Goal: Task Accomplishment & Management: Manage account settings

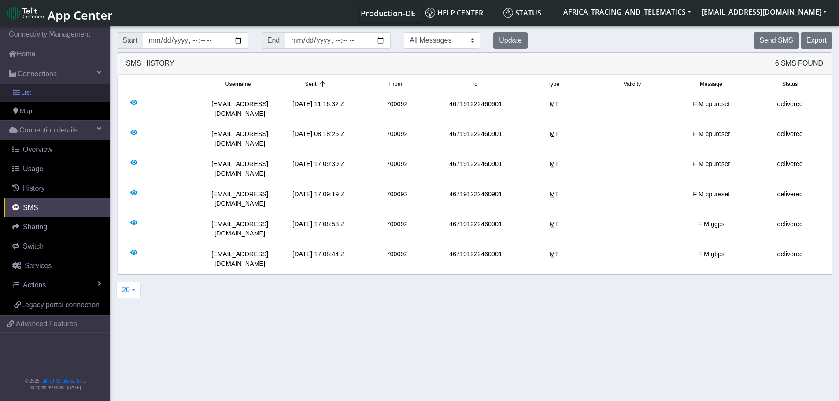
click at [55, 97] on link "List" at bounding box center [55, 93] width 110 height 19
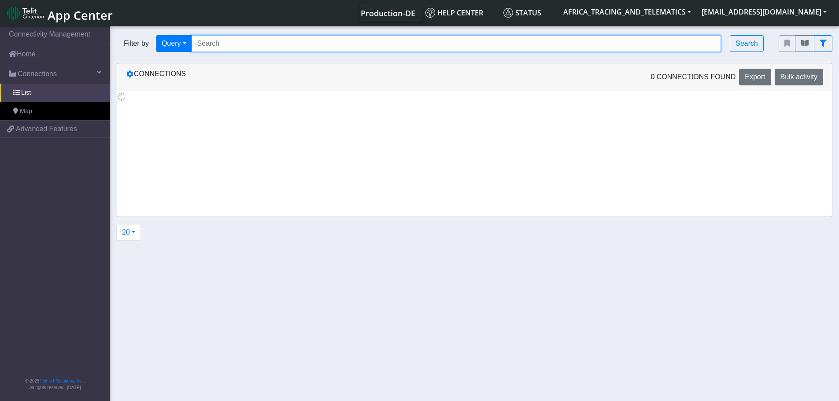
drag, startPoint x: 318, startPoint y: 47, endPoint x: 324, endPoint y: 51, distance: 7.3
click at [318, 47] on input "Search..." at bounding box center [457, 43] width 530 height 17
paste input "89358151000027572224"
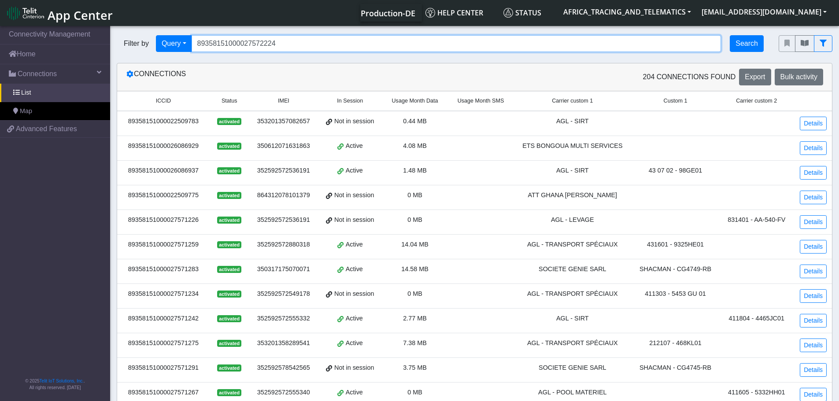
type input "89358151000027572224"
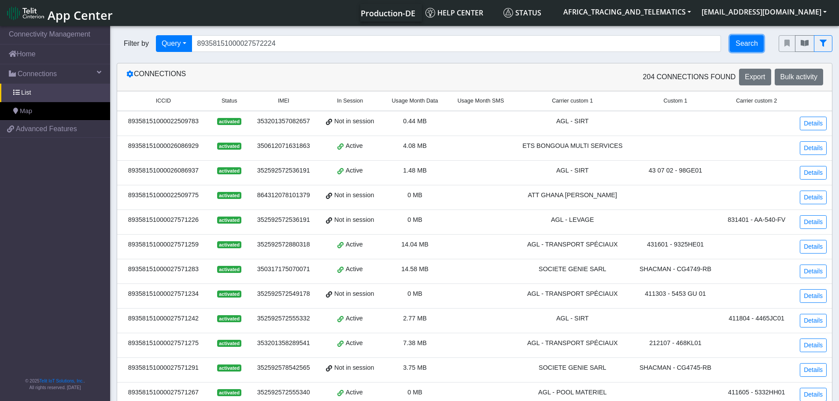
click at [753, 43] on button "Search" at bounding box center [747, 43] width 34 height 17
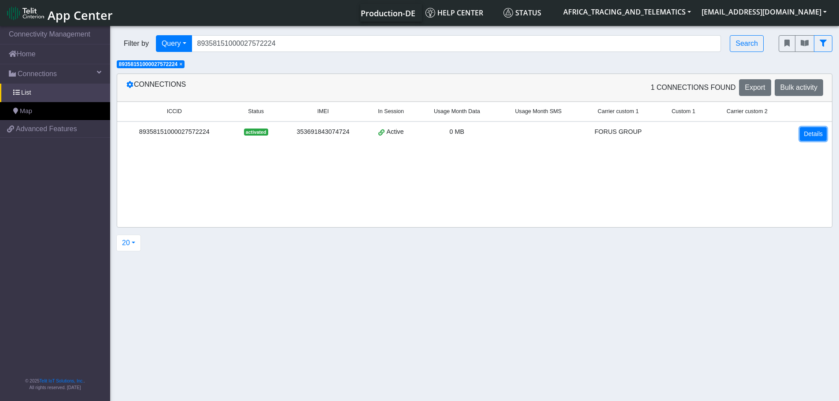
click at [815, 131] on link "Details" at bounding box center [813, 134] width 27 height 14
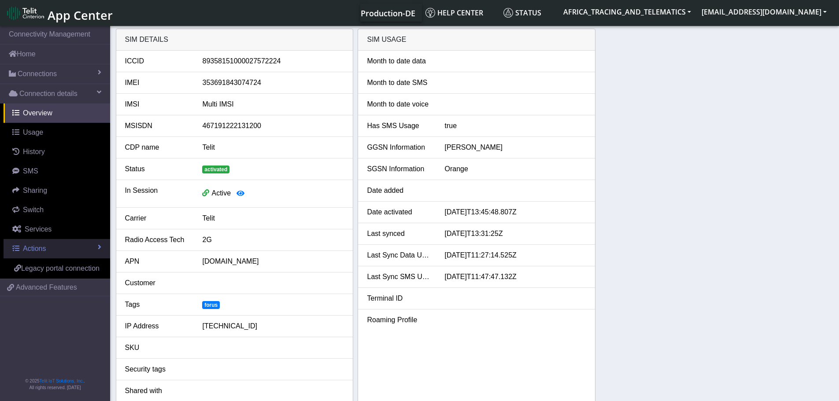
click at [47, 248] on link "Actions" at bounding box center [57, 248] width 107 height 19
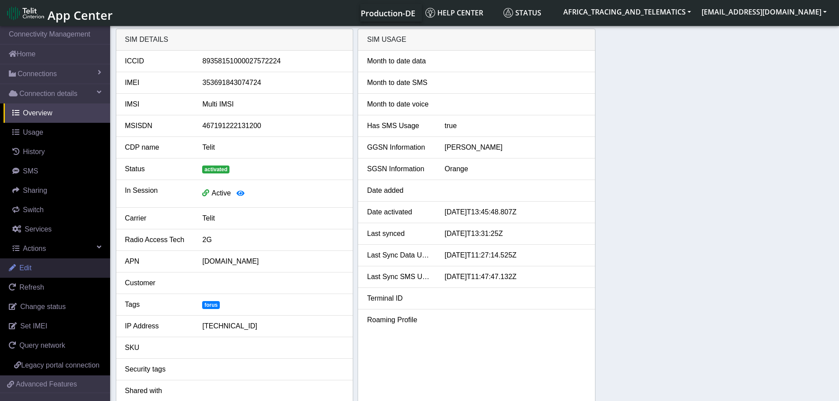
click at [49, 267] on link "Edit" at bounding box center [55, 268] width 110 height 19
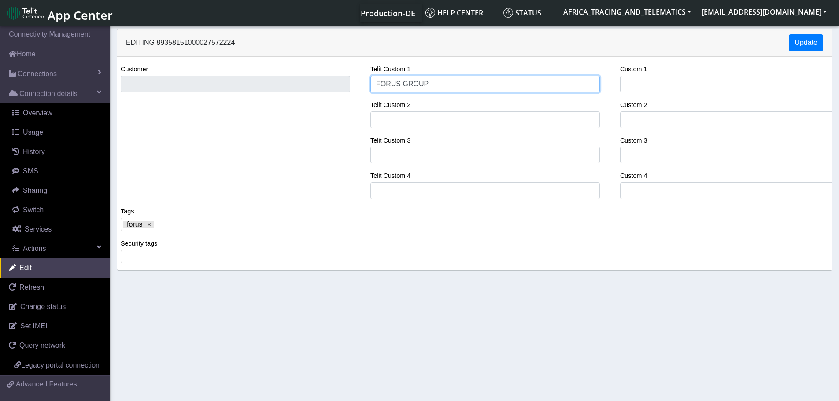
click at [326, 83] on div "Customer Telit Custom 1 FORUS GROUP Telit Custom 2 Telit Custom 3 Telit Custom …" at bounding box center [475, 135] width 728 height 142
type input "D"
type input "FACI"
click at [148, 224] on x "remove tag" at bounding box center [149, 225] width 6 height 6
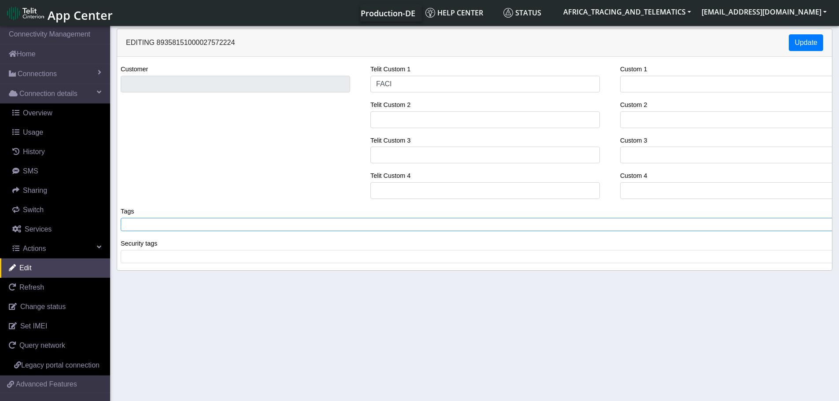
click at [164, 227] on span at bounding box center [478, 225] width 710 height 8
drag, startPoint x: 411, startPoint y: 116, endPoint x: 354, endPoint y: 117, distance: 57.7
click at [411, 118] on input "Telit Custom 2" at bounding box center [485, 119] width 230 height 17
click at [451, 122] on input "Telit Custom 2" at bounding box center [485, 119] width 230 height 17
paste input "1592JP01"
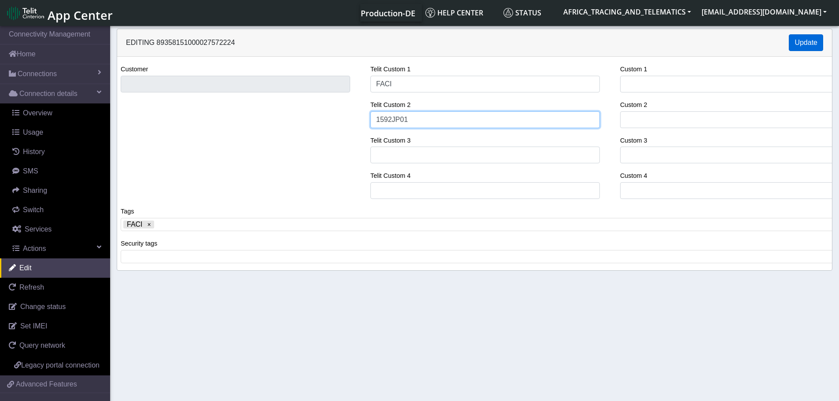
type input "1592JP01"
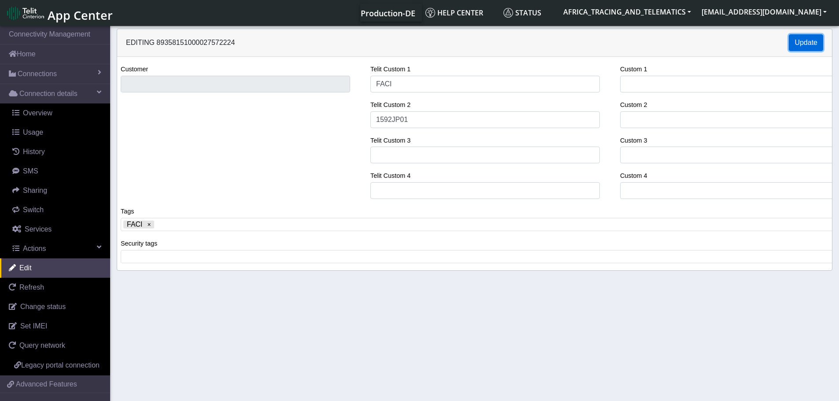
click at [819, 41] on button "Update" at bounding box center [806, 42] width 34 height 17
click at [45, 73] on span "Connections" at bounding box center [37, 74] width 39 height 11
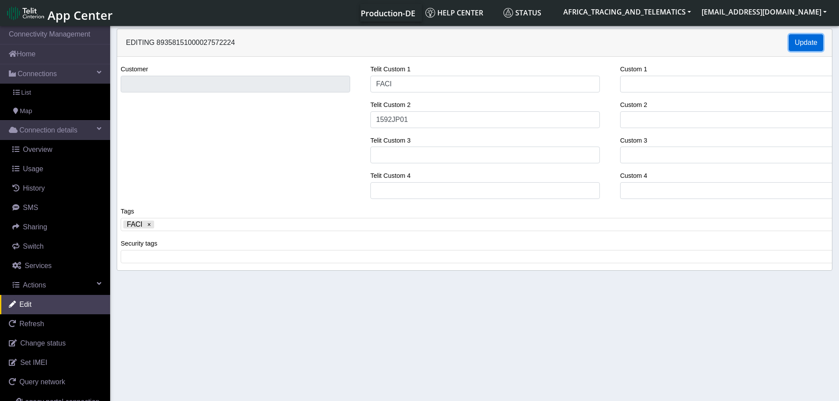
click at [798, 45] on button "Update" at bounding box center [806, 42] width 34 height 17
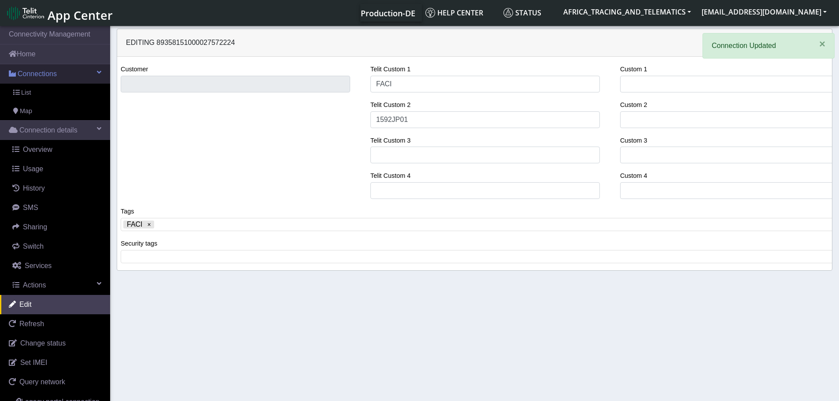
click at [41, 68] on link "Connections" at bounding box center [55, 73] width 110 height 19
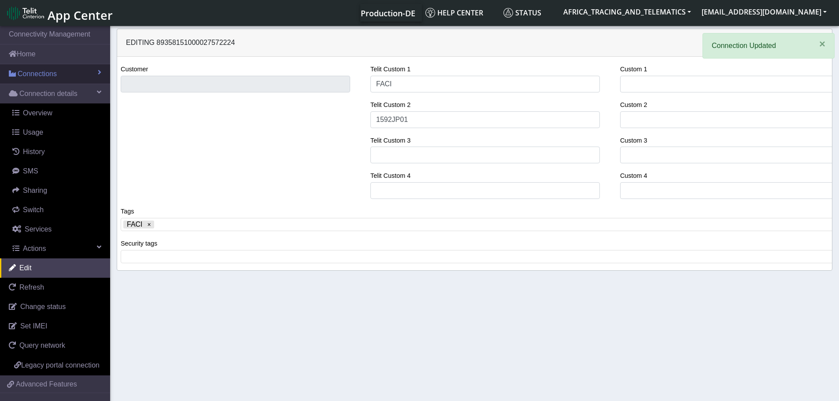
drag, startPoint x: 40, startPoint y: 74, endPoint x: 41, endPoint y: 88, distance: 14.1
click at [40, 74] on span "Connections" at bounding box center [37, 74] width 39 height 11
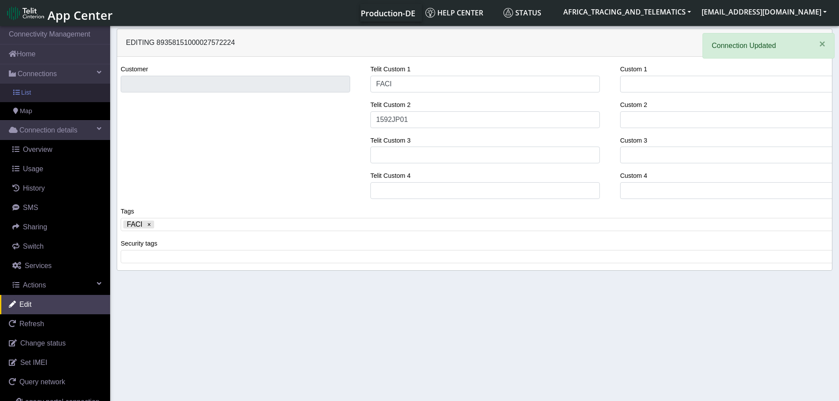
click at [40, 91] on link "List" at bounding box center [55, 93] width 110 height 19
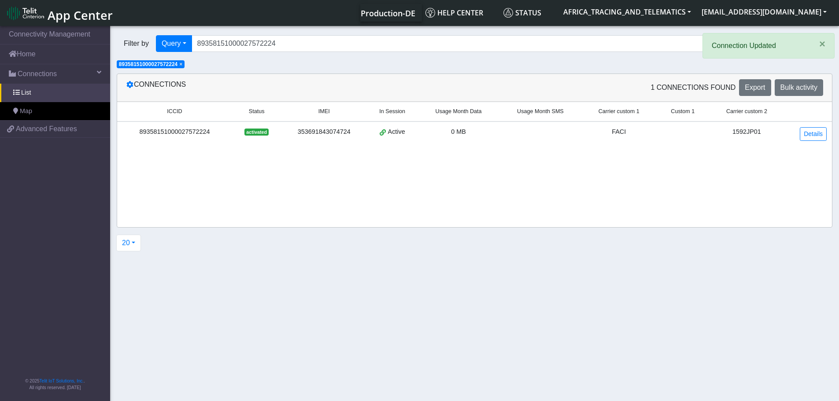
click at [182, 65] on span "×" at bounding box center [180, 64] width 3 height 6
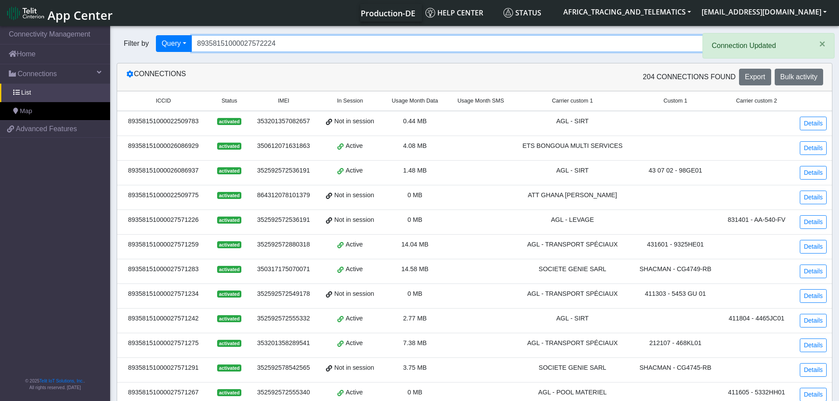
drag, startPoint x: 308, startPoint y: 39, endPoint x: 142, endPoint y: 30, distance: 166.4
click at [144, 30] on div "Filter by Query Query In Session Not connected Tags Country Operator 8935815100…" at bounding box center [441, 44] width 662 height 30
paste input "1697"
type input "89358151000027571697"
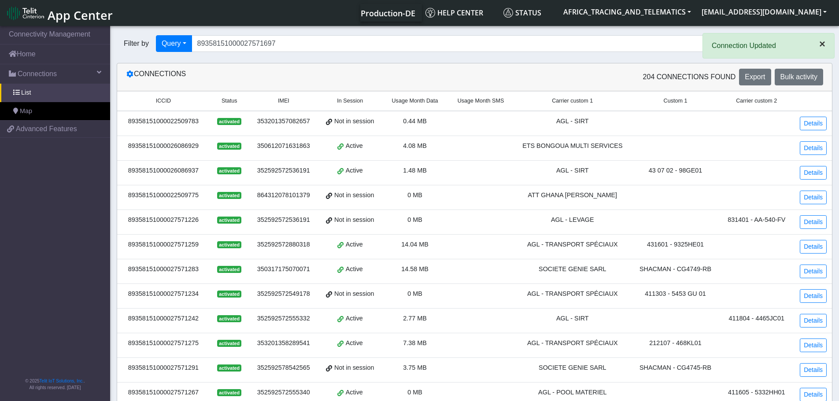
click at [820, 44] on span "×" at bounding box center [822, 44] width 6 height 12
click at [751, 42] on button "Search" at bounding box center [747, 43] width 34 height 17
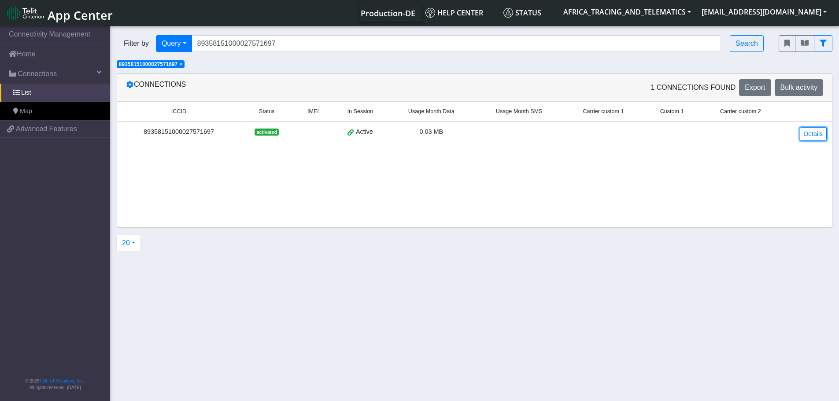
click at [806, 132] on link "Details" at bounding box center [813, 134] width 27 height 14
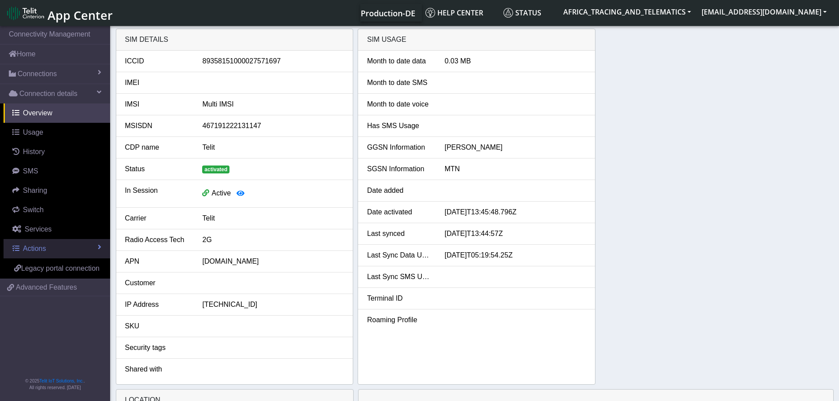
click at [37, 248] on span "Actions" at bounding box center [34, 248] width 23 height 7
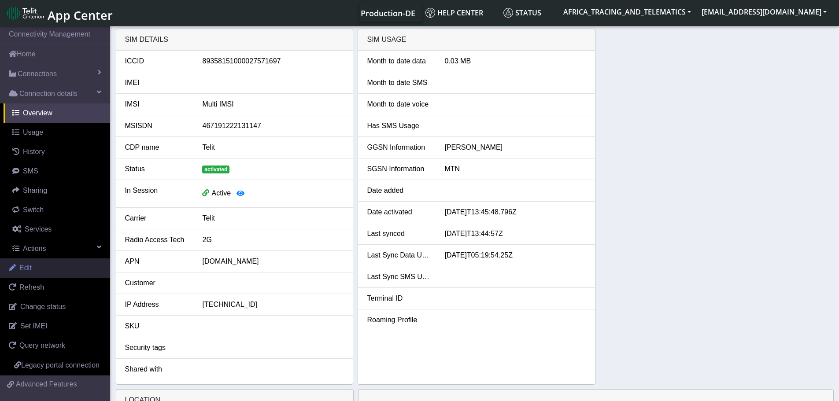
click at [41, 269] on link "Edit" at bounding box center [55, 268] width 110 height 19
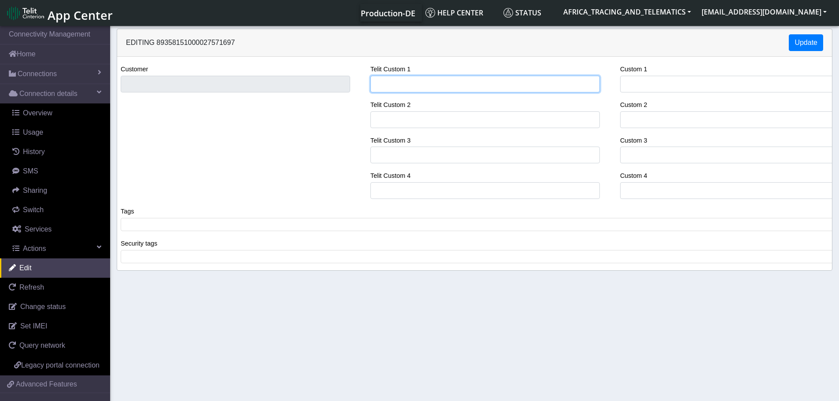
click at [420, 87] on input "Telit Custom 1" at bounding box center [485, 84] width 230 height 17
type input "FACI"
click at [159, 221] on span at bounding box center [478, 225] width 710 height 8
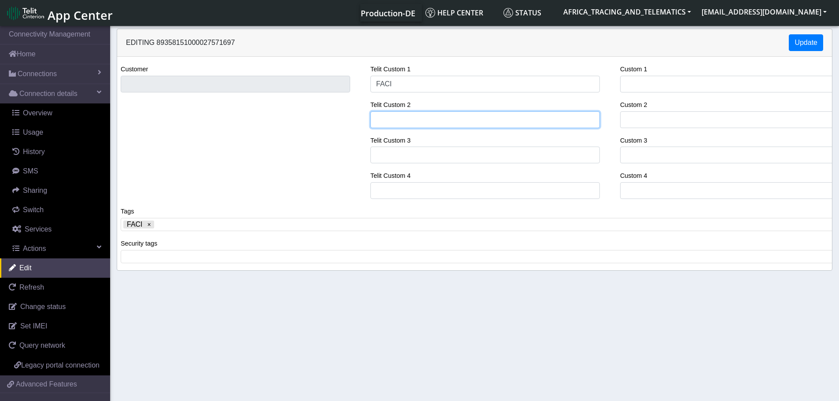
click at [420, 115] on input "Telit Custom 2" at bounding box center [485, 119] width 230 height 17
paste input "1590 JP 01"
click at [404, 119] on input "1590 JP 01" at bounding box center [485, 119] width 230 height 17
type input "1590JP01"
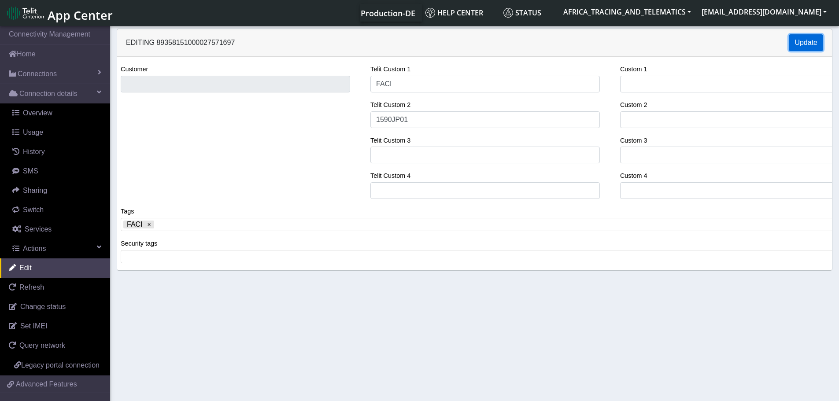
click at [810, 39] on button "Update" at bounding box center [806, 42] width 34 height 17
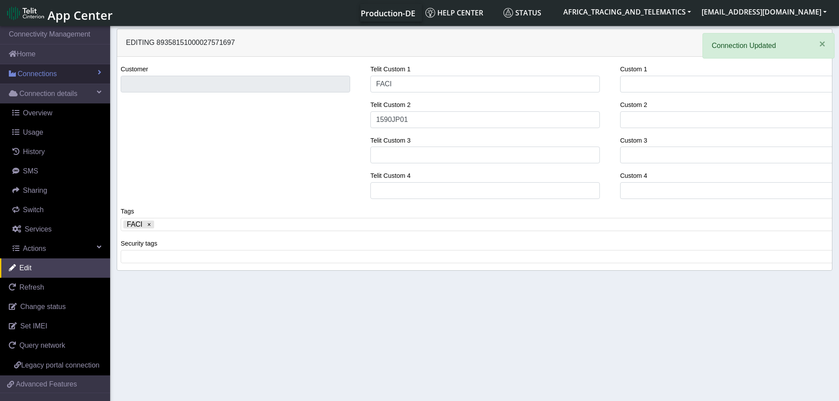
click at [35, 72] on span "Connections" at bounding box center [37, 74] width 39 height 11
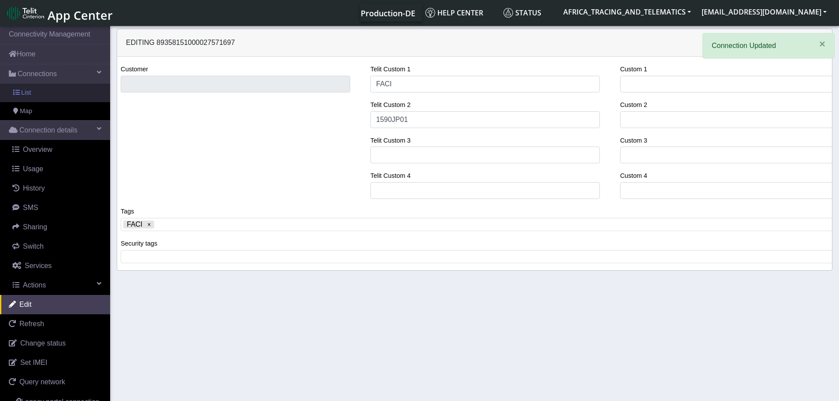
click at [26, 93] on span "List" at bounding box center [26, 93] width 10 height 10
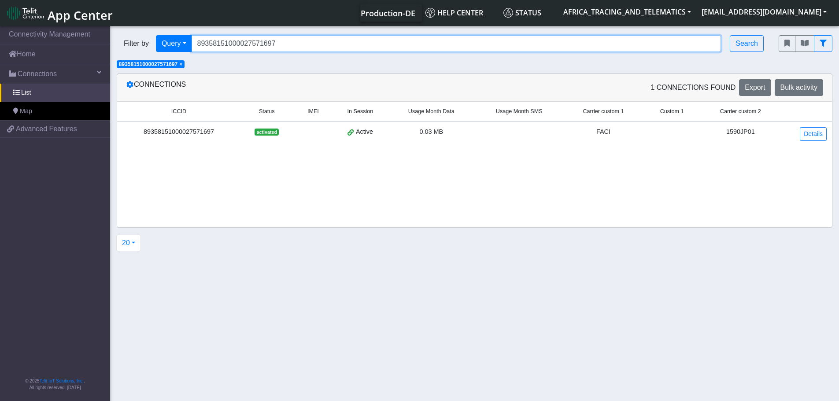
drag, startPoint x: 279, startPoint y: 46, endPoint x: 185, endPoint y: 54, distance: 94.6
click at [175, 47] on div "Filter by Query Query In Session Not connected Tags Country Operator 8935815100…" at bounding box center [441, 43] width 649 height 17
paste input "22"
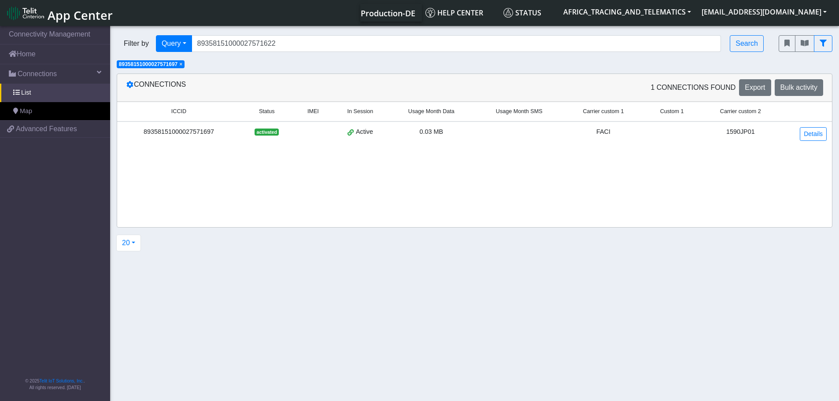
click at [182, 64] on span "×" at bounding box center [180, 64] width 3 height 6
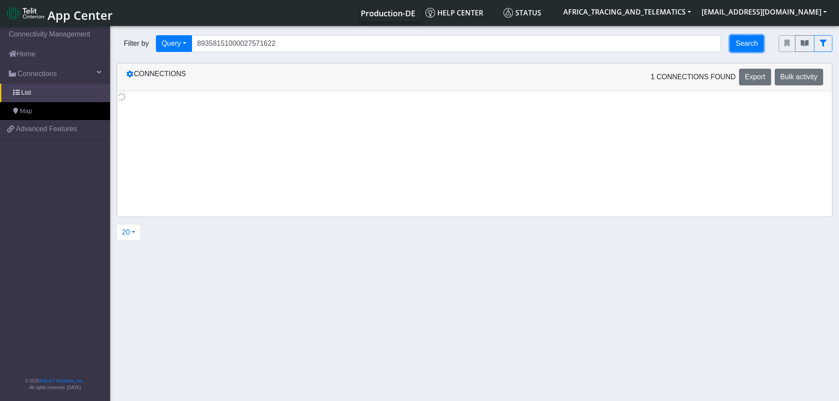
click at [740, 42] on button "Search" at bounding box center [747, 43] width 34 height 17
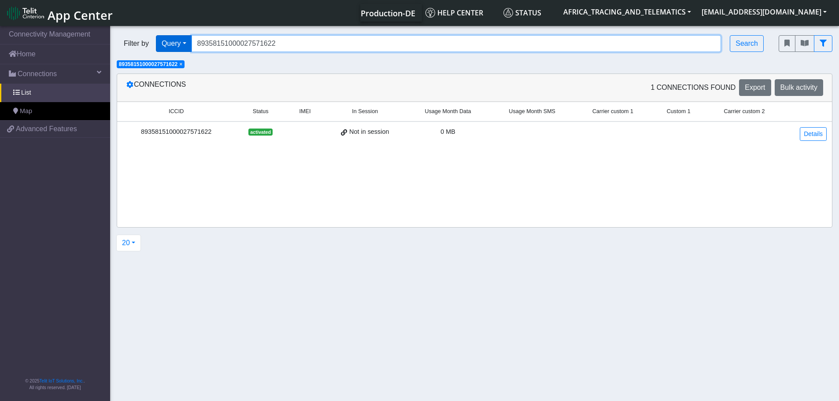
drag, startPoint x: 292, startPoint y: 41, endPoint x: 169, endPoint y: 37, distance: 122.5
click at [169, 37] on div "Filter by Query Query In Session Not connected Tags Country Operator 8935815100…" at bounding box center [441, 43] width 649 height 17
paste input "317"
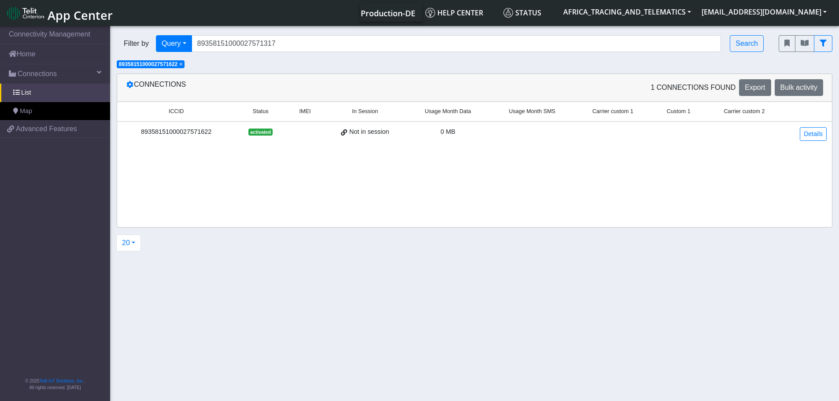
drag, startPoint x: 183, startPoint y: 65, endPoint x: 270, endPoint y: 71, distance: 87.4
click at [182, 65] on span "×" at bounding box center [180, 64] width 3 height 6
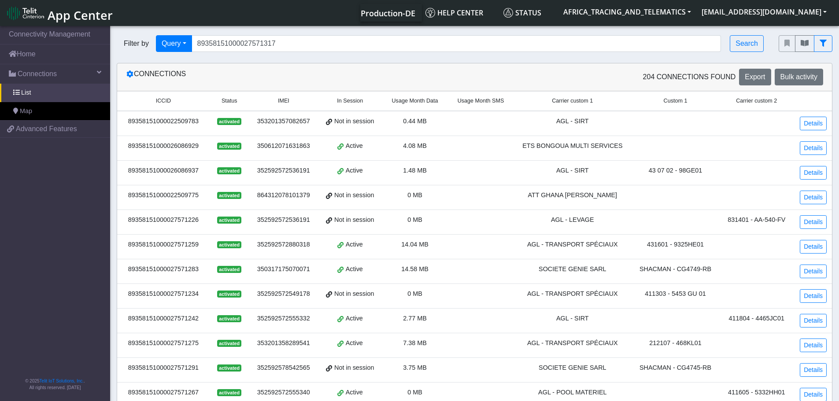
click at [764, 41] on div "Filter by Query Query In Session Not connected Tags Country Operator 8935815100…" at bounding box center [441, 43] width 649 height 17
click at [744, 47] on button "Search" at bounding box center [747, 43] width 34 height 17
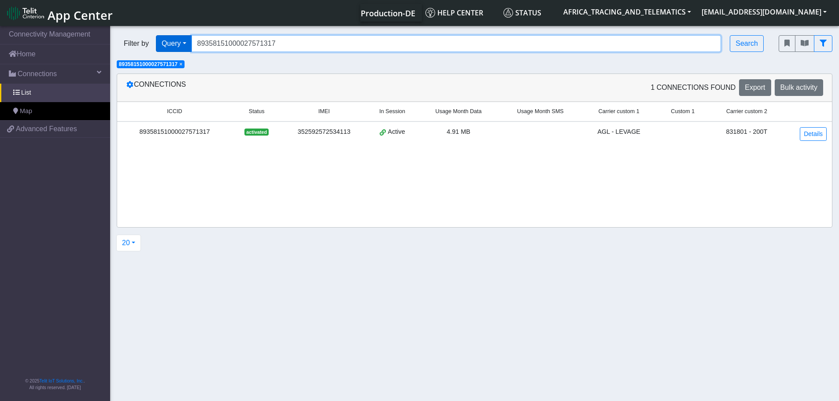
drag, startPoint x: 304, startPoint y: 44, endPoint x: 171, endPoint y: 42, distance: 132.6
click at [172, 42] on div "Filter by Query Query In Session Not connected Tags Country Operator 8935815100…" at bounding box center [441, 43] width 649 height 17
paste input "608693"
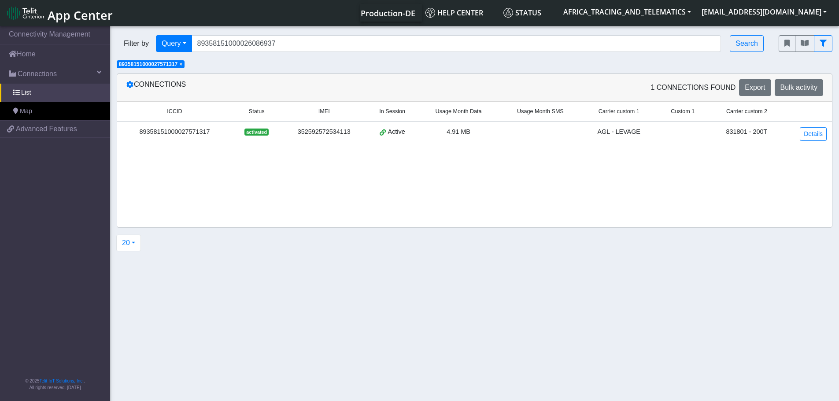
click at [182, 63] on span "×" at bounding box center [180, 64] width 3 height 6
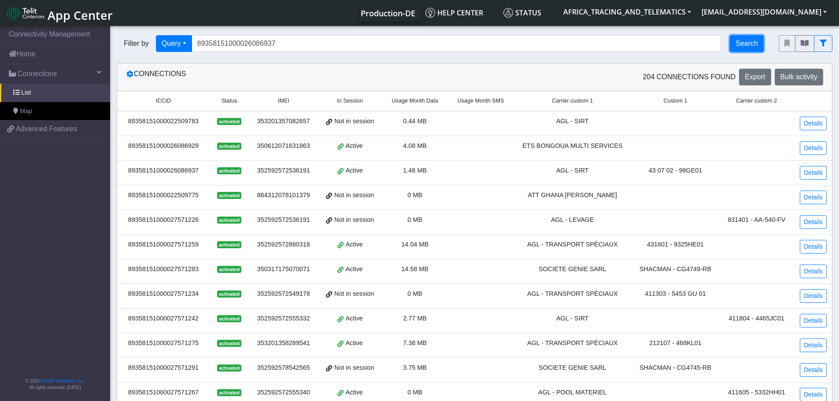
click at [743, 42] on button "Search" at bounding box center [747, 43] width 34 height 17
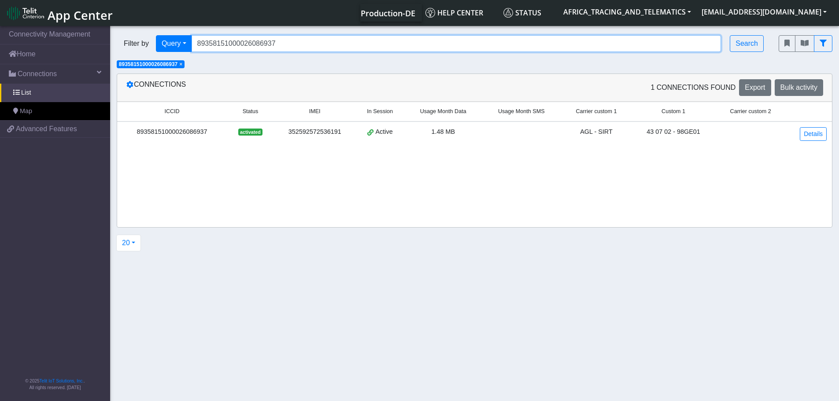
drag, startPoint x: 274, startPoint y: 42, endPoint x: 163, endPoint y: 33, distance: 112.2
click at [165, 34] on div "Filter by Query Query In Session Not connected Tags Country Operator 8935815100…" at bounding box center [441, 44] width 662 height 30
paste input "" 89358151000027571556""
drag, startPoint x: 203, startPoint y: 44, endPoint x: 190, endPoint y: 44, distance: 12.3
click at [190, 44] on div "Filter by Query Query In Session Not connected Tags Country Operator " 89358151…" at bounding box center [441, 43] width 649 height 17
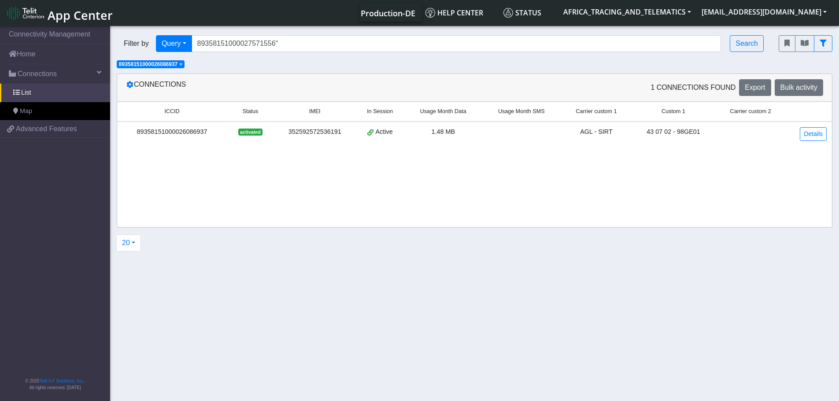
click at [182, 63] on span "×" at bounding box center [180, 64] width 3 height 6
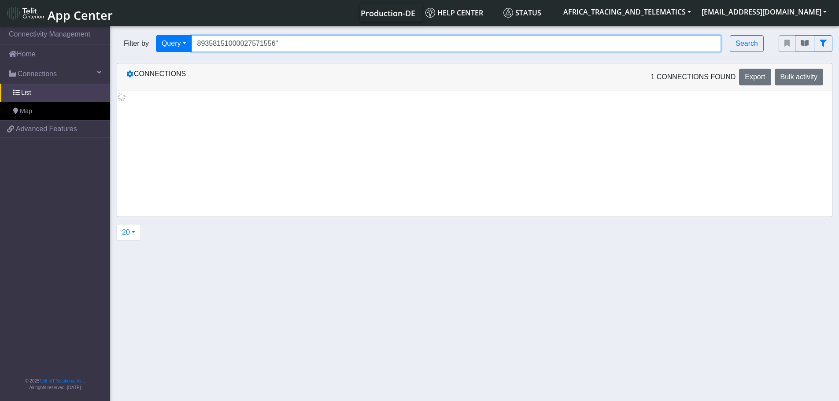
click at [323, 41] on input "89358151000027571556"" at bounding box center [457, 43] width 530 height 17
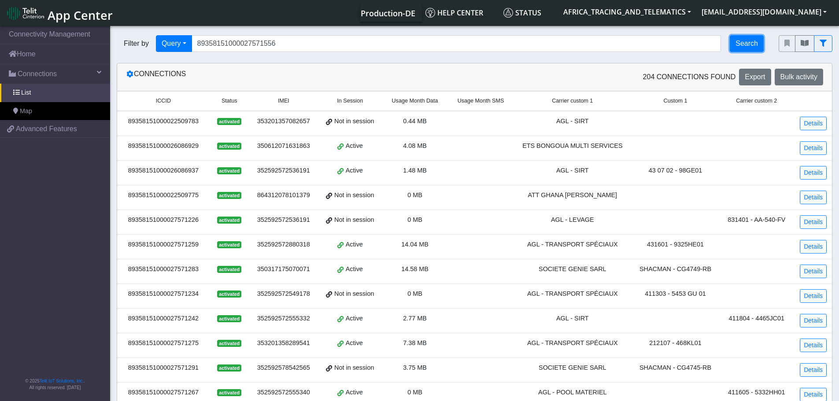
click at [753, 41] on button "Search" at bounding box center [747, 43] width 34 height 17
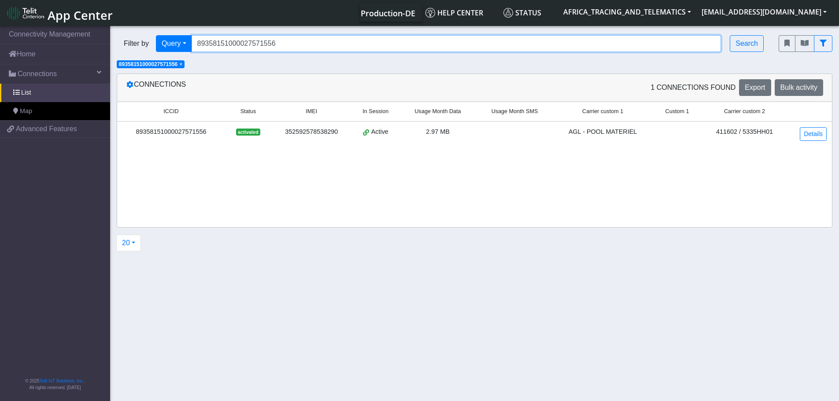
drag, startPoint x: 310, startPoint y: 51, endPoint x: 144, endPoint y: 48, distance: 165.2
click at [150, 48] on div "Filter by Query Query In Session Not connected Tags Country Operator 8935815100…" at bounding box center [441, 43] width 649 height 17
paste input "242"
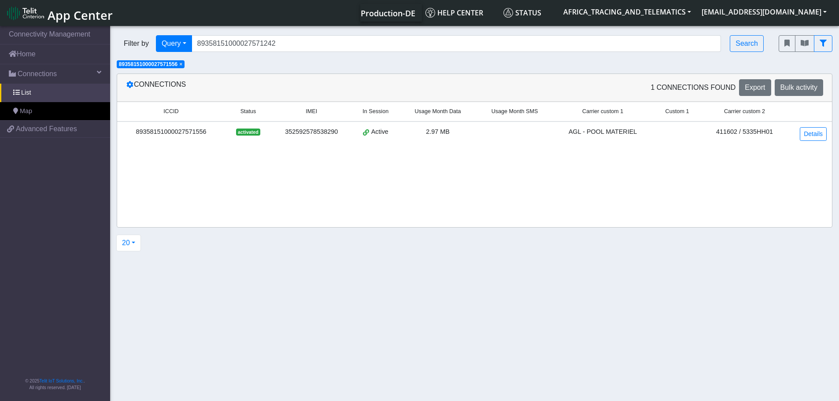
click at [182, 64] on span "×" at bounding box center [180, 64] width 3 height 6
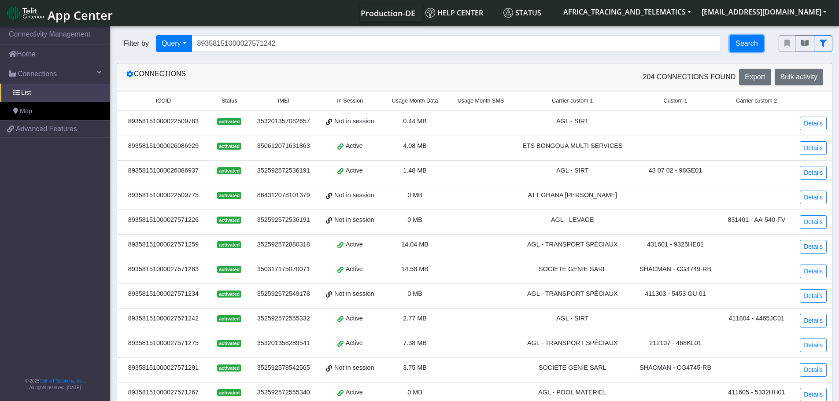
click at [759, 46] on button "Search" at bounding box center [747, 43] width 34 height 17
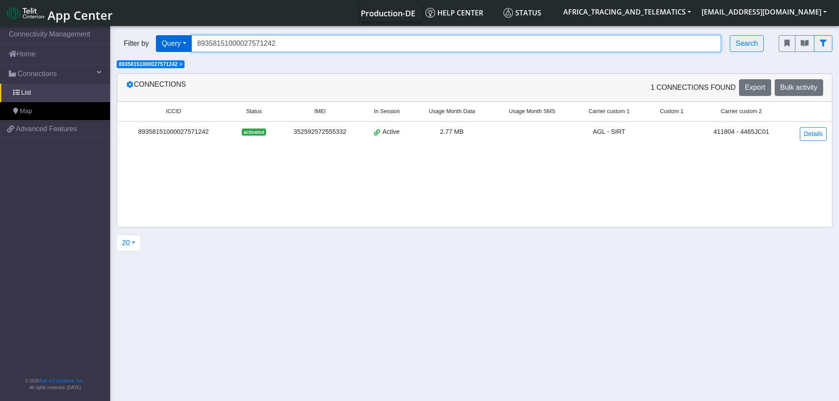
drag, startPoint x: 283, startPoint y: 41, endPoint x: 176, endPoint y: 40, distance: 107.5
click at [176, 40] on div "Filter by Query Query In Session Not connected Tags Country Operator 8935815100…" at bounding box center [441, 43] width 649 height 17
paste input "242"
type input "89358151000027572422"
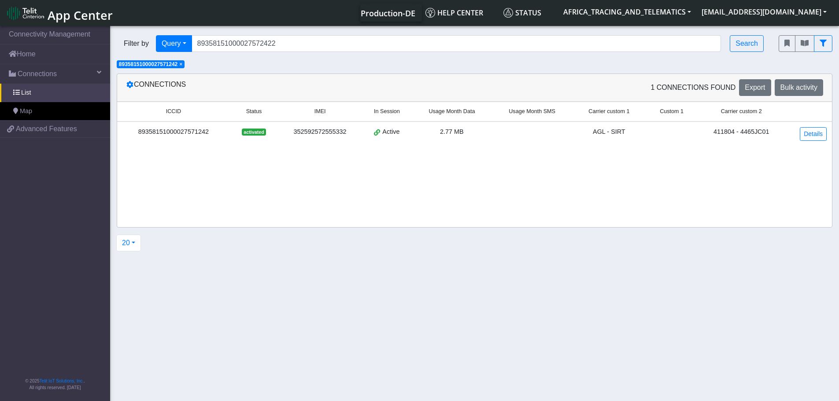
click at [182, 63] on span "×" at bounding box center [180, 64] width 3 height 6
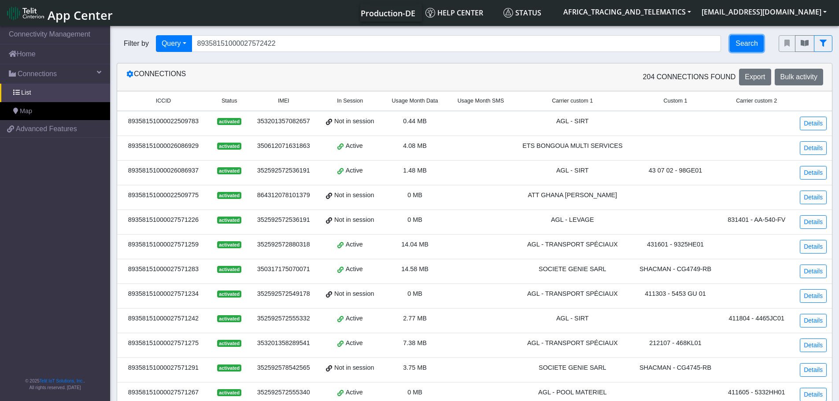
click at [743, 43] on button "Search" at bounding box center [747, 43] width 34 height 17
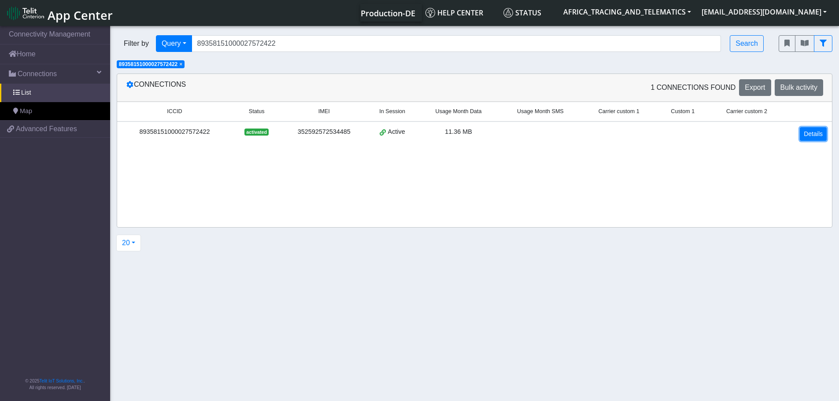
click at [815, 130] on link "Details" at bounding box center [813, 134] width 27 height 14
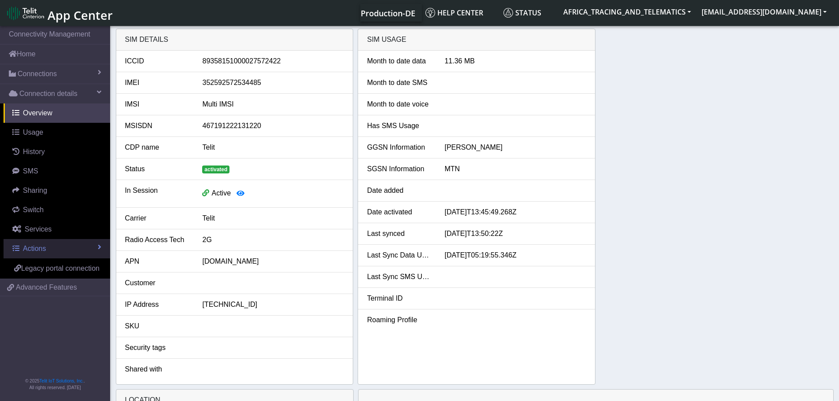
click at [37, 249] on span "Actions" at bounding box center [34, 248] width 23 height 7
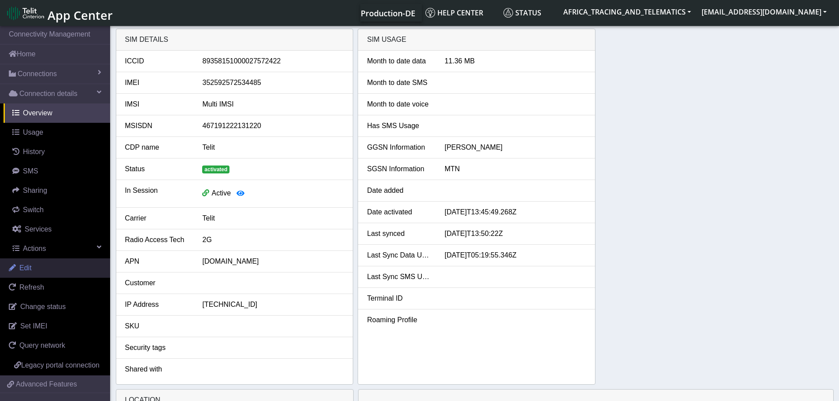
click at [41, 270] on link "Edit" at bounding box center [55, 268] width 110 height 19
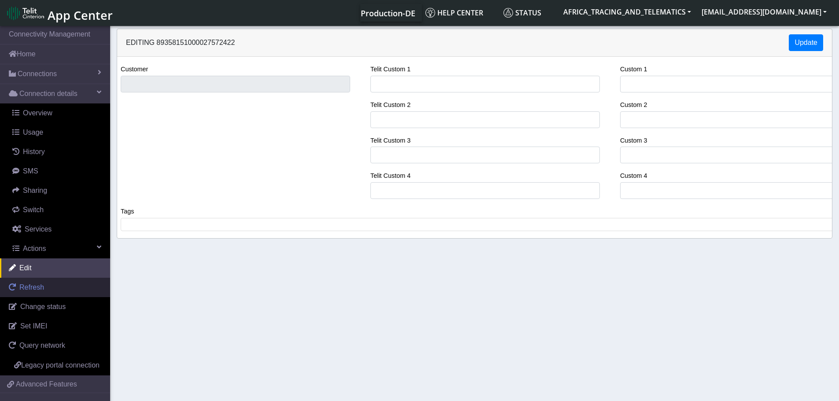
click at [31, 284] on span "Refresh" at bounding box center [31, 287] width 25 height 7
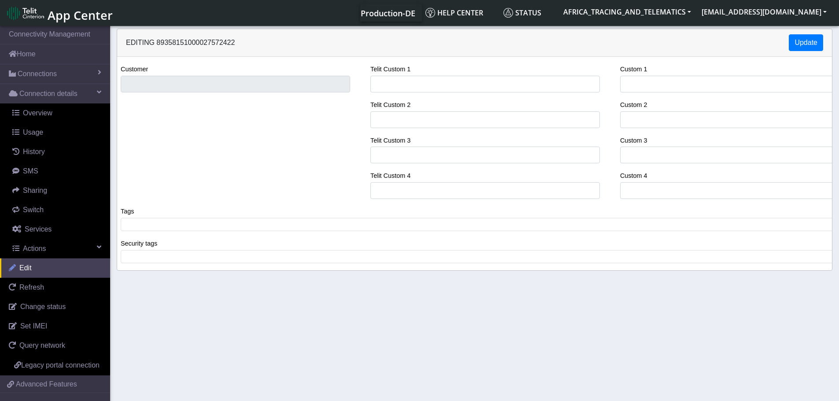
click at [34, 269] on link "Edit" at bounding box center [55, 268] width 110 height 19
click at [433, 87] on input "Telit Custom 1" at bounding box center [485, 84] width 230 height 17
type input "AGL POOL MATERIEL"
click at [405, 123] on input "Telit Custom 2" at bounding box center [485, 119] width 230 height 17
click at [413, 117] on input "Telit Custom 2" at bounding box center [485, 119] width 230 height 17
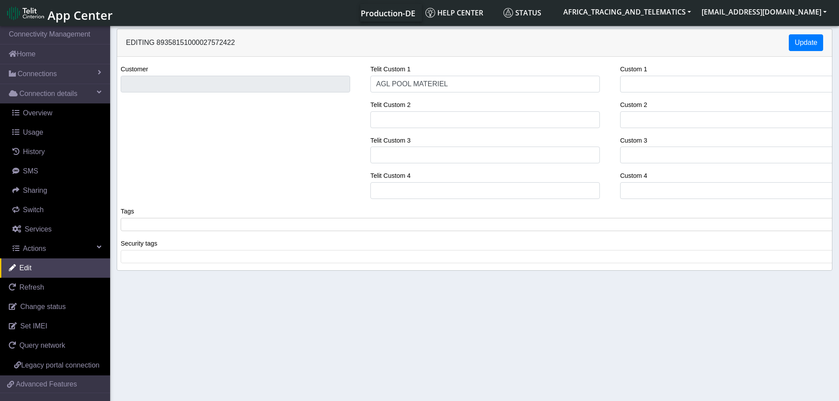
click at [226, 226] on span at bounding box center [478, 225] width 710 height 8
click at [395, 121] on input "Telit Custom 2" at bounding box center [485, 119] width 230 height 17
paste input "41 23 02 / AA-407-AD"
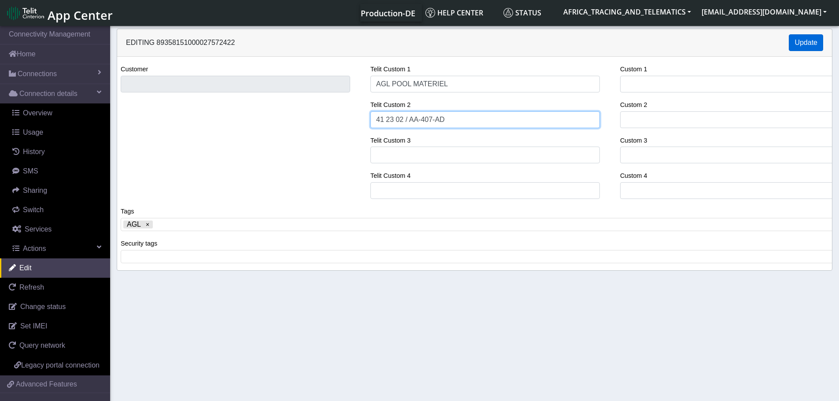
type input "41 23 02 / AA-407-AD"
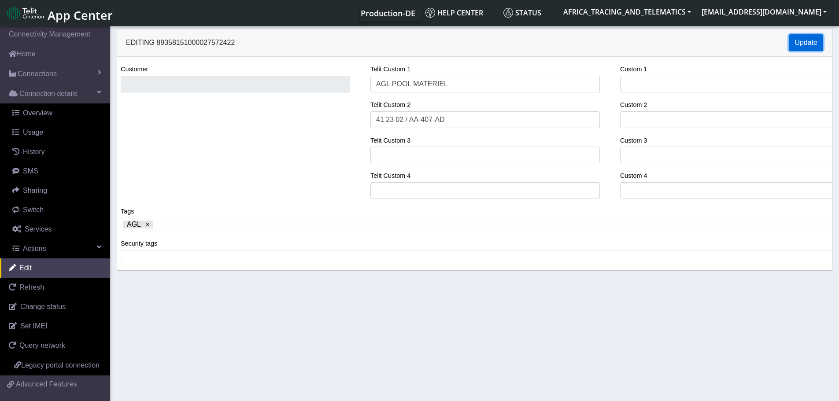
click at [810, 38] on button "Update" at bounding box center [806, 42] width 34 height 17
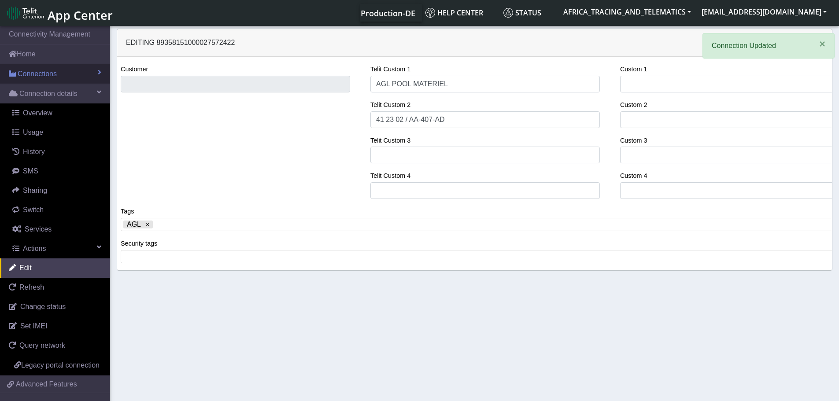
click at [22, 73] on span "Connections" at bounding box center [37, 74] width 39 height 11
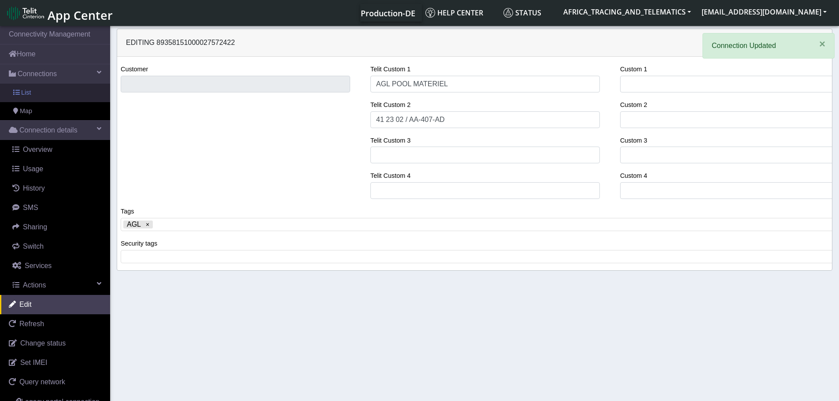
click at [39, 89] on link "List" at bounding box center [55, 93] width 110 height 19
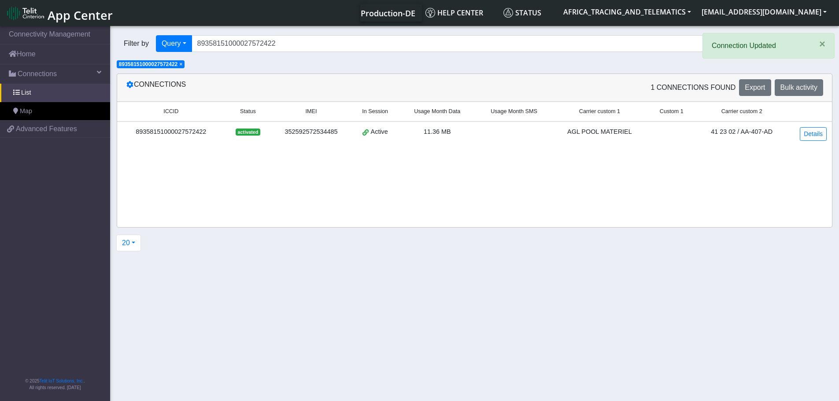
drag, startPoint x: 184, startPoint y: 63, endPoint x: 217, endPoint y: 46, distance: 37.2
click at [182, 63] on span "×" at bounding box center [180, 64] width 3 height 6
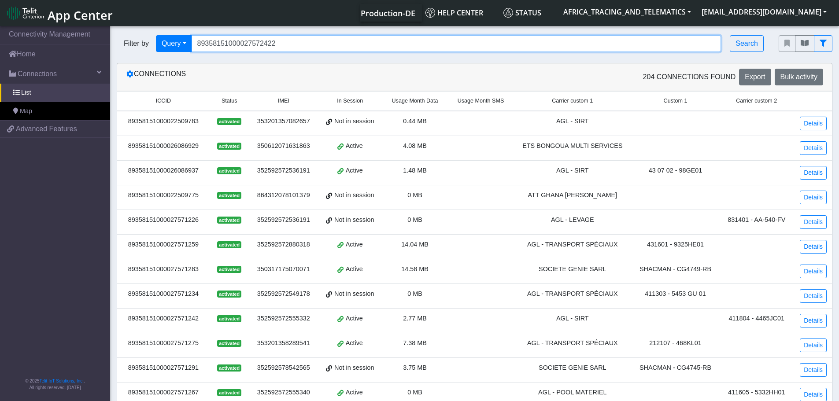
drag, startPoint x: 309, startPoint y: 45, endPoint x: 222, endPoint y: 47, distance: 87.3
click at [165, 42] on div "Filter by Query Query In Session Not connected Tags Country Operator 8935815100…" at bounding box center [441, 43] width 649 height 17
paste input "398"
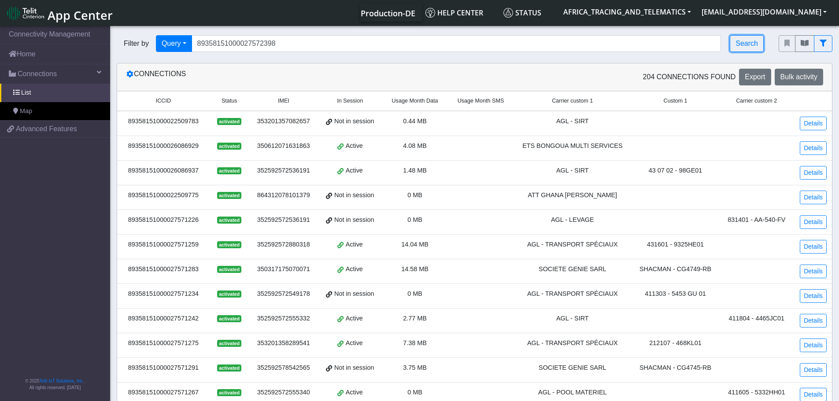
drag, startPoint x: 741, startPoint y: 44, endPoint x: 662, endPoint y: 64, distance: 81.7
click at [741, 44] on button "Search" at bounding box center [747, 43] width 34 height 17
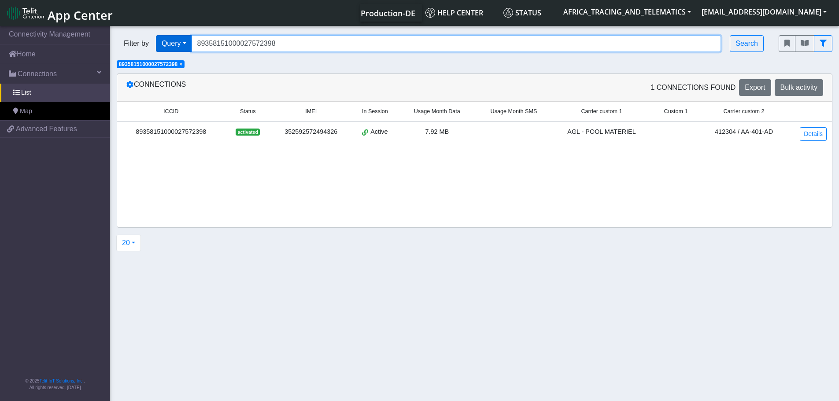
drag, startPoint x: 284, startPoint y: 44, endPoint x: 188, endPoint y: 44, distance: 96.0
click at [182, 39] on div "Filter by Query Query In Session Not connected Tags Country Operator 8935815100…" at bounding box center [441, 43] width 649 height 17
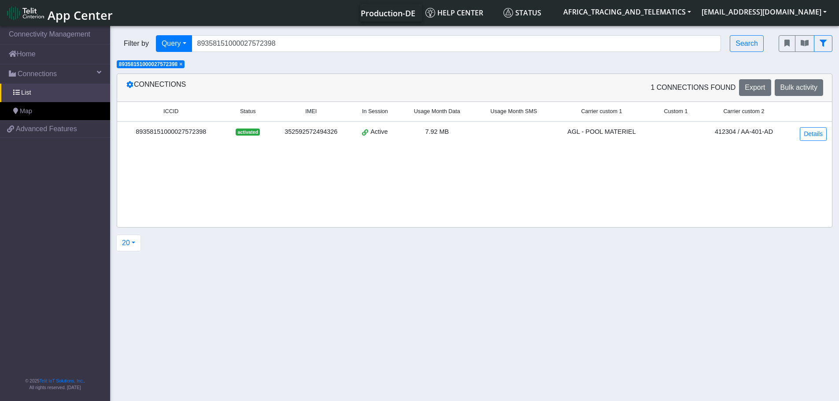
click at [182, 64] on span "×" at bounding box center [180, 64] width 3 height 6
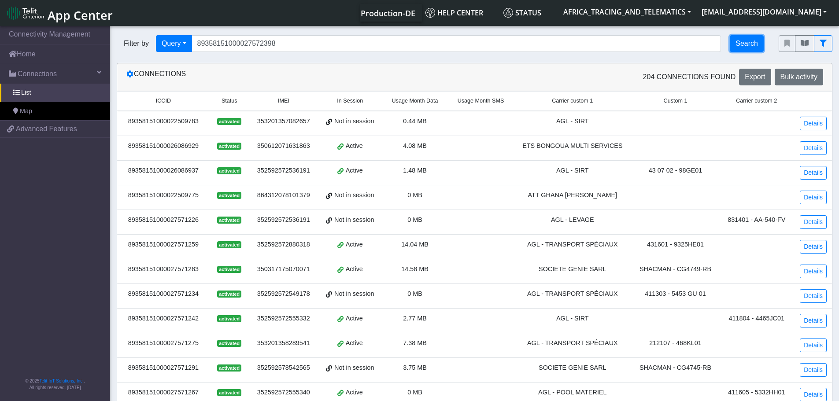
click at [745, 48] on button "Search" at bounding box center [747, 43] width 34 height 17
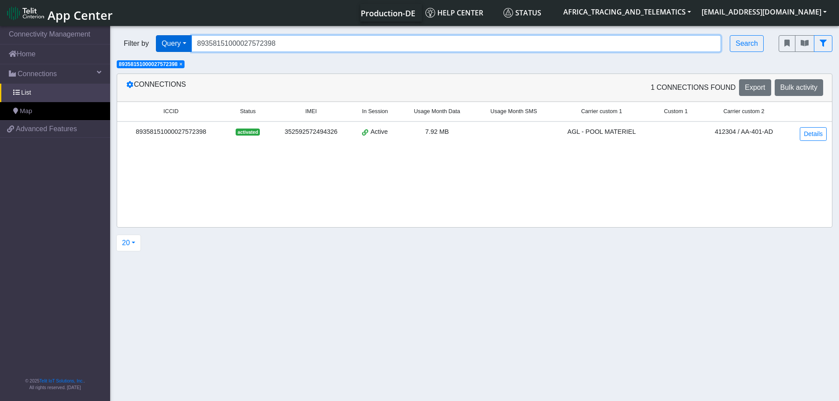
drag, startPoint x: 303, startPoint y: 37, endPoint x: 189, endPoint y: 37, distance: 114.1
click at [189, 37] on div "Filter by Query Query In Session Not connected Tags Country Operator 8935815100…" at bounding box center [441, 43] width 649 height 17
paste input "15"
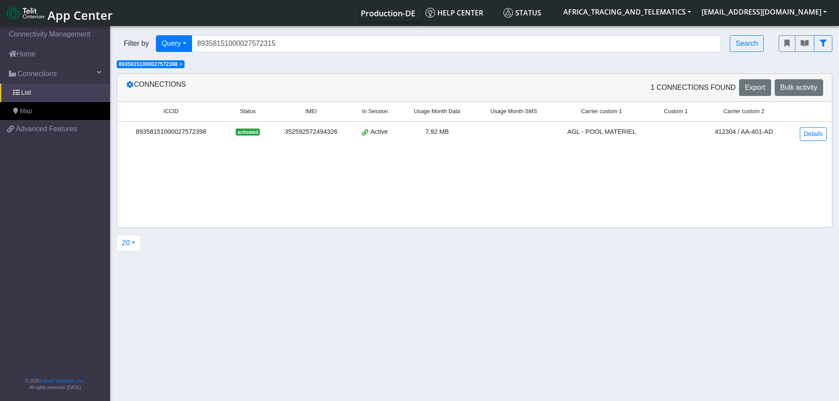
click at [182, 63] on span "×" at bounding box center [180, 64] width 3 height 6
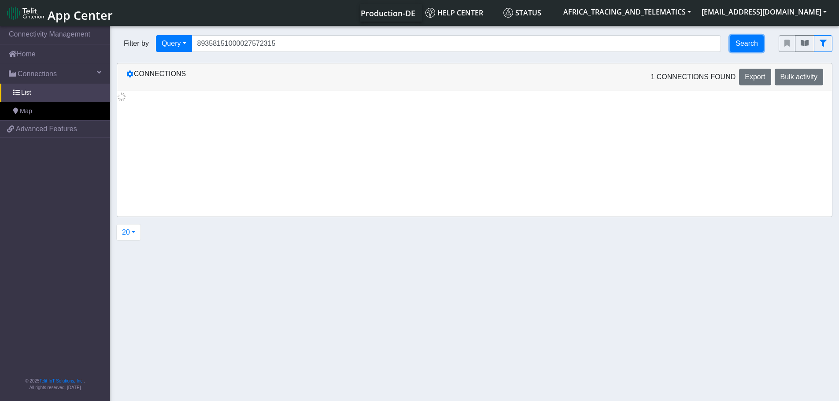
click at [755, 45] on button "Search" at bounding box center [747, 43] width 34 height 17
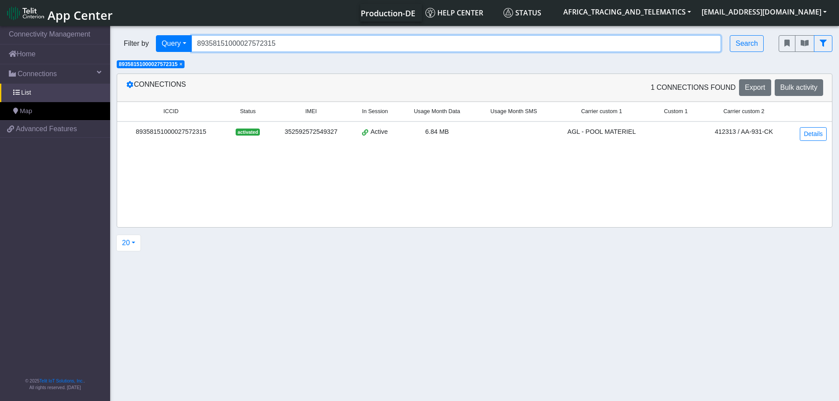
drag, startPoint x: 300, startPoint y: 37, endPoint x: 178, endPoint y: 31, distance: 122.6
click at [171, 31] on div "Filter by Query Query In Session Not connected Tags Country Operator 8935815100…" at bounding box center [441, 44] width 662 height 30
paste input "30520186"
type input "89358151000030520186"
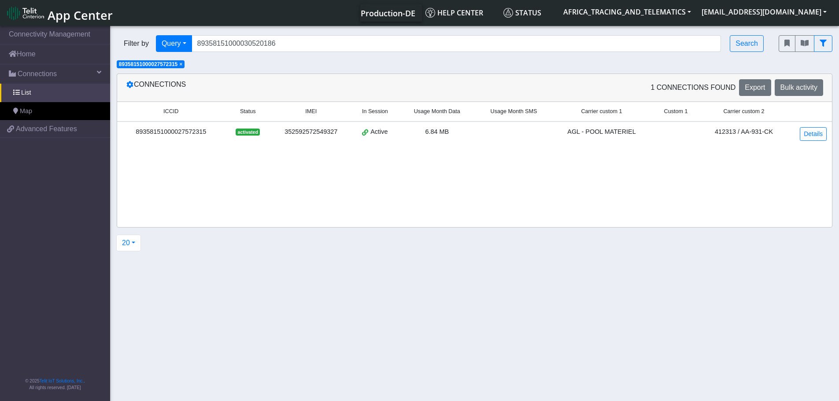
click at [182, 66] on span "×" at bounding box center [180, 64] width 3 height 6
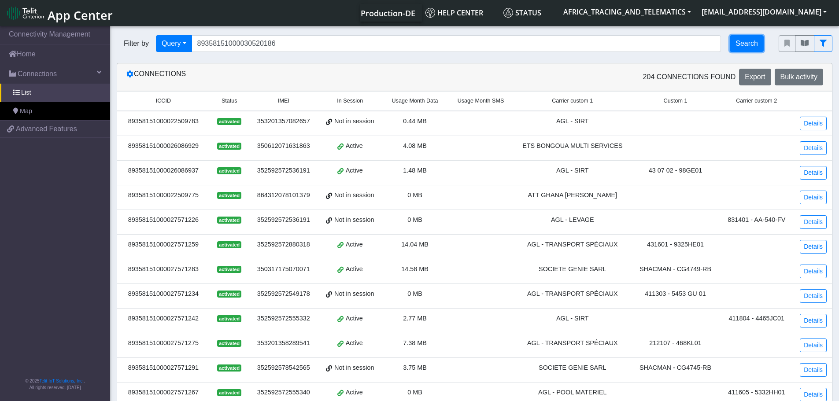
click at [749, 48] on button "Search" at bounding box center [747, 43] width 34 height 17
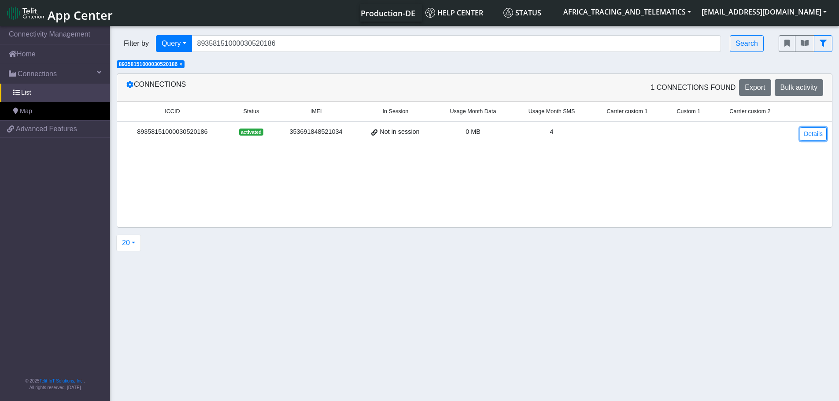
click at [820, 126] on td "Details" at bounding box center [809, 134] width 46 height 25
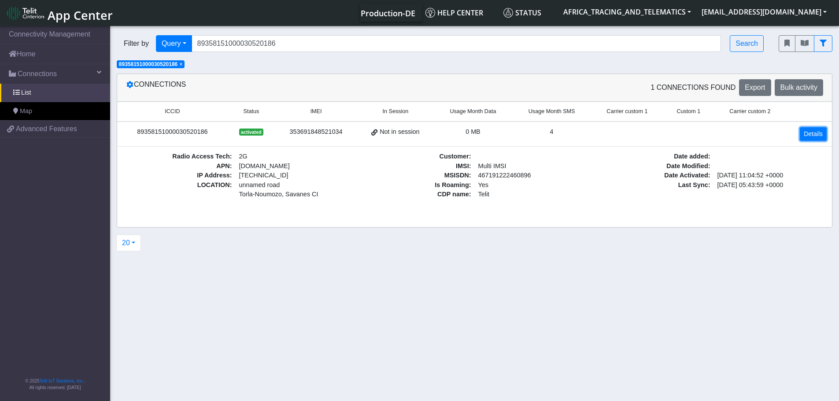
click at [808, 131] on link "Details" at bounding box center [813, 134] width 27 height 14
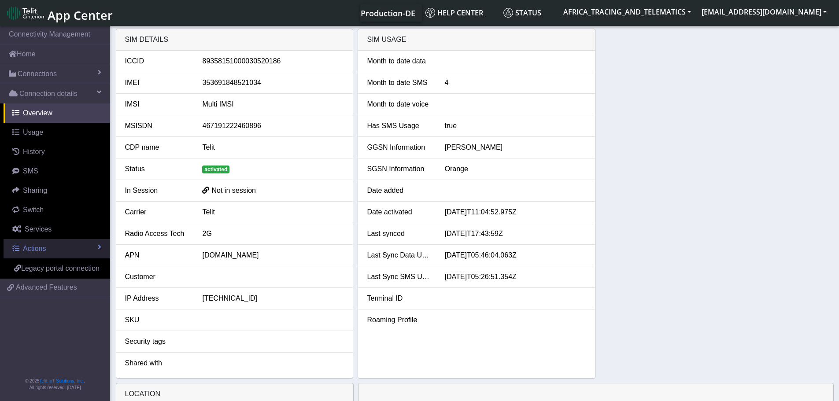
click at [41, 245] on span "Actions" at bounding box center [34, 248] width 23 height 7
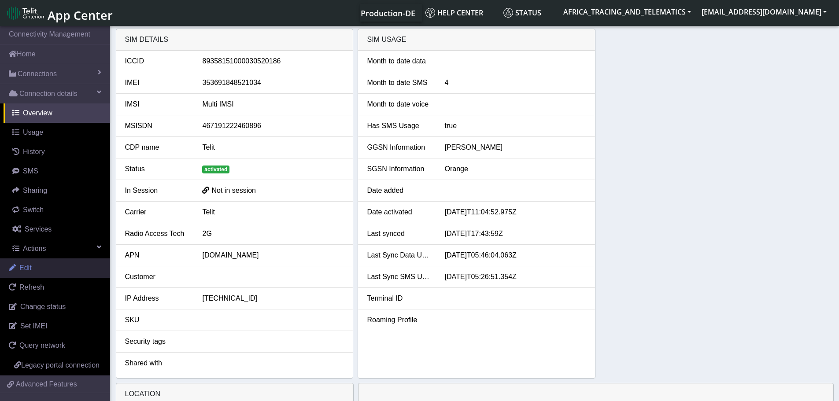
click at [40, 265] on link "Edit" at bounding box center [55, 268] width 110 height 19
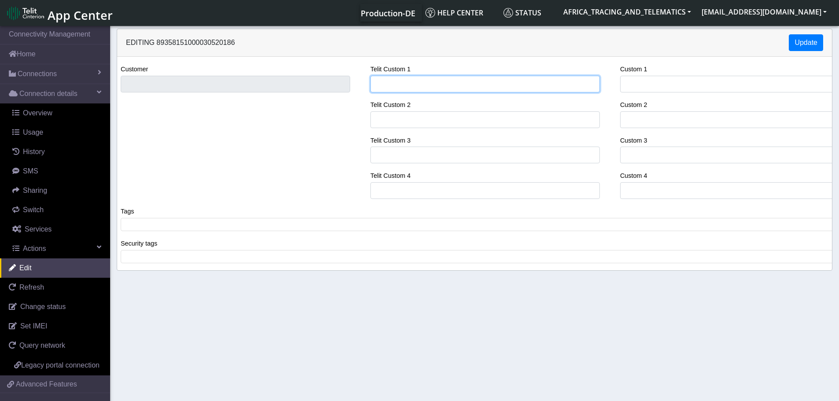
click at [449, 88] on input "Telit Custom 1" at bounding box center [485, 84] width 230 height 17
type input "AGL POOL MATERIEL"
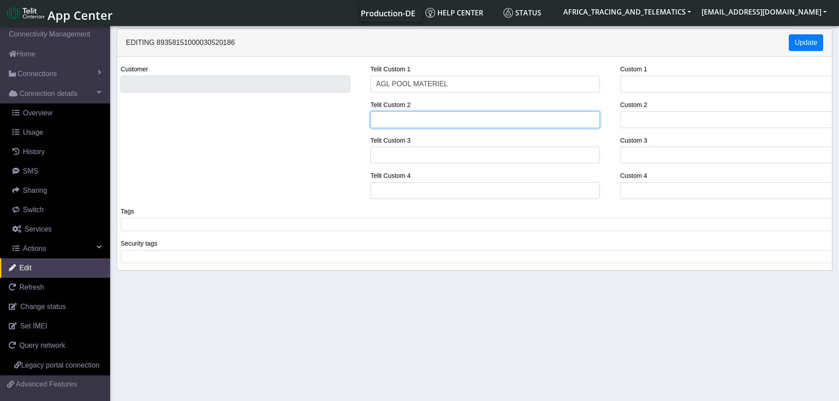
paste input "Balise Autonome N°21034"
type input "Balise Autonome N°21034"
click at [207, 227] on span at bounding box center [478, 225] width 710 height 8
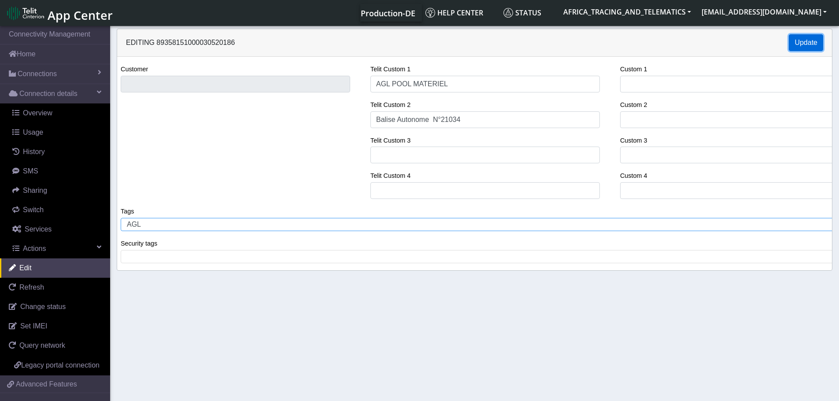
click at [805, 42] on button "Update" at bounding box center [806, 42] width 34 height 17
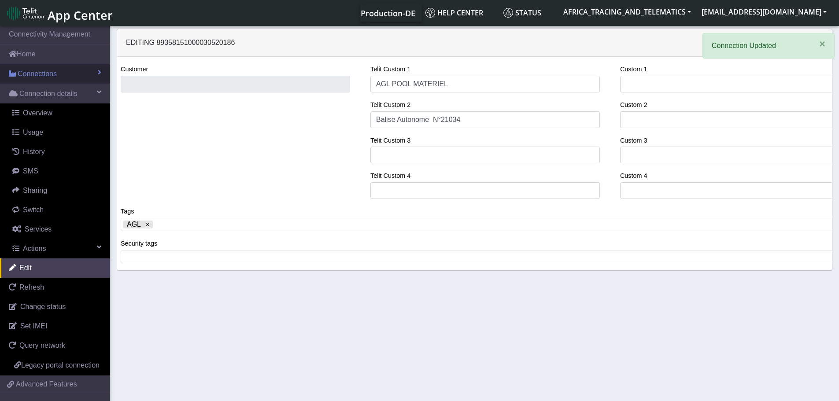
drag, startPoint x: 46, startPoint y: 74, endPoint x: 48, endPoint y: 79, distance: 5.3
click at [46, 74] on span "Connections" at bounding box center [37, 74] width 39 height 11
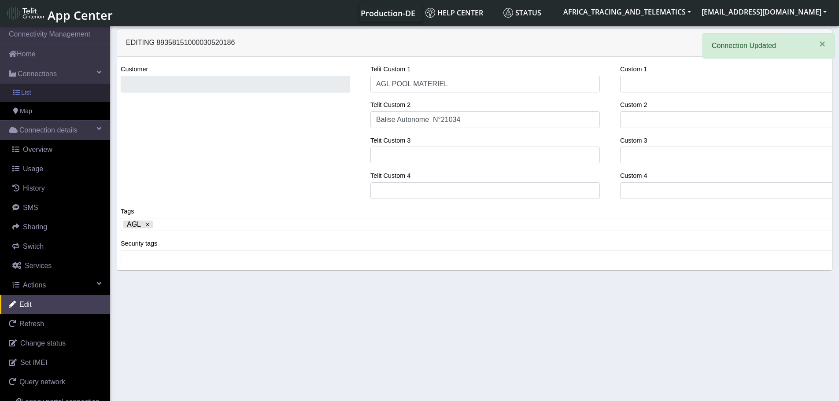
click at [50, 89] on link "List" at bounding box center [55, 93] width 110 height 19
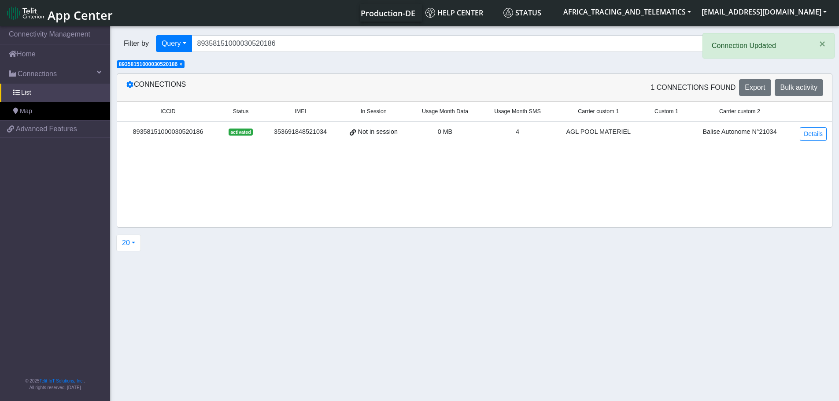
click at [182, 65] on span "×" at bounding box center [180, 64] width 3 height 6
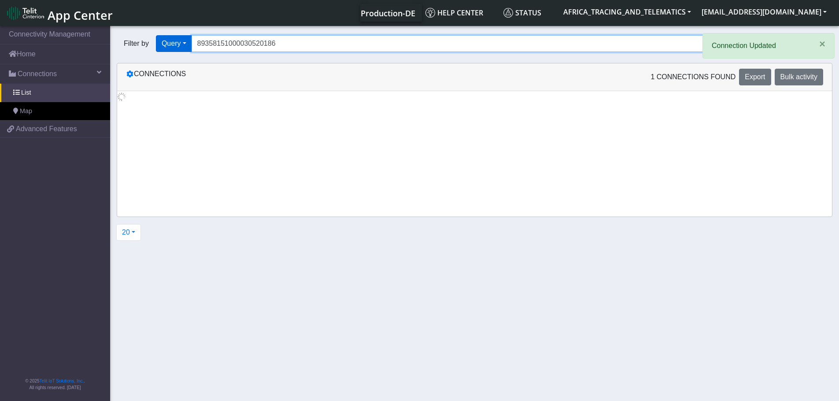
drag, startPoint x: 298, startPoint y: 46, endPoint x: 163, endPoint y: 42, distance: 135.3
click at [163, 42] on div "Filter by Query Query In Session Not connected Tags Country Operator 8935815100…" at bounding box center [441, 43] width 649 height 17
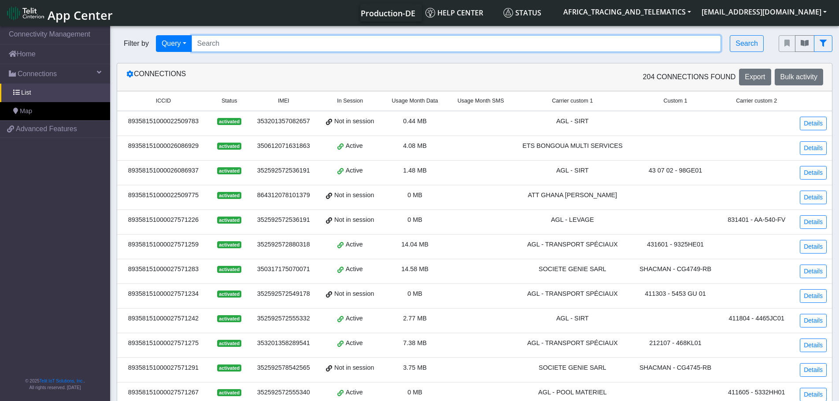
paste input "89358151000030520160"
type input "89358151000030520160"
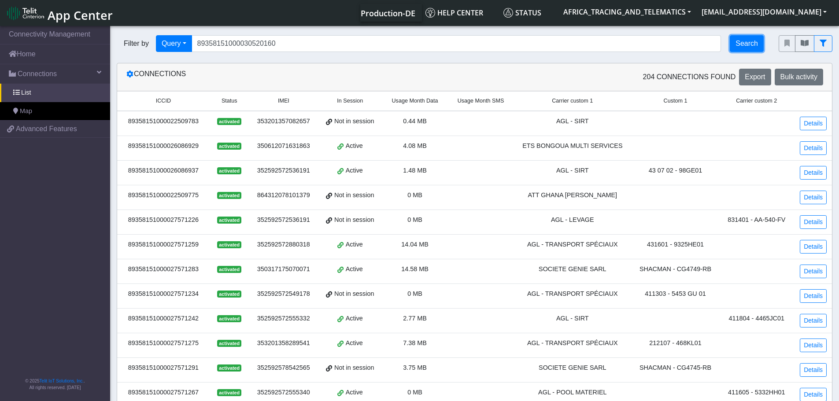
click at [750, 44] on button "Search" at bounding box center [747, 43] width 34 height 17
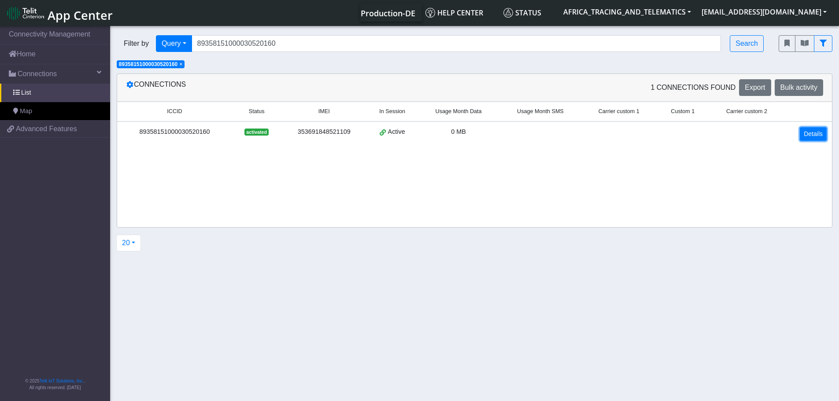
click at [813, 132] on link "Details" at bounding box center [813, 134] width 27 height 14
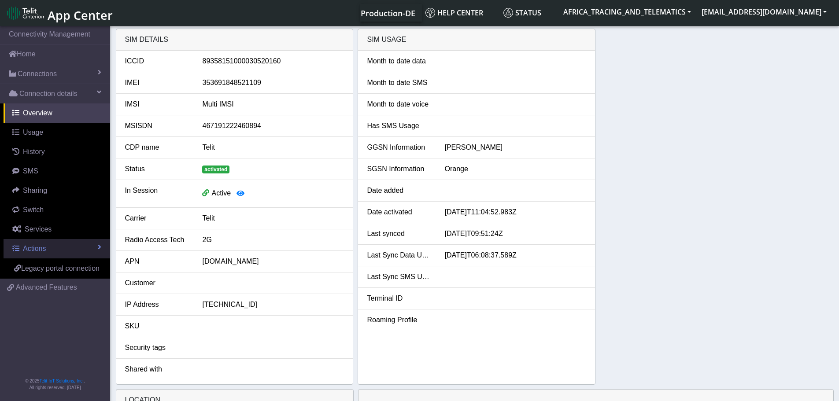
click at [35, 248] on span "Actions" at bounding box center [34, 248] width 23 height 7
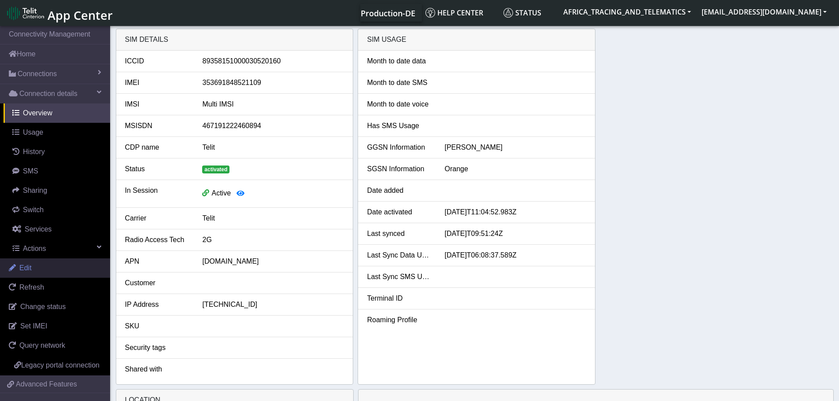
click at [37, 267] on link "Edit" at bounding box center [55, 268] width 110 height 19
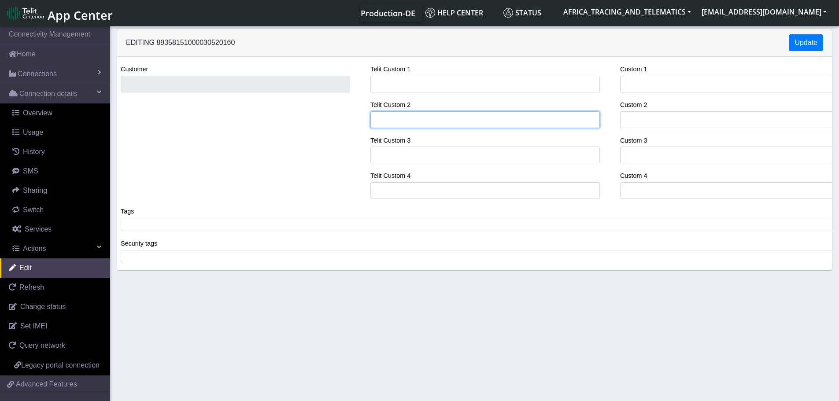
click at [419, 121] on input "Telit Custom 2" at bounding box center [485, 119] width 230 height 17
paste input "Balise Autonome N°21109"
type input "Balise Autonome N°21109"
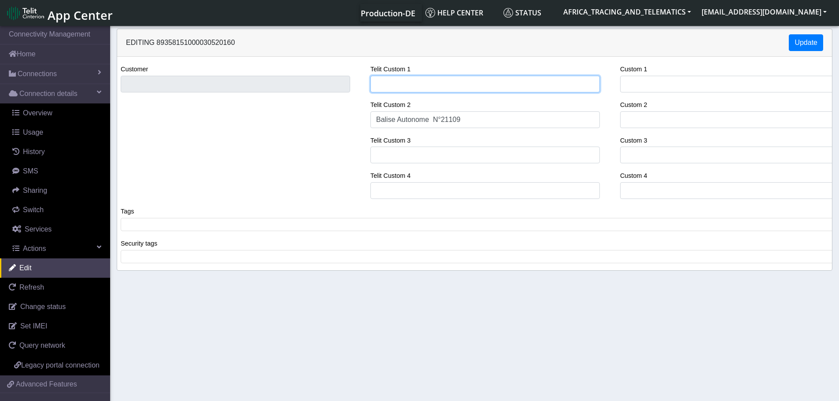
click at [408, 85] on input "Telit Custom 1" at bounding box center [485, 84] width 230 height 17
type input "AGL - POOL MATERIEL"
click at [304, 227] on span at bounding box center [478, 225] width 710 height 8
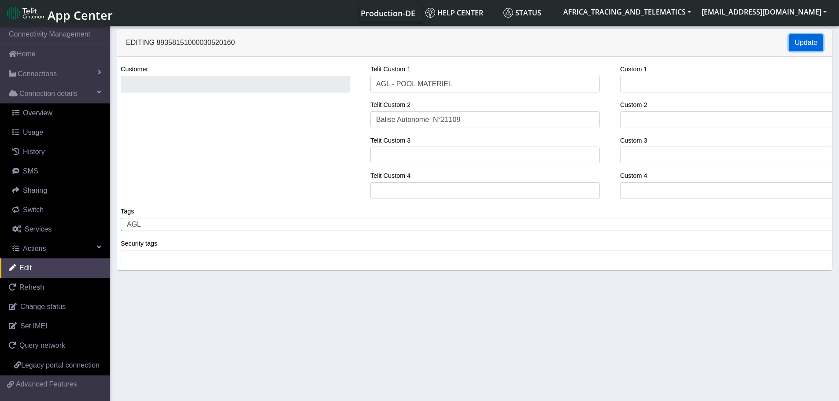
click at [798, 40] on button "Update" at bounding box center [806, 42] width 34 height 17
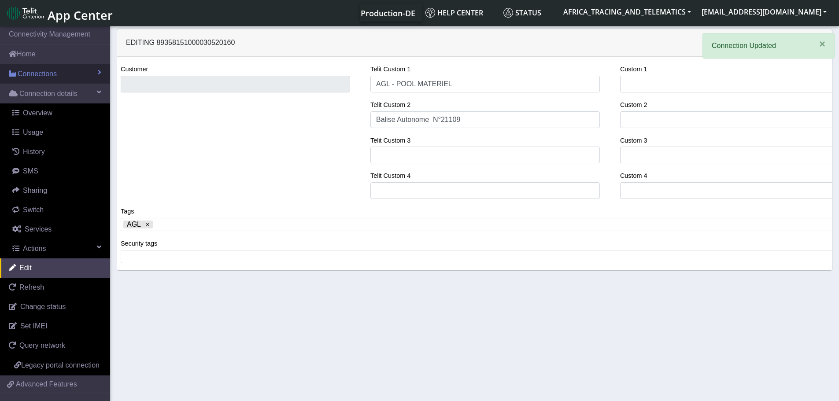
click at [33, 70] on span "Connections" at bounding box center [37, 74] width 39 height 11
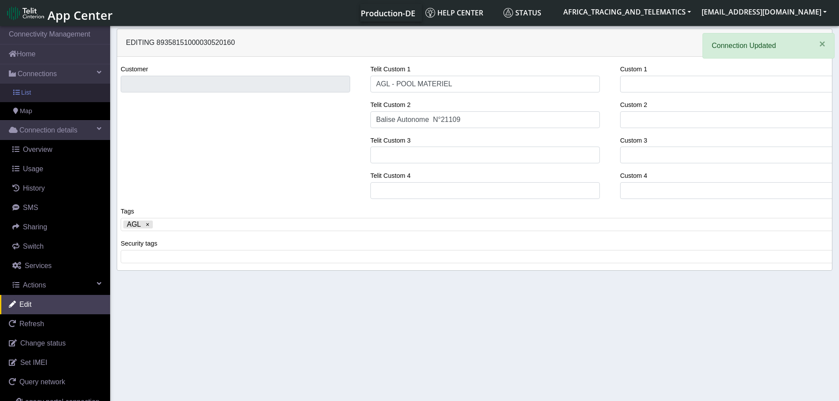
click at [37, 90] on link "List" at bounding box center [55, 93] width 110 height 19
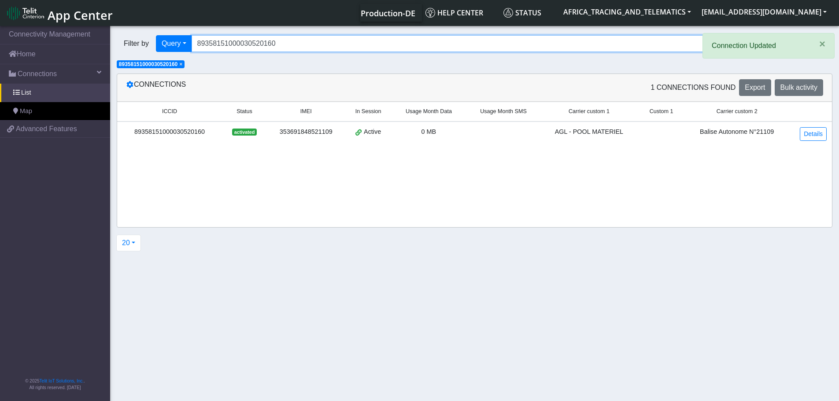
click at [276, 36] on input "89358151000030520160" at bounding box center [457, 43] width 530 height 17
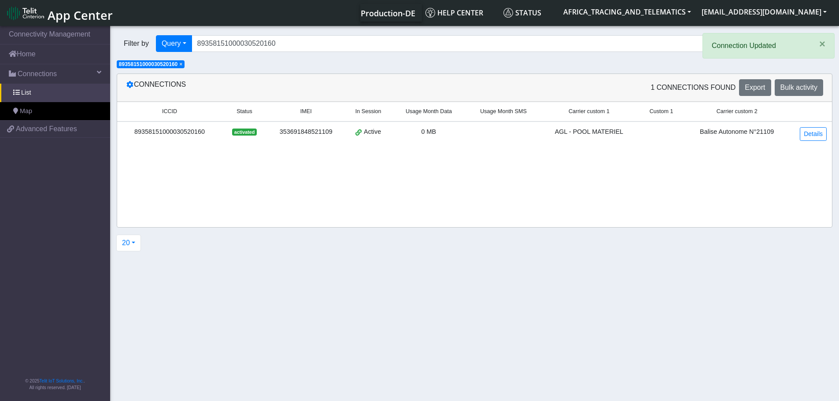
click at [182, 64] on span "×" at bounding box center [180, 64] width 3 height 6
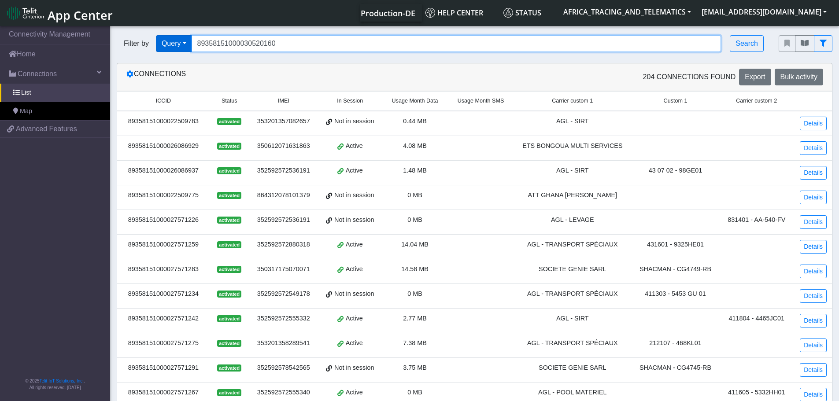
drag, startPoint x: 300, startPoint y: 44, endPoint x: 267, endPoint y: 37, distance: 33.4
click at [164, 41] on div "Filter by Query Query In Session Not connected Tags Country Operator 8935815100…" at bounding box center [441, 43] width 649 height 17
paste input "52"
type input "89358151000030520152"
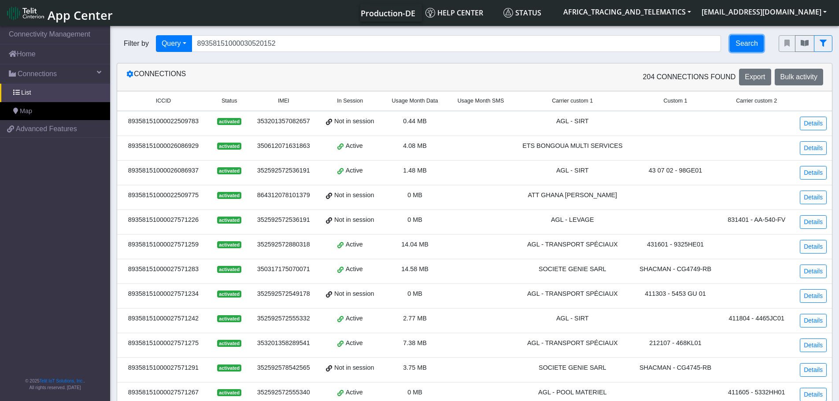
click at [742, 44] on button "Search" at bounding box center [747, 43] width 34 height 17
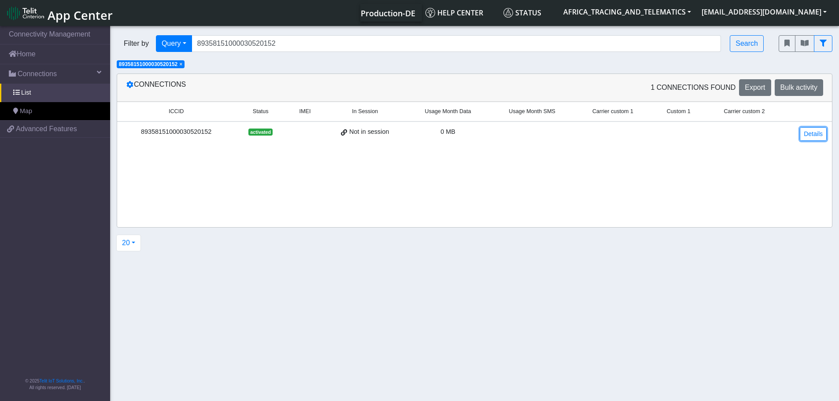
drag, startPoint x: 815, startPoint y: 133, endPoint x: 769, endPoint y: 130, distance: 46.4
click at [815, 133] on link "Details" at bounding box center [813, 134] width 27 height 14
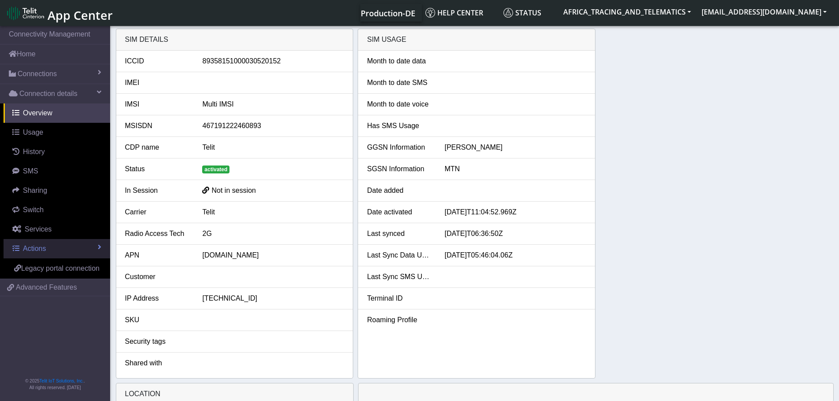
click at [38, 249] on span "Actions" at bounding box center [34, 248] width 23 height 7
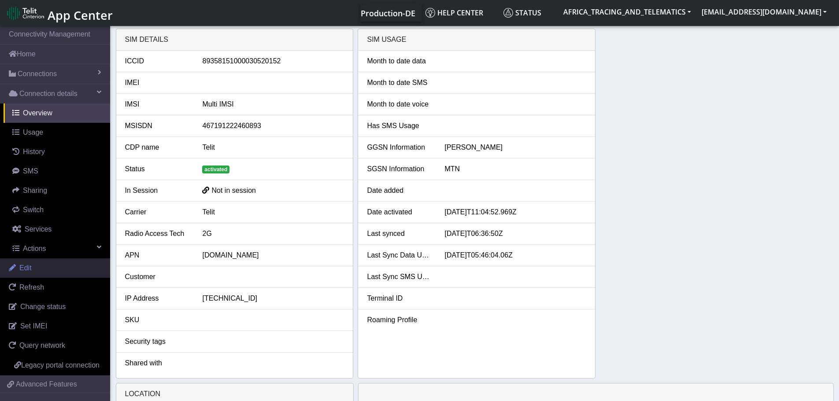
click at [41, 268] on link "Edit" at bounding box center [55, 268] width 110 height 19
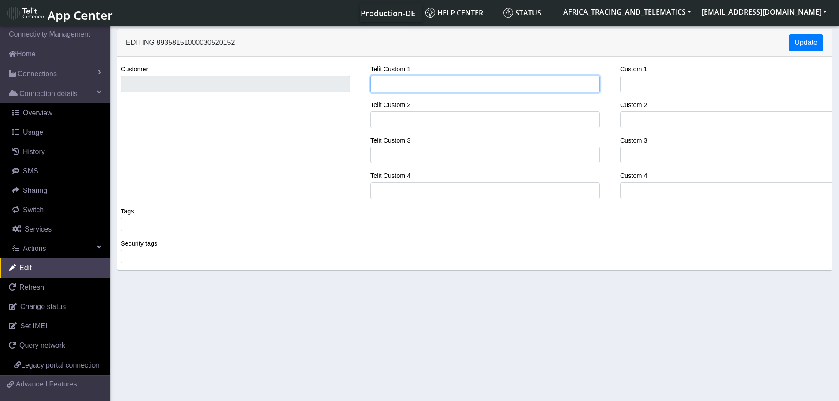
click at [409, 80] on input "Telit Custom 1" at bounding box center [485, 84] width 230 height 17
type input "AGL - POOL MATERIEL"
click at [230, 223] on span at bounding box center [478, 225] width 710 height 8
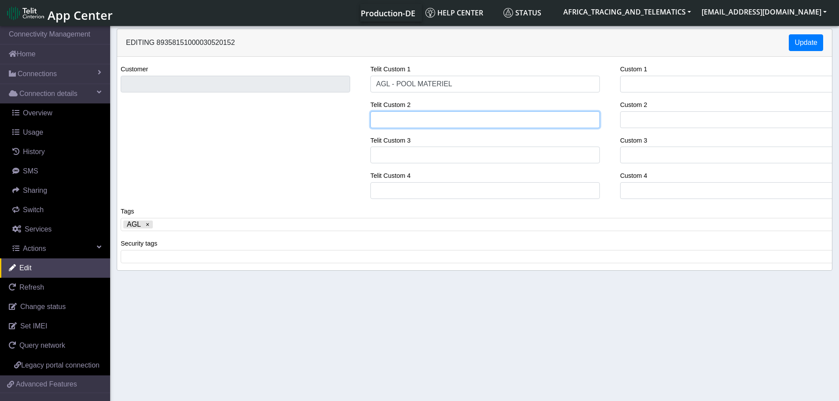
click at [396, 118] on input "Telit Custom 2" at bounding box center [485, 119] width 230 height 17
paste input "Balise Autonome N°21117"
type input "Balise Autonome N°21117"
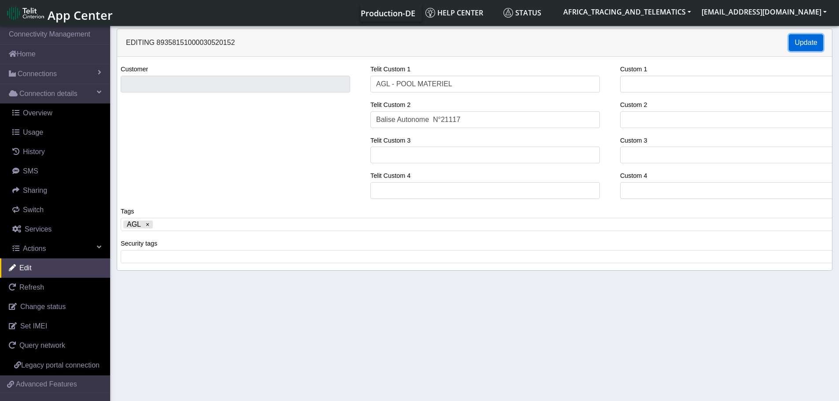
click at [808, 37] on button "Update" at bounding box center [806, 42] width 34 height 17
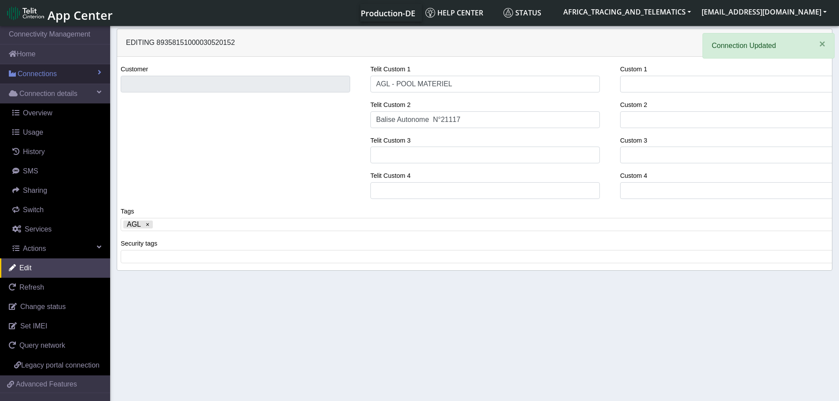
click at [71, 74] on link "Connections" at bounding box center [55, 73] width 110 height 19
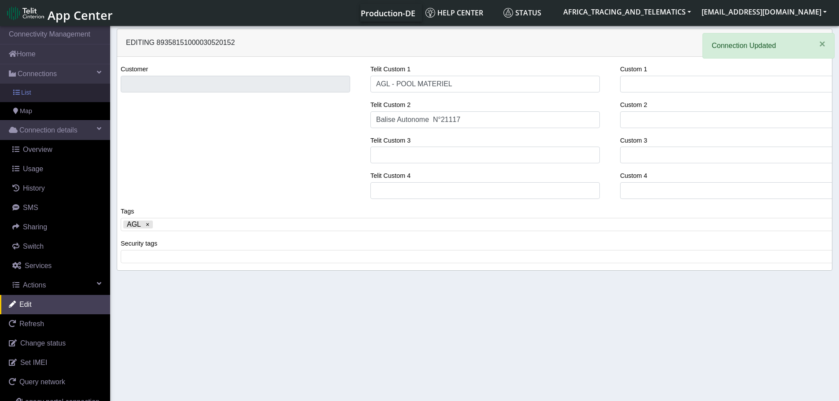
click at [53, 94] on link "List" at bounding box center [55, 93] width 110 height 19
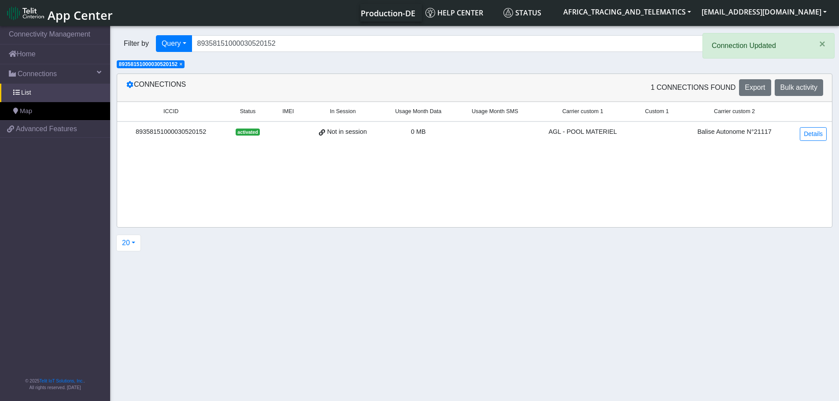
click at [182, 64] on span "×" at bounding box center [180, 64] width 3 height 6
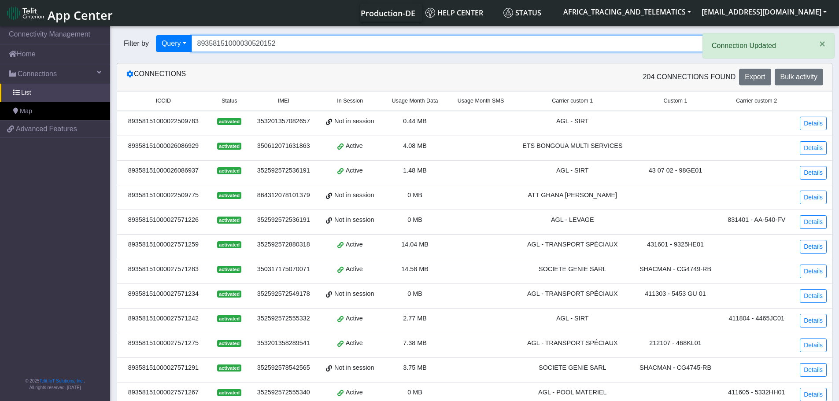
drag, startPoint x: 301, startPoint y: 43, endPoint x: 154, endPoint y: 35, distance: 146.9
click at [154, 35] on div "Filter by Query Query In Session Not connected Tags Country Operator 8935815100…" at bounding box center [441, 44] width 662 height 30
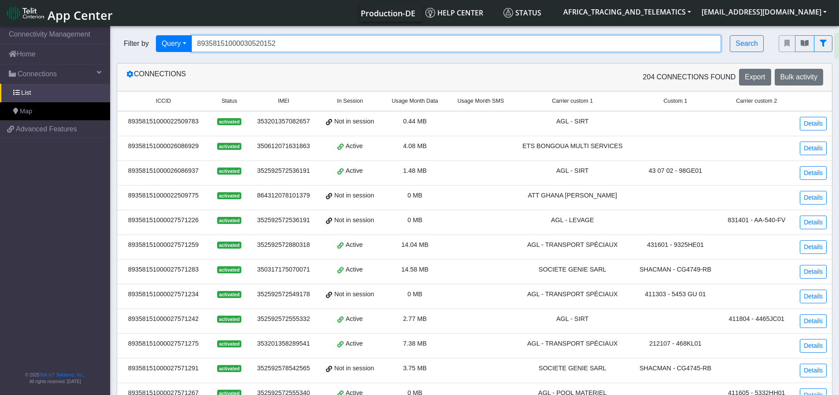
paste input "78"
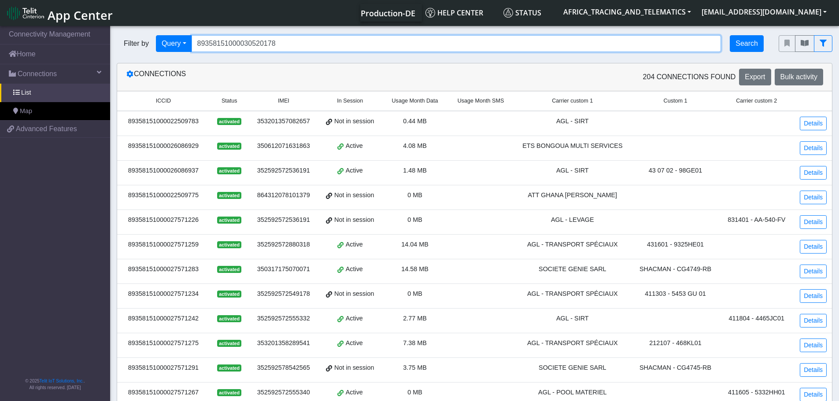
type input "89358151000030520178"
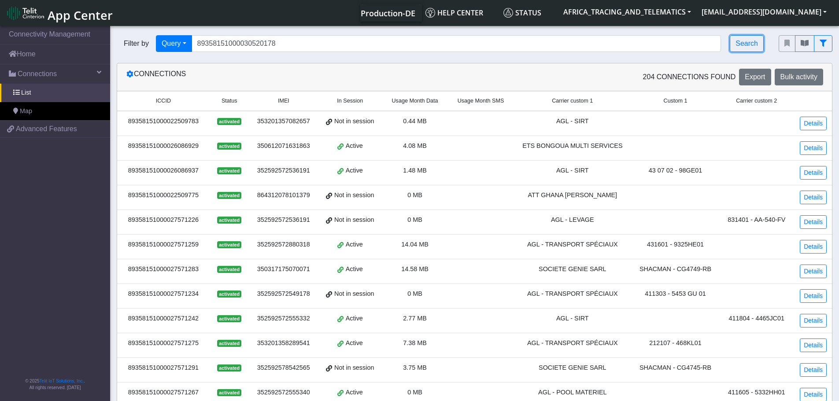
drag, startPoint x: 743, startPoint y: 44, endPoint x: 672, endPoint y: 63, distance: 72.9
click at [744, 44] on button "Search" at bounding box center [747, 43] width 34 height 17
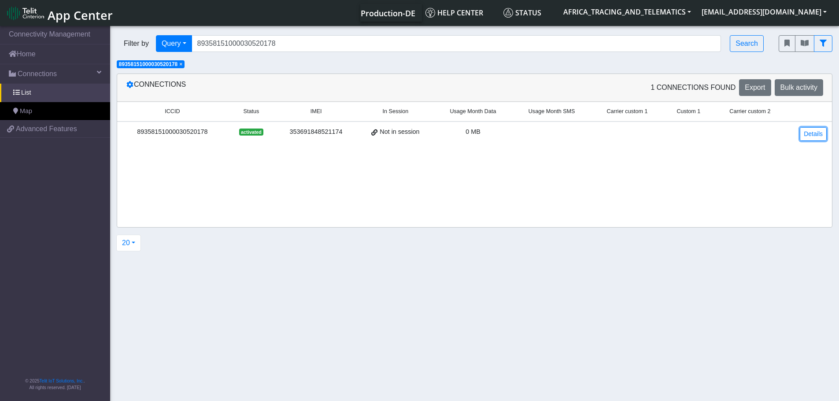
drag, startPoint x: 810, startPoint y: 135, endPoint x: 740, endPoint y: 143, distance: 70.5
click at [810, 135] on link "Details" at bounding box center [813, 134] width 27 height 14
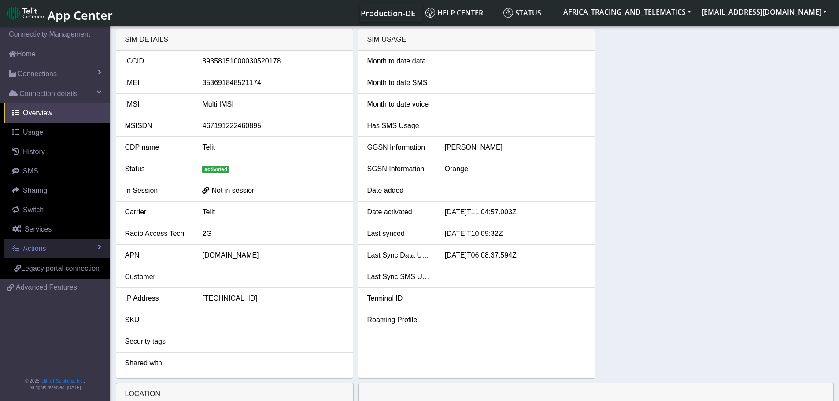
click at [41, 247] on span "Actions" at bounding box center [34, 248] width 23 height 7
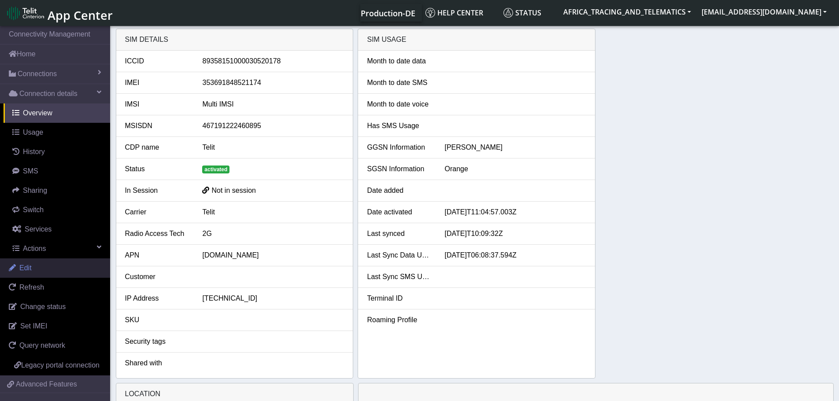
click at [40, 274] on link "Edit" at bounding box center [55, 268] width 110 height 19
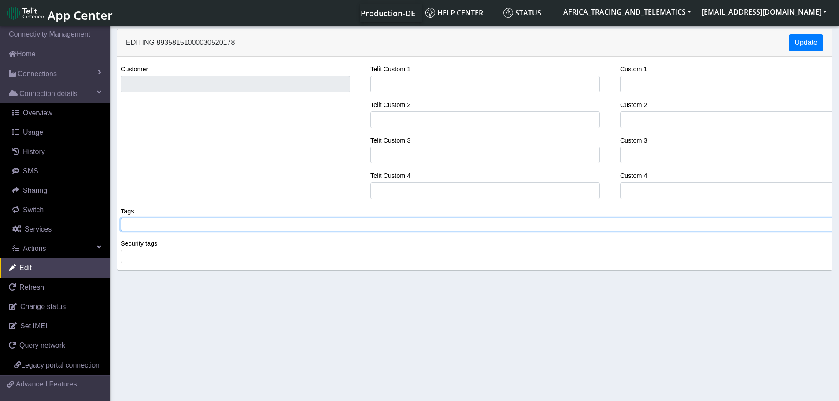
click at [157, 219] on tags "​" at bounding box center [478, 224] width 715 height 13
click at [421, 85] on input "Telit Custom 1" at bounding box center [485, 84] width 230 height 17
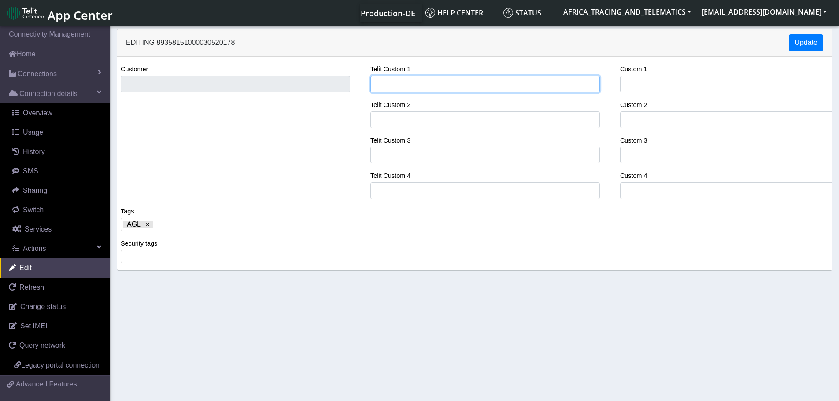
type input "AGL - POOL MATERIEL"
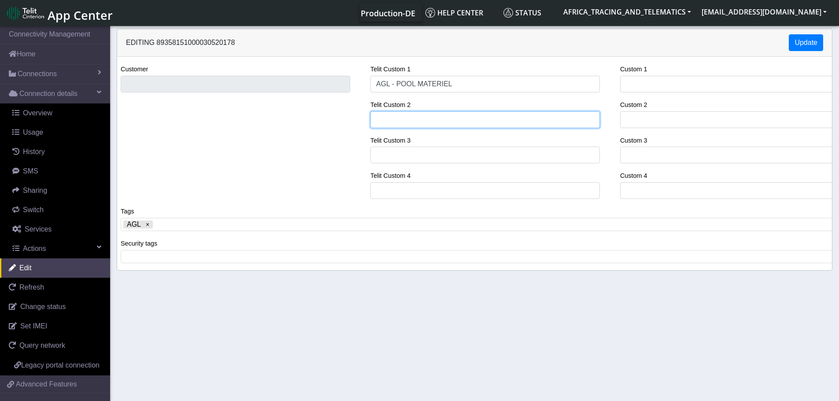
click at [406, 115] on input "Telit Custom 2" at bounding box center [485, 119] width 230 height 17
paste input "Balise Autonome N°21174"
type input "Balise Autonome N°21174"
click at [823, 33] on div "Editing 89358151000030520178 Update" at bounding box center [474, 43] width 715 height 28
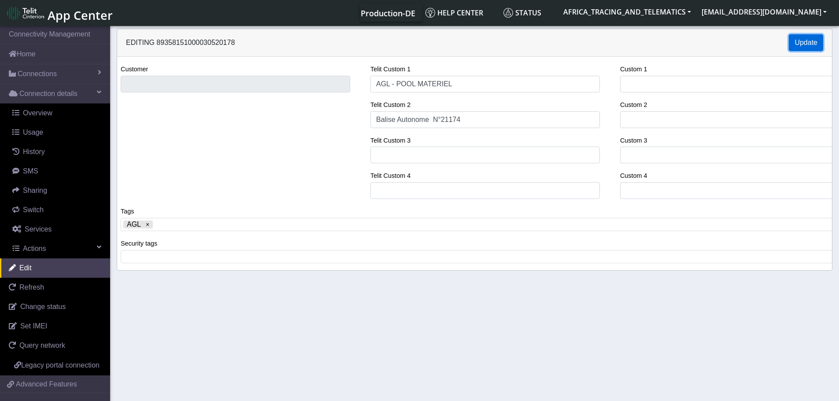
click at [807, 42] on button "Update" at bounding box center [806, 42] width 34 height 17
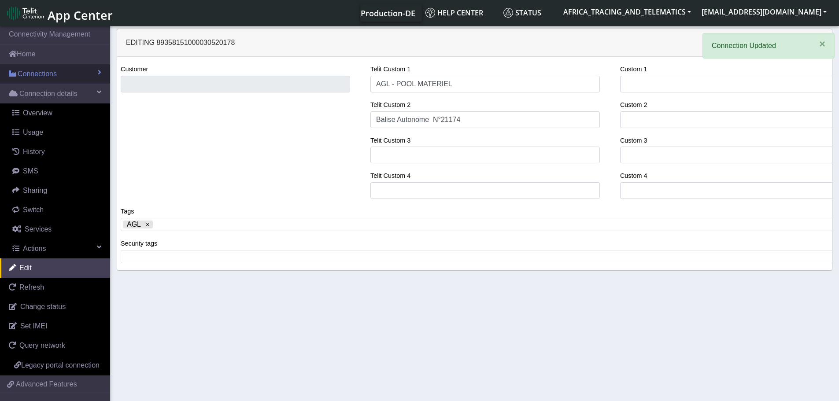
click at [34, 73] on span "Connections" at bounding box center [37, 74] width 39 height 11
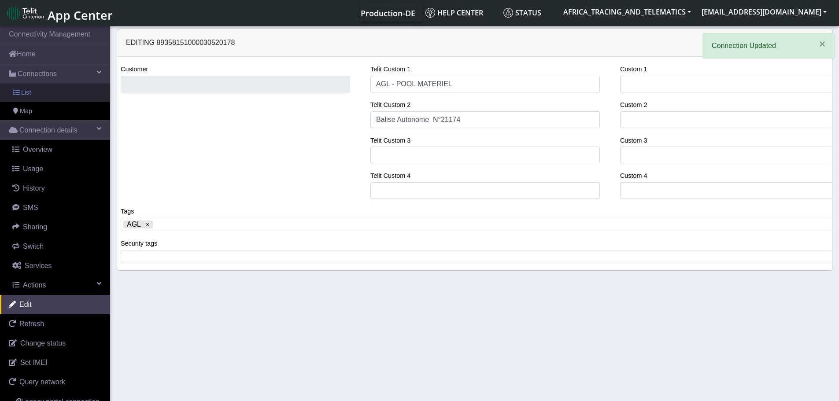
click at [48, 94] on link "List" at bounding box center [55, 93] width 110 height 19
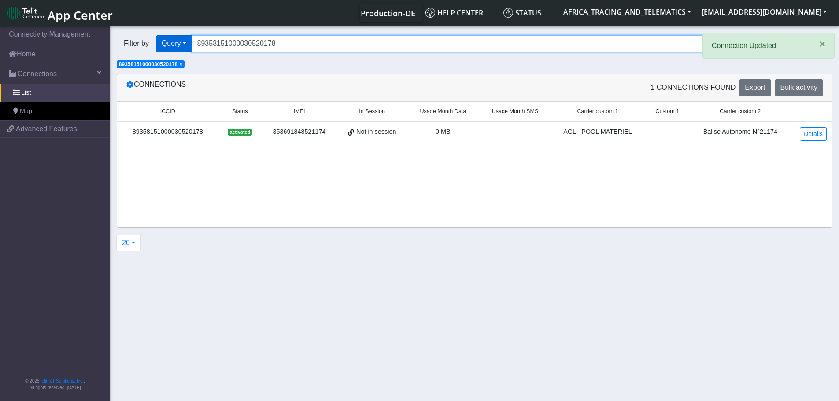
drag, startPoint x: 287, startPoint y: 46, endPoint x: 172, endPoint y: 40, distance: 115.1
click at [172, 40] on div "Filter by Query Query In Session Not connected Tags Country Operator 8935815100…" at bounding box center [441, 43] width 649 height 17
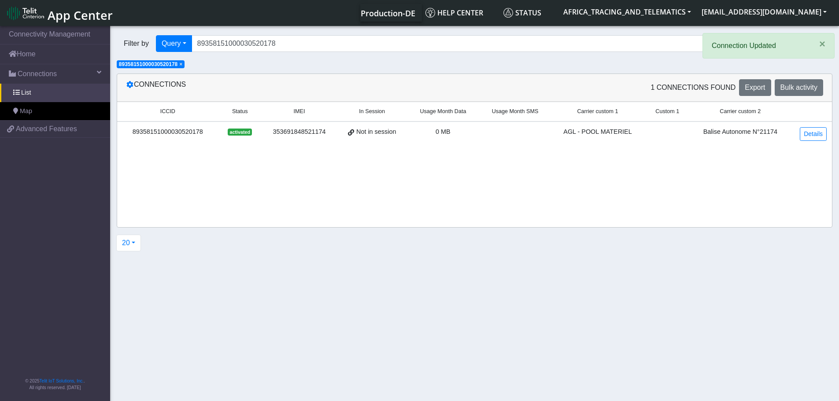
click at [182, 65] on span "×" at bounding box center [180, 64] width 3 height 6
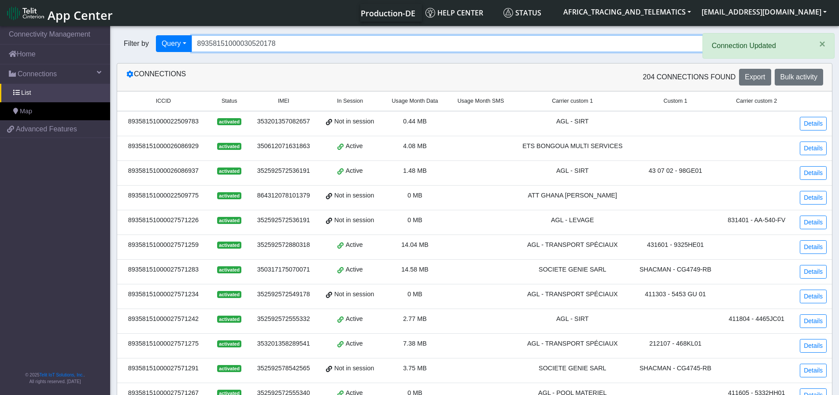
paste input "1980"
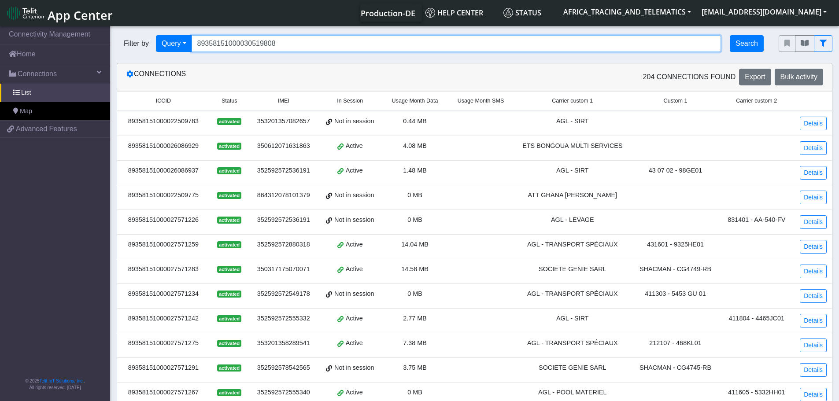
type input "89358151000030519808"
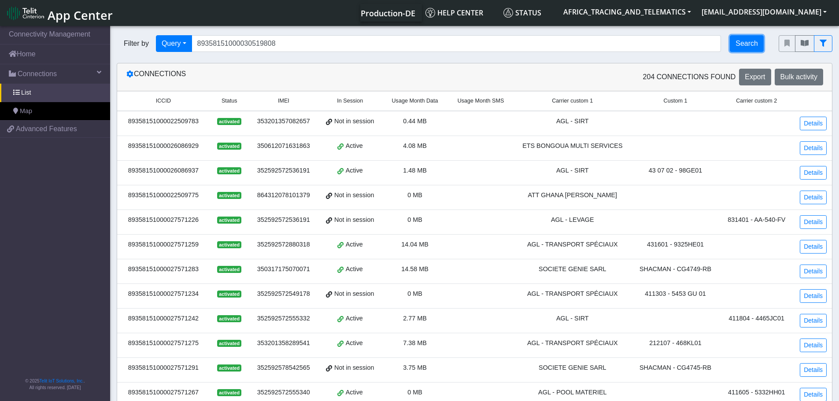
click at [741, 41] on button "Search" at bounding box center [747, 43] width 34 height 17
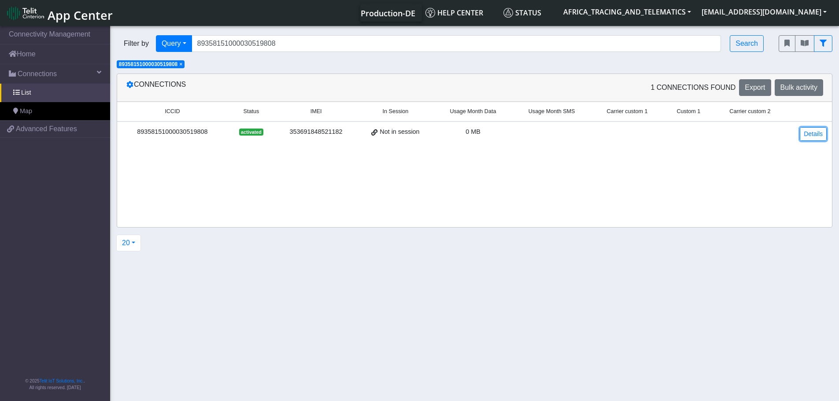
drag, startPoint x: 817, startPoint y: 132, endPoint x: 788, endPoint y: 132, distance: 28.6
click at [817, 132] on link "Details" at bounding box center [813, 134] width 27 height 14
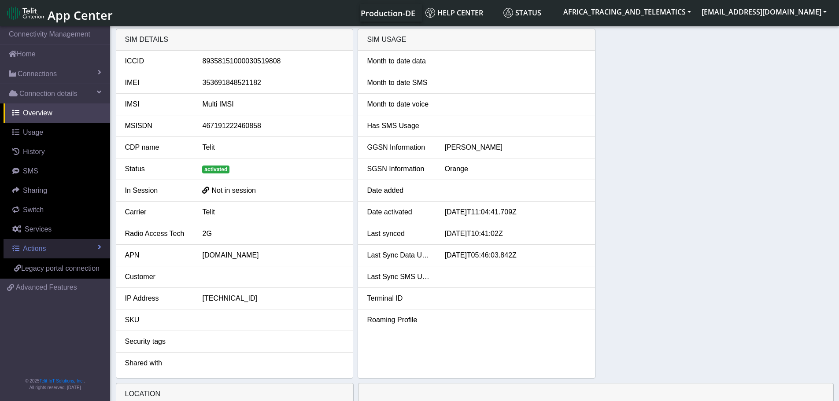
click at [63, 253] on link "Actions" at bounding box center [57, 248] width 107 height 19
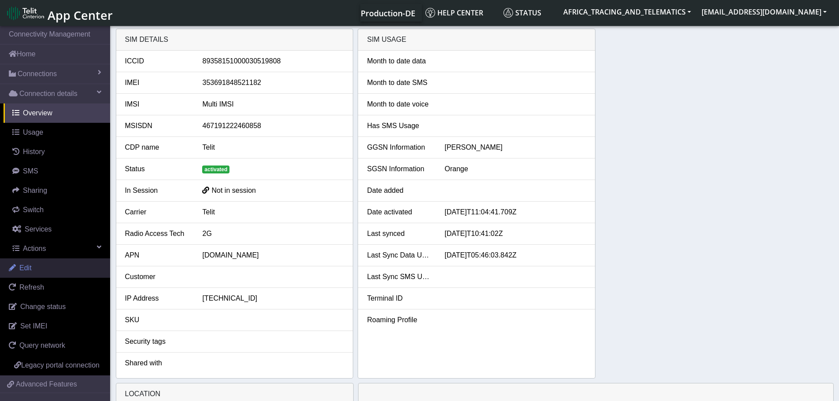
click at [34, 270] on link "Edit" at bounding box center [55, 268] width 110 height 19
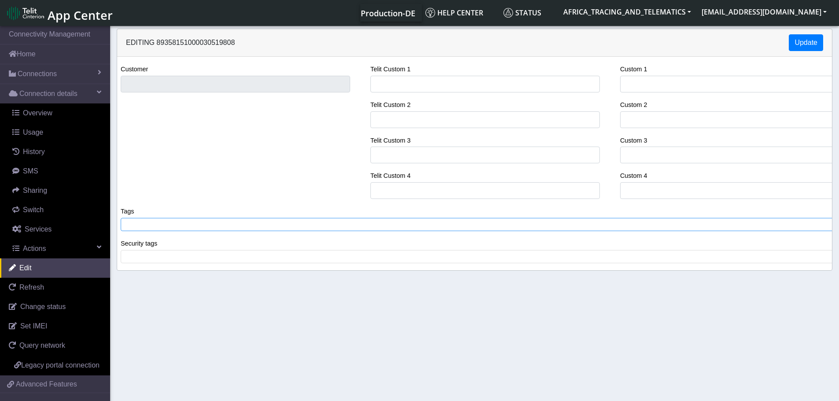
click at [213, 226] on span at bounding box center [478, 225] width 710 height 8
click at [400, 80] on input "Telit Custom 1" at bounding box center [485, 84] width 230 height 17
type input "AGL - POOL MATERIEL"
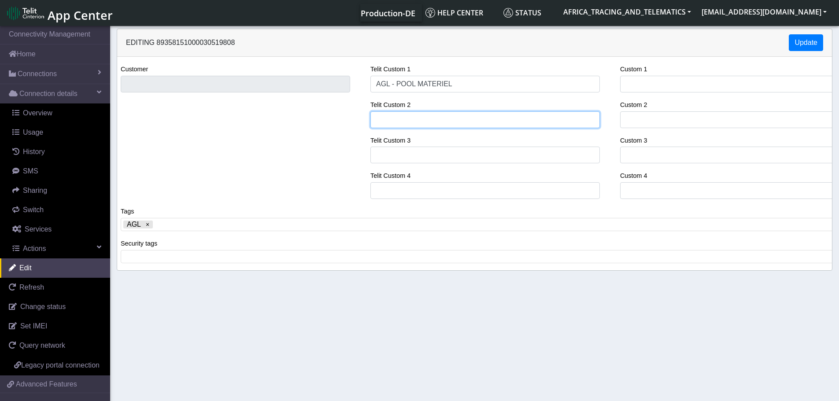
drag, startPoint x: 395, startPoint y: 120, endPoint x: 397, endPoint y: 115, distance: 6.0
click at [395, 120] on input "Telit Custom 2" at bounding box center [485, 119] width 230 height 17
paste input "Balise Autonome N°21182"
type input "Balise Autonome N°21182"
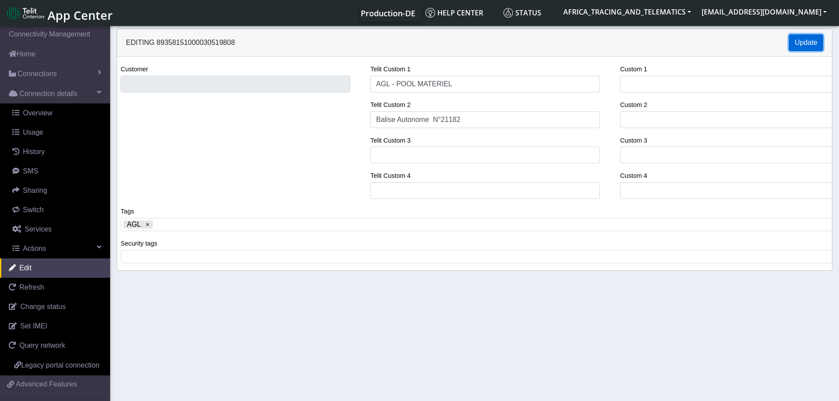
click at [806, 41] on button "Update" at bounding box center [806, 42] width 34 height 17
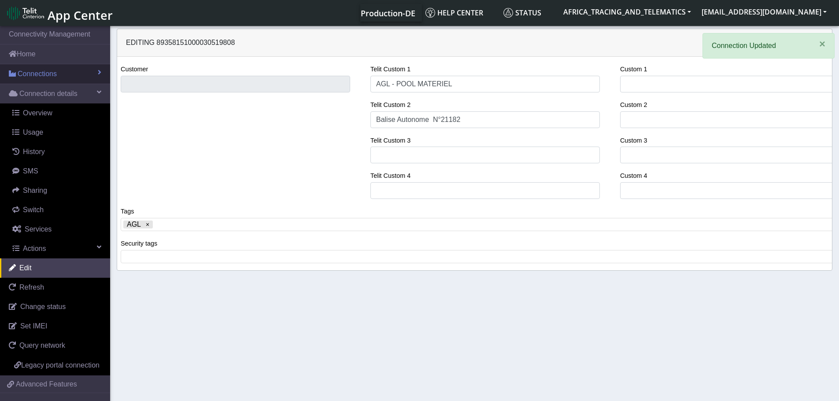
click at [37, 74] on span "Connections" at bounding box center [37, 74] width 39 height 11
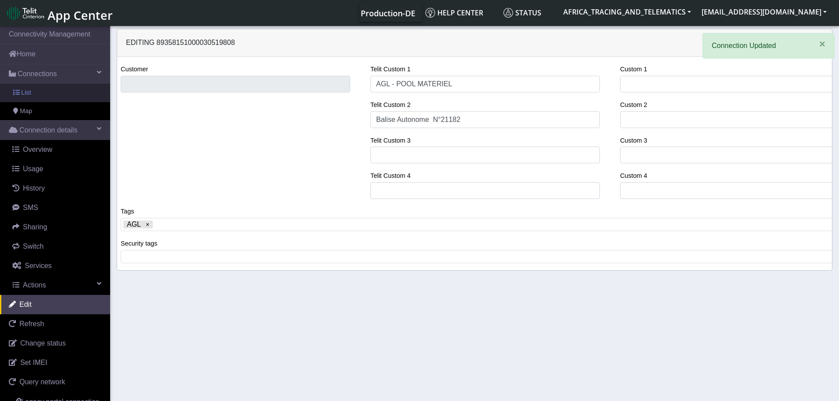
click at [33, 92] on link "List" at bounding box center [55, 93] width 110 height 19
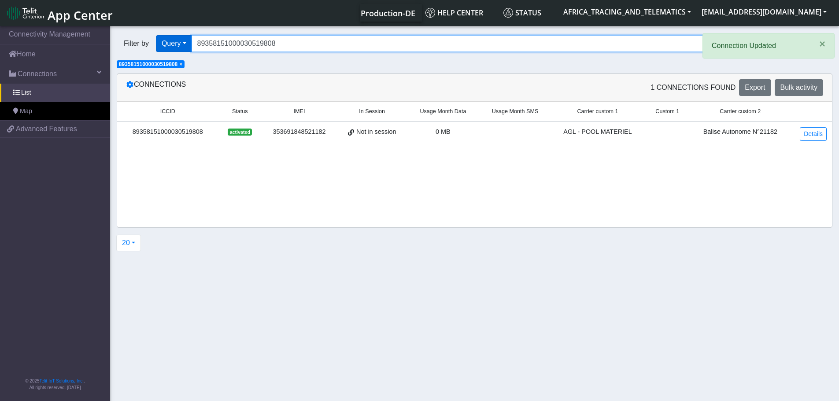
drag, startPoint x: 288, startPoint y: 42, endPoint x: 175, endPoint y: 37, distance: 112.9
click at [175, 37] on div "Filter by Query Query In Session Not connected Tags Country Operator 8935815100…" at bounding box center [441, 43] width 649 height 17
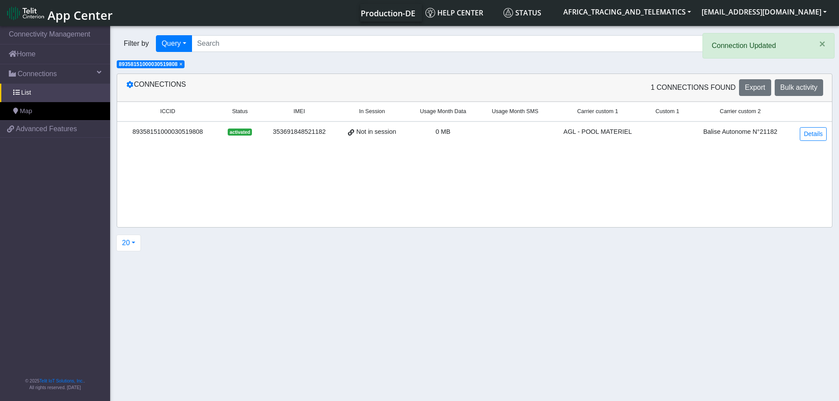
click at [182, 63] on span "×" at bounding box center [180, 64] width 3 height 6
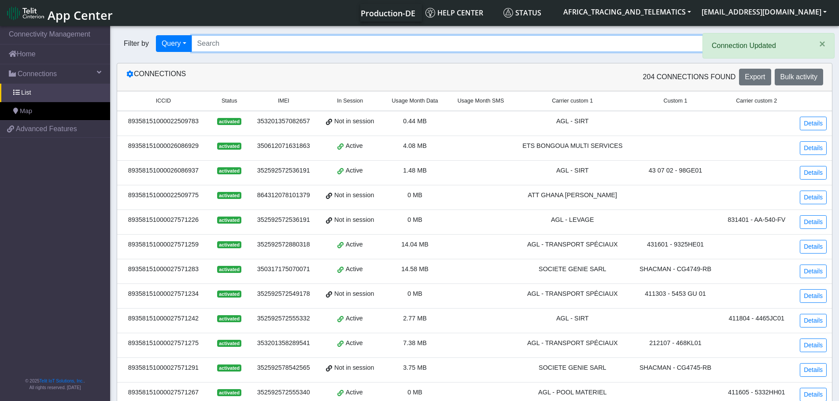
drag, startPoint x: 263, startPoint y: 44, endPoint x: 280, endPoint y: 48, distance: 16.9
click at [263, 44] on input "Search..." at bounding box center [457, 43] width 530 height 17
paste input "89358151000030520145"
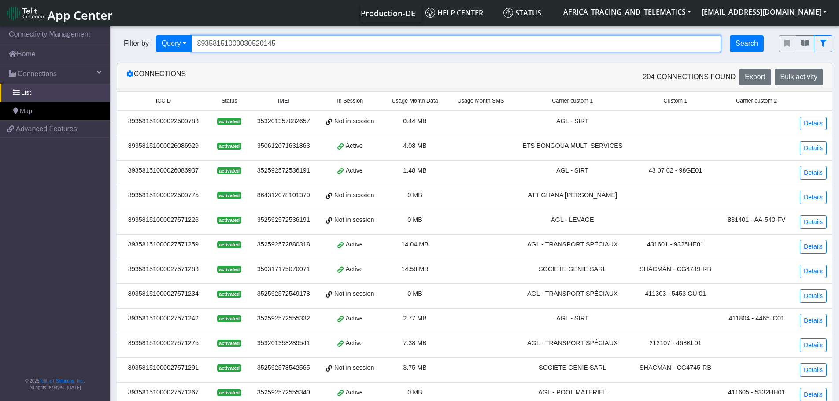
type input "89358151000030520145"
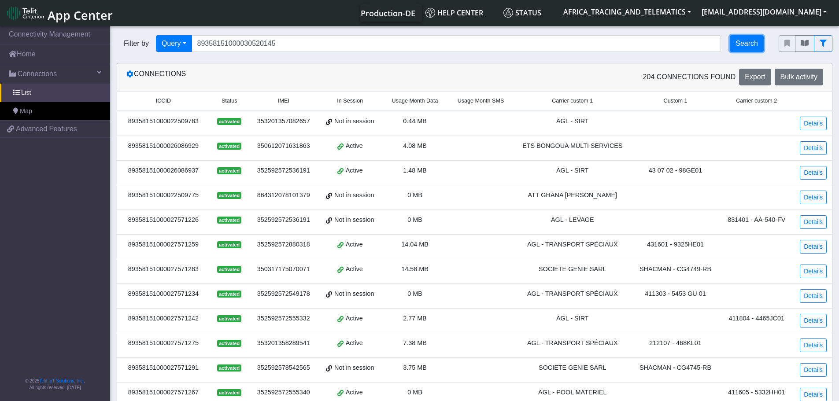
drag, startPoint x: 739, startPoint y: 39, endPoint x: 659, endPoint y: 49, distance: 80.3
click at [739, 39] on button "Search" at bounding box center [747, 43] width 34 height 17
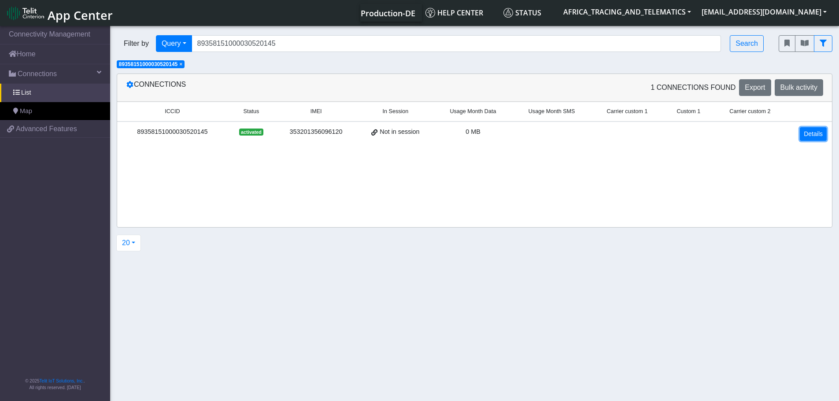
click at [821, 136] on link "Details" at bounding box center [813, 134] width 27 height 14
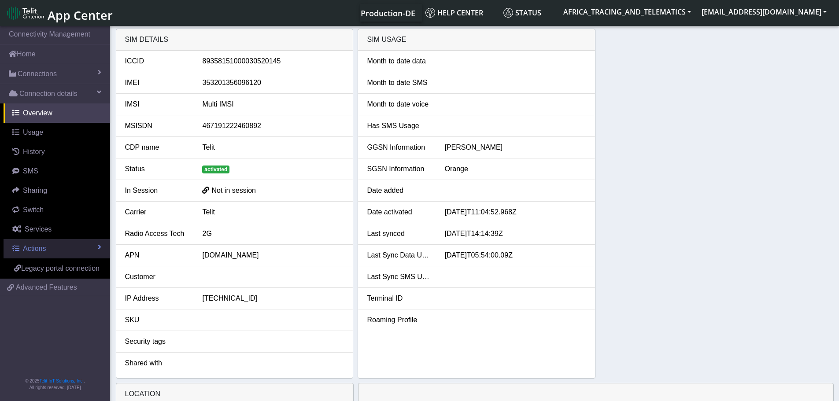
click at [44, 247] on span "Actions" at bounding box center [34, 248] width 23 height 7
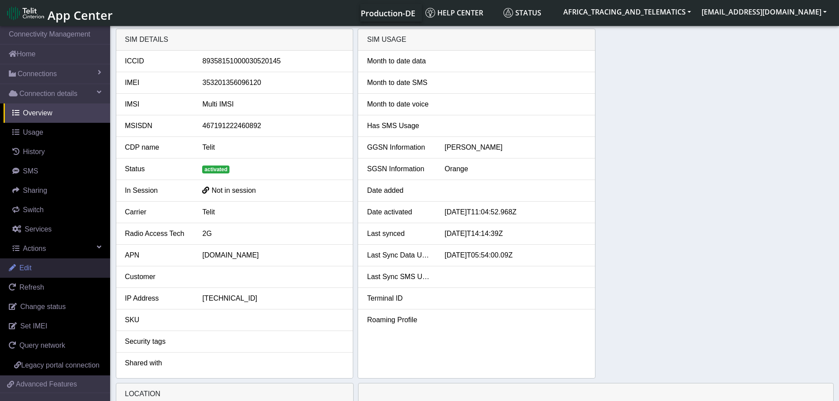
click at [47, 273] on link "Edit" at bounding box center [55, 268] width 110 height 19
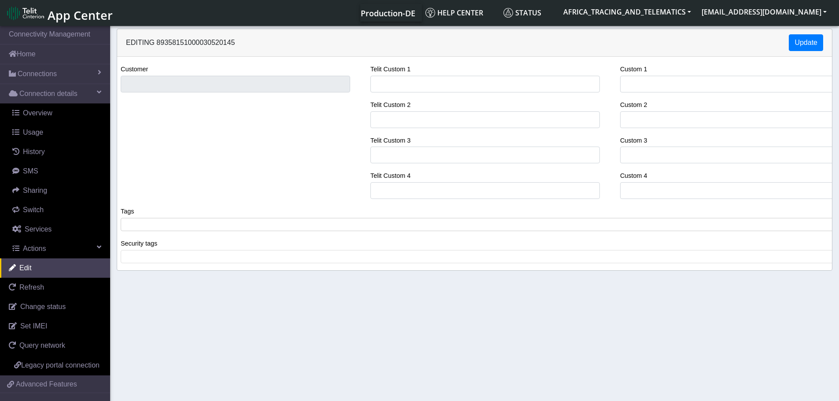
click at [164, 225] on span at bounding box center [478, 225] width 710 height 8
click at [436, 90] on input "Telit Custom 1" at bounding box center [485, 84] width 230 height 17
type input "AGL - POOL MATERIEL"
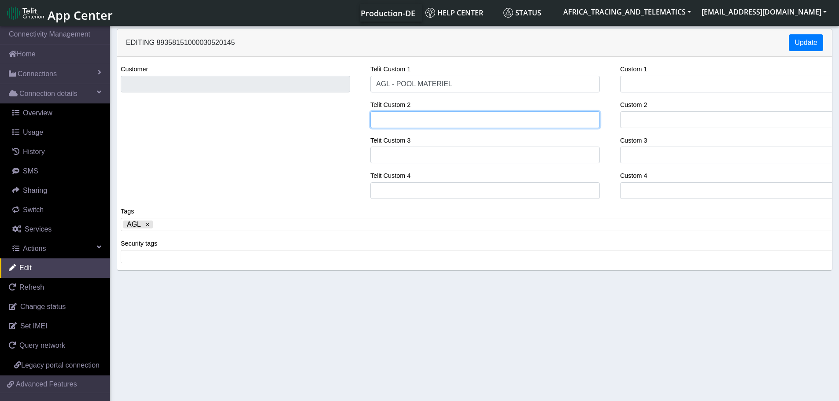
click at [426, 119] on input "Telit Custom 2" at bounding box center [485, 119] width 230 height 17
paste input "Balise Autonome N°96120"
type input "Balise Autonome N°96120"
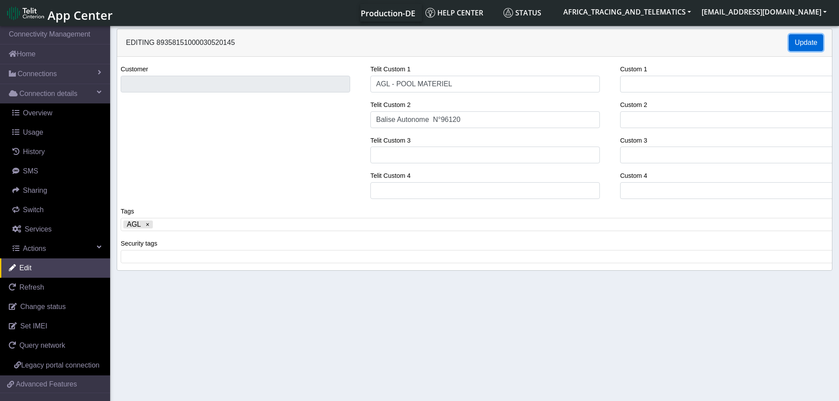
click at [800, 44] on button "Update" at bounding box center [806, 42] width 34 height 17
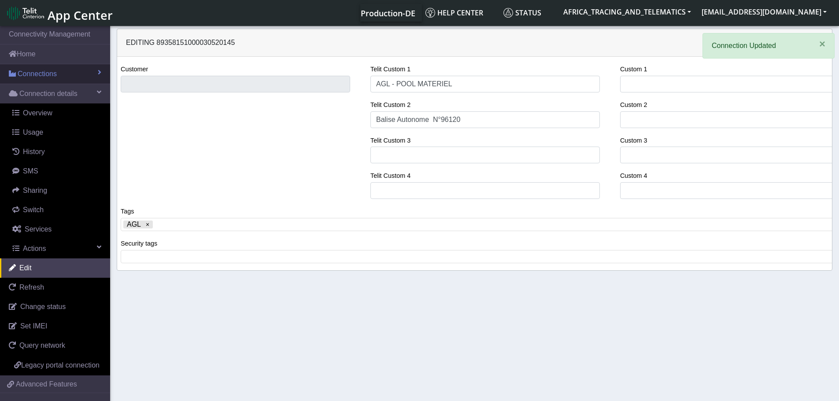
click at [46, 71] on span "Connections" at bounding box center [37, 74] width 39 height 11
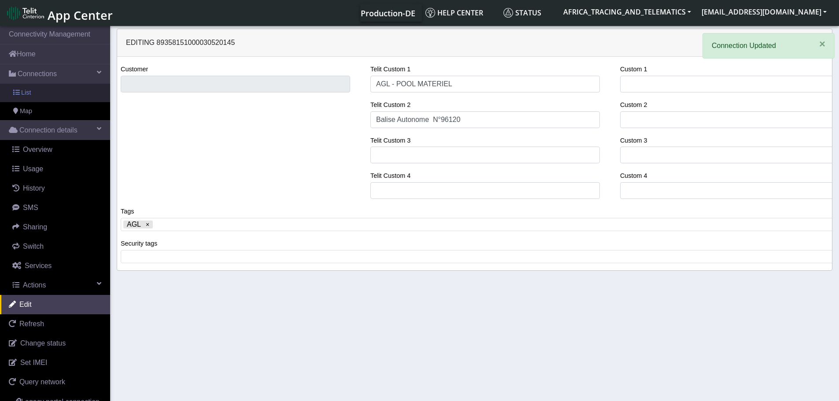
click at [36, 90] on link "List" at bounding box center [55, 93] width 110 height 19
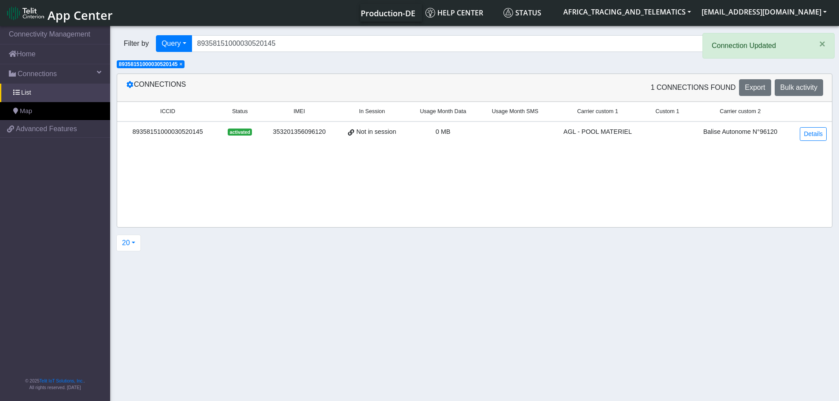
click at [182, 63] on span "×" at bounding box center [180, 64] width 3 height 6
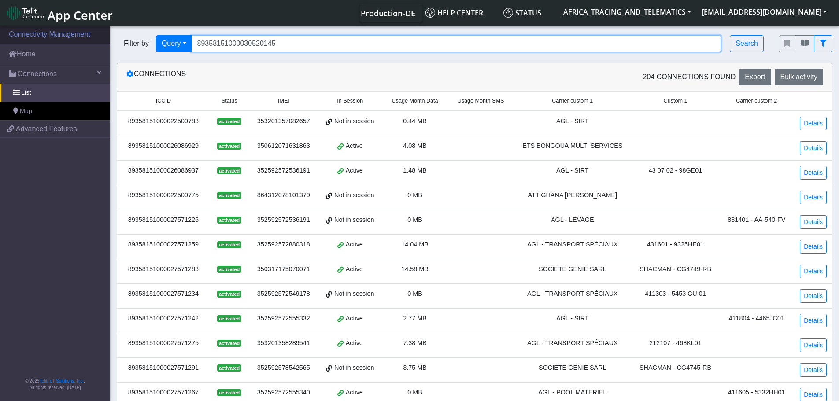
drag, startPoint x: 295, startPoint y: 48, endPoint x: 100, endPoint y: 34, distance: 194.8
click at [100, 34] on section "Connectivity Management Home Connections List Map 43962c17d3b9ffd74dfb87b4dd90a…" at bounding box center [419, 337] width 839 height 626
paste input "22509783"
type input "89358151000022509783"
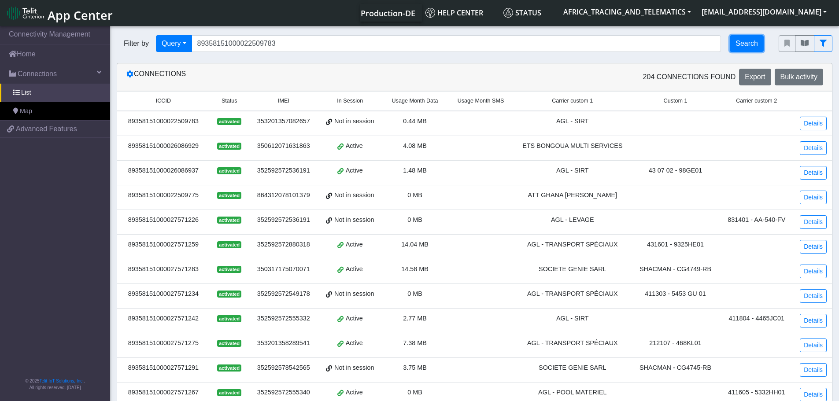
click at [758, 40] on button "Search" at bounding box center [747, 43] width 34 height 17
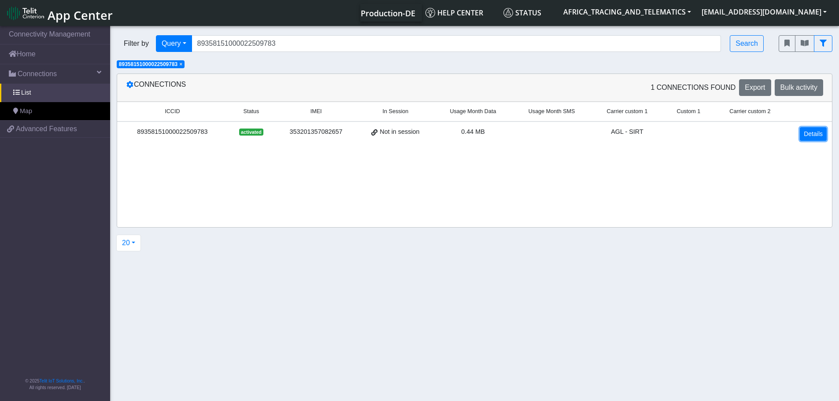
drag, startPoint x: 813, startPoint y: 134, endPoint x: 808, endPoint y: 134, distance: 5.3
click at [813, 134] on link "Details" at bounding box center [813, 134] width 27 height 14
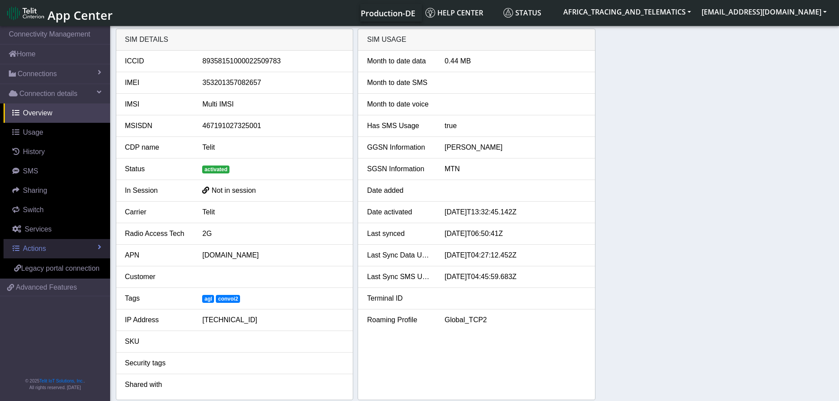
click at [41, 250] on span "Actions" at bounding box center [34, 248] width 23 height 7
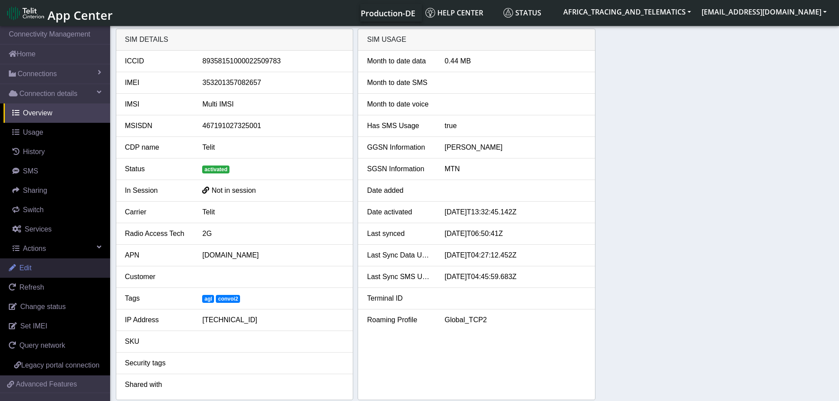
click at [42, 271] on link "Edit" at bounding box center [55, 268] width 110 height 19
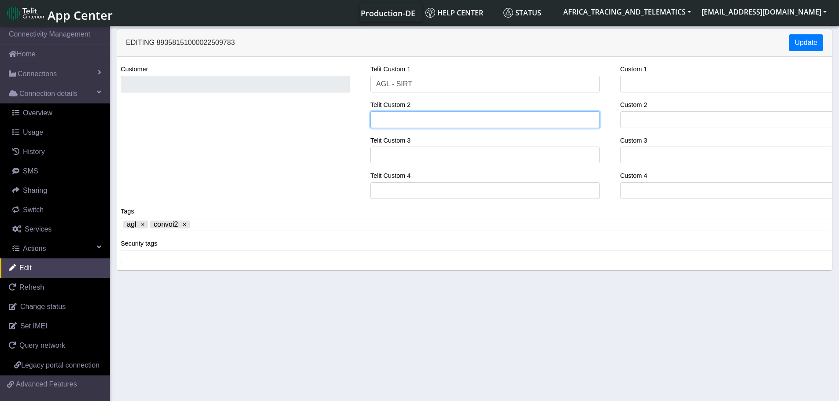
click at [415, 121] on input "Telit Custom 2" at bounding box center [485, 119] width 230 height 17
click at [186, 227] on x "remove tag" at bounding box center [185, 225] width 6 height 6
click at [414, 114] on input "Telit Custom 2" at bounding box center [485, 119] width 230 height 17
type input "CONVOI [GEOGRAPHIC_DATA]"
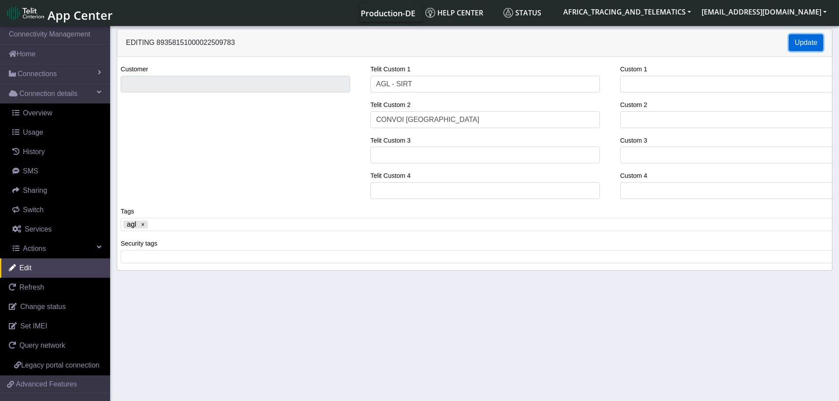
click at [804, 46] on button "Update" at bounding box center [806, 42] width 34 height 17
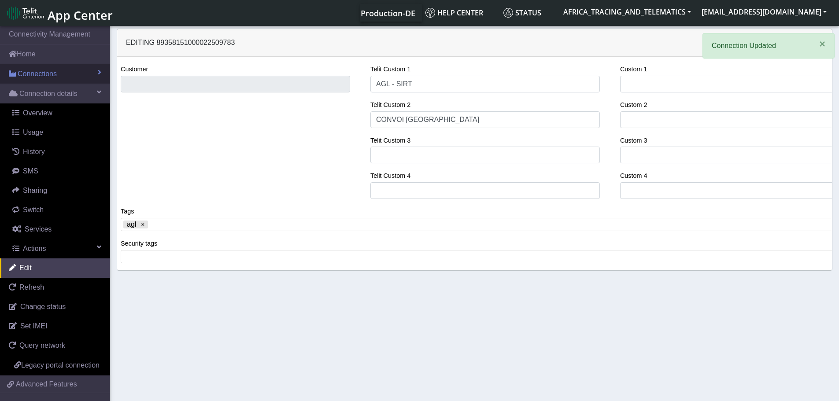
click at [48, 72] on span "Connections" at bounding box center [37, 74] width 39 height 11
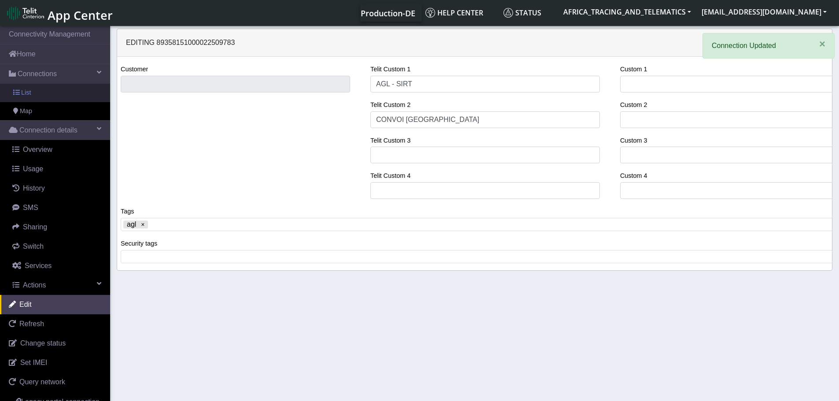
click at [63, 100] on link "List" at bounding box center [55, 93] width 110 height 19
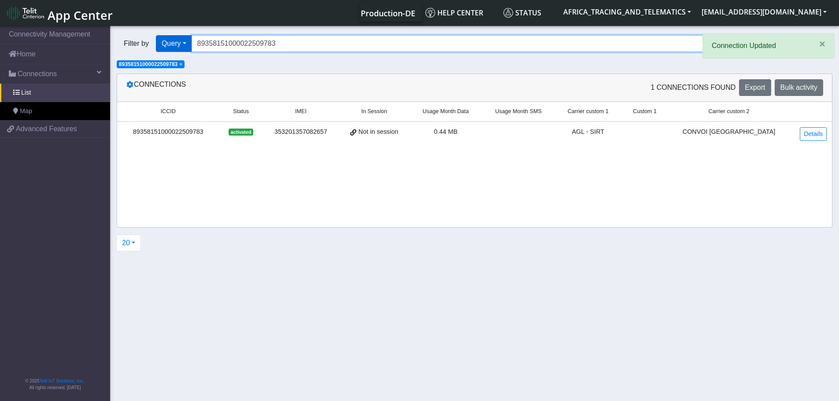
drag, startPoint x: 293, startPoint y: 45, endPoint x: 184, endPoint y: 44, distance: 108.8
click at [185, 42] on div "Filter by Query Query In Session Not connected Tags Country Operator 8935815100…" at bounding box center [441, 43] width 649 height 17
paste input "7571259"
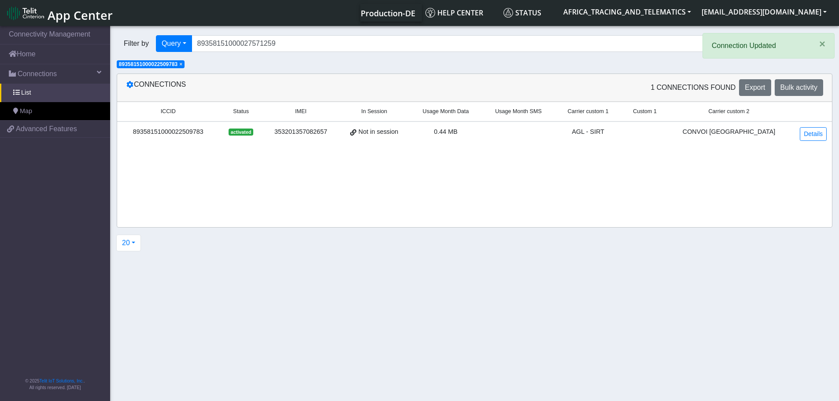
click at [182, 63] on span "×" at bounding box center [180, 64] width 3 height 6
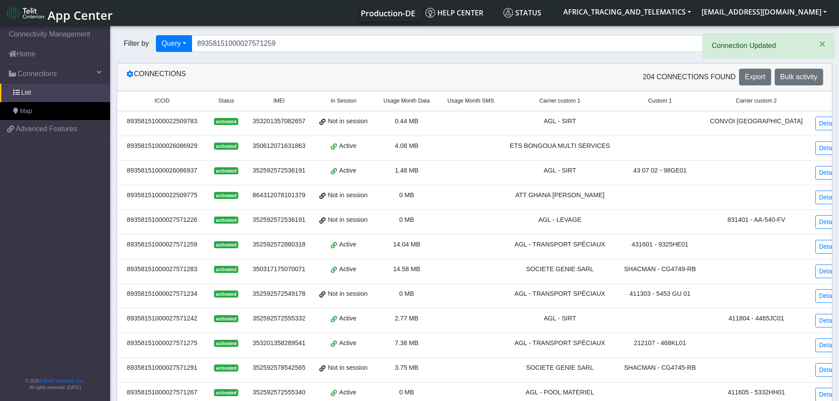
click at [755, 43] on button "Search" at bounding box center [747, 43] width 34 height 17
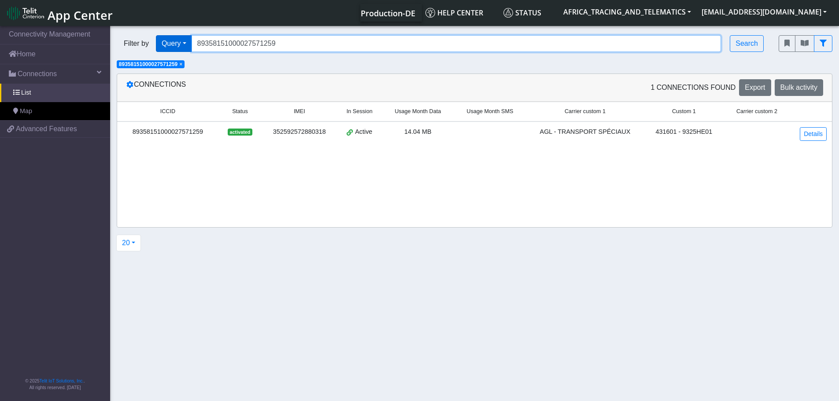
drag, startPoint x: 306, startPoint y: 36, endPoint x: 183, endPoint y: 41, distance: 123.0
click at [174, 34] on div "Filter by Query Query In Session Not connected Tags Country Operator 8935815100…" at bounding box center [441, 44] width 662 height 30
paste input "30520061"
type input "89358151000030520061"
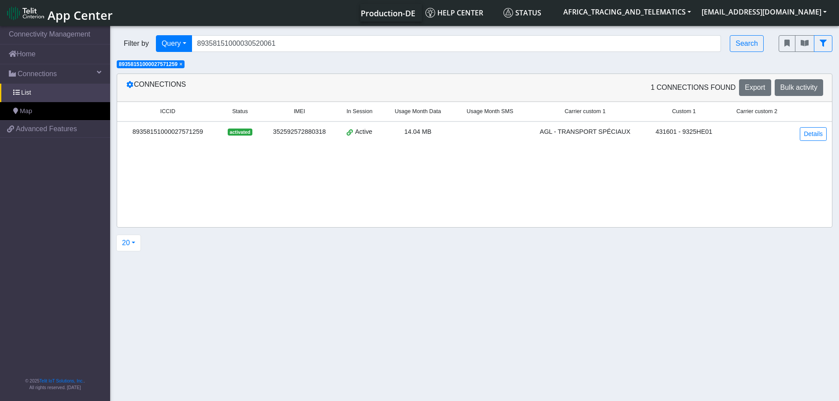
click at [182, 63] on span "×" at bounding box center [180, 64] width 3 height 6
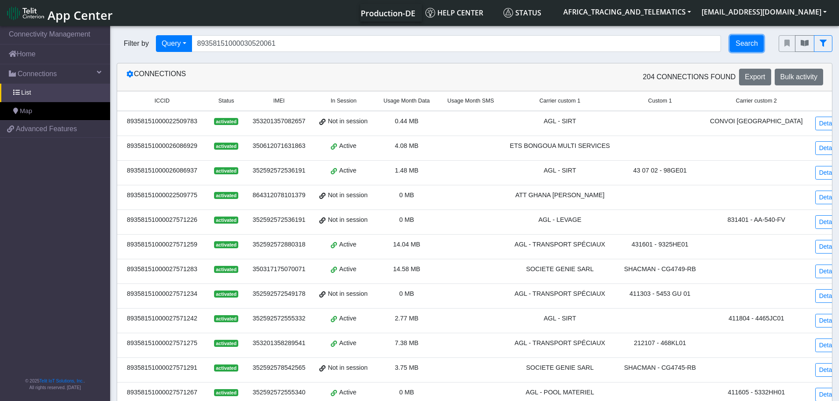
click at [746, 44] on button "Search" at bounding box center [747, 43] width 34 height 17
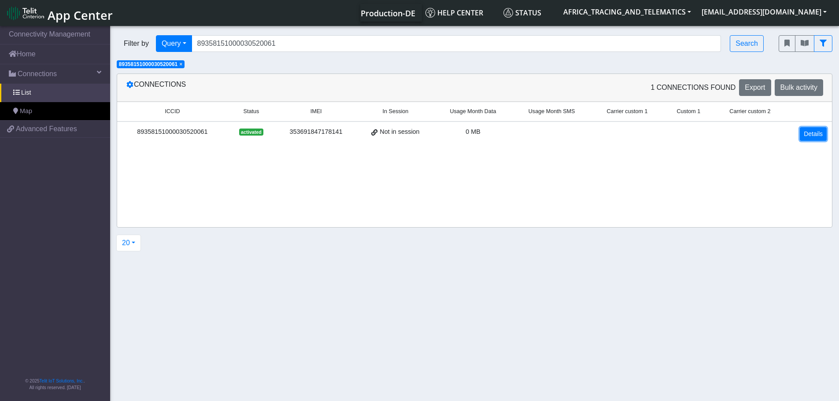
click at [815, 137] on link "Details" at bounding box center [813, 134] width 27 height 14
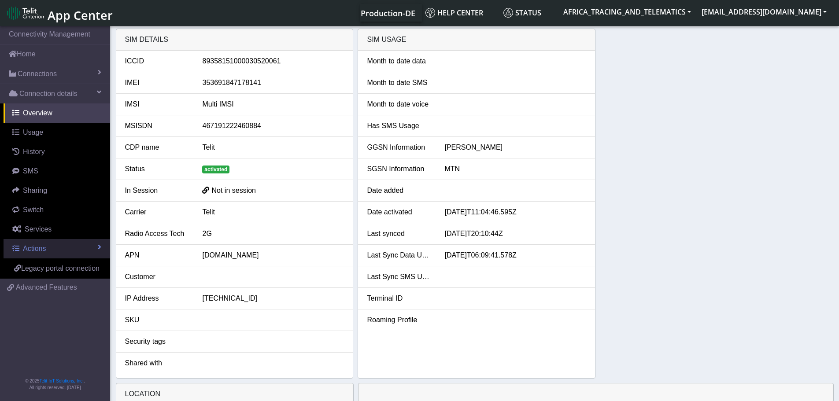
click at [66, 257] on link "Actions" at bounding box center [57, 248] width 107 height 19
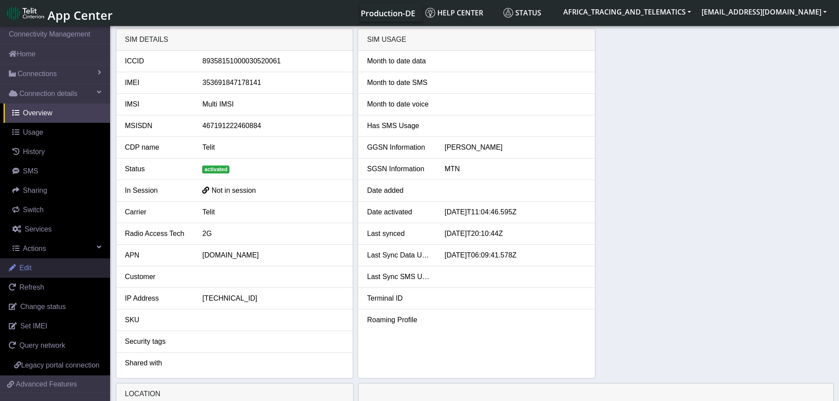
click at [42, 268] on link "Edit" at bounding box center [55, 268] width 110 height 19
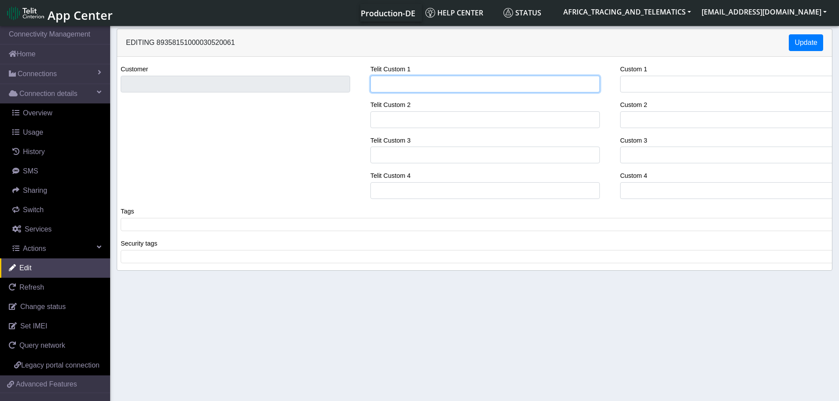
click at [413, 82] on input "Telit Custom 1" at bounding box center [485, 84] width 230 height 17
type input "AGL [GEOGRAPHIC_DATA]"
click at [153, 222] on span at bounding box center [478, 225] width 710 height 8
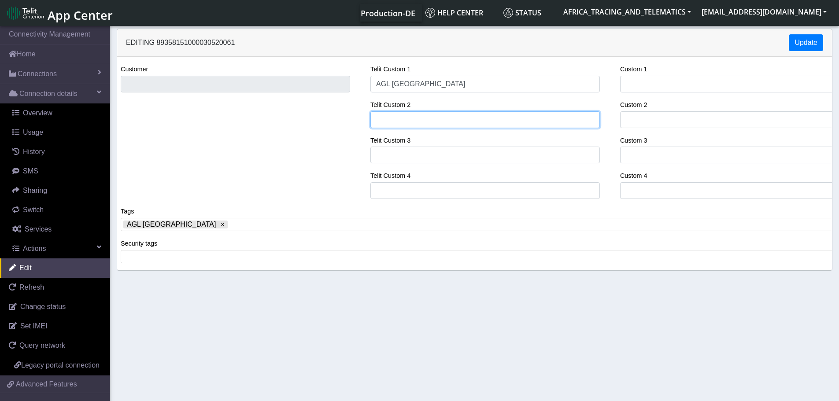
click at [398, 114] on input "Telit Custom 2" at bounding box center [485, 119] width 230 height 17
paste input "GE7879-25 / 412512 / SHACMAN H3000"
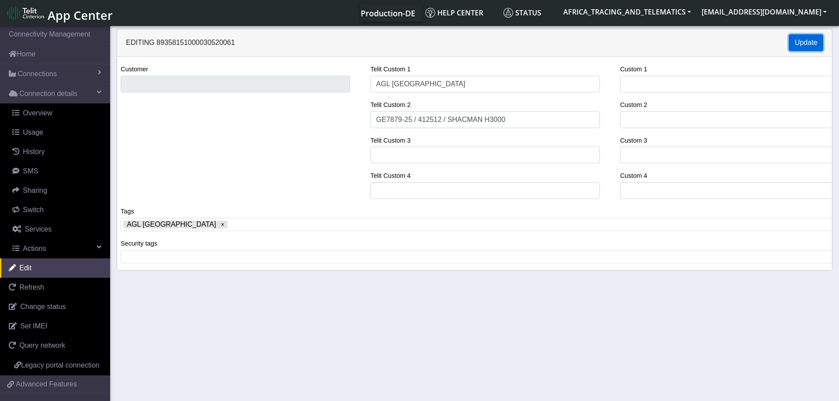
click at [809, 42] on button "Update" at bounding box center [806, 42] width 34 height 17
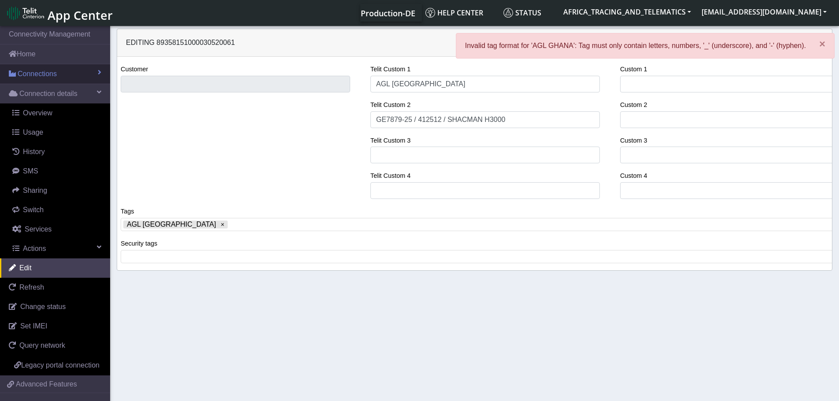
click at [68, 77] on link "Connections" at bounding box center [55, 73] width 110 height 19
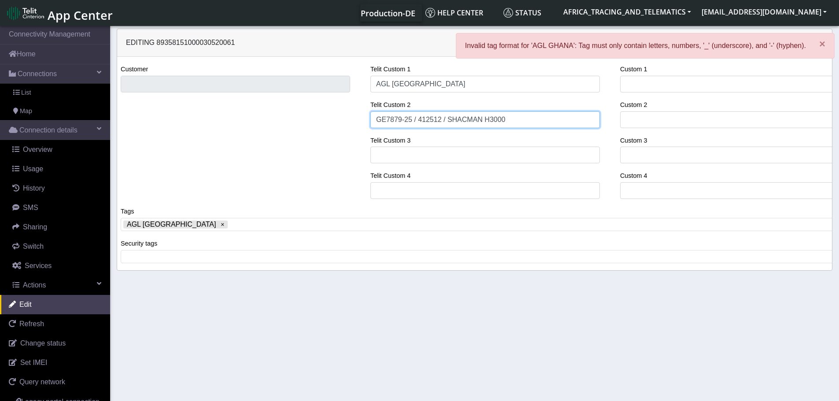
drag, startPoint x: 524, startPoint y: 120, endPoint x: 444, endPoint y: 125, distance: 79.9
click at [444, 125] on input "GE7879-25 / 412512 / SHACMAN H3000" at bounding box center [485, 119] width 230 height 17
drag, startPoint x: 415, startPoint y: 119, endPoint x: 423, endPoint y: 118, distance: 8.4
click at [415, 119] on input "GE7879-25 / 412512" at bounding box center [485, 119] width 230 height 17
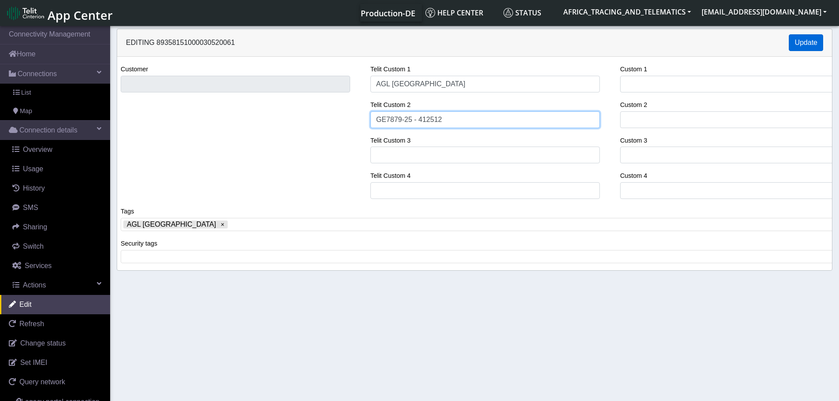
type input "GE7879-25 - 412512"
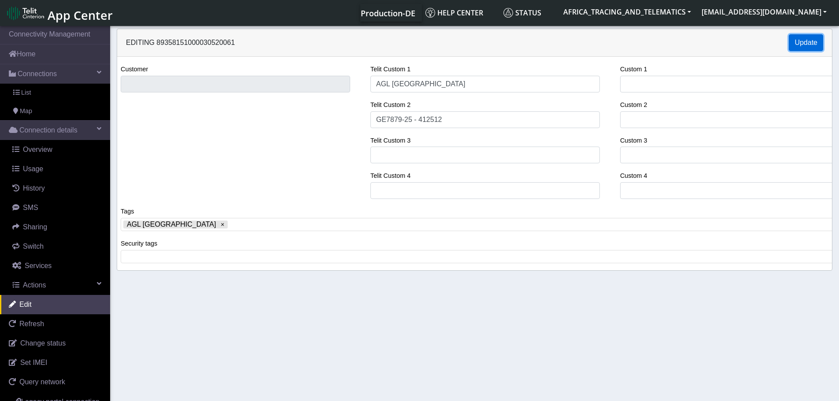
click at [797, 41] on button "Update" at bounding box center [806, 42] width 34 height 17
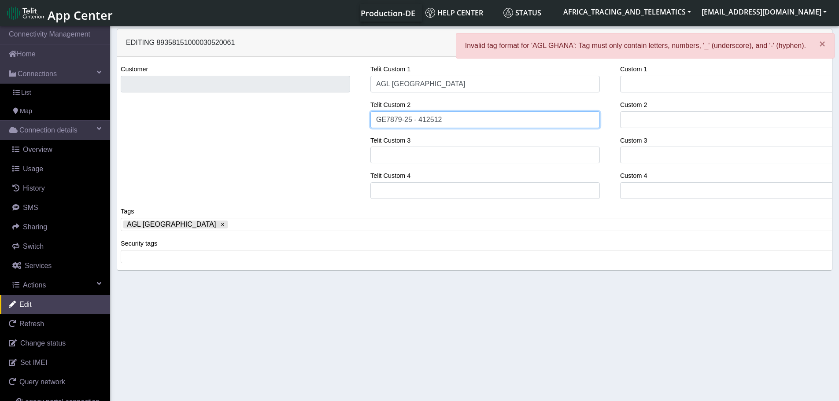
drag, startPoint x: 453, startPoint y: 122, endPoint x: 411, endPoint y: 126, distance: 42.1
click at [411, 126] on input "GE7879-25 - 412512" at bounding box center [485, 119] width 230 height 17
click at [444, 123] on input "GE7879-25 - 412512" at bounding box center [485, 119] width 230 height 17
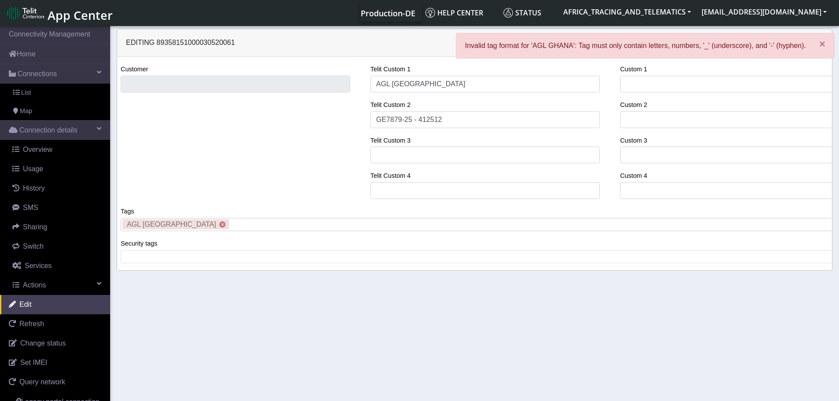
click at [219, 225] on x "remove tag" at bounding box center [222, 225] width 6 height 6
click at [167, 227] on span at bounding box center [478, 225] width 710 height 8
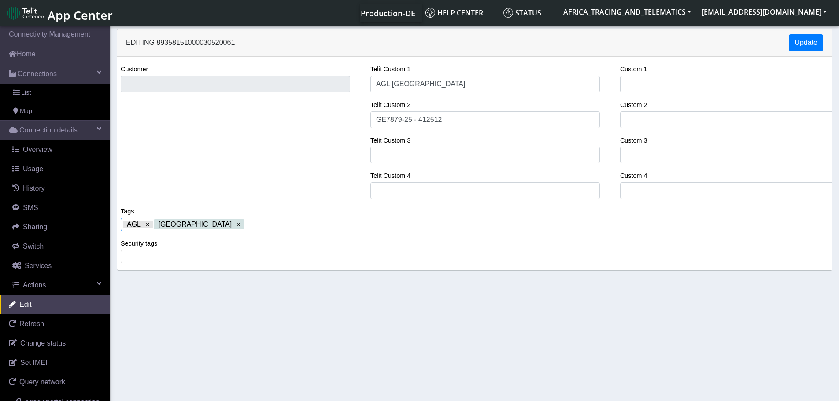
drag, startPoint x: 189, startPoint y: 224, endPoint x: 182, endPoint y: 225, distance: 6.2
click at [235, 224] on x "remove tag" at bounding box center [238, 225] width 6 height 6
click at [147, 226] on x "remove tag" at bounding box center [147, 225] width 6 height 6
click at [153, 226] on span at bounding box center [478, 225] width 710 height 8
click at [808, 40] on button "Update" at bounding box center [806, 42] width 34 height 17
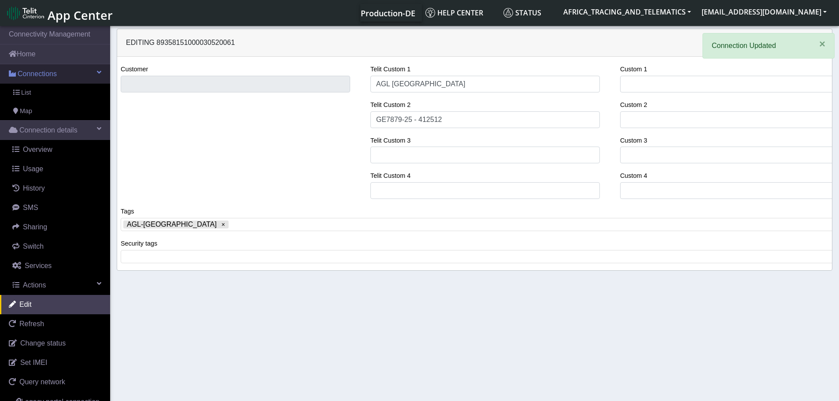
click at [39, 71] on span "Connections" at bounding box center [37, 74] width 39 height 11
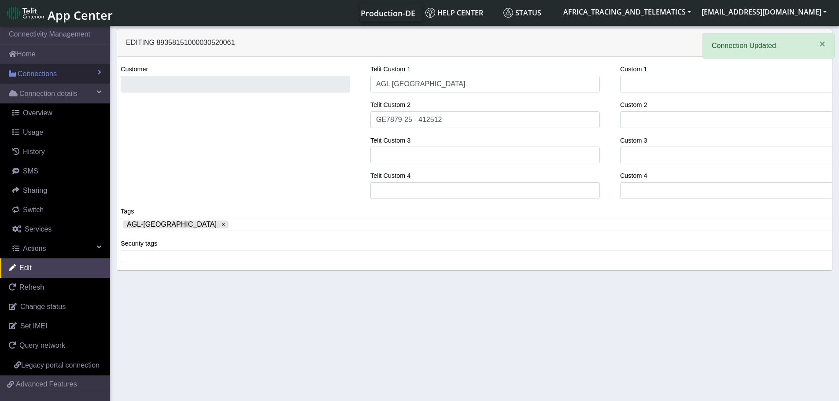
click at [39, 65] on link "Connections" at bounding box center [55, 73] width 110 height 19
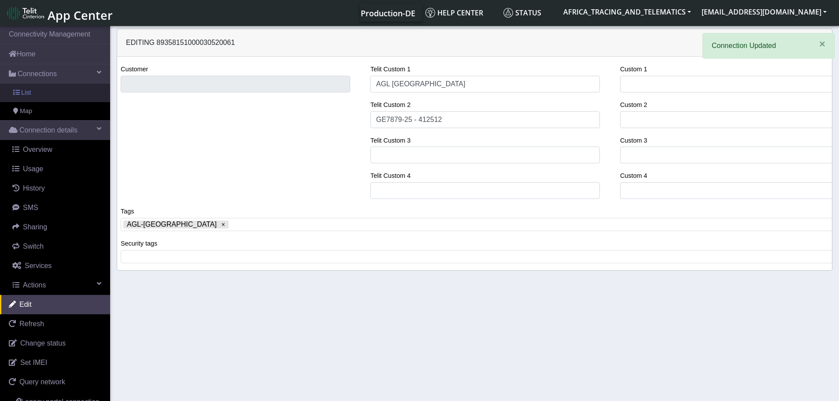
click at [33, 92] on link "List" at bounding box center [55, 93] width 110 height 19
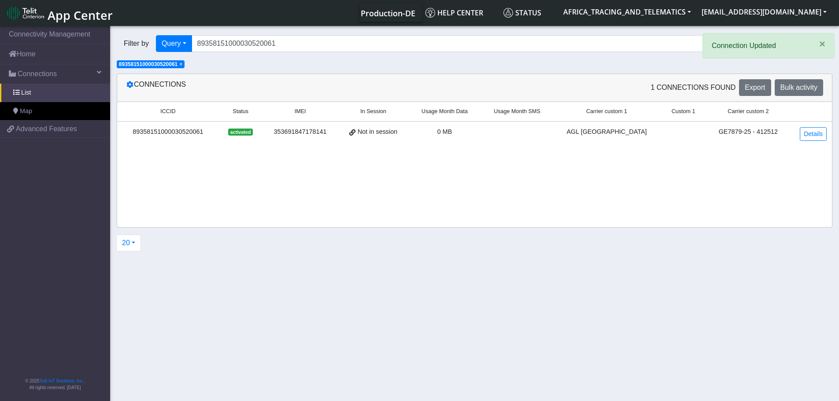
click at [182, 64] on span "×" at bounding box center [180, 64] width 3 height 6
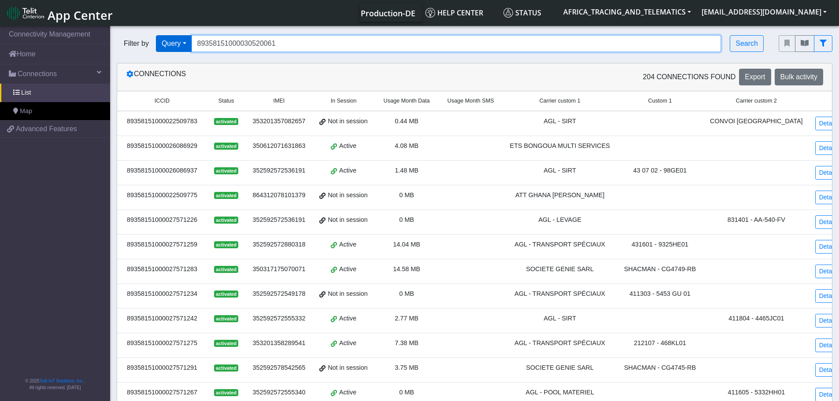
drag, startPoint x: 302, startPoint y: 45, endPoint x: 167, endPoint y: 42, distance: 134.4
click at [167, 42] on div "Filter by Query Query In Session Not connected Tags Country Operator 8935815100…" at bounding box center [441, 43] width 649 height 17
paste input "79"
type input "89358151000030520079"
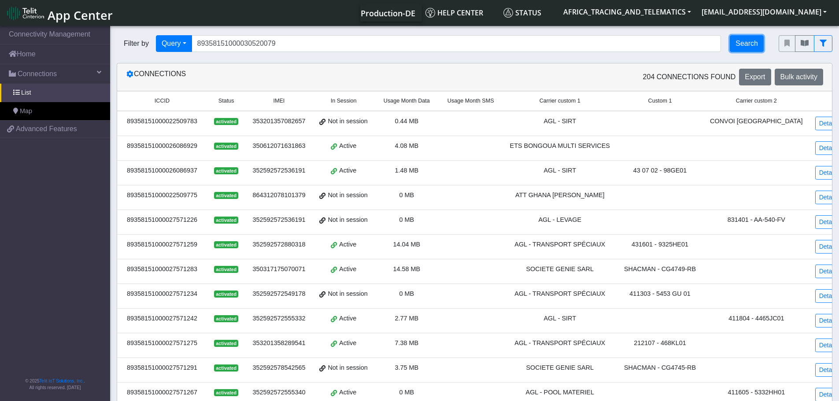
drag, startPoint x: 745, startPoint y: 44, endPoint x: 740, endPoint y: 45, distance: 5.9
click at [745, 44] on button "Search" at bounding box center [747, 43] width 34 height 17
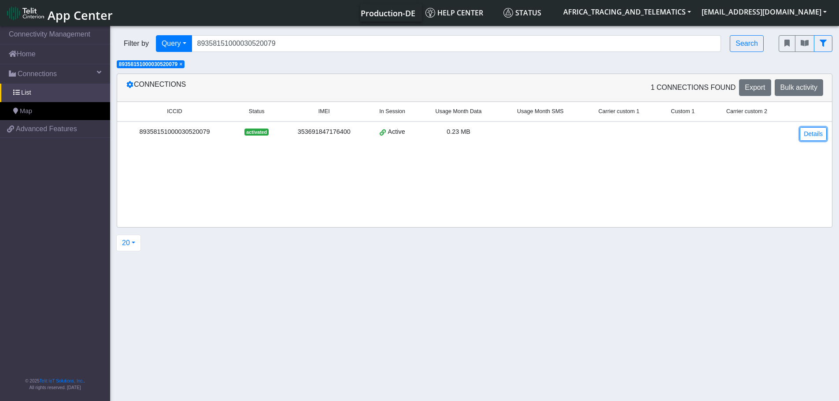
drag, startPoint x: 809, startPoint y: 136, endPoint x: 772, endPoint y: 137, distance: 37.0
click at [809, 136] on link "Details" at bounding box center [813, 134] width 27 height 14
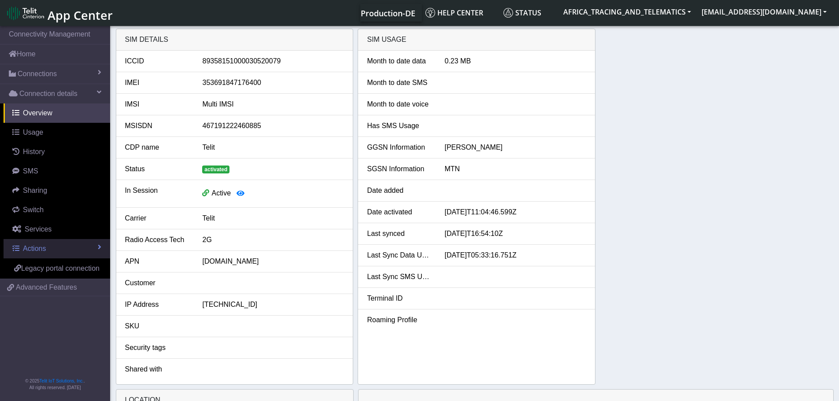
click at [40, 248] on span "Actions" at bounding box center [34, 248] width 23 height 7
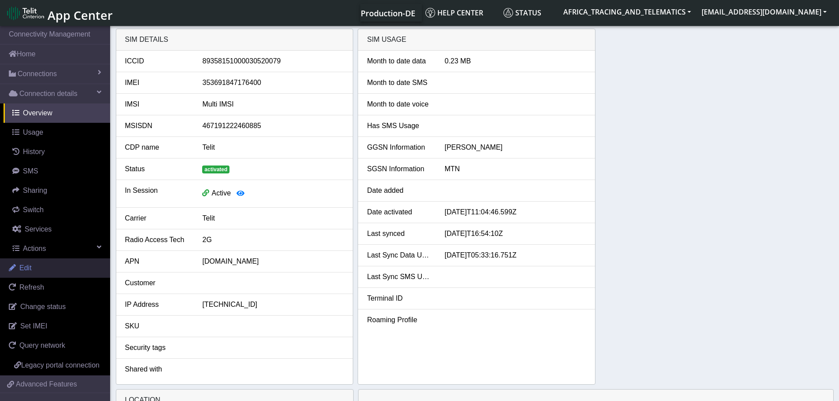
click at [39, 259] on link "Edit" at bounding box center [55, 268] width 110 height 19
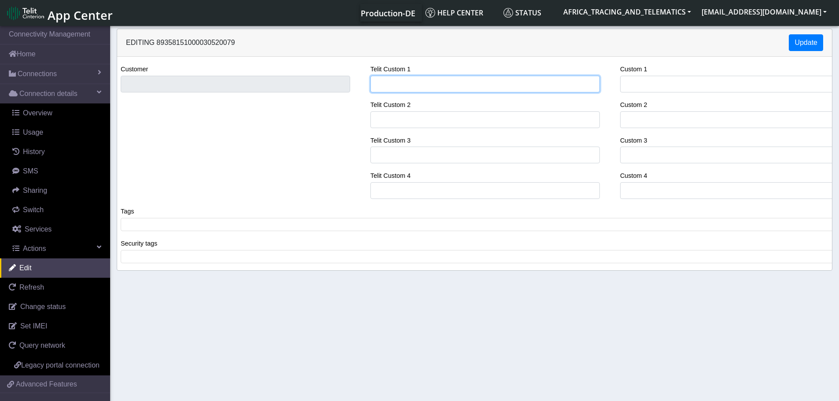
click at [407, 85] on input "Telit Custom 1" at bounding box center [485, 84] width 230 height 17
type input "AGL [GEOGRAPHIC_DATA]"
click at [183, 225] on span at bounding box center [478, 225] width 710 height 8
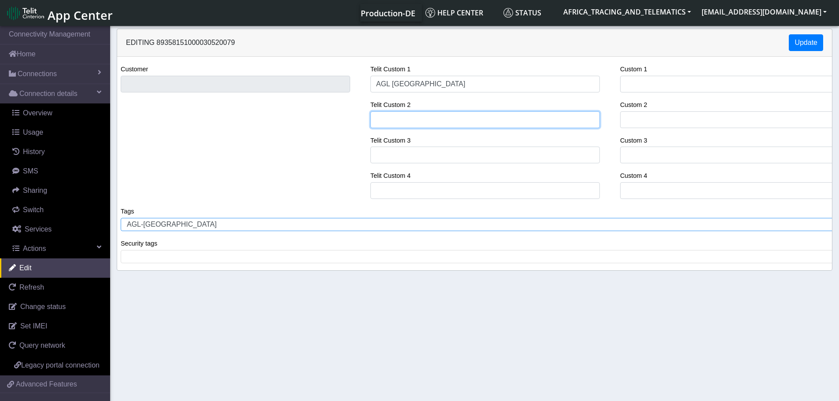
click at [417, 122] on input "Telit Custom 2" at bounding box center [485, 119] width 230 height 17
paste input "GE7903-25 / 412511 / SHACMAN H3000"
type input "GE7903-25 / 412511 / SHACMAN H3000"
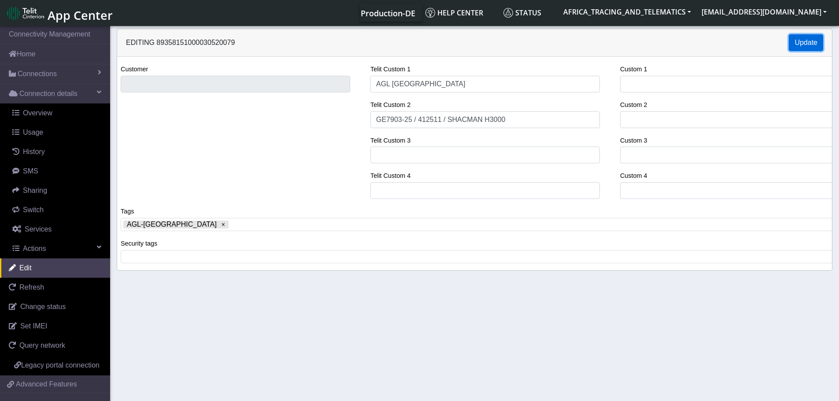
click at [799, 35] on button "Update" at bounding box center [806, 42] width 34 height 17
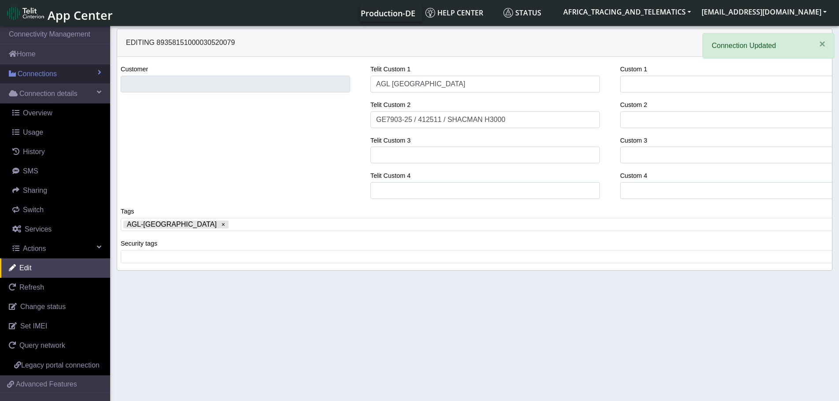
click at [36, 78] on span "Connections" at bounding box center [37, 74] width 39 height 11
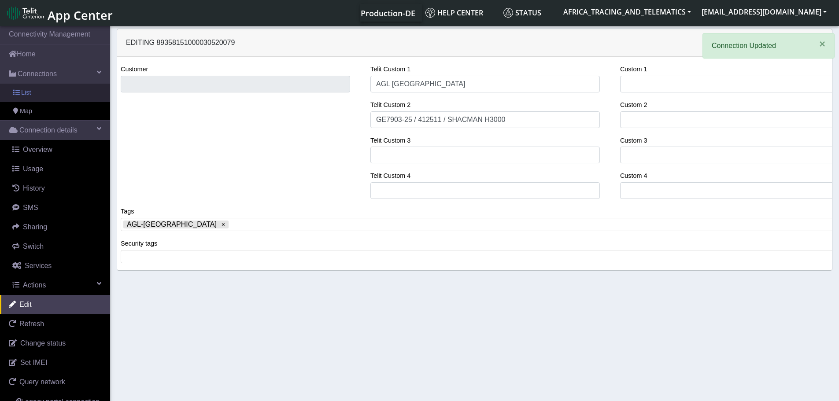
click at [37, 100] on link "List" at bounding box center [55, 93] width 110 height 19
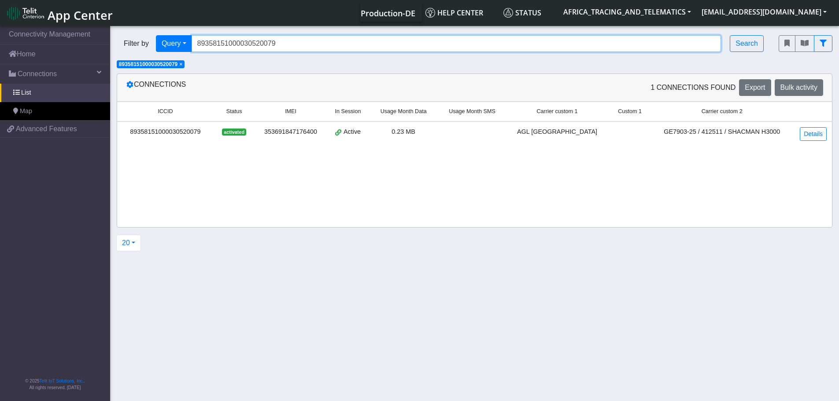
drag, startPoint x: 266, startPoint y: 40, endPoint x: 129, endPoint y: 53, distance: 138.1
click at [127, 51] on div "Filter by Query Query In Session Not connected Tags Country Operator 8935815100…" at bounding box center [441, 43] width 649 height 17
paste input "87"
type input "89358151000030520087"
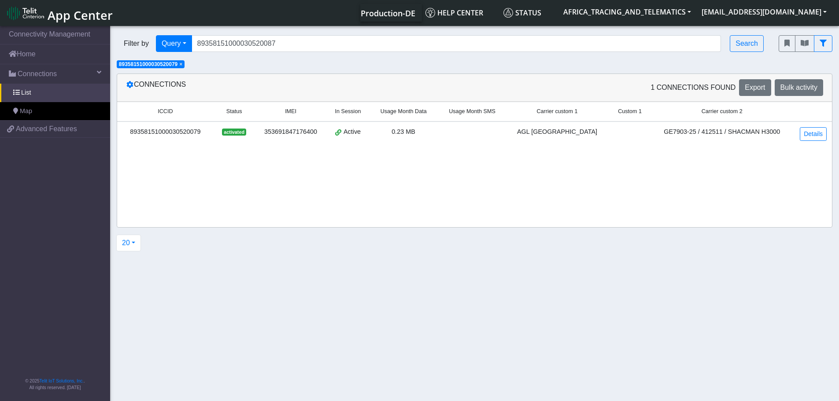
click at [182, 64] on span "×" at bounding box center [180, 64] width 3 height 6
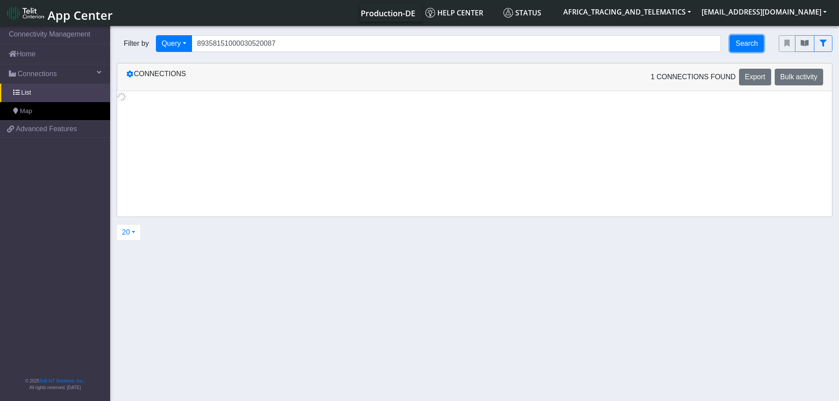
click at [756, 37] on button "Search" at bounding box center [747, 43] width 34 height 17
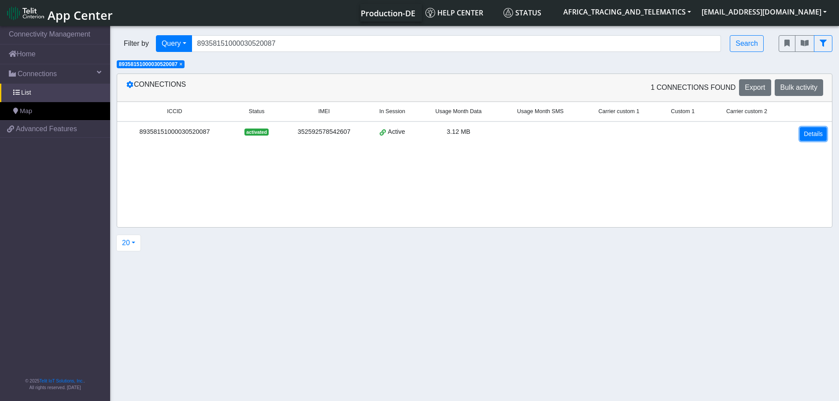
drag, startPoint x: 808, startPoint y: 128, endPoint x: 801, endPoint y: 130, distance: 7.4
click at [808, 128] on link "Details" at bounding box center [813, 134] width 27 height 14
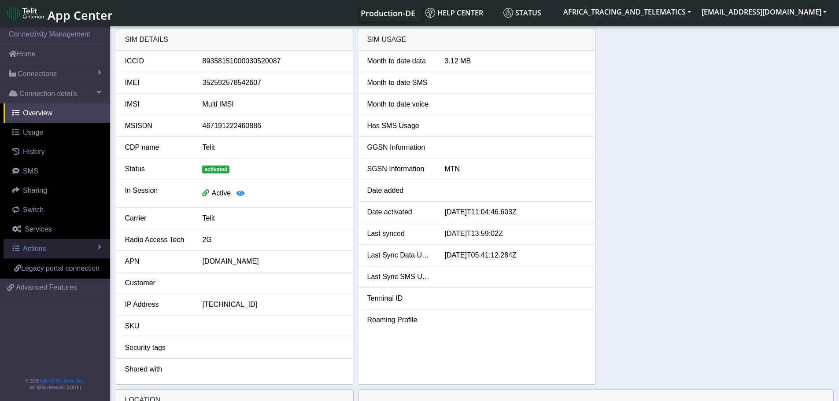
click at [36, 254] on link "Actions" at bounding box center [57, 248] width 107 height 19
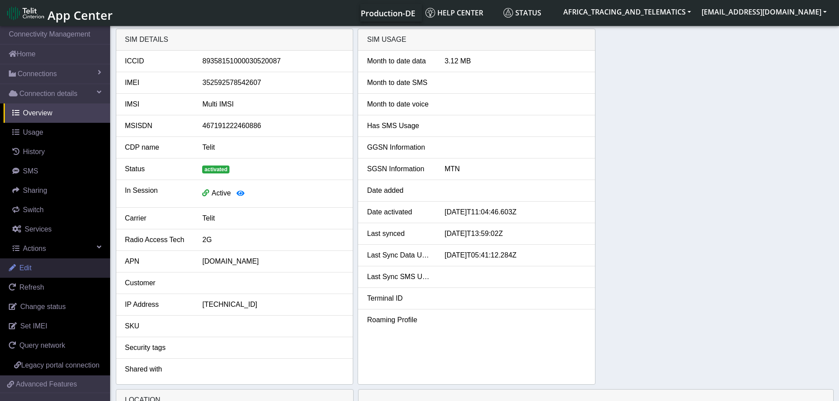
click at [42, 267] on link "Edit" at bounding box center [55, 268] width 110 height 19
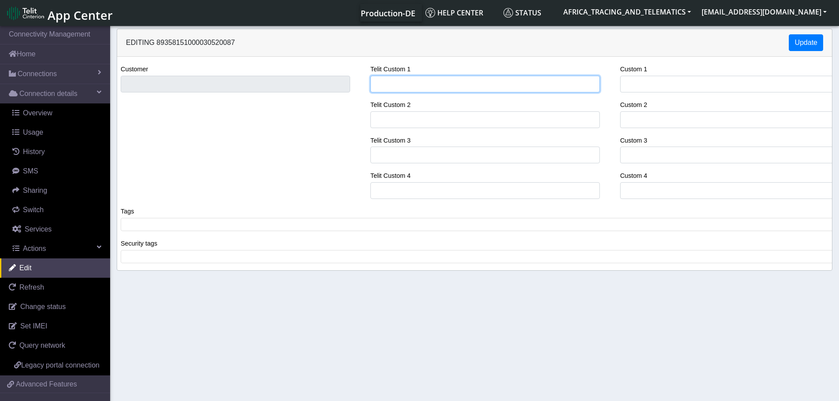
click at [402, 84] on input "Telit Custom 1" at bounding box center [485, 84] width 230 height 17
type input "ATT [GEOGRAPHIC_DATA] (CAABI)"
click at [207, 223] on span at bounding box center [478, 225] width 710 height 8
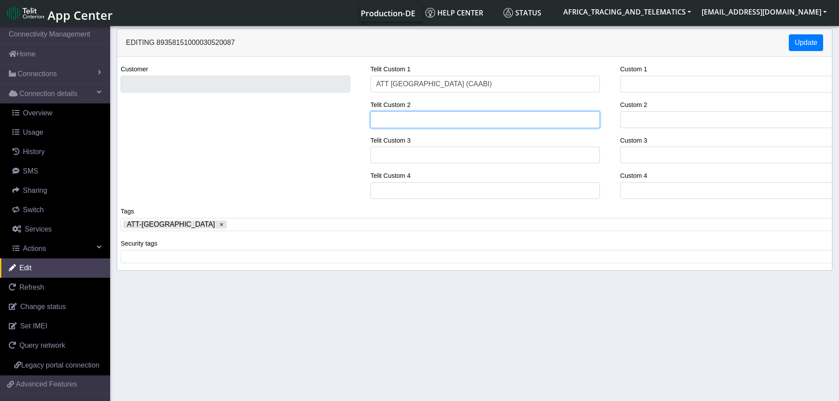
click at [422, 122] on input "Telit Custom 2" at bounding box center [485, 119] width 230 height 17
paste input "CD5289-23 / [PERSON_NAME]"
type input "CD5289-23 / [PERSON_NAME]"
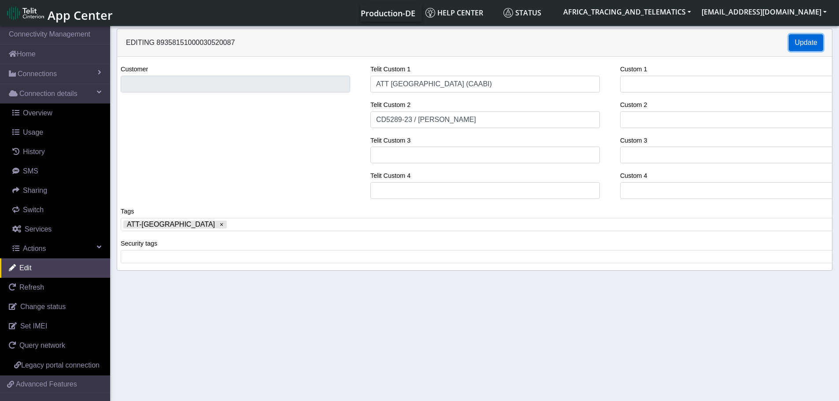
click at [804, 40] on button "Update" at bounding box center [806, 42] width 34 height 17
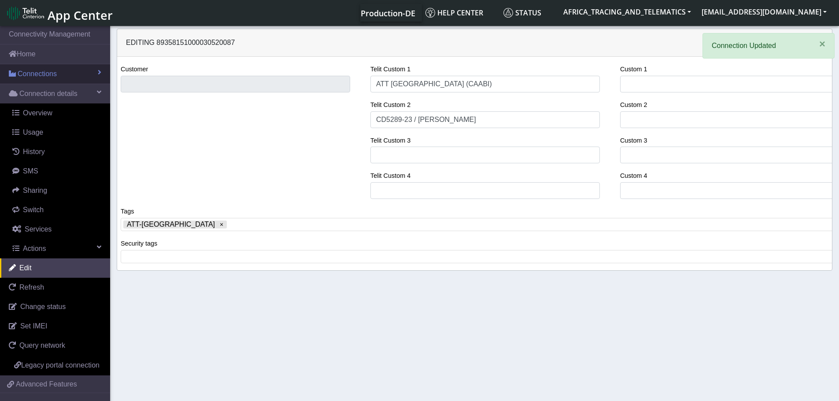
click at [41, 74] on span "Connections" at bounding box center [37, 74] width 39 height 11
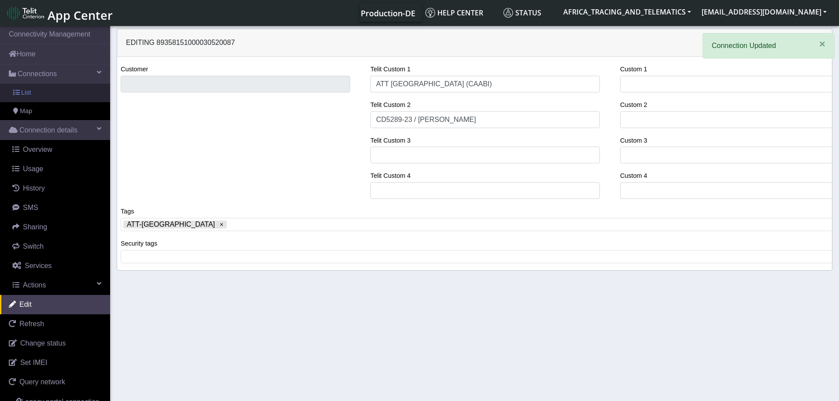
click at [34, 96] on link "List" at bounding box center [55, 93] width 110 height 19
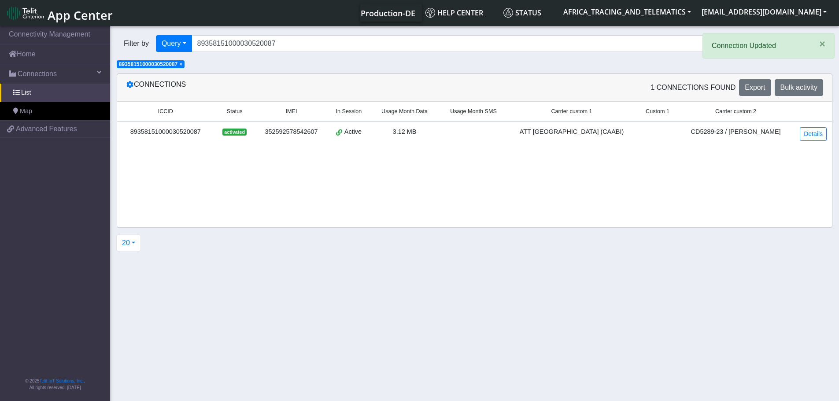
click at [182, 65] on span "×" at bounding box center [180, 64] width 3 height 6
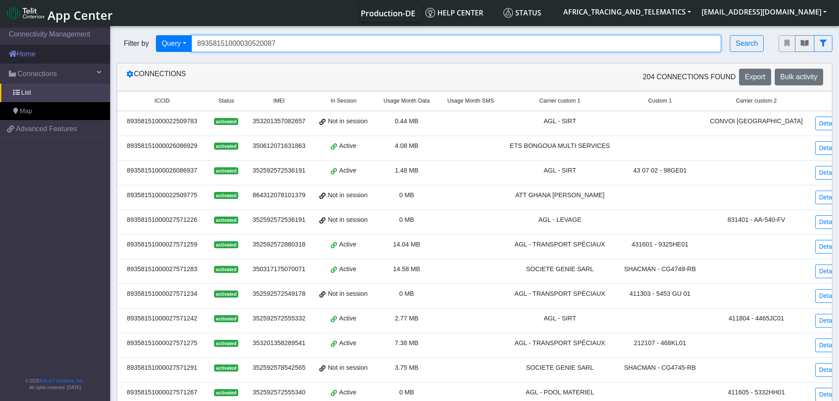
drag, startPoint x: 309, startPoint y: 46, endPoint x: 108, endPoint y: 48, distance: 200.9
click at [110, 48] on div "Filter by Query Query In Session Not connected Tags Country Operator 8935815100…" at bounding box center [441, 44] width 662 height 30
paste input "27572489"
type input "89358151000027572489"
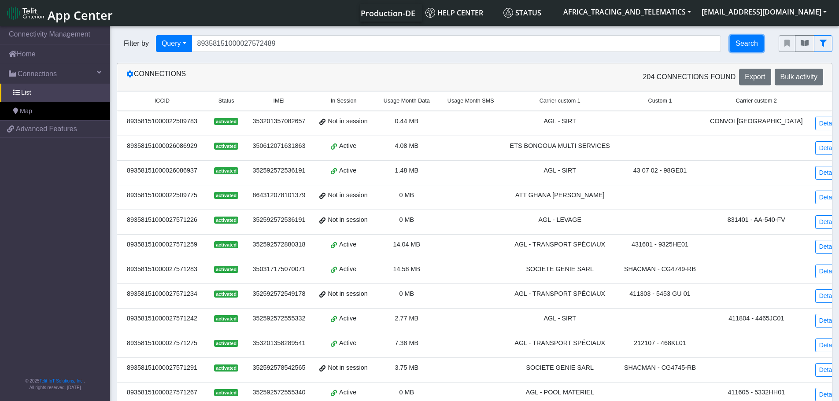
click at [750, 37] on button "Search" at bounding box center [747, 43] width 34 height 17
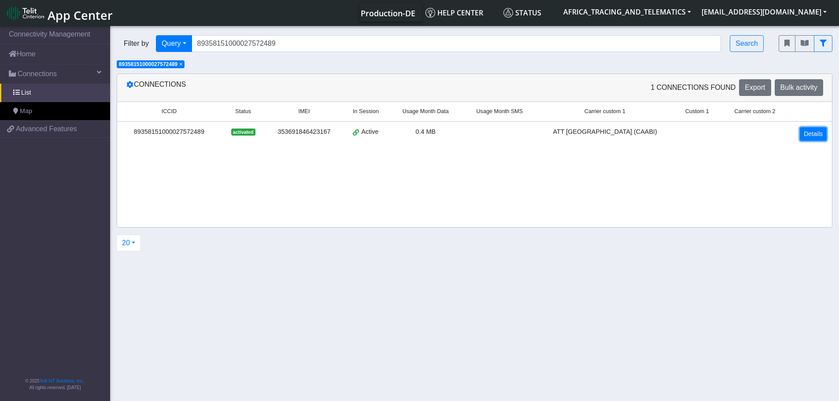
click at [820, 130] on link "Details" at bounding box center [813, 134] width 27 height 14
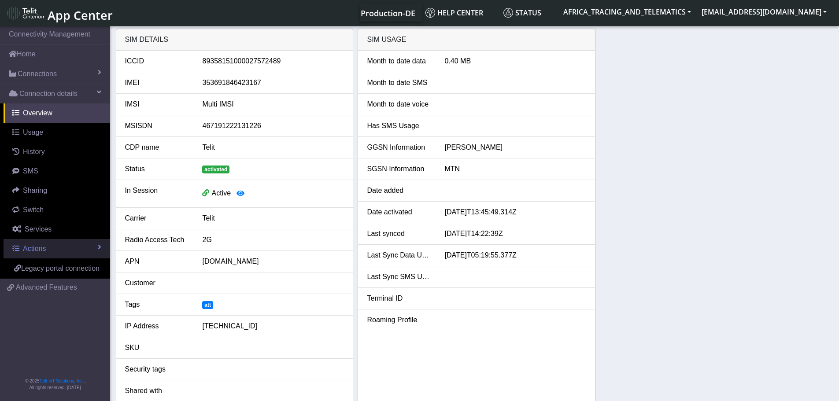
click at [68, 244] on link "Actions" at bounding box center [57, 248] width 107 height 19
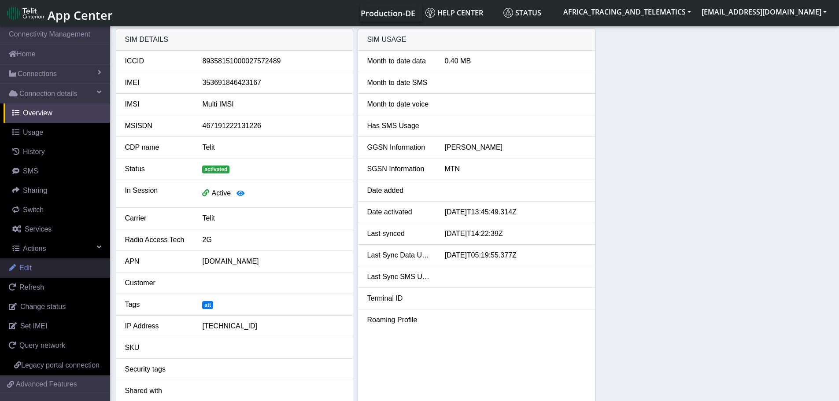
click at [59, 262] on link "Edit" at bounding box center [55, 268] width 110 height 19
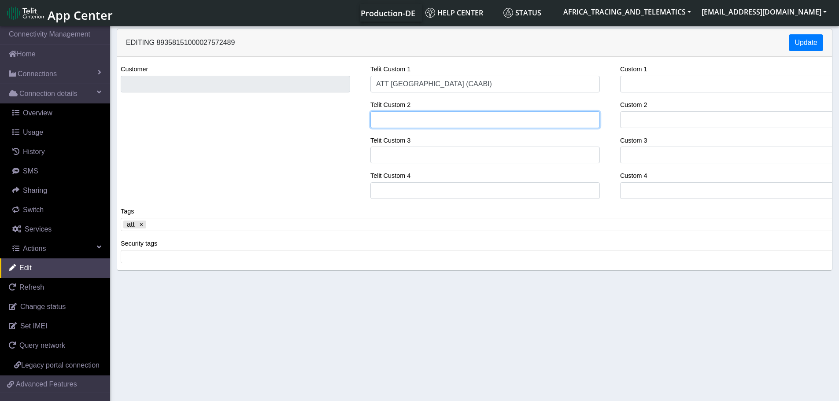
click at [413, 118] on input "Telit Custom 2" at bounding box center [485, 119] width 230 height 17
paste input "GE8101-18 / KIA SORENTO"
type input "GE8101-18 / KIA SORENTO"
click at [141, 225] on x "remove tag" at bounding box center [141, 225] width 6 height 6
click at [144, 225] on span at bounding box center [478, 225] width 710 height 8
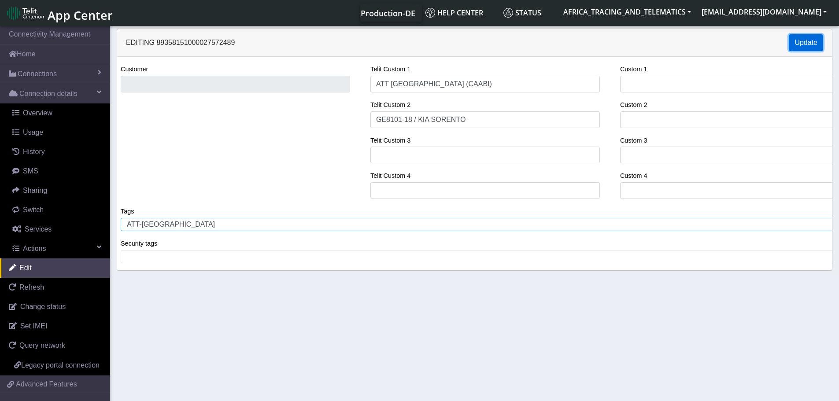
click at [804, 41] on button "Update" at bounding box center [806, 42] width 34 height 17
drag, startPoint x: 39, startPoint y: 74, endPoint x: 42, endPoint y: 86, distance: 13.3
click at [39, 74] on span "Connections" at bounding box center [37, 74] width 39 height 11
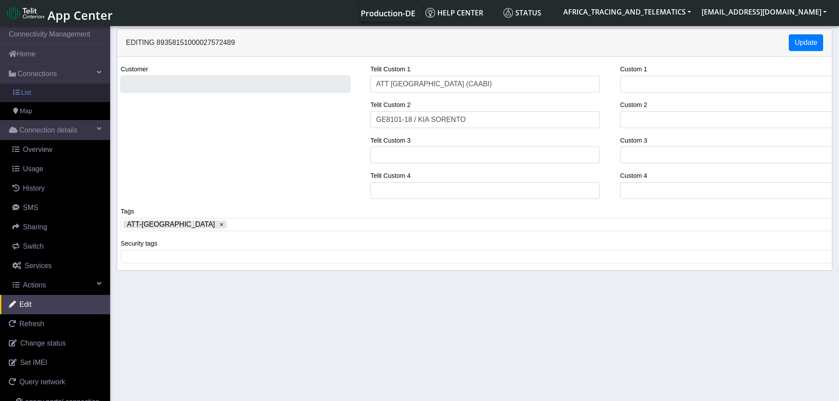
click at [41, 97] on link "List" at bounding box center [55, 93] width 110 height 19
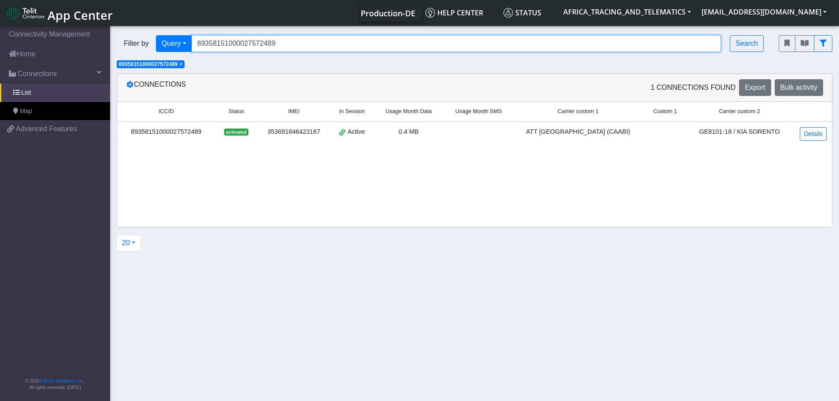
drag, startPoint x: 315, startPoint y: 48, endPoint x: 122, endPoint y: 38, distance: 192.7
click at [122, 38] on div "Filter by Query Query In Session Not connected Tags Country Operator 8935815100…" at bounding box center [441, 43] width 649 height 17
paste input "30519774"
type input "89358151000030519774"
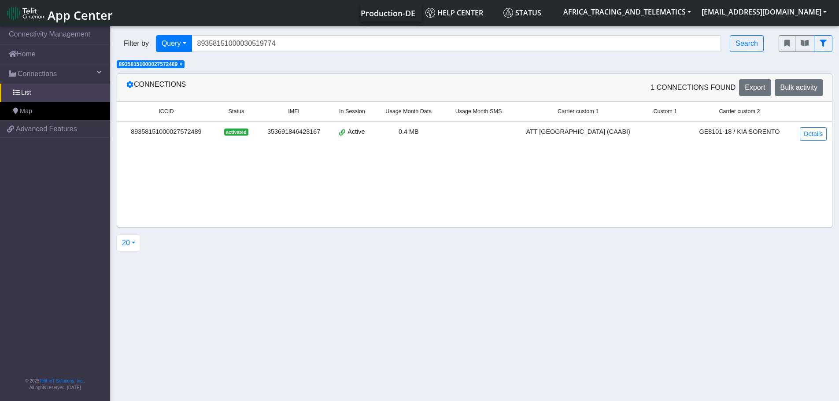
click at [182, 65] on span "×" at bounding box center [180, 64] width 3 height 6
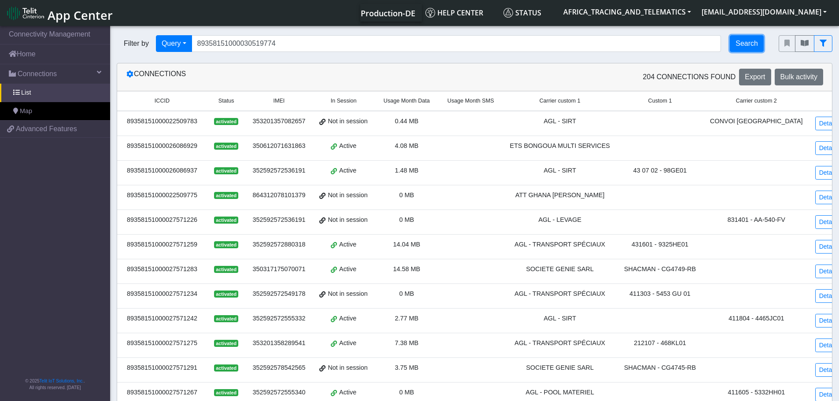
click at [745, 49] on button "Search" at bounding box center [747, 43] width 34 height 17
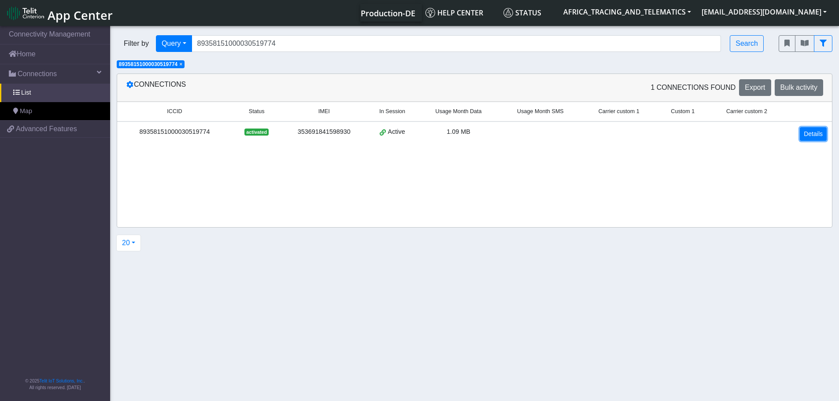
click at [820, 134] on link "Details" at bounding box center [813, 134] width 27 height 14
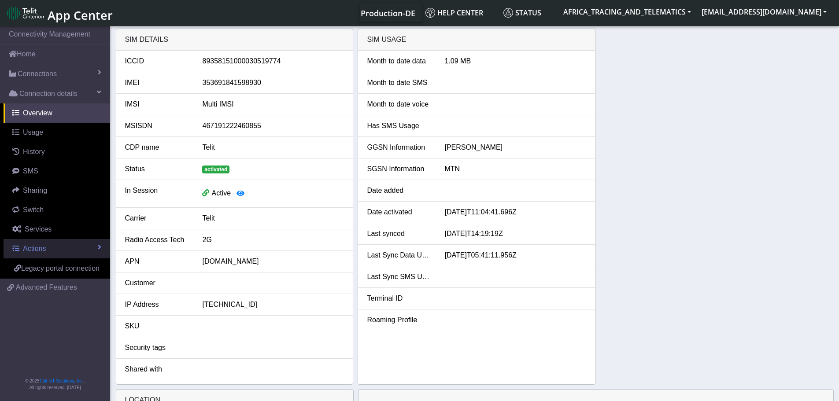
click at [37, 250] on span "Actions" at bounding box center [34, 248] width 23 height 7
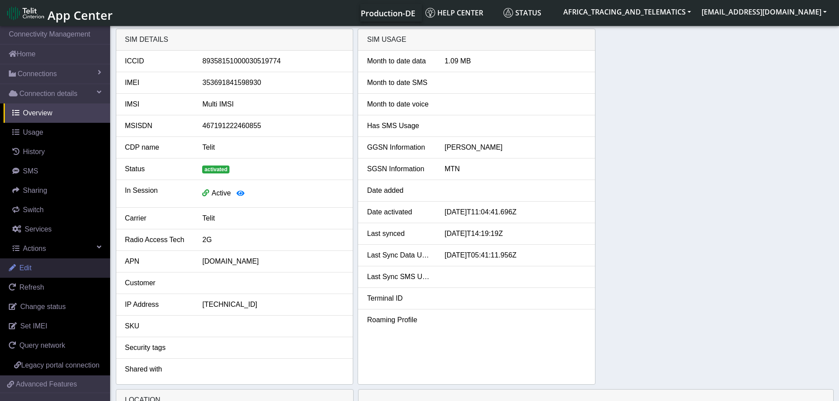
drag, startPoint x: 41, startPoint y: 269, endPoint x: 116, endPoint y: 218, distance: 90.4
click at [42, 268] on link "Edit" at bounding box center [55, 268] width 110 height 19
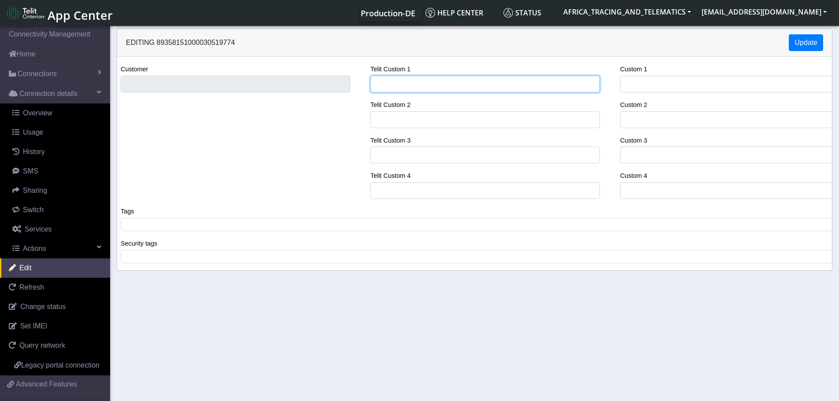
click at [396, 81] on input "Telit Custom 1" at bounding box center [485, 84] width 230 height 17
type input "COCA-COLA GHANA"
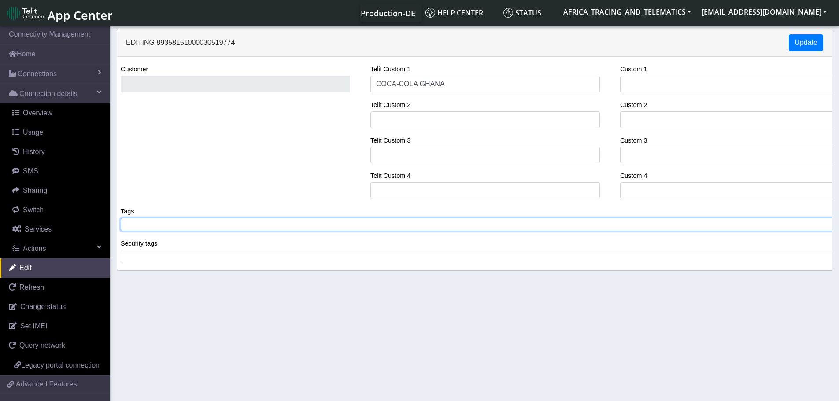
click at [220, 220] on tags "​" at bounding box center [478, 224] width 715 height 13
click at [450, 129] on div "Telit Custom 1 COCA-COLA GHANA Telit Custom 2 Telit Custom 3 Telit Custom 4" at bounding box center [485, 135] width 243 height 142
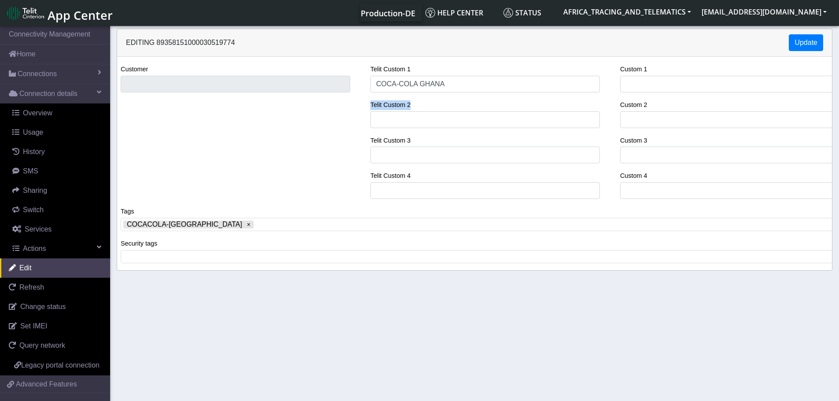
click at [449, 128] on div "Telit Custom 1 COCA-COLA GHANA Telit Custom 2 Telit Custom 3 Telit Custom 4" at bounding box center [485, 135] width 243 height 142
click at [405, 120] on input "Telit Custom 2" at bounding box center [485, 119] width 230 height 17
click at [406, 124] on input "Telit Custom 2" at bounding box center [485, 119] width 230 height 17
paste input "COCA COLA / M-25-GT-141"
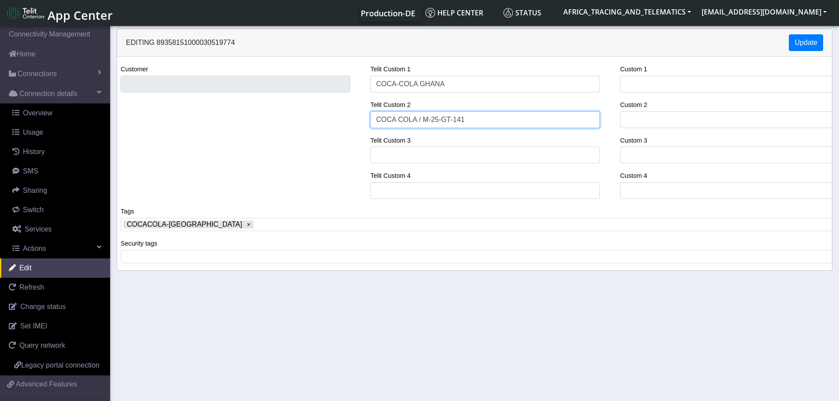
drag, startPoint x: 420, startPoint y: 119, endPoint x: 316, endPoint y: 119, distance: 104.0
click at [318, 119] on div "Customer Telit Custom 1 COCA-COLA GHANA Telit Custom 2 COCA COLA / M-25-GT-141 …" at bounding box center [475, 135] width 728 height 142
type input "M-25-GT-141"
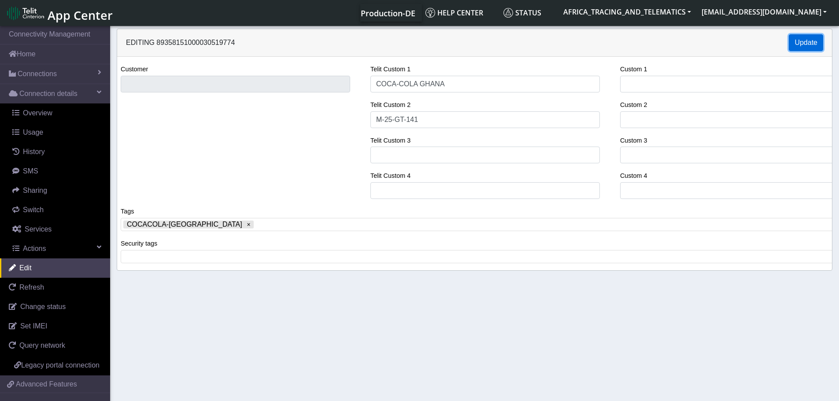
click at [804, 40] on button "Update" at bounding box center [806, 42] width 34 height 17
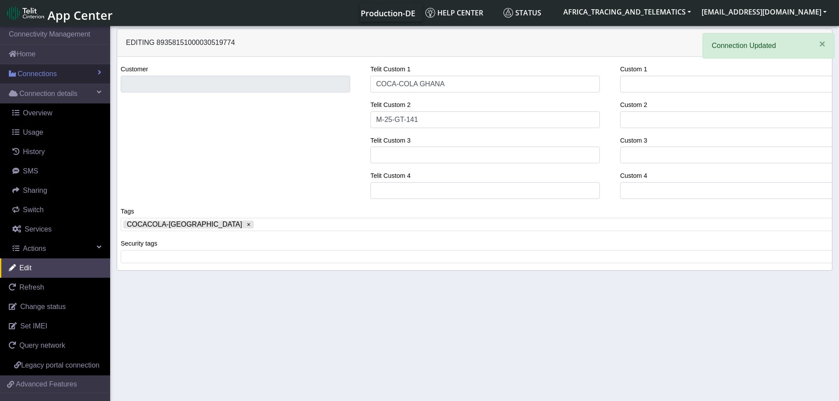
click at [27, 78] on span "Connections" at bounding box center [37, 74] width 39 height 11
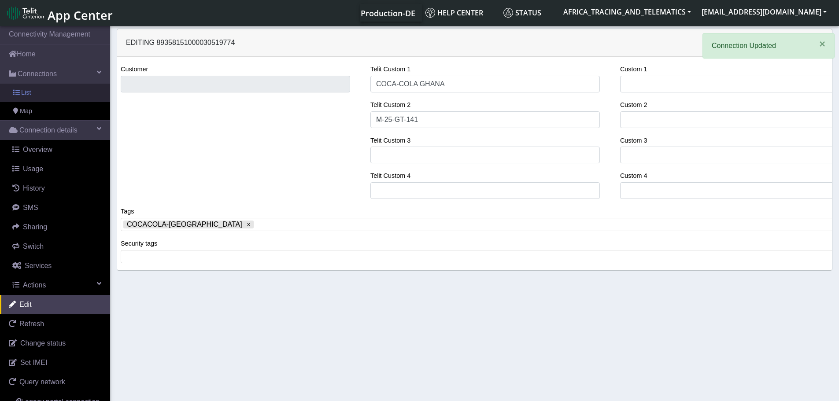
click at [40, 99] on link "List" at bounding box center [55, 93] width 110 height 19
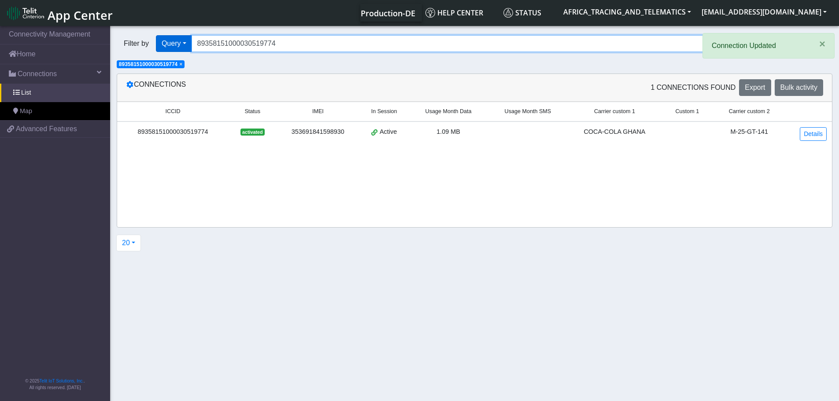
drag, startPoint x: 190, startPoint y: 41, endPoint x: 163, endPoint y: 48, distance: 28.3
click at [156, 42] on div "Filter by Query Query In Session Not connected Tags Country Operator 8935815100…" at bounding box center [441, 43] width 649 height 17
paste input "27572257"
type input "89358151000027572257"
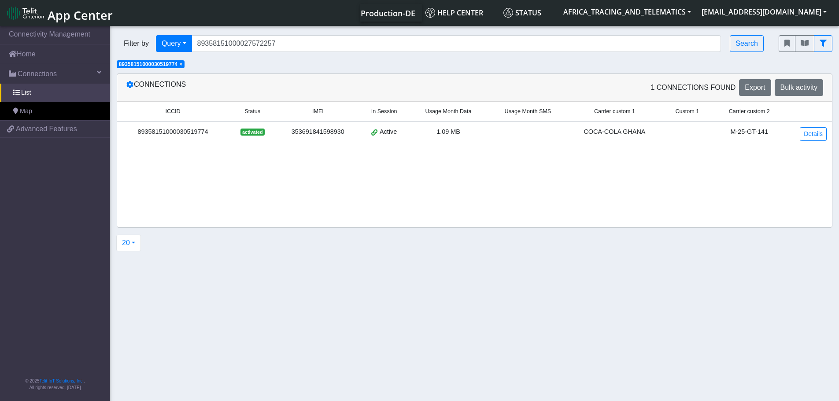
click at [181, 64] on span "× 89358151000030519774" at bounding box center [151, 64] width 68 height 8
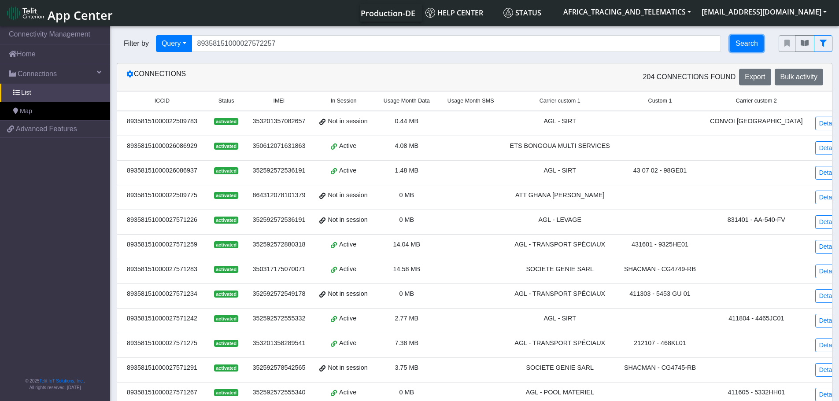
click at [746, 41] on button "Search" at bounding box center [747, 43] width 34 height 17
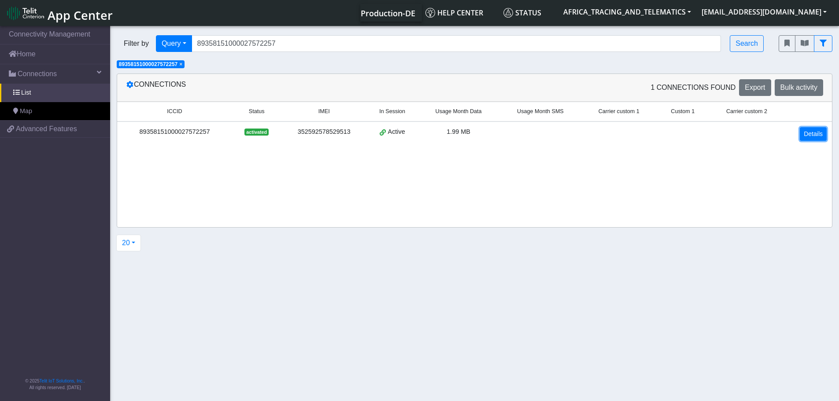
click at [810, 132] on link "Details" at bounding box center [813, 134] width 27 height 14
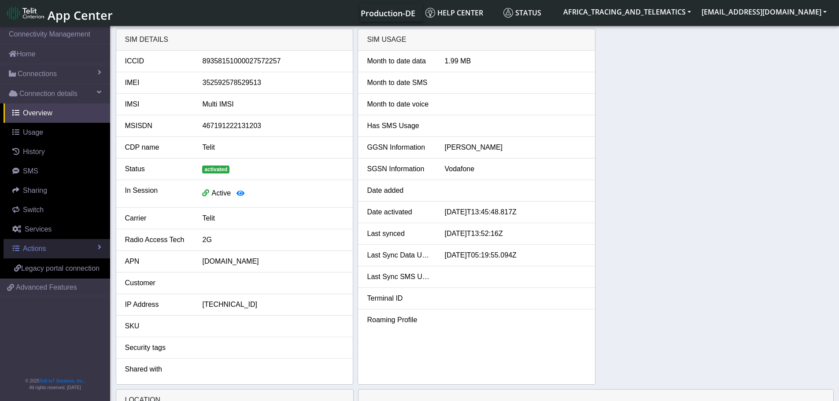
click at [56, 248] on link "Actions" at bounding box center [57, 248] width 107 height 19
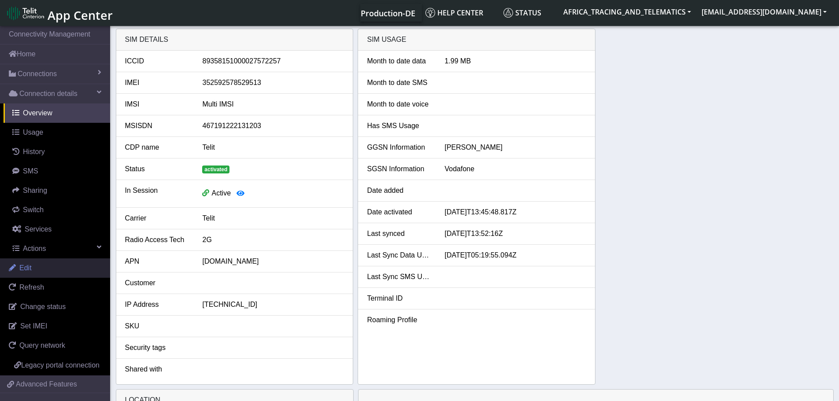
click at [34, 268] on link "Edit" at bounding box center [55, 268] width 110 height 19
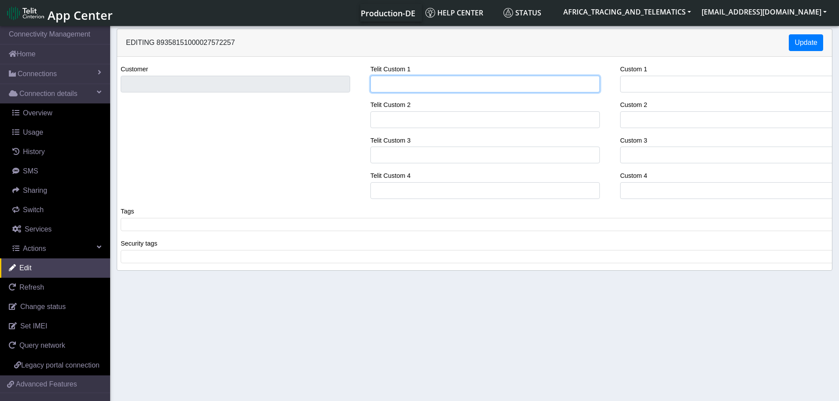
click at [412, 85] on input "Telit Custom 1" at bounding box center [485, 84] width 230 height 17
type input "COCA-COLA GHANA"
click at [206, 229] on span at bounding box center [478, 225] width 710 height 8
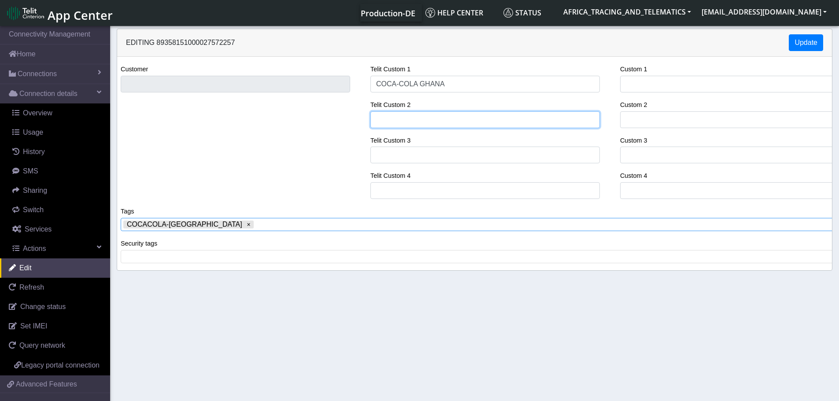
click at [457, 116] on input "Telit Custom 2" at bounding box center [485, 119] width 230 height 17
paste input "GE 4862-24 / MG T60"
type input "GE 4862-24 / MG T60"
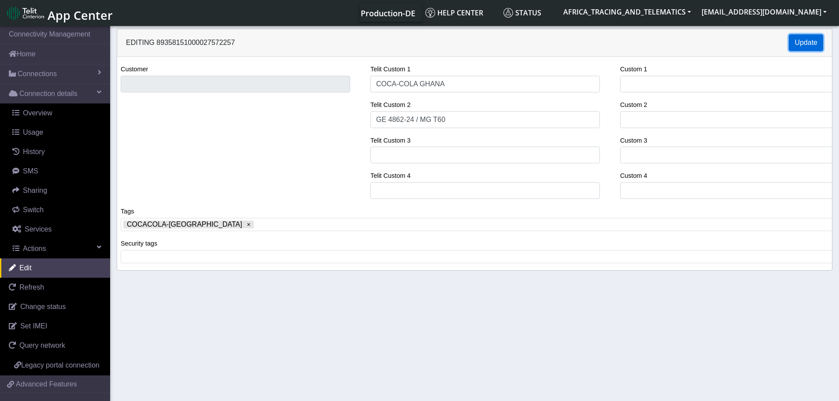
click at [799, 37] on button "Update" at bounding box center [806, 42] width 34 height 17
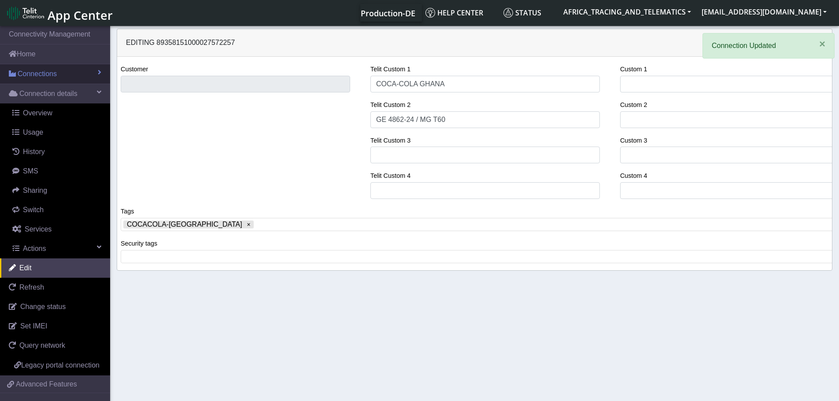
click at [34, 70] on span "Connections" at bounding box center [37, 74] width 39 height 11
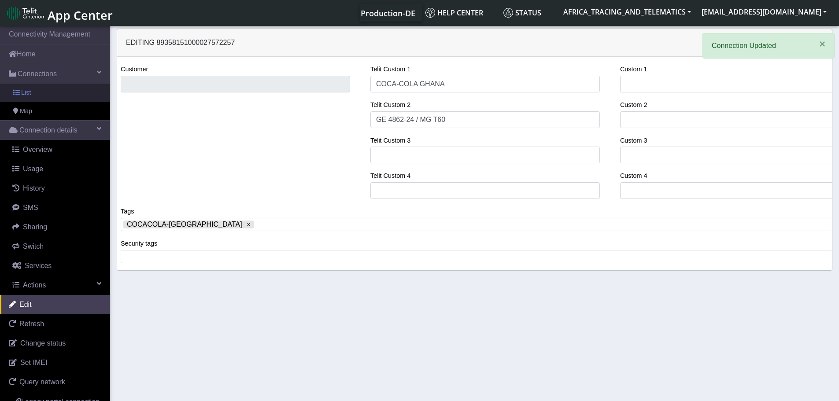
click at [44, 95] on link "List" at bounding box center [55, 93] width 110 height 19
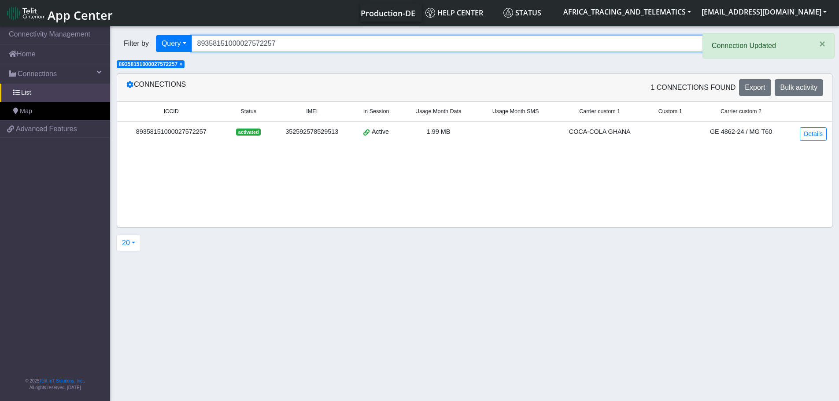
drag, startPoint x: 285, startPoint y: 41, endPoint x: 140, endPoint y: 42, distance: 144.9
click at [144, 42] on div "Filter by Query Query In Session Not connected Tags Country Operator 8935815100…" at bounding box center [441, 43] width 649 height 17
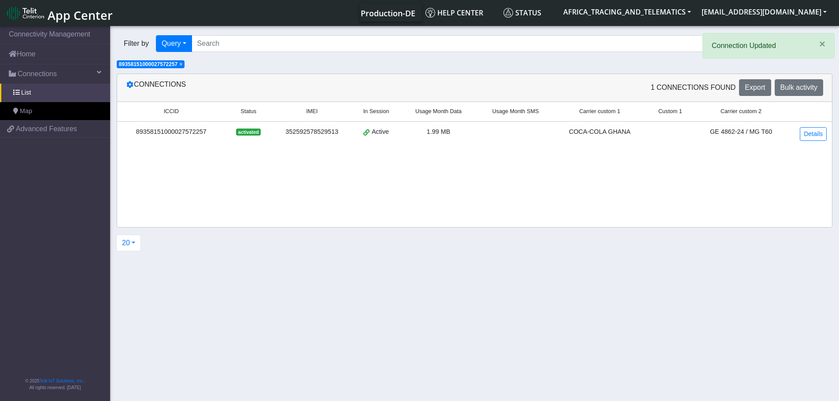
click at [182, 64] on span "×" at bounding box center [180, 64] width 3 height 6
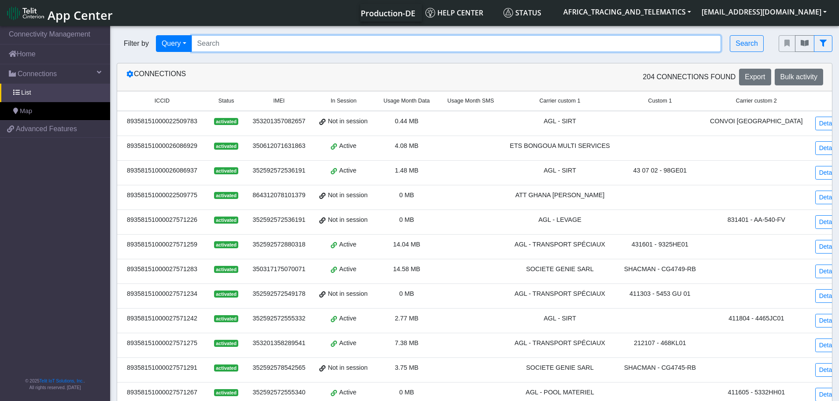
click at [252, 40] on input "Search..." at bounding box center [457, 43] width 530 height 17
paste input "89358151000030520111"
type input "89358151000030520111"
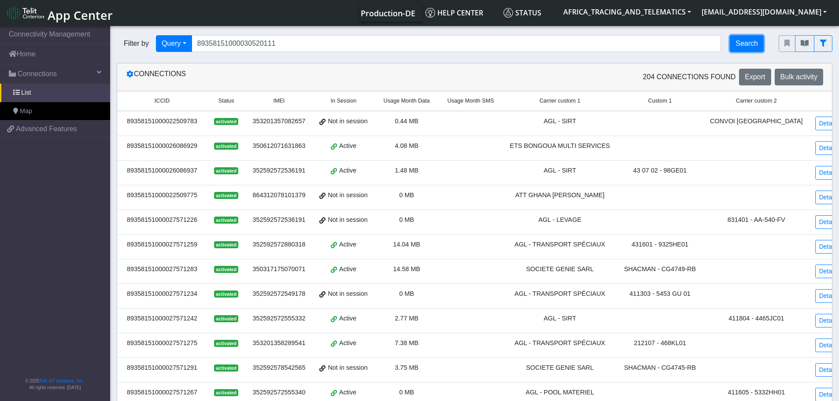
drag, startPoint x: 759, startPoint y: 39, endPoint x: 755, endPoint y: 41, distance: 4.7
click at [758, 39] on button "Search" at bounding box center [747, 43] width 34 height 17
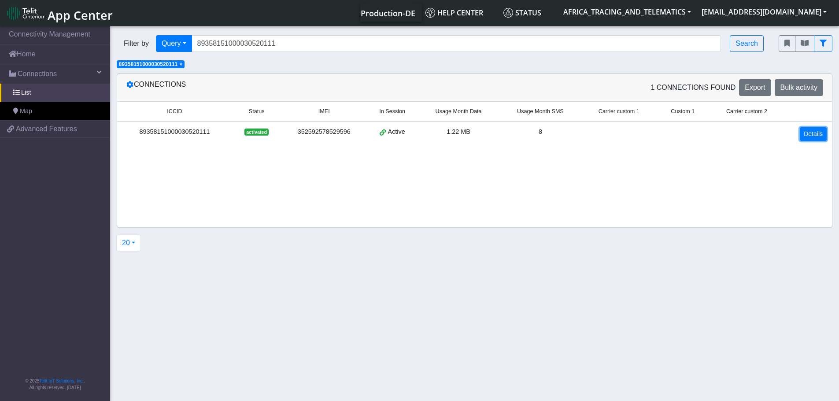
click at [813, 133] on link "Details" at bounding box center [813, 134] width 27 height 14
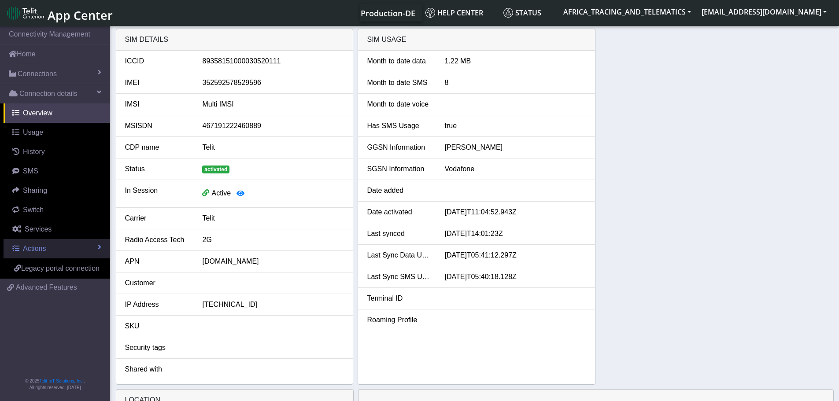
click at [44, 249] on span "Actions" at bounding box center [34, 248] width 23 height 7
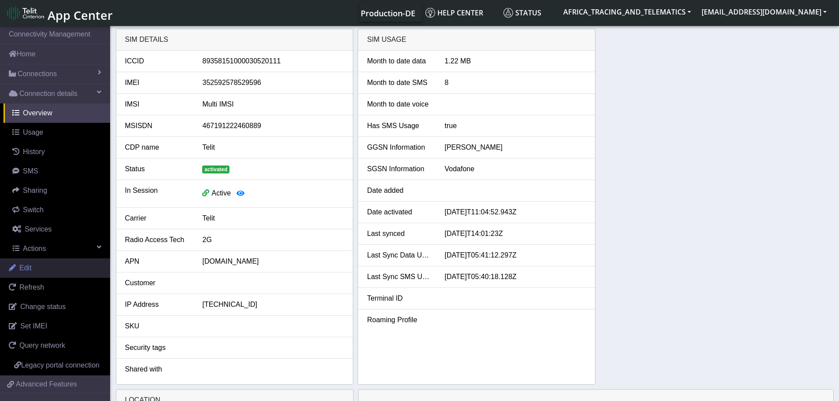
click at [39, 269] on link "Edit" at bounding box center [55, 268] width 110 height 19
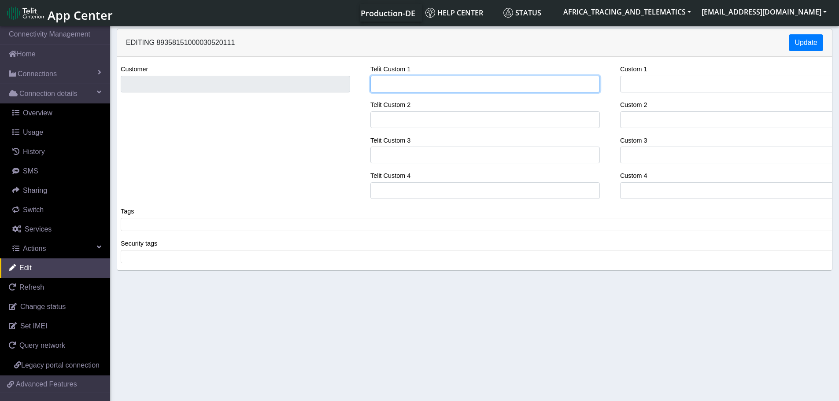
drag, startPoint x: 398, startPoint y: 80, endPoint x: 397, endPoint y: 75, distance: 5.3
click at [398, 80] on input "Telit Custom 1" at bounding box center [485, 84] width 230 height 17
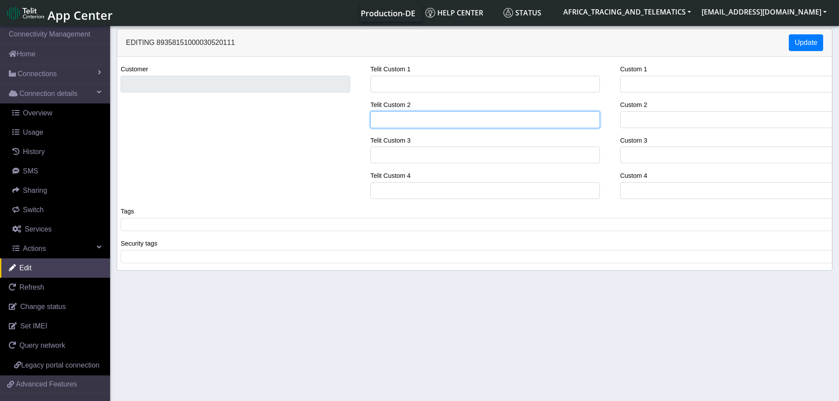
click at [436, 114] on input "Telit Custom 2" at bounding box center [485, 119] width 230 height 17
paste input "GE5188-24 / MG T60"
type input "GE5188-24 / MG T60"
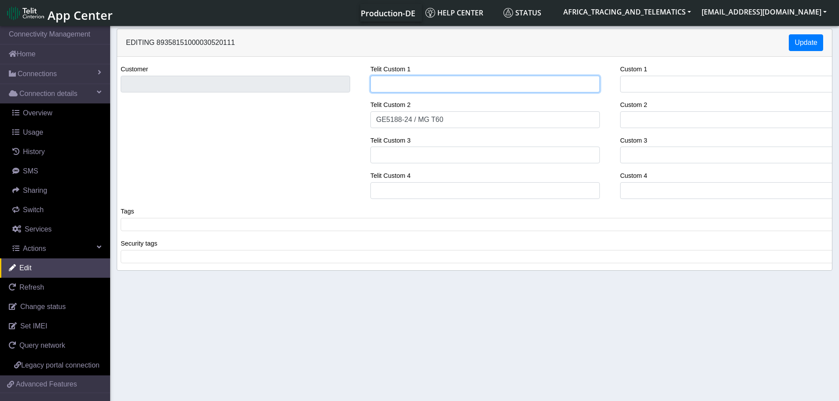
click at [427, 81] on input "Telit Custom 1" at bounding box center [485, 84] width 230 height 17
type input "COCA-COLA GHANA"
click at [218, 225] on span at bounding box center [478, 225] width 710 height 8
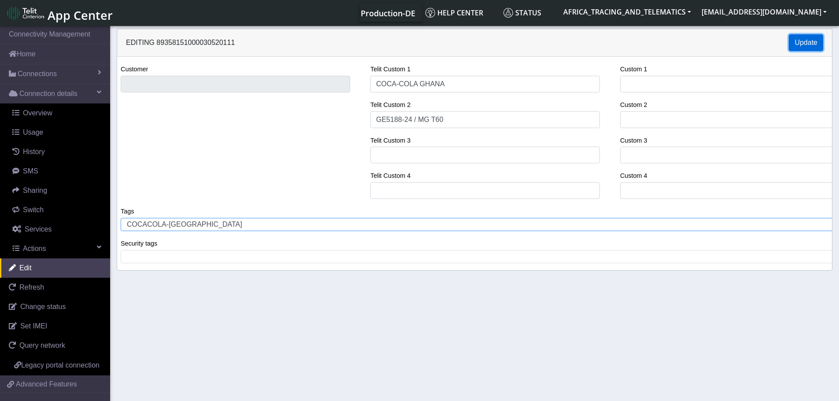
click at [807, 42] on button "Update" at bounding box center [806, 42] width 34 height 17
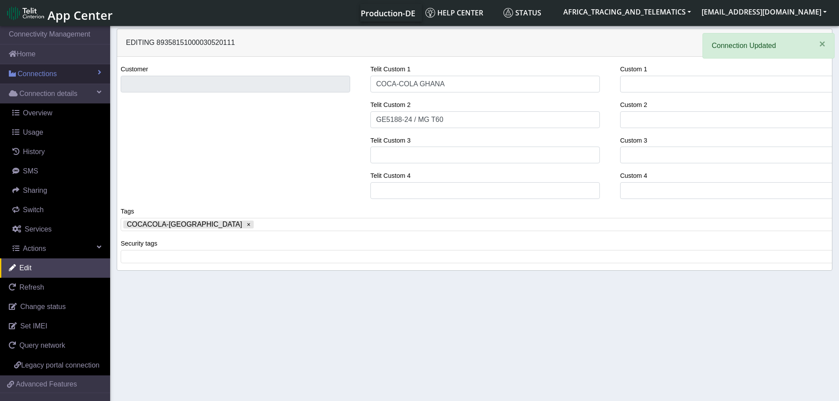
click at [42, 75] on span "Connections" at bounding box center [37, 74] width 39 height 11
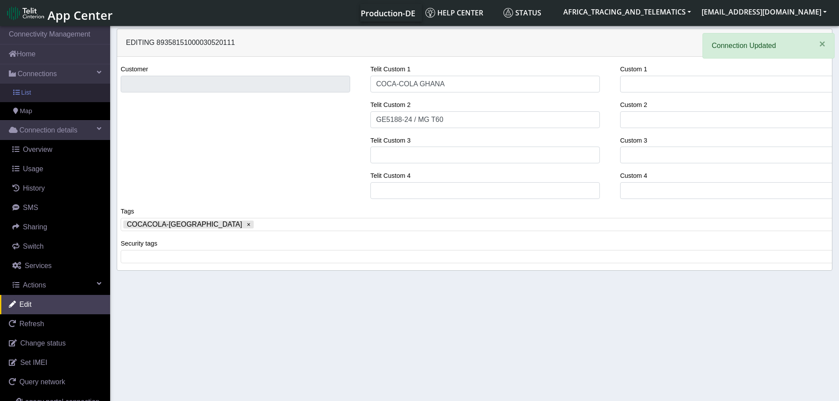
click at [43, 92] on link "List" at bounding box center [55, 93] width 110 height 19
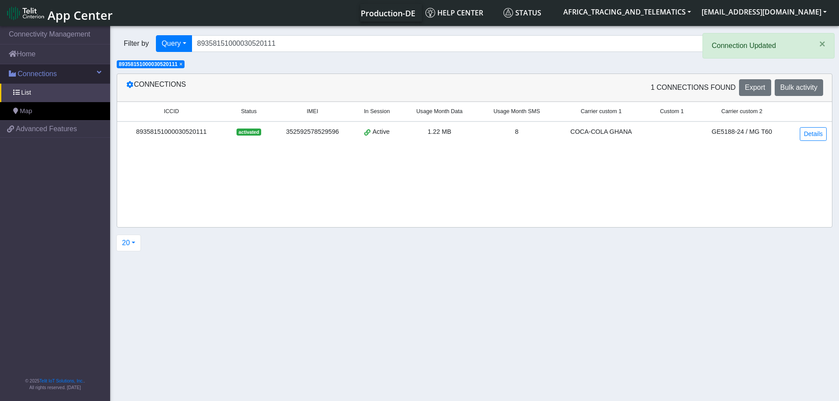
click at [44, 71] on span "Connections" at bounding box center [37, 74] width 39 height 11
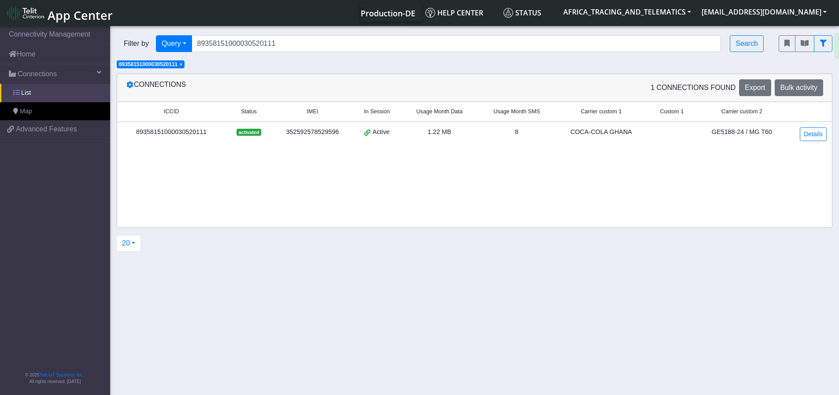
click at [39, 89] on link "List" at bounding box center [55, 93] width 110 height 19
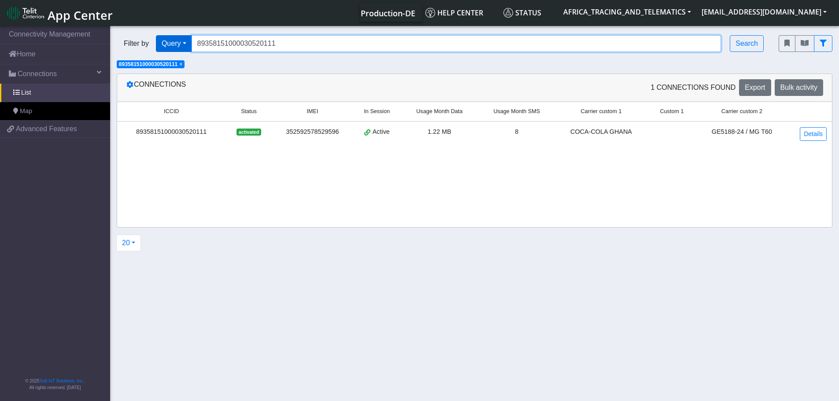
drag, startPoint x: 310, startPoint y: 39, endPoint x: 156, endPoint y: 36, distance: 154.7
click at [156, 36] on div "Filter by Query Query In Session Not connected Tags Country Operator 8935815100…" at bounding box center [441, 43] width 649 height 17
paste input "27572232"
type input "89358151000027572232"
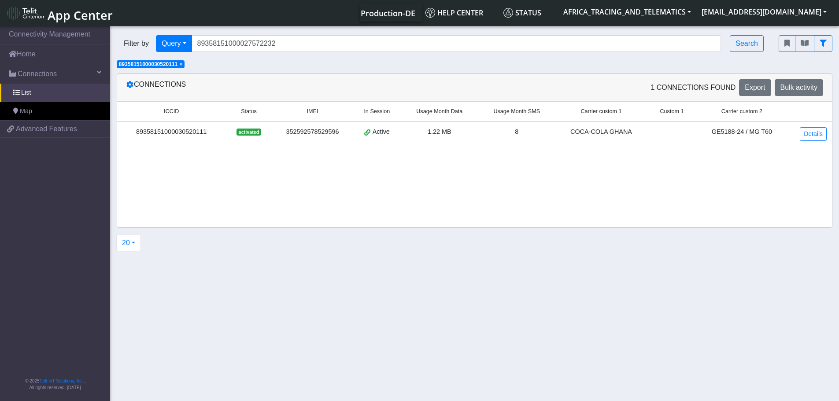
click at [182, 64] on span "×" at bounding box center [180, 64] width 3 height 6
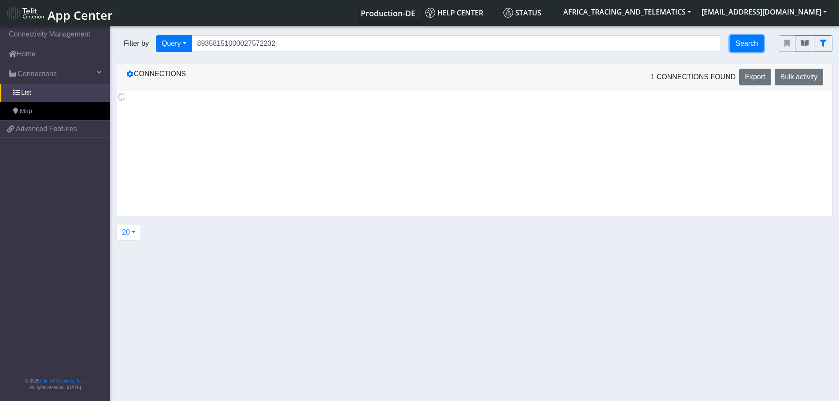
click at [751, 46] on button "Search" at bounding box center [747, 43] width 34 height 17
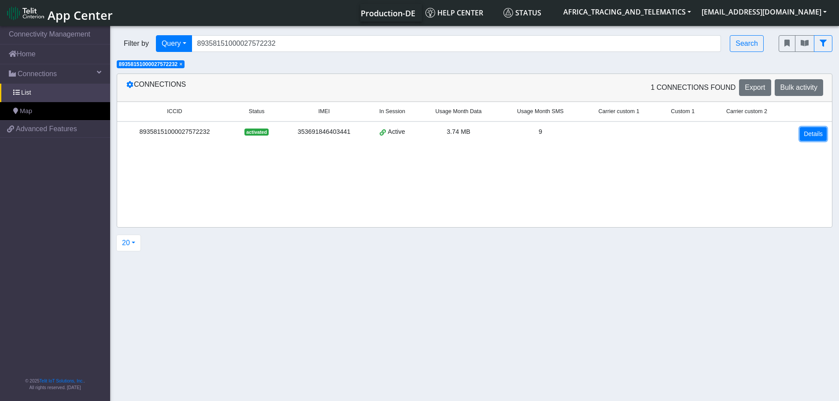
click at [805, 129] on link "Details" at bounding box center [813, 134] width 27 height 14
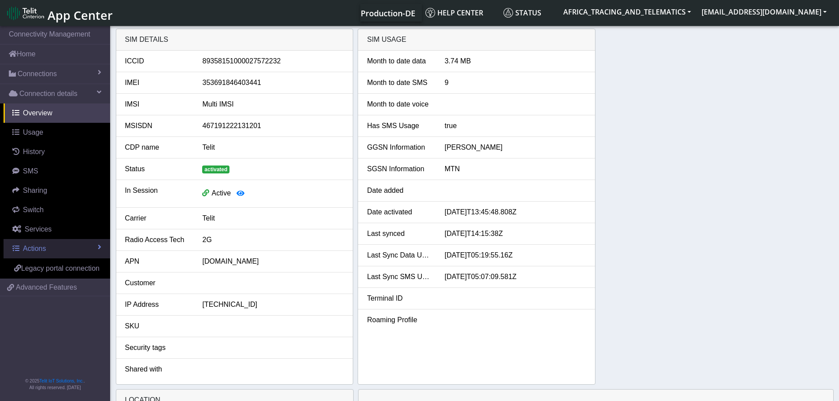
click at [67, 247] on link "Actions" at bounding box center [57, 248] width 107 height 19
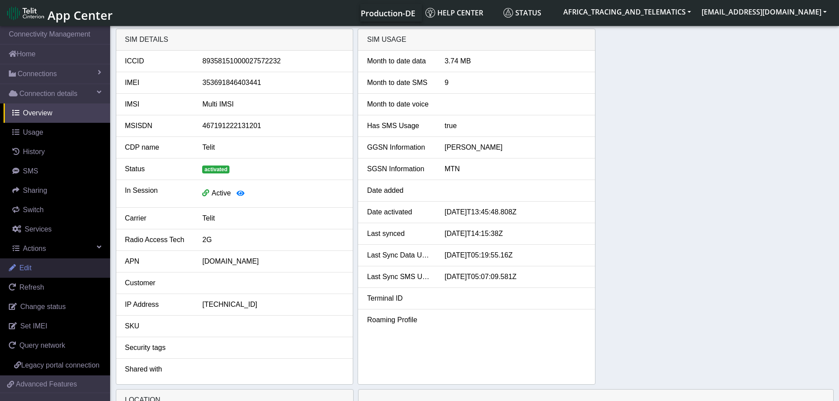
click at [50, 270] on link "Edit" at bounding box center [55, 268] width 110 height 19
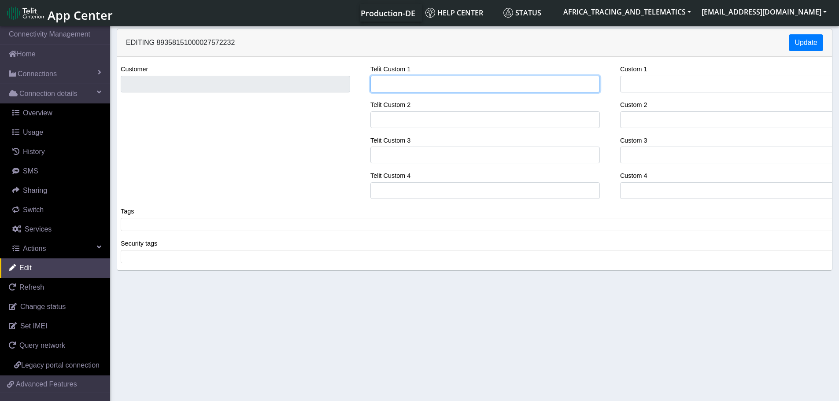
click at [408, 84] on input "Telit Custom 1" at bounding box center [485, 84] width 230 height 17
type input "COCA-COLA GHANA"
click at [181, 221] on span at bounding box center [478, 225] width 710 height 8
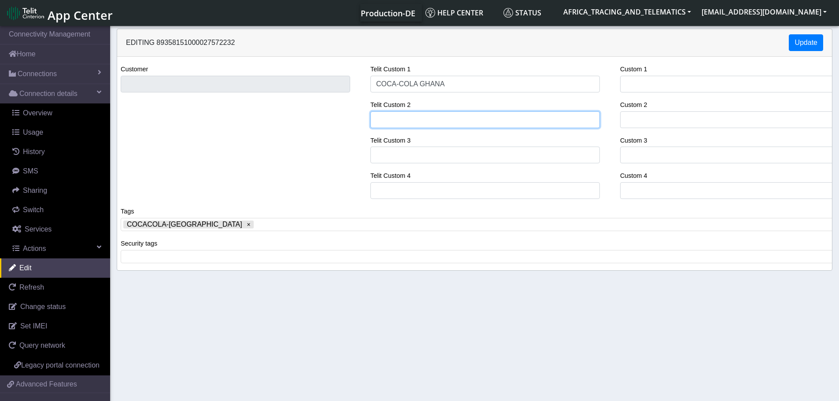
drag, startPoint x: 426, startPoint y: 123, endPoint x: 357, endPoint y: 44, distance: 104.9
click at [426, 123] on input "Telit Custom 2" at bounding box center [485, 119] width 230 height 17
paste input "GM2974-21"
type input "GM2974-21"
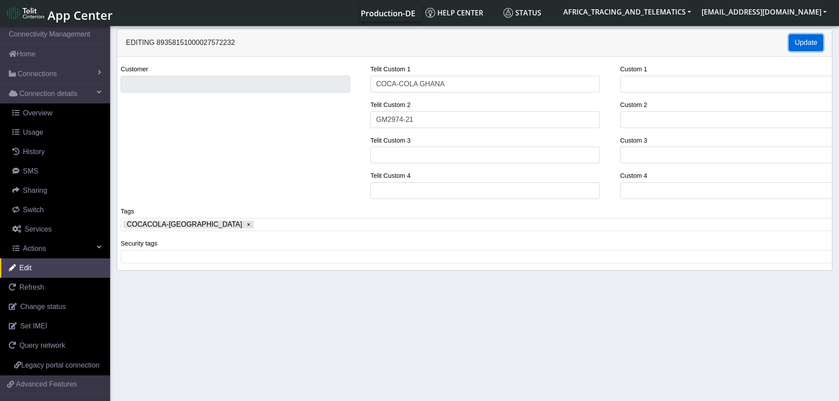
click at [806, 43] on button "Update" at bounding box center [806, 42] width 34 height 17
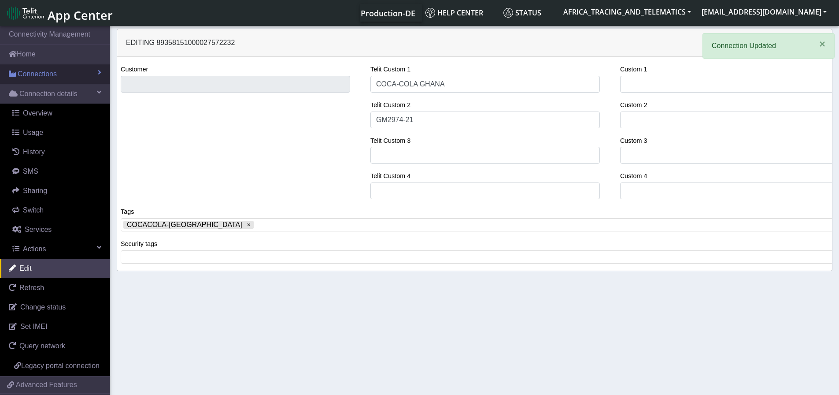
click at [37, 74] on span "Connections" at bounding box center [37, 74] width 39 height 11
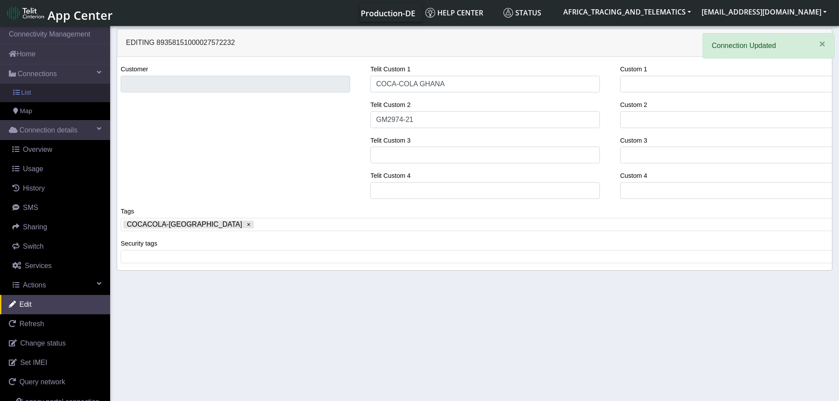
click at [44, 91] on link "List" at bounding box center [55, 93] width 110 height 19
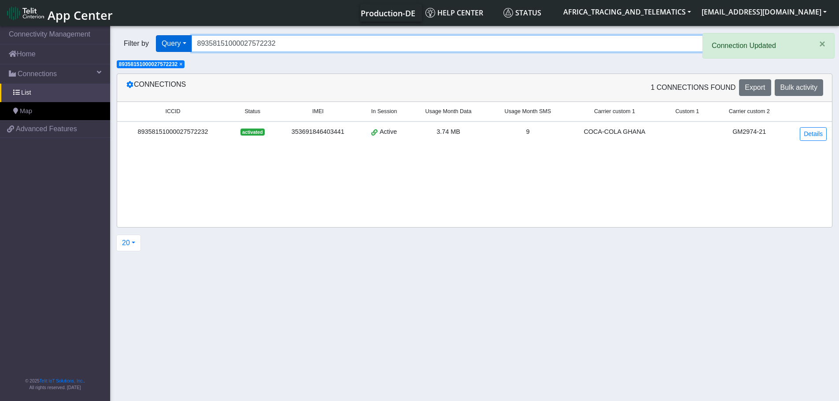
drag, startPoint x: 291, startPoint y: 42, endPoint x: 167, endPoint y: 44, distance: 123.8
click at [161, 44] on div "Filter by Query Query In Session Not connected Tags Country Operator 8935815100…" at bounding box center [441, 43] width 649 height 17
paste input "73"
type input "89358151000027572273"
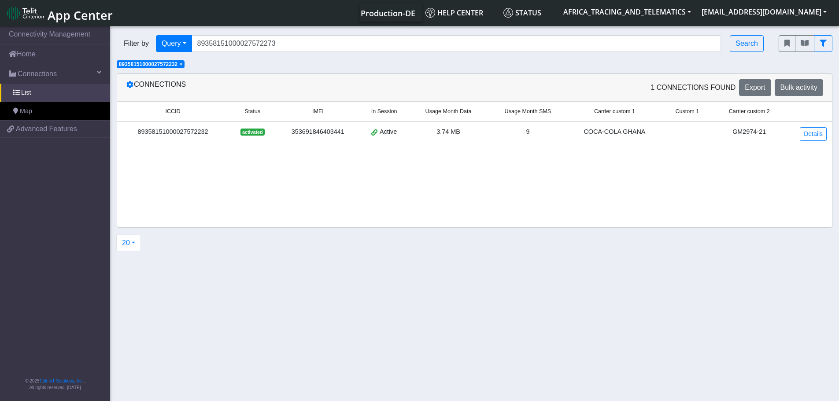
click at [182, 63] on span "×" at bounding box center [180, 64] width 3 height 6
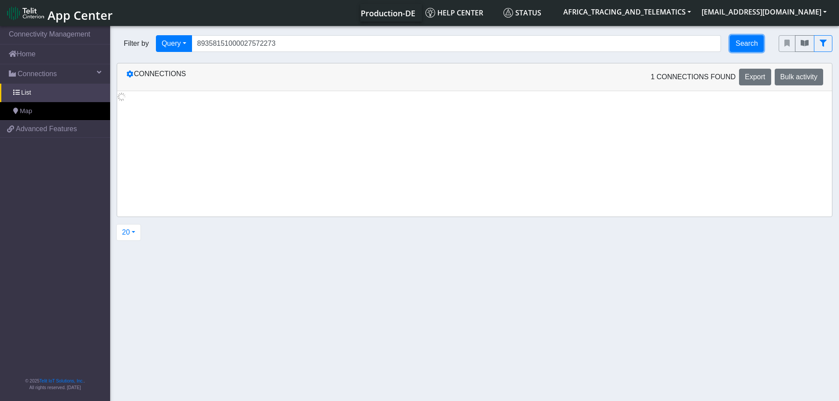
click at [755, 41] on button "Search" at bounding box center [747, 43] width 34 height 17
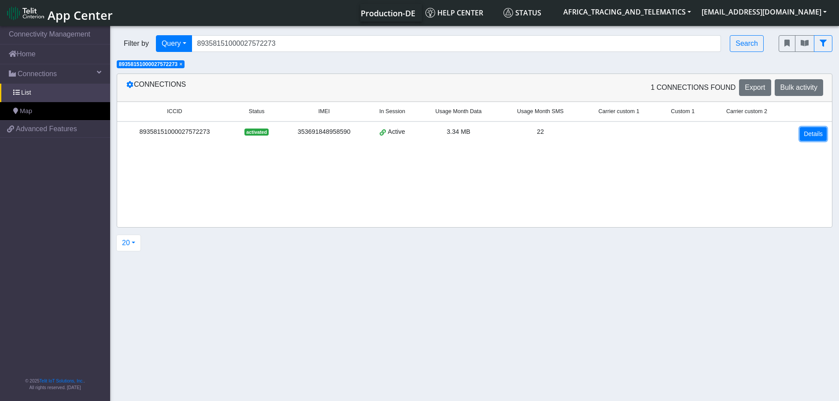
click at [804, 137] on link "Details" at bounding box center [813, 134] width 27 height 14
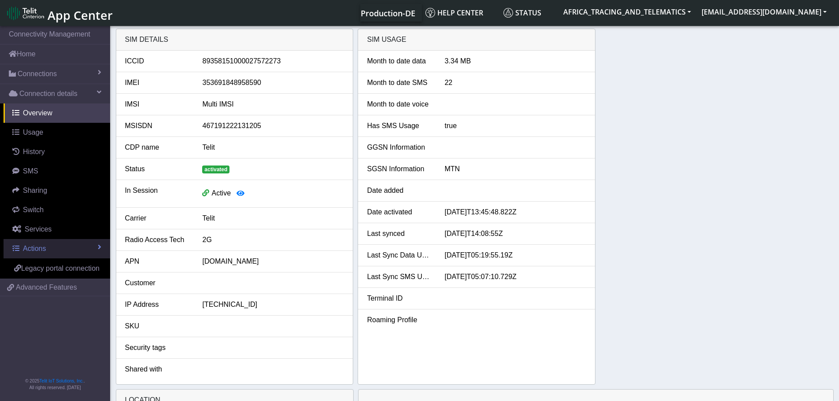
click at [54, 249] on link "Actions" at bounding box center [57, 248] width 107 height 19
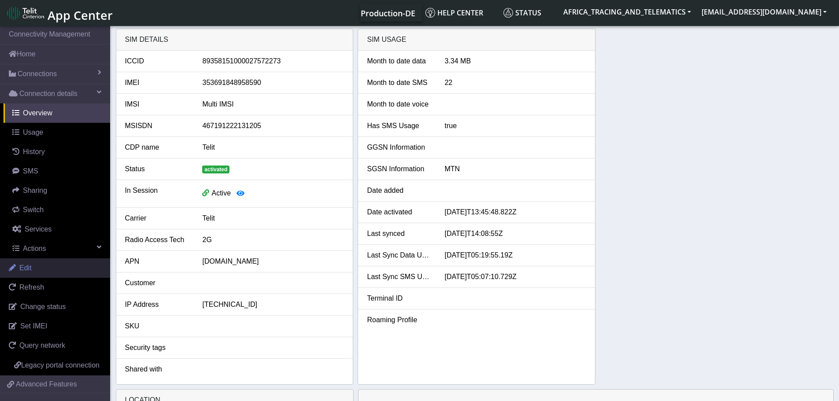
click at [48, 272] on link "Edit" at bounding box center [55, 268] width 110 height 19
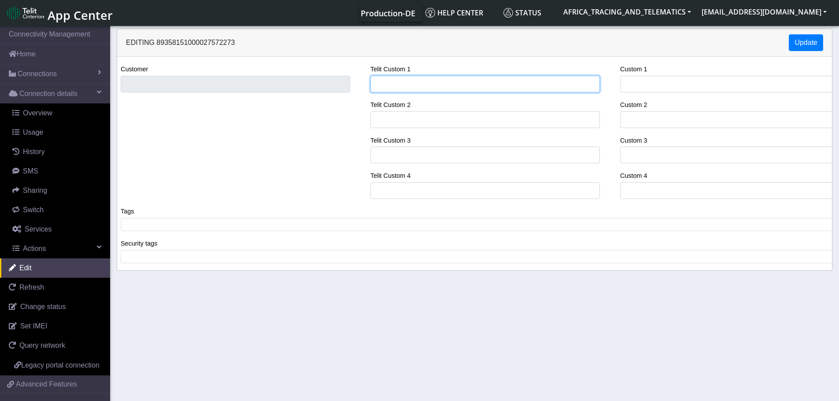
click at [398, 81] on input "Telit Custom 1" at bounding box center [485, 84] width 230 height 17
type input "COCA-COLA GHANA"
click at [171, 229] on span at bounding box center [478, 225] width 710 height 8
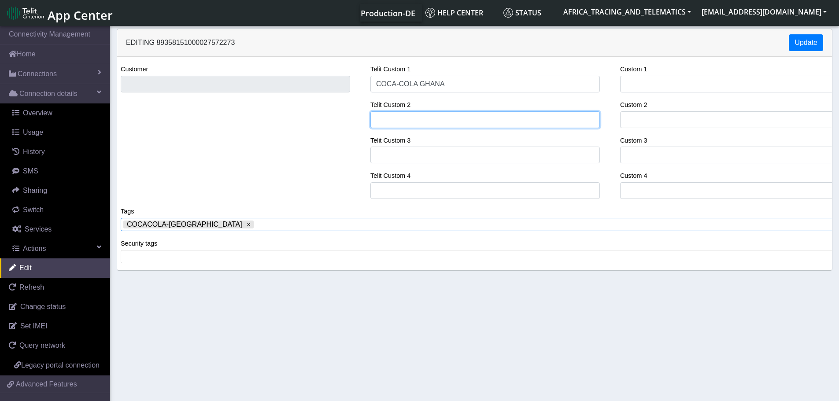
drag, startPoint x: 450, startPoint y: 117, endPoint x: 441, endPoint y: 105, distance: 15.2
click at [450, 117] on input "Telit Custom 2" at bounding box center [485, 119] width 230 height 17
paste input "GN3048-19 / NISSAN NP300"
type input "GN3048-19 / NISSAN NP300"
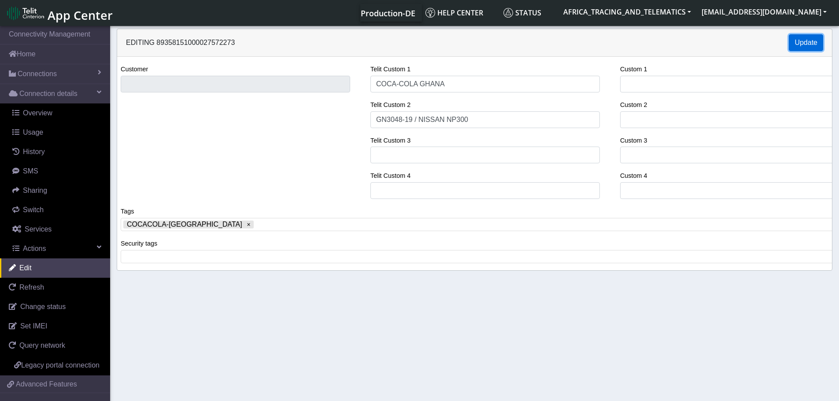
click at [806, 45] on button "Update" at bounding box center [806, 42] width 34 height 17
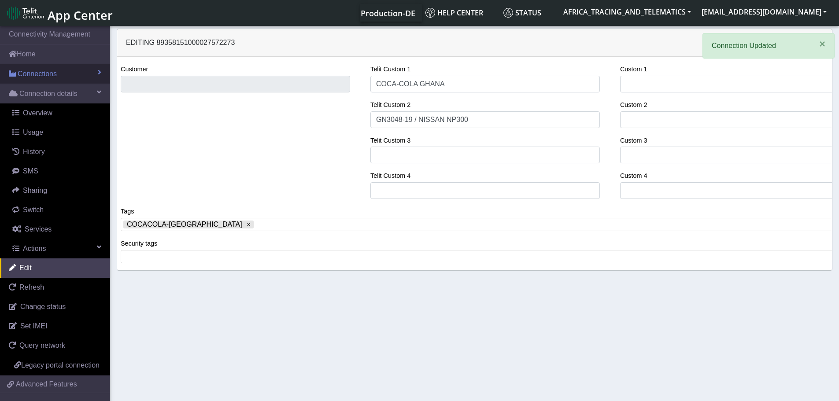
click at [40, 71] on span "Connections" at bounding box center [37, 74] width 39 height 11
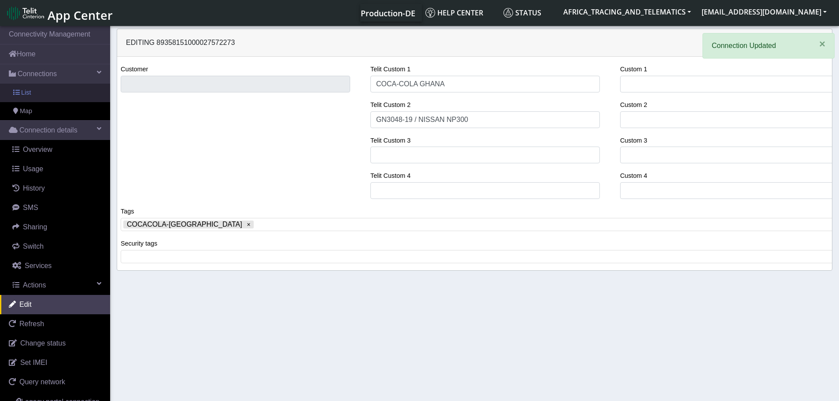
click at [39, 91] on link "List" at bounding box center [55, 93] width 110 height 19
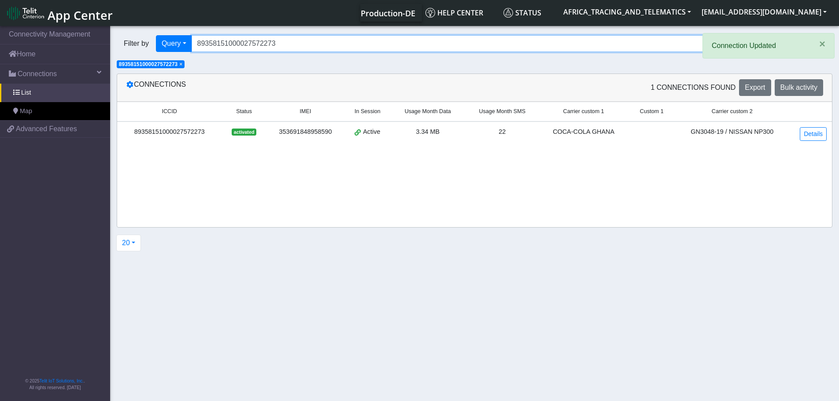
drag, startPoint x: 173, startPoint y: 45, endPoint x: 114, endPoint y: 43, distance: 59.5
click at [128, 46] on div "Filter by Query Query In Session Not connected Tags Country Operator 8935815100…" at bounding box center [441, 43] width 649 height 17
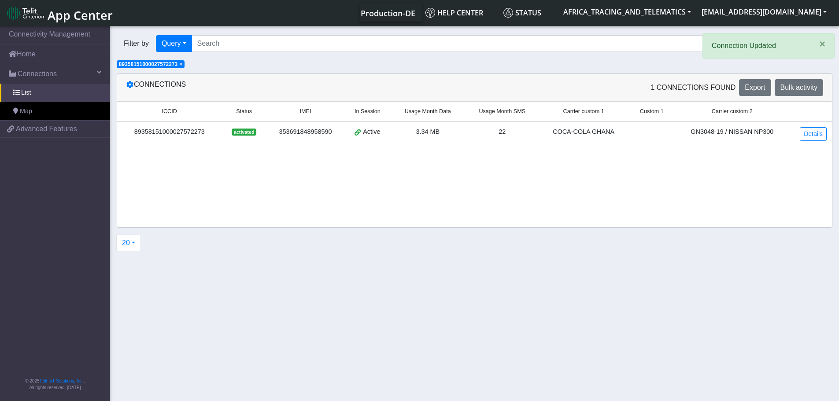
click at [182, 66] on span "×" at bounding box center [180, 64] width 3 height 6
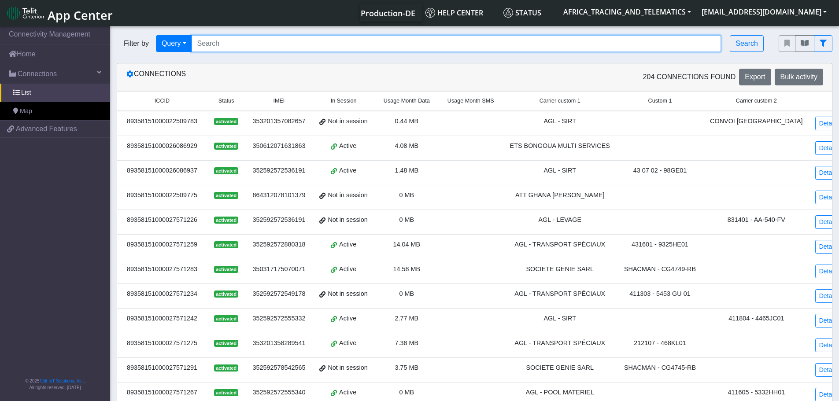
click at [245, 41] on input "Search..." at bounding box center [457, 43] width 530 height 17
paste input "89358151000027572240"
type input "89358151000027572240"
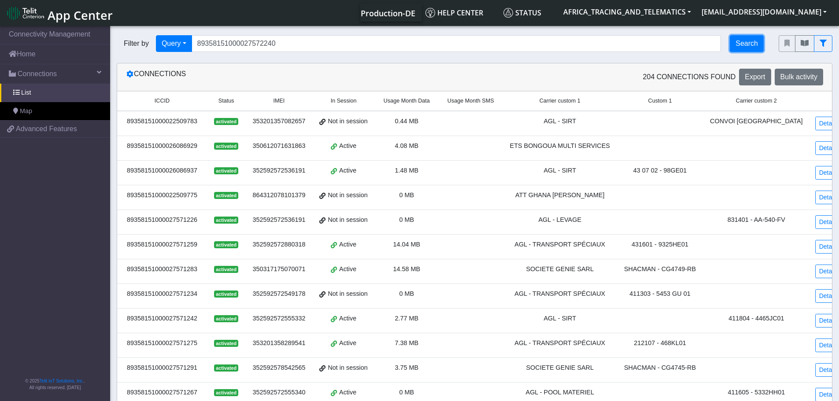
click at [751, 41] on button "Search" at bounding box center [747, 43] width 34 height 17
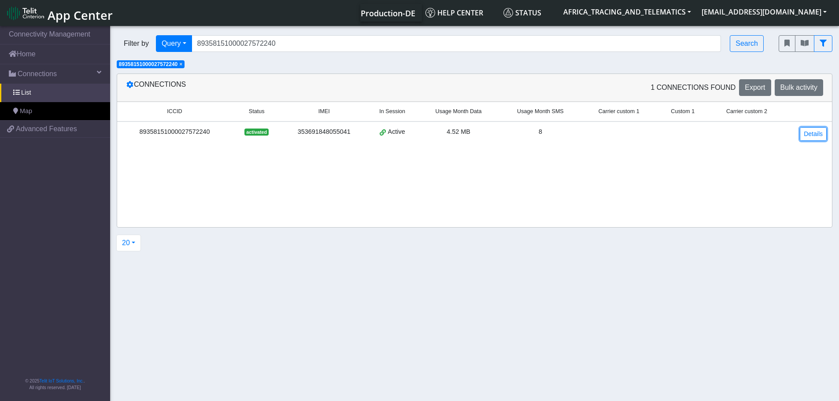
drag, startPoint x: 805, startPoint y: 138, endPoint x: 789, endPoint y: 143, distance: 16.9
click at [805, 138] on link "Details" at bounding box center [813, 134] width 27 height 14
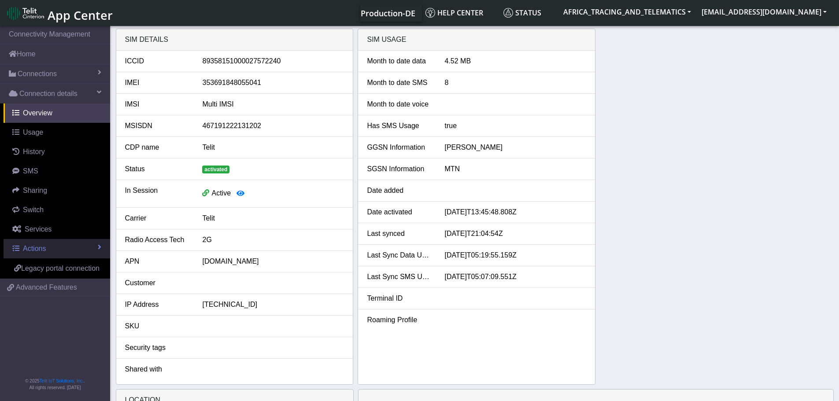
click at [23, 254] on link "Actions" at bounding box center [57, 248] width 107 height 19
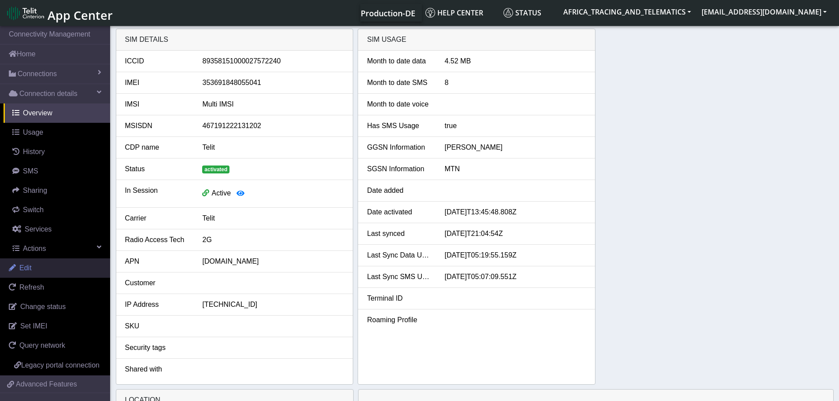
click at [46, 270] on link "Edit" at bounding box center [55, 268] width 110 height 19
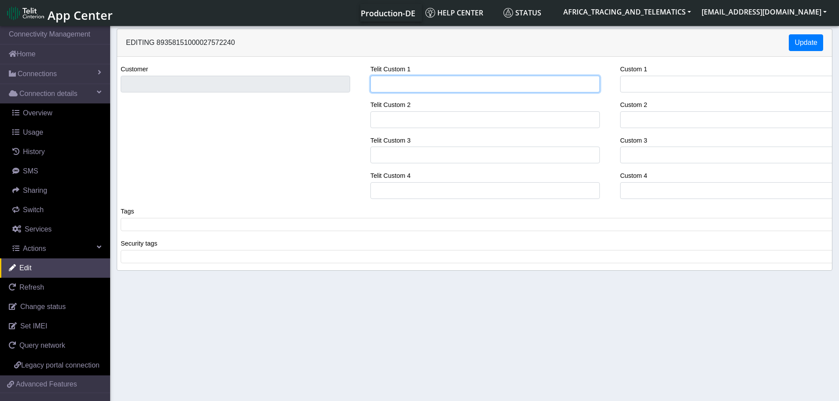
click at [402, 89] on input "Telit Custom 1" at bounding box center [485, 84] width 230 height 17
type input "COCA-COLA GHANA"
click at [236, 226] on span at bounding box center [478, 225] width 710 height 8
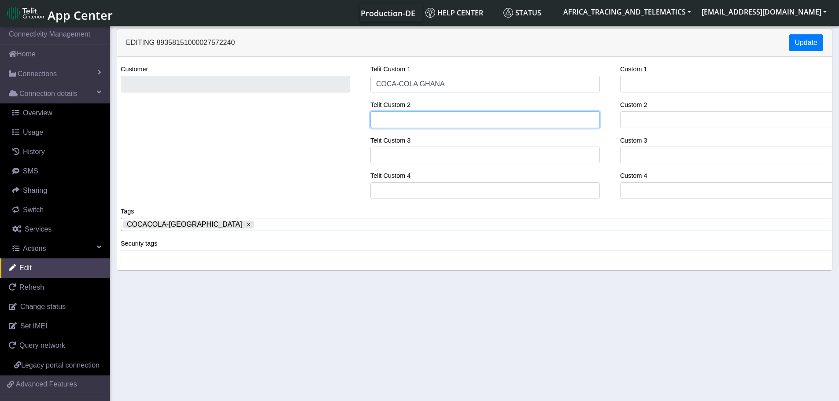
click at [407, 119] on input "Telit Custom 2" at bounding box center [485, 119] width 230 height 17
paste input "GN32-23 / [PERSON_NAME]"
type input "GN32-23 / [PERSON_NAME]"
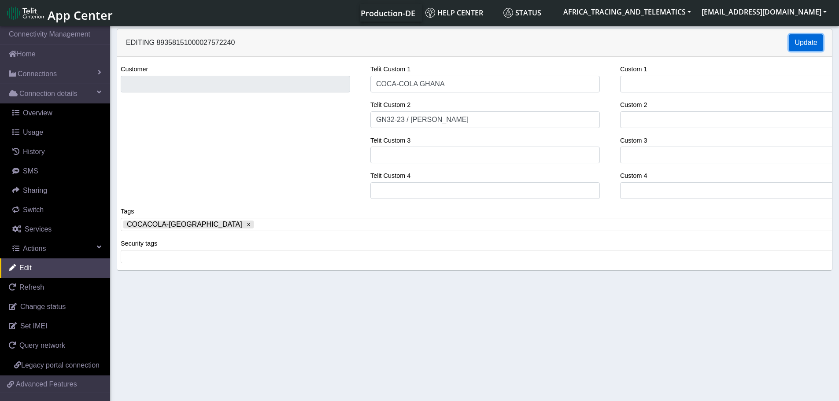
click at [811, 40] on button "Update" at bounding box center [806, 42] width 34 height 17
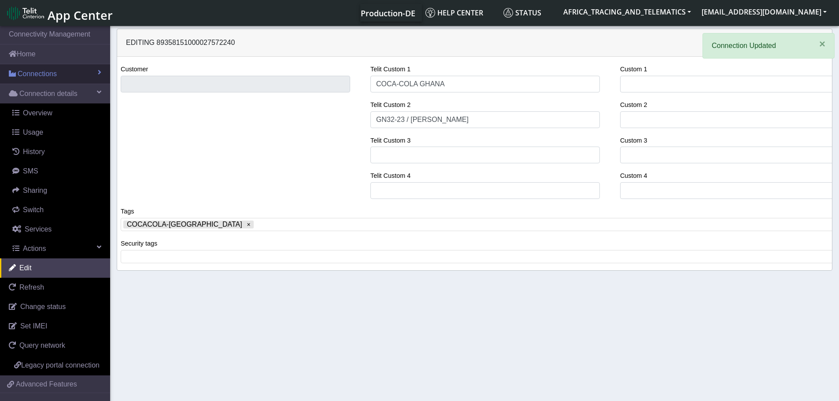
click at [36, 75] on span "Connections" at bounding box center [37, 74] width 39 height 11
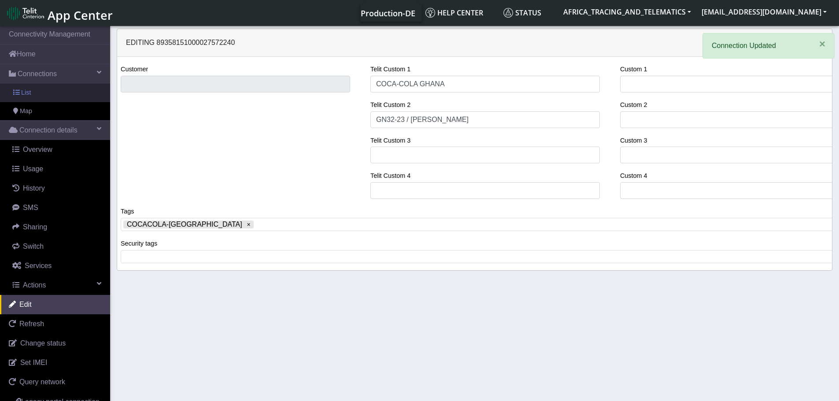
click at [31, 91] on link "List" at bounding box center [55, 93] width 110 height 19
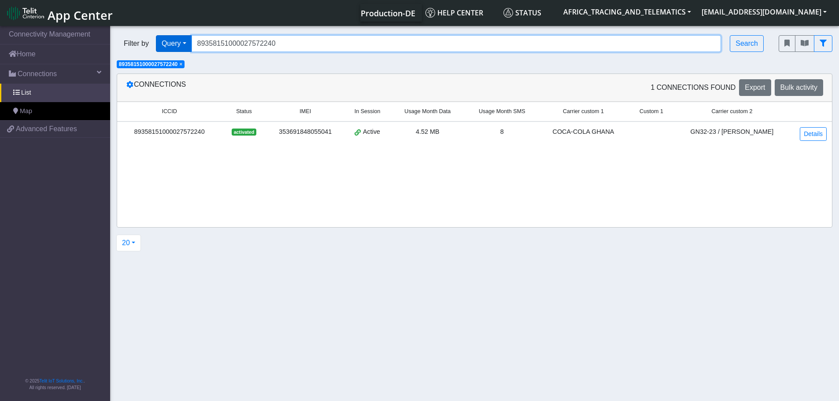
drag, startPoint x: 296, startPoint y: 50, endPoint x: 181, endPoint y: 51, distance: 115.4
click at [142, 44] on div "Filter by Query Query In Session Not connected Tags Country Operator 8935815100…" at bounding box center [441, 43] width 649 height 17
paste input "38"
type input "89358151000027572380"
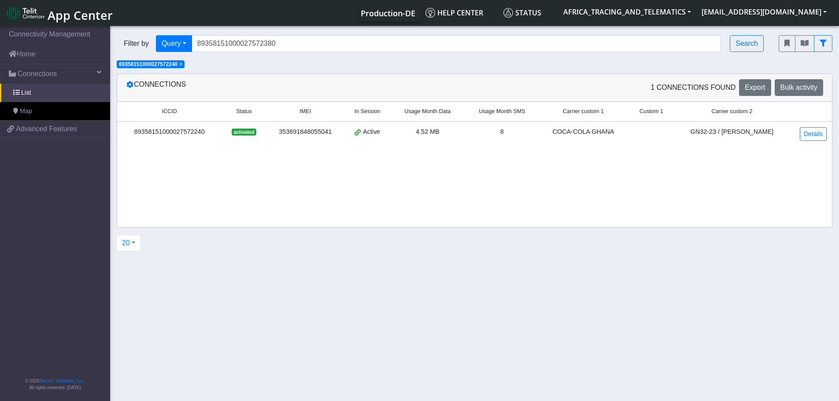
click at [182, 63] on span "×" at bounding box center [180, 64] width 3 height 6
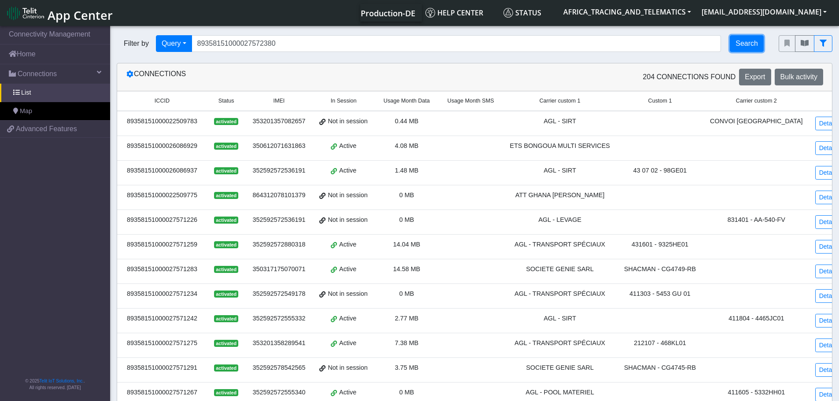
click at [750, 44] on button "Search" at bounding box center [747, 43] width 34 height 17
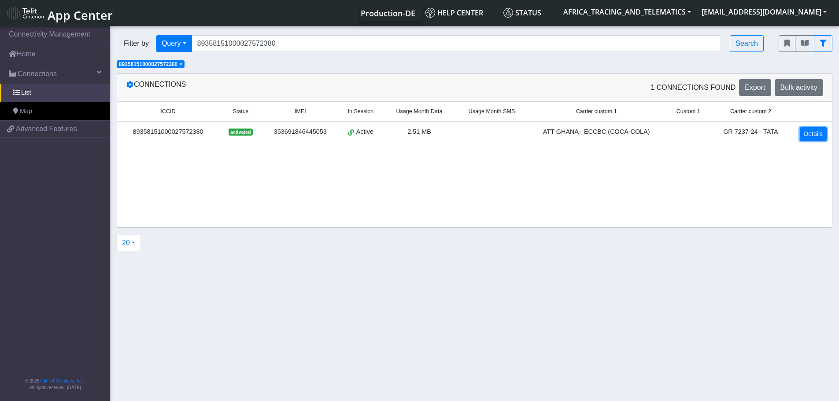
click at [810, 131] on link "Details" at bounding box center [813, 134] width 27 height 14
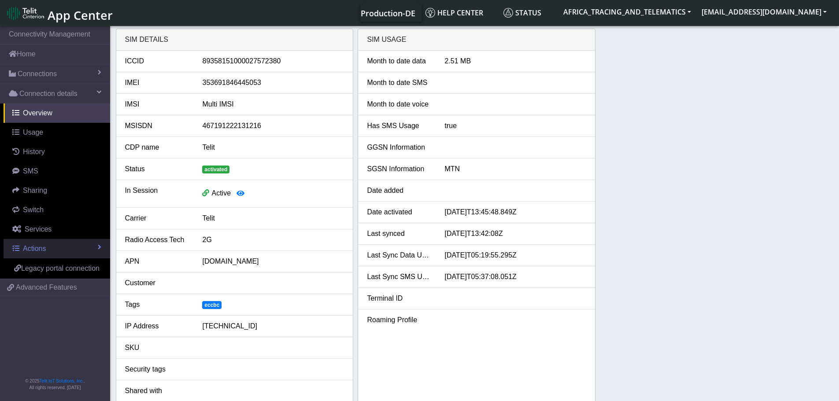
click at [44, 248] on span "Actions" at bounding box center [34, 248] width 23 height 7
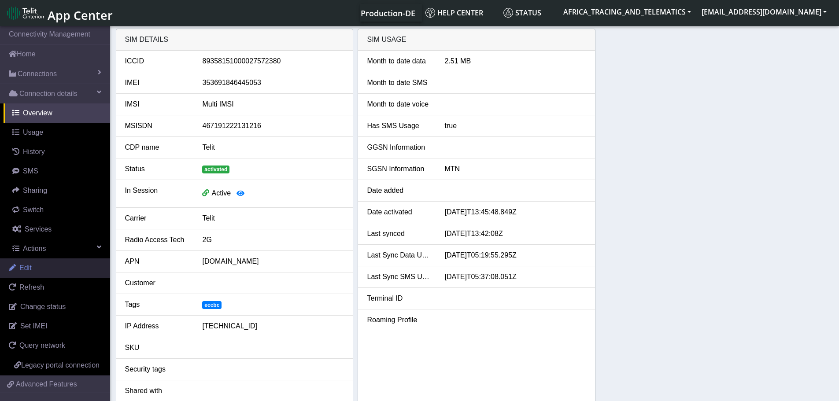
click at [38, 264] on link "Edit" at bounding box center [55, 268] width 110 height 19
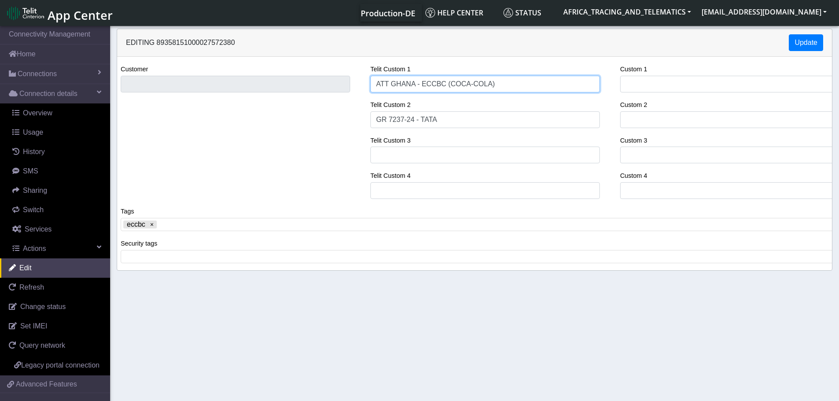
drag, startPoint x: 519, startPoint y: 84, endPoint x: 236, endPoint y: 65, distance: 283.5
click at [233, 66] on div "Customer Telit Custom 1 ATT GHANA - ECCBC (COCA-COLA) Telit Custom 2 GR 7237-24…" at bounding box center [475, 135] width 728 height 142
type input "COCA-COLA GHANA"
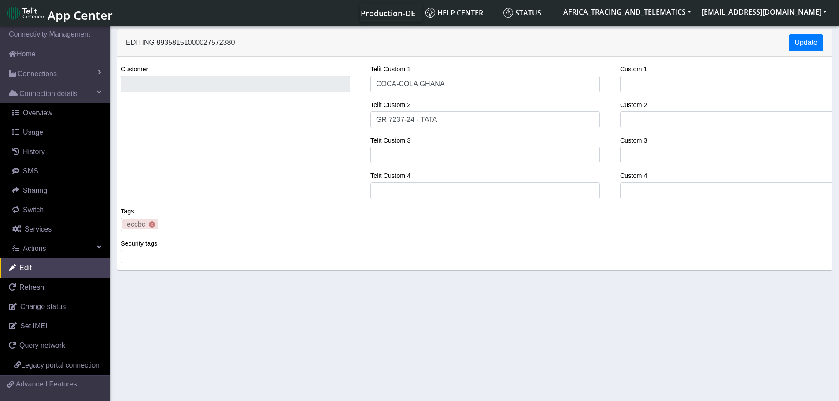
click at [152, 226] on x "remove tag" at bounding box center [152, 225] width 6 height 6
click at [150, 226] on span at bounding box center [478, 225] width 710 height 8
click at [811, 45] on button "Update" at bounding box center [806, 42] width 34 height 17
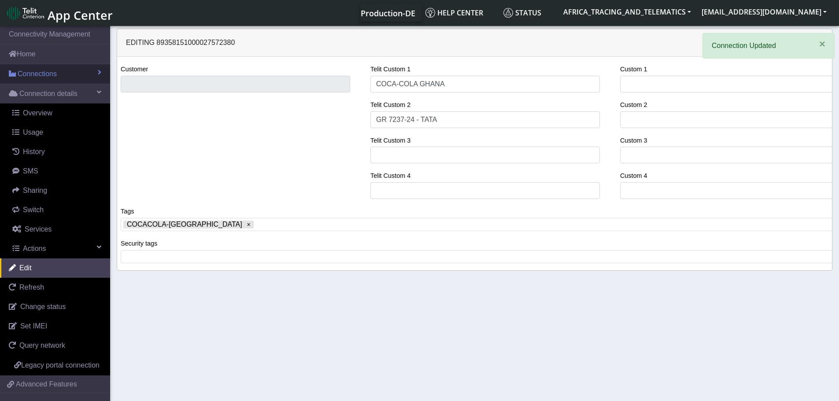
click at [33, 74] on span "Connections" at bounding box center [37, 74] width 39 height 11
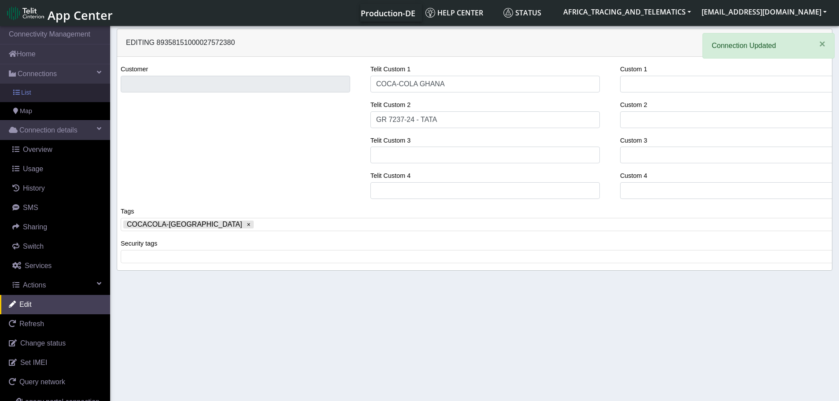
click at [38, 93] on link "List" at bounding box center [55, 93] width 110 height 19
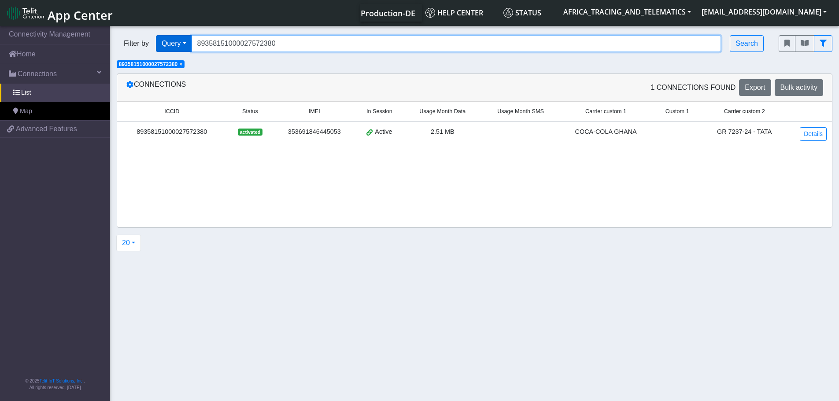
drag, startPoint x: 304, startPoint y: 44, endPoint x: 171, endPoint y: 51, distance: 133.2
click at [178, 41] on div "Filter by Query Query In Session Not connected Tags Country Operator 8935815100…" at bounding box center [441, 43] width 649 height 17
paste input "406"
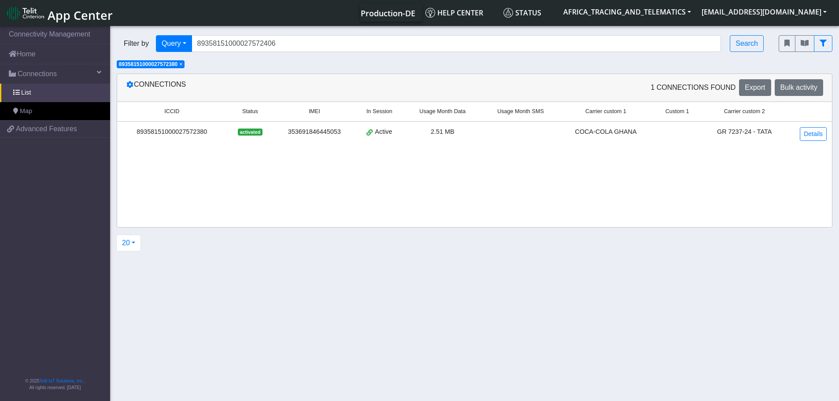
click at [182, 63] on span "×" at bounding box center [180, 64] width 3 height 6
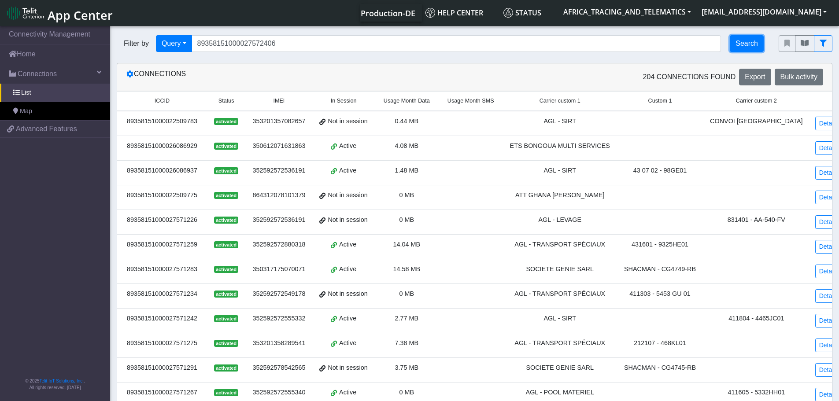
click at [754, 45] on button "Search" at bounding box center [747, 43] width 34 height 17
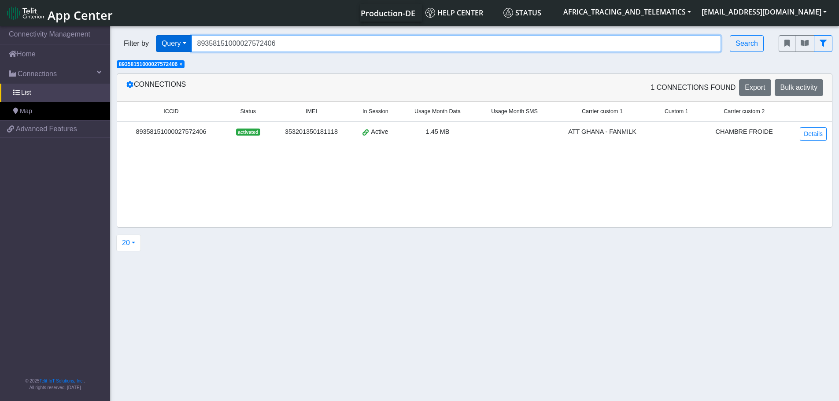
drag, startPoint x: 296, startPoint y: 42, endPoint x: 185, endPoint y: 45, distance: 111.5
click at [169, 41] on div "Filter by Query Query In Session Not connected Tags Country Operator 8935815100…" at bounding box center [441, 43] width 649 height 17
paste input "30"
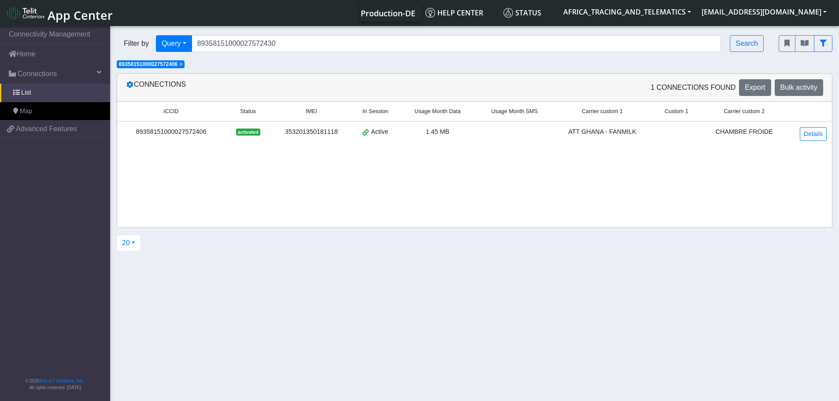
click at [182, 64] on span "×" at bounding box center [180, 64] width 3 height 6
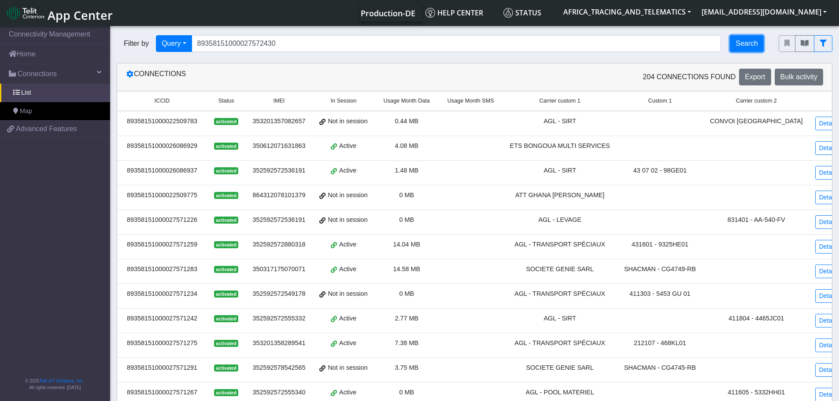
click at [750, 44] on button "Search" at bounding box center [747, 43] width 34 height 17
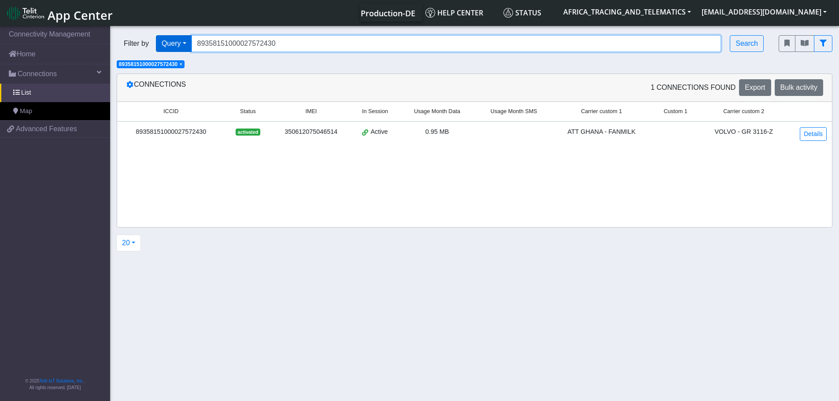
drag, startPoint x: 280, startPoint y: 46, endPoint x: 171, endPoint y: 50, distance: 108.4
click at [219, 46] on input "89358151000027572430" at bounding box center [457, 43] width 530 height 17
drag, startPoint x: 333, startPoint y: 44, endPoint x: 324, endPoint y: 43, distance: 9.3
click at [333, 43] on input "89358151000027572430" at bounding box center [457, 43] width 530 height 17
click at [326, 41] on input "89358151000027572430" at bounding box center [457, 43] width 530 height 17
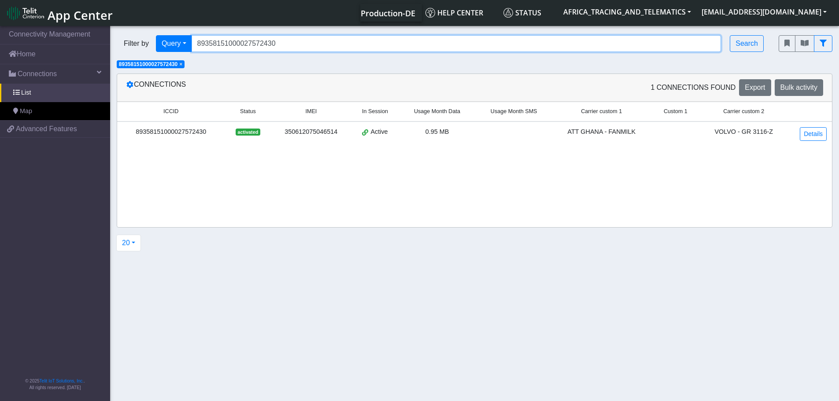
click at [293, 44] on input "89358151000027572430" at bounding box center [457, 43] width 530 height 17
drag, startPoint x: 288, startPoint y: 44, endPoint x: 183, endPoint y: 49, distance: 104.5
click at [170, 44] on div "Filter by Query Query In Session Not connected Tags Country Operator 8935815100…" at bounding box center [441, 43] width 649 height 17
paste input "356"
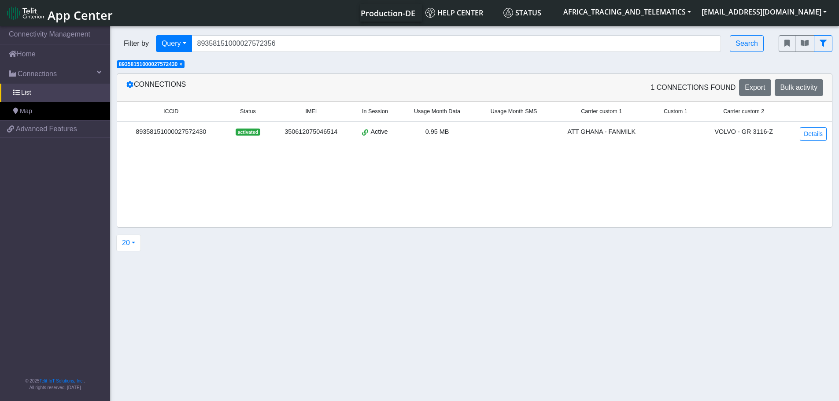
drag, startPoint x: 182, startPoint y: 65, endPoint x: 216, endPoint y: 61, distance: 33.7
click at [182, 65] on span "×" at bounding box center [180, 64] width 3 height 6
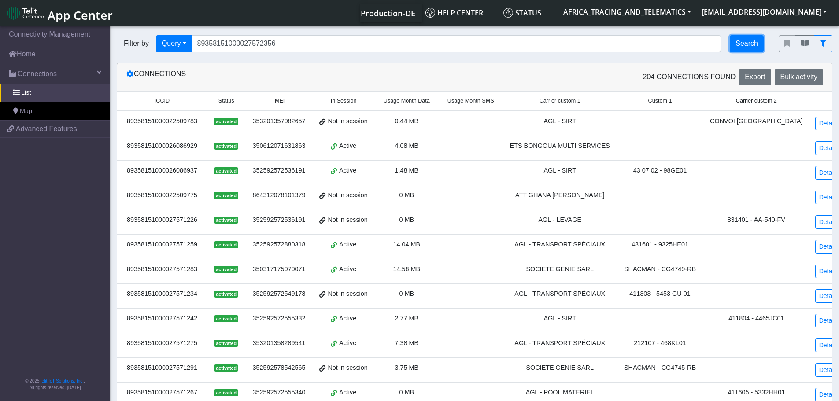
click at [751, 44] on button "Search" at bounding box center [747, 43] width 34 height 17
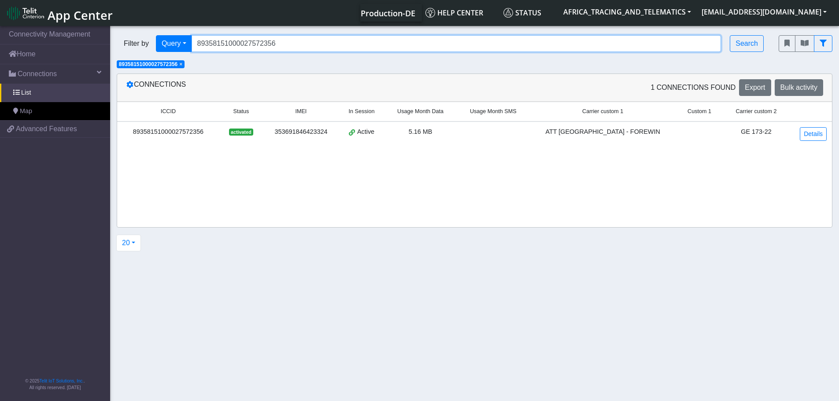
drag, startPoint x: 287, startPoint y: 42, endPoint x: 206, endPoint y: 55, distance: 81.6
click at [146, 45] on div "Filter by Query Query In Session Not connected Tags Country Operator 8935815100…" at bounding box center [441, 43] width 649 height 17
paste input "30520095"
type input "89358151000030520095"
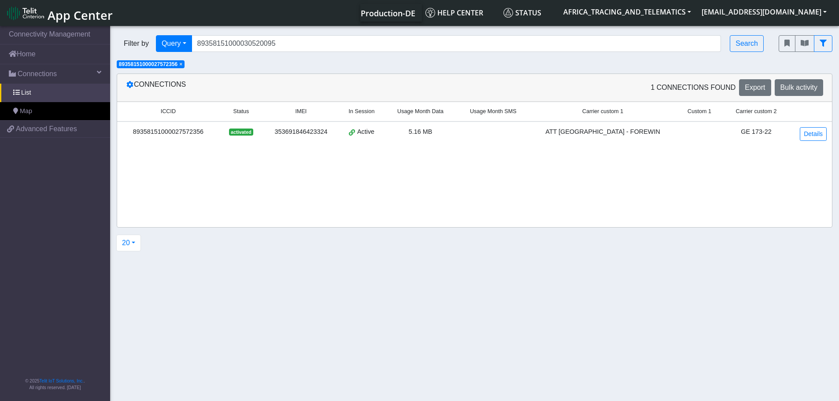
click at [182, 64] on span "×" at bounding box center [180, 64] width 3 height 6
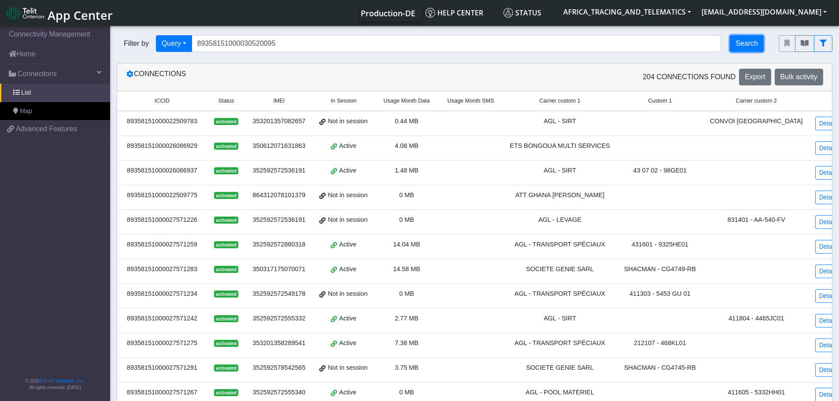
click at [748, 42] on button "Search" at bounding box center [747, 43] width 34 height 17
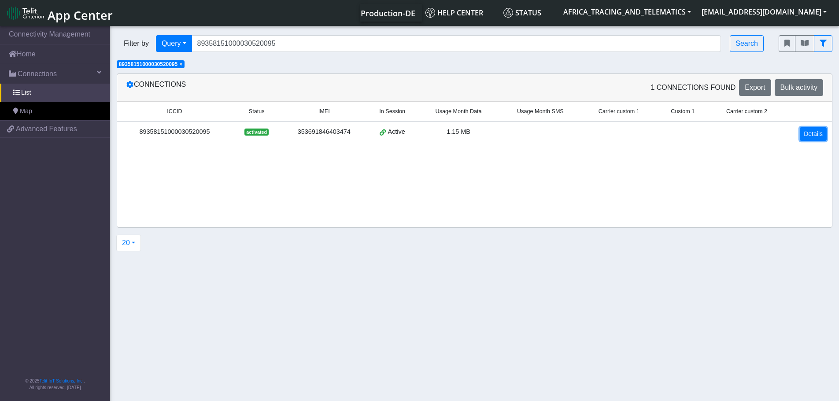
click at [819, 134] on link "Details" at bounding box center [813, 134] width 27 height 14
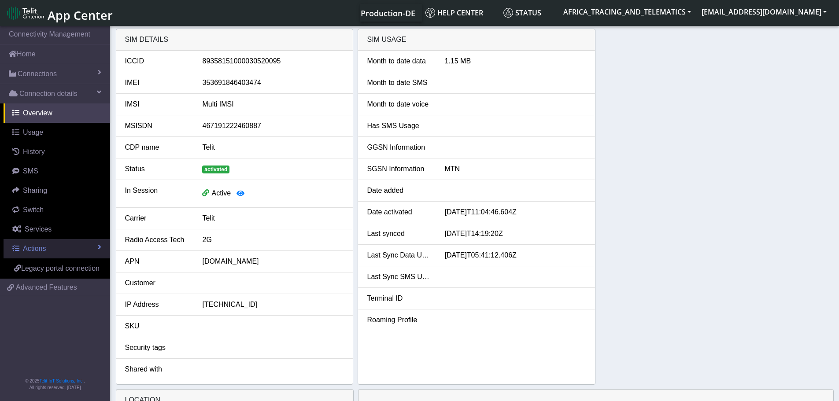
click at [56, 249] on link "Actions" at bounding box center [57, 248] width 107 height 19
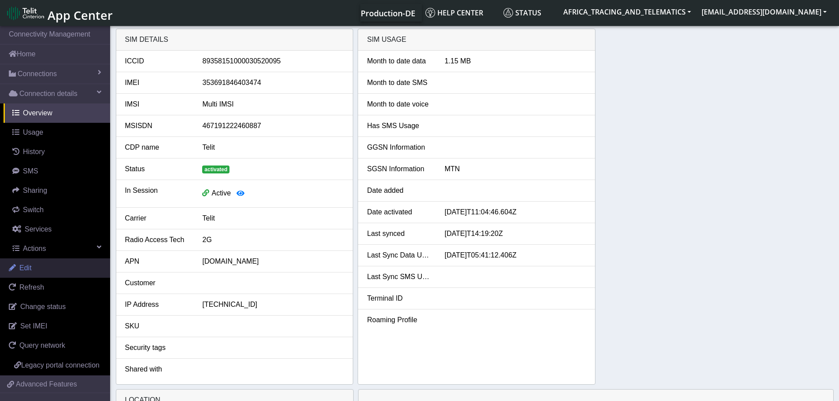
click at [53, 265] on link "Edit" at bounding box center [55, 268] width 110 height 19
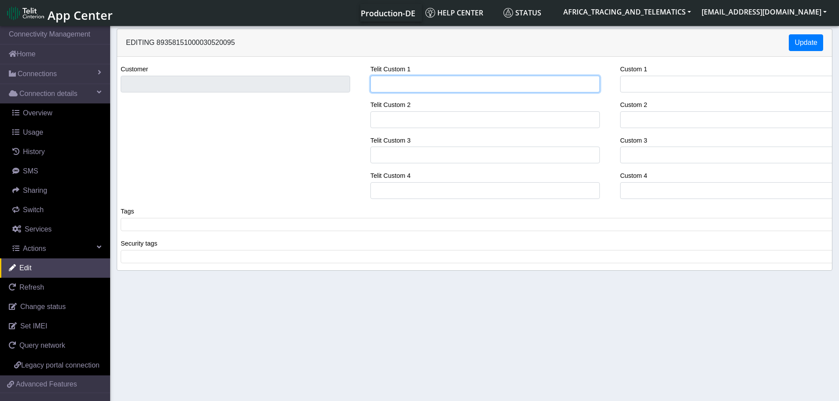
click at [405, 88] on input "Telit Custom 1" at bounding box center [485, 84] width 230 height 17
type input "PRINTEX - [GEOGRAPHIC_DATA]"
click at [163, 221] on span at bounding box center [478, 225] width 710 height 8
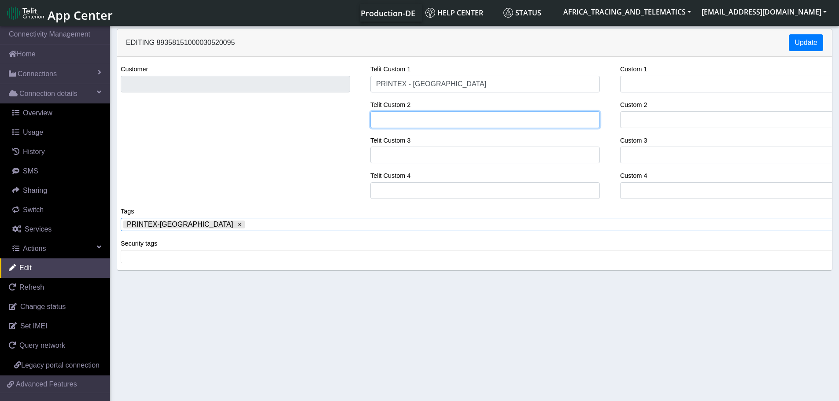
click at [439, 114] on input "Telit Custom 2" at bounding box center [485, 119] width 230 height 17
paste input "GB 2337-21 / MITSUBISHI"
type input "GB 2337-21 / MITSUBISHI"
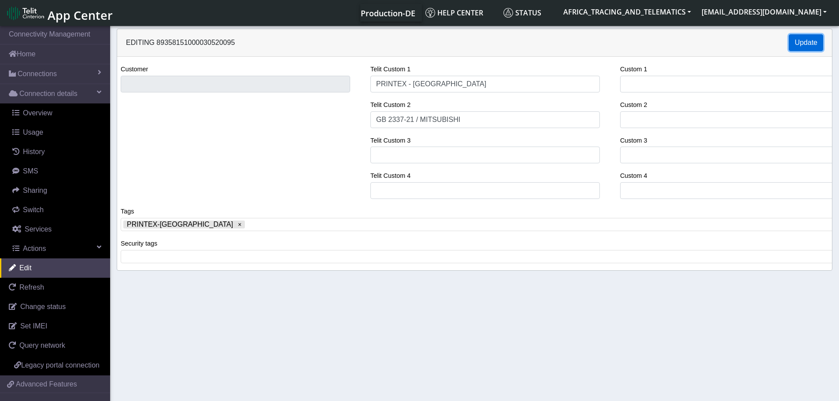
click at [803, 39] on button "Update" at bounding box center [806, 42] width 34 height 17
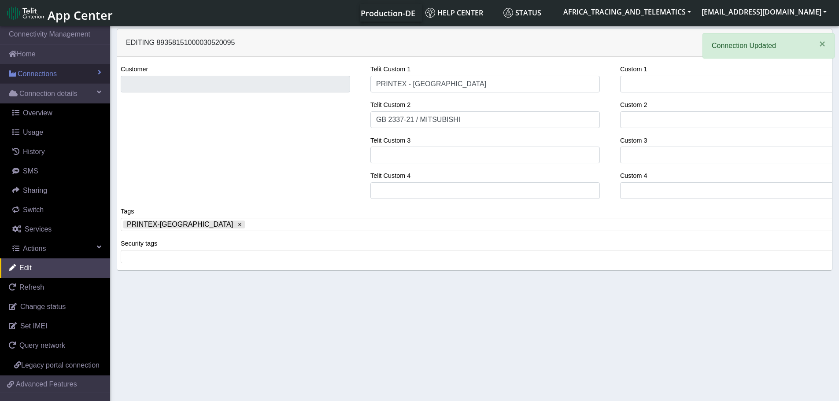
click at [52, 71] on span "Connections" at bounding box center [37, 74] width 39 height 11
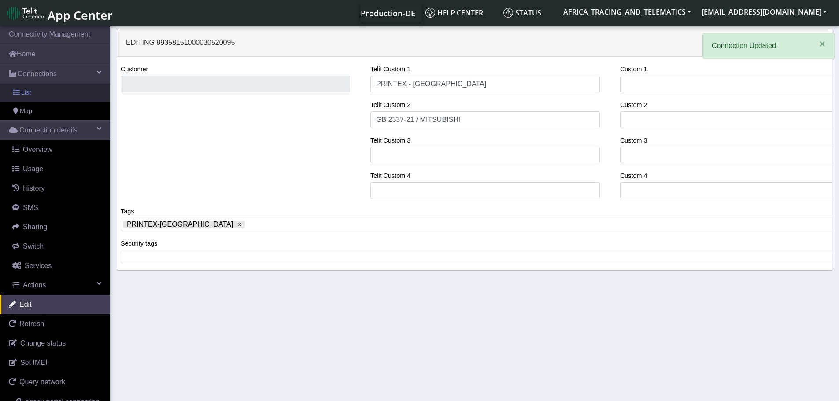
click at [44, 90] on link "List" at bounding box center [55, 93] width 110 height 19
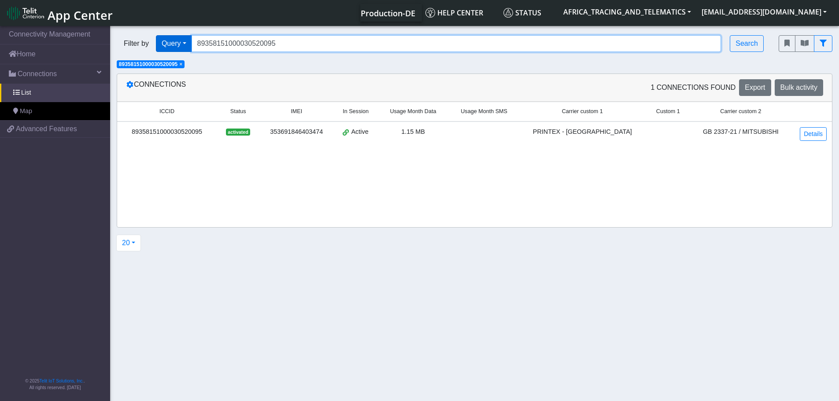
drag, startPoint x: 300, startPoint y: 49, endPoint x: 180, endPoint y: 47, distance: 119.8
click at [179, 47] on div "Filter by Query Query In Session Not connected Tags Country Operator 8935815100…" at bounding box center [441, 43] width 649 height 17
paste input "27572448"
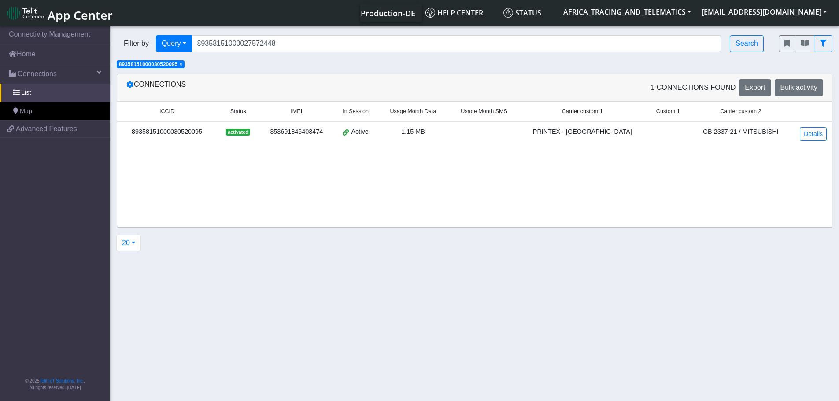
click at [182, 65] on span "×" at bounding box center [180, 64] width 3 height 6
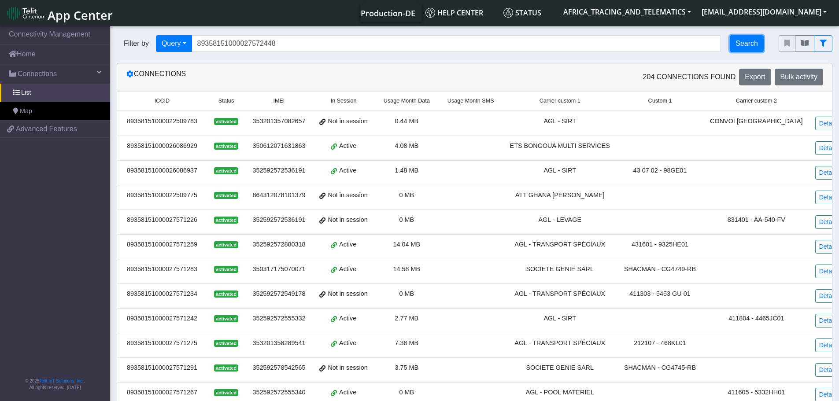
click at [747, 43] on button "Search" at bounding box center [747, 43] width 34 height 17
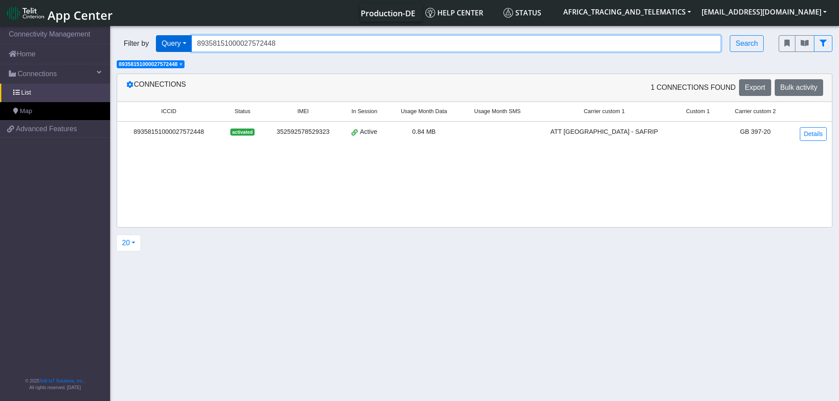
drag, startPoint x: 309, startPoint y: 48, endPoint x: 162, endPoint y: 48, distance: 147.1
click at [151, 46] on div "Filter by Query Query In Session Not connected Tags Country Operator 8935815100…" at bounding box center [441, 43] width 649 height 17
paste input "265"
type input "89358151000027572265"
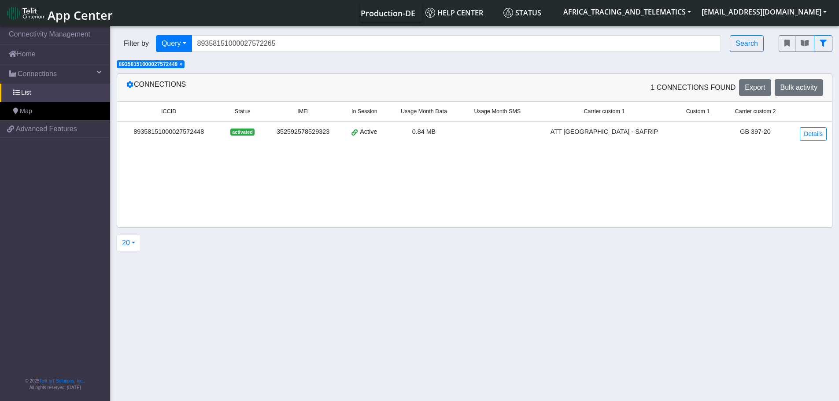
click at [182, 64] on span "×" at bounding box center [180, 64] width 3 height 6
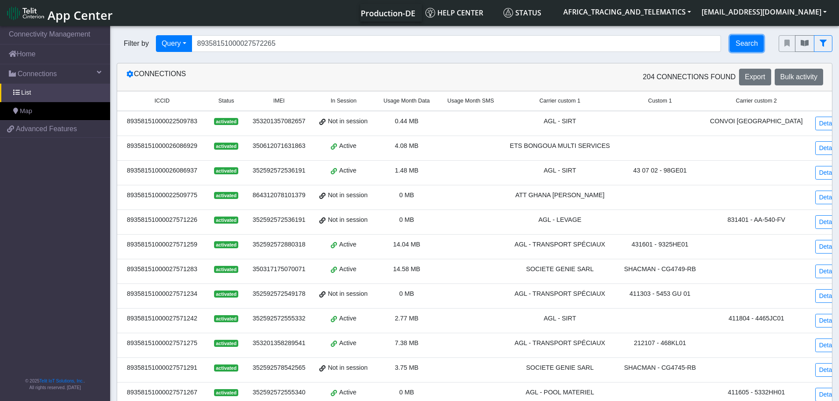
click at [744, 45] on button "Search" at bounding box center [747, 43] width 34 height 17
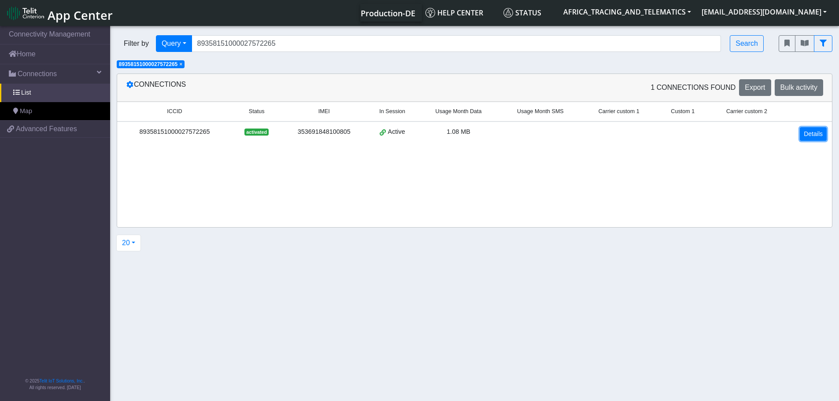
click at [810, 131] on link "Details" at bounding box center [813, 134] width 27 height 14
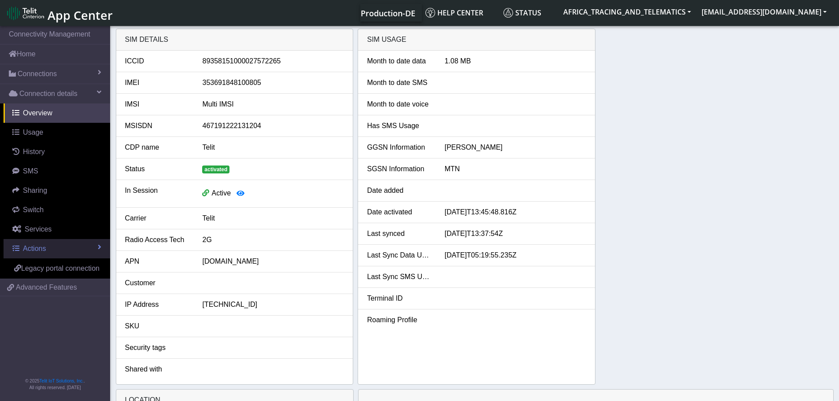
click at [52, 248] on link "Actions" at bounding box center [57, 248] width 107 height 19
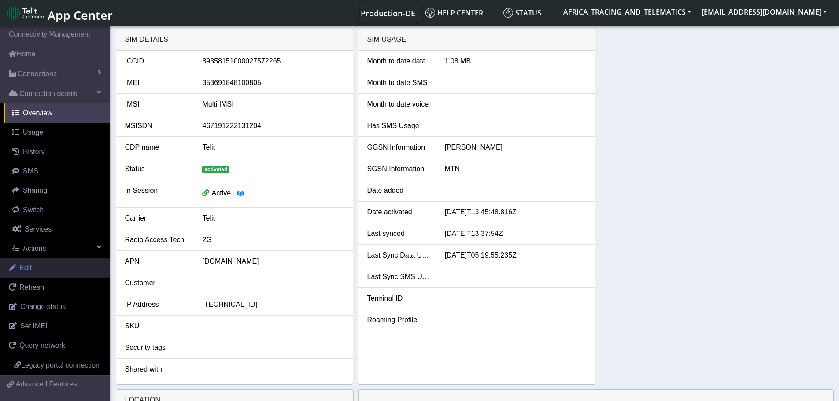
click at [38, 271] on link "Edit" at bounding box center [55, 268] width 110 height 19
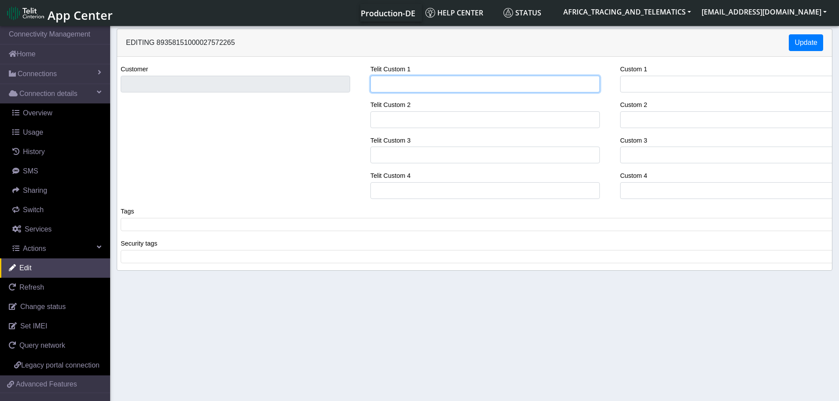
click at [404, 78] on input "Telit Custom 1" at bounding box center [485, 84] width 230 height 17
type input "SAFRIP - [GEOGRAPHIC_DATA]"
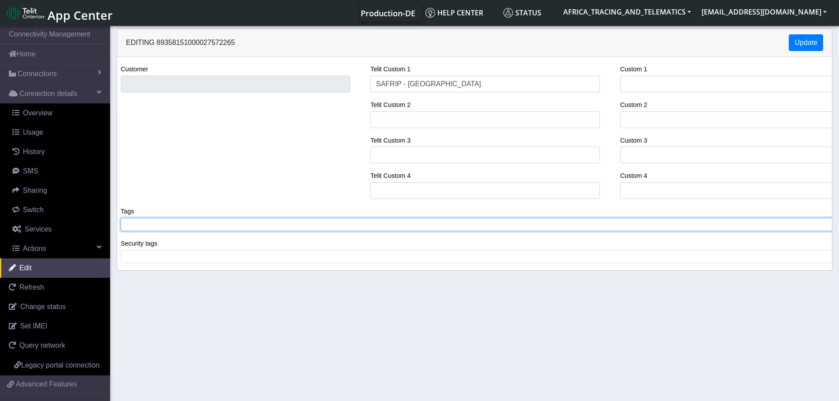
click at [199, 230] on tags "​" at bounding box center [478, 224] width 715 height 13
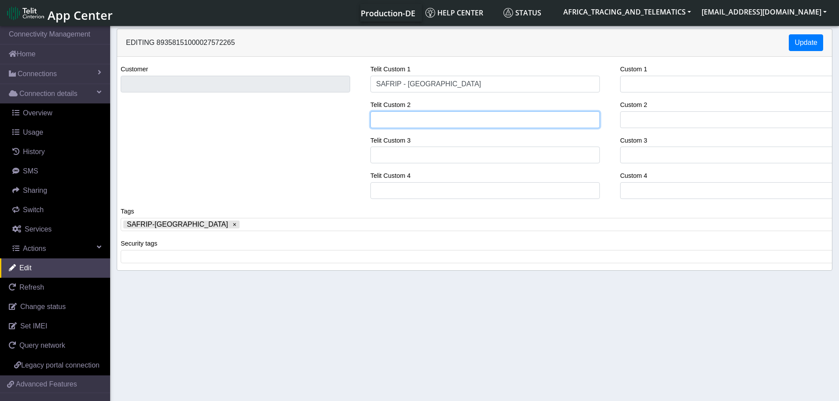
drag, startPoint x: 420, startPoint y: 115, endPoint x: 400, endPoint y: 73, distance: 46.5
click at [420, 115] on input "Telit Custom 2" at bounding box center [485, 119] width 230 height 17
paste input "GJ 491-21 / MITSUBISHI L200"
type input "GJ 491-21 / MITSUBISHI L200"
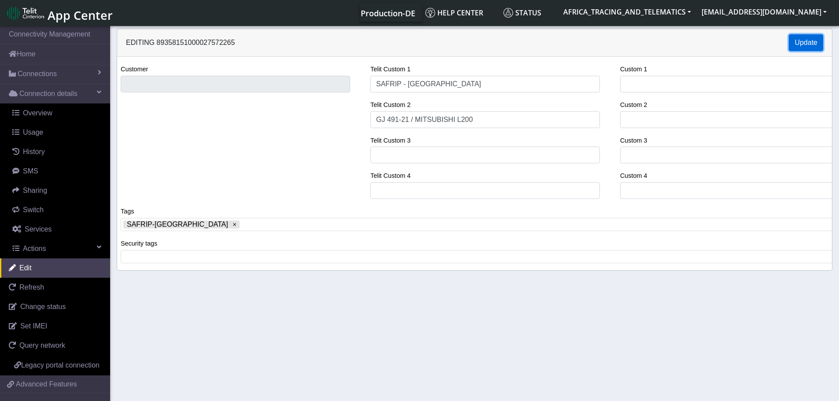
click at [804, 47] on button "Update" at bounding box center [806, 42] width 34 height 17
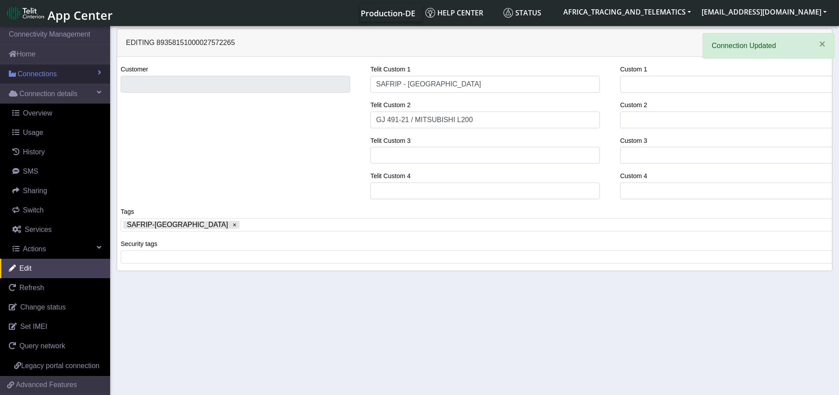
click at [33, 75] on span "Connections" at bounding box center [37, 74] width 39 height 11
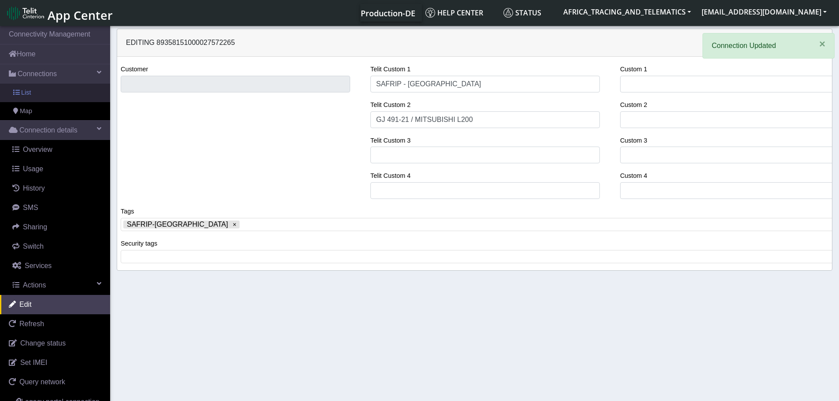
click at [33, 96] on link "List" at bounding box center [55, 93] width 110 height 19
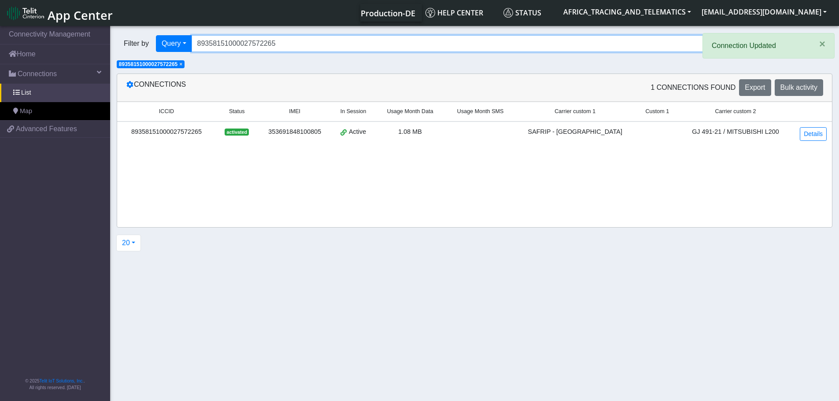
drag, startPoint x: 275, startPoint y: 43, endPoint x: 136, endPoint y: 41, distance: 139.7
click at [140, 40] on div "Filter by Query Query In Session Not connected Tags Country Operator 8935815100…" at bounding box center [441, 43] width 649 height 17
paste input "81"
type input "89358151000027572281"
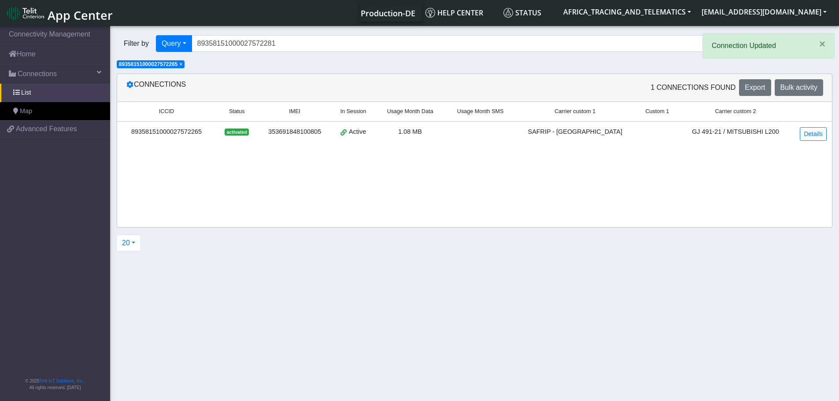
click at [182, 66] on span "×" at bounding box center [180, 64] width 3 height 6
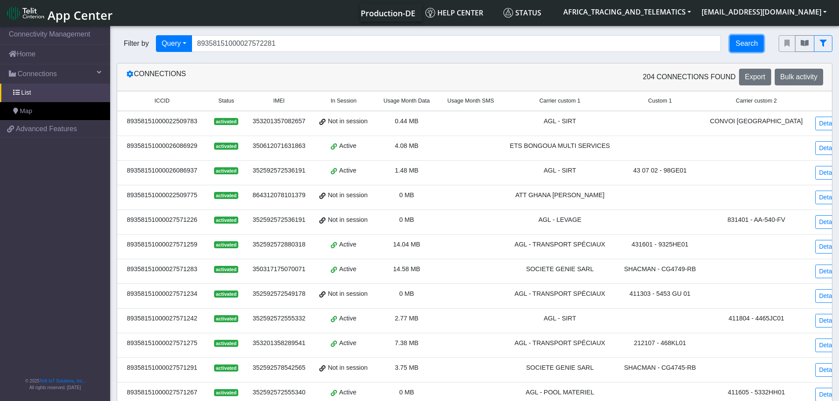
click at [745, 44] on button "Search" at bounding box center [747, 43] width 34 height 17
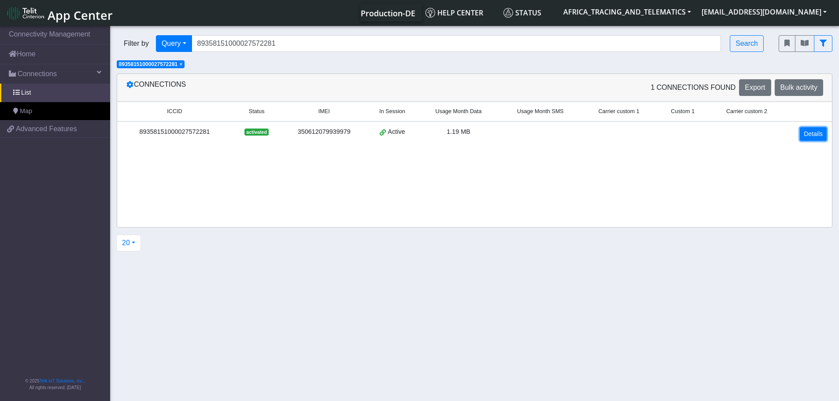
click at [818, 135] on link "Details" at bounding box center [813, 134] width 27 height 14
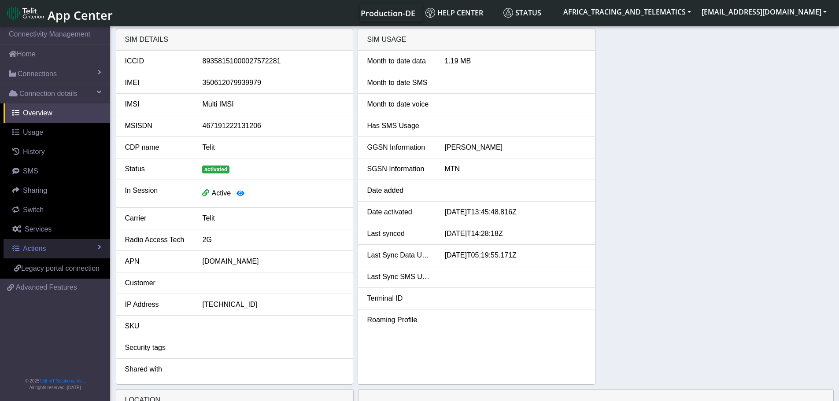
click at [66, 247] on link "Actions" at bounding box center [57, 248] width 107 height 19
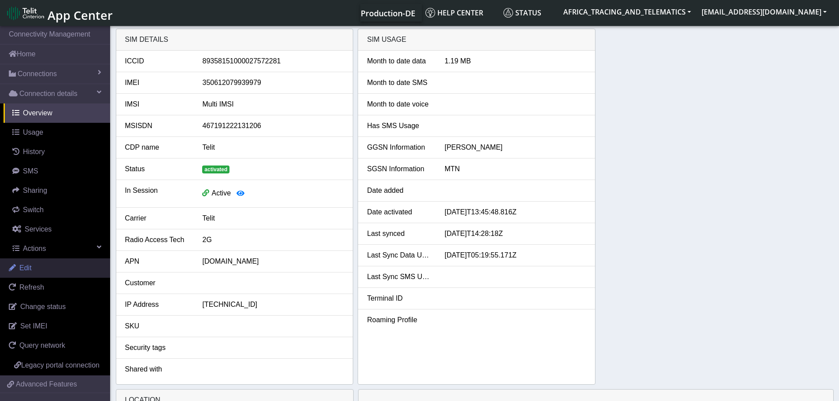
click at [56, 264] on link "Edit" at bounding box center [55, 268] width 110 height 19
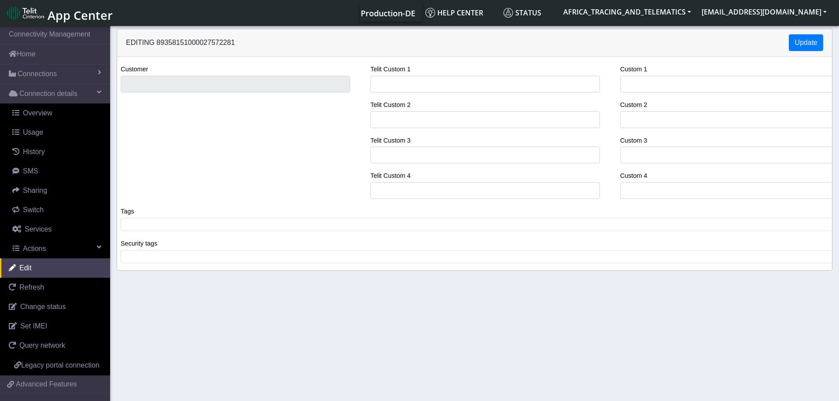
click at [443, 95] on div "Telit Custom 1 Telit Custom 2 Telit Custom 3 Telit Custom 4" at bounding box center [485, 135] width 243 height 142
click at [436, 87] on input "Telit Custom 1" at bounding box center [485, 84] width 230 height 17
type input "SAFRIP - [GEOGRAPHIC_DATA]"
click at [152, 229] on span at bounding box center [478, 225] width 710 height 8
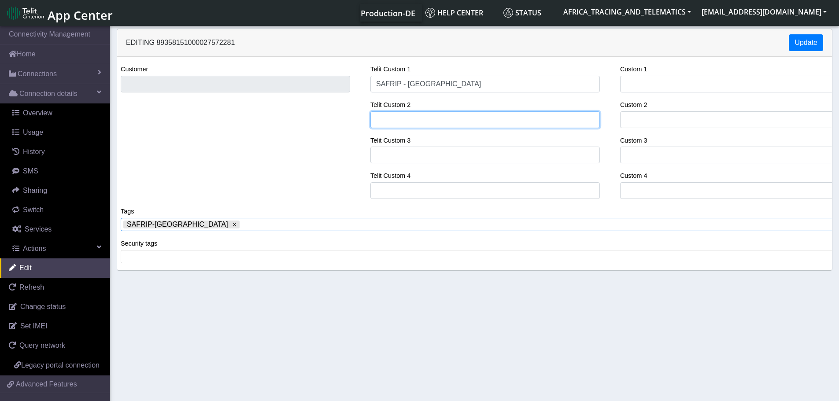
click at [429, 122] on input "Telit Custom 2" at bounding box center [485, 119] width 230 height 17
paste input "GN 1636-23 / KIA K3000S"
type input "GN 1636-23 / KIA K3000S"
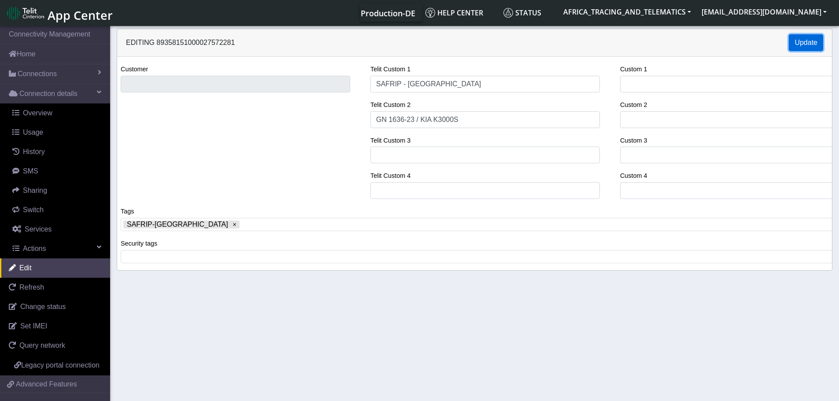
click at [811, 44] on button "Update" at bounding box center [806, 42] width 34 height 17
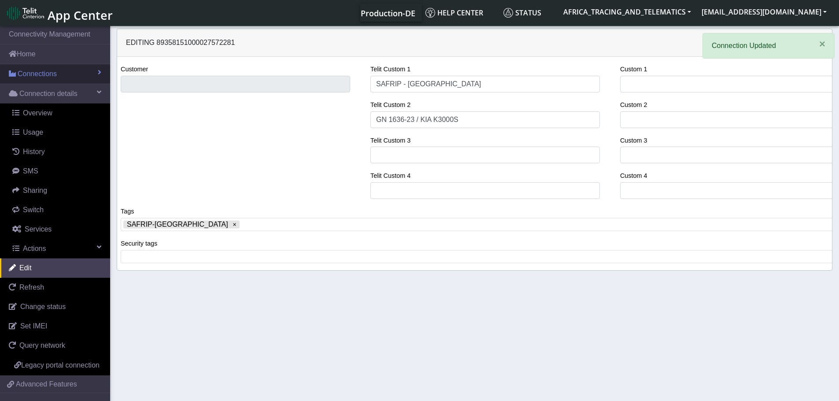
drag, startPoint x: 46, startPoint y: 74, endPoint x: 44, endPoint y: 81, distance: 7.7
click at [46, 74] on span "Connections" at bounding box center [37, 74] width 39 height 11
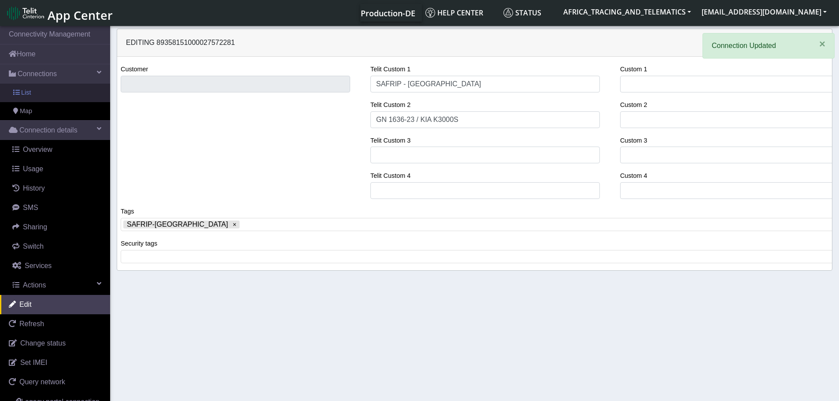
click at [37, 92] on link "List" at bounding box center [55, 93] width 110 height 19
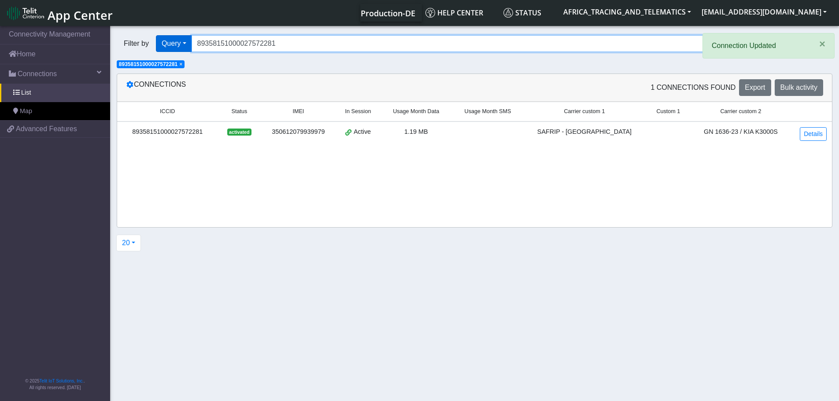
drag, startPoint x: 287, startPoint y: 44, endPoint x: 180, endPoint y: 39, distance: 107.2
click at [180, 39] on div "Filter by Query Query In Session Not connected Tags Country Operator 8935815100…" at bounding box center [441, 43] width 649 height 17
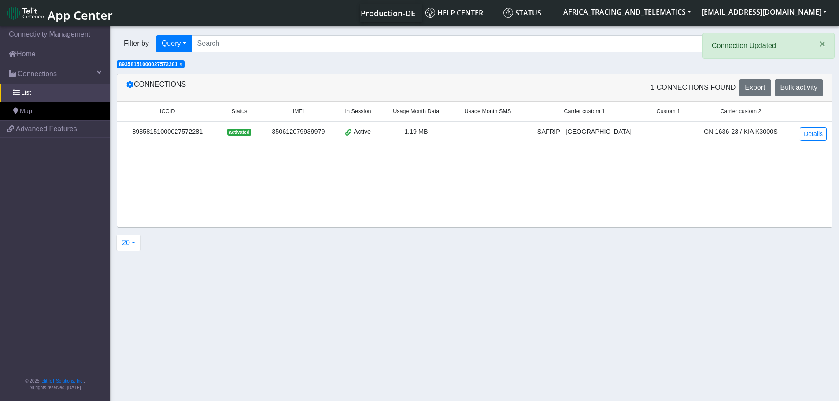
click at [182, 66] on span "×" at bounding box center [180, 64] width 3 height 6
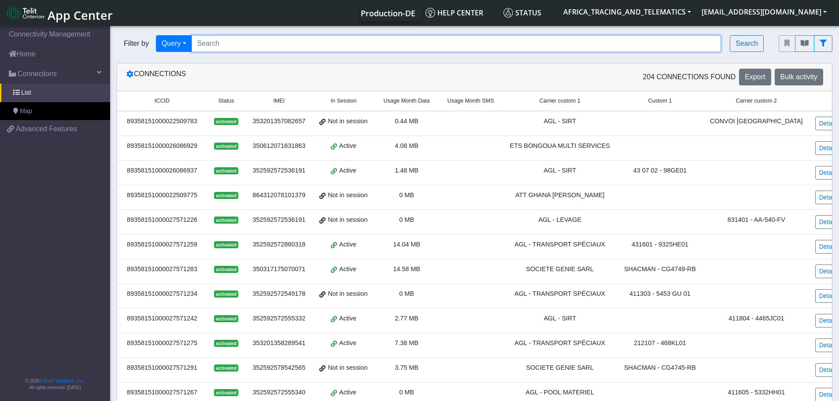
click at [367, 39] on input "Search..." at bounding box center [457, 43] width 530 height 17
paste input "89358151000030520194"
type input "89358151000030520194"
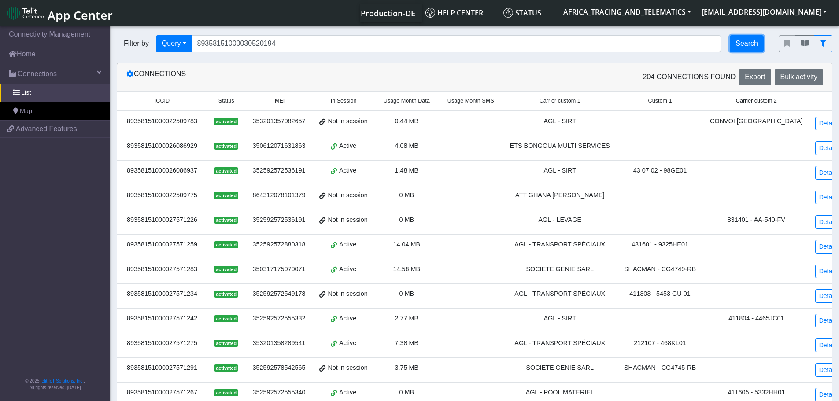
click at [744, 39] on button "Search" at bounding box center [747, 43] width 34 height 17
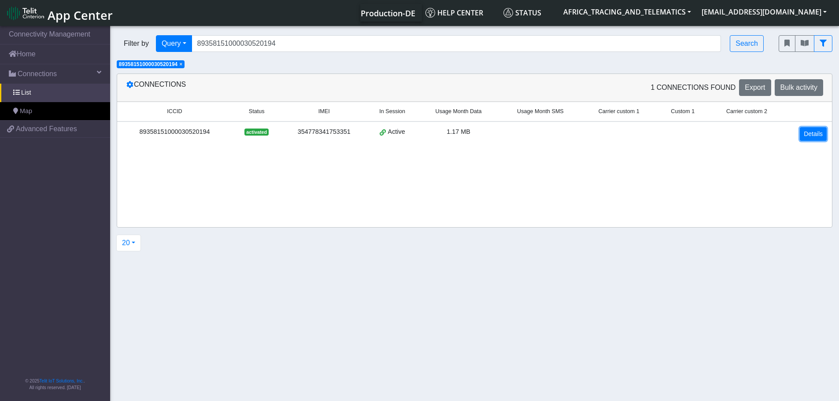
click at [812, 130] on link "Details" at bounding box center [813, 134] width 27 height 14
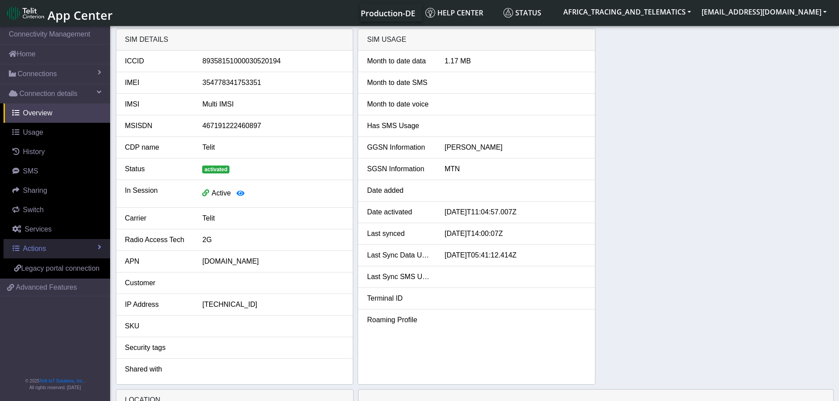
click at [51, 248] on link "Actions" at bounding box center [57, 248] width 107 height 19
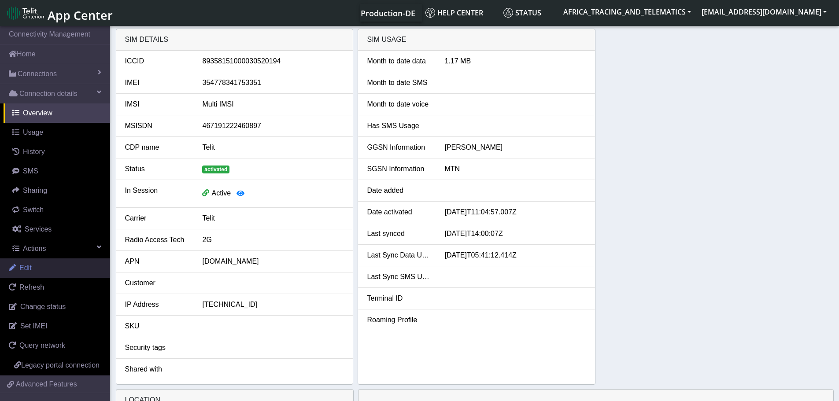
click at [48, 268] on link "Edit" at bounding box center [55, 268] width 110 height 19
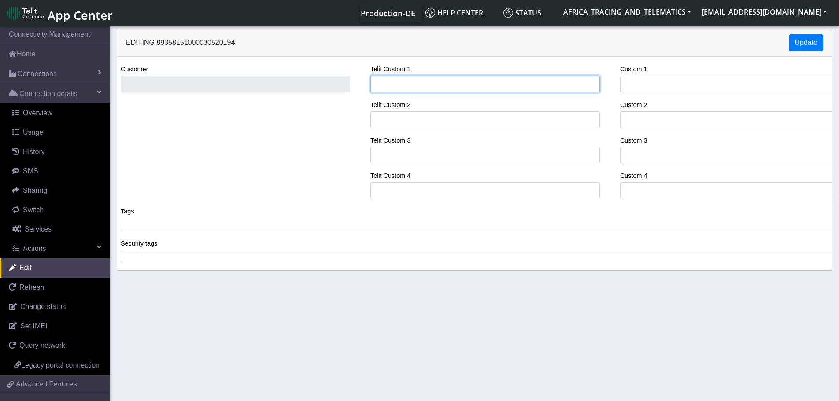
click at [418, 83] on input "Telit Custom 1" at bounding box center [485, 84] width 230 height 17
type input "SAFRIP - [GEOGRAPHIC_DATA]"
click at [285, 227] on span at bounding box center [478, 225] width 710 height 8
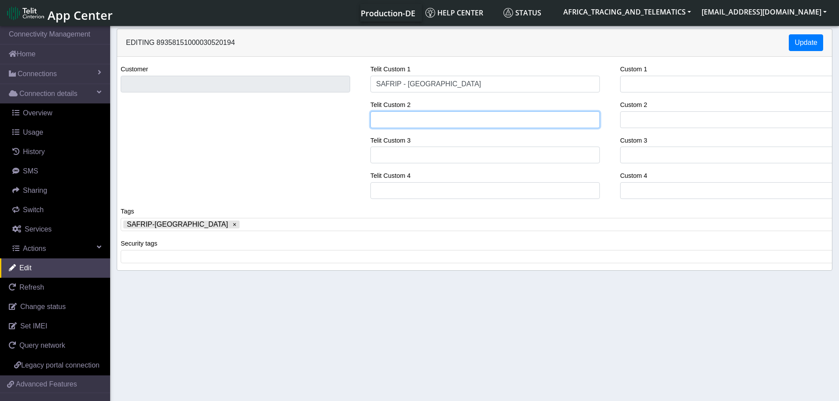
click at [415, 124] on input "Telit Custom 2" at bounding box center [485, 119] width 230 height 17
paste input "GR 7877-16 / CITROËN C4"
click at [451, 119] on input "GR 7877-16 / CITROËN C4" at bounding box center [485, 119] width 230 height 17
type input "GR 7877-16 / CITROËN C4"
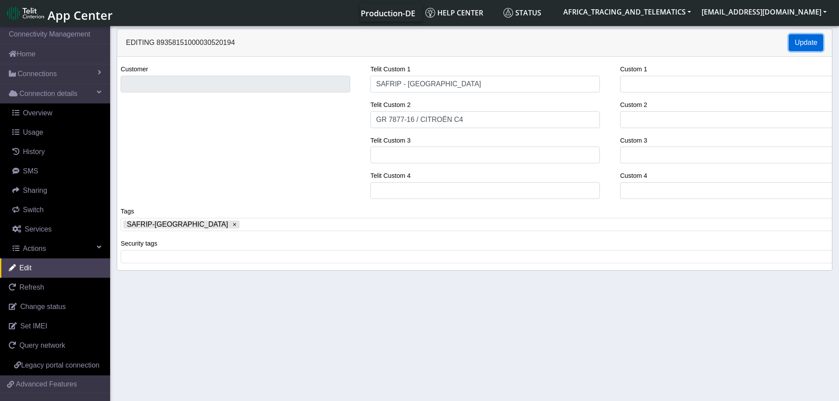
click at [817, 42] on button "Update" at bounding box center [806, 42] width 34 height 17
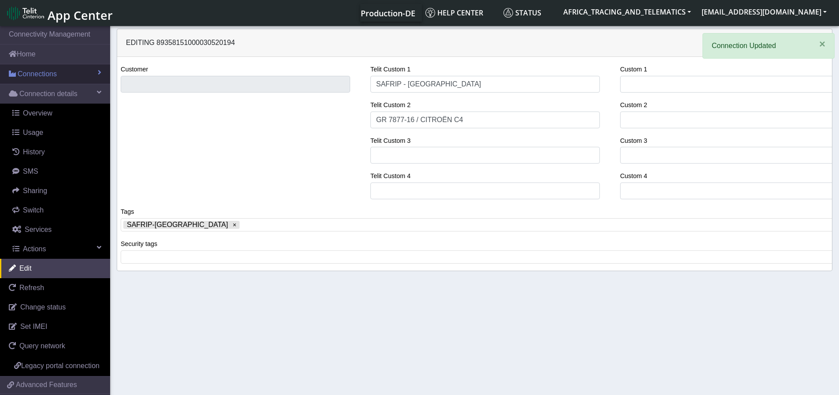
click at [40, 70] on span "Connections" at bounding box center [37, 74] width 39 height 11
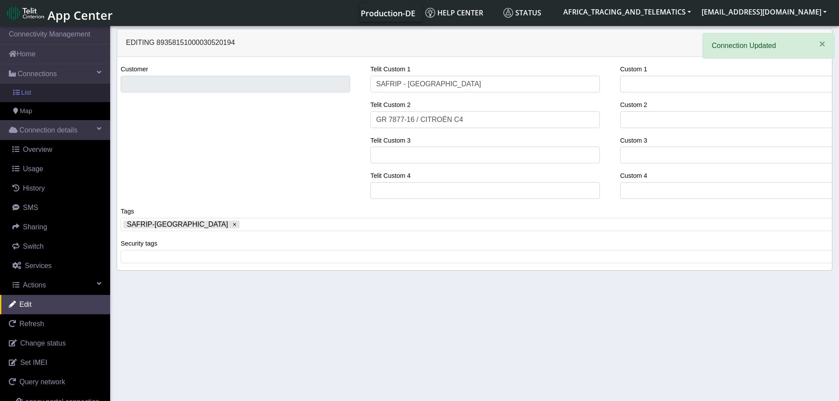
click at [51, 96] on link "List" at bounding box center [55, 93] width 110 height 19
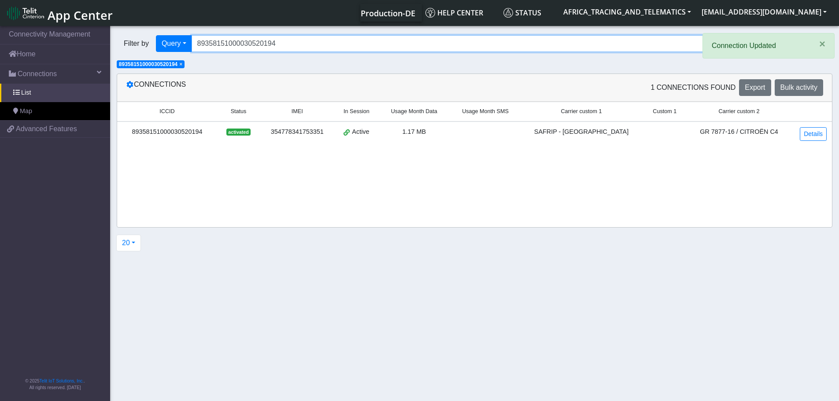
drag, startPoint x: 291, startPoint y: 37, endPoint x: 144, endPoint y: 38, distance: 146.7
click at [141, 39] on div "Filter by Query Query In Session Not connected Tags Country Operator 8935815100…" at bounding box center [441, 43] width 649 height 17
paste input "19766"
type input "89358151000030519766"
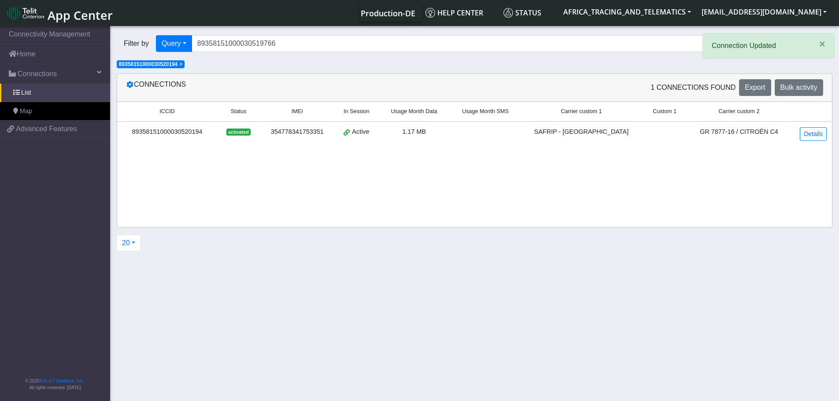
click at [182, 66] on span "×" at bounding box center [180, 64] width 3 height 6
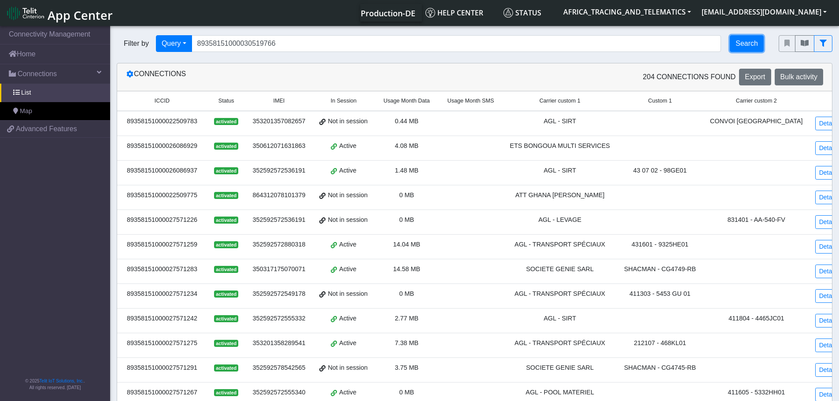
click at [735, 41] on button "Search" at bounding box center [747, 43] width 34 height 17
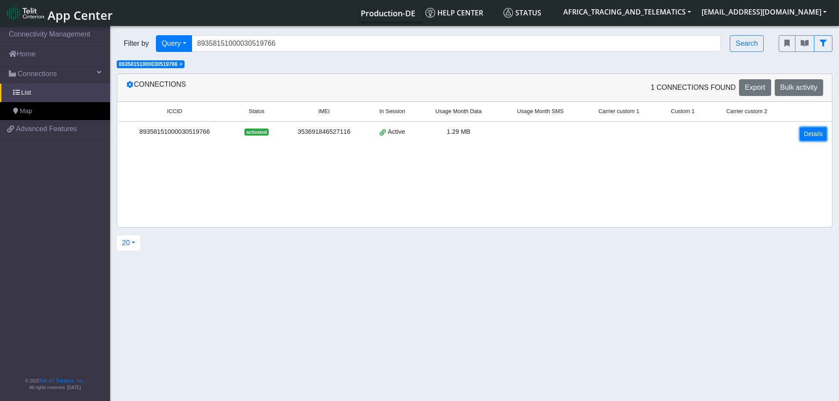
click at [818, 133] on link "Details" at bounding box center [813, 134] width 27 height 14
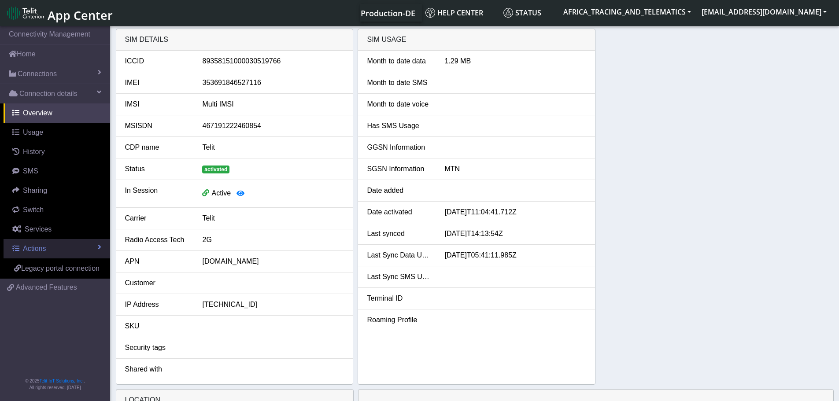
click at [41, 250] on span "Actions" at bounding box center [34, 248] width 23 height 7
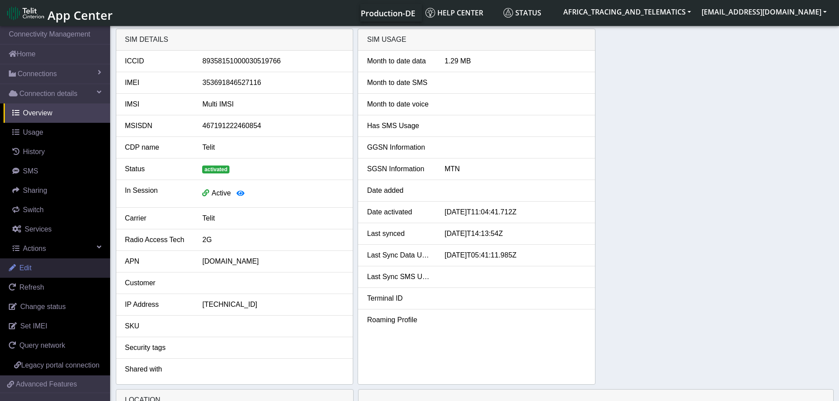
click at [43, 270] on link "Edit" at bounding box center [55, 268] width 110 height 19
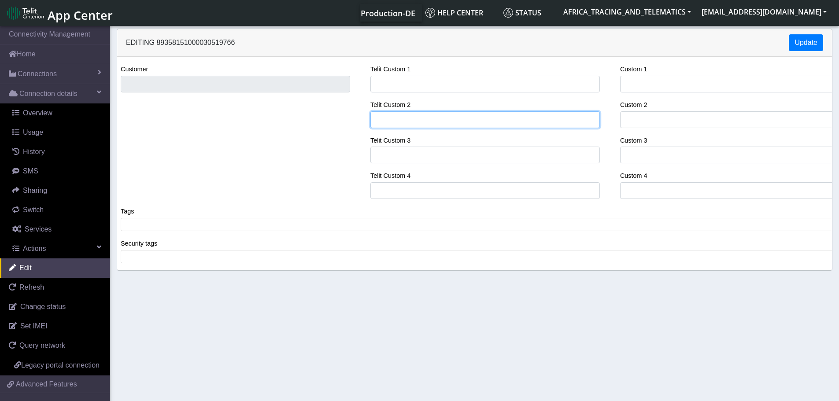
click at [400, 120] on input "Telit Custom 2" at bounding box center [485, 119] width 230 height 17
paste input "GR 7898-16 / MITSUBISHI PAJERO"
type input "GR 7898-16 / MITSUBISHI PAJERO"
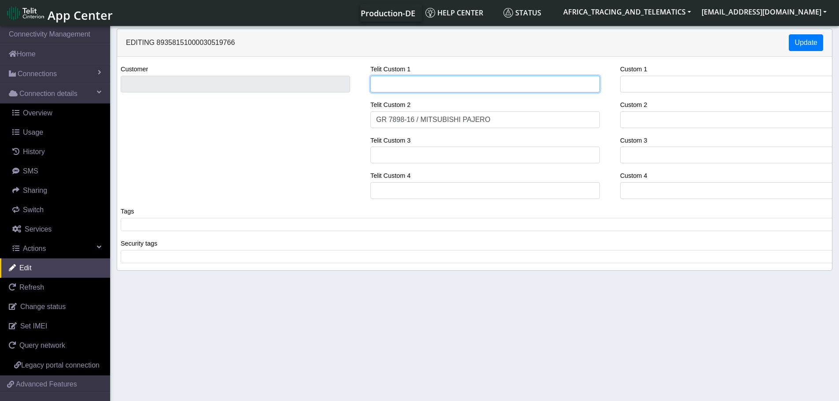
click at [409, 83] on input "Telit Custom 1" at bounding box center [485, 84] width 230 height 17
type input "SAFRIP - [GEOGRAPHIC_DATA]"
click at [221, 229] on span at bounding box center [478, 225] width 710 height 8
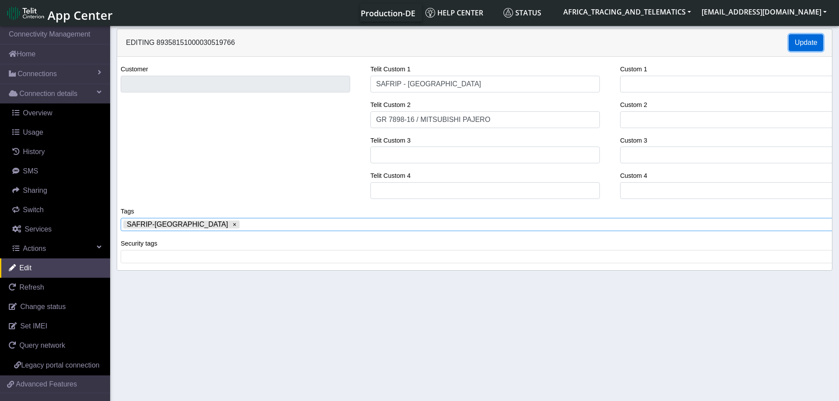
click at [812, 42] on button "Update" at bounding box center [806, 42] width 34 height 17
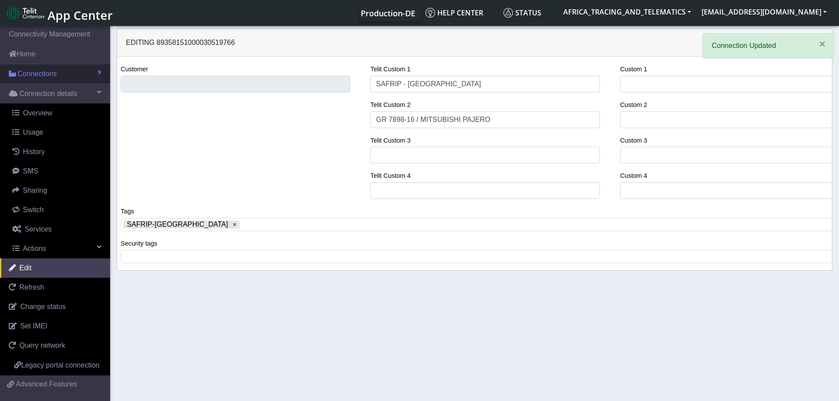
click at [33, 68] on link "Connections" at bounding box center [55, 73] width 110 height 19
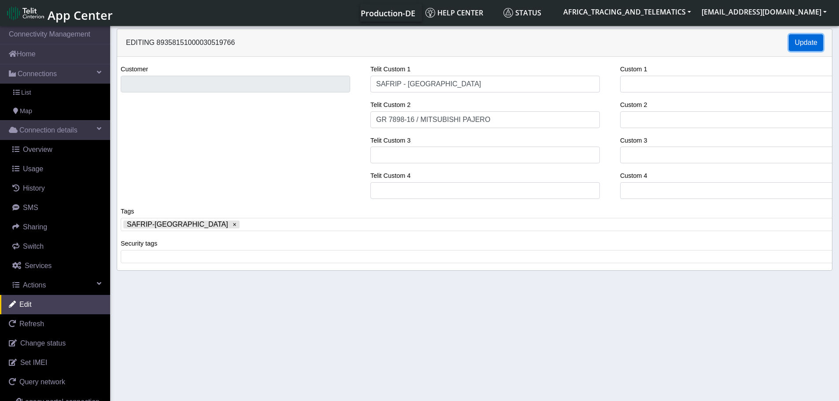
click at [811, 48] on button "Update" at bounding box center [806, 42] width 34 height 17
drag, startPoint x: 33, startPoint y: 91, endPoint x: 159, endPoint y: 62, distance: 129.6
click at [33, 91] on link "List" at bounding box center [55, 93] width 110 height 19
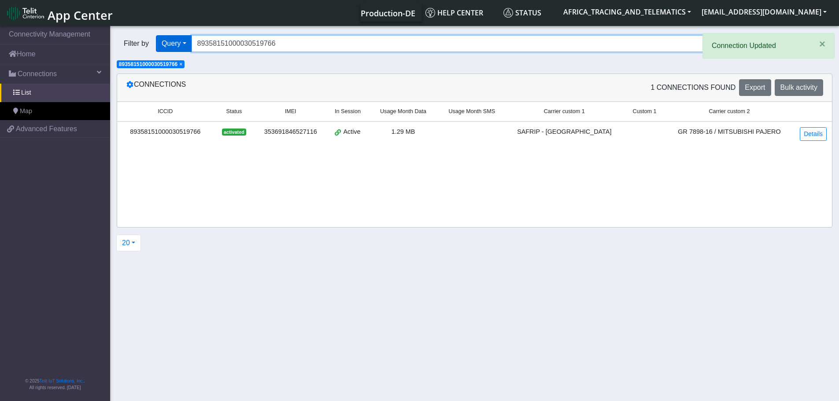
drag, startPoint x: 295, startPoint y: 42, endPoint x: 190, endPoint y: 46, distance: 105.4
click at [178, 42] on div "Filter by Query Query In Session Not connected Tags Country Operator 8935815100…" at bounding box center [441, 43] width 649 height 17
paste input "20103"
type input "89358151000030520103"
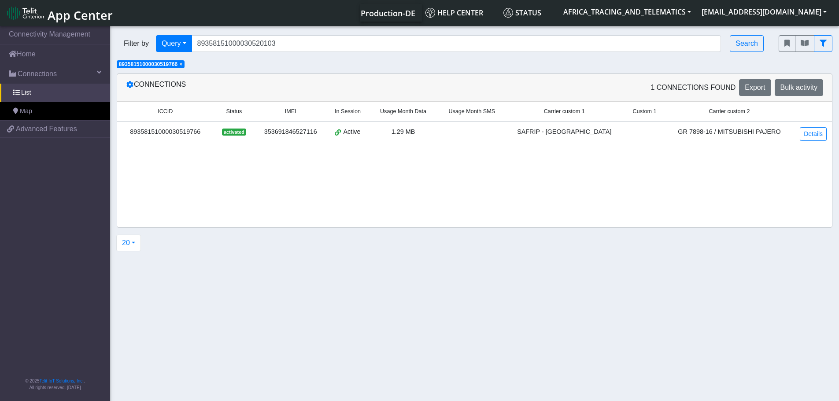
click at [182, 64] on span "×" at bounding box center [180, 64] width 3 height 6
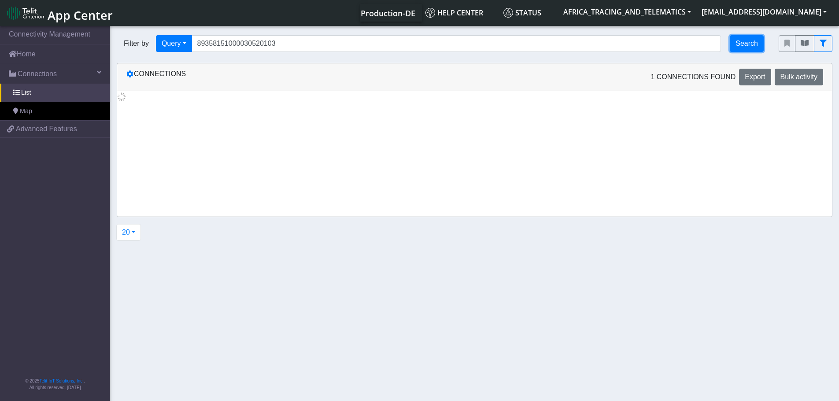
click at [748, 44] on button "Search" at bounding box center [747, 43] width 34 height 17
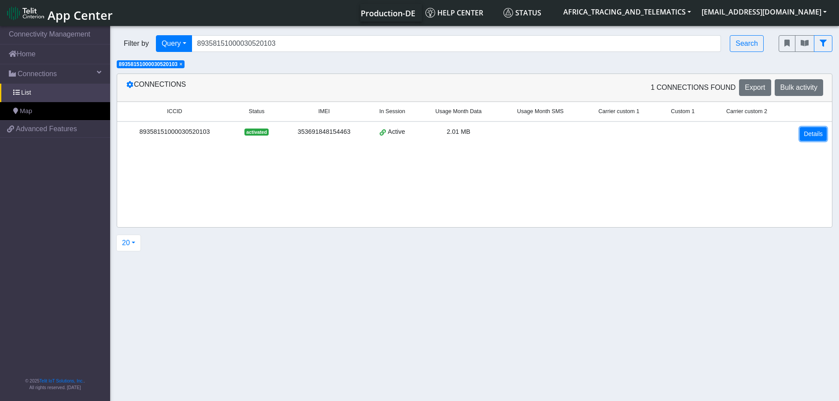
click at [809, 133] on link "Details" at bounding box center [813, 134] width 27 height 14
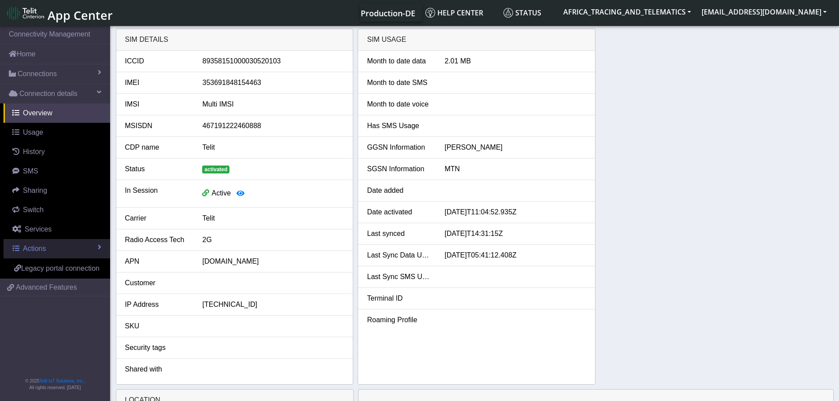
click at [57, 244] on link "Actions" at bounding box center [57, 248] width 107 height 19
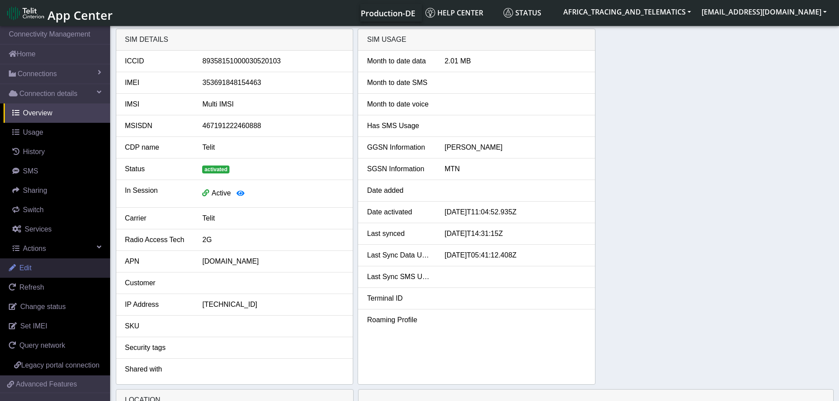
click at [45, 265] on link "Edit" at bounding box center [55, 268] width 110 height 19
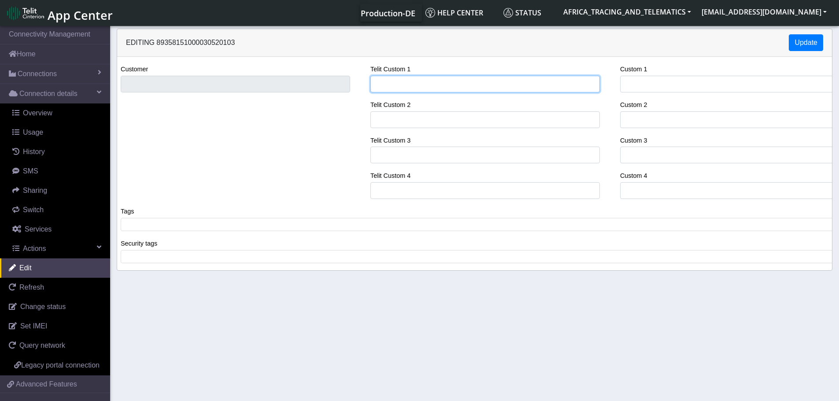
click at [419, 84] on input "Telit Custom 1" at bounding box center [485, 84] width 230 height 17
type input "SAFRIP - [GEOGRAPHIC_DATA]"
click at [189, 221] on span at bounding box center [478, 225] width 710 height 8
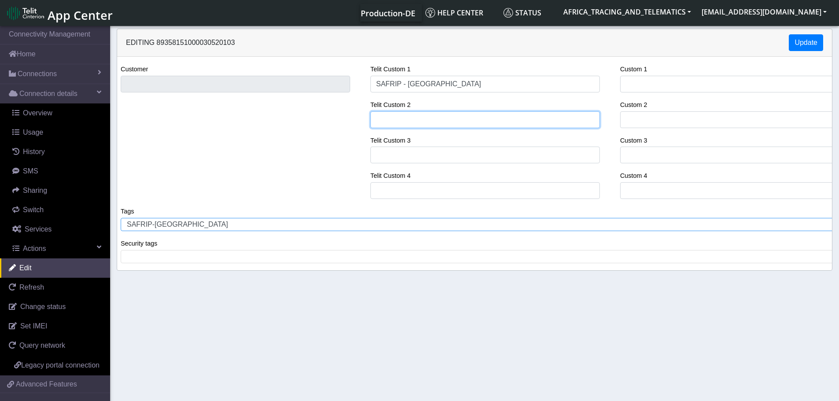
click at [411, 114] on input "Telit Custom 2" at bounding box center [485, 119] width 230 height 17
paste input "GS9863-22 / [PERSON_NAME]"
type input "GS9863-22 / [PERSON_NAME]"
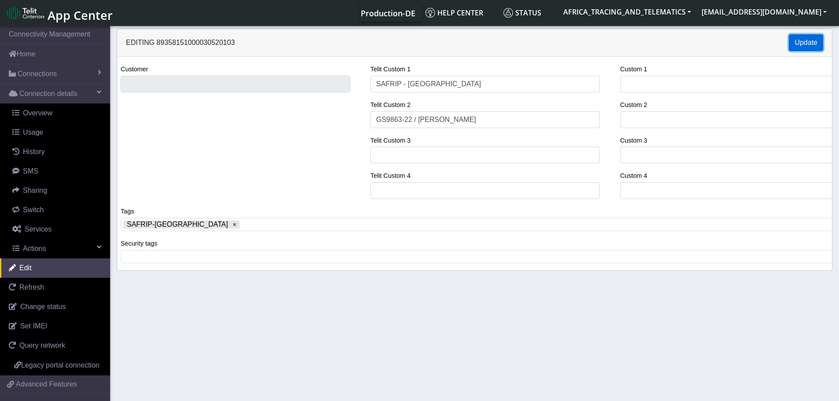
click at [809, 44] on button "Update" at bounding box center [806, 42] width 34 height 17
click at [52, 74] on span "Connections" at bounding box center [37, 74] width 39 height 11
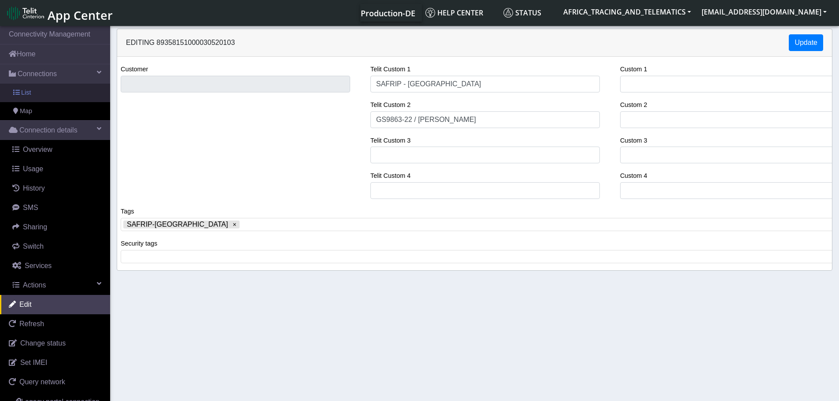
click at [52, 90] on link "List" at bounding box center [55, 93] width 110 height 19
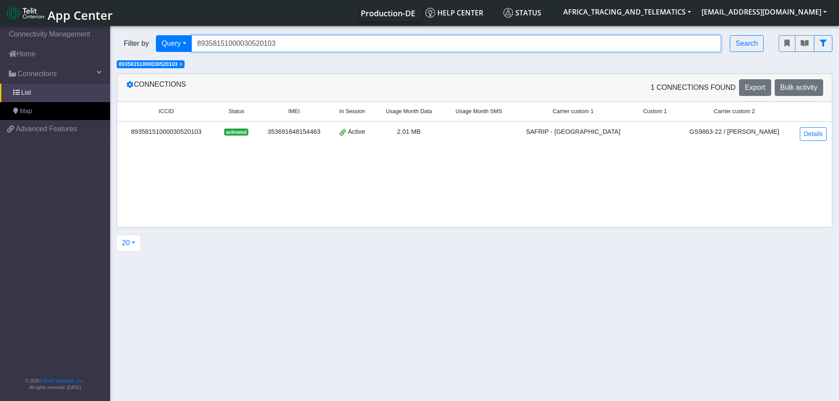
drag, startPoint x: 270, startPoint y: 43, endPoint x: 147, endPoint y: 41, distance: 123.4
click at [147, 41] on div "Filter by Query Query In Session Not connected Tags Country Operator 8935815100…" at bounding box center [441, 43] width 649 height 17
paste input "27572372"
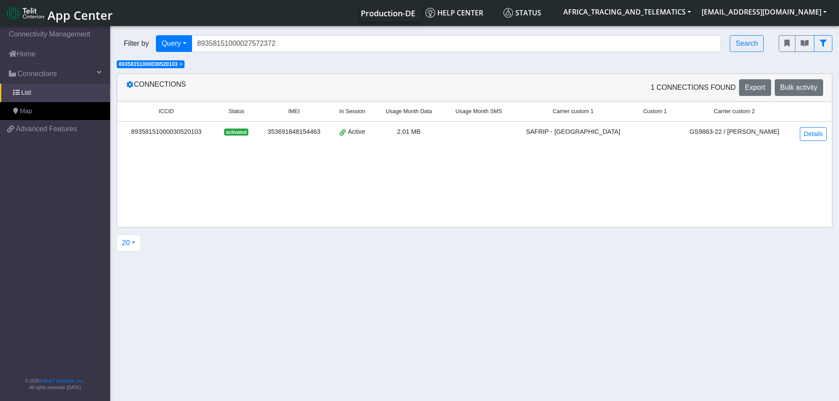
click at [182, 65] on span "×" at bounding box center [180, 64] width 3 height 6
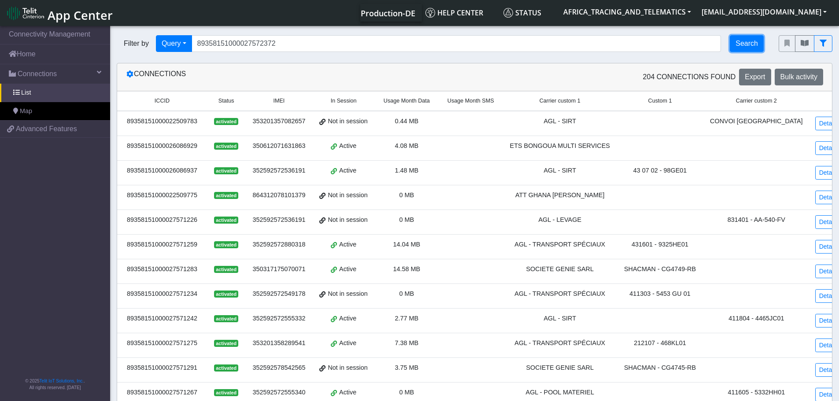
click at [753, 42] on button "Search" at bounding box center [747, 43] width 34 height 17
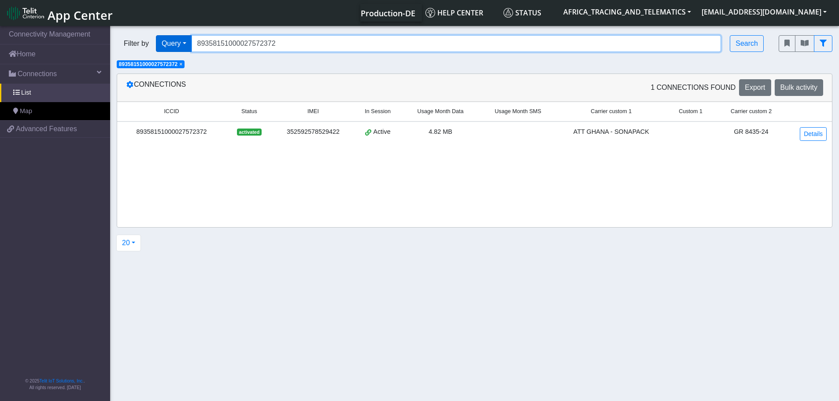
drag, startPoint x: 286, startPoint y: 43, endPoint x: 166, endPoint y: 44, distance: 119.8
click at [166, 44] on div "Filter by Query Query In Session Not connected Tags Country Operator 8935815100…" at bounding box center [441, 43] width 649 height 17
paste input "414"
type input "89358151000027572414"
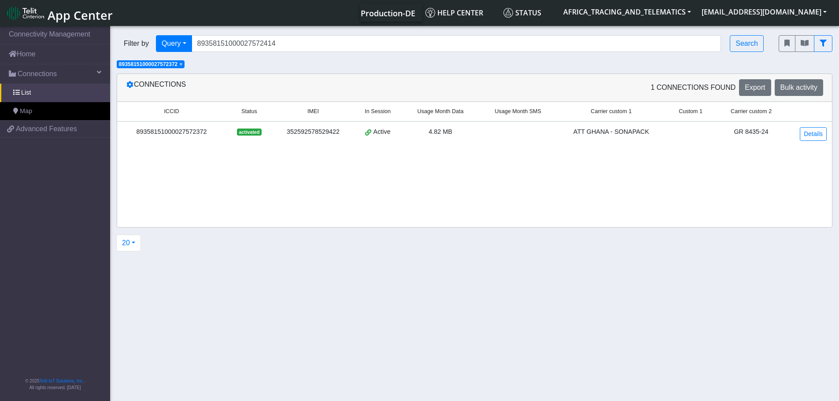
click at [182, 64] on span "×" at bounding box center [180, 64] width 3 height 6
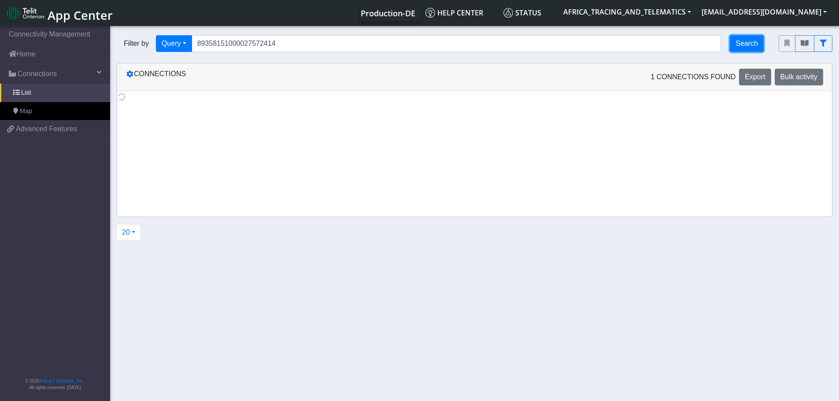
click at [748, 41] on button "Search" at bounding box center [747, 43] width 34 height 17
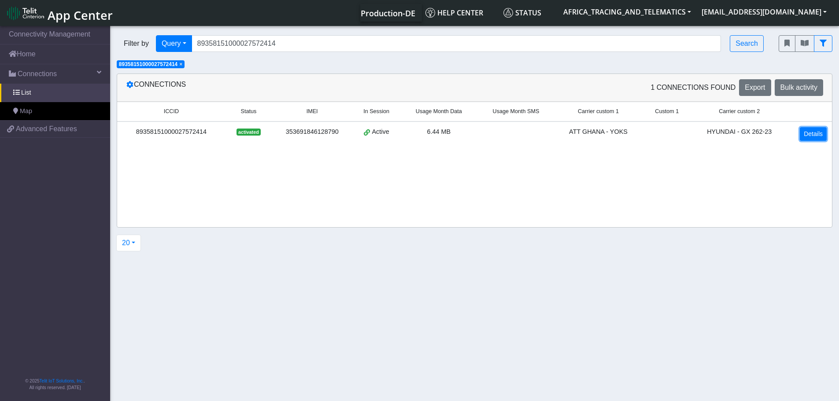
click at [814, 130] on link "Details" at bounding box center [813, 134] width 27 height 14
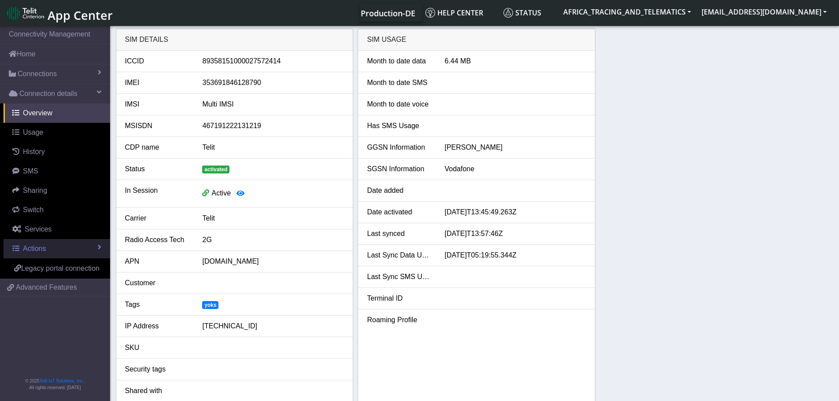
click at [39, 253] on link "Actions" at bounding box center [57, 248] width 107 height 19
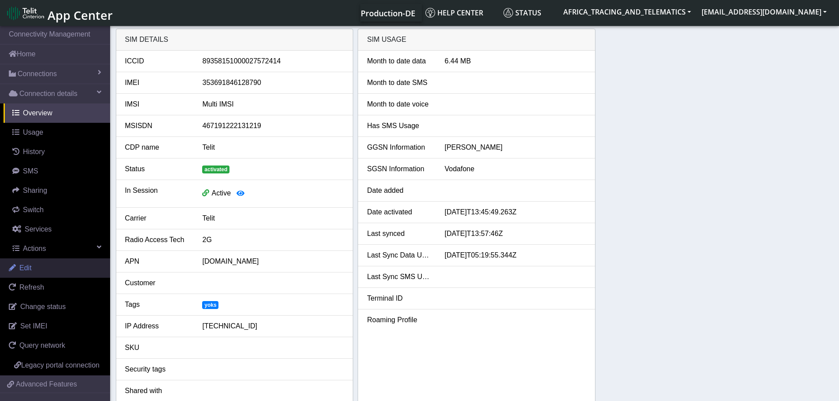
click at [37, 267] on link "Edit" at bounding box center [55, 268] width 110 height 19
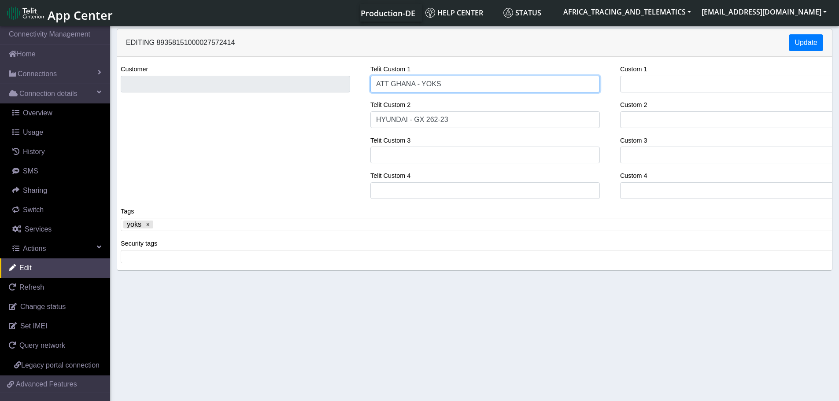
drag, startPoint x: 430, startPoint y: 79, endPoint x: 196, endPoint y: 67, distance: 234.7
click at [196, 67] on div "Customer Telit Custom 1 ATT GHANA - YOKS Telit Custom 2 HYUNDAI - GX 262-23 Tel…" at bounding box center [475, 135] width 728 height 142
click at [393, 85] on input "YOKS [GEOGRAPHIC_DATA]" at bounding box center [485, 84] width 230 height 17
type input "YOKS - [GEOGRAPHIC_DATA]"
click at [147, 225] on x "remove tag" at bounding box center [148, 225] width 6 height 6
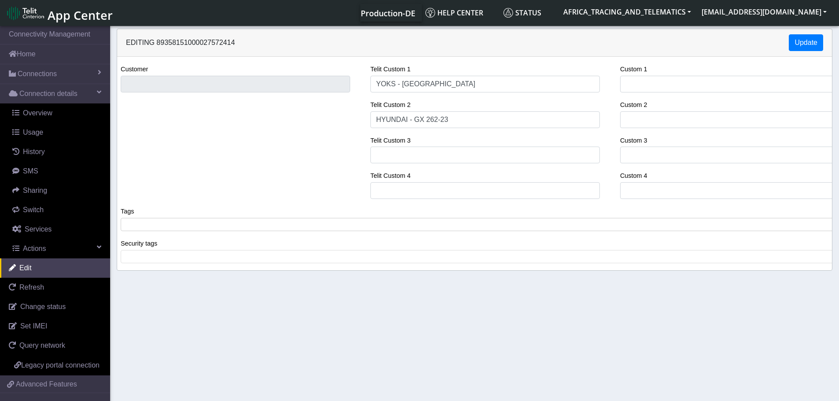
click at [135, 223] on span at bounding box center [478, 225] width 710 height 8
click at [805, 34] on button "Update" at bounding box center [806, 42] width 34 height 17
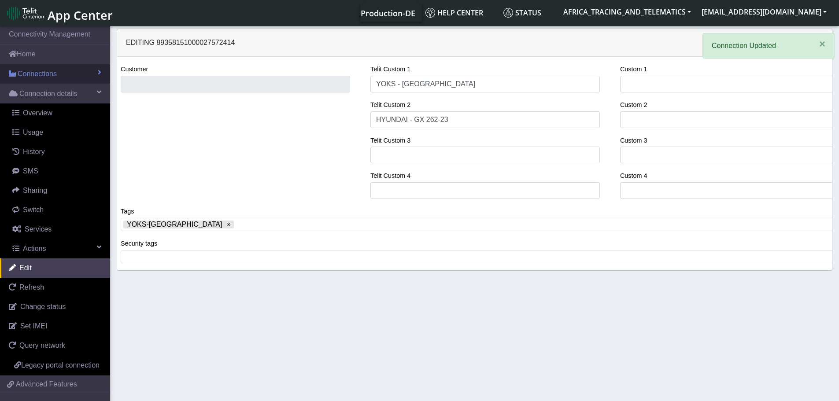
click at [30, 76] on span "Connections" at bounding box center [37, 74] width 39 height 11
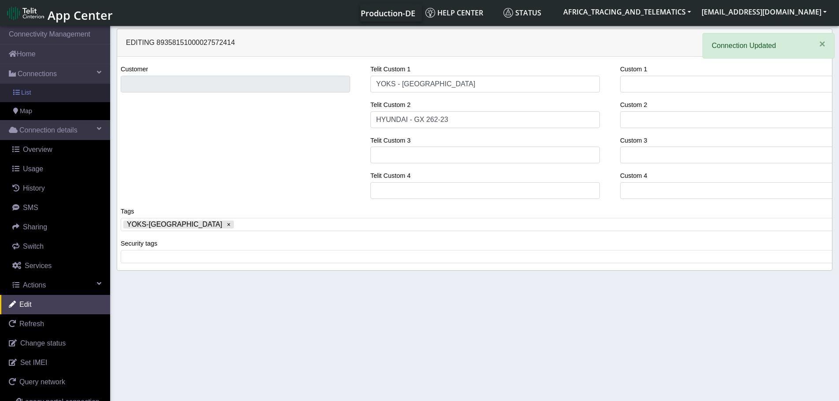
click at [39, 92] on link "List" at bounding box center [55, 93] width 110 height 19
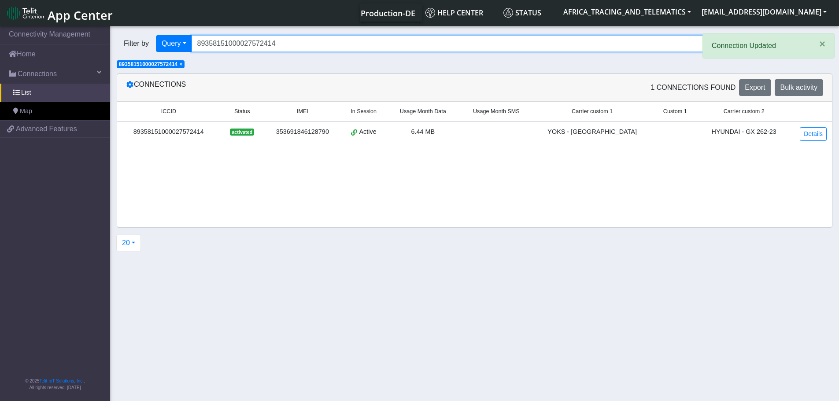
drag, startPoint x: 315, startPoint y: 42, endPoint x: 131, endPoint y: 42, distance: 184.1
click at [137, 41] on div "Filter by Query Query In Session Not connected Tags Country Operator 8935815100…" at bounding box center [441, 43] width 649 height 17
paste input "30520053"
type input "89358151000030520053"
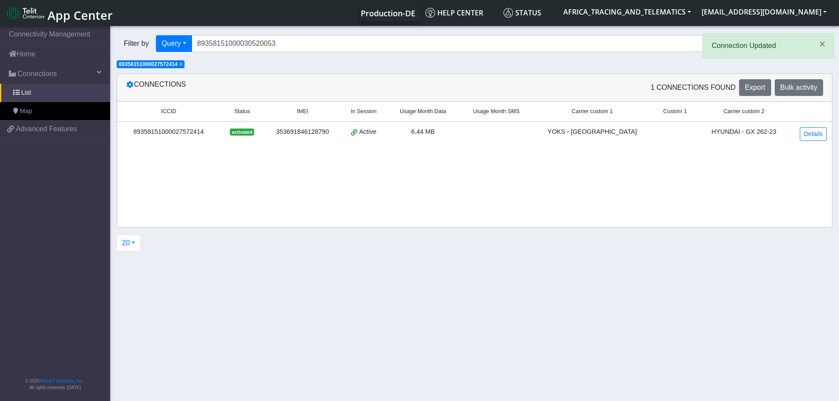
click at [182, 65] on span "×" at bounding box center [180, 64] width 3 height 6
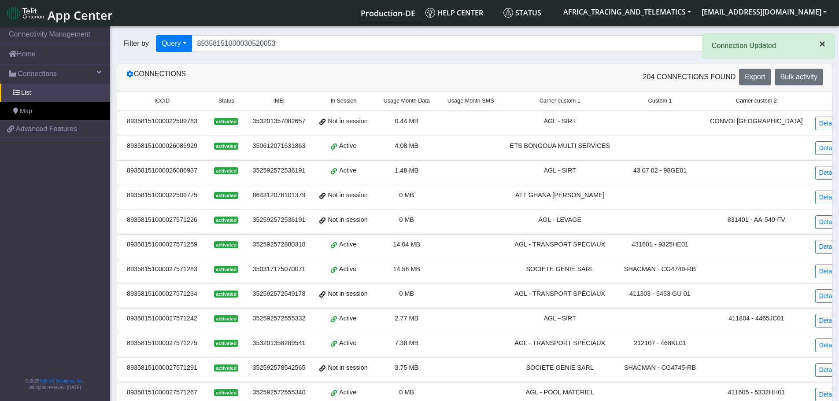
click at [822, 44] on span "×" at bounding box center [822, 44] width 6 height 12
click at [760, 46] on button "Search" at bounding box center [747, 43] width 34 height 17
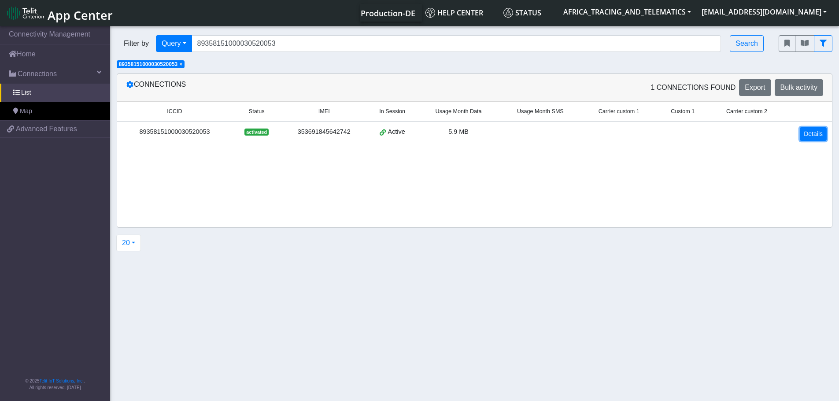
click at [810, 130] on link "Details" at bounding box center [813, 134] width 27 height 14
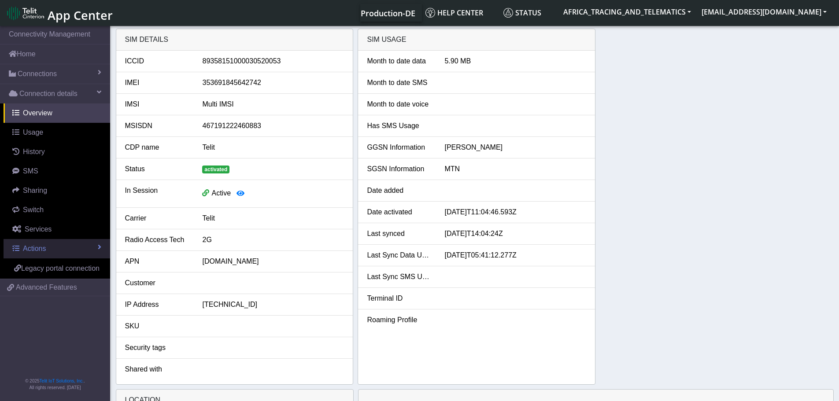
click at [43, 248] on span "Actions" at bounding box center [34, 248] width 23 height 7
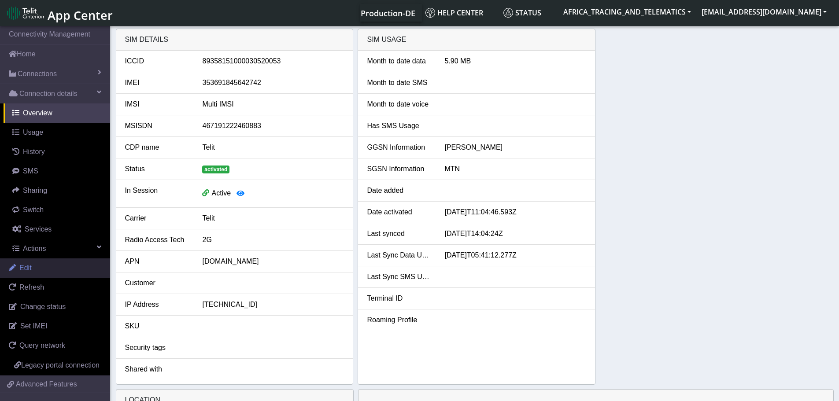
click at [34, 270] on link "Edit" at bounding box center [55, 268] width 110 height 19
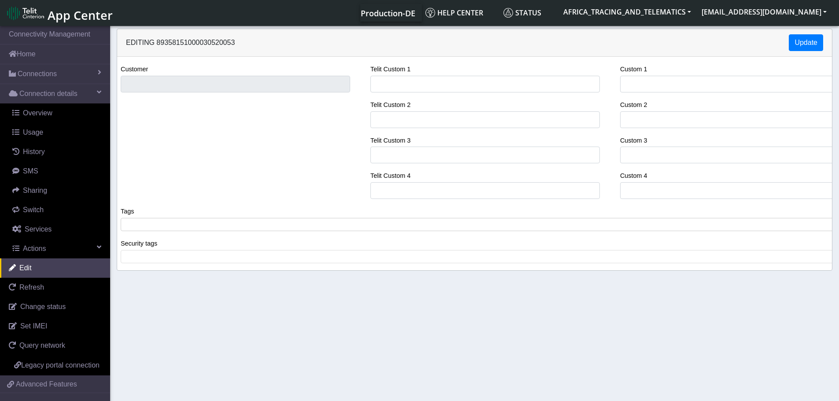
click at [171, 226] on span at bounding box center [478, 225] width 710 height 8
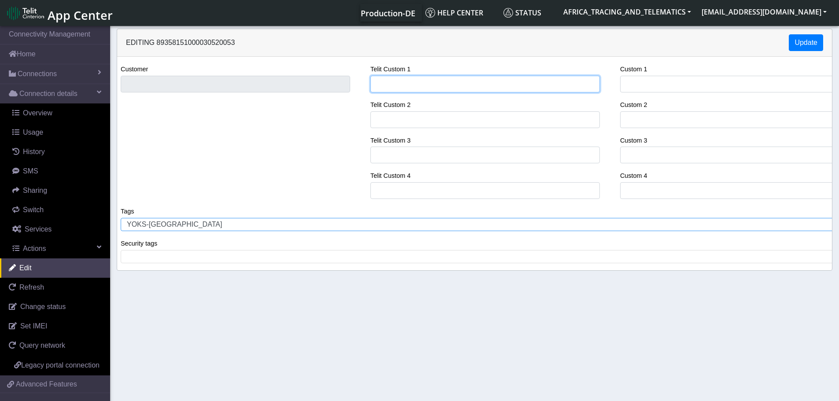
click at [443, 83] on input "Telit Custom 1" at bounding box center [485, 84] width 230 height 17
type input "YOKS - [GEOGRAPHIC_DATA]"
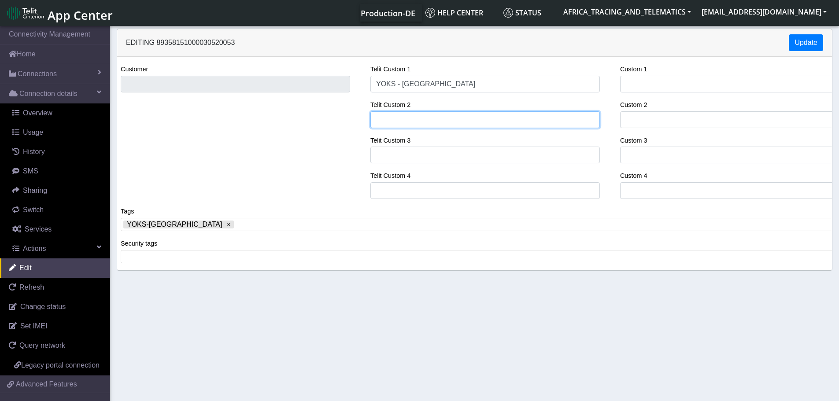
click at [408, 118] on input "Telit Custom 2" at bounding box center [485, 119] width 230 height 17
paste input "GC 196-21 / TOYOTA HIACE"
type input "GC 196-21 / TOYOTA HIACE"
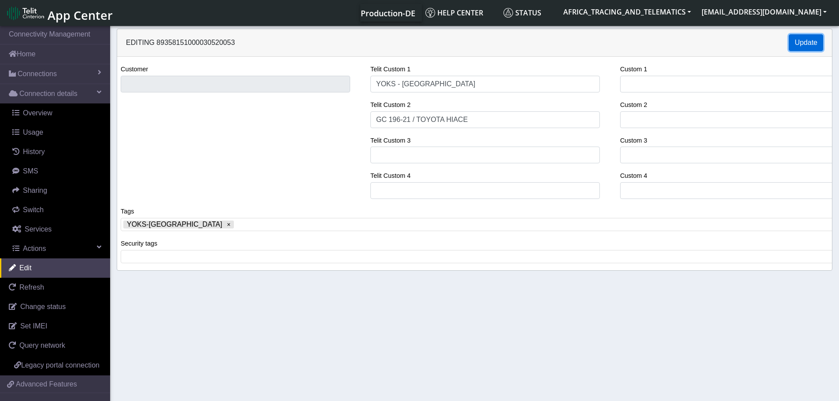
click at [807, 41] on button "Update" at bounding box center [806, 42] width 34 height 17
click at [46, 69] on span "Connections" at bounding box center [37, 74] width 39 height 11
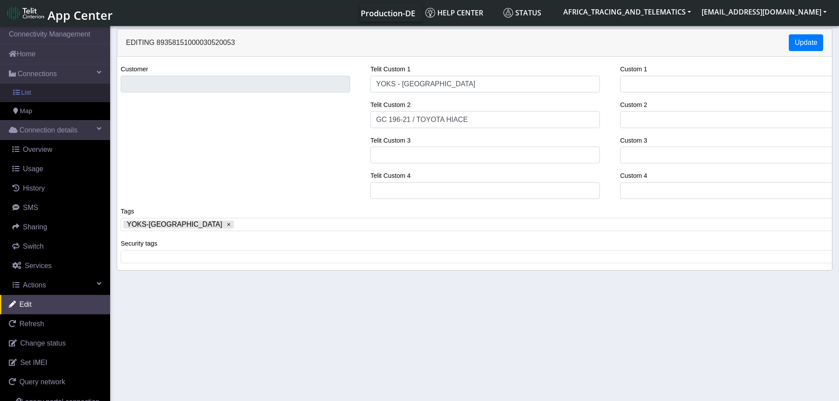
click at [45, 90] on link "List" at bounding box center [55, 93] width 110 height 19
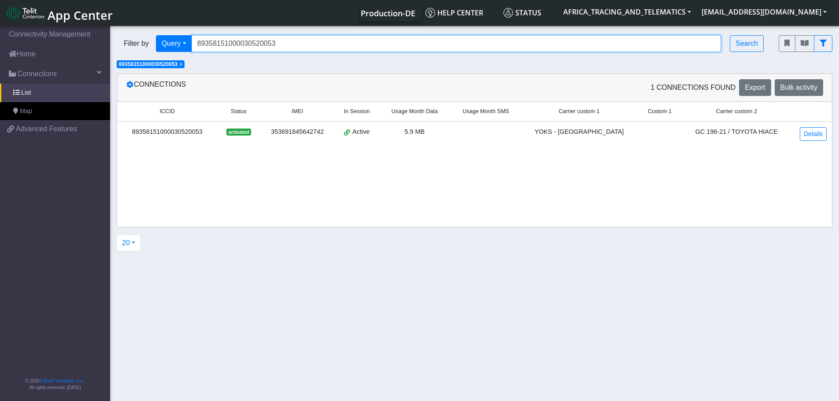
drag, startPoint x: 315, startPoint y: 40, endPoint x: 146, endPoint y: 35, distance: 168.8
click at [146, 35] on div "Filter by Query Query In Session Not connected Tags Country Operator 8935815100…" at bounding box center [441, 43] width 649 height 17
paste input "19964"
type input "89358151000030519964"
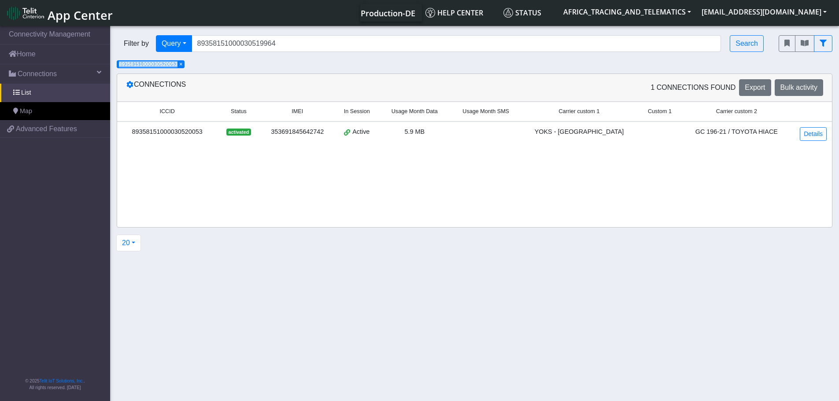
click at [185, 64] on span "× 89358151000030520053" at bounding box center [151, 64] width 68 height 8
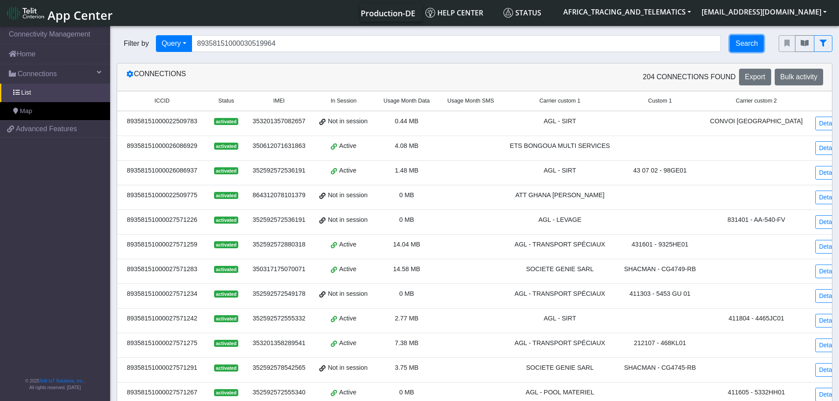
click at [760, 48] on button "Search" at bounding box center [747, 43] width 34 height 17
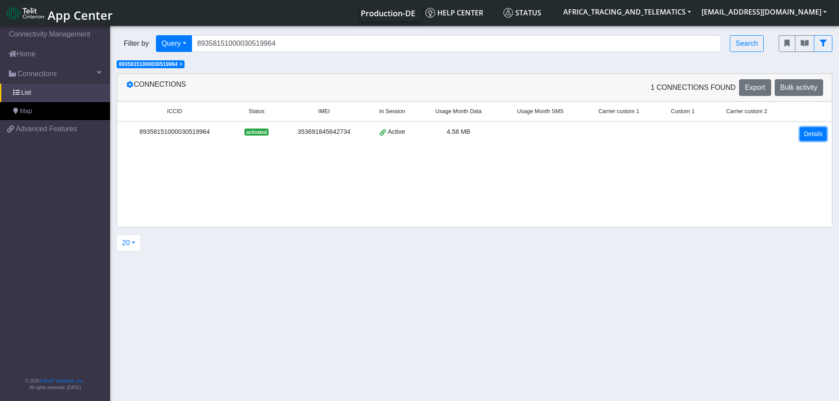
click at [809, 136] on link "Details" at bounding box center [813, 134] width 27 height 14
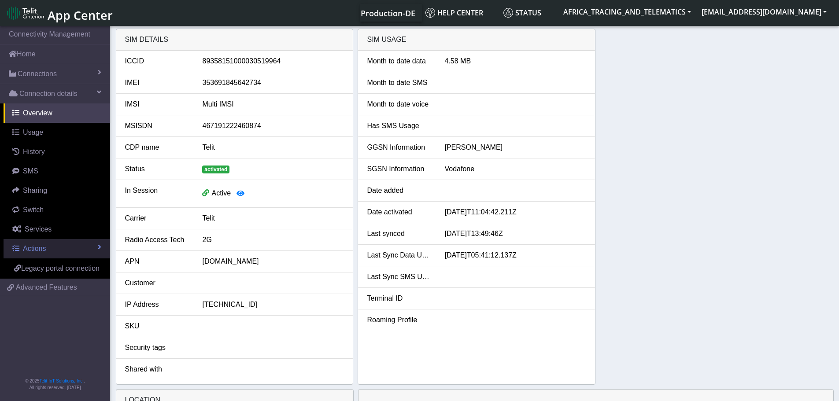
click at [21, 249] on link "Actions" at bounding box center [57, 248] width 107 height 19
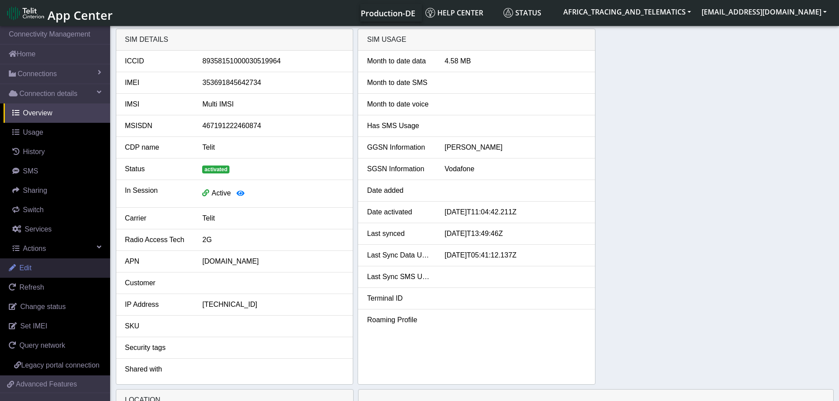
click at [26, 266] on span "Edit" at bounding box center [25, 267] width 12 height 7
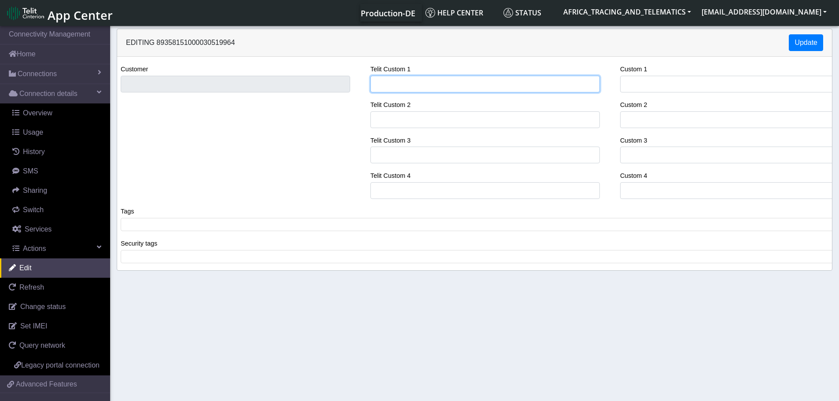
drag, startPoint x: 429, startPoint y: 86, endPoint x: 440, endPoint y: 92, distance: 12.2
click at [429, 86] on input "Telit Custom 1" at bounding box center [485, 84] width 230 height 17
type input "YOKS - [GEOGRAPHIC_DATA]"
click at [182, 241] on div "Security tags ​" at bounding box center [478, 250] width 715 height 25
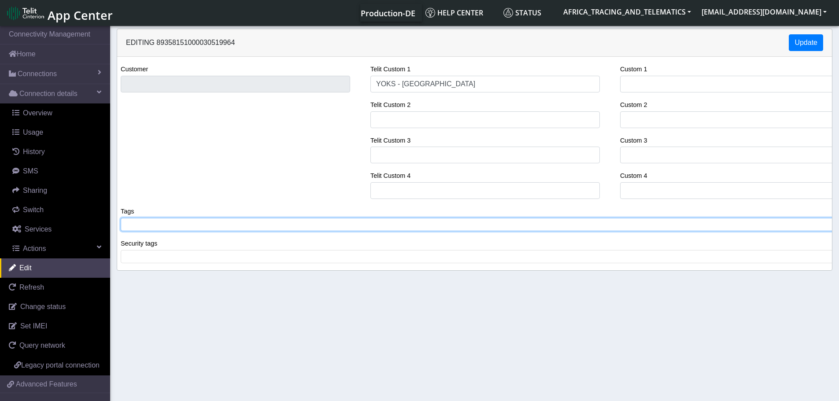
click at [189, 230] on tags "​" at bounding box center [478, 224] width 715 height 13
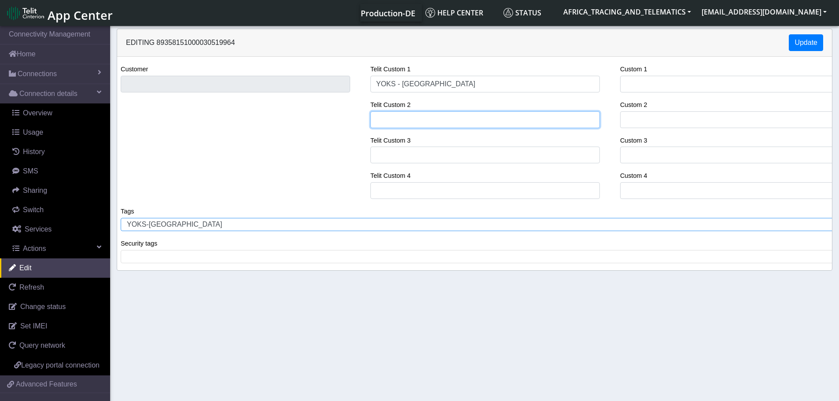
click at [420, 119] on input "Telit Custom 2" at bounding box center [485, 119] width 230 height 17
paste input "GG990-19 / TOYOTA HIACE"
type input "GG990-19 / TOYOTA HIACE"
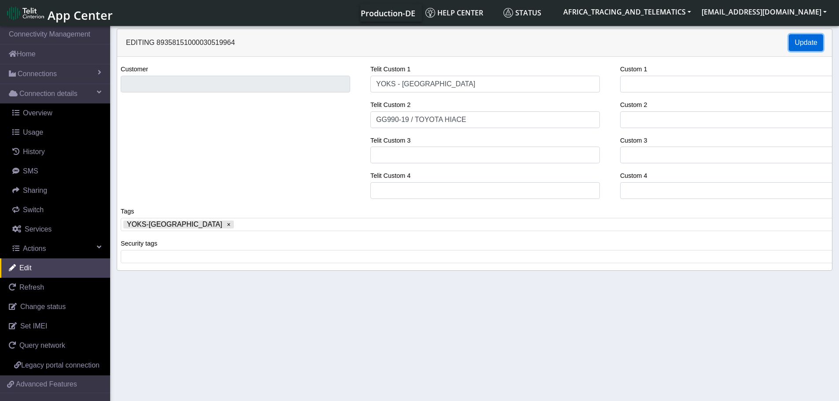
click at [814, 42] on button "Update" at bounding box center [806, 42] width 34 height 17
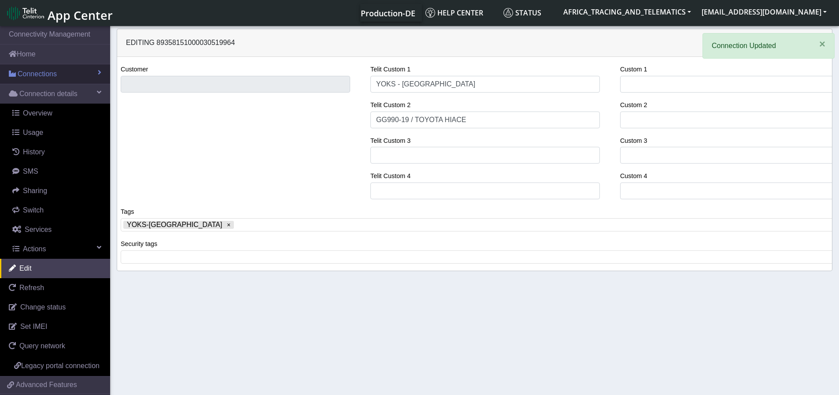
click at [37, 71] on span "Connections" at bounding box center [37, 74] width 39 height 11
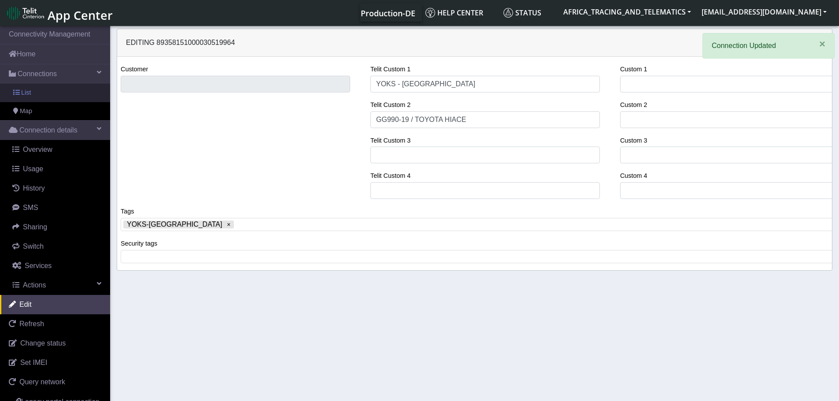
click at [41, 93] on link "List" at bounding box center [55, 93] width 110 height 19
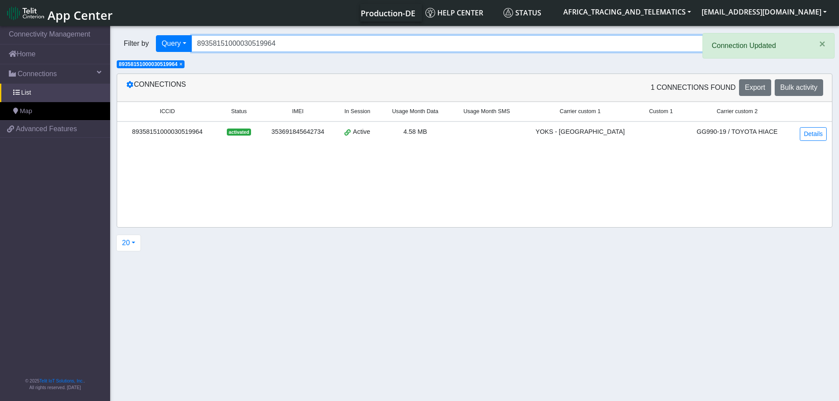
drag, startPoint x: 279, startPoint y: 41, endPoint x: 127, endPoint y: 35, distance: 151.7
click at [130, 35] on div "Filter by Query Query In Session Not connected Tags Country Operator 8935815100…" at bounding box center [441, 44] width 662 height 30
paste input "07"
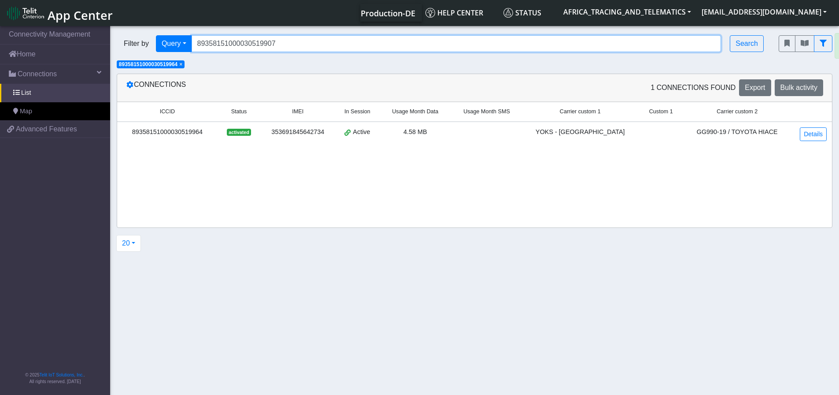
type input "89358151000030519907"
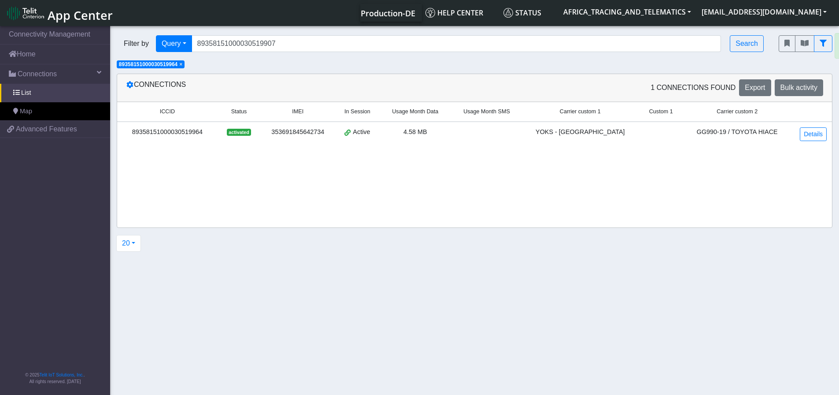
click at [182, 63] on span "×" at bounding box center [180, 64] width 3 height 6
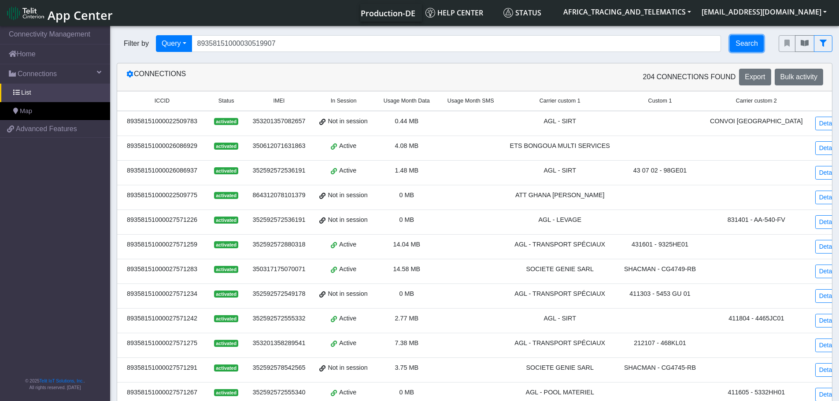
drag, startPoint x: 753, startPoint y: 44, endPoint x: 747, endPoint y: 50, distance: 9.0
click at [753, 43] on button "Search" at bounding box center [747, 43] width 34 height 17
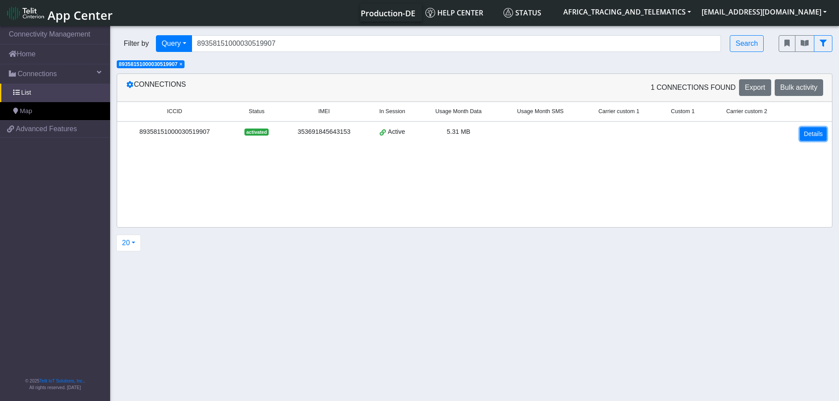
click at [820, 130] on link "Details" at bounding box center [813, 134] width 27 height 14
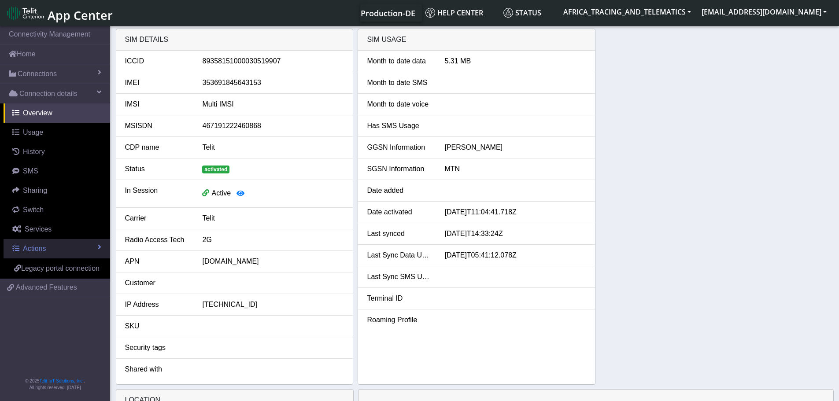
click at [41, 252] on span "Actions" at bounding box center [34, 248] width 23 height 7
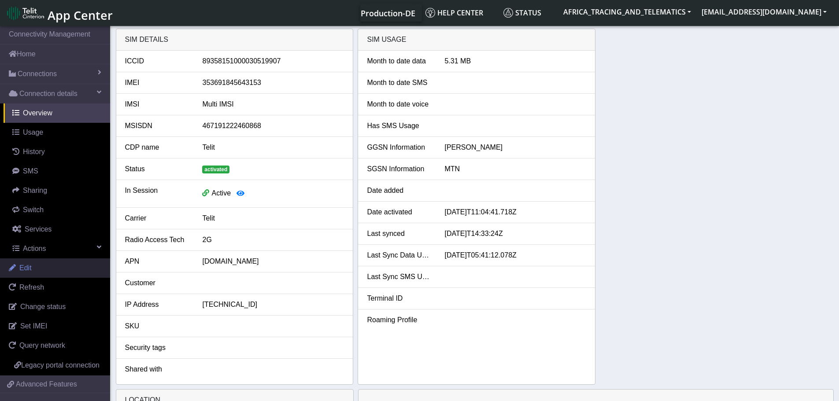
click at [41, 267] on link "Edit" at bounding box center [55, 268] width 110 height 19
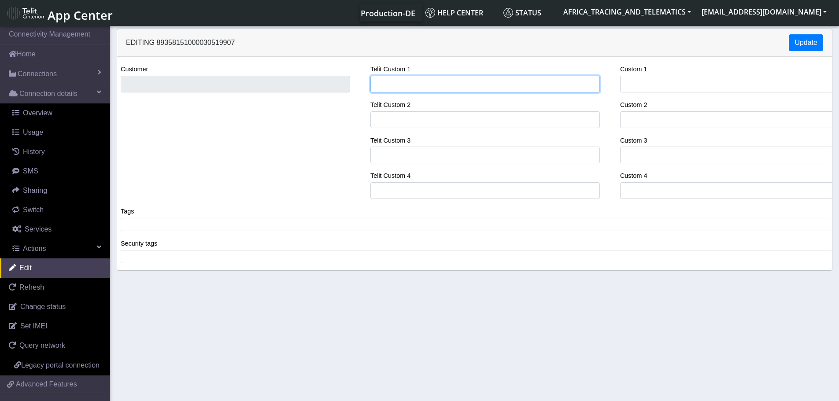
click at [389, 83] on input "Telit Custom 1" at bounding box center [485, 84] width 230 height 17
type input "YOKS - [GEOGRAPHIC_DATA]"
click at [195, 223] on span at bounding box center [478, 225] width 710 height 8
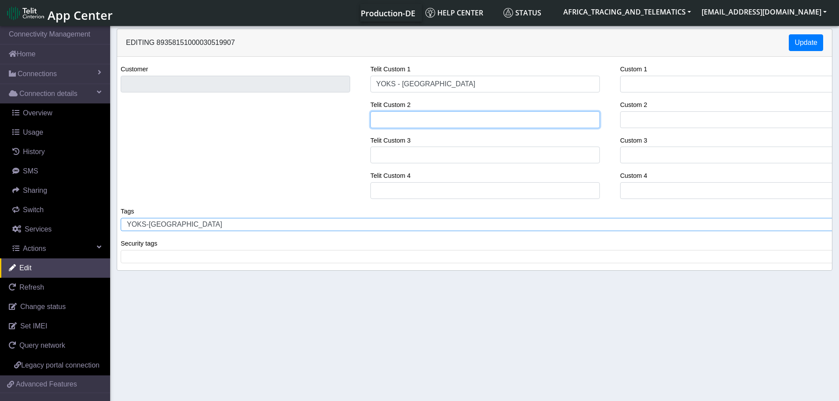
drag, startPoint x: 429, startPoint y: 122, endPoint x: 420, endPoint y: 114, distance: 11.9
click at [429, 122] on input "Telit Custom 2" at bounding box center [485, 119] width 230 height 17
paste input "GN 1400-23 / TOYOTA HIACE"
type input "GN 1400-23 / TOYOTA HIACE"
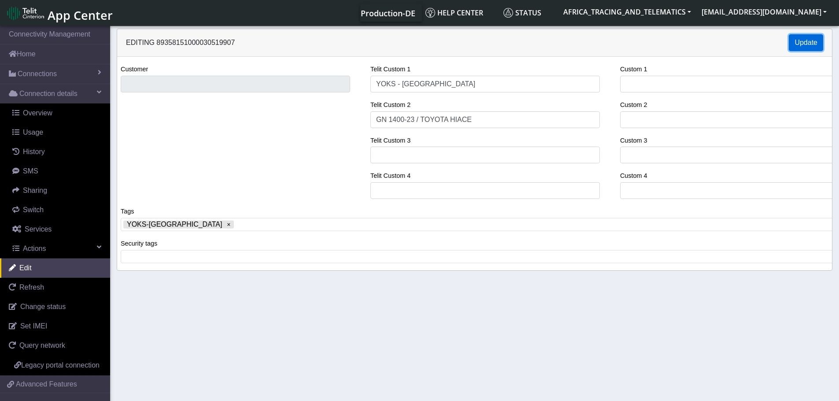
click at [802, 38] on button "Update" at bounding box center [806, 42] width 34 height 17
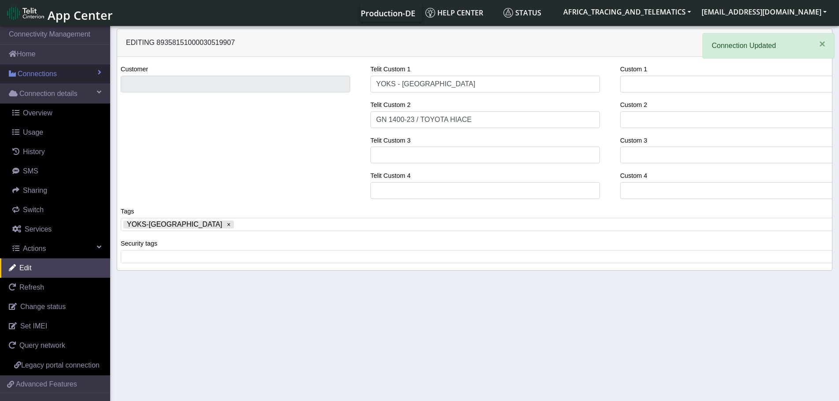
click at [44, 73] on span "Connections" at bounding box center [37, 74] width 39 height 11
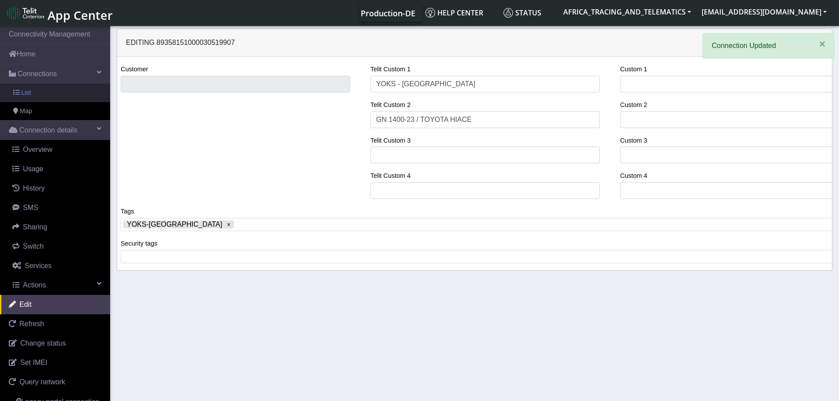
click at [55, 94] on link "List" at bounding box center [55, 93] width 110 height 19
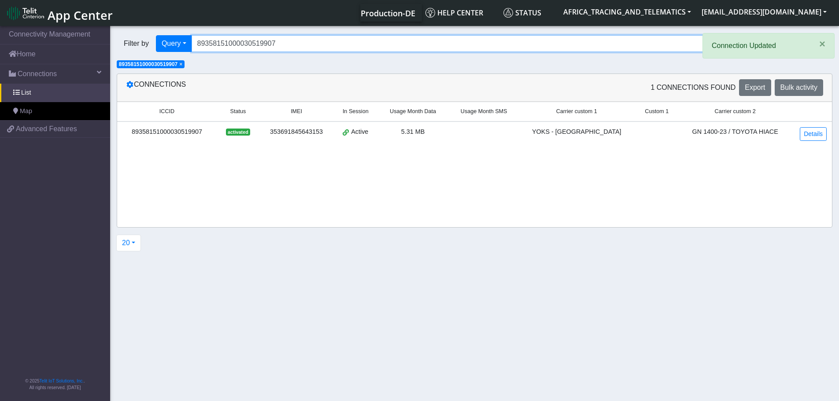
drag, startPoint x: 307, startPoint y: 42, endPoint x: 147, endPoint y: 42, distance: 159.5
click at [148, 42] on div "Filter by Query Query In Session Not connected Tags Country Operator 8935815100…" at bounding box center [441, 43] width 649 height 17
paste input "20004"
type input "89358151000030520004"
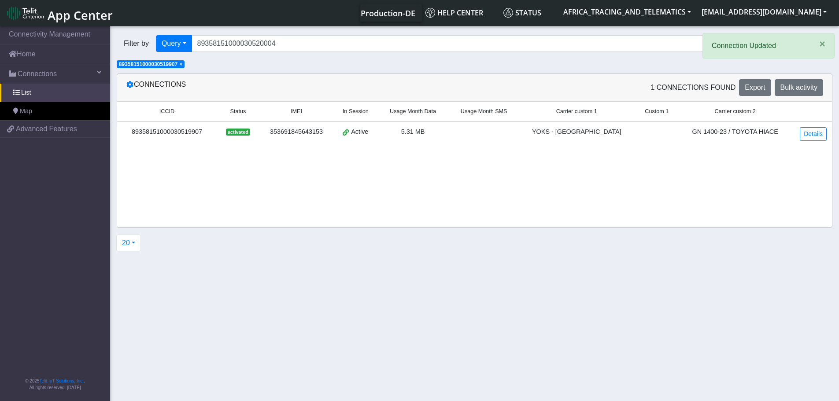
click at [182, 65] on span "×" at bounding box center [180, 64] width 3 height 6
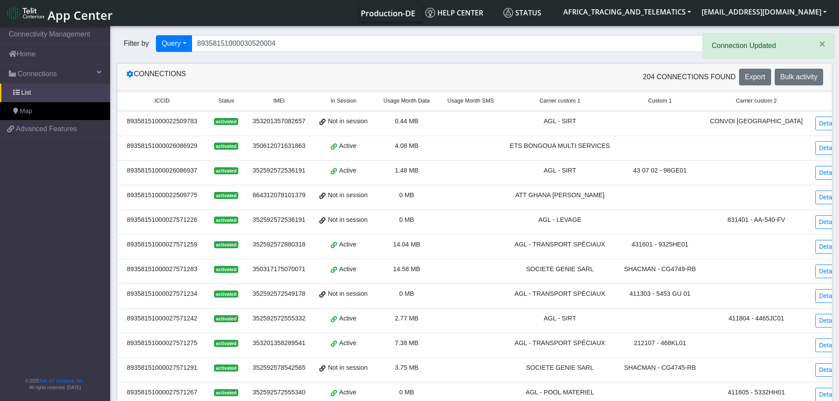
click at [743, 42] on button "Search" at bounding box center [747, 43] width 34 height 17
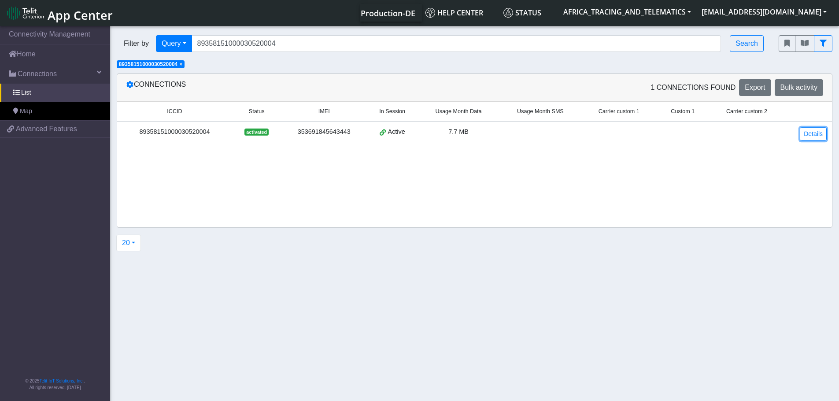
drag, startPoint x: 819, startPoint y: 131, endPoint x: 791, endPoint y: 137, distance: 29.1
click at [819, 131] on link "Details" at bounding box center [813, 134] width 27 height 14
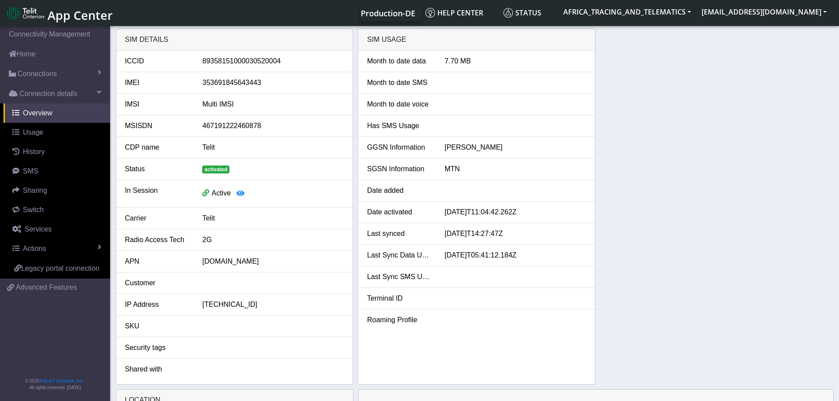
drag, startPoint x: 78, startPoint y: 248, endPoint x: 68, endPoint y: 270, distance: 23.9
click at [77, 248] on link "Actions" at bounding box center [57, 248] width 107 height 19
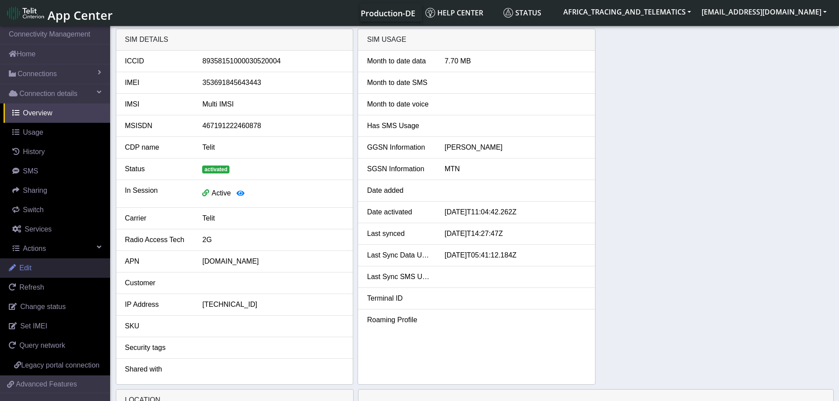
click at [48, 272] on link "Edit" at bounding box center [55, 268] width 110 height 19
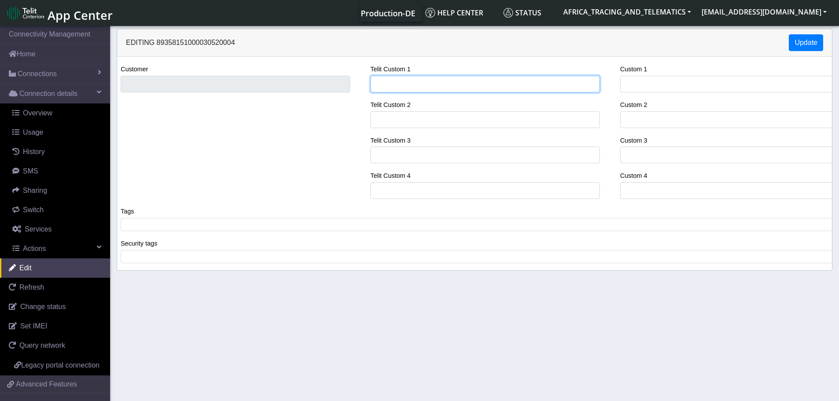
click at [396, 85] on input "Telit Custom 1" at bounding box center [485, 84] width 230 height 17
type input "YOKS - [GEOGRAPHIC_DATA]"
click at [214, 225] on span at bounding box center [478, 225] width 710 height 8
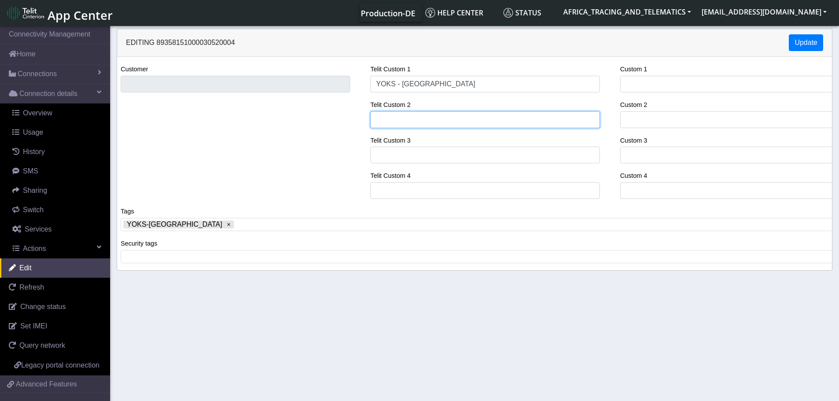
click at [404, 121] on input "Telit Custom 2" at bounding box center [485, 119] width 230 height 17
paste input "GN 8069-18 / TOYOTA HIACE"
type input "GN 8069-18 / TOYOTA HIACE"
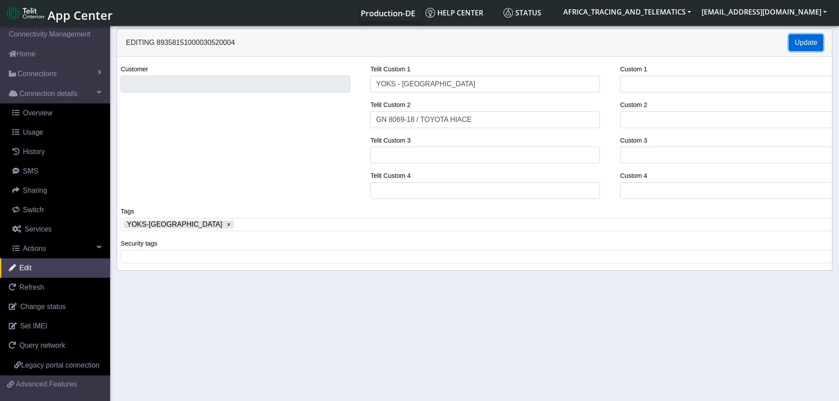
click at [815, 43] on button "Update" at bounding box center [806, 42] width 34 height 17
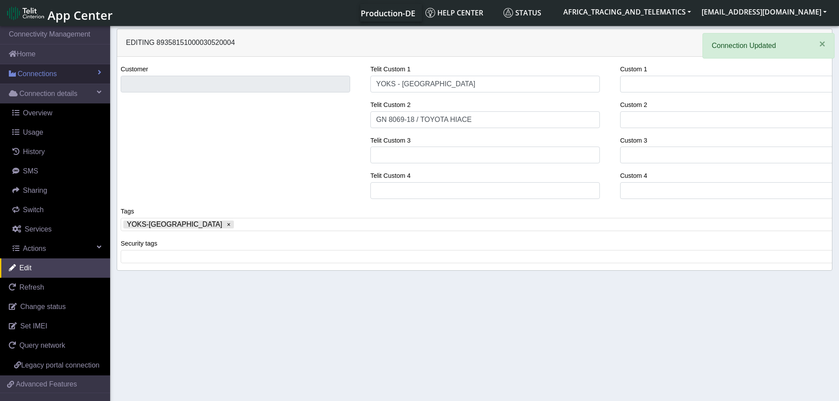
click at [45, 74] on span "Connections" at bounding box center [37, 74] width 39 height 11
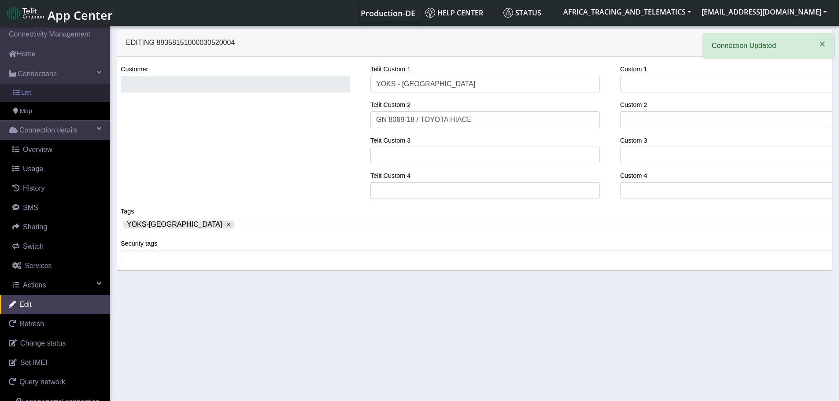
click at [35, 89] on link "List" at bounding box center [55, 93] width 110 height 19
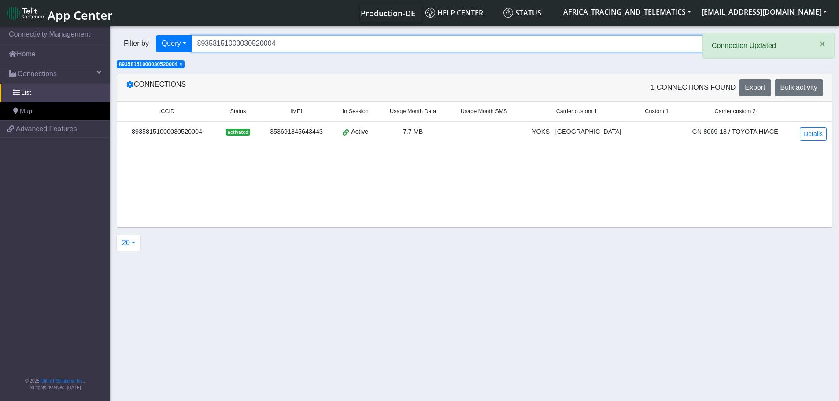
drag, startPoint x: 311, startPoint y: 49, endPoint x: 143, endPoint y: 44, distance: 168.8
click at [149, 44] on div "Filter by Query Query In Session Not connected Tags Country Operator 8935815100…" at bounding box center [441, 43] width 649 height 17
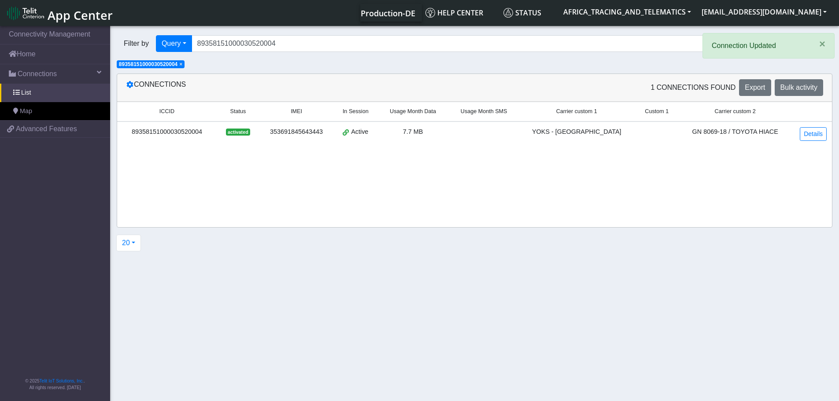
click at [182, 64] on span "×" at bounding box center [180, 64] width 3 height 6
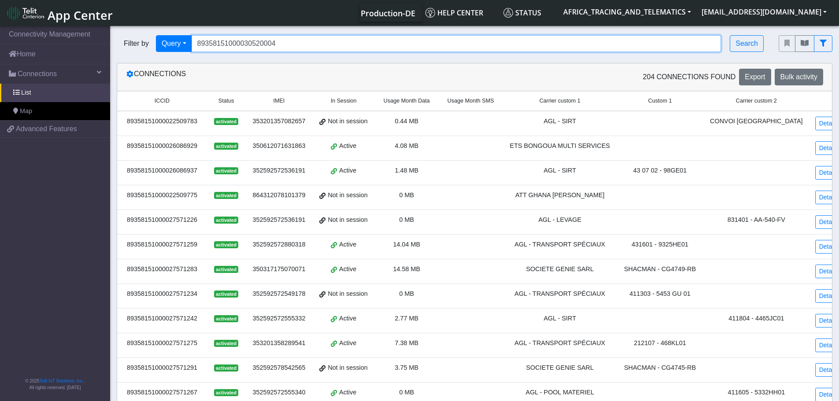
paste input "19790"
type input "89358151000030519790"
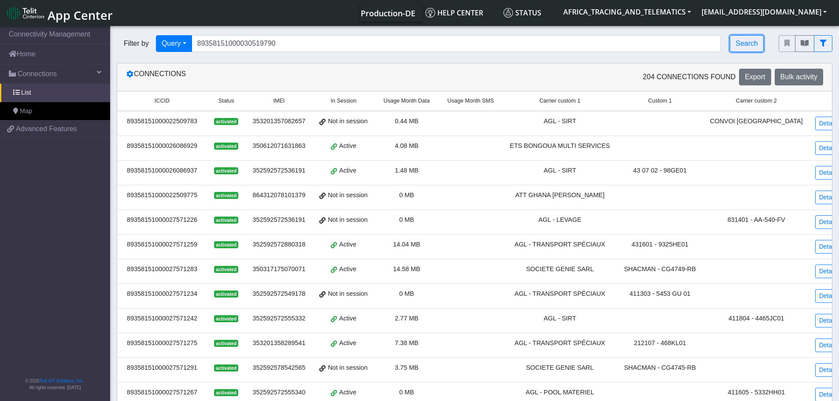
drag, startPoint x: 757, startPoint y: 42, endPoint x: 708, endPoint y: 62, distance: 52.4
click at [756, 42] on button "Search" at bounding box center [747, 43] width 34 height 17
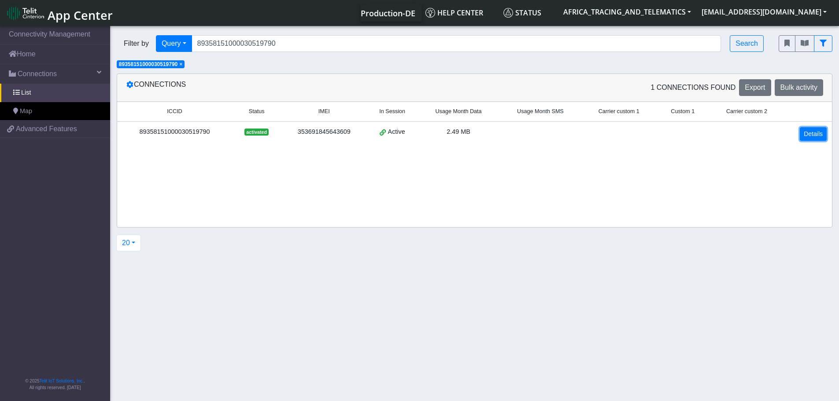
click at [811, 132] on link "Details" at bounding box center [813, 134] width 27 height 14
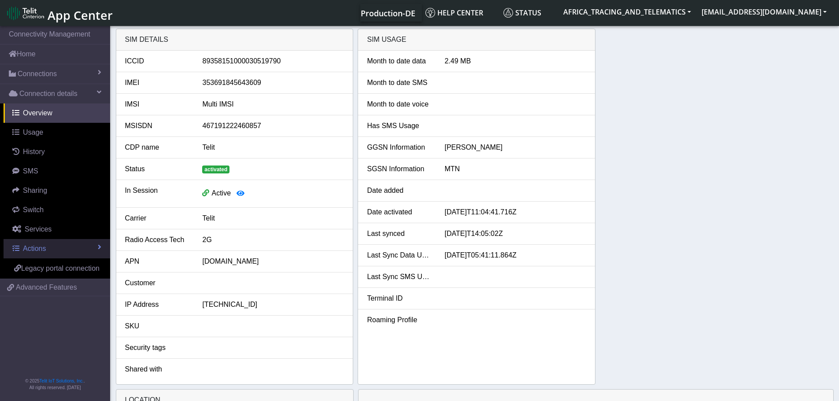
click at [50, 252] on link "Actions" at bounding box center [57, 248] width 107 height 19
click at [0, 0] on link "Edit" at bounding box center [0, 0] width 0 height 0
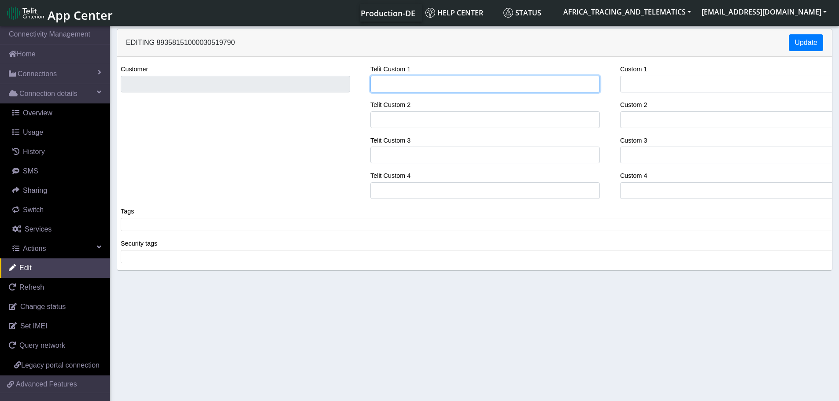
click at [428, 82] on input "Telit Custom 1" at bounding box center [485, 84] width 230 height 17
type input "YOKS - [GEOGRAPHIC_DATA]"
click at [210, 227] on span at bounding box center [478, 225] width 710 height 8
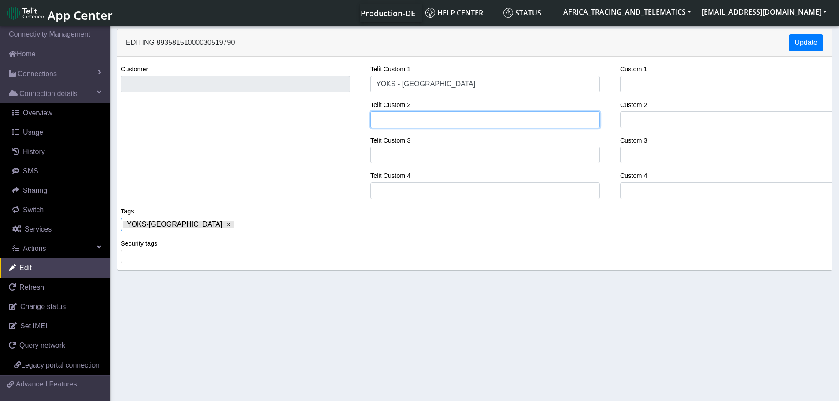
drag, startPoint x: 411, startPoint y: 122, endPoint x: 411, endPoint y: 114, distance: 7.9
click at [411, 122] on input "Telit Custom 2" at bounding box center [485, 119] width 230 height 17
paste input "GN 8529-22 / TOYOTA [PERSON_NAME]"
type input "GN 8529-22 / TOYOTA [PERSON_NAME]"
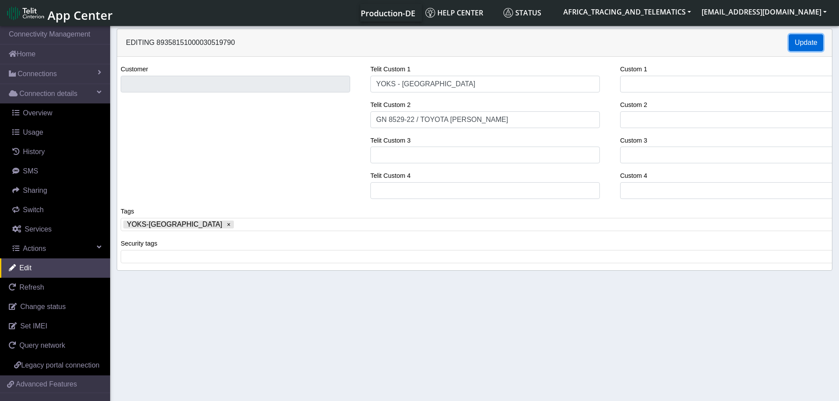
click at [811, 43] on button "Update" at bounding box center [806, 42] width 34 height 17
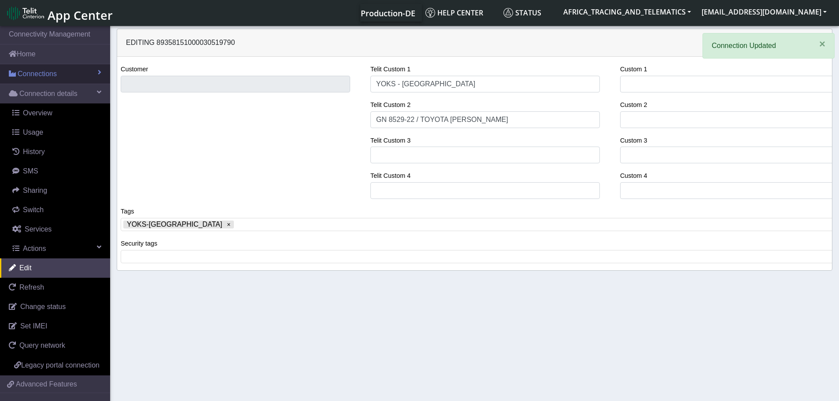
click at [48, 78] on span "Connections" at bounding box center [37, 74] width 39 height 11
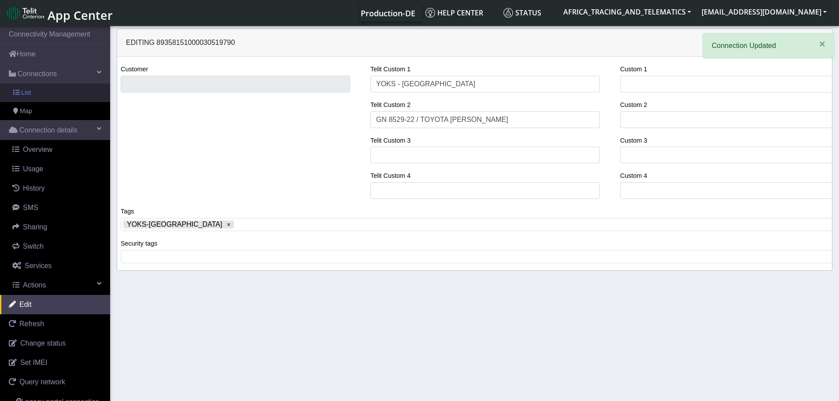
click at [46, 93] on link "List" at bounding box center [55, 93] width 110 height 19
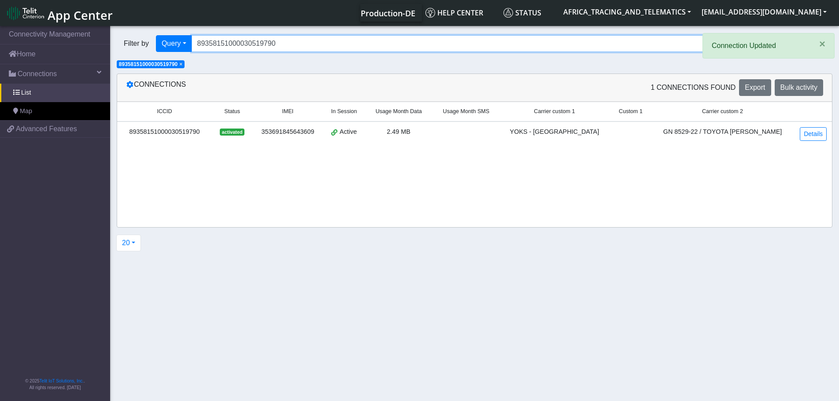
drag, startPoint x: 301, startPoint y: 41, endPoint x: 205, endPoint y: 41, distance: 96.0
click at [204, 41] on input "89358151000030519790" at bounding box center [457, 43] width 530 height 17
type input "8"
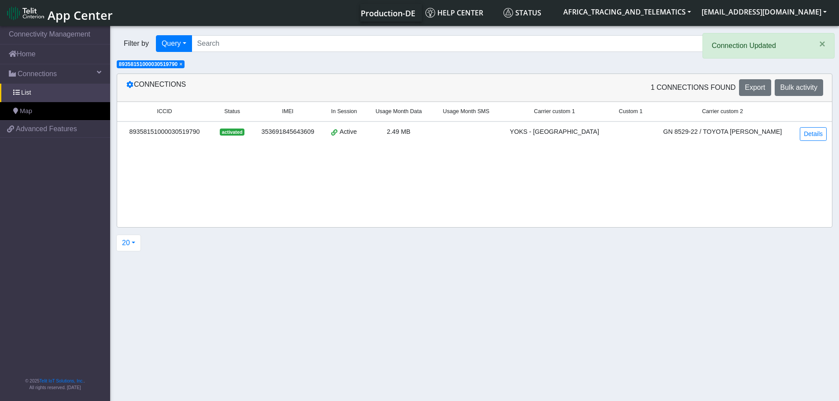
click at [182, 64] on span "×" at bounding box center [180, 64] width 3 height 6
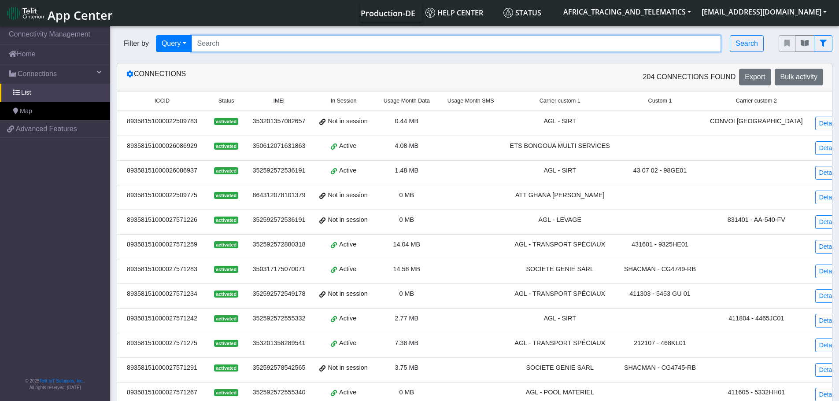
drag, startPoint x: 278, startPoint y: 47, endPoint x: 301, endPoint y: 48, distance: 22.9
click at [278, 47] on input "Search..." at bounding box center [457, 43] width 530 height 17
paste input "89358151000030520038"
type input "89358151000030520038"
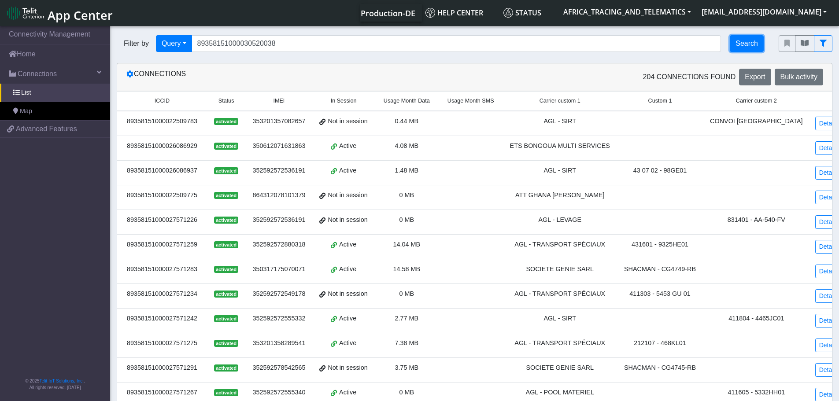
click at [744, 42] on button "Search" at bounding box center [747, 43] width 34 height 17
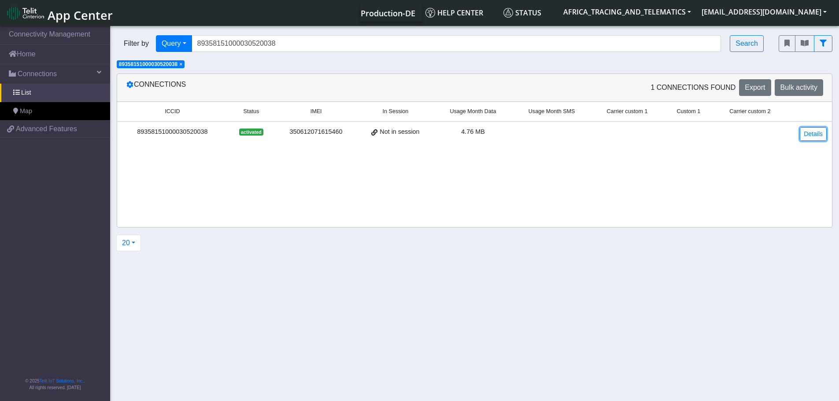
drag, startPoint x: 816, startPoint y: 137, endPoint x: 722, endPoint y: 139, distance: 93.4
click at [816, 137] on link "Details" at bounding box center [813, 134] width 27 height 14
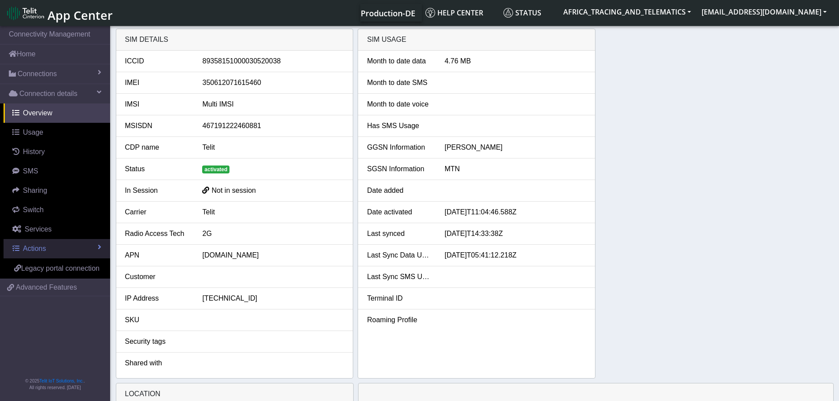
click at [31, 252] on span "Actions" at bounding box center [34, 248] width 23 height 7
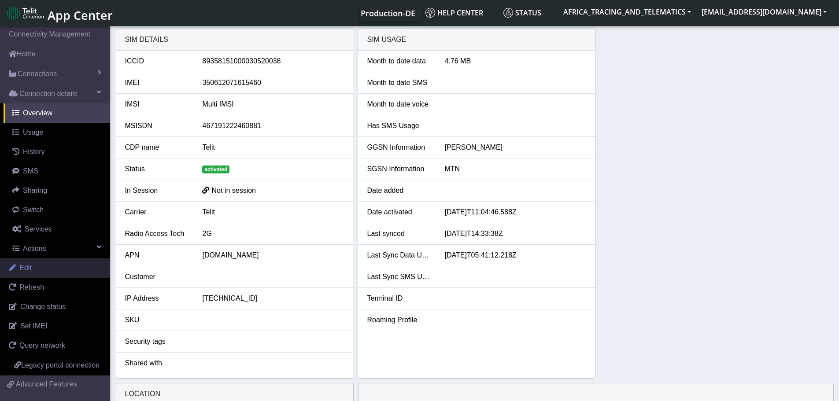
click at [45, 270] on link "Edit" at bounding box center [55, 268] width 110 height 19
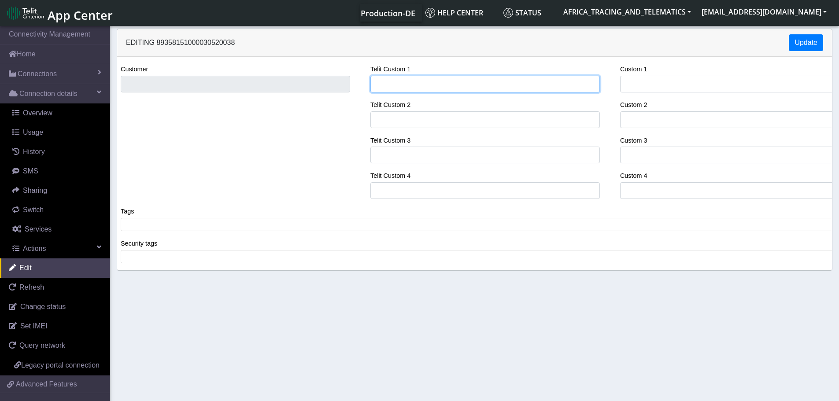
click at [419, 78] on input "Telit Custom 1" at bounding box center [485, 84] width 230 height 17
type input "YOKS - [GEOGRAPHIC_DATA]"
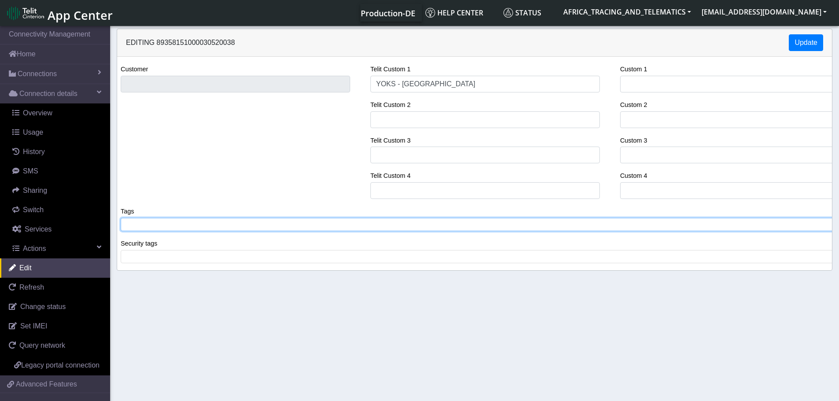
click at [204, 231] on tags "​" at bounding box center [478, 224] width 715 height 13
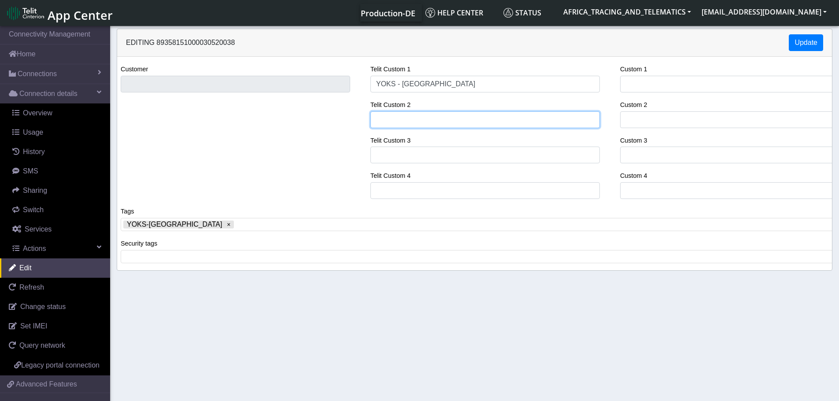
drag, startPoint x: 400, startPoint y: 119, endPoint x: 402, endPoint y: 111, distance: 8.2
click at [400, 119] on input "Telit Custom 2" at bounding box center [485, 119] width 230 height 17
paste input "GN48-23 / HYUNDAI [MEDICAL_DATA]"
type input "GN48-23 / HYUNDAI [MEDICAL_DATA]"
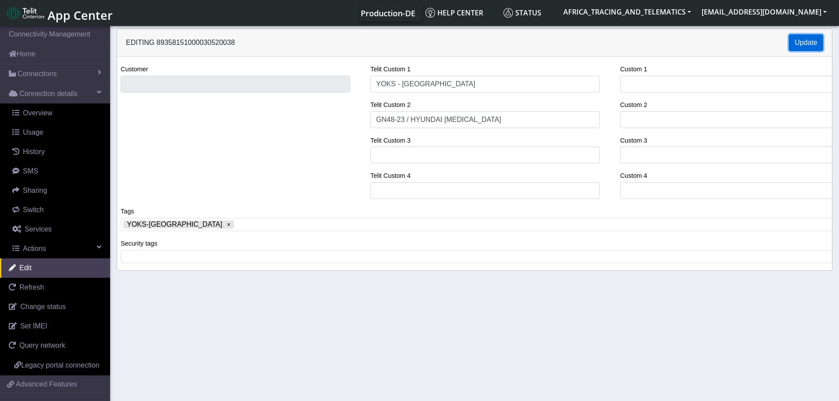
click at [801, 36] on button "Update" at bounding box center [806, 42] width 34 height 17
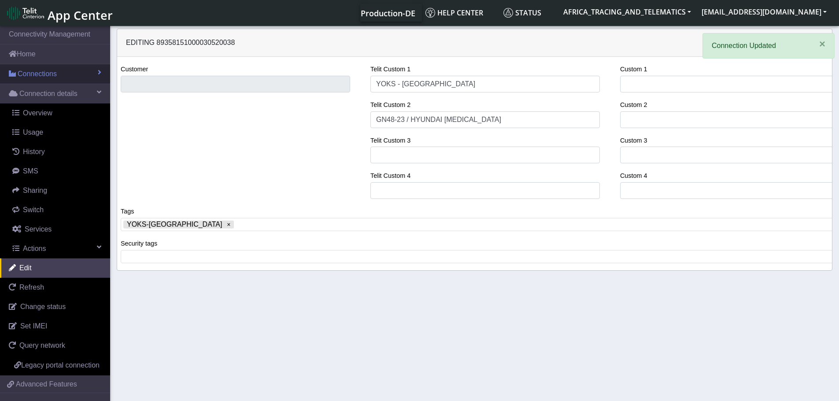
click at [47, 77] on span "Connections" at bounding box center [37, 74] width 39 height 11
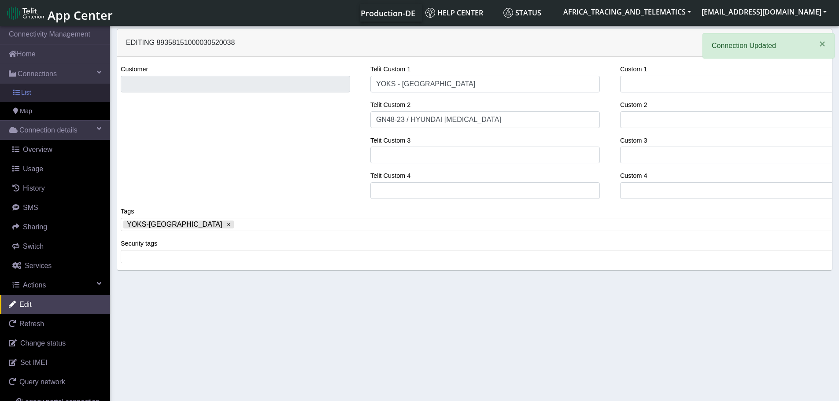
click at [42, 98] on link "List" at bounding box center [55, 93] width 110 height 19
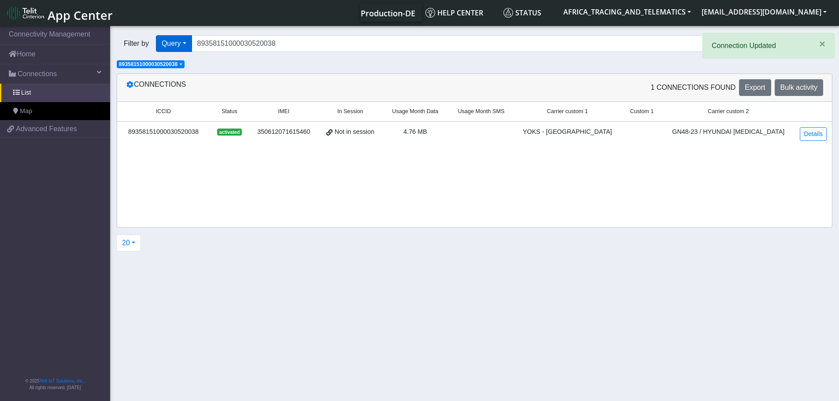
drag, startPoint x: 285, startPoint y: 52, endPoint x: 181, endPoint y: 48, distance: 103.6
click at [182, 48] on div "Filter by Query Query In Session Not connected Tags Country Operator 8935815100…" at bounding box center [441, 44] width 662 height 30
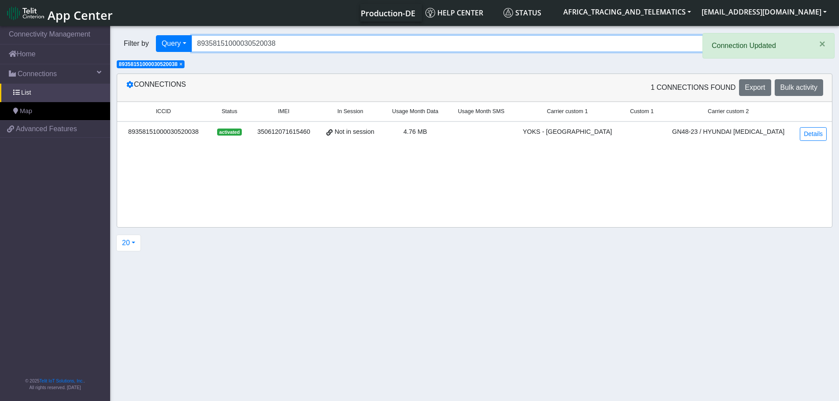
drag, startPoint x: 211, startPoint y: 44, endPoint x: 138, endPoint y: 39, distance: 72.4
click at [151, 41] on div "Filter by Query Query In Session Not connected Tags Country Operator 8935815100…" at bounding box center [441, 43] width 649 height 17
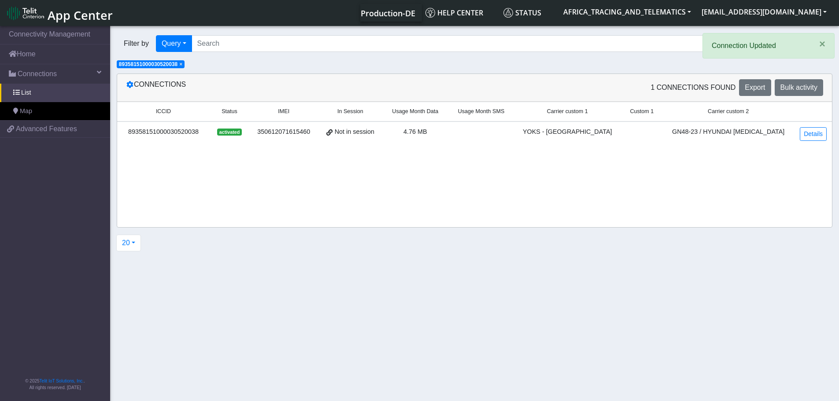
click at [182, 64] on span "×" at bounding box center [180, 64] width 3 height 6
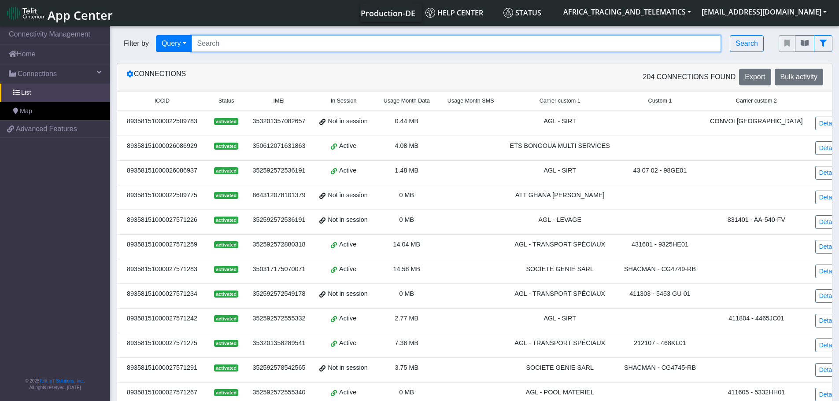
click at [288, 45] on input "Search..." at bounding box center [457, 43] width 530 height 17
paste input "89358151000030519931"
type input "89358151000030519931"
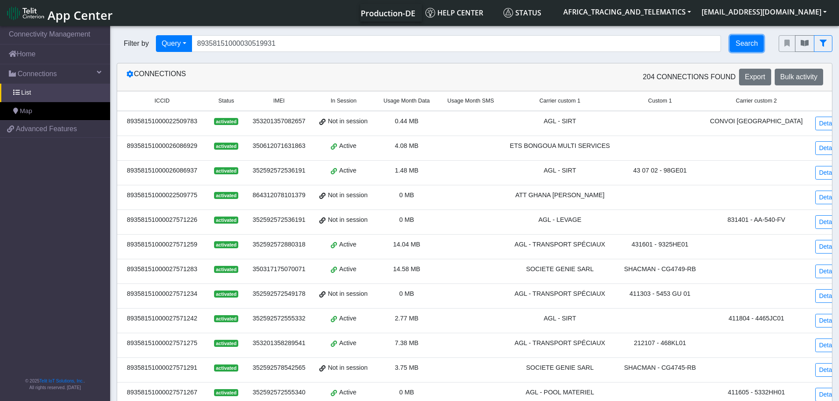
click at [745, 42] on button "Search" at bounding box center [747, 43] width 34 height 17
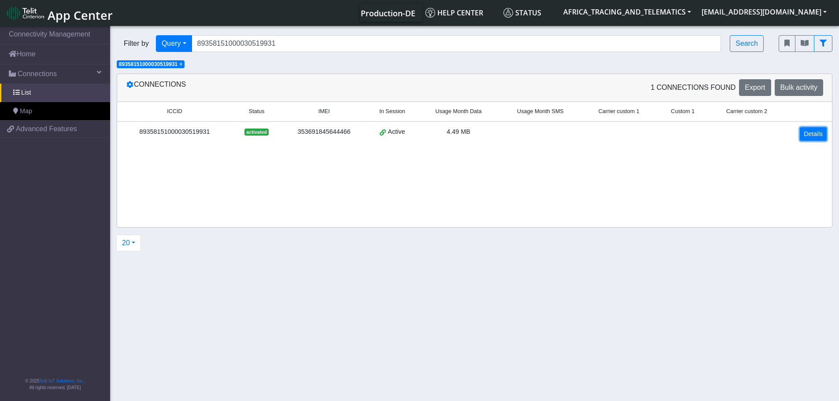
click at [814, 136] on link "Details" at bounding box center [813, 134] width 27 height 14
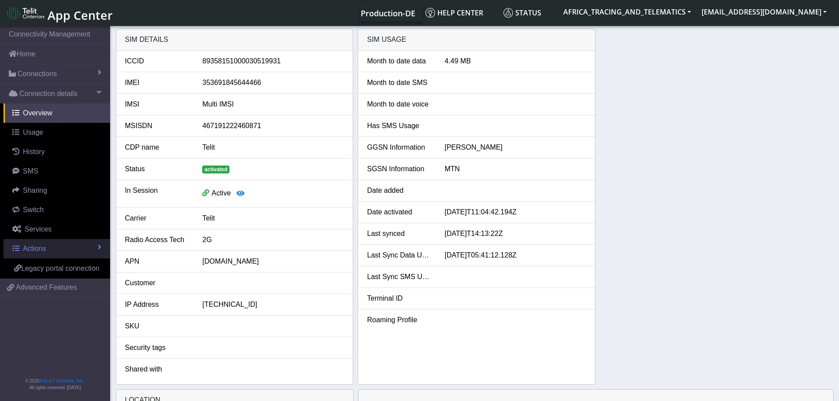
click at [33, 248] on span "Actions" at bounding box center [34, 248] width 23 height 7
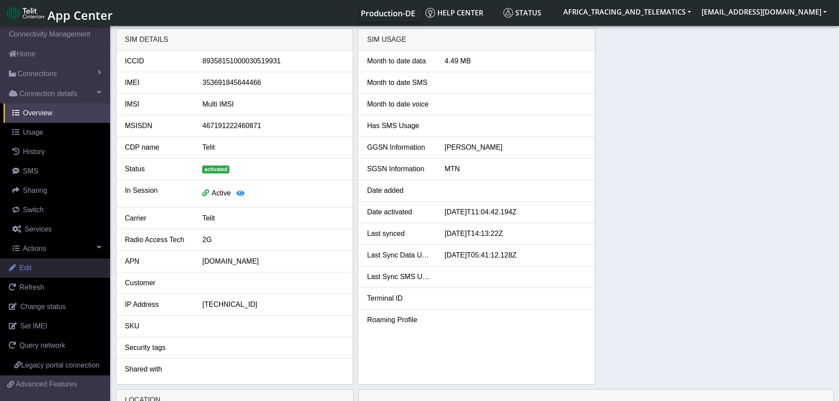
click at [38, 268] on link "Edit" at bounding box center [55, 268] width 110 height 19
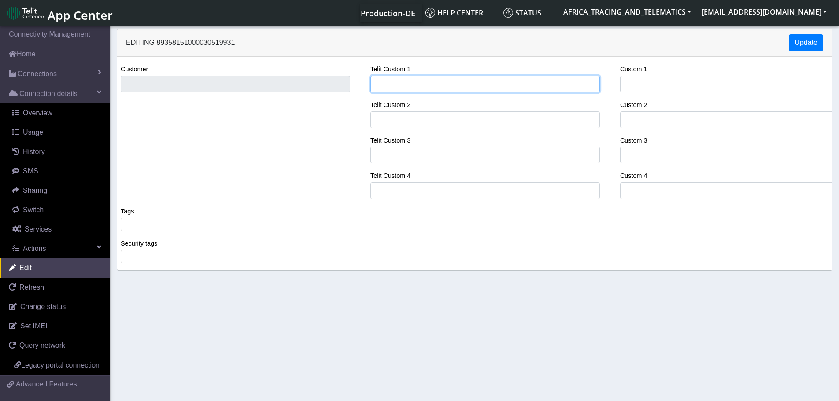
click at [404, 81] on input "Telit Custom 1" at bounding box center [485, 84] width 230 height 17
type input "YOKS - [GEOGRAPHIC_DATA]"
click at [208, 226] on span at bounding box center [478, 225] width 710 height 8
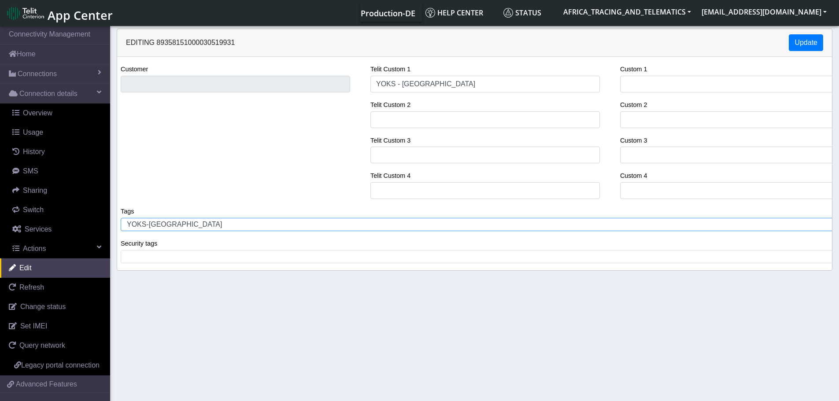
click at [404, 133] on div "Telit Custom 1 YOKS - [GEOGRAPHIC_DATA] Telit Custom 2 Telit Custom 3 Telit Cus…" at bounding box center [485, 135] width 243 height 142
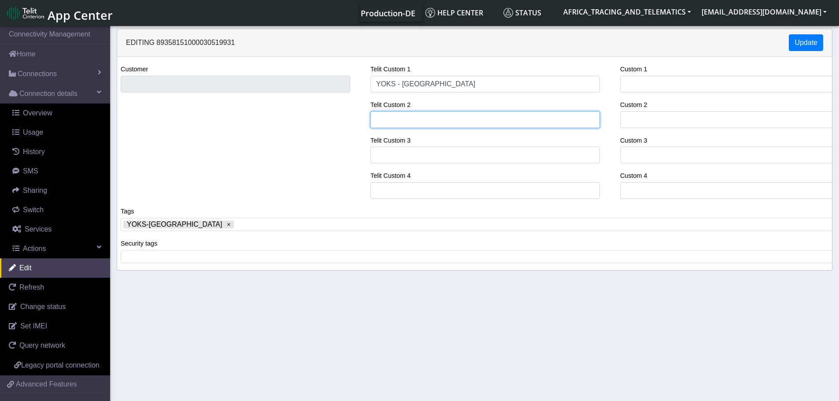
drag, startPoint x: 407, startPoint y: 127, endPoint x: 399, endPoint y: 113, distance: 16.0
click at [407, 127] on input "Telit Custom 2" at bounding box center [485, 119] width 230 height 17
paste input "GN49-23 / HYUNDAI [MEDICAL_DATA]"
type input "GN49-23 / HYUNDAI [MEDICAL_DATA]"
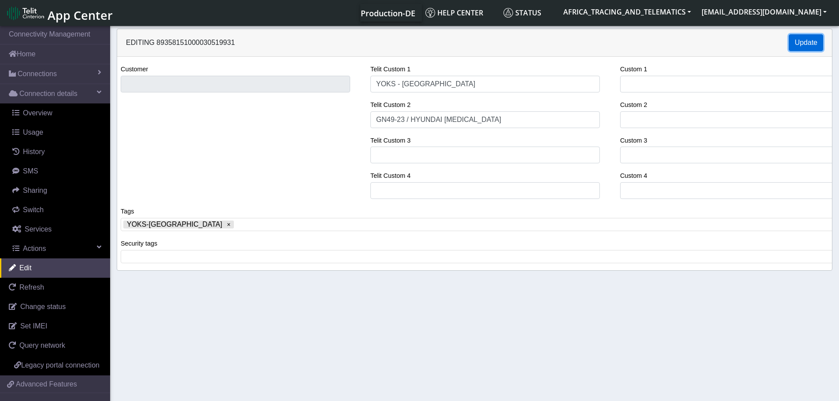
click at [801, 38] on button "Update" at bounding box center [806, 42] width 34 height 17
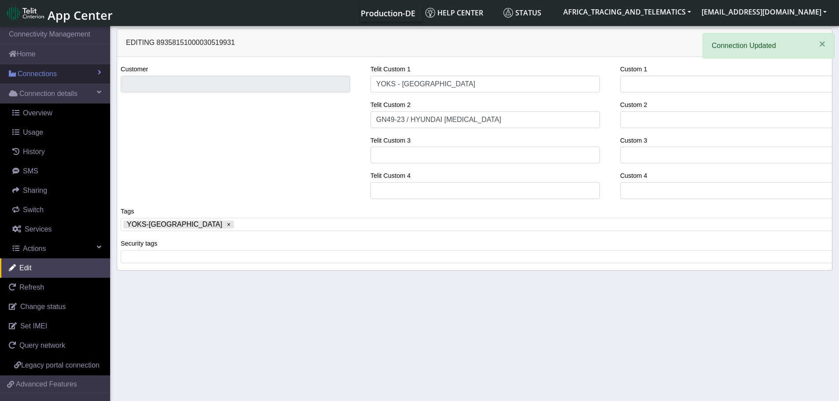
click at [44, 74] on span "Connections" at bounding box center [37, 74] width 39 height 11
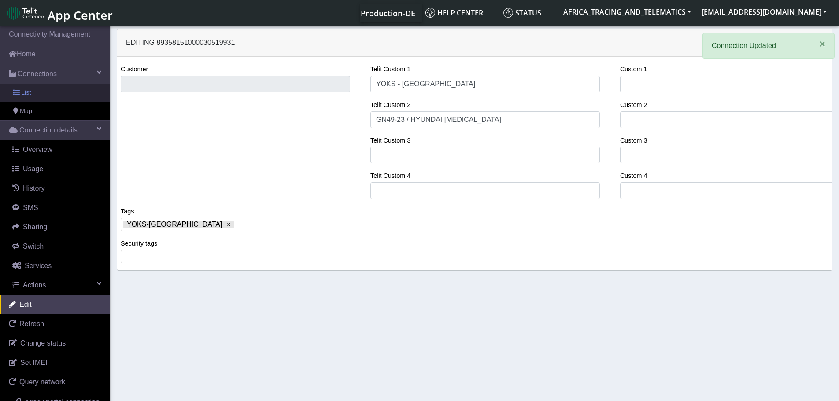
click at [34, 96] on link "List" at bounding box center [55, 93] width 110 height 19
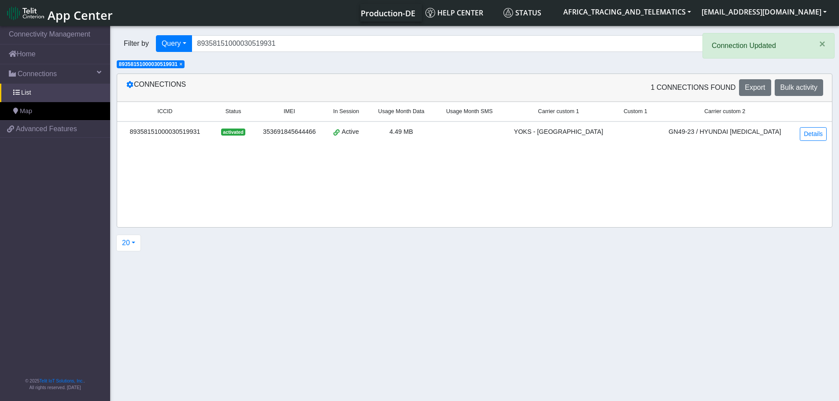
click at [182, 66] on span "×" at bounding box center [180, 64] width 3 height 6
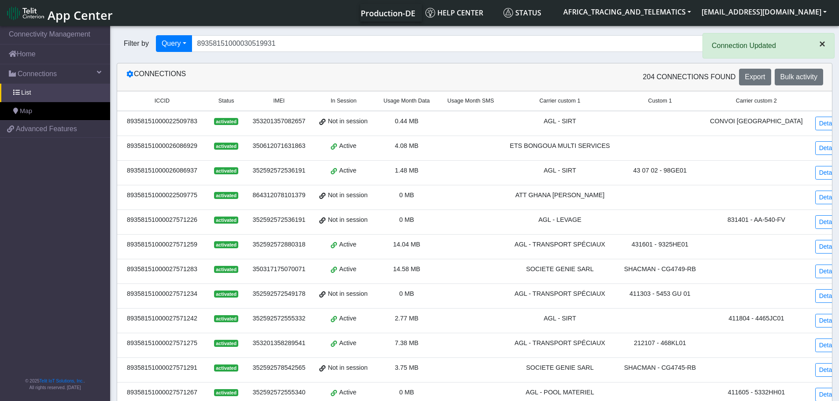
click at [821, 42] on span "×" at bounding box center [822, 44] width 6 height 12
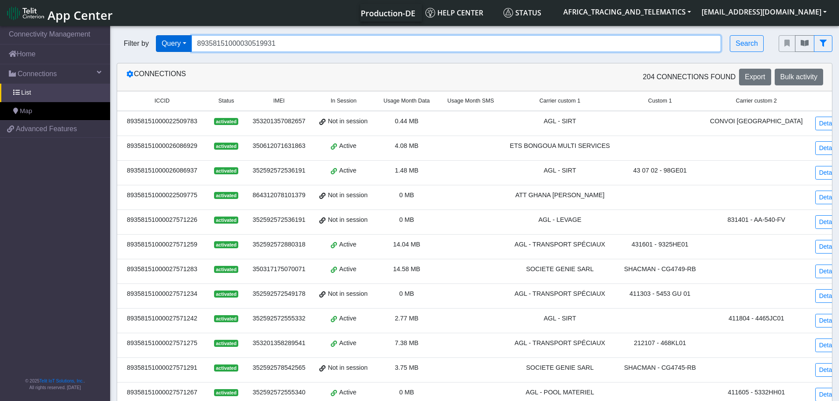
drag, startPoint x: 307, startPoint y: 45, endPoint x: 181, endPoint y: 48, distance: 126.0
click at [181, 48] on div "Filter by Query Query In Session Not connected Tags Country Operator 8935815100…" at bounding box center [441, 43] width 649 height 17
paste input "782"
type input "89358151000030519782"
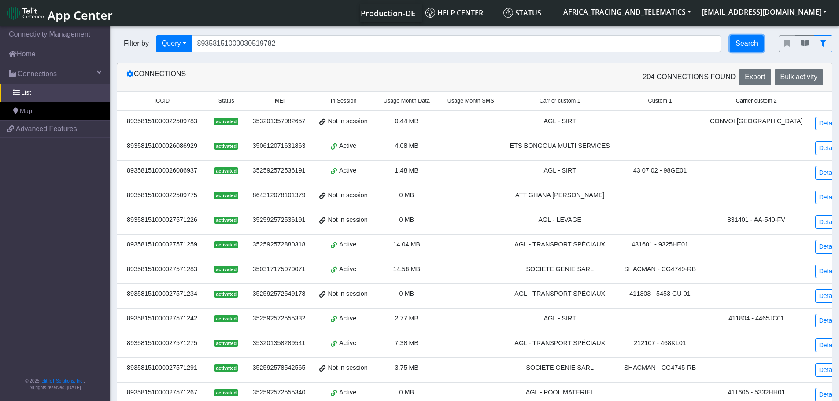
click at [753, 40] on button "Search" at bounding box center [747, 43] width 34 height 17
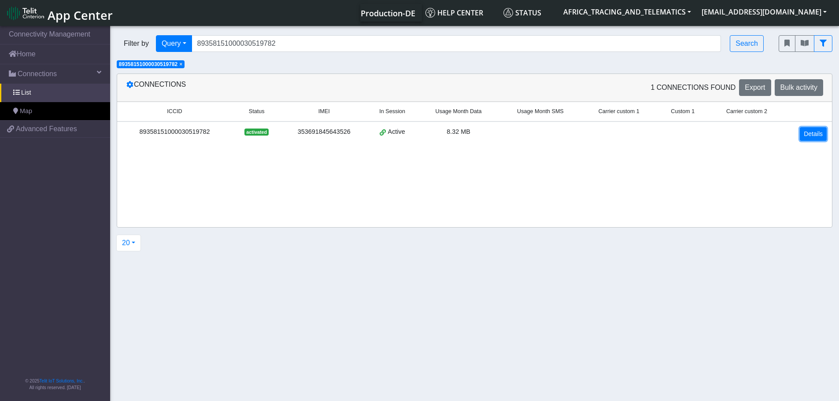
click at [817, 130] on link "Details" at bounding box center [813, 134] width 27 height 14
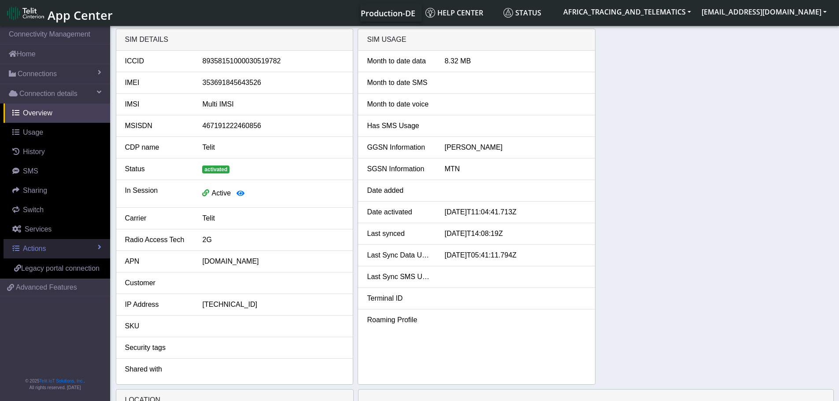
click at [52, 252] on link "Actions" at bounding box center [57, 248] width 107 height 19
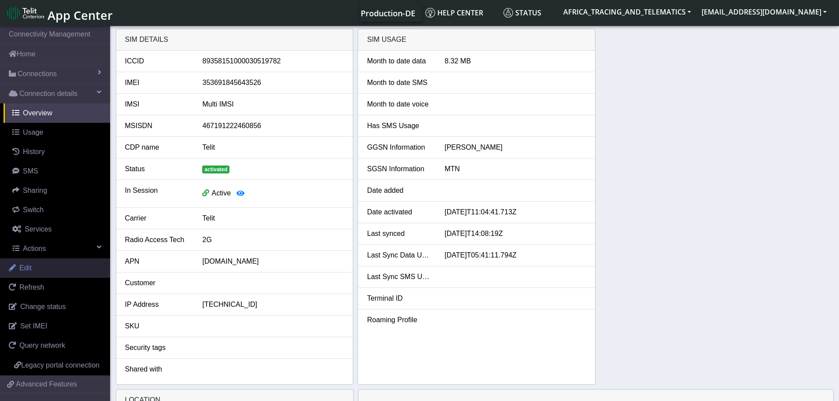
click at [30, 273] on link "Edit" at bounding box center [55, 268] width 110 height 19
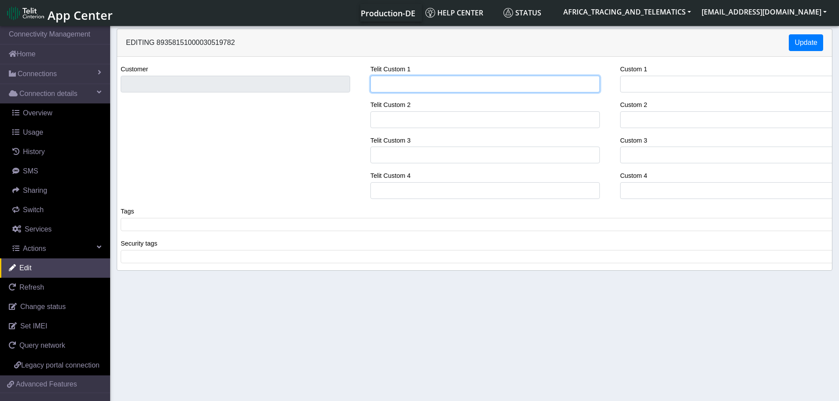
click at [450, 84] on input "Telit Custom 1" at bounding box center [485, 84] width 230 height 17
type input "YOKS - [GEOGRAPHIC_DATA]"
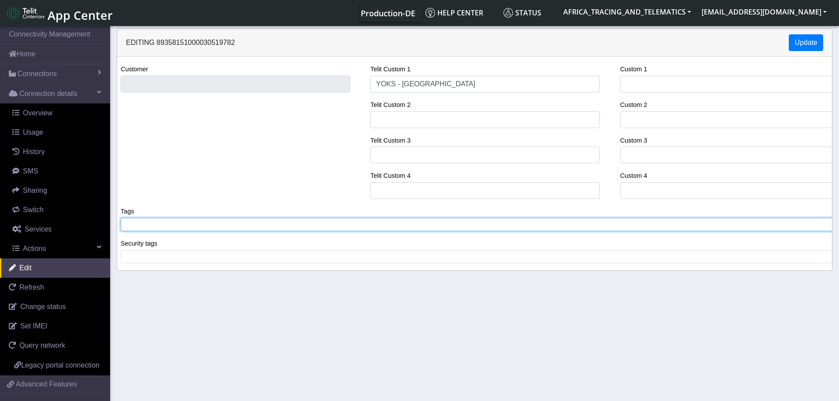
click at [217, 219] on tags "​" at bounding box center [478, 224] width 715 height 13
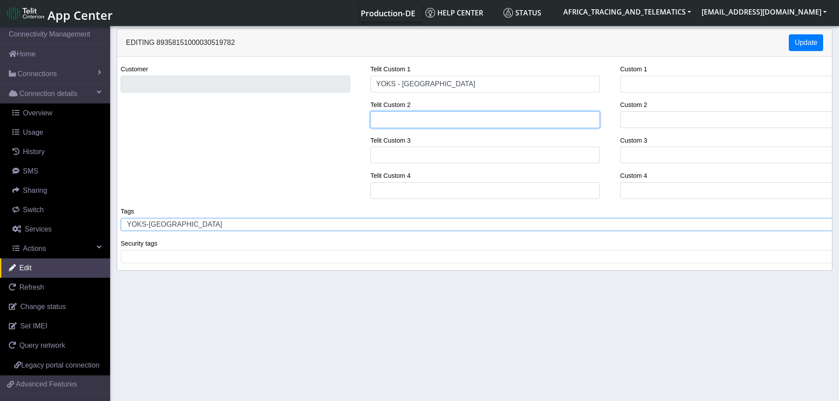
click at [409, 122] on input "Telit Custom 2" at bounding box center [485, 119] width 230 height 17
paste input "GN8068-18 / TOYOTA HIACE"
type input "GN8068-18 / TOYOTA HIACE"
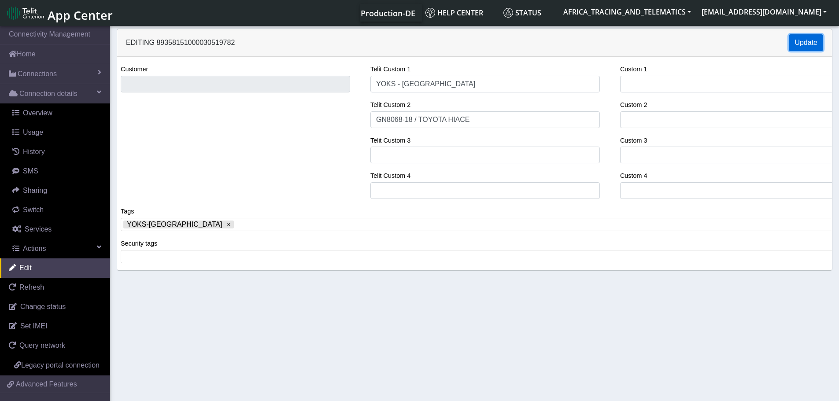
click at [811, 38] on button "Update" at bounding box center [806, 42] width 34 height 17
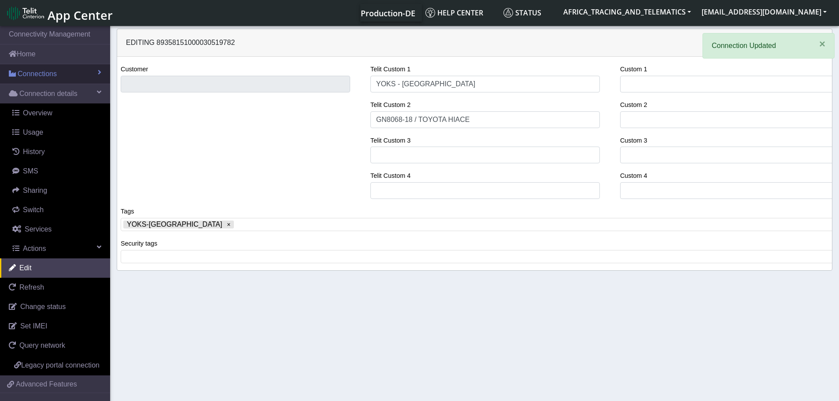
click at [45, 74] on span "Connections" at bounding box center [37, 74] width 39 height 11
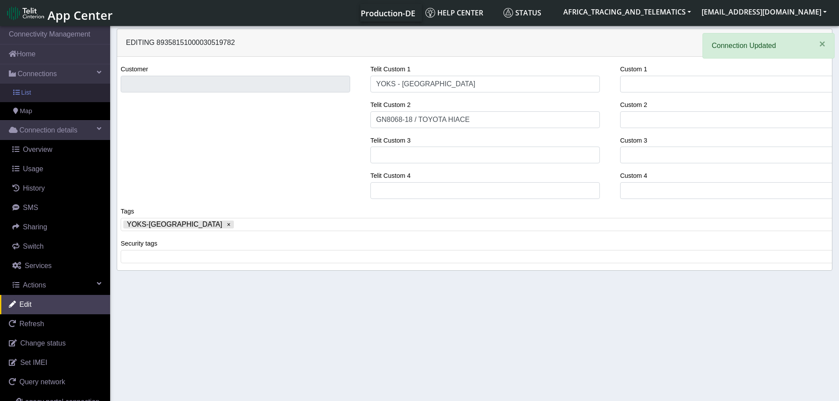
click at [36, 90] on link "List" at bounding box center [55, 93] width 110 height 19
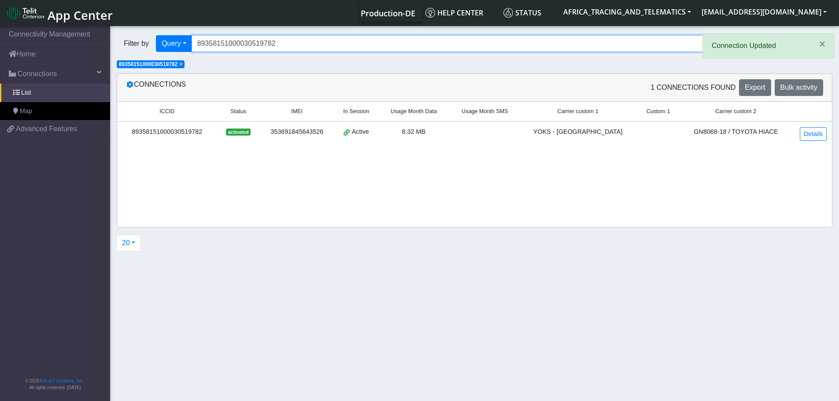
drag, startPoint x: 301, startPoint y: 45, endPoint x: 191, endPoint y: 64, distance: 111.3
click at [140, 52] on div "Filter by Query Query In Session Not connected Tags Country Operator 8935815100…" at bounding box center [441, 43] width 649 height 17
paste input "923"
type input "89358151000030519923"
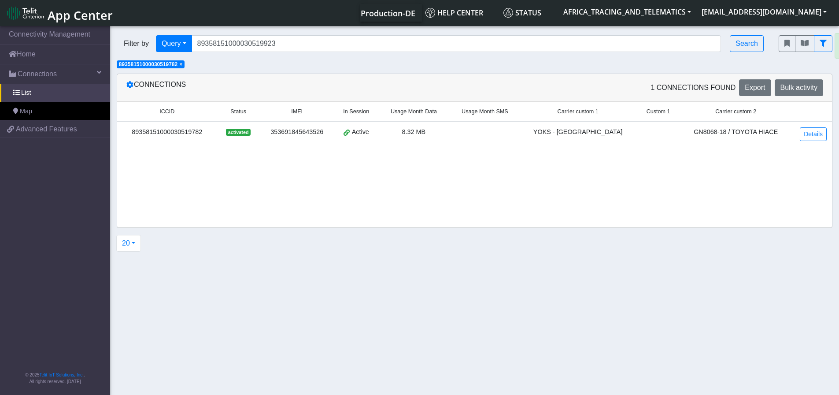
click at [182, 64] on span "×" at bounding box center [180, 64] width 3 height 6
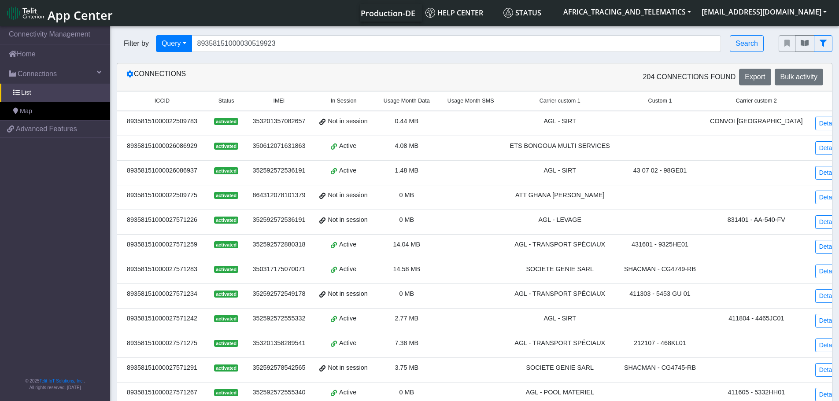
click at [729, 42] on div "Filter by Query Query In Session Not connected Tags Country Operator 8935815100…" at bounding box center [441, 43] width 649 height 17
click at [745, 44] on button "Search" at bounding box center [747, 43] width 34 height 17
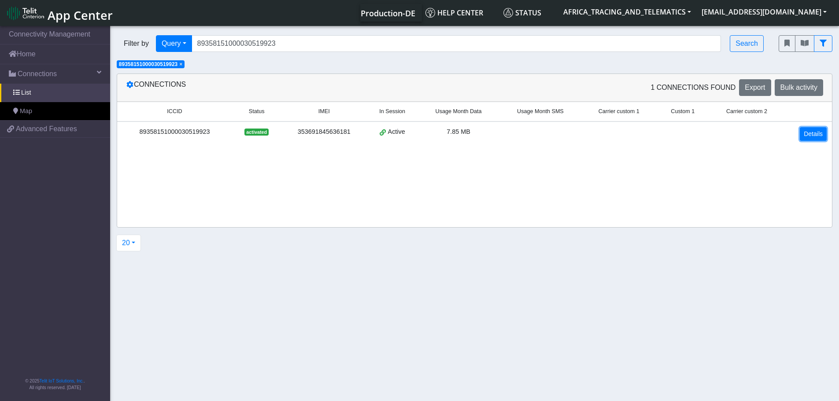
click at [811, 132] on link "Details" at bounding box center [813, 134] width 27 height 14
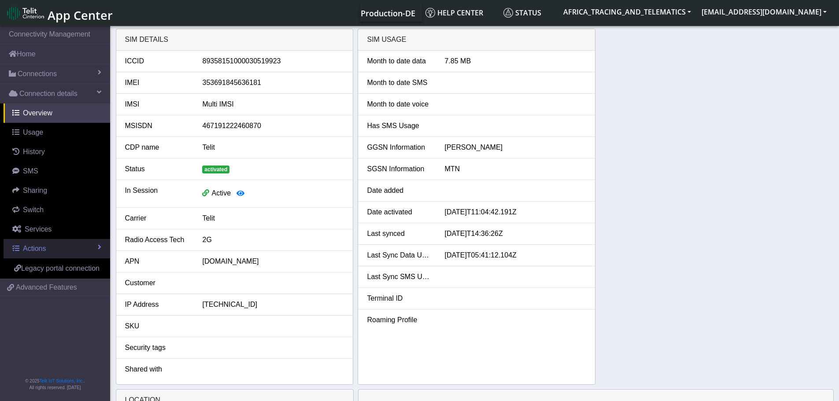
click at [30, 251] on span "Actions" at bounding box center [34, 248] width 23 height 7
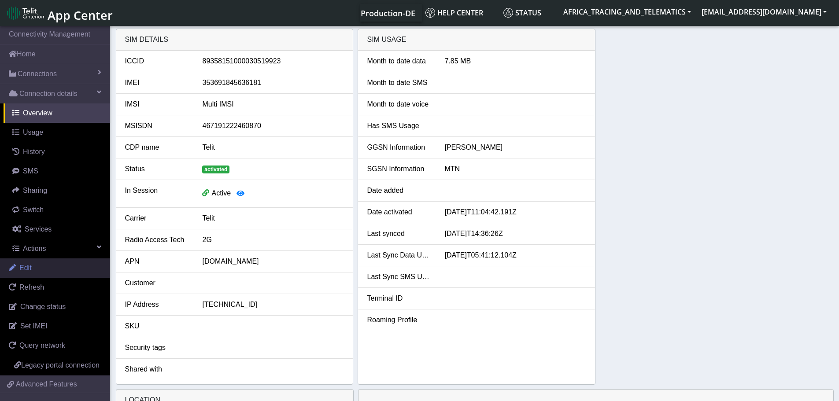
click at [37, 266] on link "Edit" at bounding box center [55, 268] width 110 height 19
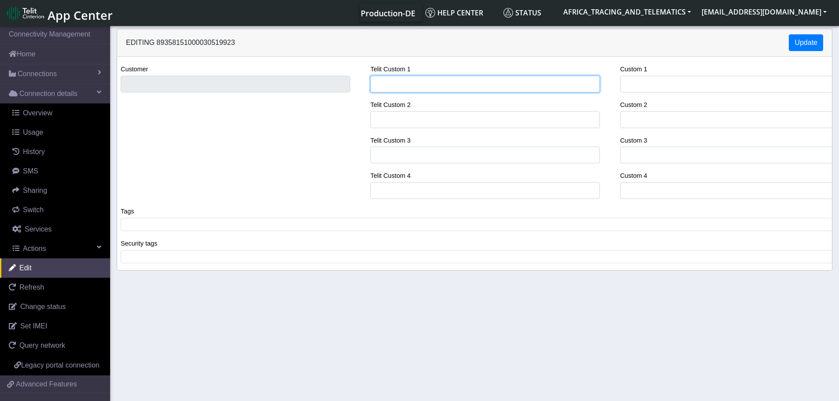
drag, startPoint x: 407, startPoint y: 85, endPoint x: 426, endPoint y: 89, distance: 19.6
click at [407, 85] on input "Telit Custom 1" at bounding box center [485, 84] width 230 height 17
type input "YOKS - [GEOGRAPHIC_DATA]"
click at [200, 222] on span at bounding box center [478, 225] width 710 height 8
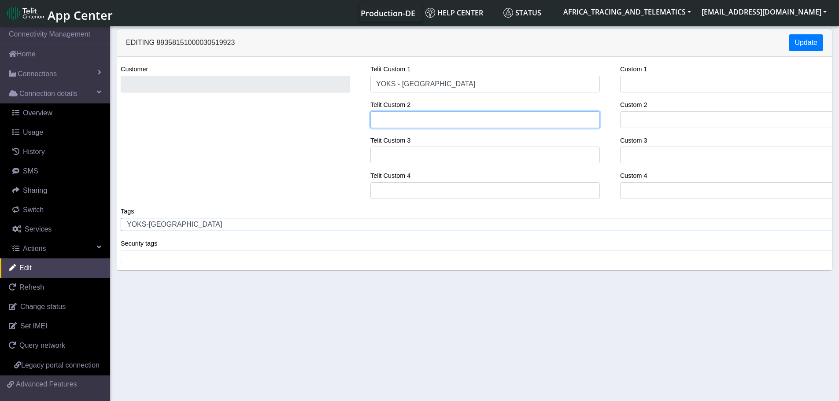
drag, startPoint x: 441, startPoint y: 117, endPoint x: 430, endPoint y: 110, distance: 13.7
click at [441, 117] on input "Telit Custom 2" at bounding box center [485, 119] width 230 height 17
paste input "GR 556-25 / TOYOTA HIACE"
type input "GR 556-25 / TOYOTA HIACE"
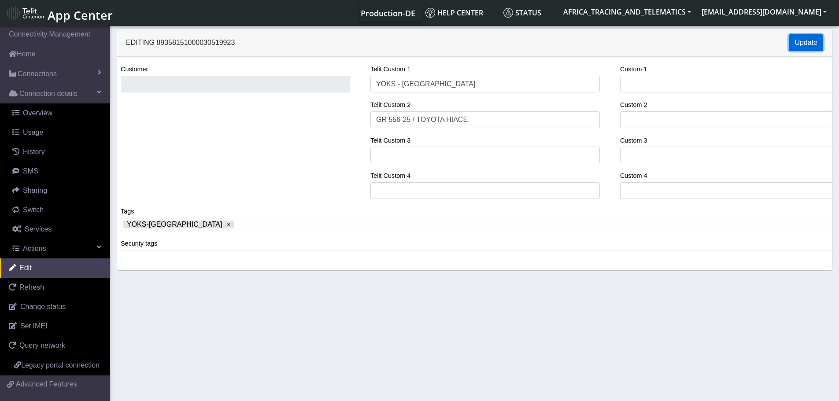
click at [807, 44] on button "Update" at bounding box center [806, 42] width 34 height 17
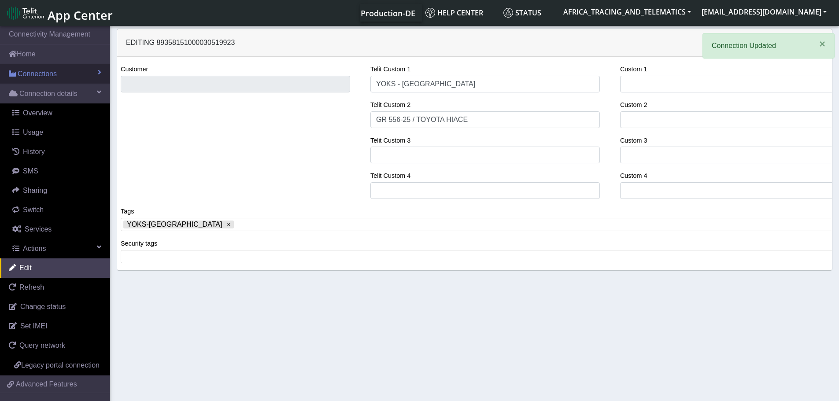
click at [41, 76] on span "Connections" at bounding box center [37, 74] width 39 height 11
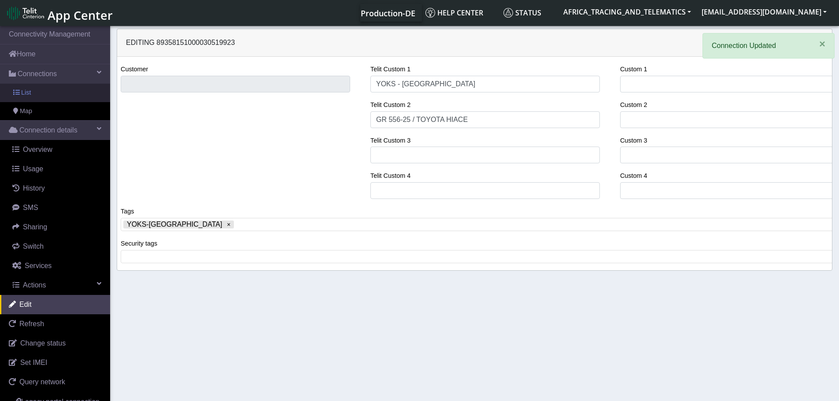
click at [40, 92] on link "List" at bounding box center [55, 93] width 110 height 19
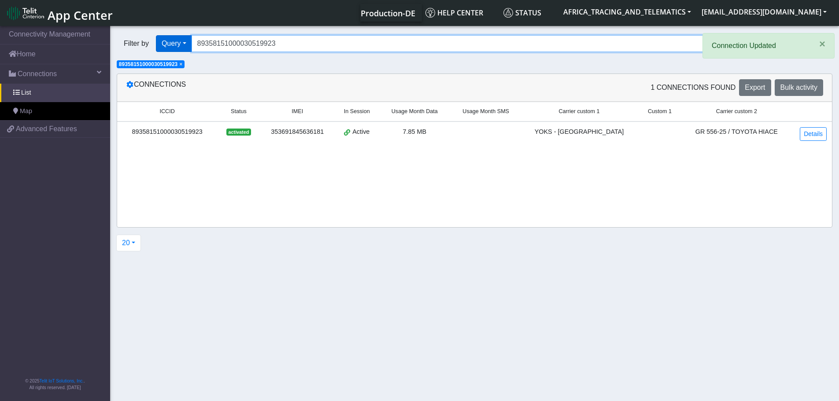
drag, startPoint x: 282, startPoint y: 45, endPoint x: 177, endPoint y: 41, distance: 105.4
click at [177, 41] on div "Filter by Query Query In Session Not connected Tags Country Operator 8935815100…" at bounding box center [441, 43] width 649 height 17
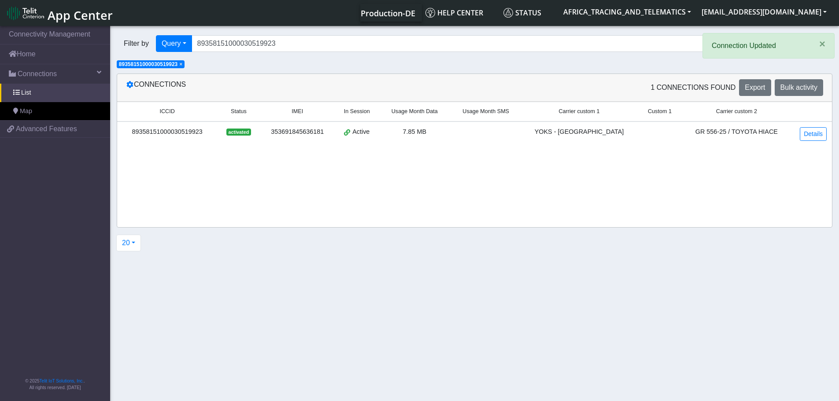
click at [182, 65] on span "×" at bounding box center [180, 64] width 3 height 6
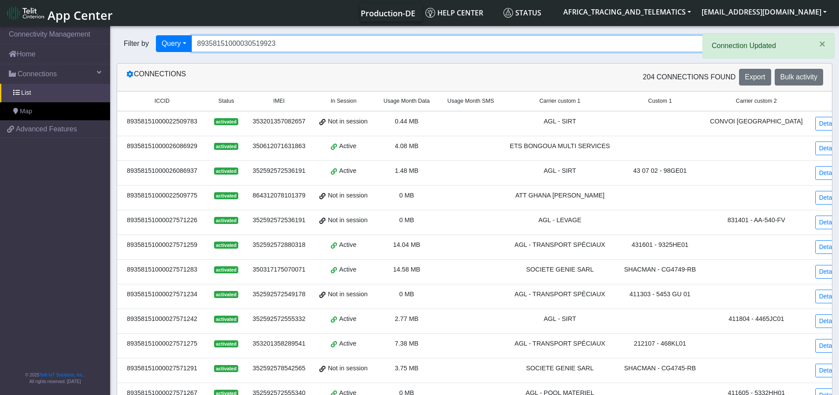
paste input "20012"
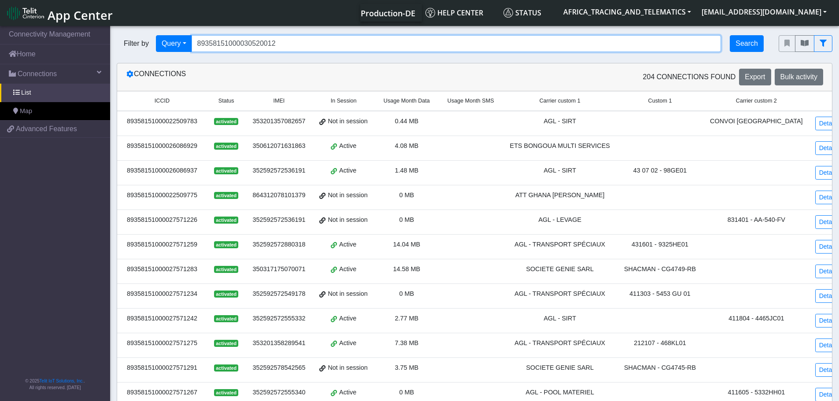
type input "89358151000030520012"
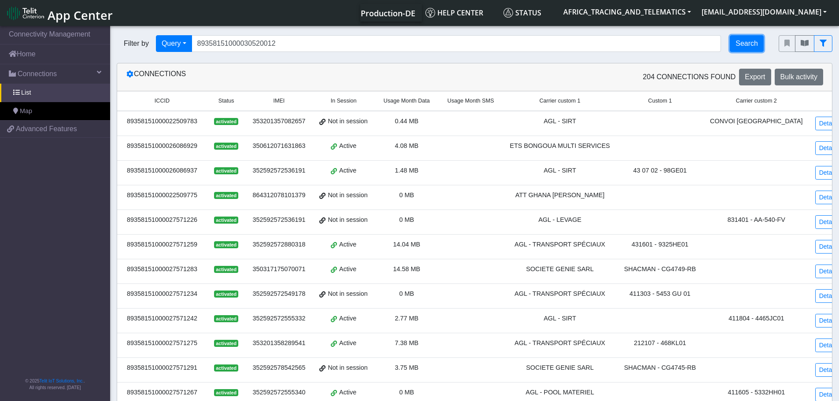
click at [748, 42] on button "Search" at bounding box center [747, 43] width 34 height 17
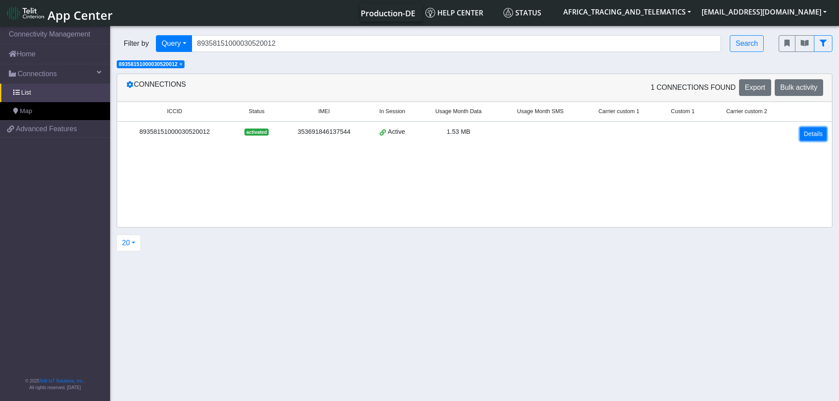
click at [808, 131] on link "Details" at bounding box center [813, 134] width 27 height 14
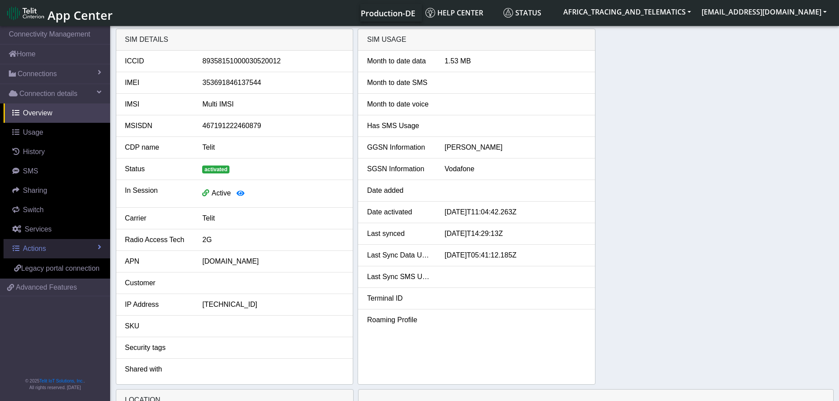
click at [42, 248] on span "Actions" at bounding box center [34, 248] width 23 height 7
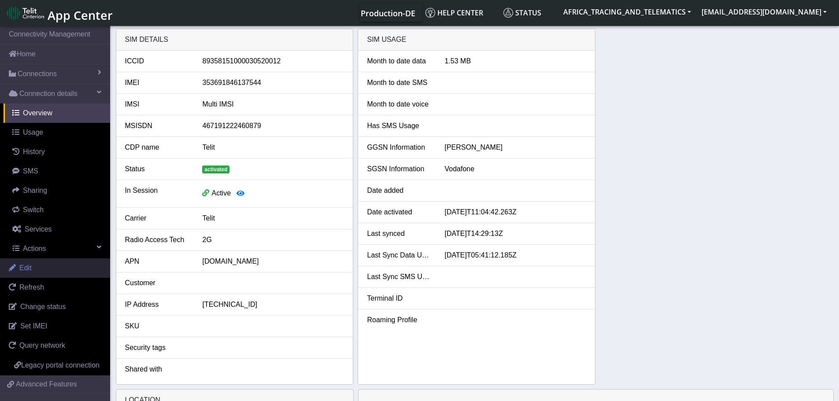
click at [46, 267] on link "Edit" at bounding box center [55, 268] width 110 height 19
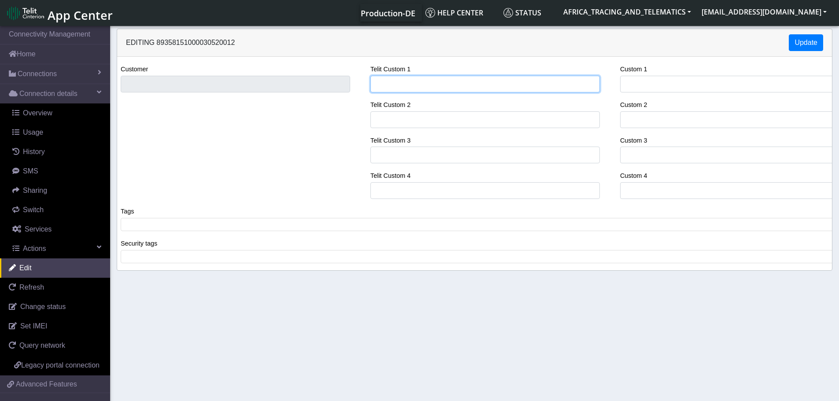
click at [428, 83] on input "Telit Custom 1" at bounding box center [485, 84] width 230 height 17
type input "YOKS - [GEOGRAPHIC_DATA]"
click at [248, 226] on span at bounding box center [478, 225] width 710 height 8
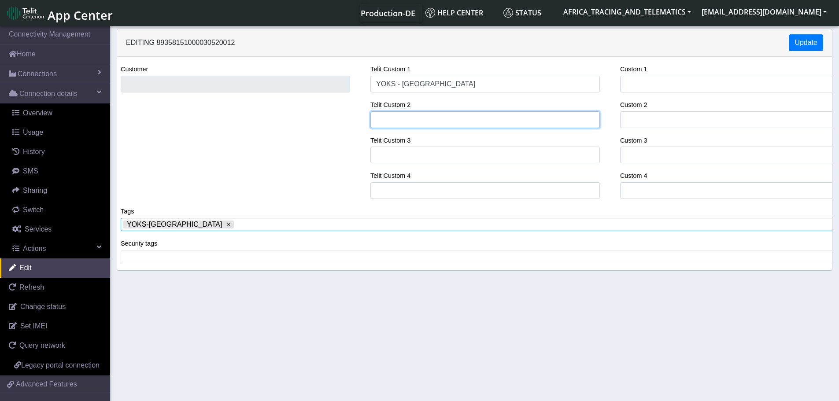
click at [404, 117] on input "Telit Custom 2" at bounding box center [485, 119] width 230 height 17
paste input "GR2461-25 / NISSAN ROGUE"
type input "GR2461-25 / NISSAN ROGUE"
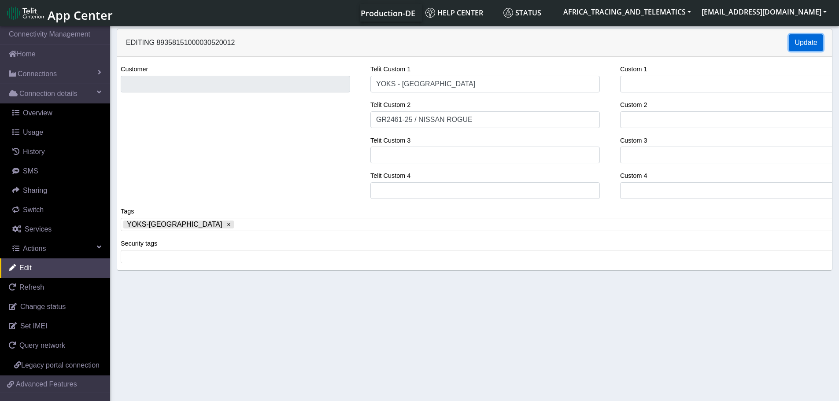
click at [794, 41] on button "Update" at bounding box center [806, 42] width 34 height 17
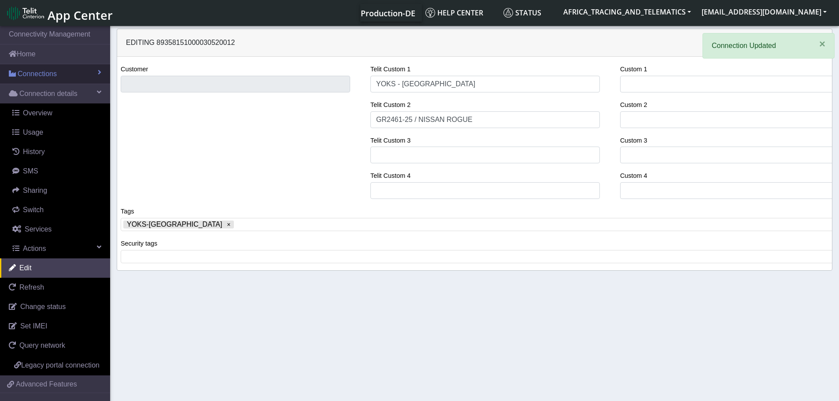
click at [45, 71] on span "Connections" at bounding box center [37, 74] width 39 height 11
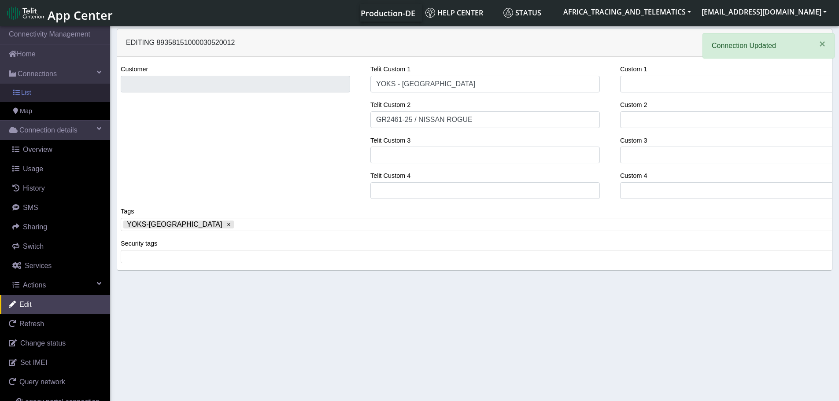
click at [40, 90] on link "List" at bounding box center [55, 93] width 110 height 19
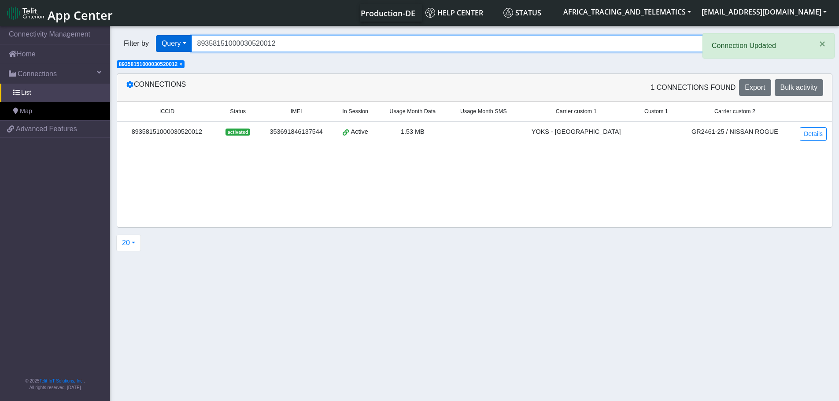
drag, startPoint x: 287, startPoint y: 44, endPoint x: 161, endPoint y: 45, distance: 126.4
click at [161, 45] on div "Filter by Query Query In Session Not connected Tags Country Operator 8935815100…" at bounding box center [441, 43] width 649 height 17
paste input "19758"
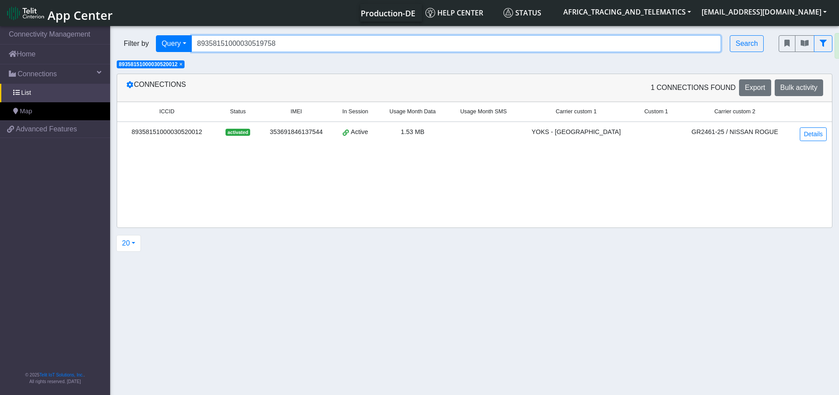
type input "89358151000030519758"
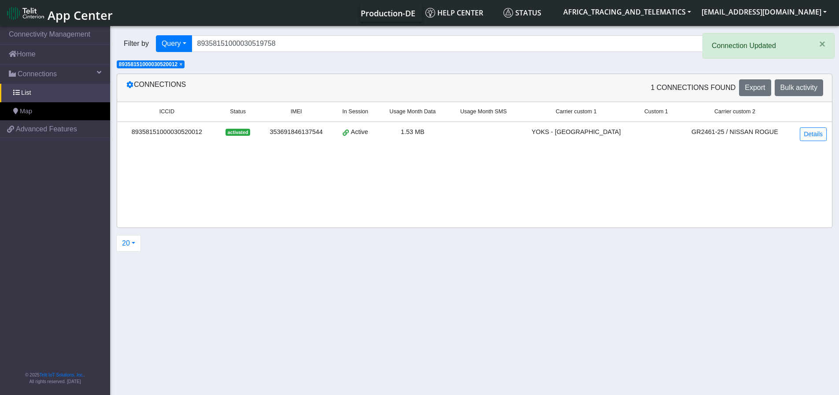
click at [182, 64] on span "×" at bounding box center [180, 64] width 3 height 6
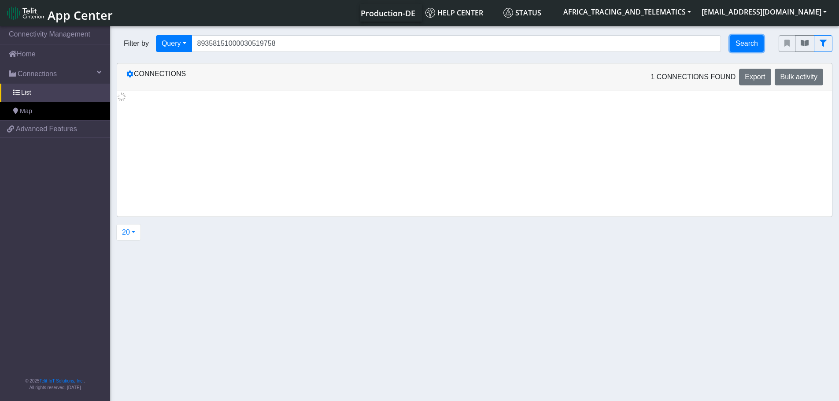
click at [741, 43] on button "Search" at bounding box center [747, 43] width 34 height 17
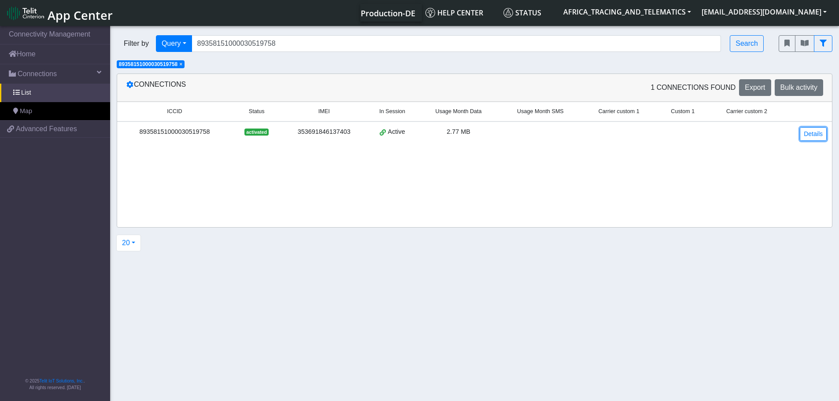
drag, startPoint x: 808, startPoint y: 130, endPoint x: 730, endPoint y: 133, distance: 78.0
click at [808, 130] on link "Details" at bounding box center [813, 134] width 27 height 14
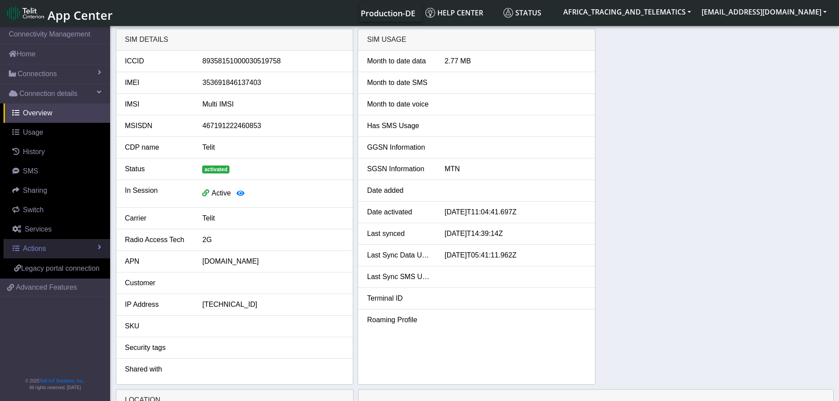
click at [24, 248] on span "Actions" at bounding box center [34, 248] width 23 height 7
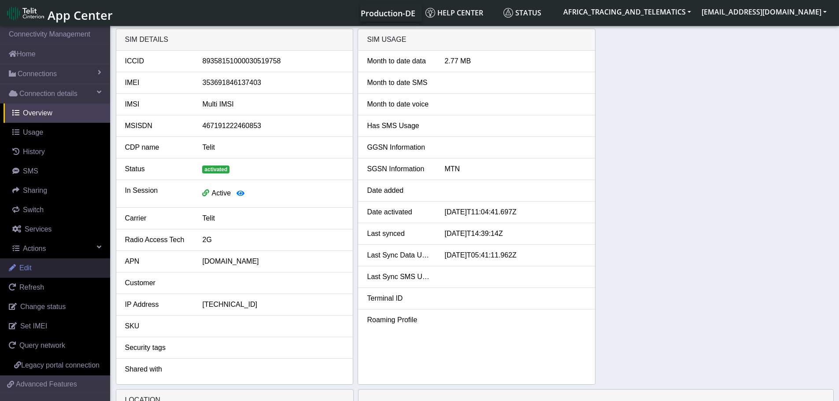
click at [35, 262] on link "Edit" at bounding box center [55, 268] width 110 height 19
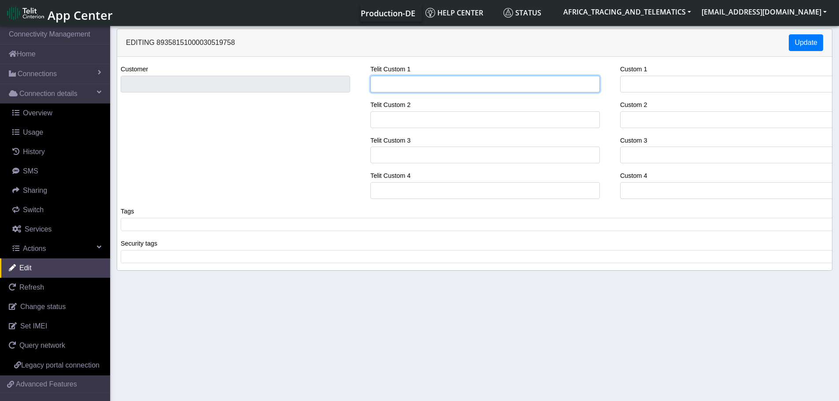
click at [419, 83] on input "Telit Custom 1" at bounding box center [485, 84] width 230 height 17
type input "YOKS - [GEOGRAPHIC_DATA]"
click at [183, 229] on span at bounding box center [478, 225] width 710 height 8
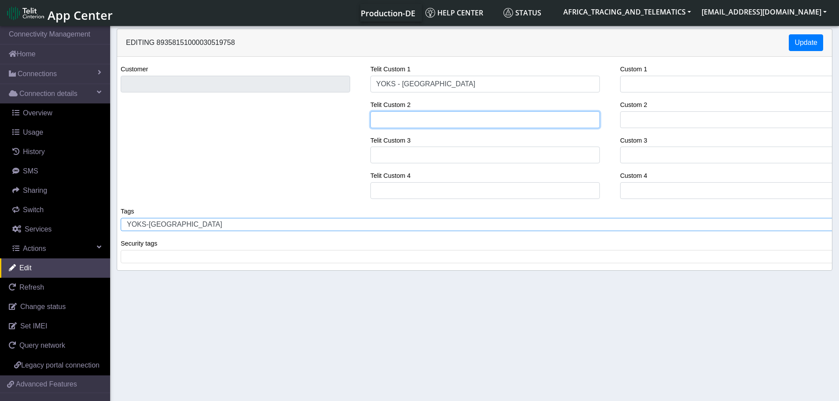
click at [416, 122] on input "Telit Custom 2" at bounding box center [485, 119] width 230 height 17
paste input "GR260-23 / HYUNDAI CRETA"
type input "GR260-23 / HYUNDAI CRETA"
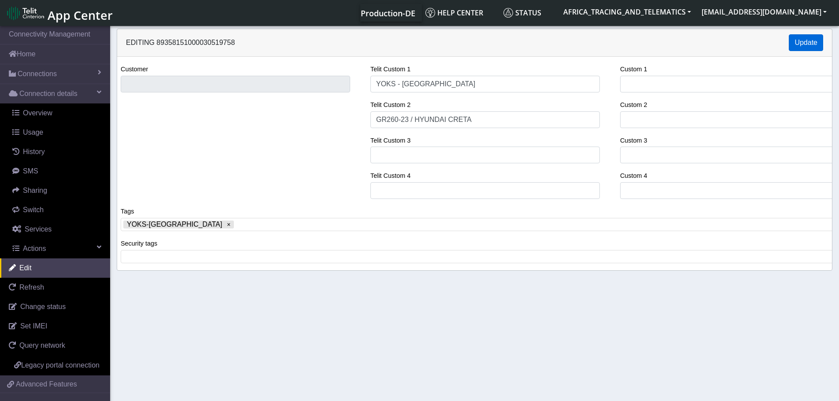
click at [821, 36] on div "Editing 89358151000030519758 Update" at bounding box center [474, 43] width 715 height 28
click at [805, 40] on button "Update" at bounding box center [806, 42] width 34 height 17
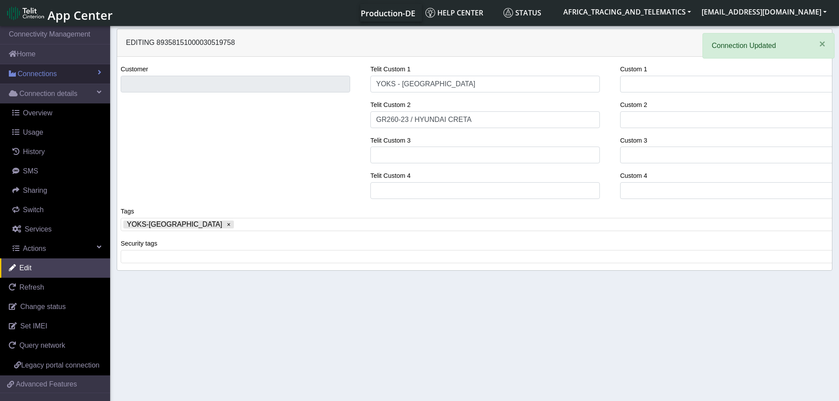
click at [39, 72] on span "Connections" at bounding box center [37, 74] width 39 height 11
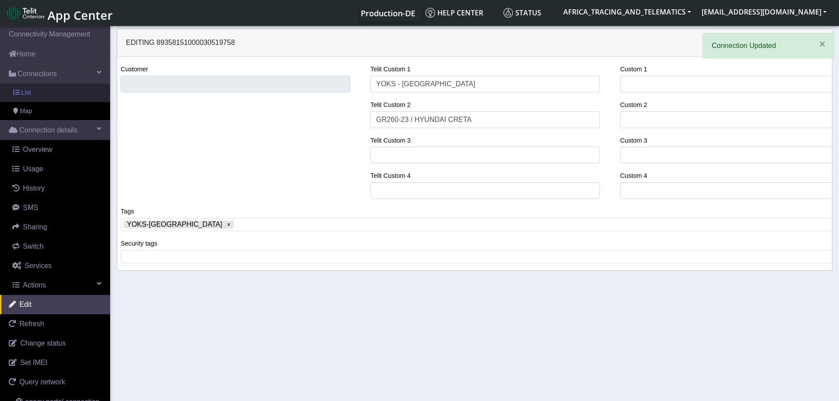
click at [44, 96] on link "List" at bounding box center [55, 93] width 110 height 19
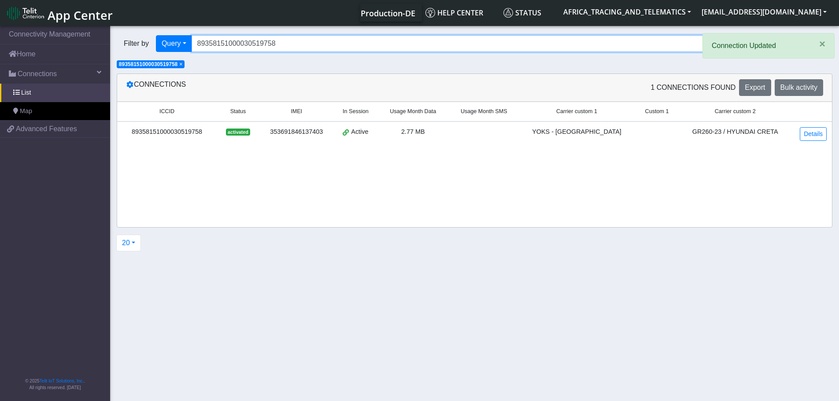
drag, startPoint x: 286, startPoint y: 41, endPoint x: 155, endPoint y: 33, distance: 131.9
click at [155, 33] on div "Filter by Query Query In Session Not connected Tags Country Operator 8935815100…" at bounding box center [441, 44] width 662 height 30
paste input "99"
type input "89358151000030519998"
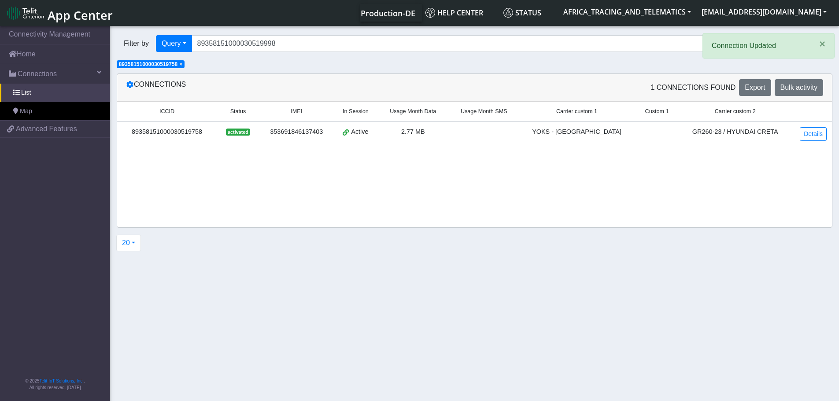
click at [182, 64] on span "×" at bounding box center [180, 64] width 3 height 6
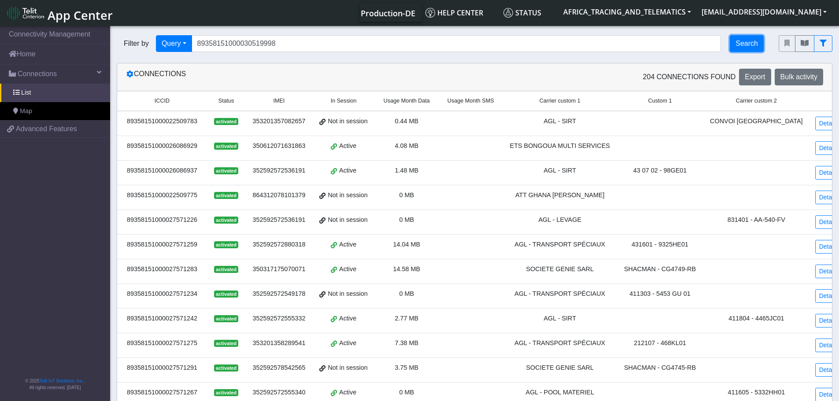
click at [744, 41] on button "Search" at bounding box center [747, 43] width 34 height 17
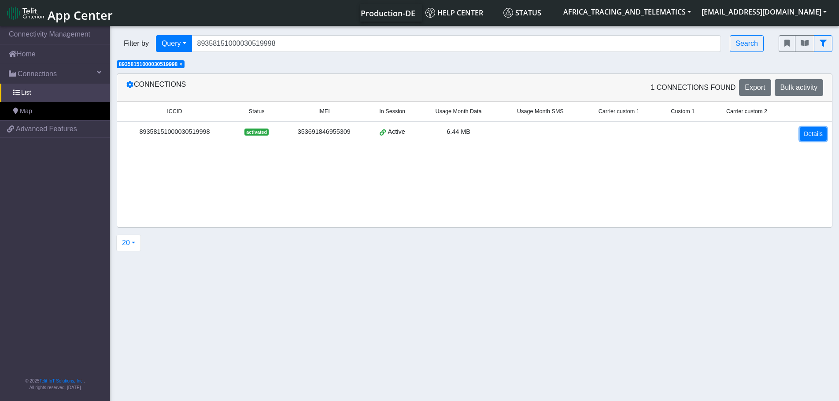
click at [811, 137] on link "Details" at bounding box center [813, 134] width 27 height 14
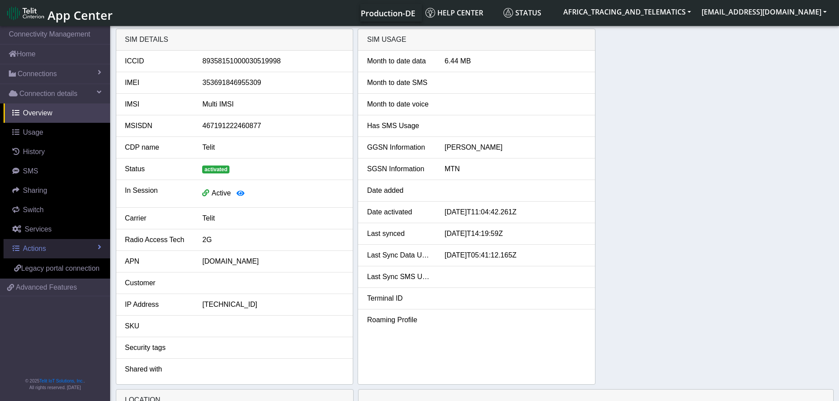
click at [28, 248] on span "Actions" at bounding box center [34, 248] width 23 height 7
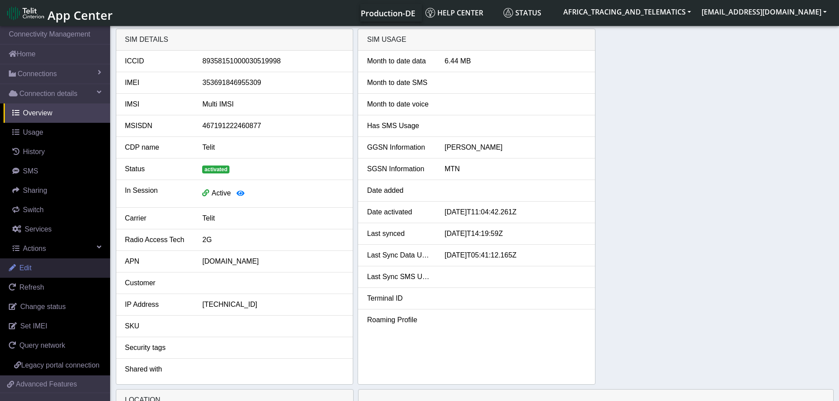
click at [40, 271] on link "Edit" at bounding box center [55, 268] width 110 height 19
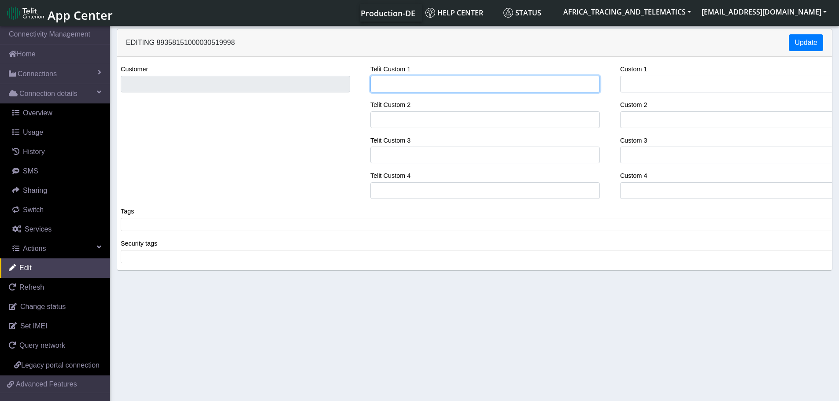
click at [411, 83] on input "Telit Custom 1" at bounding box center [485, 84] width 230 height 17
type input "YOKS - [GEOGRAPHIC_DATA]"
click at [181, 226] on span at bounding box center [478, 225] width 710 height 8
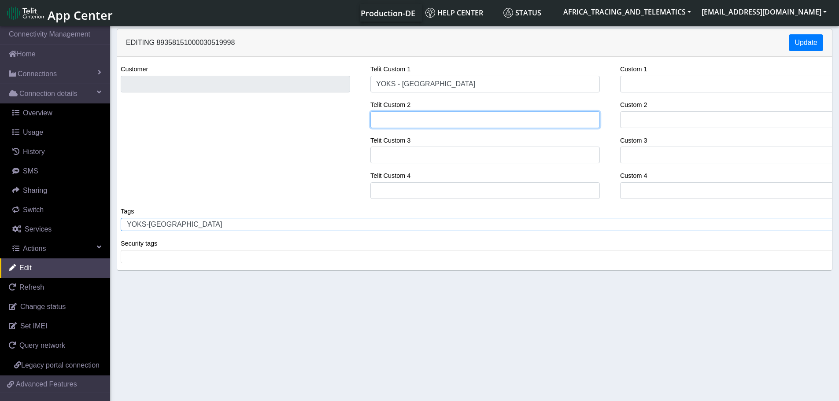
drag, startPoint x: 458, startPoint y: 119, endPoint x: 442, endPoint y: 101, distance: 24.3
click at [458, 119] on input "Telit Custom 2" at bounding box center [485, 119] width 230 height 17
paste input "GT4205-24 / TOYOTA HIACE"
type input "GT4205-24 / TOYOTA HIACE"
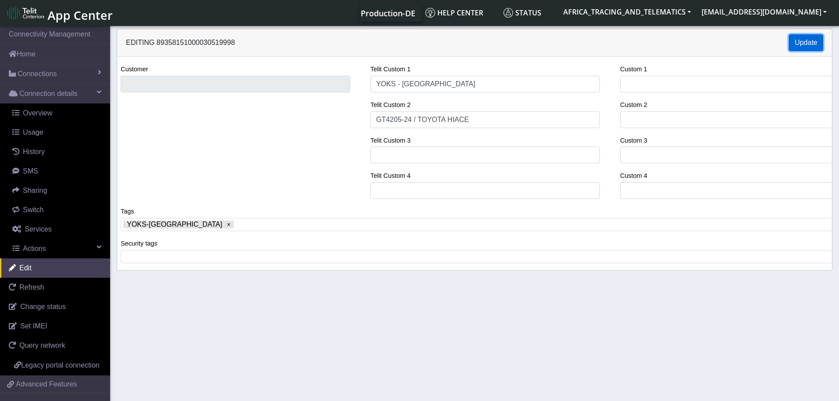
click at [805, 40] on button "Update" at bounding box center [806, 42] width 34 height 17
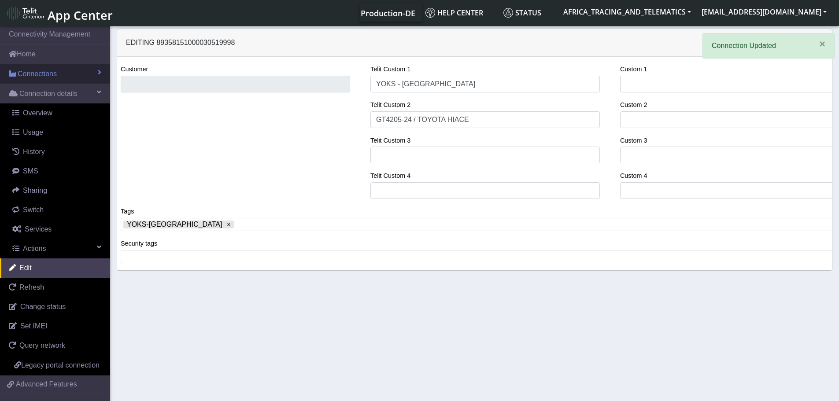
click at [37, 74] on span "Connections" at bounding box center [37, 74] width 39 height 11
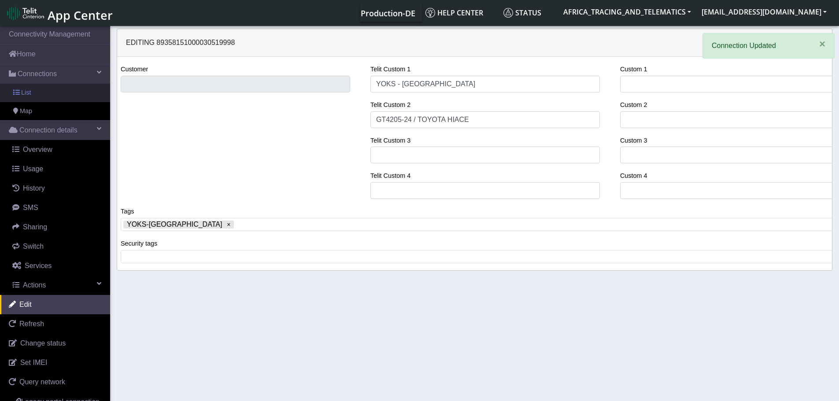
click at [37, 98] on link "List" at bounding box center [55, 93] width 110 height 19
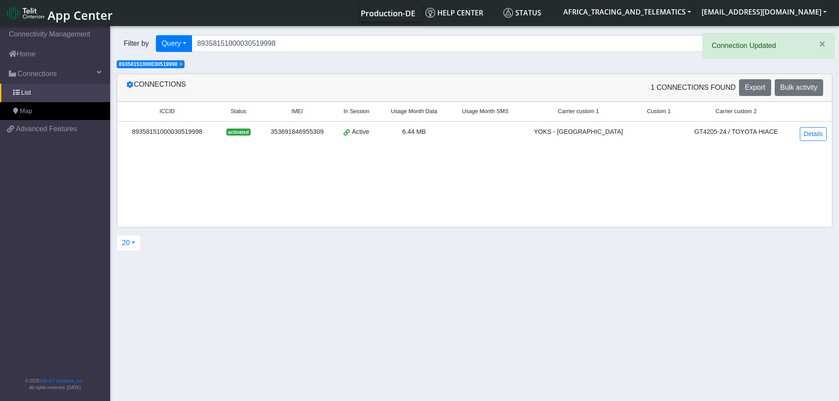
click at [182, 66] on span "×" at bounding box center [180, 64] width 3 height 6
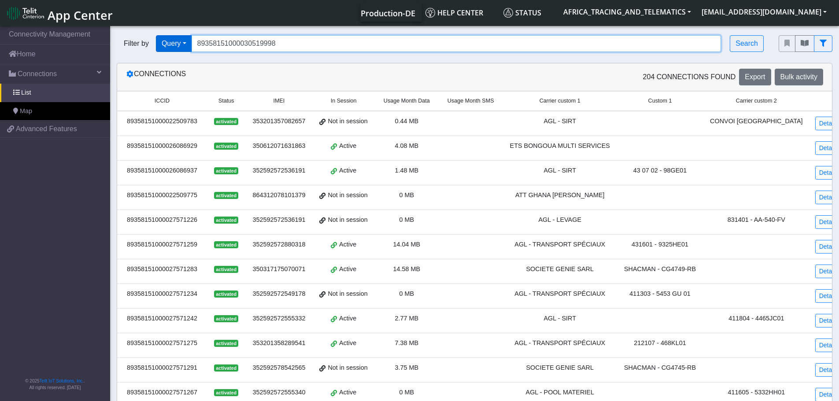
drag, startPoint x: 285, startPoint y: 43, endPoint x: 187, endPoint y: 44, distance: 98.7
click at [188, 44] on div "Filter by Query Query In Session Not connected Tags Country Operator 8935815100…" at bounding box center [441, 43] width 649 height 17
paste input "15"
type input "89358151000030519915"
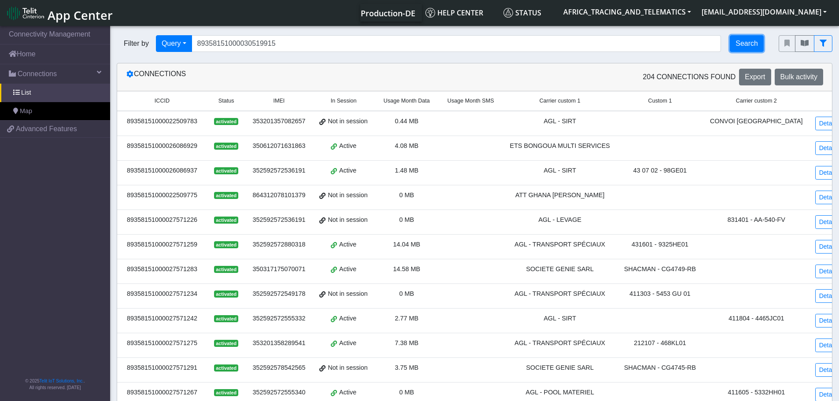
click at [747, 40] on button "Search" at bounding box center [747, 43] width 34 height 17
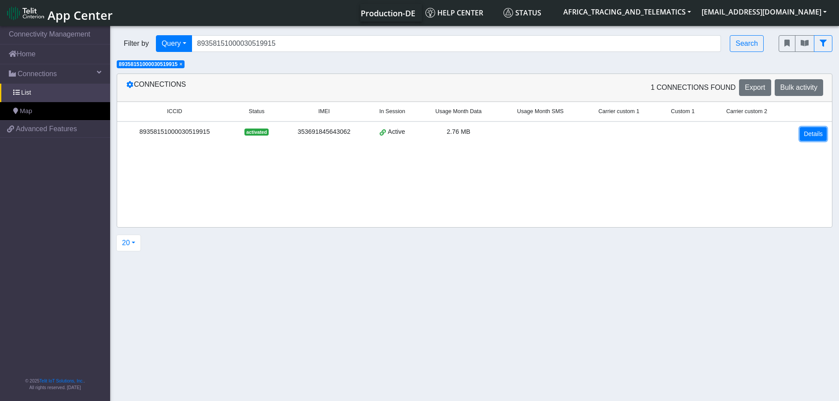
click at [815, 133] on link "Details" at bounding box center [813, 134] width 27 height 14
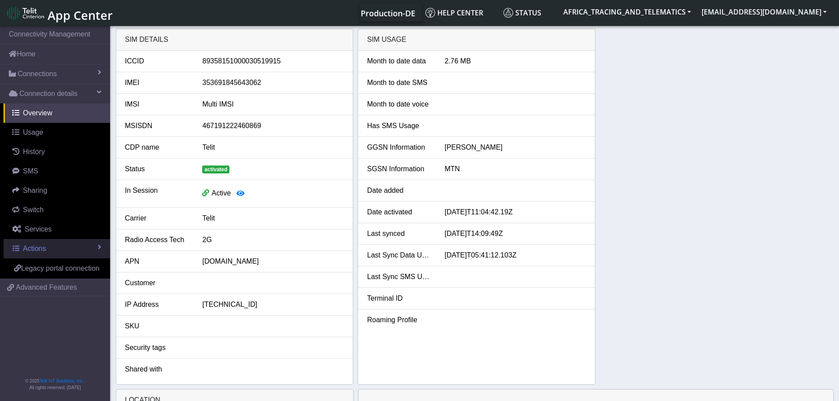
click at [55, 252] on link "Actions" at bounding box center [57, 248] width 107 height 19
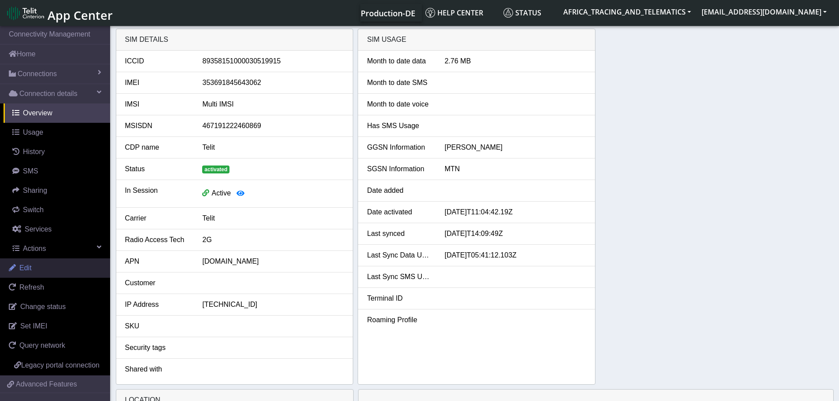
click at [36, 270] on link "Edit" at bounding box center [55, 268] width 110 height 19
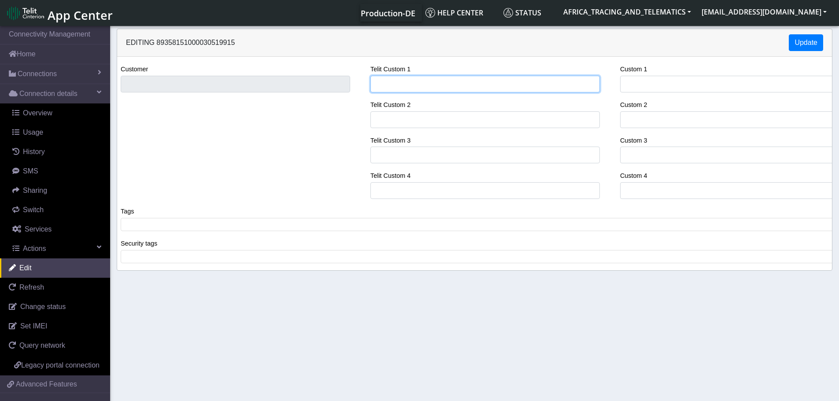
click at [425, 88] on input "Telit Custom 1" at bounding box center [485, 84] width 230 height 17
type input "YOKS - [GEOGRAPHIC_DATA]"
click at [219, 229] on span at bounding box center [478, 225] width 710 height 8
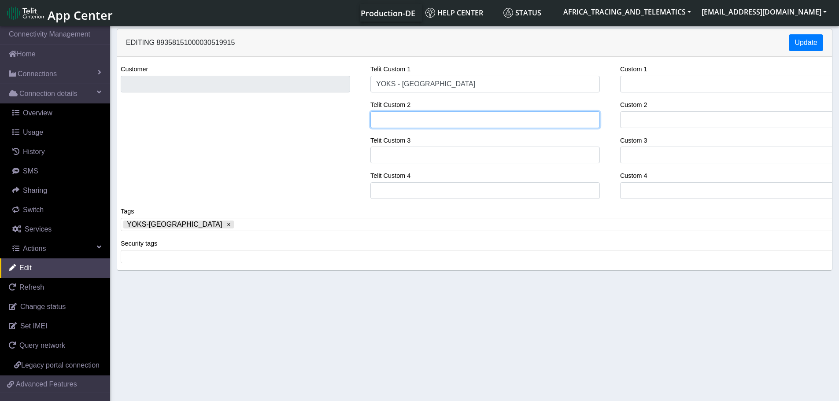
click at [422, 114] on input "Telit Custom 2" at bounding box center [485, 119] width 230 height 17
paste input "GW3587-62 / [GEOGRAPHIC_DATA]"
type input "GW3587-62 / [GEOGRAPHIC_DATA]"
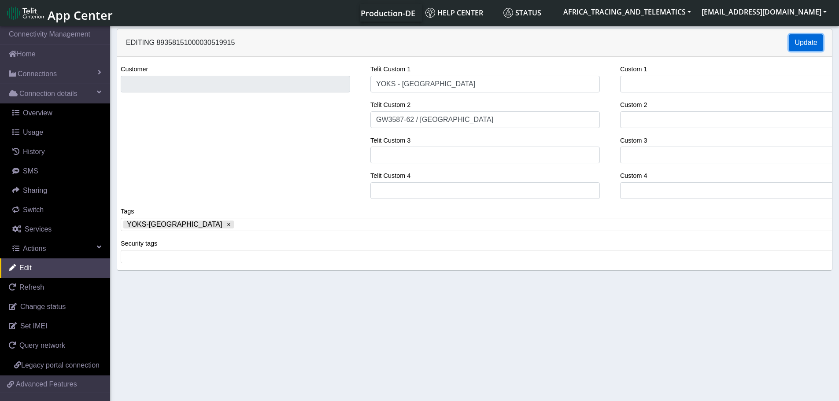
click at [800, 41] on button "Update" at bounding box center [806, 42] width 34 height 17
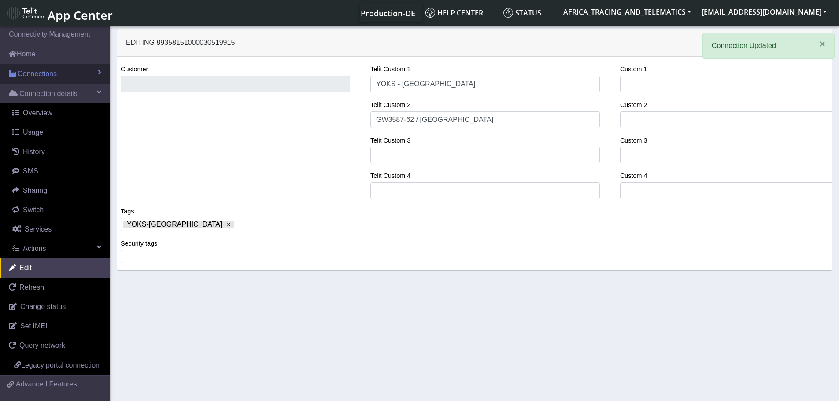
click at [31, 74] on span "Connections" at bounding box center [37, 74] width 39 height 11
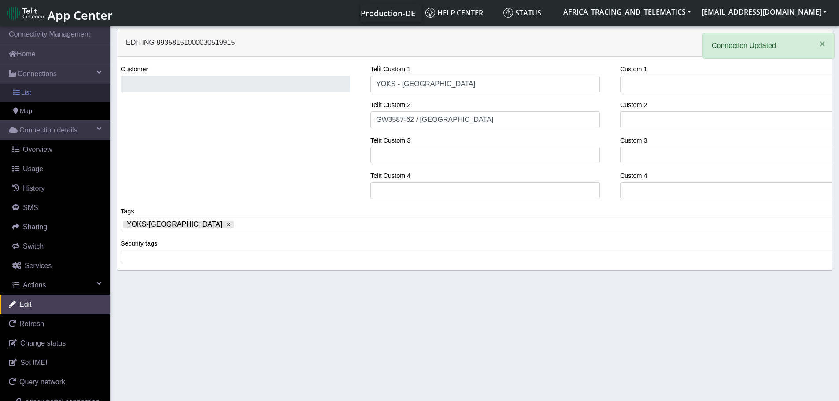
click at [33, 93] on link "List" at bounding box center [55, 93] width 110 height 19
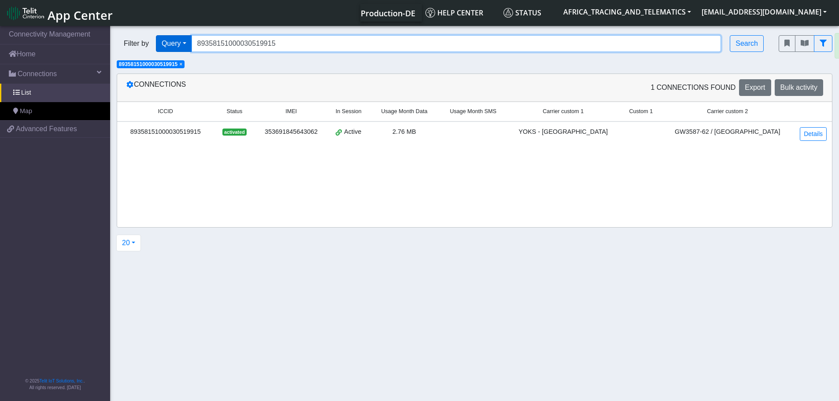
drag, startPoint x: 289, startPoint y: 43, endPoint x: 178, endPoint y: 44, distance: 111.0
click at [178, 44] on div "Filter by Query Query In Session Not connected Tags Country Operator 8935815100…" at bounding box center [441, 43] width 649 height 17
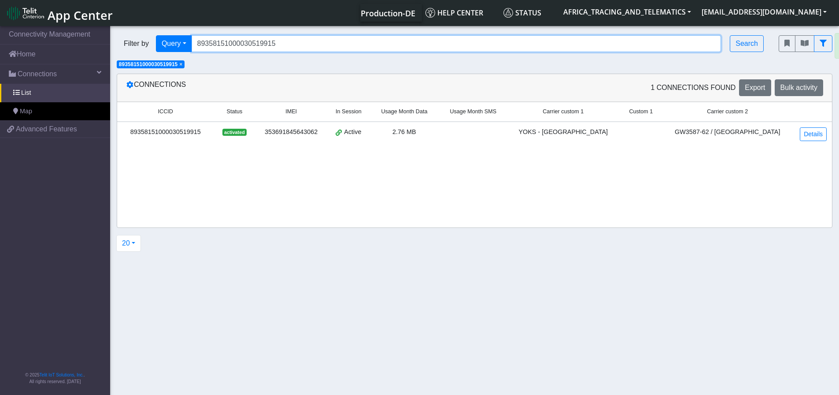
paste input "20046"
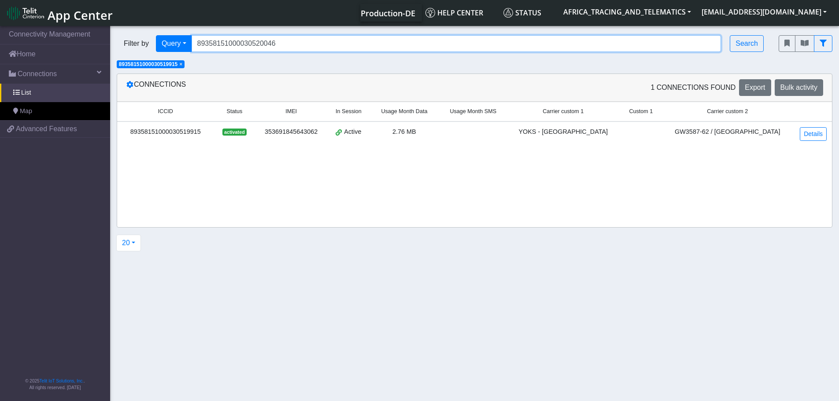
type input "89358151000030520046"
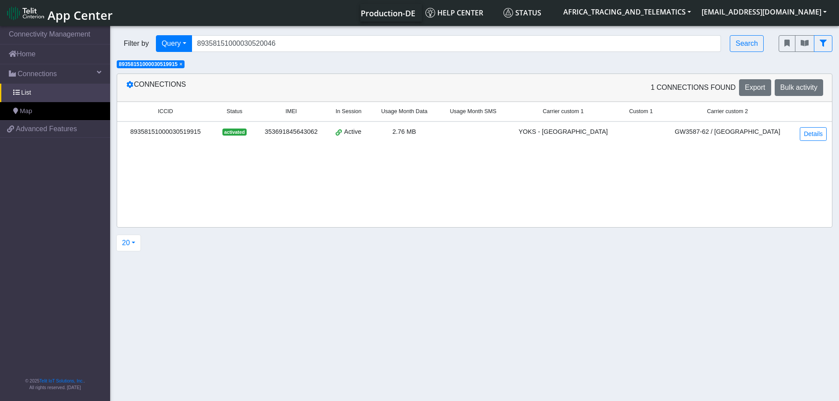
click at [182, 64] on span "×" at bounding box center [180, 64] width 3 height 6
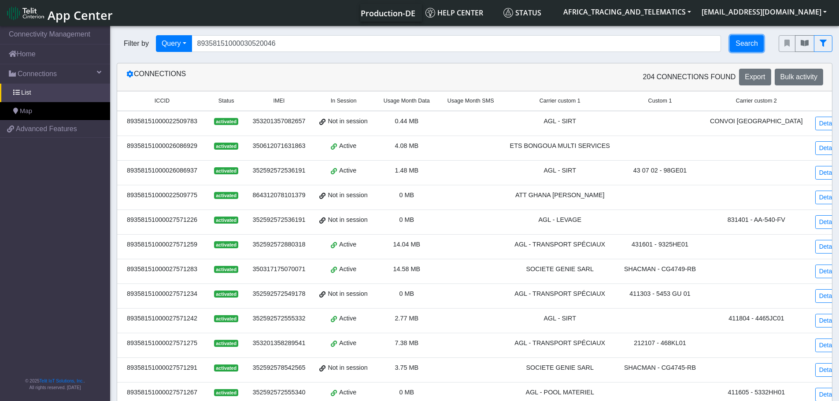
drag, startPoint x: 750, startPoint y: 50, endPoint x: 745, endPoint y: 41, distance: 9.9
click at [749, 49] on button "Search" at bounding box center [747, 43] width 34 height 17
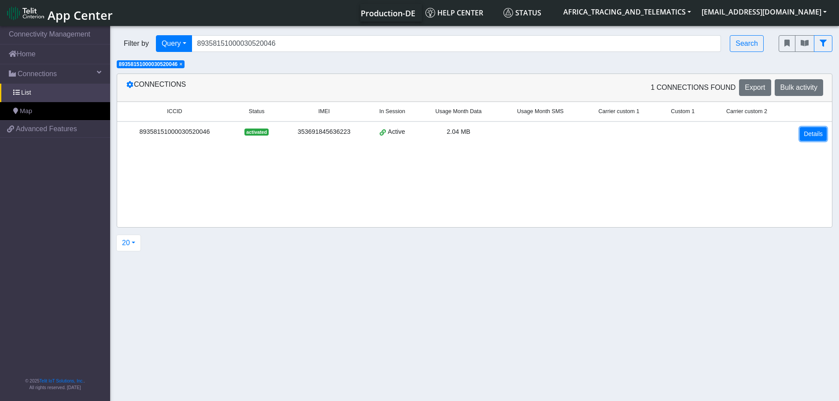
click at [815, 133] on link "Details" at bounding box center [813, 134] width 27 height 14
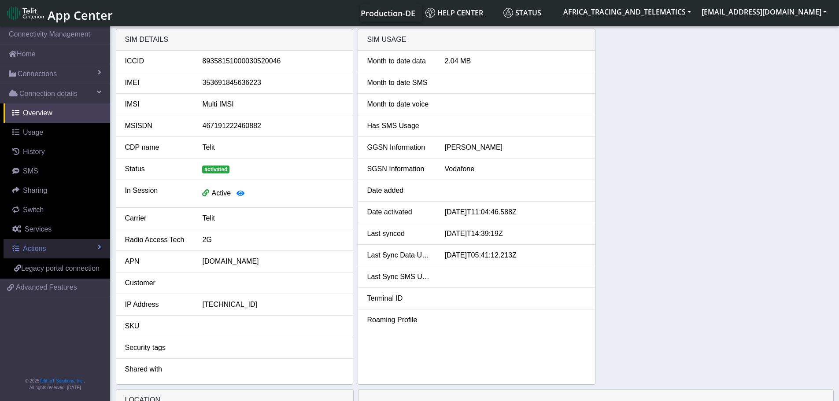
click at [37, 248] on span "Actions" at bounding box center [34, 248] width 23 height 7
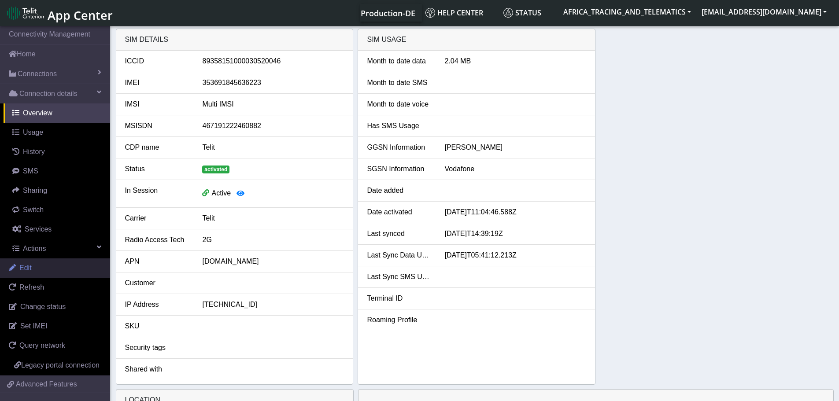
click at [30, 265] on span "Edit" at bounding box center [25, 267] width 12 height 7
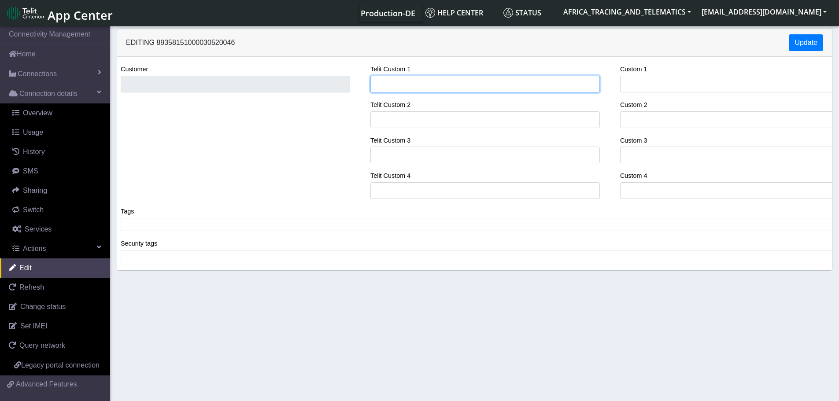
click at [395, 85] on input "Telit Custom 1" at bounding box center [485, 84] width 230 height 17
type input "YOKS - [GEOGRAPHIC_DATA]"
click at [208, 227] on span at bounding box center [478, 225] width 710 height 8
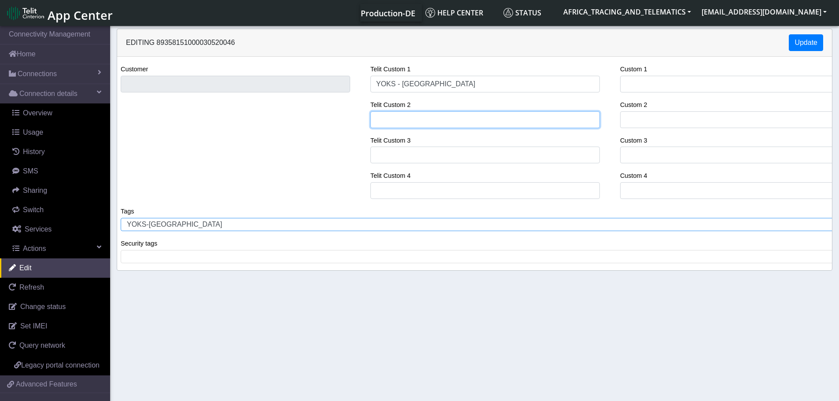
click at [402, 117] on input "Telit Custom 2" at bounding box center [485, 119] width 230 height 17
paste input "GX 187-15 / HYUNDAI [MEDICAL_DATA]"
type input "GX 187-15 / HYUNDAI [MEDICAL_DATA]"
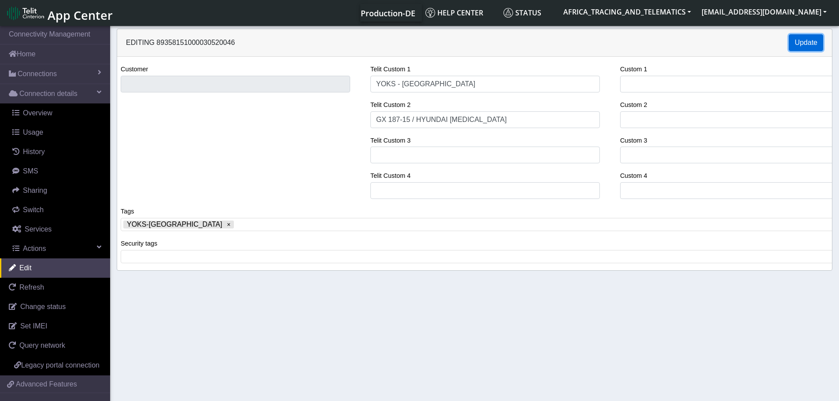
click at [804, 41] on button "Update" at bounding box center [806, 42] width 34 height 17
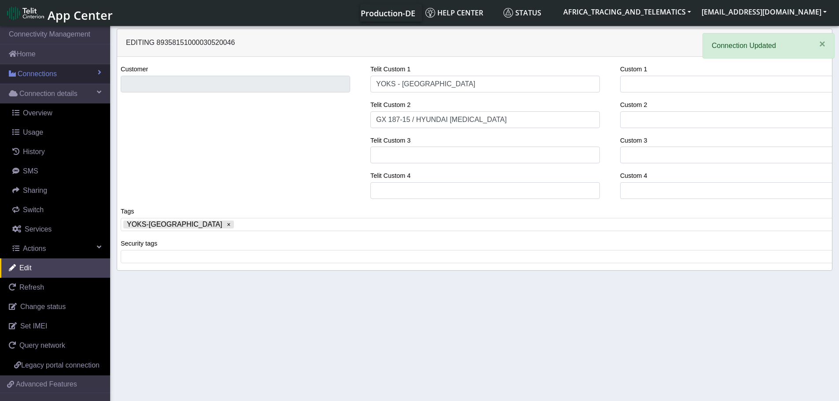
click at [49, 74] on span "Connections" at bounding box center [37, 74] width 39 height 11
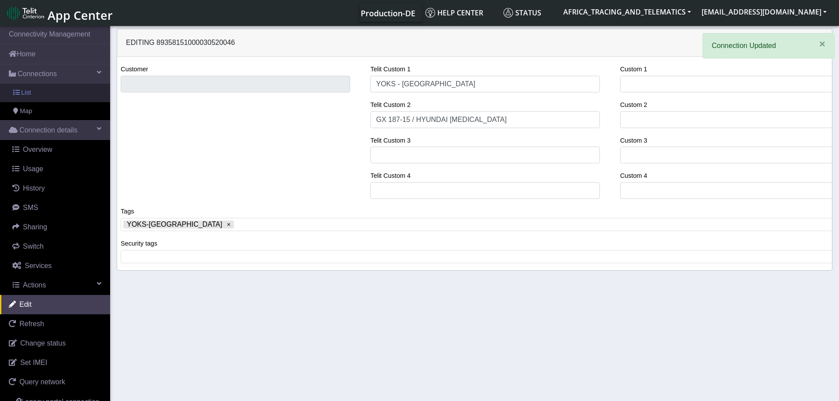
click at [46, 94] on link "List" at bounding box center [55, 93] width 110 height 19
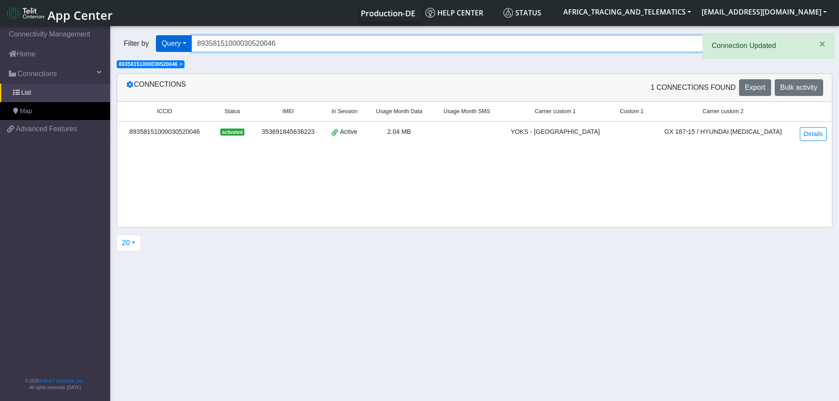
drag, startPoint x: 280, startPoint y: 41, endPoint x: 167, endPoint y: 39, distance: 112.8
click at [167, 39] on div "Filter by Query Query In Session Not connected Tags Country Operator 8935815100…" at bounding box center [441, 43] width 649 height 17
paste input "19949"
type input "89358151000030519949"
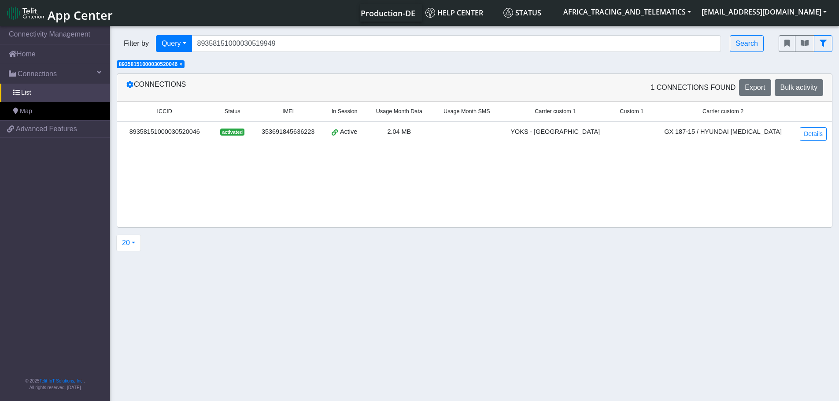
click at [182, 64] on span "×" at bounding box center [180, 64] width 3 height 6
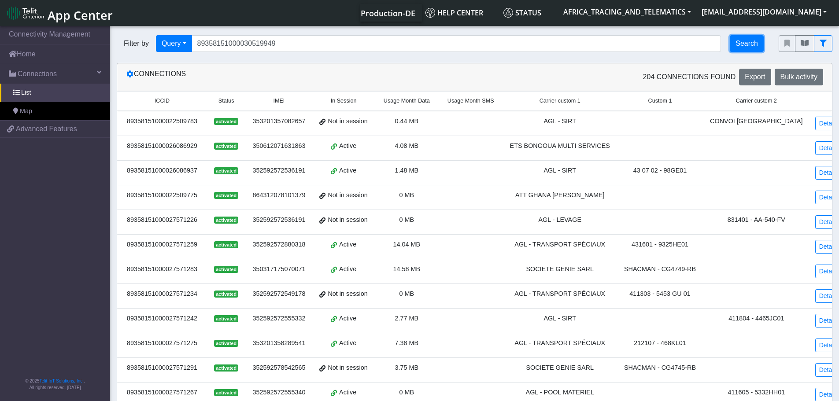
click at [759, 42] on button "Search" at bounding box center [747, 43] width 34 height 17
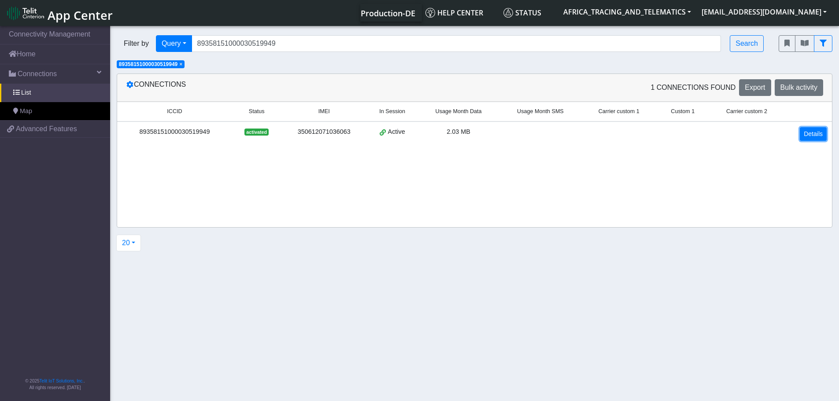
click at [820, 128] on link "Details" at bounding box center [813, 134] width 27 height 14
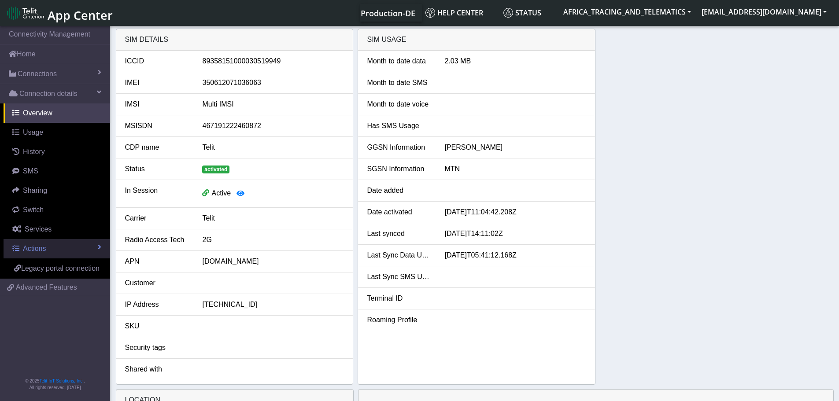
click at [48, 241] on link "Actions" at bounding box center [57, 248] width 107 height 19
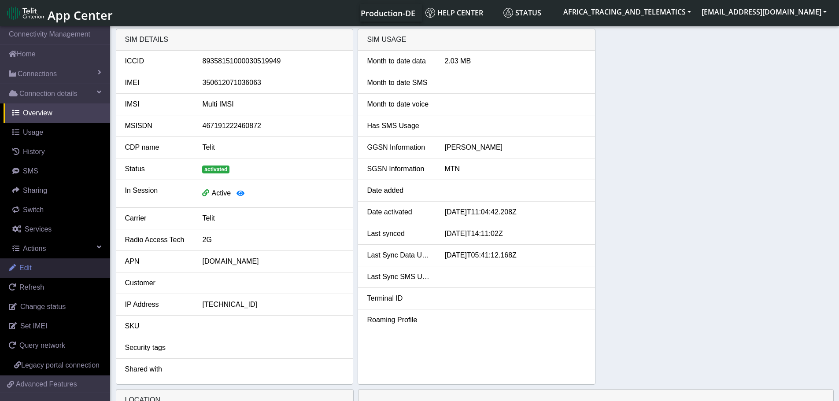
click at [49, 259] on link "Edit" at bounding box center [55, 268] width 110 height 19
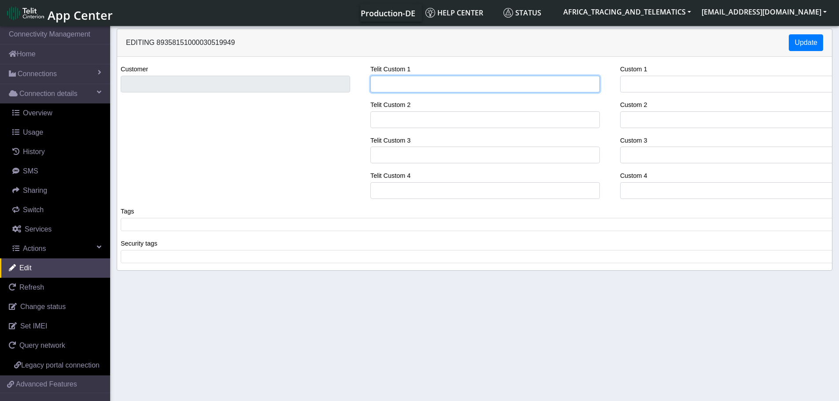
click at [419, 83] on input "Telit Custom 1" at bounding box center [485, 84] width 230 height 17
type input "YOKS - [GEOGRAPHIC_DATA]"
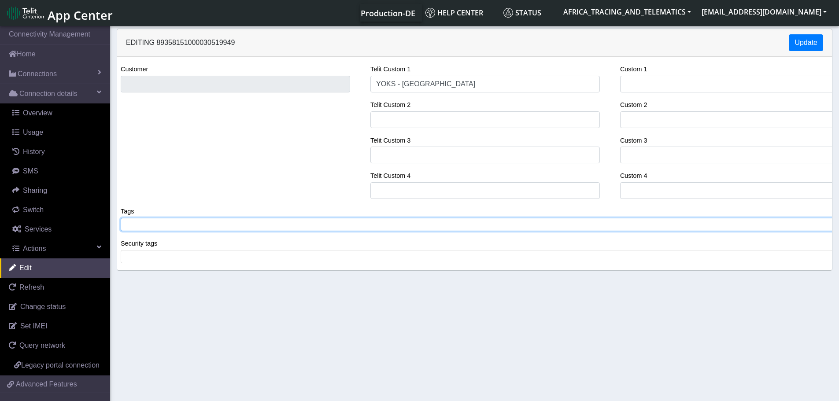
click at [219, 230] on tags "​" at bounding box center [478, 224] width 715 height 13
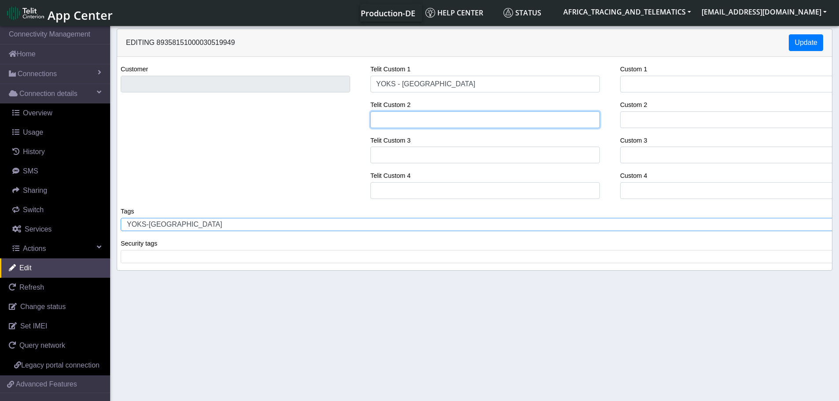
drag, startPoint x: 451, startPoint y: 118, endPoint x: 444, endPoint y: 105, distance: 14.2
click at [451, 116] on input "Telit Custom 2" at bounding box center [485, 119] width 230 height 17
paste input "GX 191-15 / HYUNDAI ELANTRA"
type input "GX 191-15 / HYUNDAI ELANTRA"
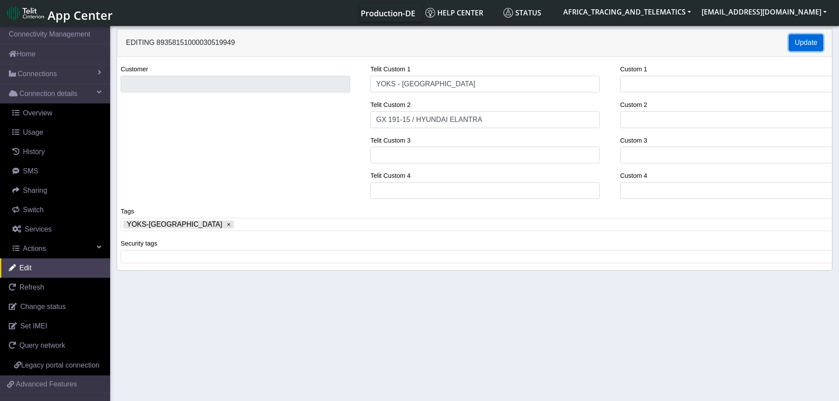
click at [801, 41] on button "Update" at bounding box center [806, 42] width 34 height 17
click at [63, 76] on link "Connections" at bounding box center [55, 73] width 110 height 19
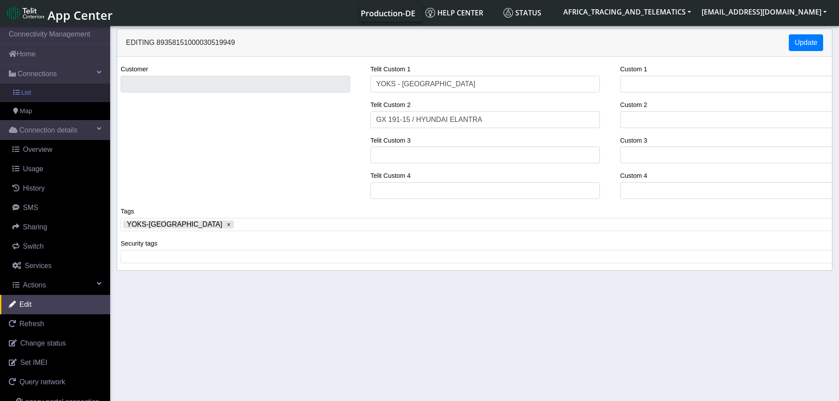
click at [55, 98] on link "List" at bounding box center [55, 93] width 110 height 19
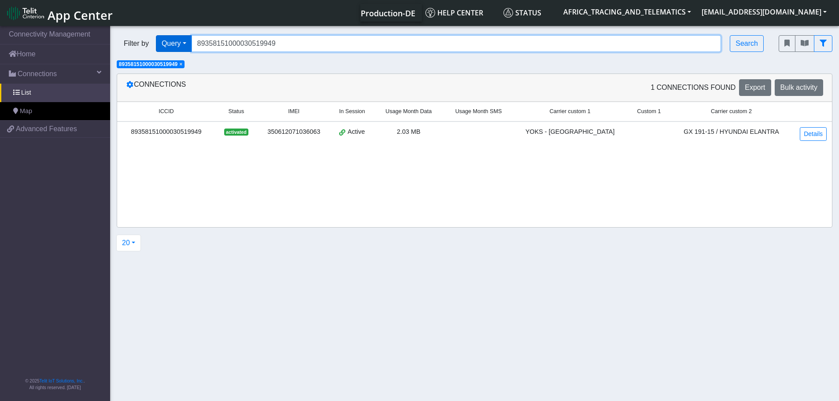
drag, startPoint x: 309, startPoint y: 42, endPoint x: 186, endPoint y: 48, distance: 122.6
click at [167, 38] on div "Filter by Query Query In Session Not connected Tags Country Operator 8935815100…" at bounding box center [441, 43] width 649 height 17
paste input "72"
type input "89358151000030519972"
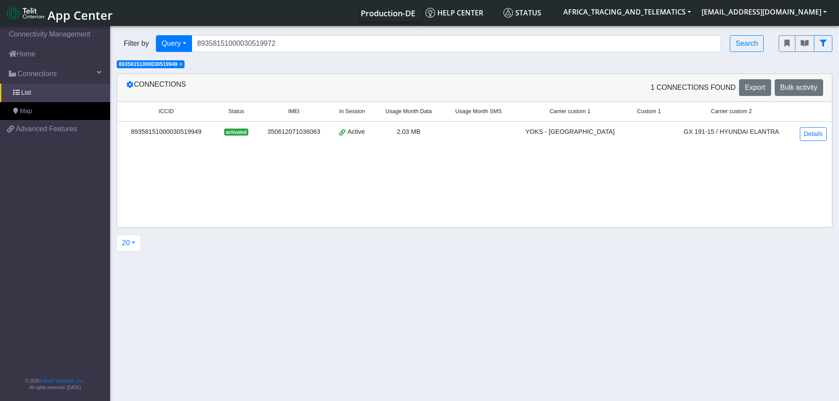
click at [182, 65] on span "×" at bounding box center [180, 64] width 3 height 6
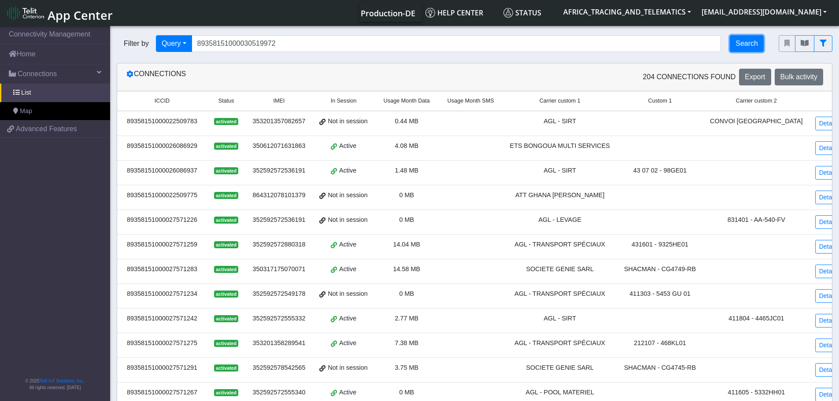
click at [752, 43] on button "Search" at bounding box center [747, 43] width 34 height 17
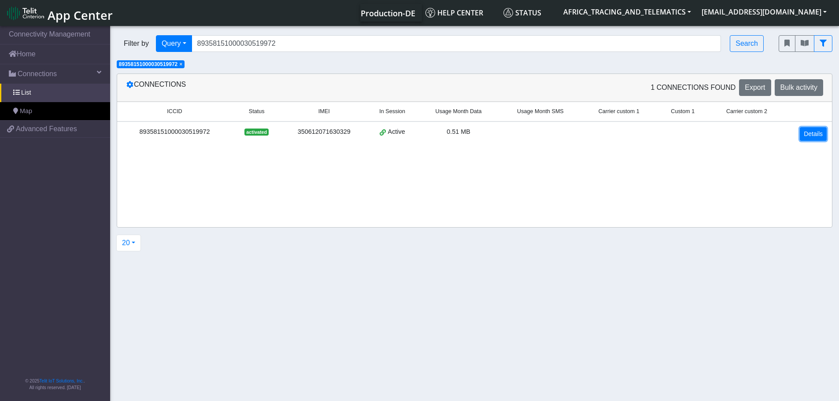
click at [812, 128] on link "Details" at bounding box center [813, 134] width 27 height 14
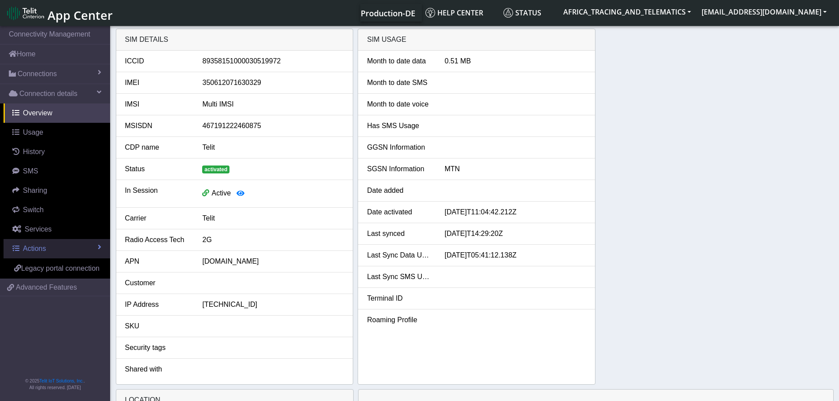
click at [44, 249] on span "Actions" at bounding box center [34, 248] width 23 height 7
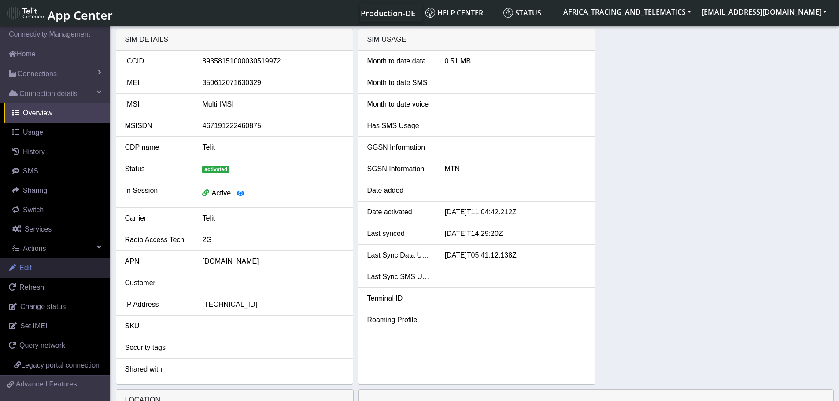
click at [43, 267] on link "Edit" at bounding box center [55, 268] width 110 height 19
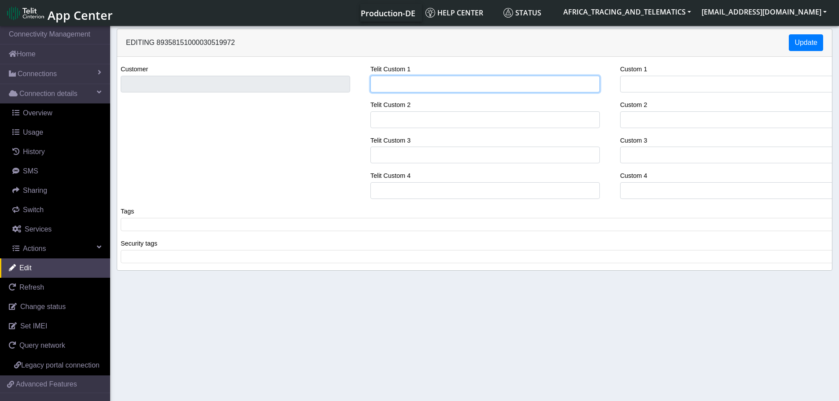
drag, startPoint x: 408, startPoint y: 85, endPoint x: 393, endPoint y: 70, distance: 21.2
click at [408, 85] on input "Telit Custom 1" at bounding box center [485, 84] width 230 height 17
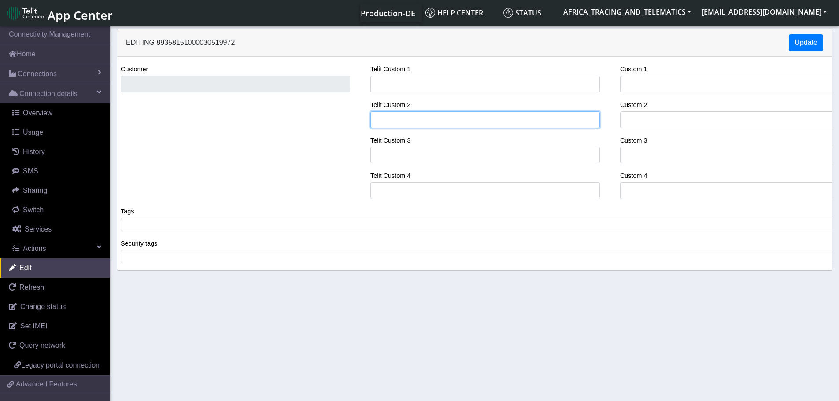
drag, startPoint x: 413, startPoint y: 122, endPoint x: 415, endPoint y: 107, distance: 15.0
click at [413, 121] on input "Telit Custom 2" at bounding box center [485, 119] width 230 height 17
paste input "GX 43-19 / TOYOTA RUSH"
type input "GX 43-19 / TOYOTA RUSH"
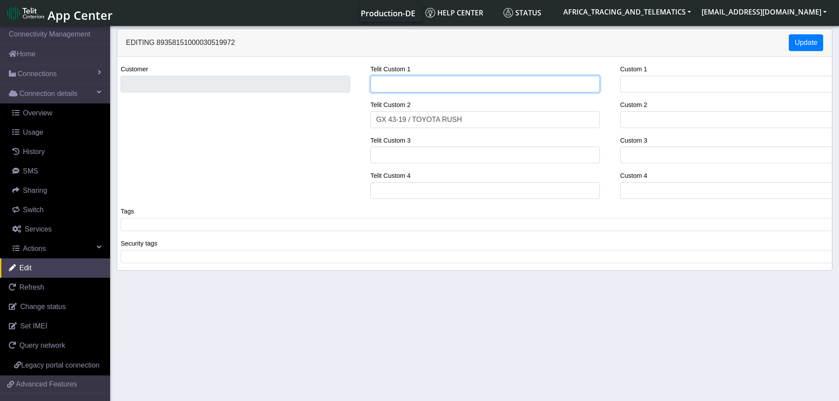
click at [409, 86] on input "Telit Custom 1" at bounding box center [485, 84] width 230 height 17
type input "YOKS - [GEOGRAPHIC_DATA]"
click at [196, 225] on span at bounding box center [478, 225] width 710 height 8
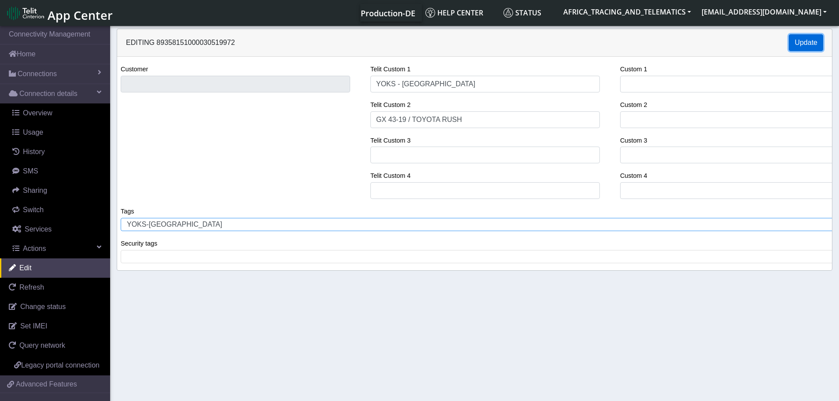
click at [807, 39] on button "Update" at bounding box center [806, 42] width 34 height 17
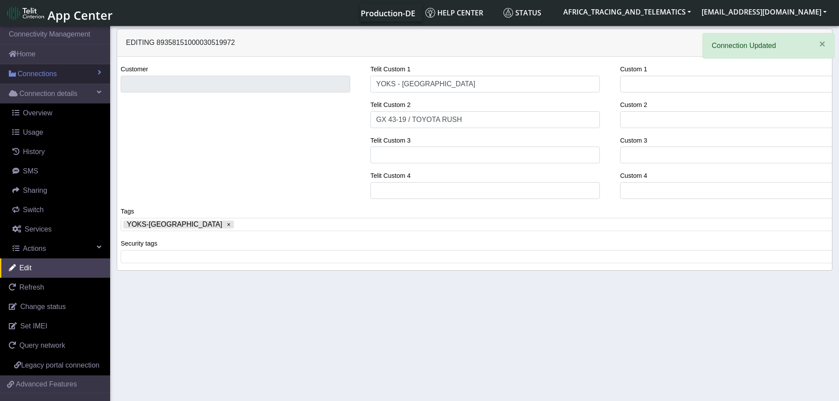
click at [62, 69] on link "Connections" at bounding box center [55, 73] width 110 height 19
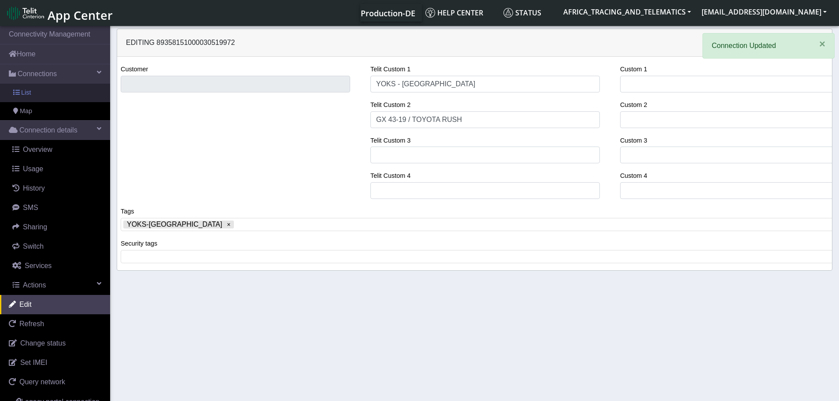
drag, startPoint x: 52, startPoint y: 96, endPoint x: 96, endPoint y: 86, distance: 45.1
click at [52, 96] on link "List" at bounding box center [55, 93] width 110 height 19
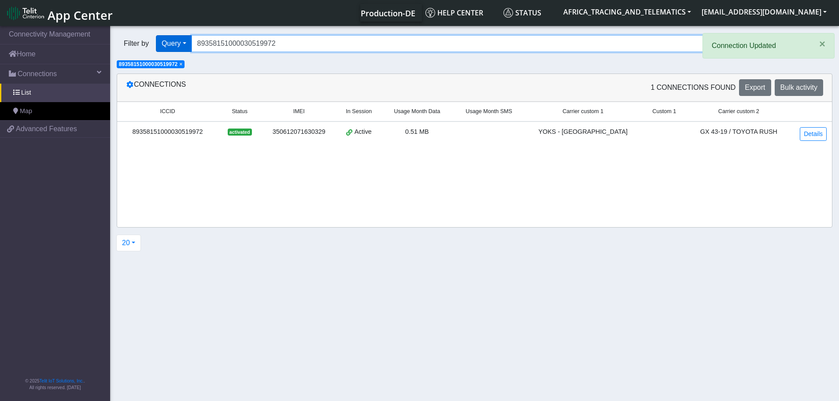
drag, startPoint x: 219, startPoint y: 43, endPoint x: 170, endPoint y: 45, distance: 48.5
click at [167, 43] on div "Filter by Query Query In Session Not connected Tags Country Operator 8935815100…" at bounding box center [441, 43] width 649 height 17
paste input "8358151000030519980"
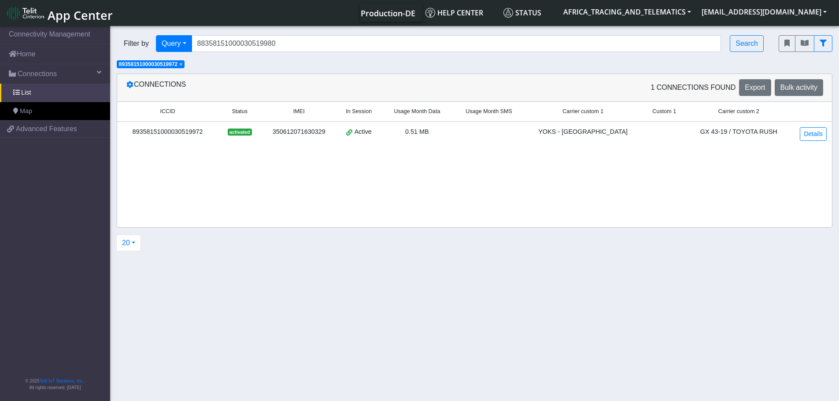
drag, startPoint x: 182, startPoint y: 64, endPoint x: 365, endPoint y: 51, distance: 183.8
click at [182, 64] on span "×" at bounding box center [180, 64] width 3 height 6
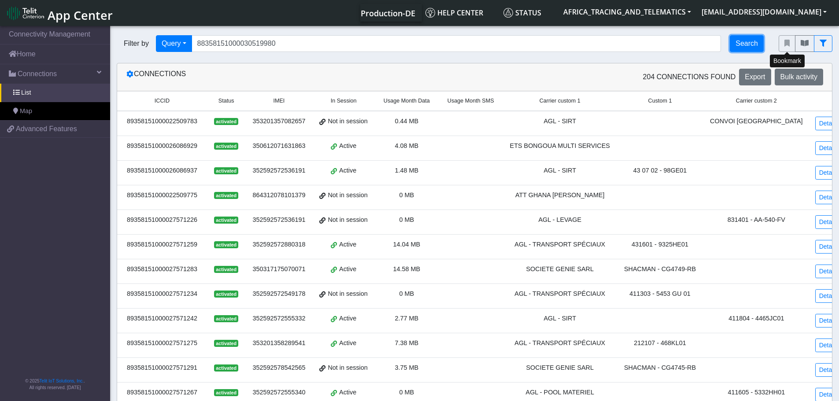
click at [752, 41] on button "Search" at bounding box center [747, 43] width 34 height 17
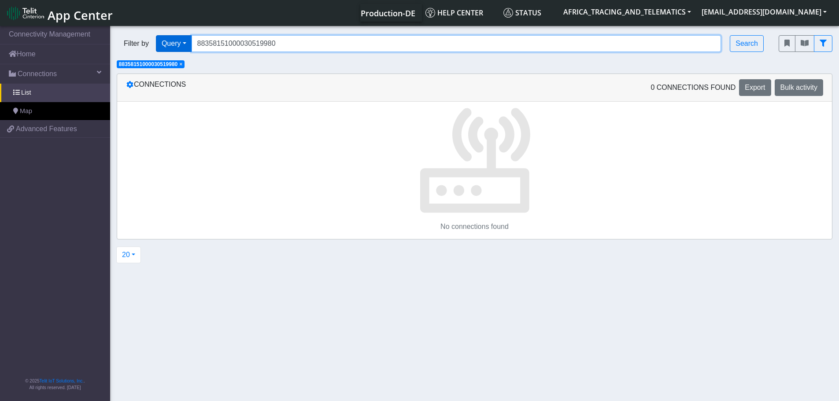
drag, startPoint x: 233, startPoint y: 42, endPoint x: 170, endPoint y: 43, distance: 63.0
click at [170, 43] on div "Filter by Query Query Not connected Tags Country Operator 88358151000030519980 …" at bounding box center [441, 43] width 649 height 17
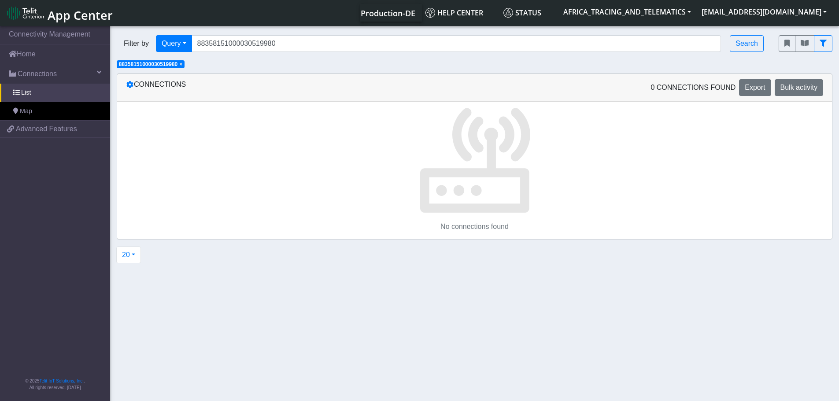
click at [182, 64] on span "×" at bounding box center [180, 64] width 3 height 6
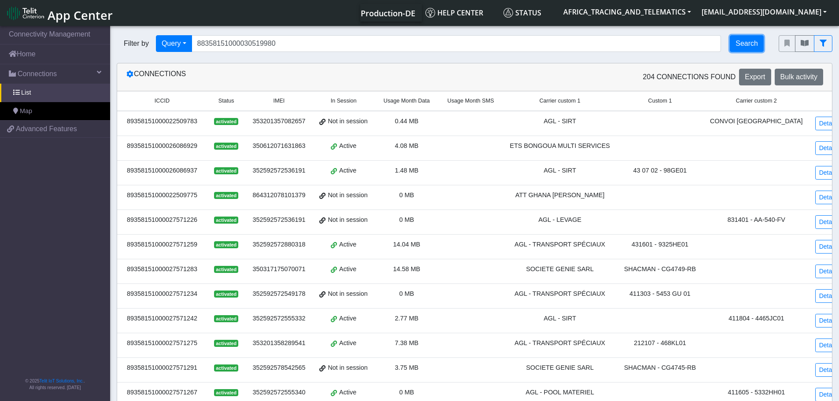
click at [754, 46] on button "Search" at bounding box center [747, 43] width 34 height 17
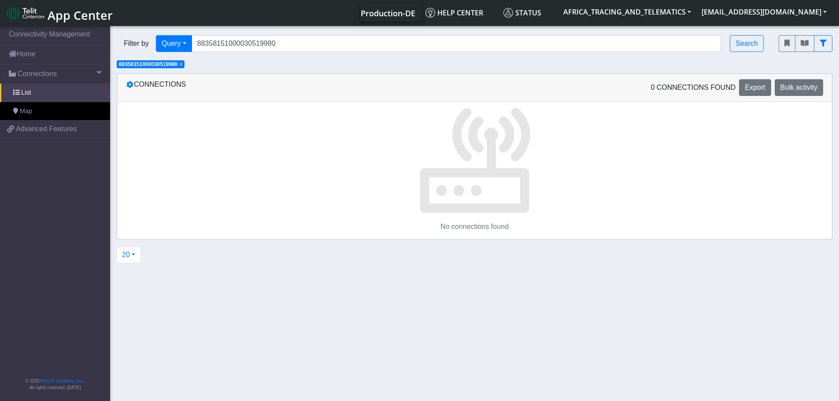
click at [182, 65] on span "×" at bounding box center [180, 64] width 3 height 6
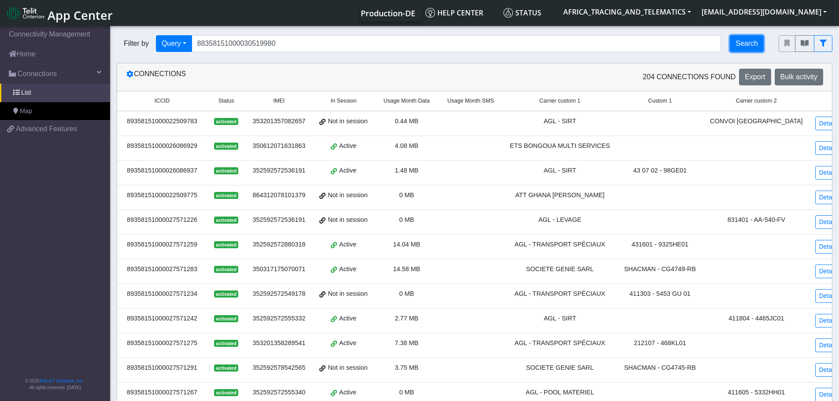
click at [758, 42] on button "Search" at bounding box center [747, 43] width 34 height 17
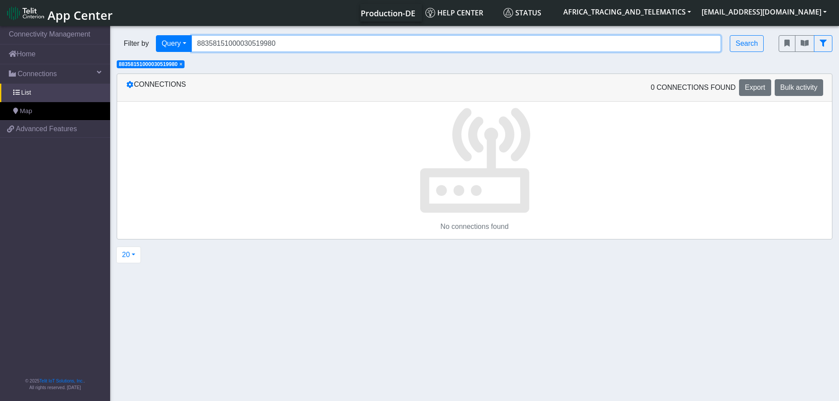
click at [202, 43] on input "88358151000030519980" at bounding box center [457, 43] width 530 height 17
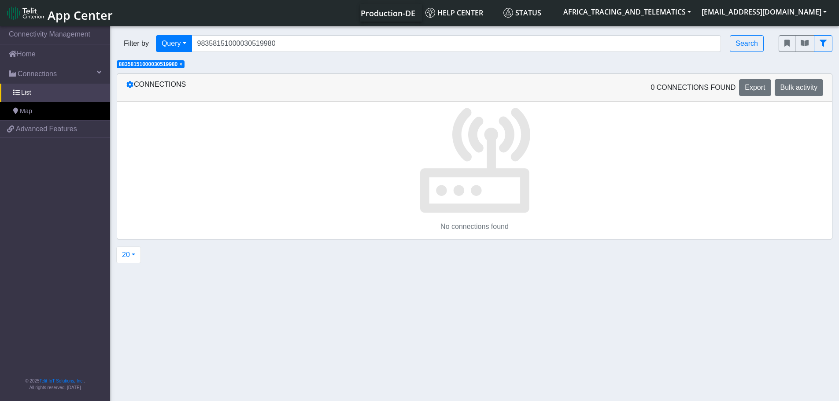
click at [182, 64] on span "×" at bounding box center [180, 64] width 3 height 6
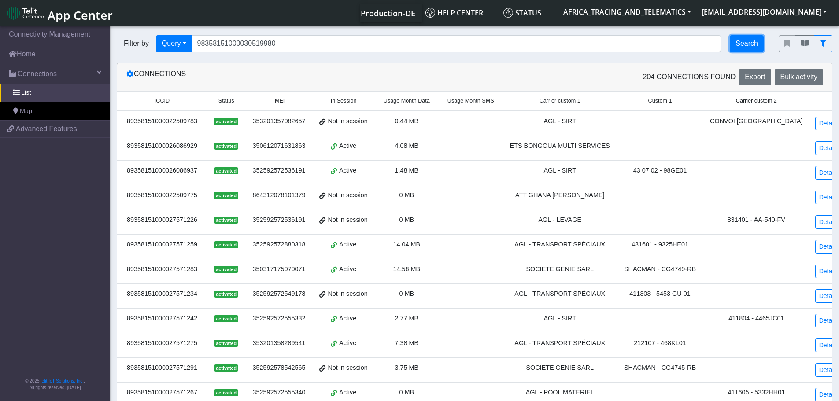
click at [752, 41] on button "Search" at bounding box center [747, 43] width 34 height 17
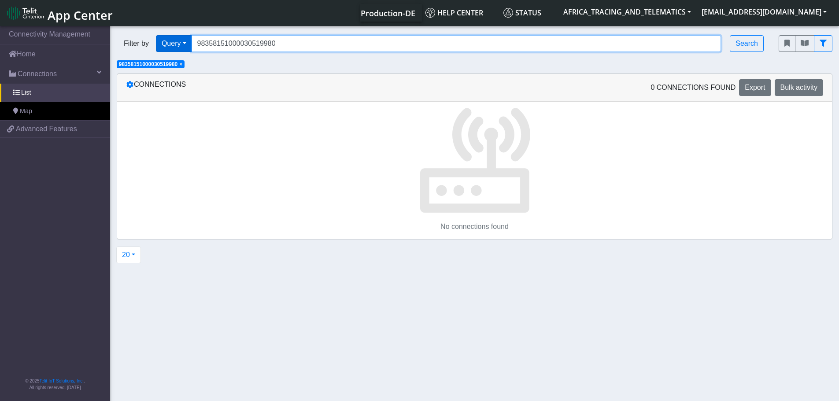
drag, startPoint x: 206, startPoint y: 44, endPoint x: 189, endPoint y: 44, distance: 16.3
click at [189, 44] on div "Filter by Query Query Not connected Tags Country Operator 98358151000030519980 …" at bounding box center [441, 43] width 649 height 17
type input "89358151000030519980"
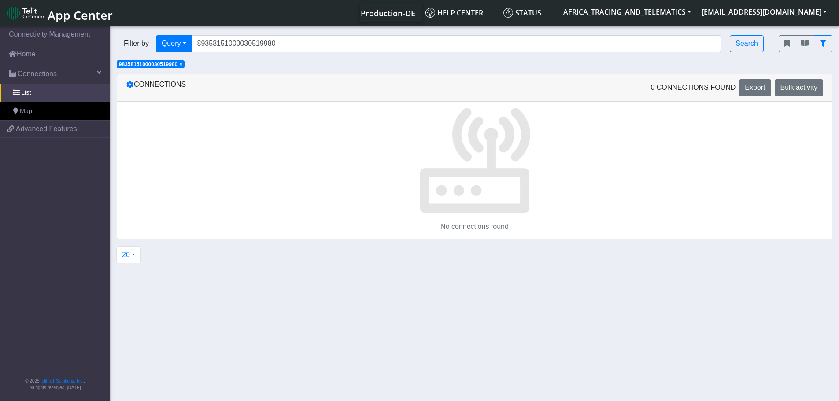
drag, startPoint x: 183, startPoint y: 64, endPoint x: 385, endPoint y: 58, distance: 202.3
click at [182, 64] on span "×" at bounding box center [180, 64] width 3 height 6
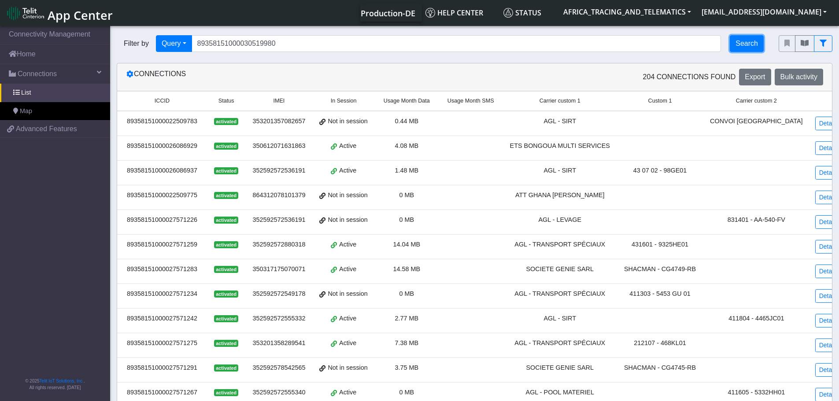
click at [742, 44] on button "Search" at bounding box center [747, 43] width 34 height 17
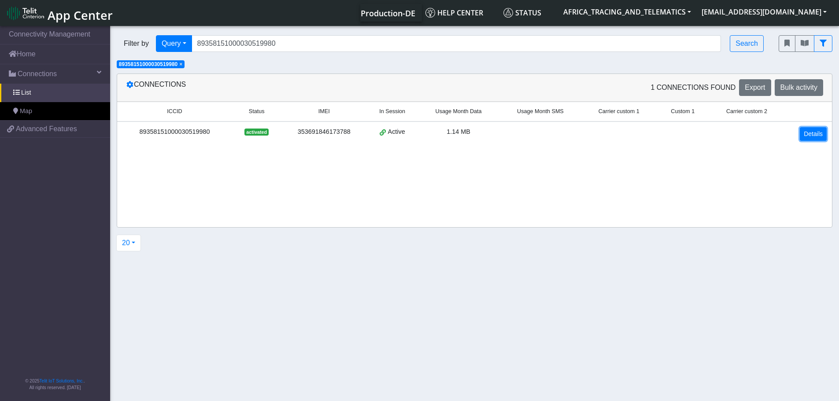
click at [811, 131] on link "Details" at bounding box center [813, 134] width 27 height 14
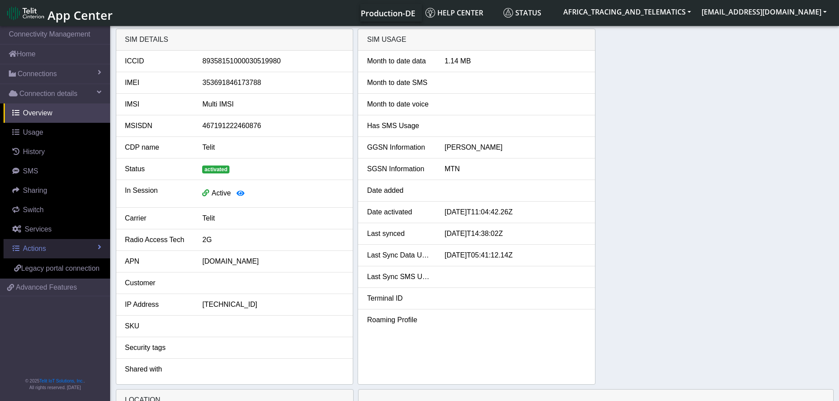
click at [51, 245] on link "Actions" at bounding box center [57, 248] width 107 height 19
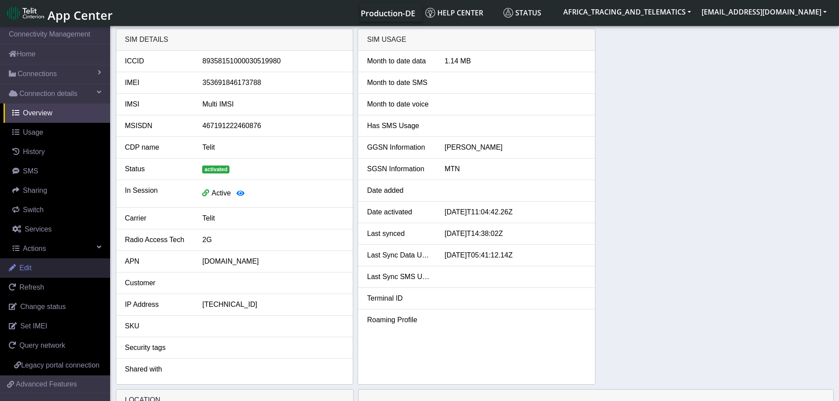
click at [36, 267] on link "Edit" at bounding box center [55, 268] width 110 height 19
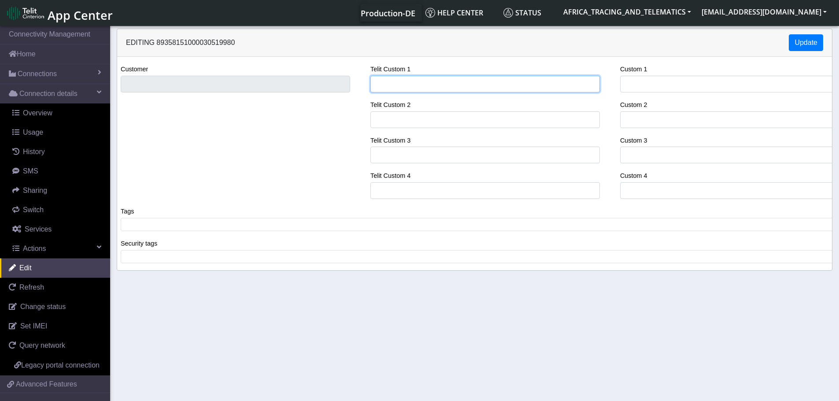
click at [430, 81] on input "Telit Custom 1" at bounding box center [485, 84] width 230 height 17
type input "YOKS - [GEOGRAPHIC_DATA]"
click at [255, 224] on span at bounding box center [478, 225] width 710 height 8
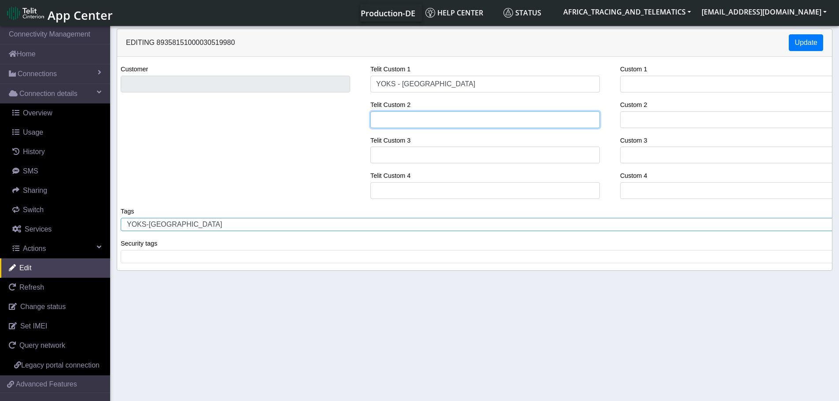
click at [453, 117] on input "Telit Custom 2" at bounding box center [485, 119] width 230 height 17
paste input "GX 646-15 / HYUNDAI ELANTRA"
type input "GX 646-15 / HYUNDAI ELANTRA"
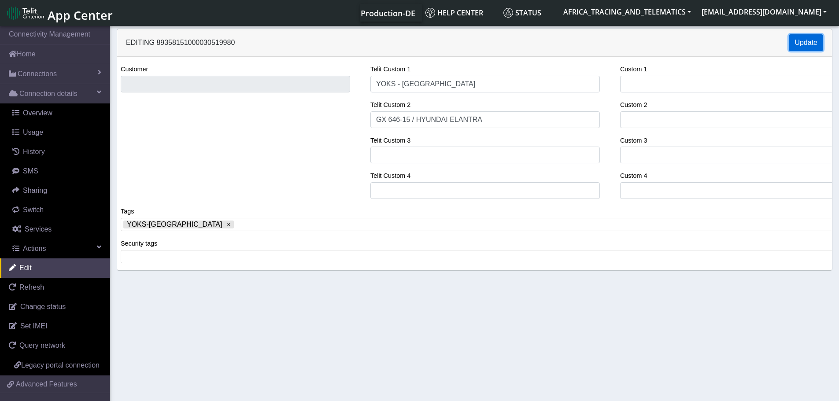
click at [815, 41] on button "Update" at bounding box center [806, 42] width 34 height 17
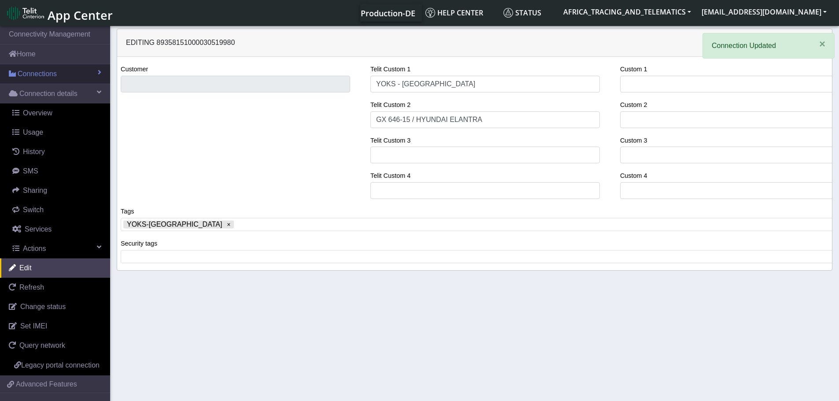
click at [43, 75] on span "Connections" at bounding box center [37, 74] width 39 height 11
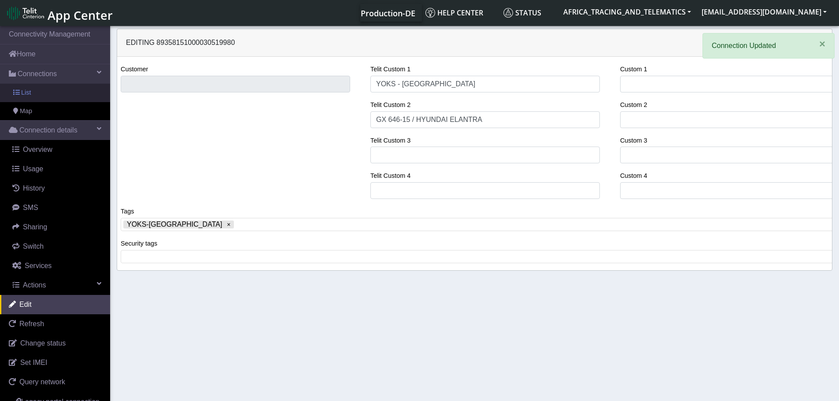
click at [41, 99] on link "List" at bounding box center [55, 93] width 110 height 19
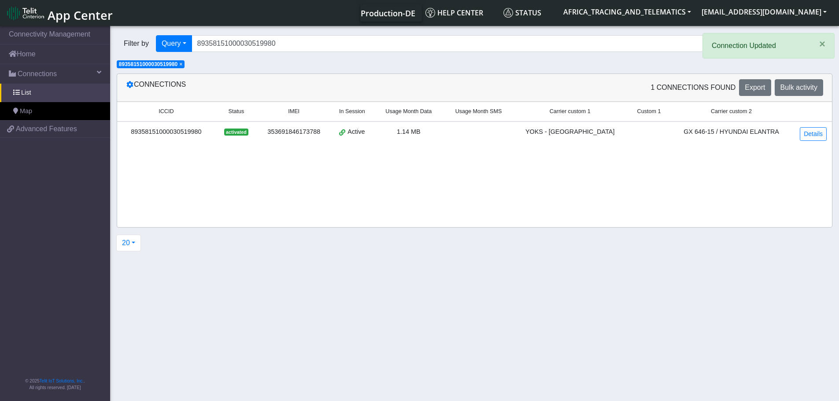
click at [182, 65] on span "×" at bounding box center [180, 64] width 3 height 6
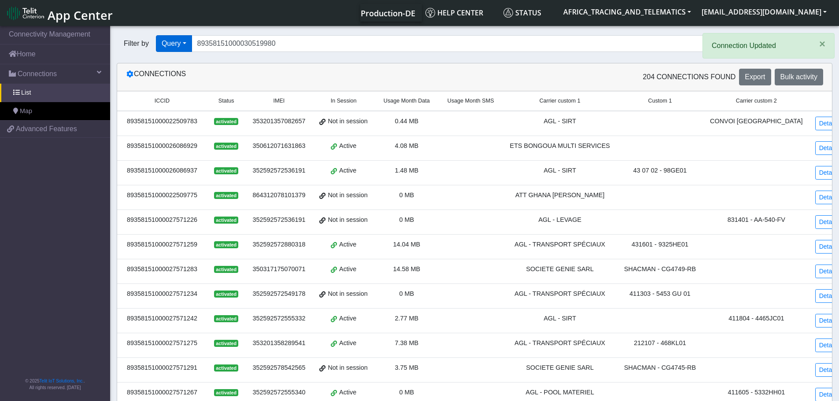
drag, startPoint x: 296, startPoint y: 52, endPoint x: 168, endPoint y: 39, distance: 128.4
click at [167, 40] on div "Filter by Query Query In Session Not connected Tags Country Operator 8935815100…" at bounding box center [441, 44] width 662 height 30
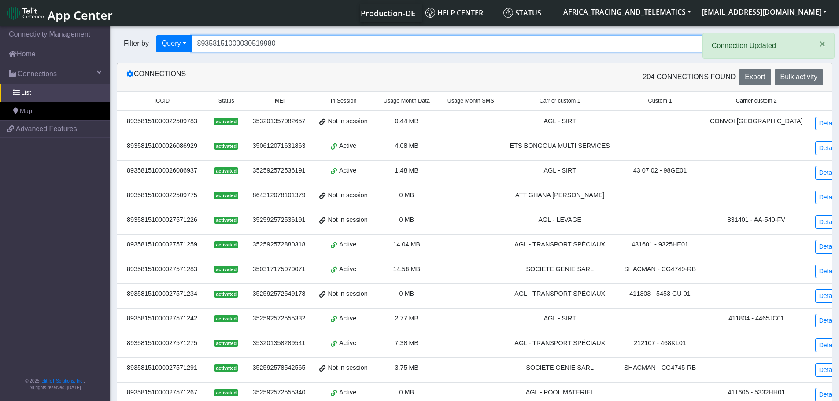
drag, startPoint x: 305, startPoint y: 41, endPoint x: 111, endPoint y: 31, distance: 195.0
click at [109, 34] on section "Connectivity Management Home Connections List Map 43962c17d3b9ffd74dfb87b4dd90a…" at bounding box center [419, 337] width 839 height 626
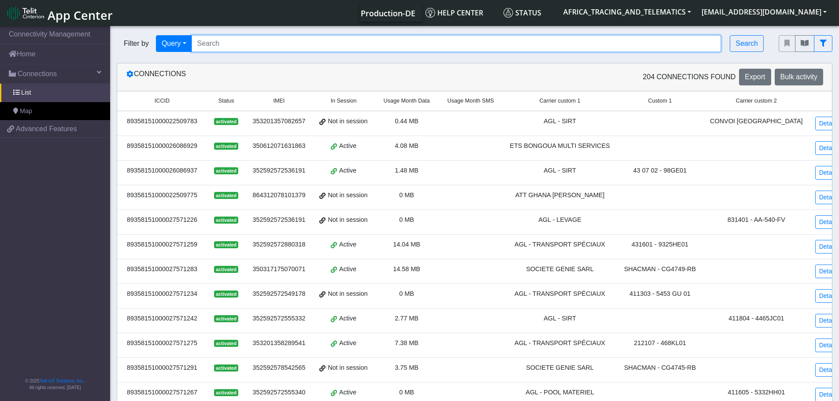
click at [312, 37] on input "Search..." at bounding box center [457, 43] width 530 height 17
paste
type input "89358151000030519741"
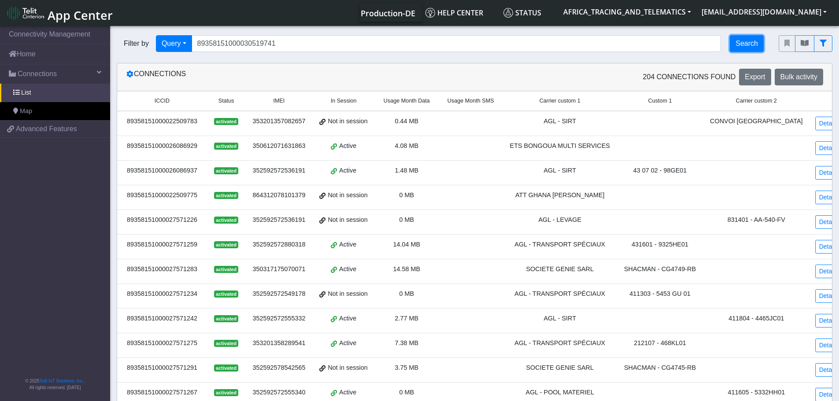
click at [746, 42] on button "Search" at bounding box center [747, 43] width 34 height 17
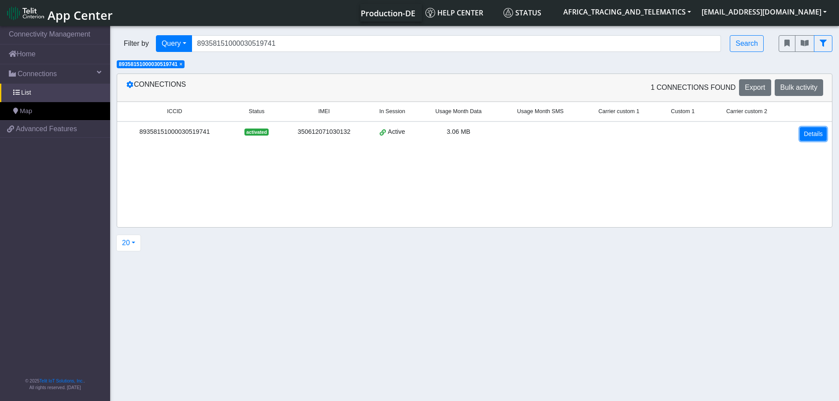
click at [820, 134] on link "Details" at bounding box center [813, 134] width 27 height 14
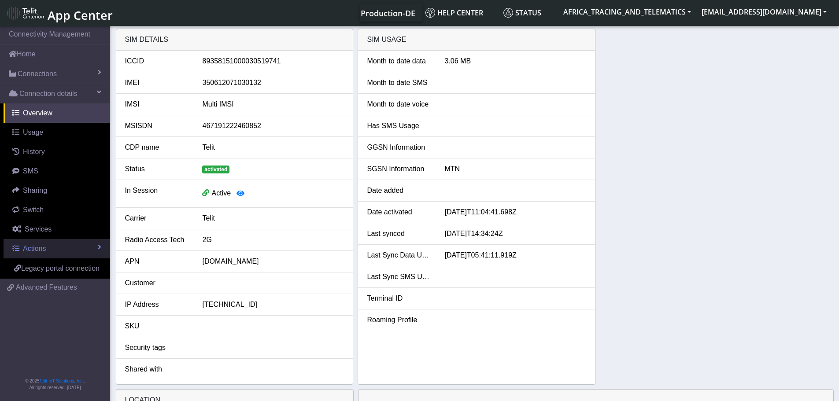
click at [56, 241] on link "Actions" at bounding box center [57, 248] width 107 height 19
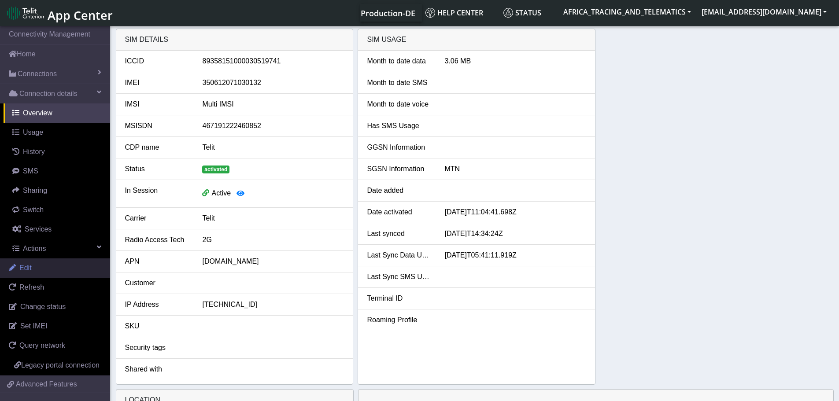
click at [34, 264] on link "Edit" at bounding box center [55, 268] width 110 height 19
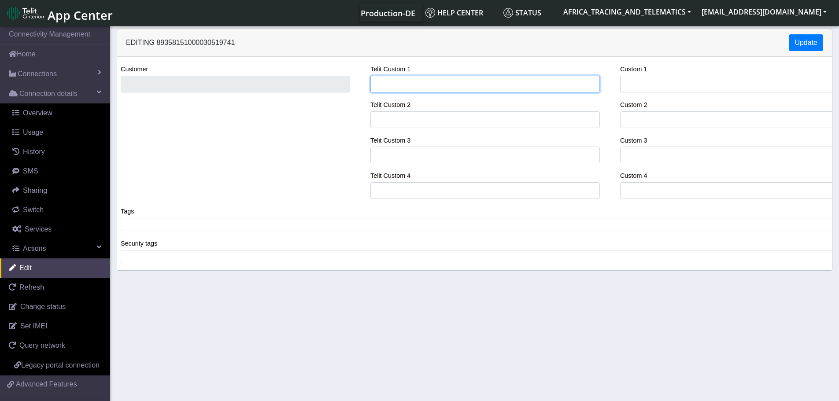
click at [421, 84] on input "Telit Custom 1" at bounding box center [485, 84] width 230 height 17
type input "YOKS - [GEOGRAPHIC_DATA]"
click at [235, 229] on span at bounding box center [478, 225] width 710 height 8
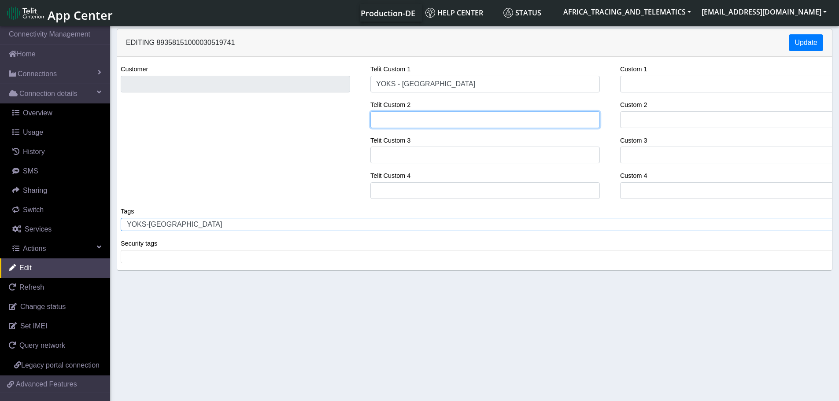
drag, startPoint x: 407, startPoint y: 112, endPoint x: 408, endPoint y: 116, distance: 4.6
click at [407, 112] on input "Telit Custom 2" at bounding box center [485, 119] width 230 height 17
type input "GX261-23 / HYUNDAI CRETA"
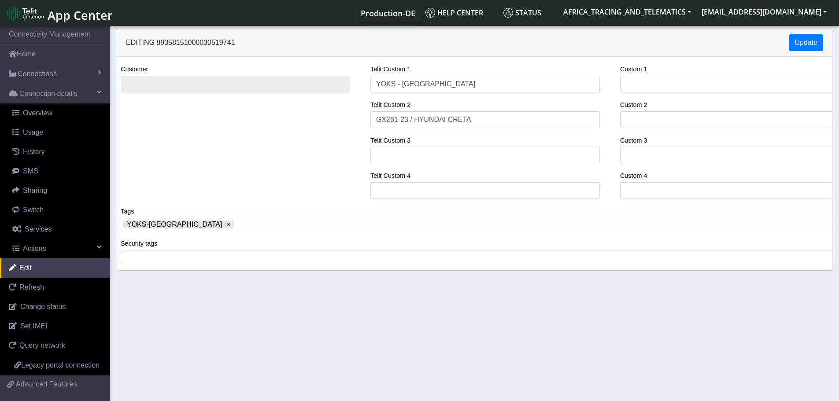
click at [809, 34] on div "Editing 89358151000030519741 Update" at bounding box center [474, 43] width 715 height 28
click at [800, 42] on button "Update" at bounding box center [806, 42] width 34 height 17
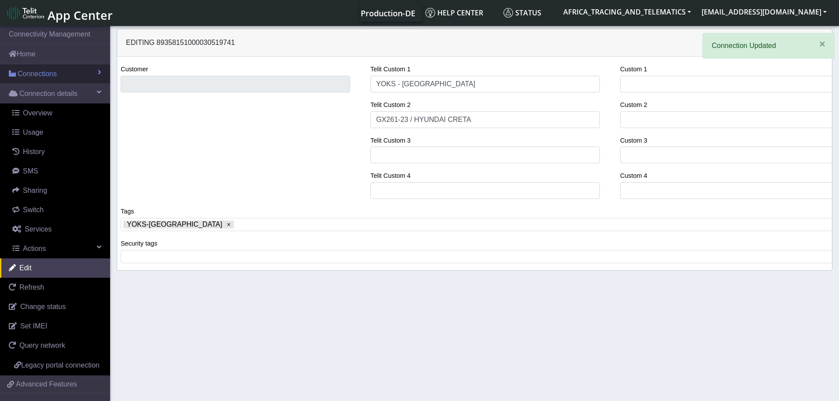
click at [30, 74] on span "Connections" at bounding box center [37, 74] width 39 height 11
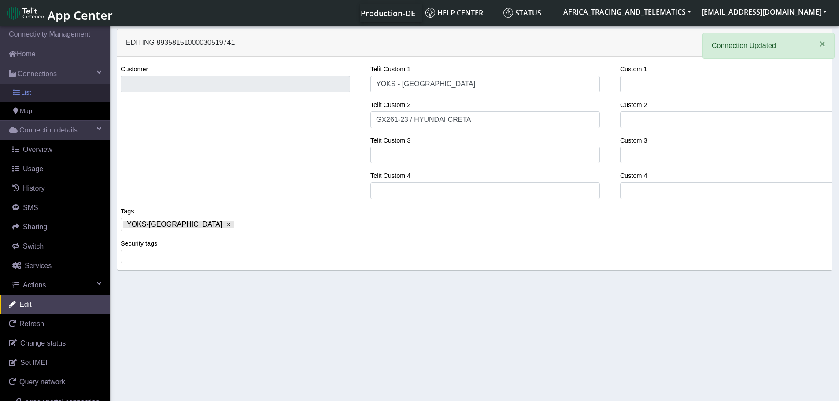
click at [41, 93] on link "List" at bounding box center [55, 93] width 110 height 19
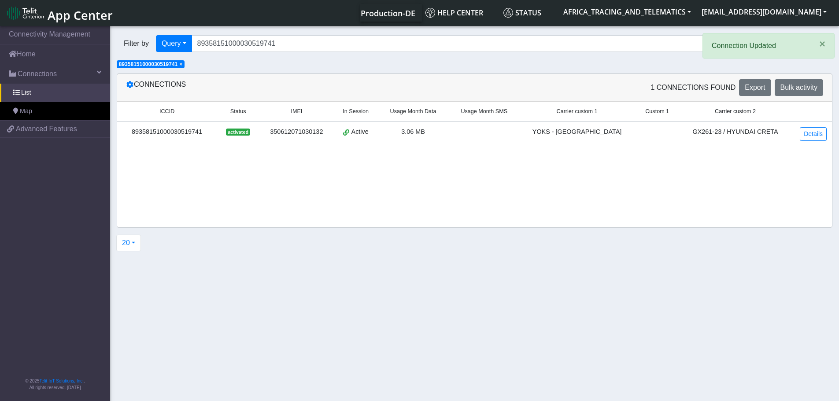
click at [182, 64] on span "×" at bounding box center [180, 64] width 3 height 6
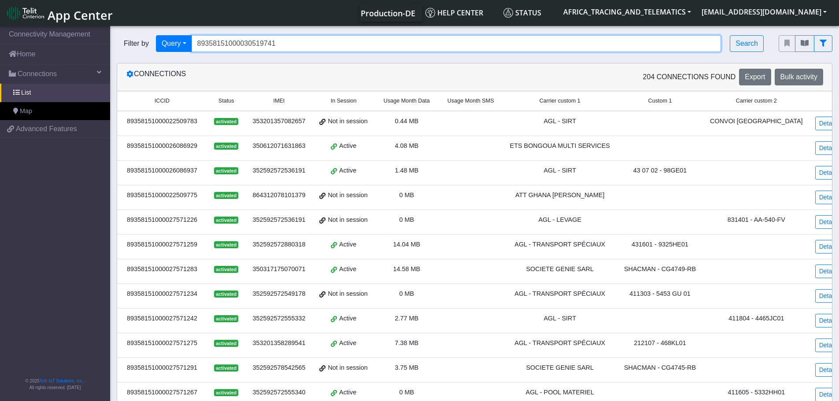
drag, startPoint x: 299, startPoint y: 43, endPoint x: 231, endPoint y: 44, distance: 67.9
click at [164, 37] on div "Filter by Query Query In Session Not connected Tags Country Operator 8935815100…" at bounding box center [441, 43] width 649 height 17
type input "89358151000030520020"
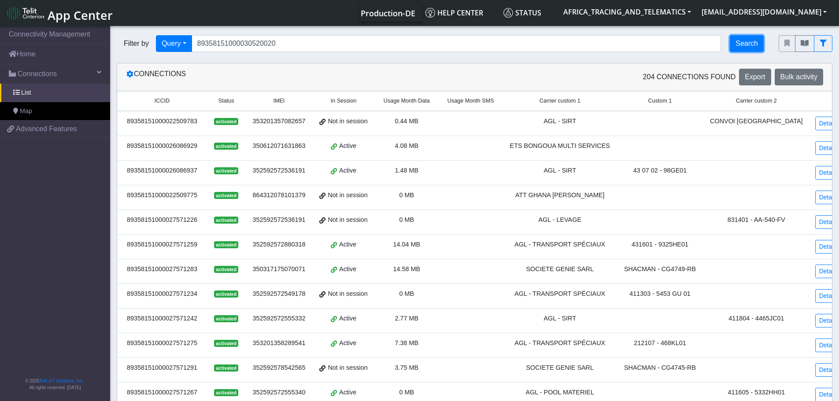
click at [744, 40] on button "Search" at bounding box center [747, 43] width 34 height 17
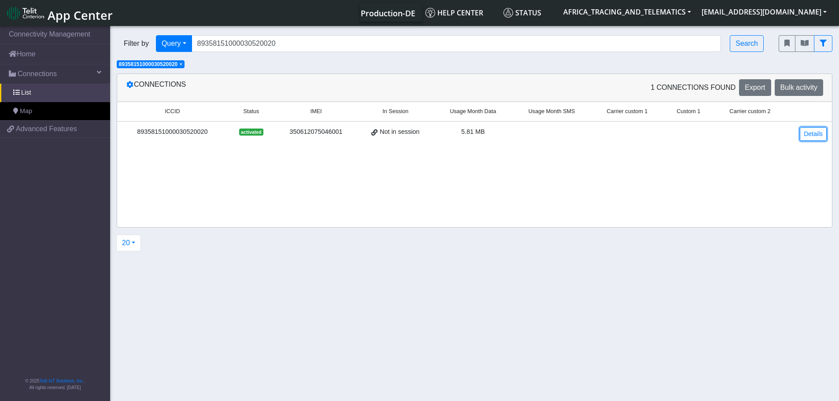
drag, startPoint x: 812, startPoint y: 133, endPoint x: 696, endPoint y: 138, distance: 116.0
click at [812, 133] on link "Details" at bounding box center [813, 134] width 27 height 14
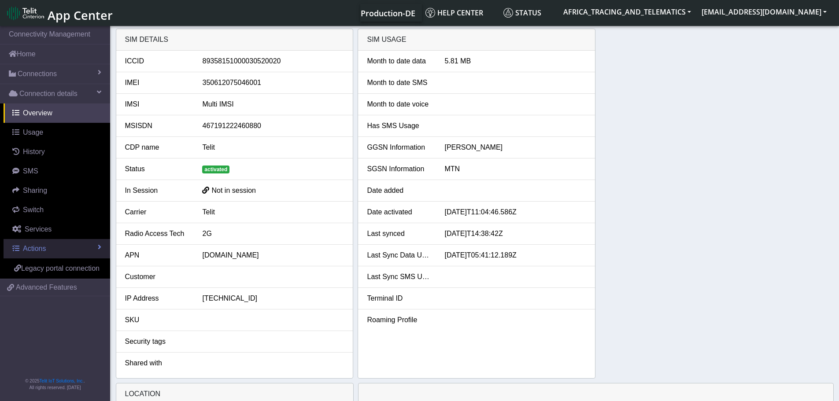
click at [37, 247] on span "Actions" at bounding box center [34, 248] width 23 height 7
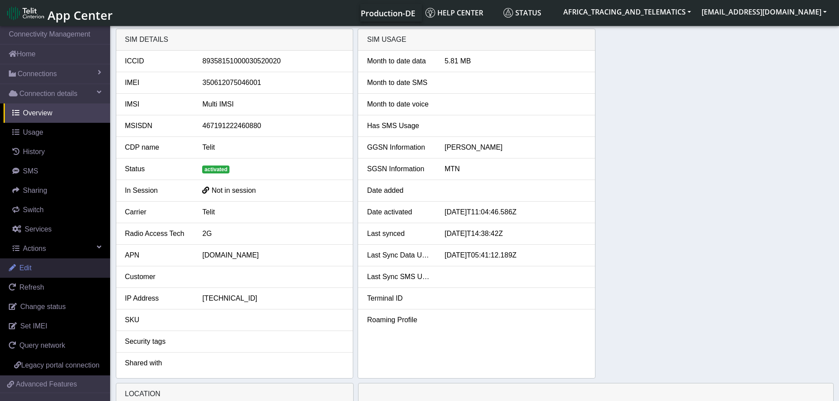
click at [43, 267] on link "Edit" at bounding box center [55, 268] width 110 height 19
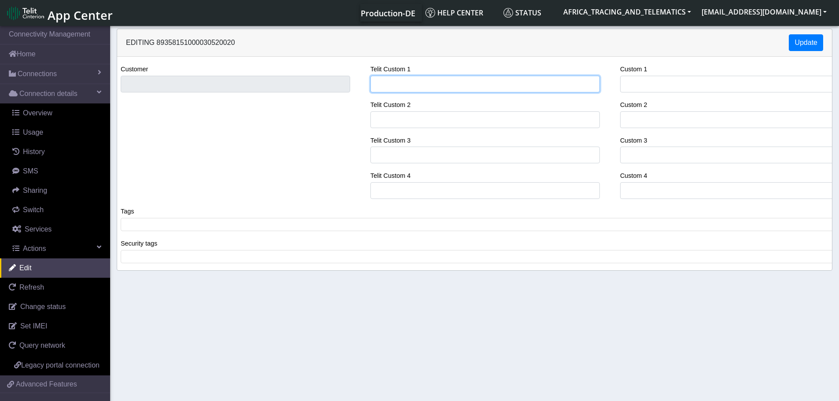
click at [401, 81] on input "Telit Custom 1" at bounding box center [485, 84] width 230 height 17
type input "YOKS - [GEOGRAPHIC_DATA]"
click at [190, 225] on span at bounding box center [478, 225] width 710 height 8
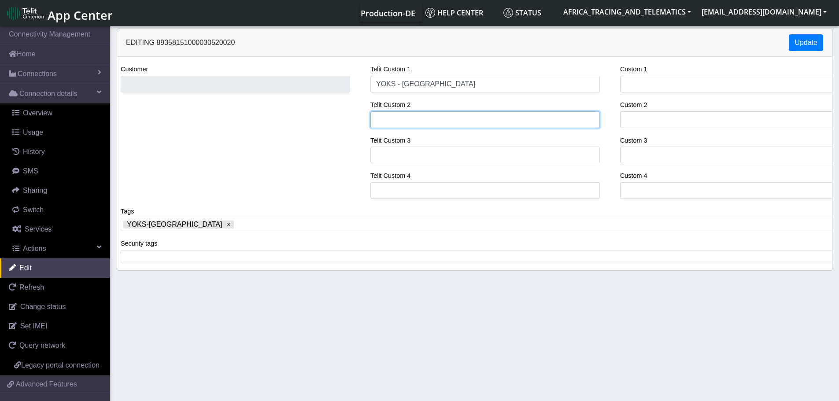
click at [410, 118] on input "Telit Custom 2" at bounding box center [485, 119] width 230 height 17
type input "GX96-19 / TOYOTA RUSH"
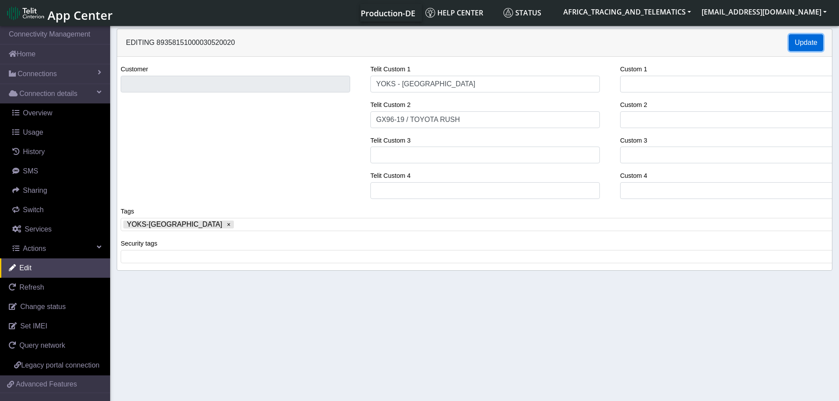
click at [806, 37] on button "Update" at bounding box center [806, 42] width 34 height 17
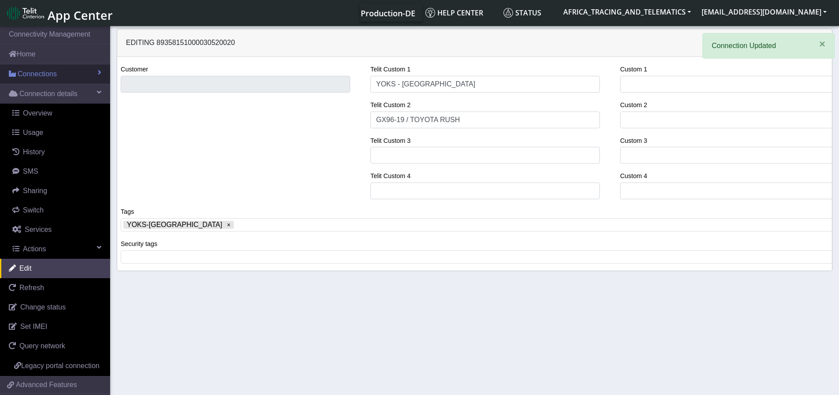
click at [47, 70] on span "Connections" at bounding box center [37, 74] width 39 height 11
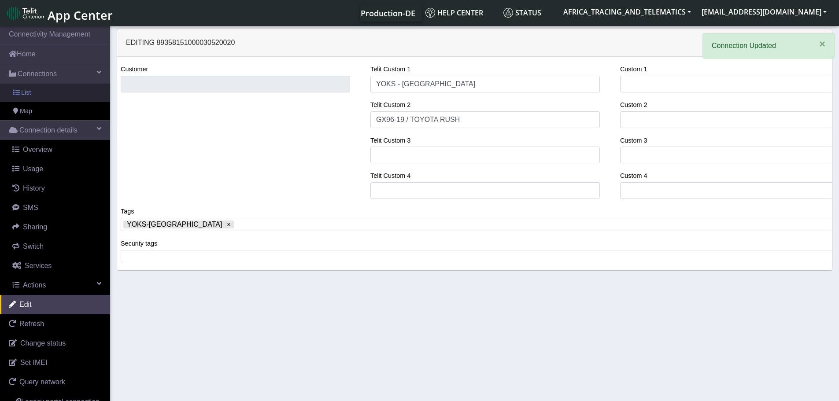
click at [46, 99] on link "List" at bounding box center [55, 93] width 110 height 19
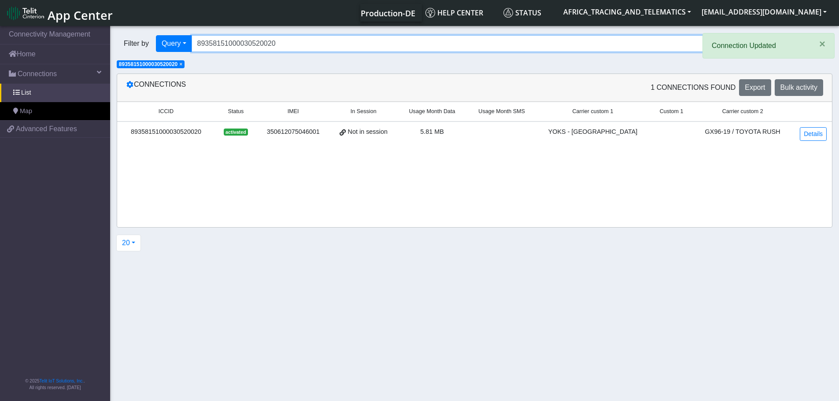
drag, startPoint x: 301, startPoint y: 40, endPoint x: 134, endPoint y: 39, distance: 167.4
click at [135, 40] on div "Filter by Query Query In Session Not connected Tags Country Operator 8935815100…" at bounding box center [441, 43] width 649 height 17
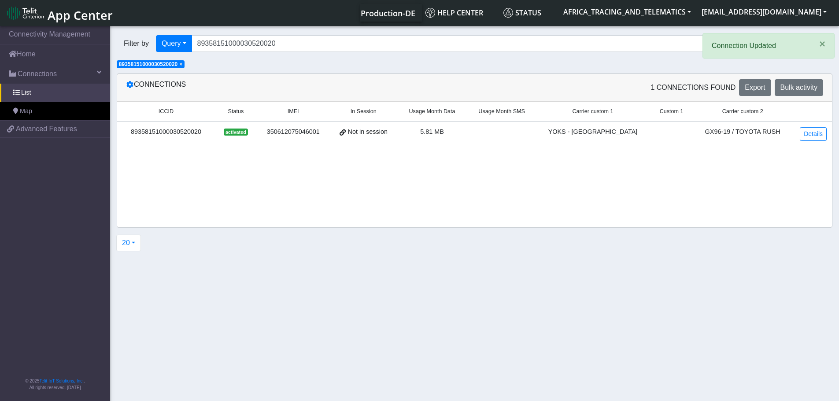
click at [182, 64] on span "×" at bounding box center [180, 64] width 3 height 6
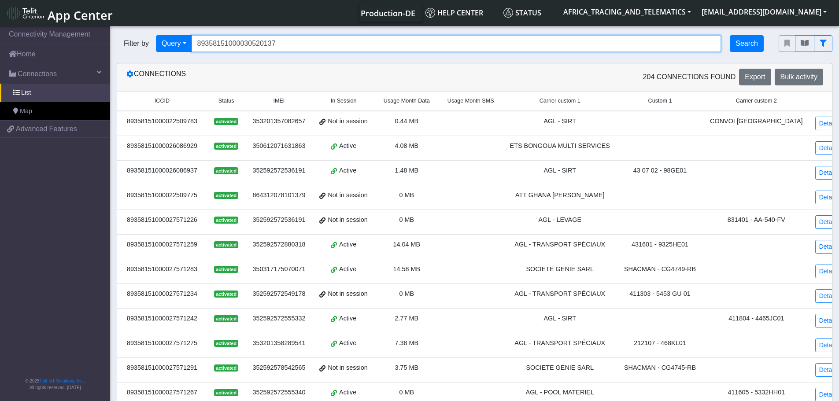
type input "89358151000030520137"
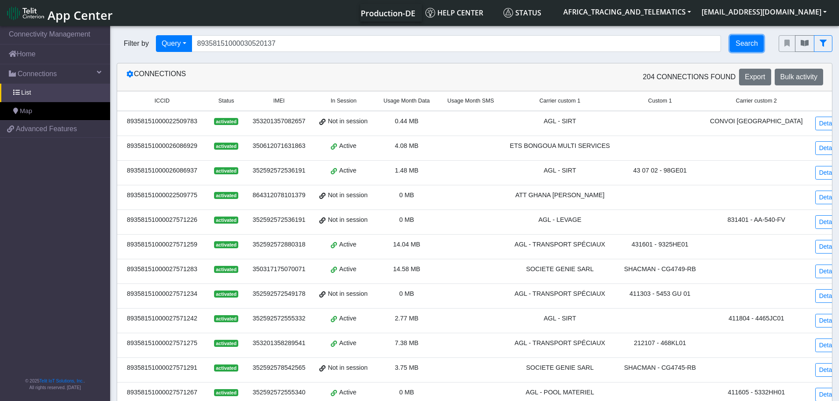
click at [753, 39] on button "Search" at bounding box center [747, 43] width 34 height 17
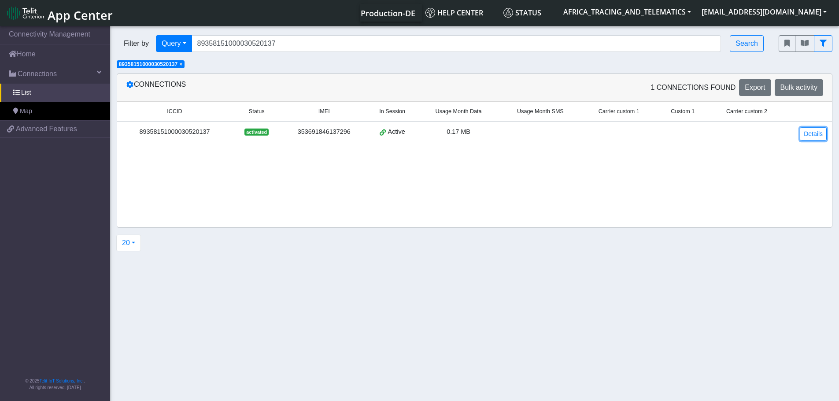
drag, startPoint x: 807, startPoint y: 133, endPoint x: 687, endPoint y: 141, distance: 120.5
click at [807, 133] on link "Details" at bounding box center [813, 134] width 27 height 14
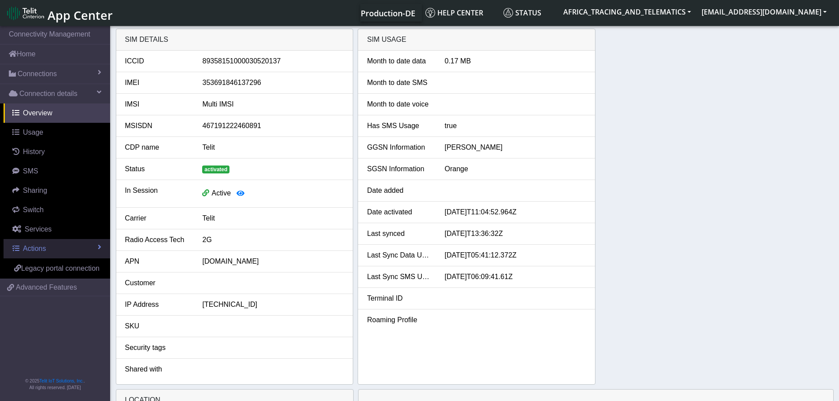
click at [55, 252] on link "Actions" at bounding box center [57, 248] width 107 height 19
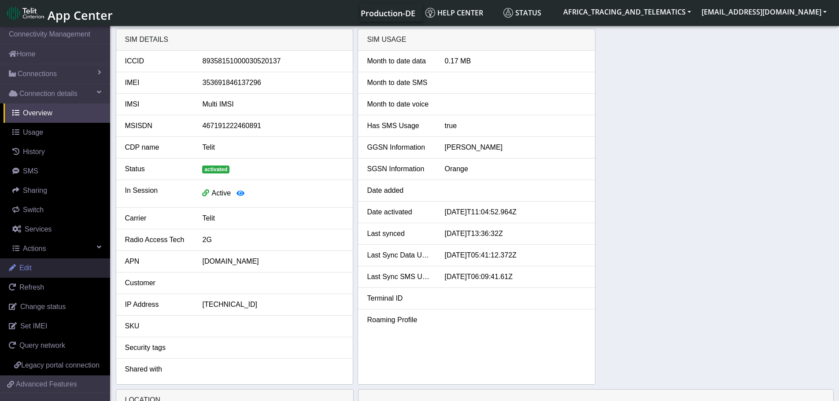
click at [43, 267] on link "Edit" at bounding box center [55, 268] width 110 height 19
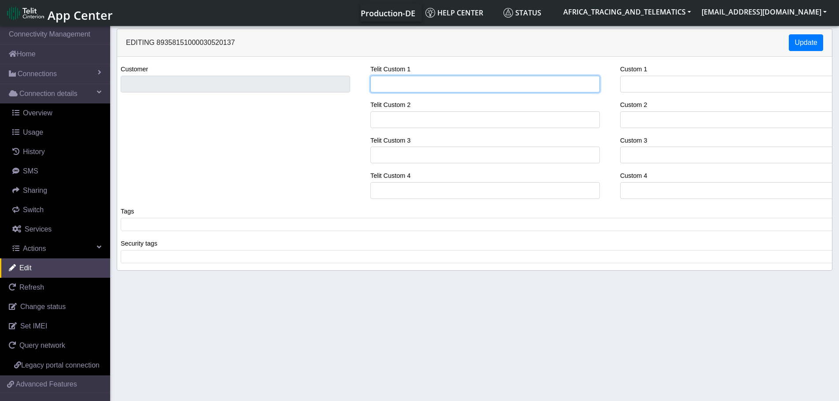
click at [444, 90] on input "Telit Custom 1" at bounding box center [485, 84] width 230 height 17
type input "ETS BONGOUA"
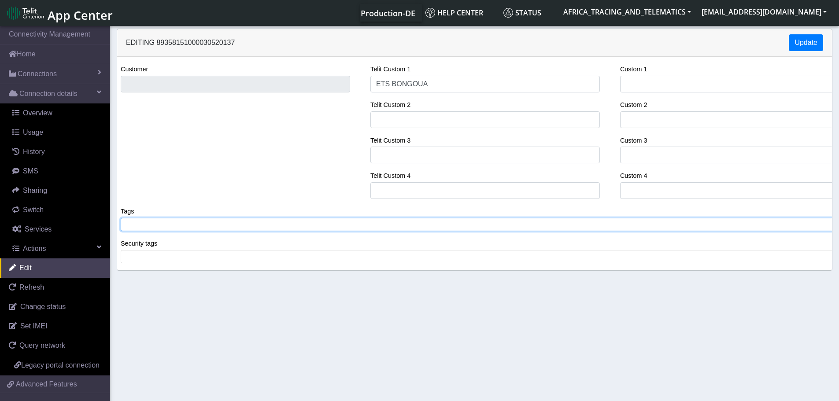
click at [146, 231] on tags "​" at bounding box center [478, 224] width 715 height 13
click at [126, 225] on span "BONGOUA" at bounding box center [478, 225] width 710 height 8
drag, startPoint x: 421, startPoint y: 123, endPoint x: 407, endPoint y: 107, distance: 20.9
click at [421, 123] on input "Telit Custom 2" at bounding box center [485, 119] width 230 height 17
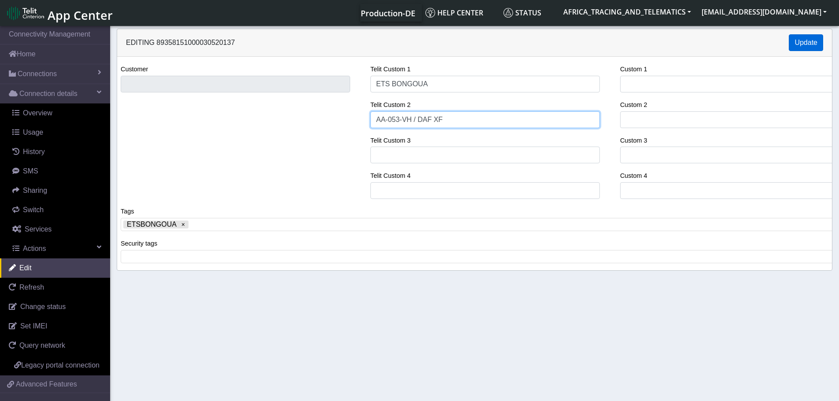
type input "AA-053-VH / DAF XF"
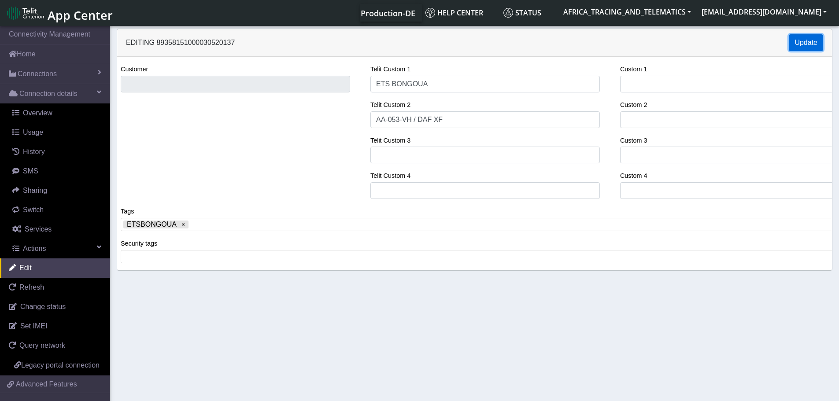
click at [813, 44] on button "Update" at bounding box center [806, 42] width 34 height 17
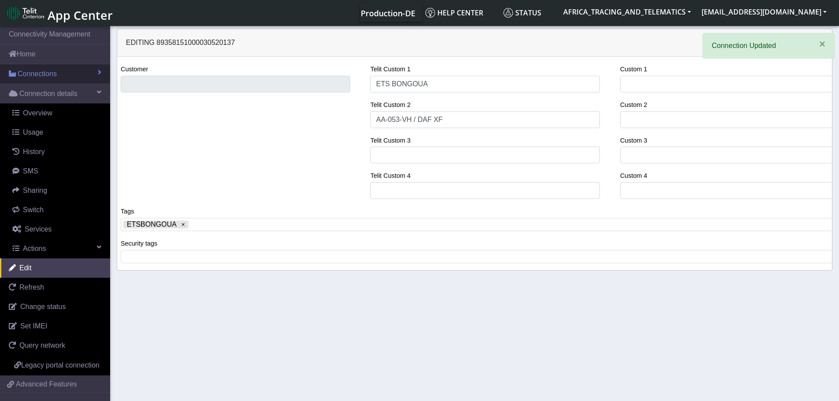
click at [42, 80] on link "Connections" at bounding box center [55, 73] width 110 height 19
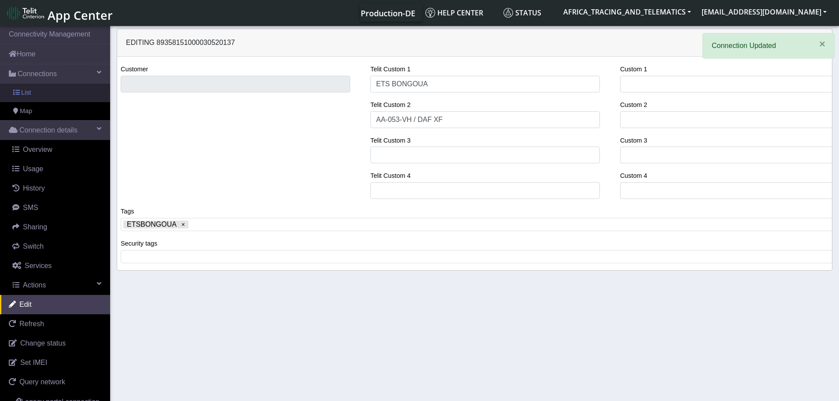
click at [40, 98] on link "List" at bounding box center [55, 93] width 110 height 19
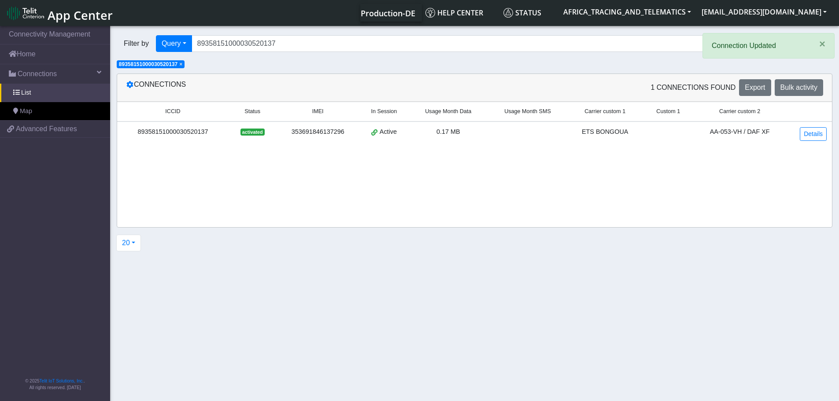
click at [182, 65] on span "×" at bounding box center [180, 64] width 3 height 6
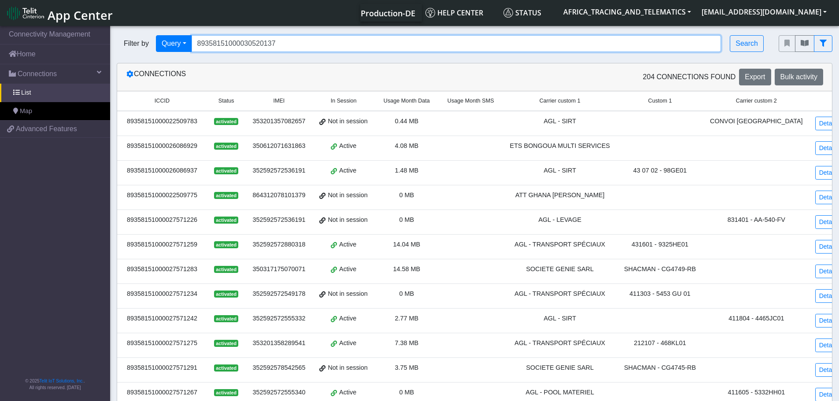
drag, startPoint x: 316, startPoint y: 39, endPoint x: 170, endPoint y: 27, distance: 146.7
click at [126, 27] on section "Connectivity Management Home Connections List Map 43962c17d3b9ffd74dfb87b4dd90a…" at bounding box center [419, 337] width 839 height 626
type input "89358151000026086929"
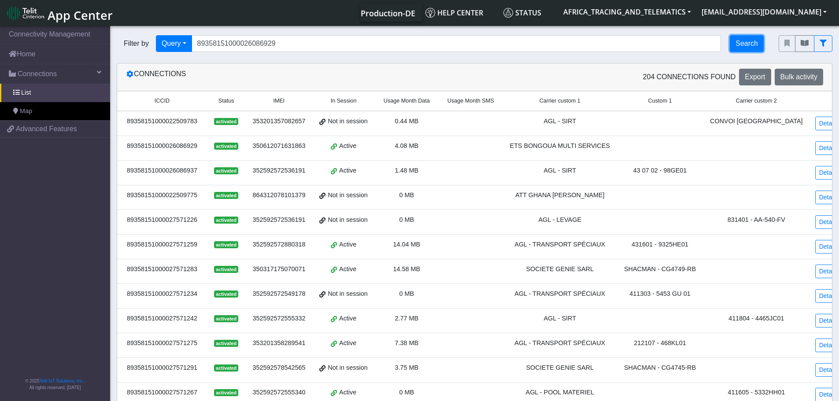
click at [745, 42] on button "Search" at bounding box center [747, 43] width 34 height 17
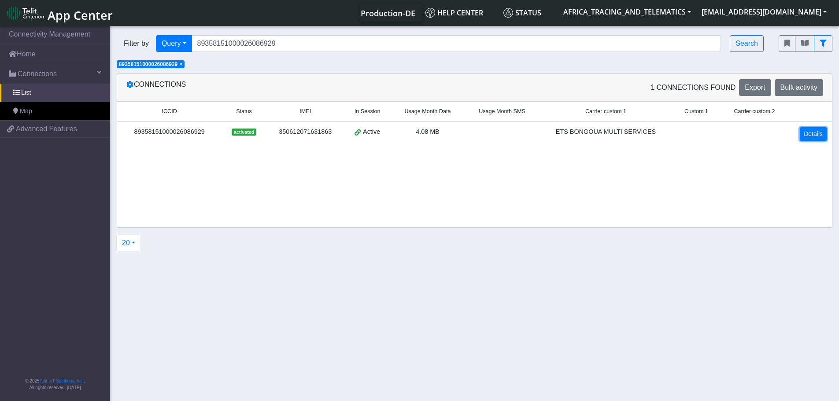
click at [815, 132] on link "Details" at bounding box center [813, 134] width 27 height 14
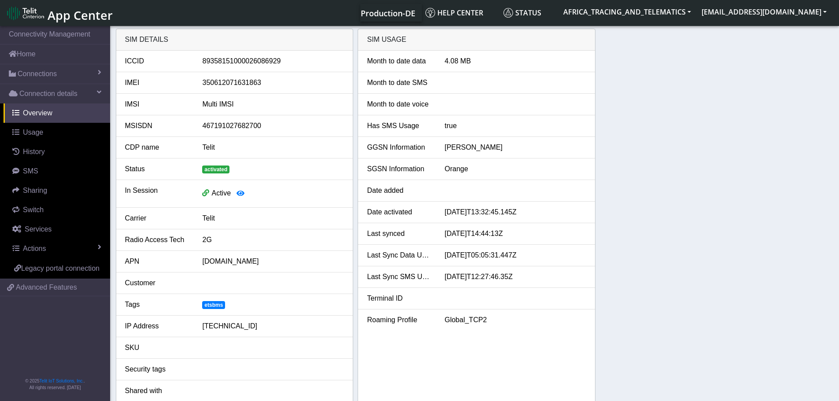
drag, startPoint x: 43, startPoint y: 252, endPoint x: 43, endPoint y: 263, distance: 11.5
click at [43, 252] on span "Actions" at bounding box center [34, 248] width 23 height 7
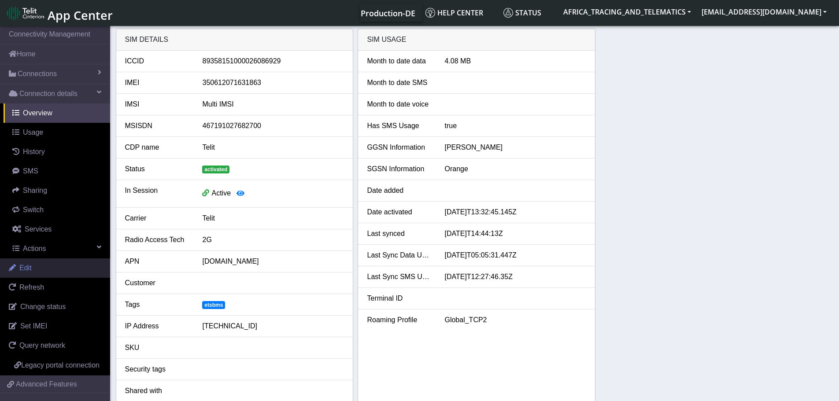
click at [40, 267] on link "Edit" at bounding box center [55, 268] width 110 height 19
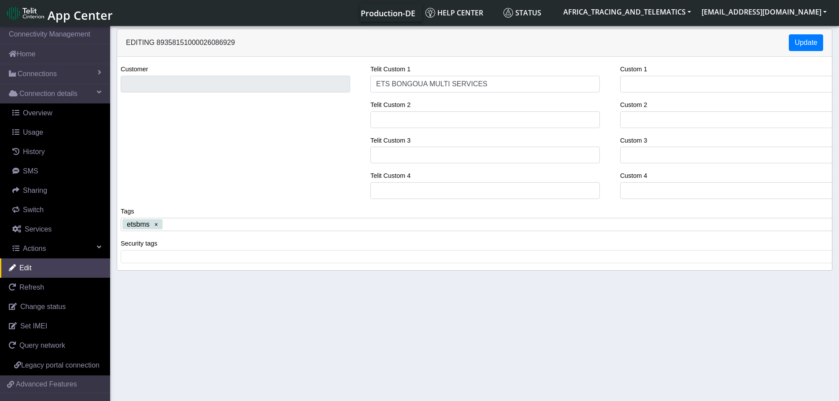
click at [154, 226] on x "remove tag" at bounding box center [156, 225] width 6 height 6
click at [162, 226] on span at bounding box center [478, 225] width 710 height 8
click at [440, 122] on input "Telit Custom 2" at bounding box center [485, 119] width 230 height 17
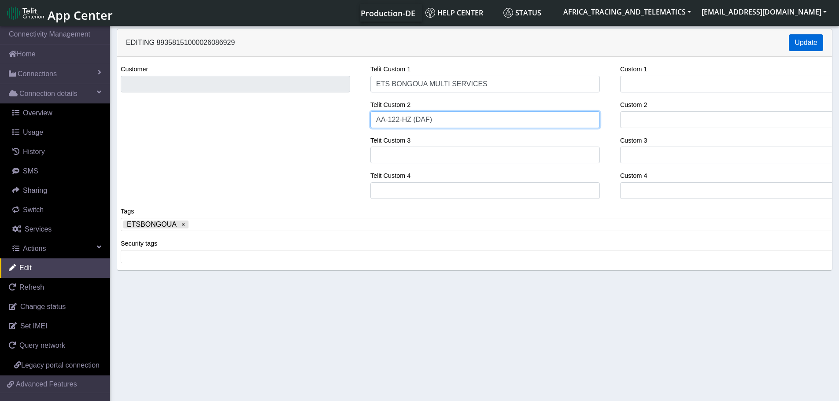
type input "AA-122-HZ (DAF)"
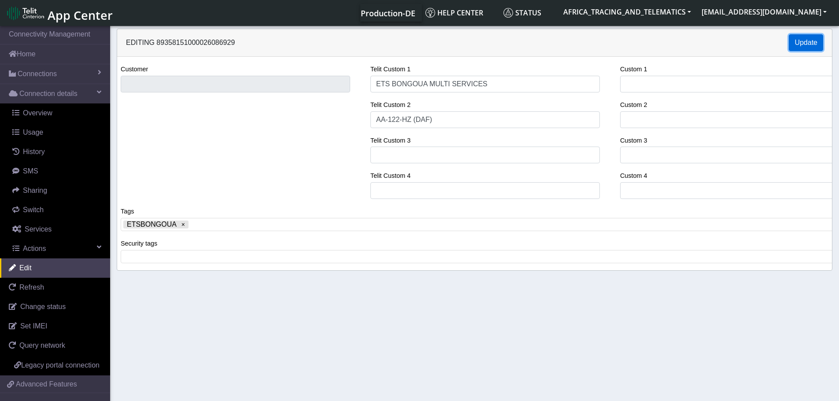
click at [801, 37] on button "Update" at bounding box center [806, 42] width 34 height 17
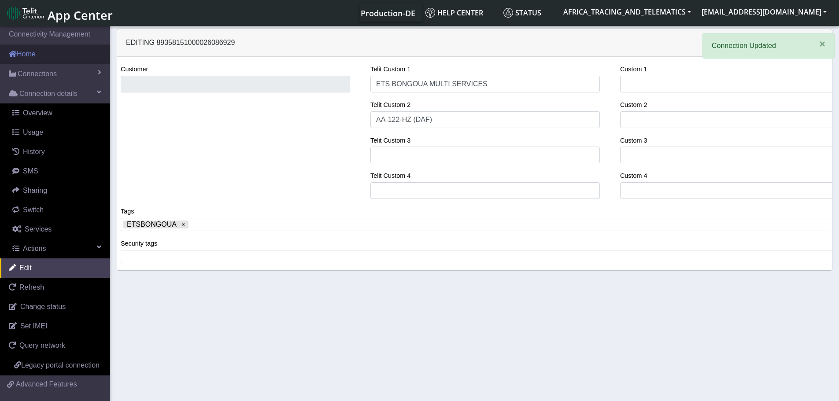
click at [50, 63] on link "Home" at bounding box center [55, 53] width 110 height 19
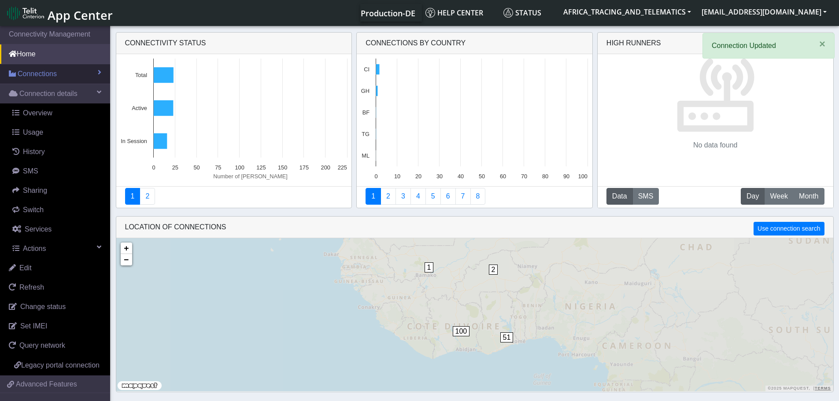
click at [44, 67] on link "Connections" at bounding box center [55, 73] width 110 height 19
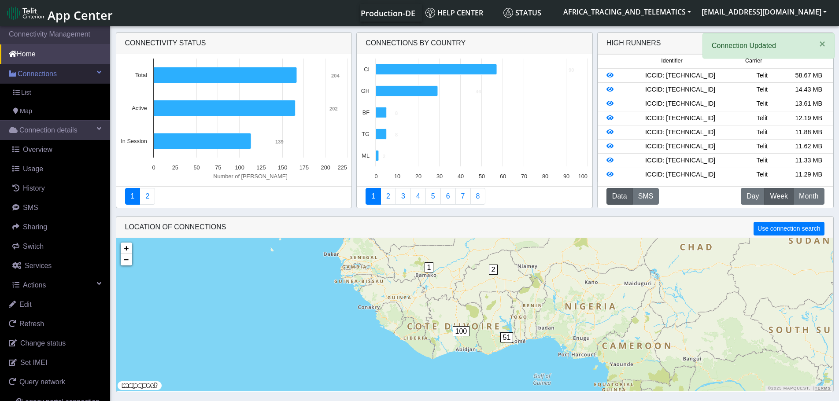
drag, startPoint x: 30, startPoint y: 93, endPoint x: 95, endPoint y: 81, distance: 66.1
click at [30, 92] on span "List" at bounding box center [26, 93] width 10 height 10
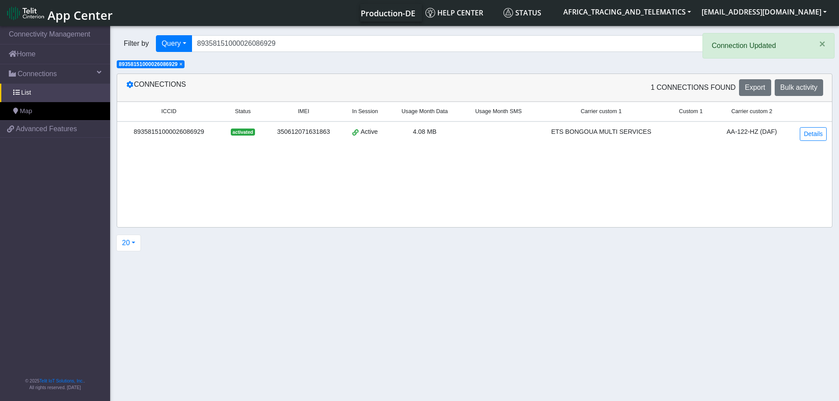
click at [182, 64] on span "×" at bounding box center [180, 64] width 3 height 6
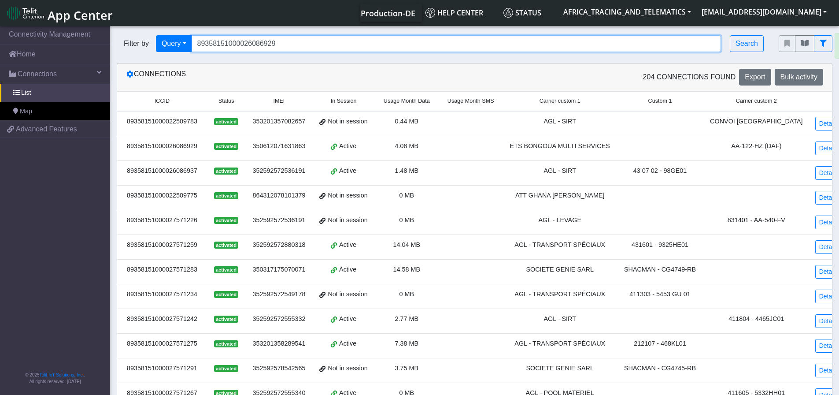
drag, startPoint x: 330, startPoint y: 42, endPoint x: 135, endPoint y: 30, distance: 195.1
click at [133, 31] on div "Filter by Query Query In Session Not connected Tags Country Operator 8935815100…" at bounding box center [441, 44] width 662 height 30
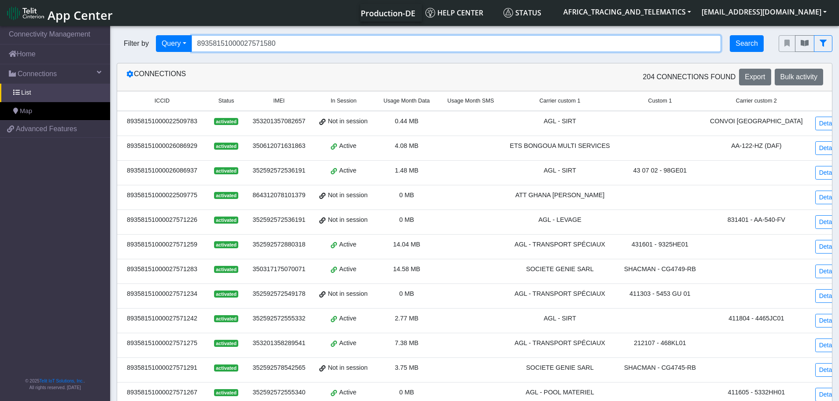
type input "89358151000027571580"
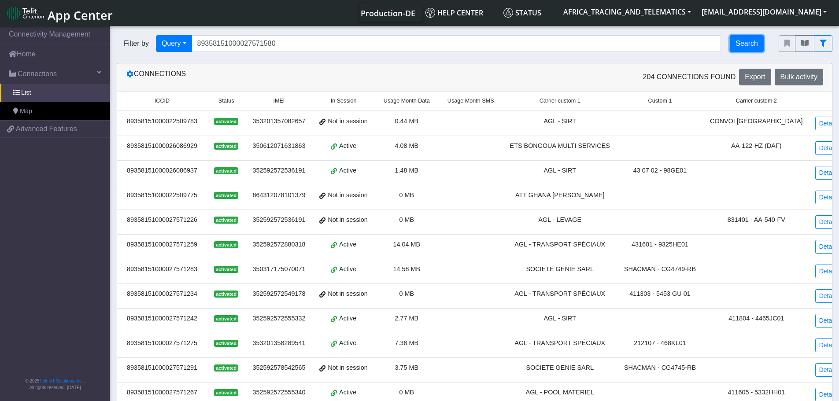
click at [736, 40] on button "Search" at bounding box center [747, 43] width 34 height 17
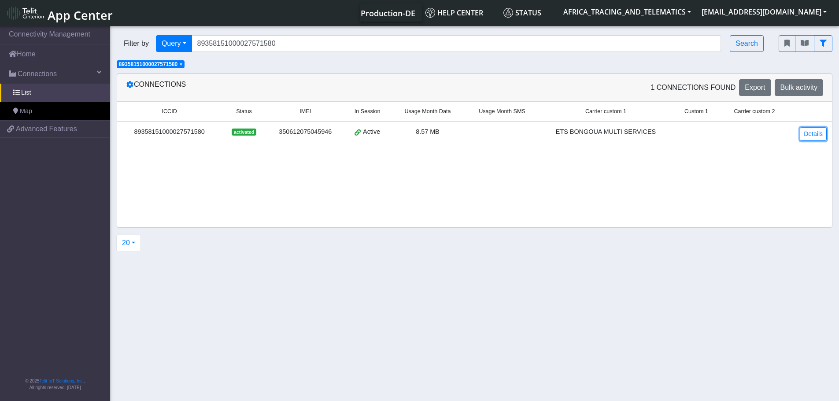
drag, startPoint x: 816, startPoint y: 133, endPoint x: 767, endPoint y: 126, distance: 49.4
click at [816, 133] on link "Details" at bounding box center [813, 134] width 27 height 14
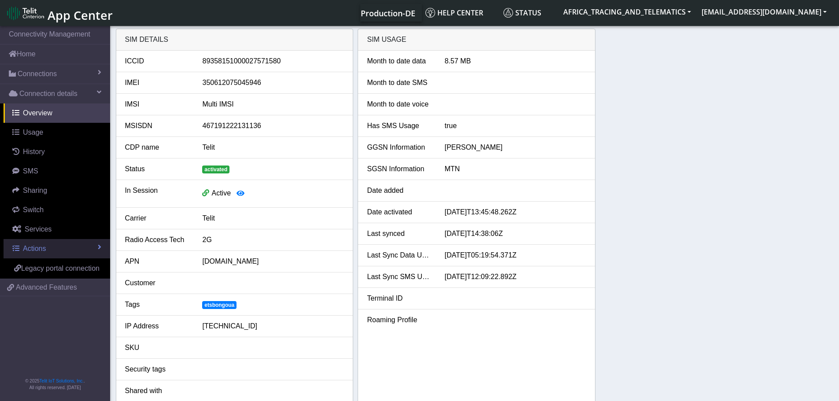
click at [41, 248] on span "Actions" at bounding box center [34, 248] width 23 height 7
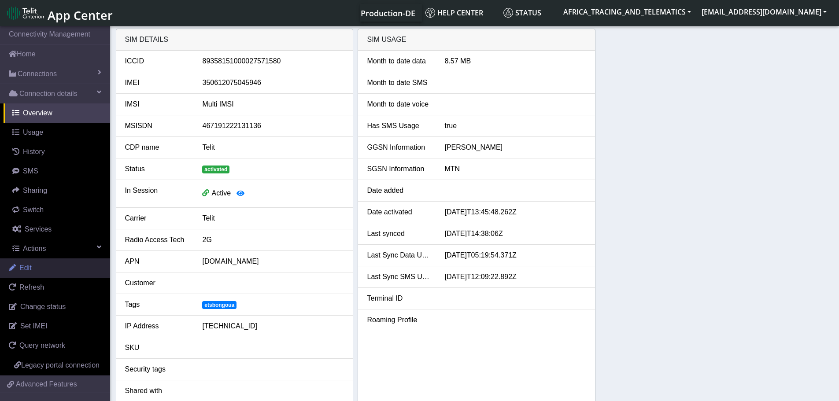
click at [35, 268] on link "Edit" at bounding box center [55, 268] width 110 height 19
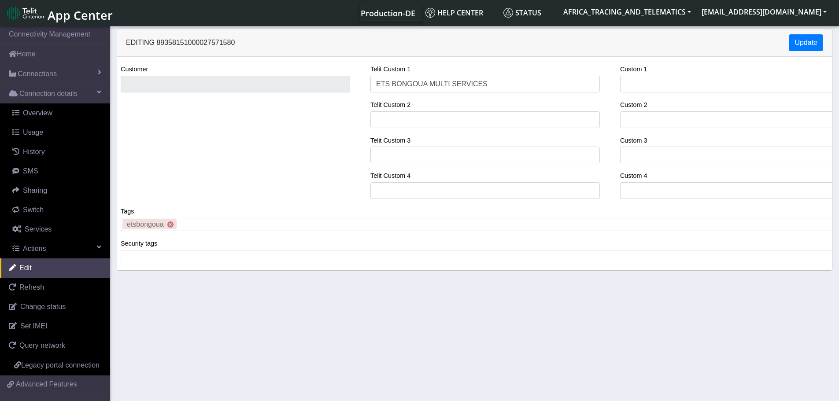
click at [170, 226] on x "remove tag" at bounding box center [170, 225] width 6 height 6
click at [149, 225] on span at bounding box center [478, 225] width 710 height 8
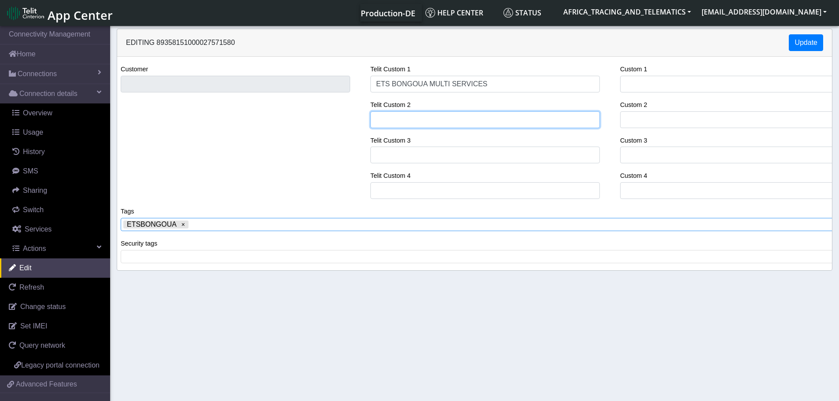
click at [452, 121] on input "Telit Custom 2" at bounding box center [485, 119] width 230 height 17
click at [412, 121] on input "Telit Custom 2" at bounding box center [485, 119] width 230 height 17
type input "AA-137-PR/ [VEHICLE_IDENTIFICATION_NUMBER] / DAF CF"
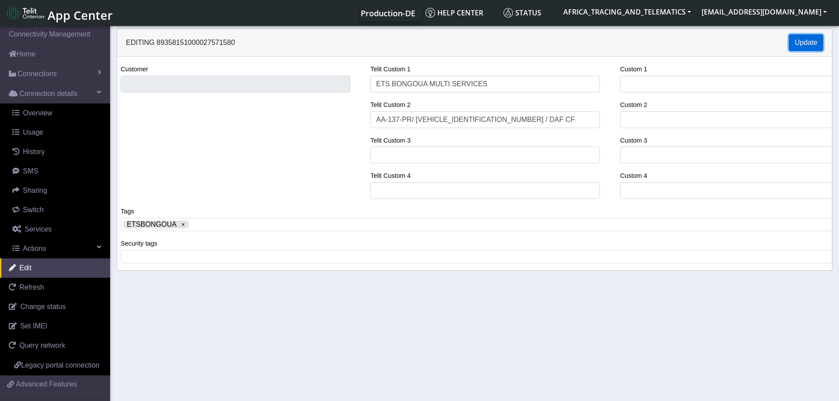
click at [818, 35] on button "Update" at bounding box center [806, 42] width 34 height 17
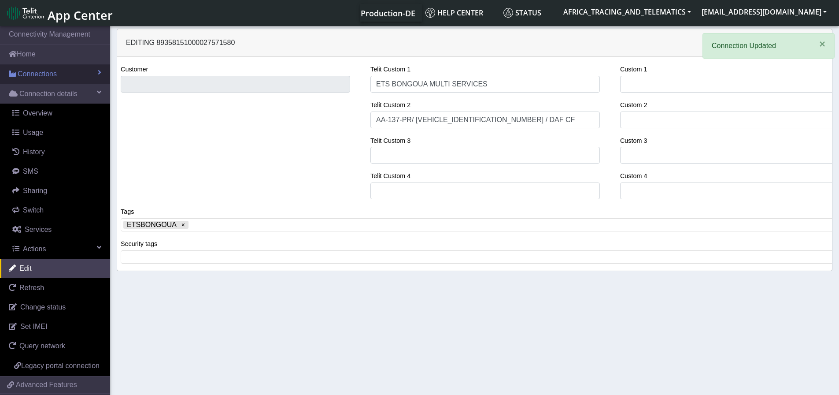
click at [36, 70] on span "Connections" at bounding box center [37, 74] width 39 height 11
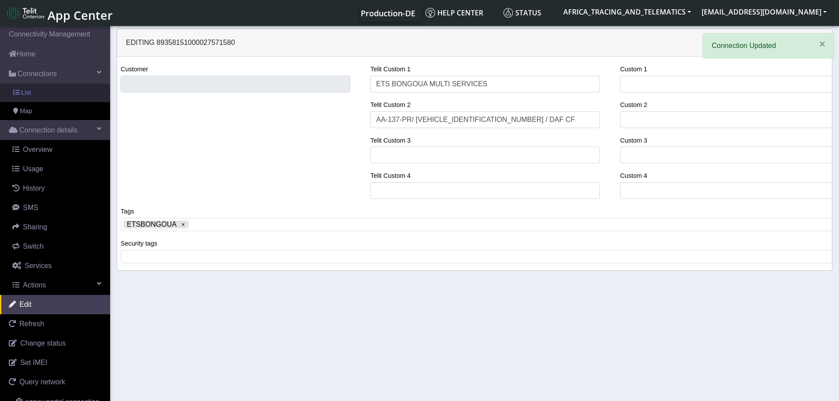
click at [39, 89] on link "List" at bounding box center [55, 93] width 110 height 19
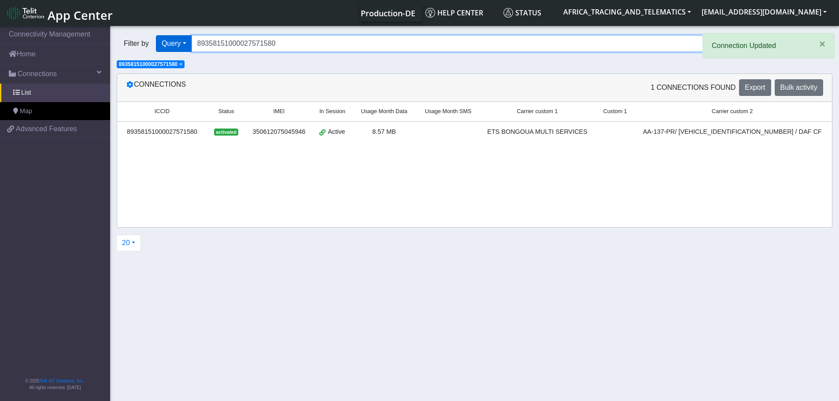
drag, startPoint x: 296, startPoint y: 43, endPoint x: 158, endPoint y: 39, distance: 137.9
click at [157, 39] on div "Filter by Query Query In Session Not connected Tags Country Operator 8935815100…" at bounding box center [441, 43] width 649 height 17
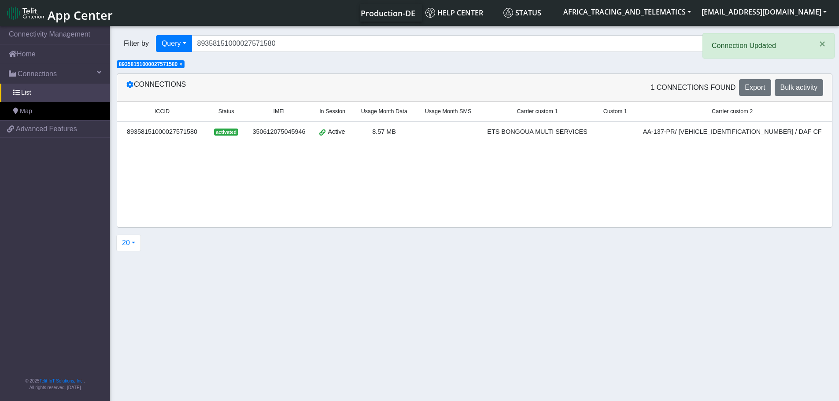
click at [182, 63] on span "×" at bounding box center [180, 64] width 3 height 6
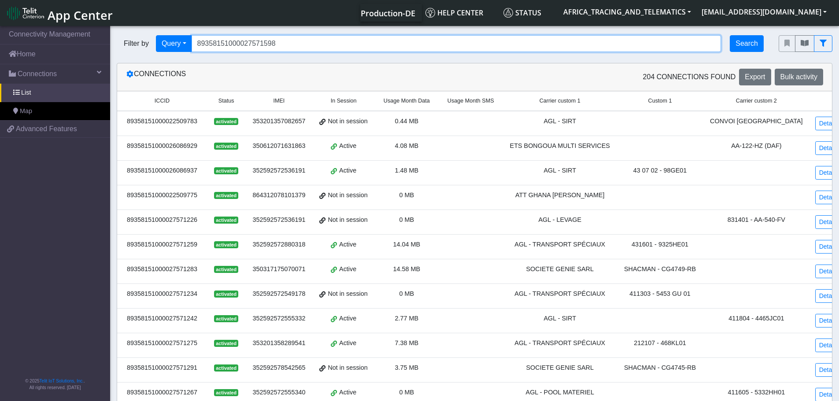
type input "89358151000027571598"
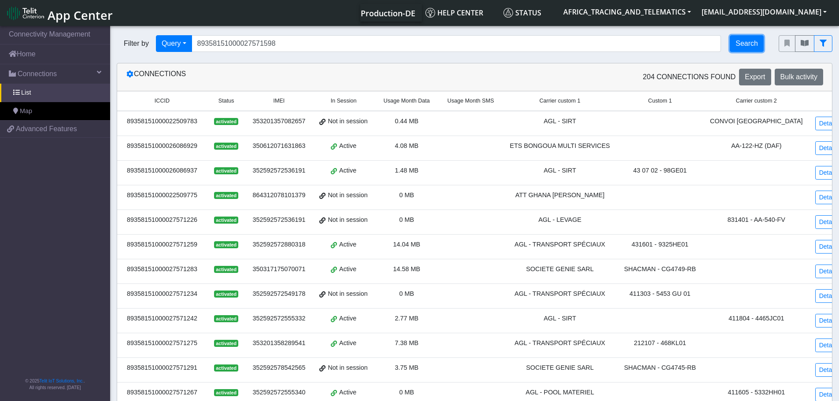
click at [752, 42] on button "Search" at bounding box center [747, 43] width 34 height 17
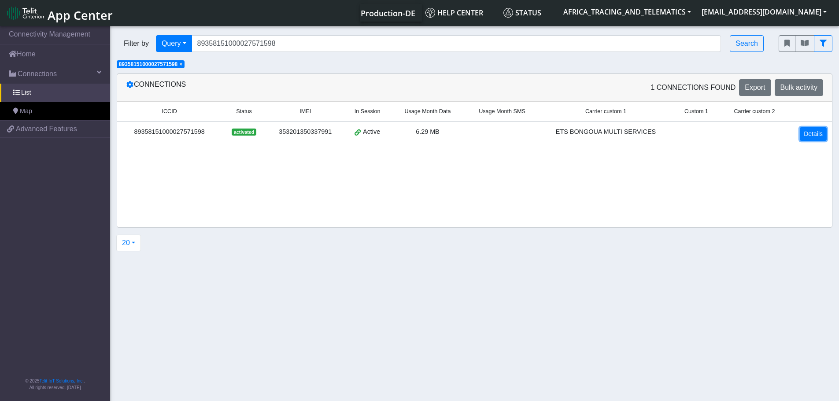
drag, startPoint x: 817, startPoint y: 131, endPoint x: 806, endPoint y: 131, distance: 11.0
click at [817, 131] on link "Details" at bounding box center [813, 134] width 27 height 14
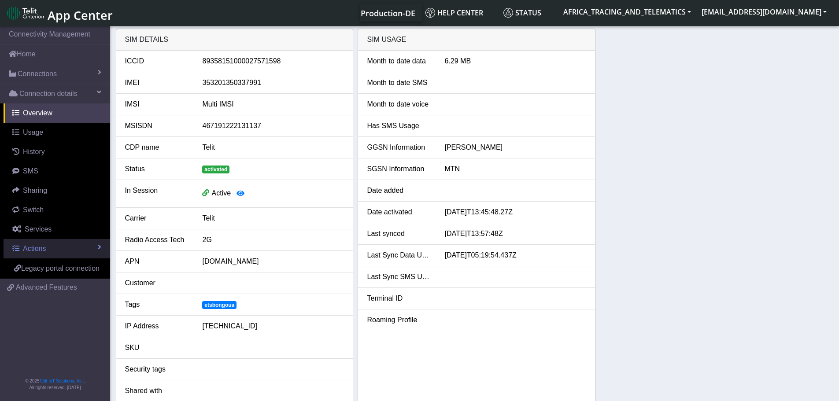
click at [37, 252] on span "Actions" at bounding box center [34, 248] width 23 height 7
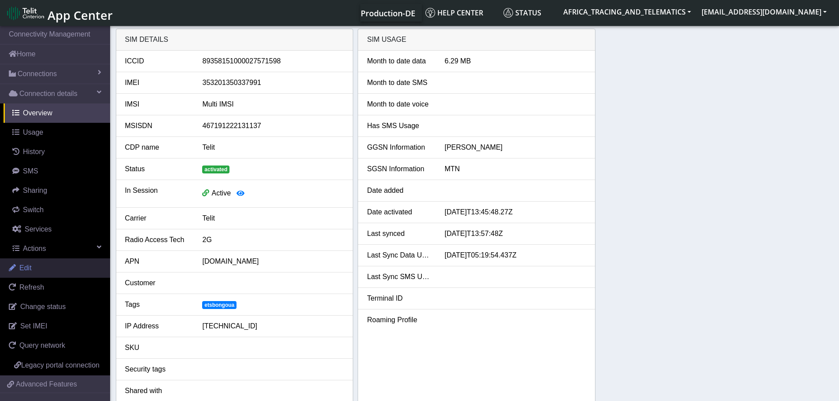
click at [38, 275] on link "Edit" at bounding box center [55, 268] width 110 height 19
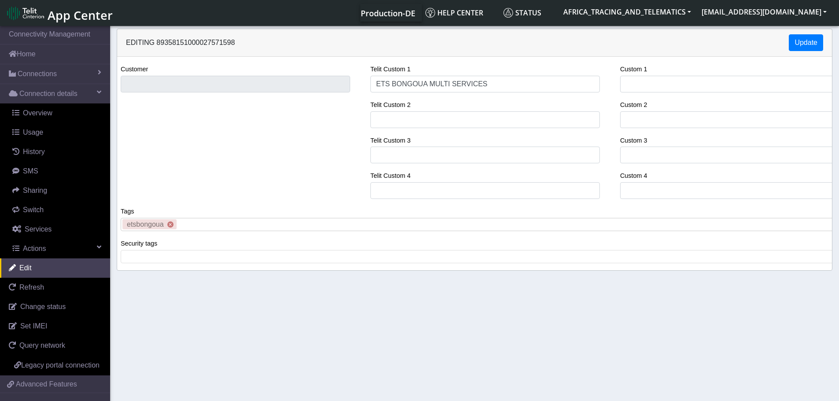
click at [170, 225] on x "remove tag" at bounding box center [170, 225] width 6 height 6
click at [156, 226] on span at bounding box center [478, 225] width 710 height 8
drag, startPoint x: 466, startPoint y: 116, endPoint x: 462, endPoint y: 112, distance: 5.3
click at [465, 116] on input "Telit Custom 2" at bounding box center [485, 119] width 230 height 17
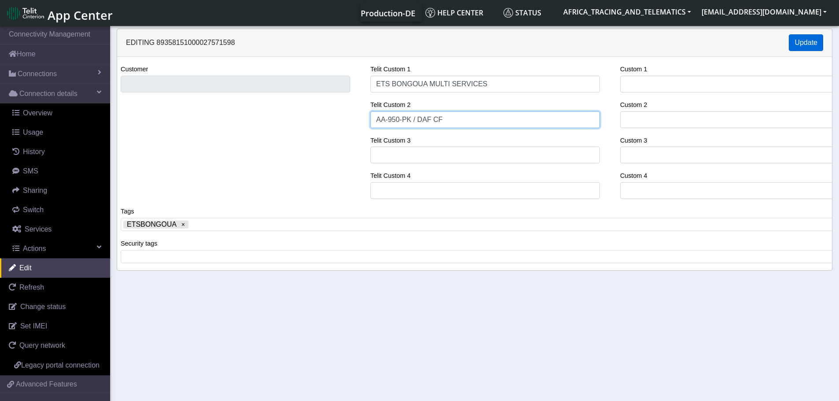
type input "AA-950-PK / DAF CF"
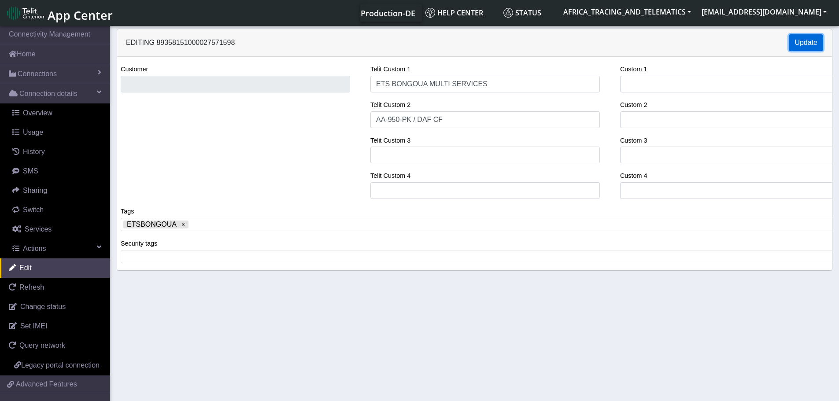
click at [800, 41] on button "Update" at bounding box center [806, 42] width 34 height 17
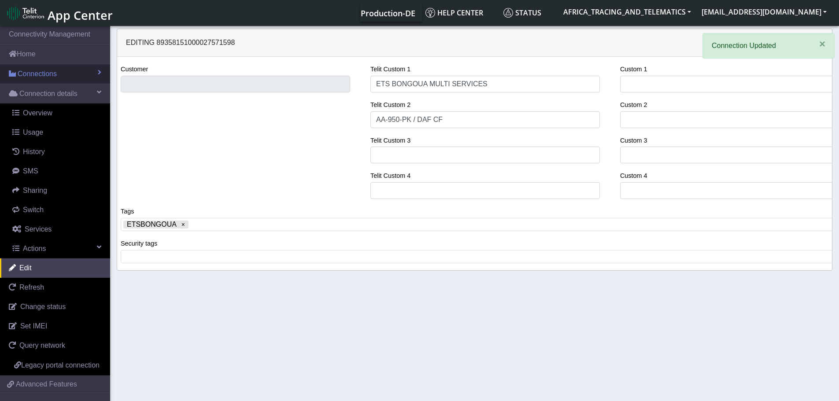
click at [51, 71] on span "Connections" at bounding box center [37, 74] width 39 height 11
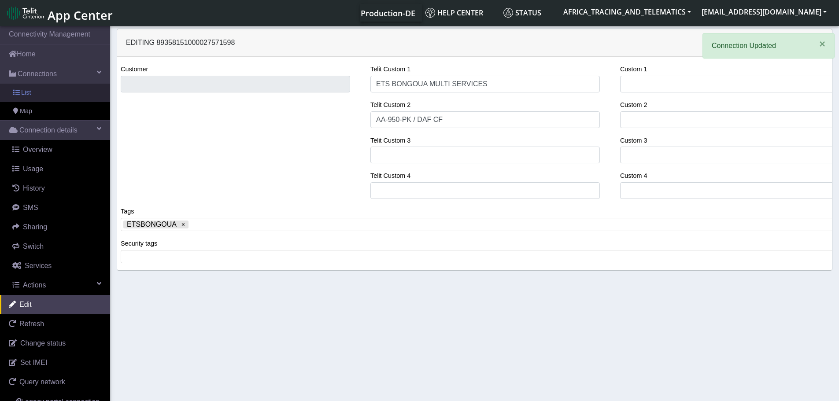
click at [41, 95] on link "List" at bounding box center [55, 93] width 110 height 19
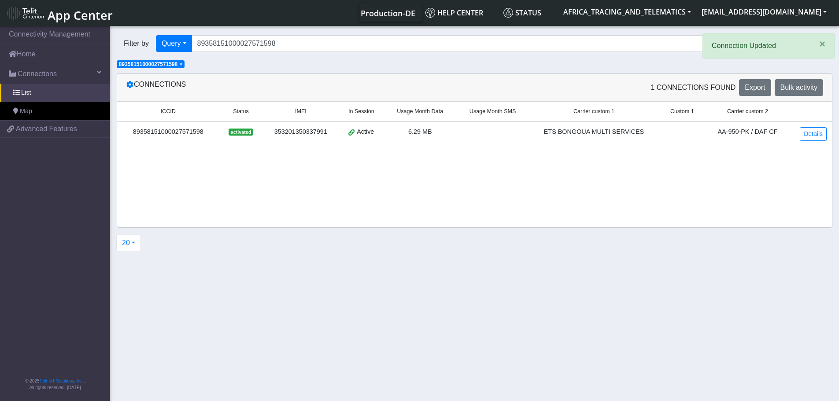
click at [182, 65] on span "×" at bounding box center [180, 64] width 3 height 6
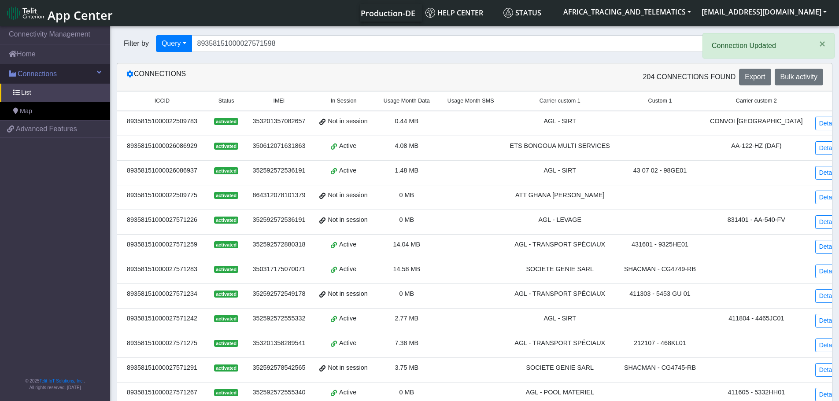
click at [43, 70] on span "Connections" at bounding box center [37, 74] width 39 height 11
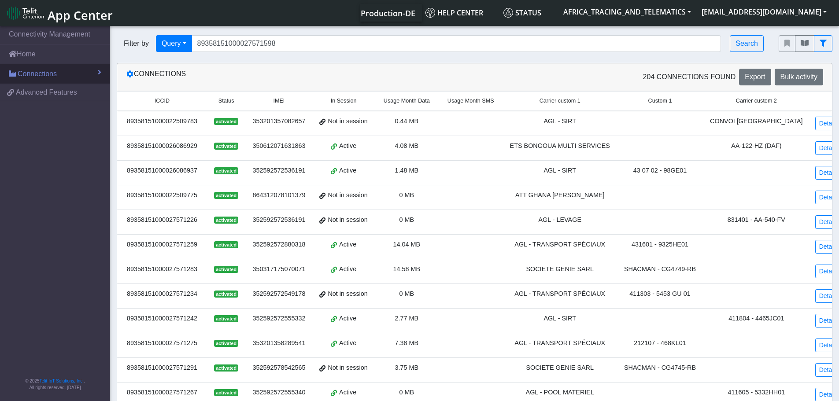
click at [44, 71] on span "Connections" at bounding box center [37, 74] width 39 height 11
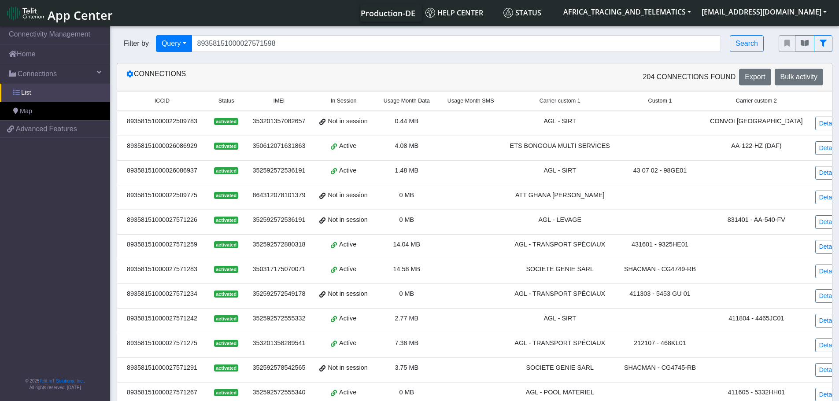
click at [44, 89] on link "List" at bounding box center [55, 93] width 110 height 19
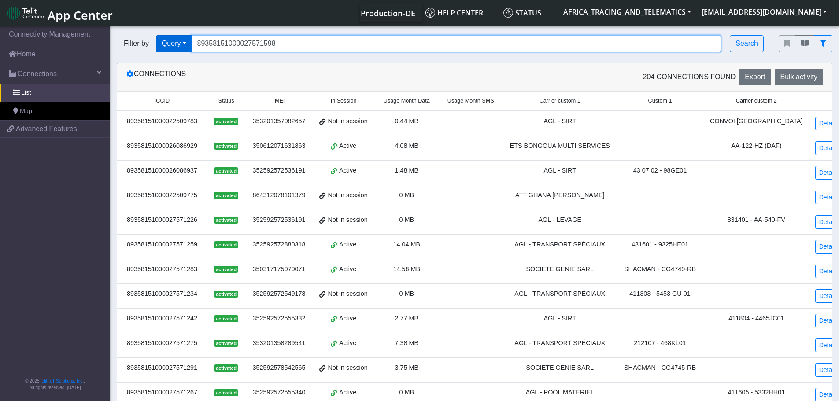
drag, startPoint x: 294, startPoint y: 47, endPoint x: 166, endPoint y: 45, distance: 128.6
click at [158, 46] on div "Filter by Query Query In Session Not connected Tags Country Operator 8935815100…" at bounding box center [441, 43] width 649 height 17
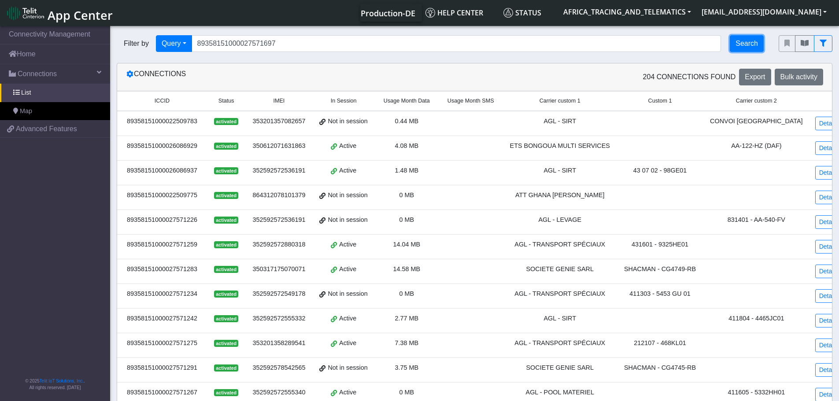
click at [745, 44] on button "Search" at bounding box center [747, 43] width 34 height 17
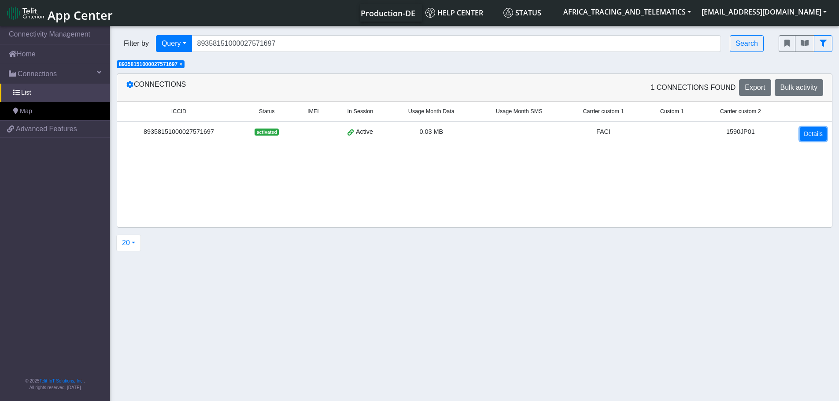
click at [820, 127] on link "Details" at bounding box center [813, 134] width 27 height 14
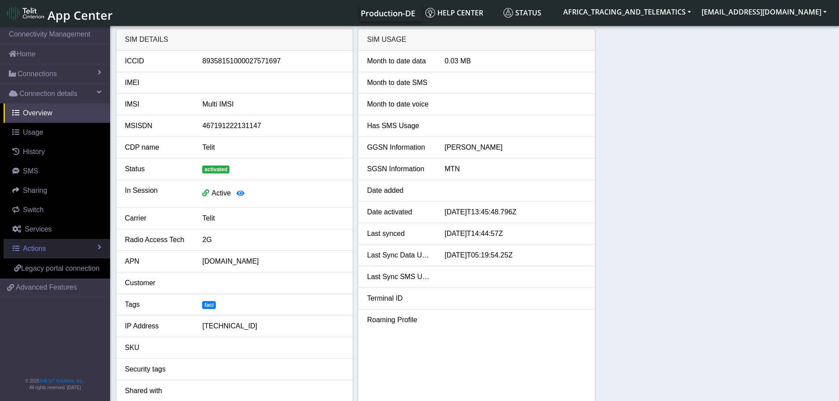
click at [44, 250] on span "Actions" at bounding box center [34, 248] width 23 height 7
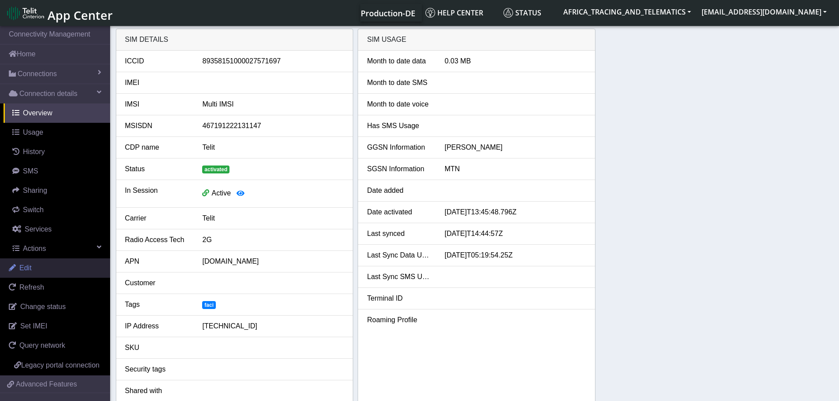
click at [33, 269] on link "Edit" at bounding box center [55, 268] width 110 height 19
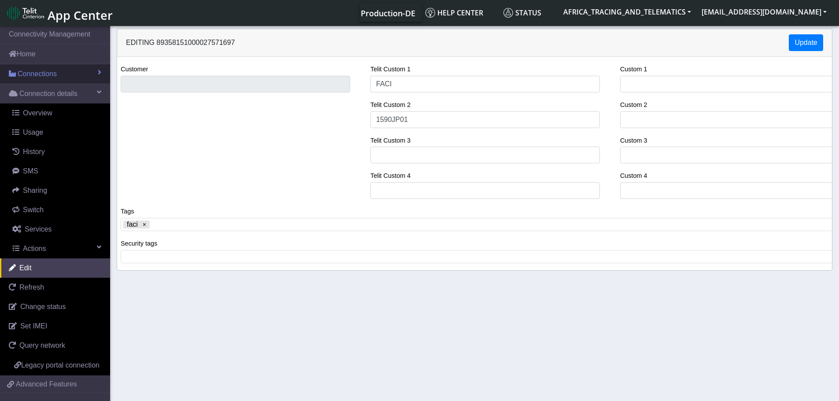
click at [47, 69] on span "Connections" at bounding box center [37, 74] width 39 height 11
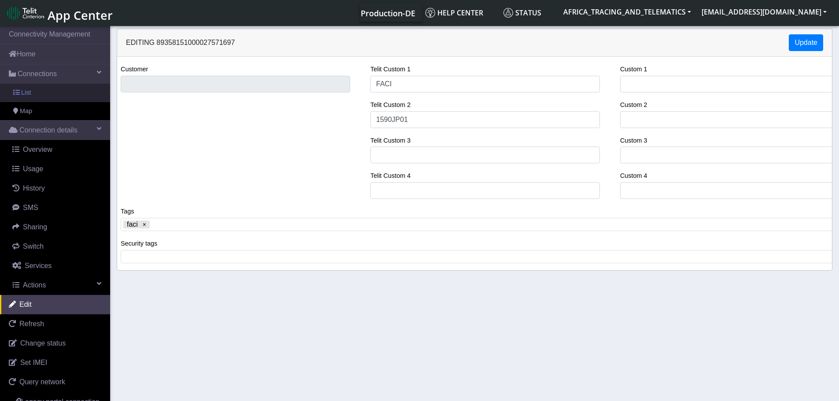
click at [35, 96] on link "List" at bounding box center [55, 93] width 110 height 19
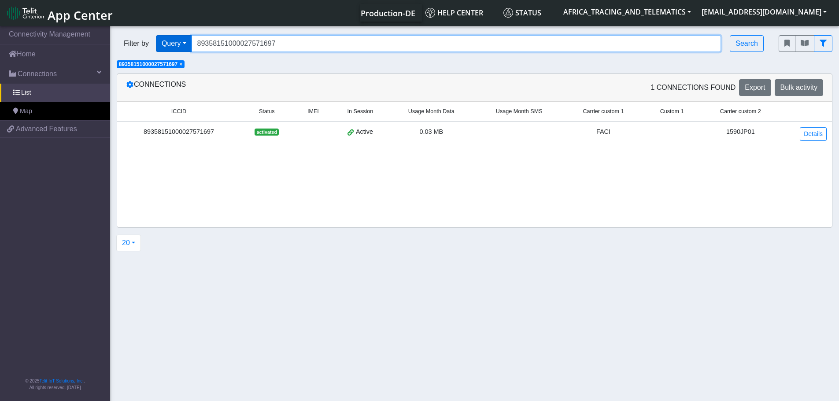
drag, startPoint x: 303, startPoint y: 44, endPoint x: 158, endPoint y: 43, distance: 144.5
click at [155, 43] on div "Filter by Query Query In Session Not connected Tags Country Operator 8935815100…" at bounding box center [441, 43] width 649 height 17
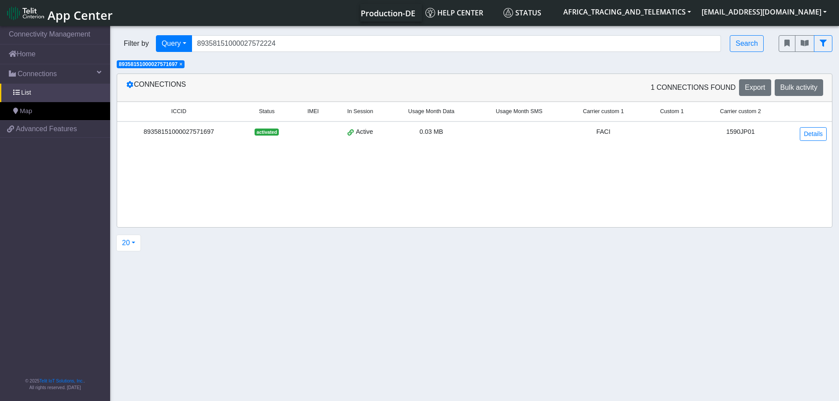
drag, startPoint x: 182, startPoint y: 64, endPoint x: 321, endPoint y: 64, distance: 139.2
click at [182, 64] on span "×" at bounding box center [180, 64] width 3 height 6
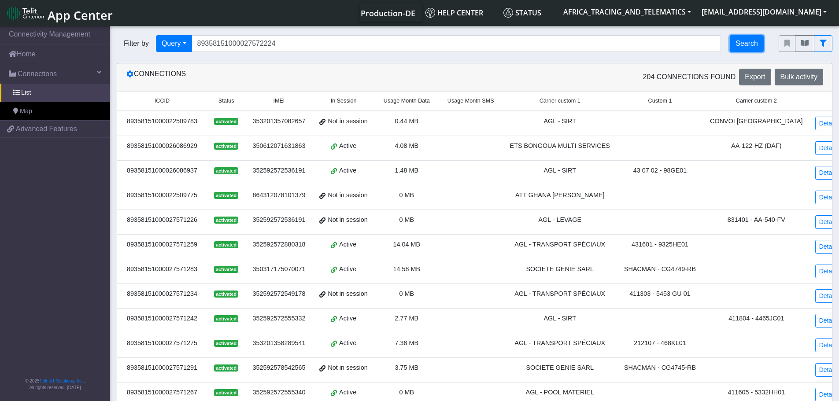
click at [748, 48] on button "Search" at bounding box center [747, 43] width 34 height 17
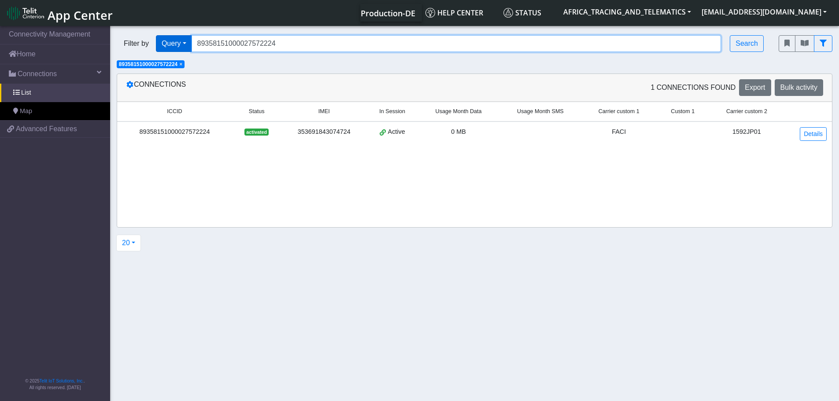
drag, startPoint x: 296, startPoint y: 47, endPoint x: 162, endPoint y: 44, distance: 133.9
click at [161, 44] on div "Filter by Query Query In Session Not connected Tags Country Operator 8935815100…" at bounding box center [441, 43] width 649 height 17
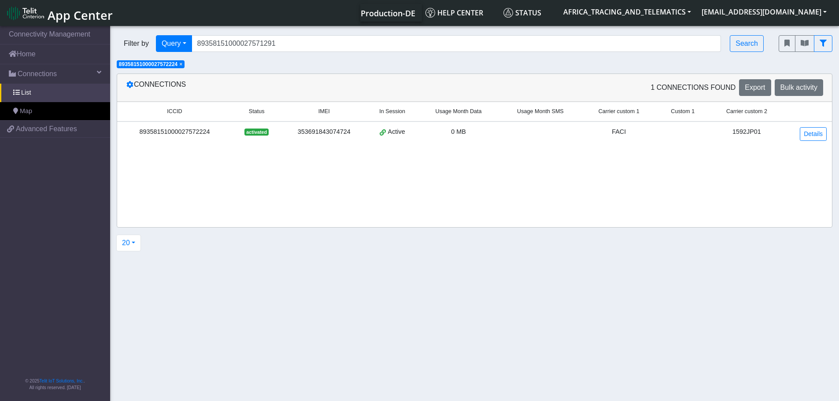
click at [182, 65] on span "×" at bounding box center [180, 64] width 3 height 6
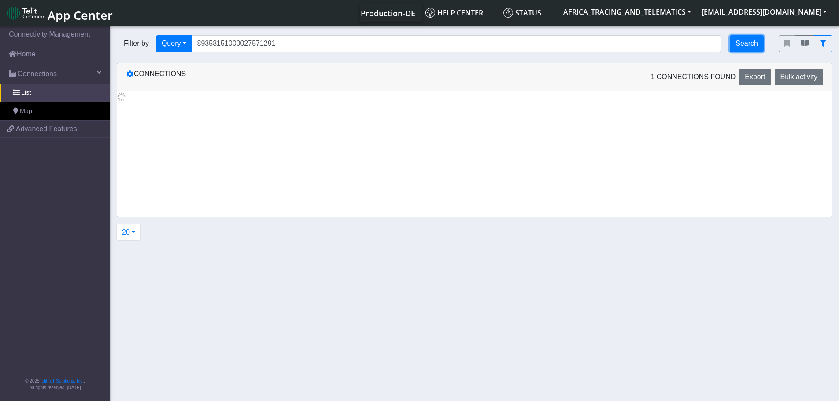
click at [731, 41] on button "Search" at bounding box center [747, 43] width 34 height 17
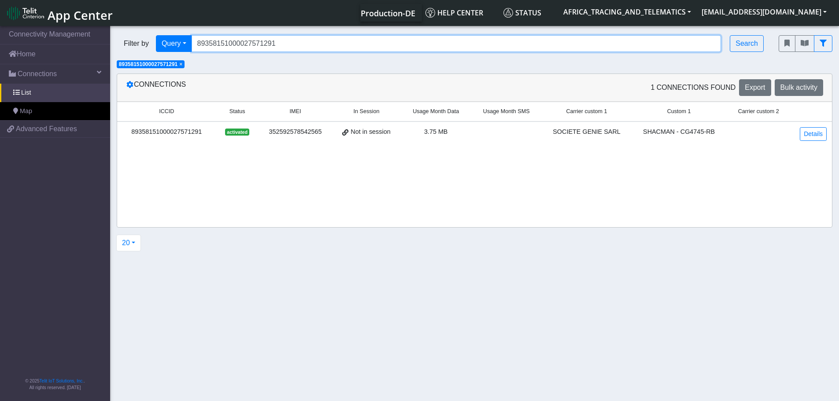
drag, startPoint x: 292, startPoint y: 39, endPoint x: 132, endPoint y: 38, distance: 160.4
click at [126, 37] on div "Filter by Query Query In Session Not connected Tags Country Operator 8935815100…" at bounding box center [441, 43] width 649 height 17
type input "89358151000027572455"
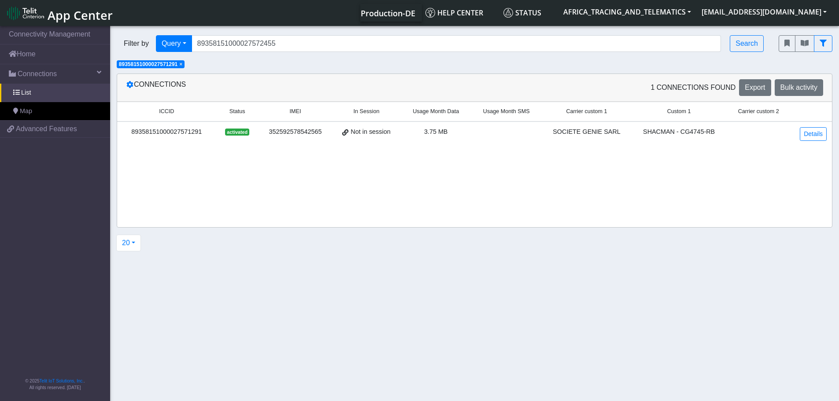
click at [182, 65] on span "×" at bounding box center [180, 64] width 3 height 6
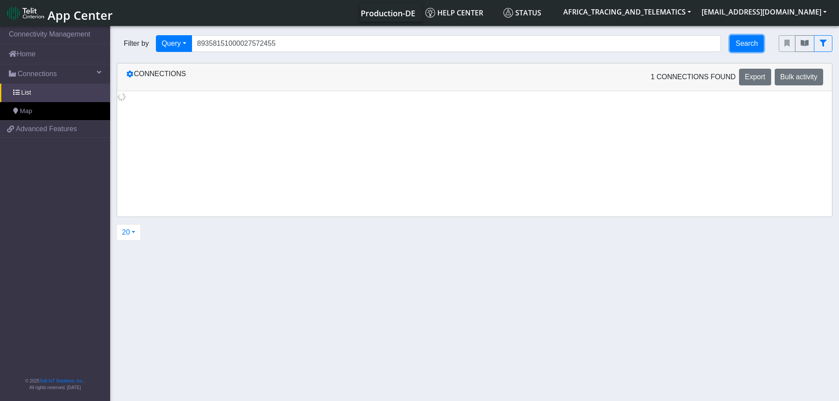
click at [755, 36] on button "Search" at bounding box center [747, 43] width 34 height 17
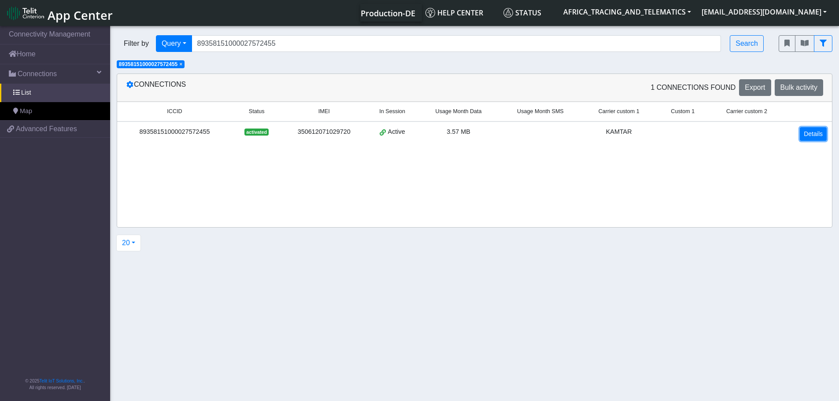
click at [815, 139] on link "Details" at bounding box center [813, 134] width 27 height 14
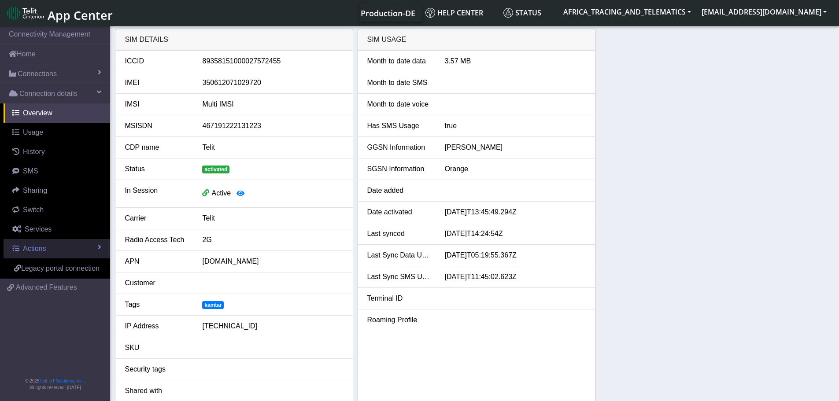
click at [40, 247] on span "Actions" at bounding box center [34, 248] width 23 height 7
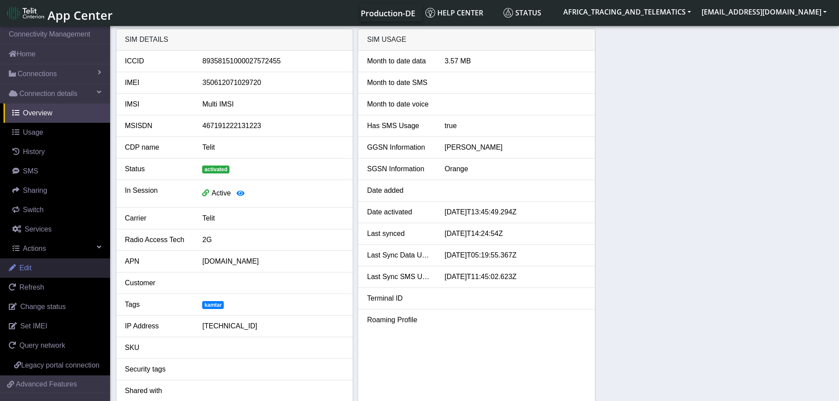
click at [38, 268] on link "Edit" at bounding box center [55, 268] width 110 height 19
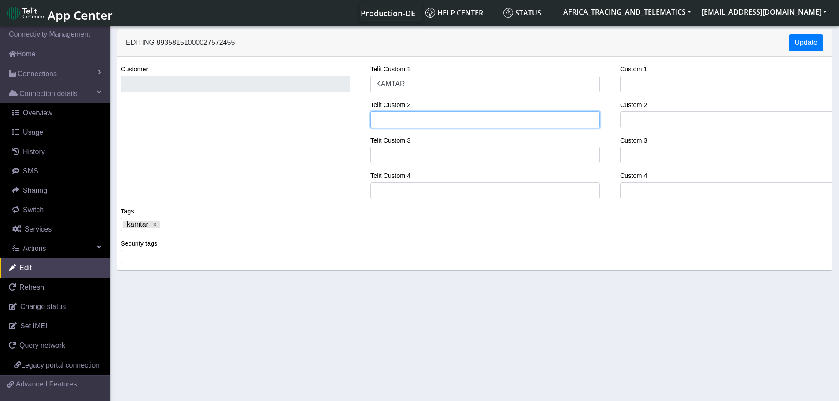
click at [413, 125] on input "Telit Custom 2" at bounding box center [485, 119] width 230 height 17
type input "2466KC01 / [PERSON_NAME]"
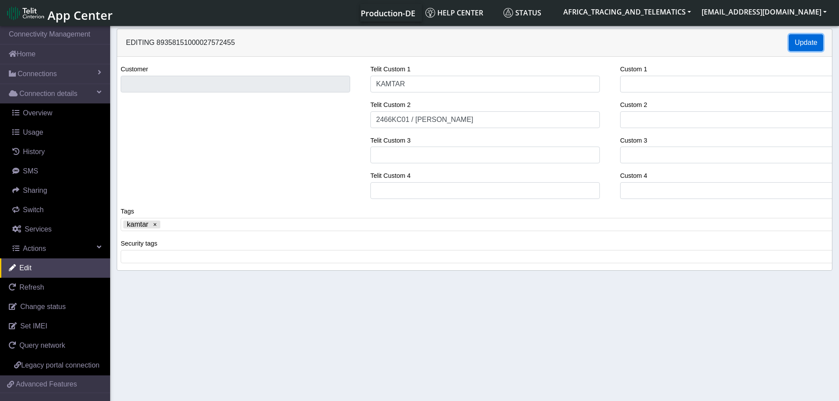
click at [810, 37] on button "Update" at bounding box center [806, 42] width 34 height 17
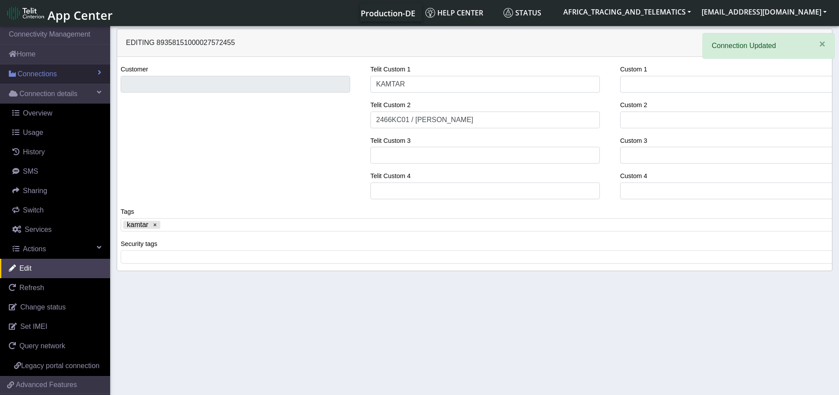
drag, startPoint x: 31, startPoint y: 72, endPoint x: 32, endPoint y: 81, distance: 8.4
click at [31, 72] on span "Connections" at bounding box center [37, 74] width 39 height 11
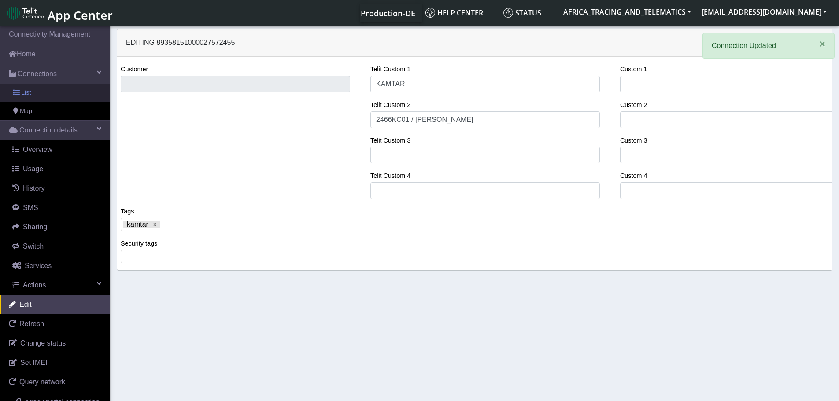
click at [35, 96] on link "List" at bounding box center [55, 93] width 110 height 19
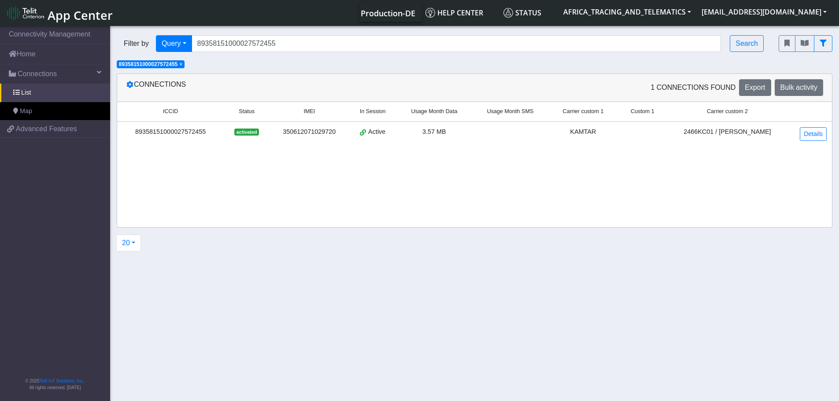
drag, startPoint x: 184, startPoint y: 64, endPoint x: 238, endPoint y: 54, distance: 54.8
click at [182, 64] on span "×" at bounding box center [180, 64] width 3 height 6
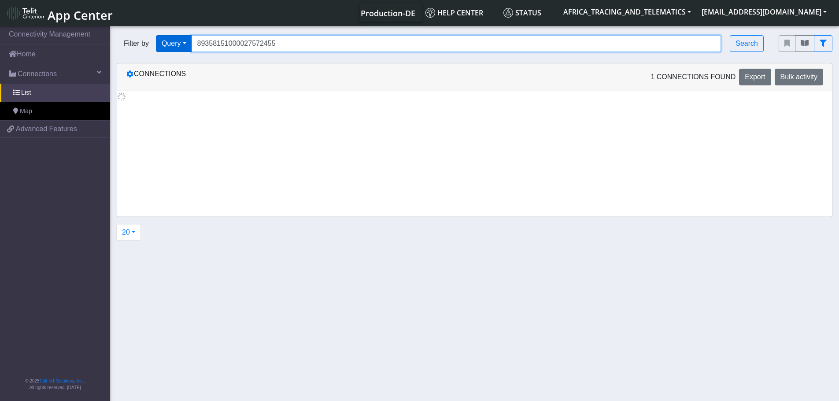
drag, startPoint x: 223, startPoint y: 40, endPoint x: 180, endPoint y: 37, distance: 43.8
click at [168, 37] on div "Filter by Query Query In Session Not connected Tags Country Operator 8935815100…" at bounding box center [441, 43] width 649 height 17
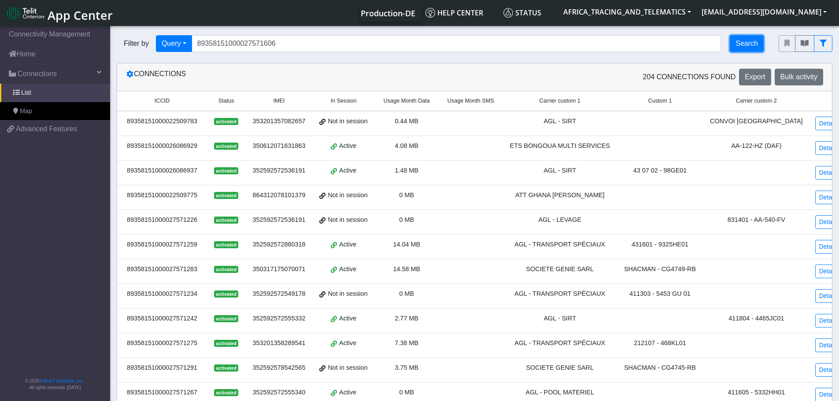
click at [755, 44] on button "Search" at bounding box center [747, 43] width 34 height 17
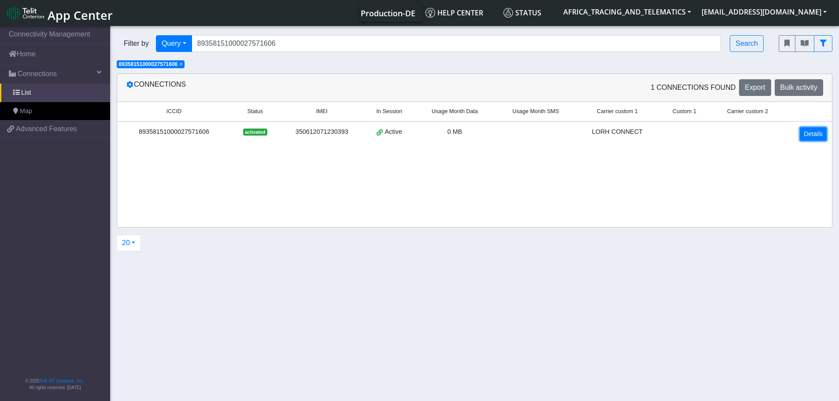
click at [822, 128] on link "Details" at bounding box center [813, 134] width 27 height 14
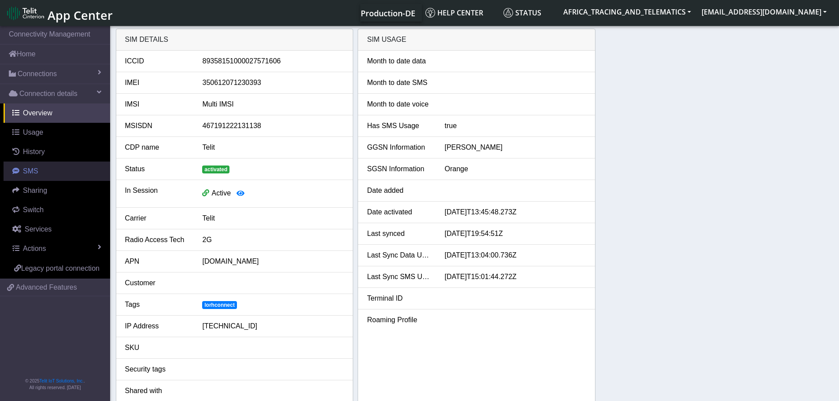
click at [33, 170] on span "SMS" at bounding box center [30, 170] width 15 height 7
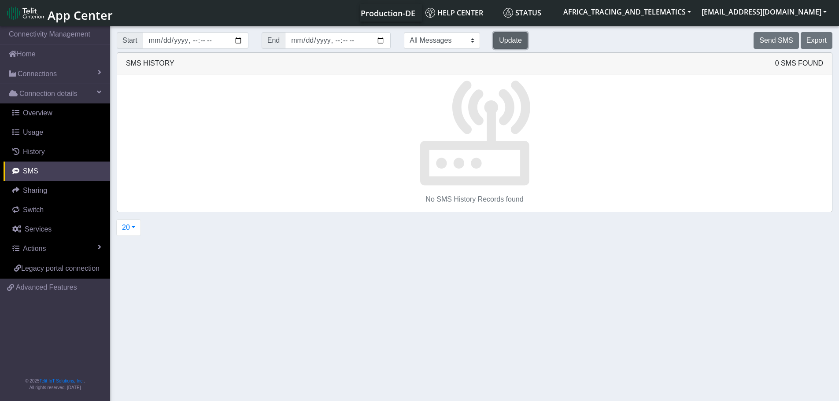
drag, startPoint x: 487, startPoint y: 39, endPoint x: 593, endPoint y: 38, distance: 105.7
click at [493, 39] on button "Update" at bounding box center [510, 40] width 34 height 17
click at [773, 39] on button "Send SMS" at bounding box center [776, 40] width 45 height 17
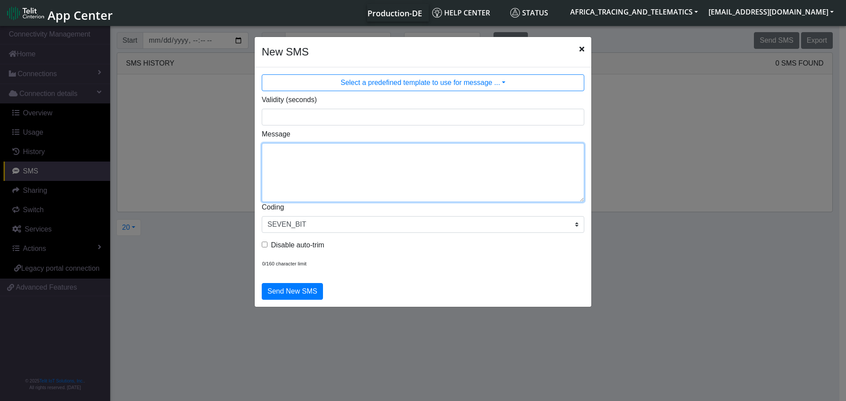
click at [402, 167] on textarea "Message" at bounding box center [423, 172] width 322 height 59
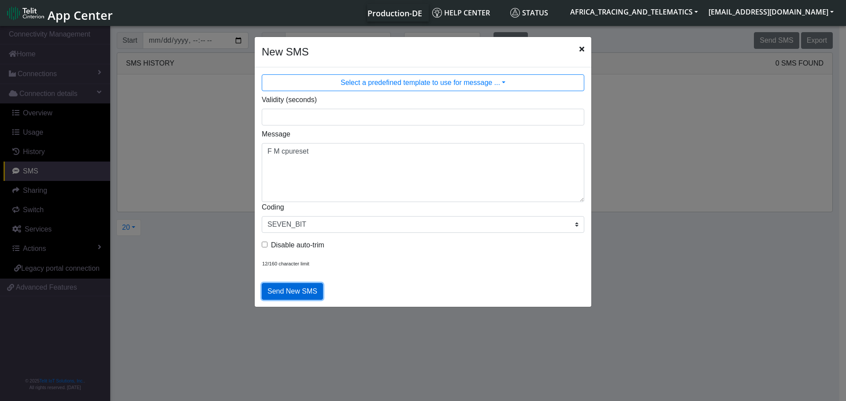
drag, startPoint x: 287, startPoint y: 291, endPoint x: 289, endPoint y: 280, distance: 10.8
click at [287, 291] on button "Send New SMS" at bounding box center [292, 291] width 61 height 17
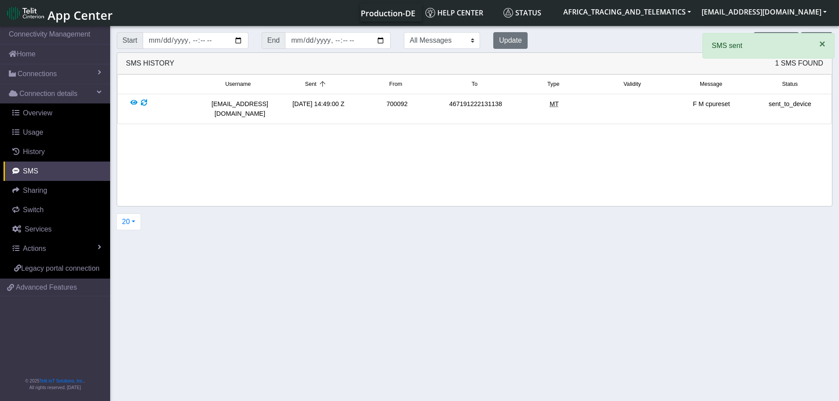
click at [826, 45] on button "×" at bounding box center [823, 43] width 24 height 21
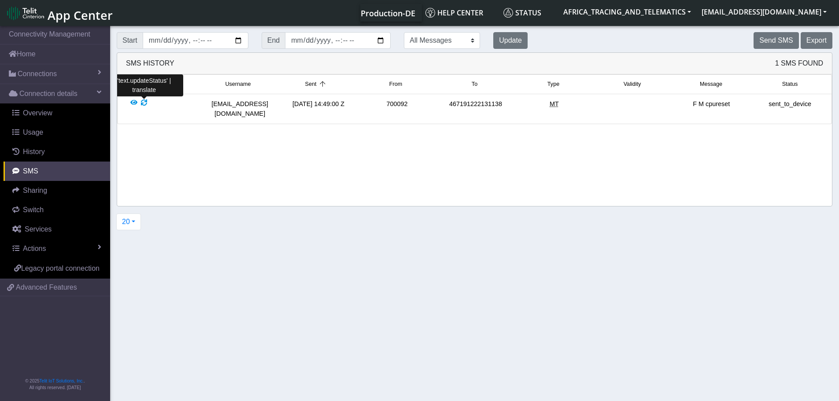
click at [145, 102] on div at bounding box center [144, 109] width 6 height 19
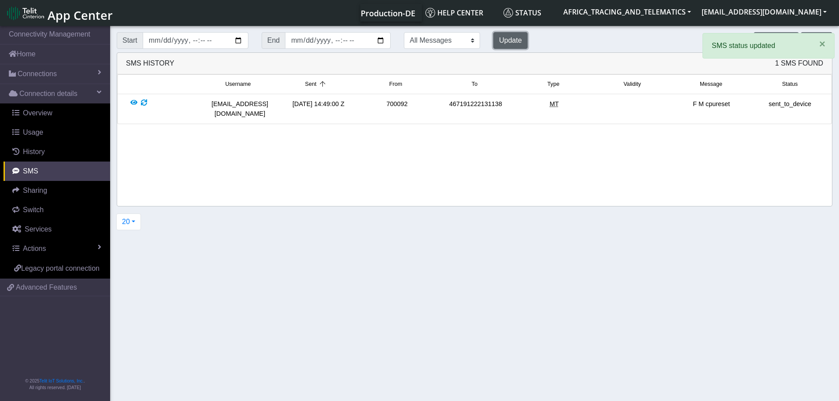
click at [493, 38] on button "Update" at bounding box center [510, 40] width 34 height 17
click at [493, 40] on button "Update" at bounding box center [510, 40] width 34 height 17
click at [493, 39] on button "Update" at bounding box center [510, 40] width 34 height 17
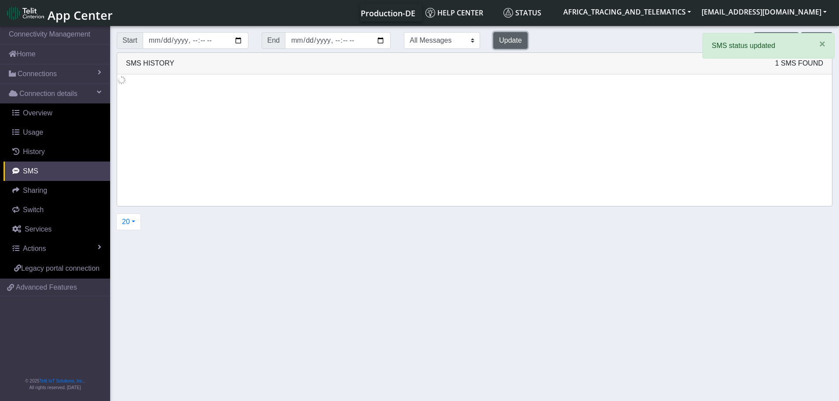
click at [493, 39] on button "Update" at bounding box center [510, 40] width 34 height 17
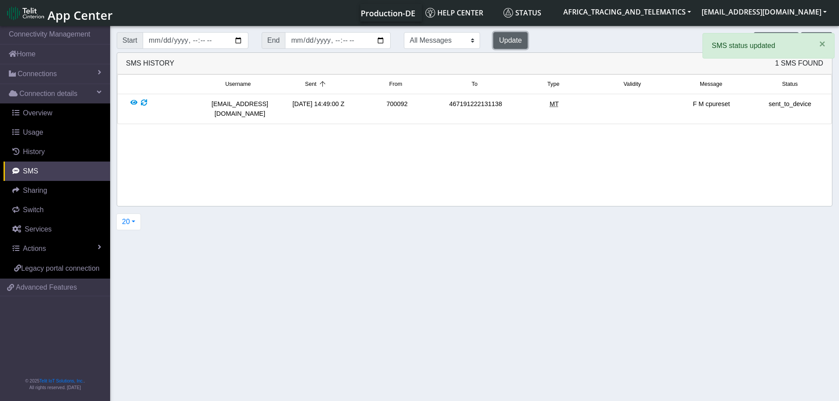
click at [493, 39] on button "Update" at bounding box center [510, 40] width 34 height 17
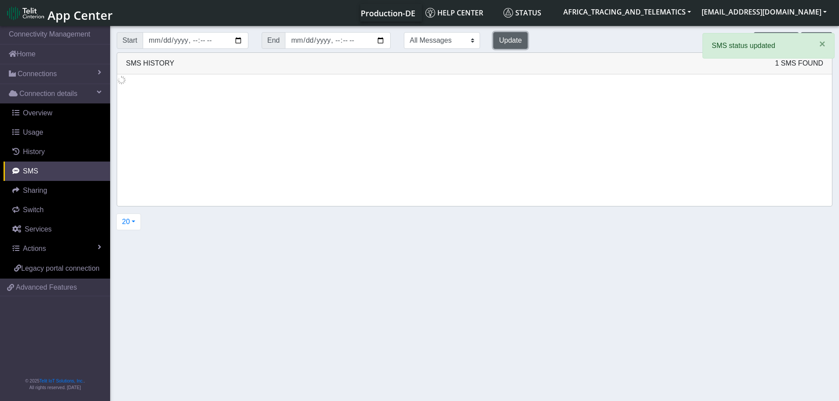
click at [493, 39] on button "Update" at bounding box center [510, 40] width 34 height 17
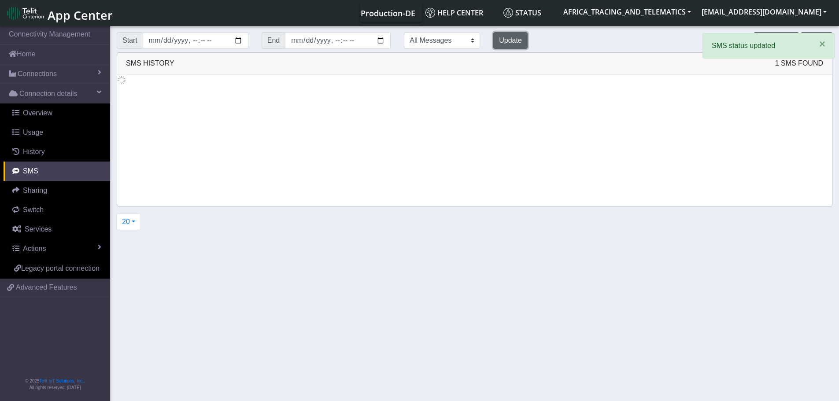
click at [493, 39] on button "Update" at bounding box center [510, 40] width 34 height 17
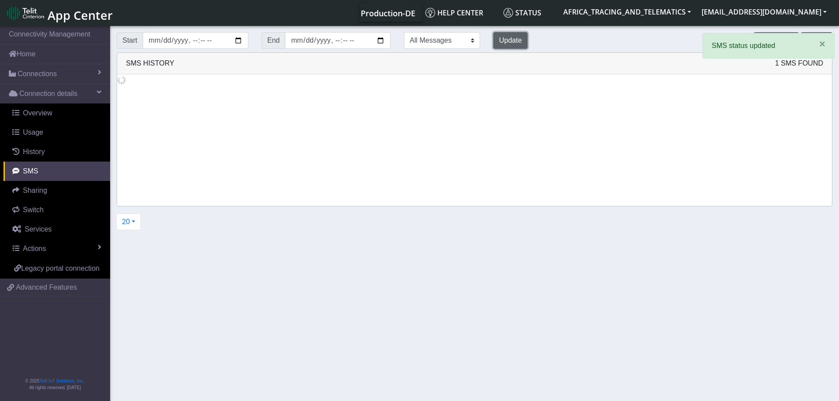
click at [493, 38] on button "Update" at bounding box center [510, 40] width 34 height 17
click at [493, 36] on button "Update" at bounding box center [510, 40] width 34 height 17
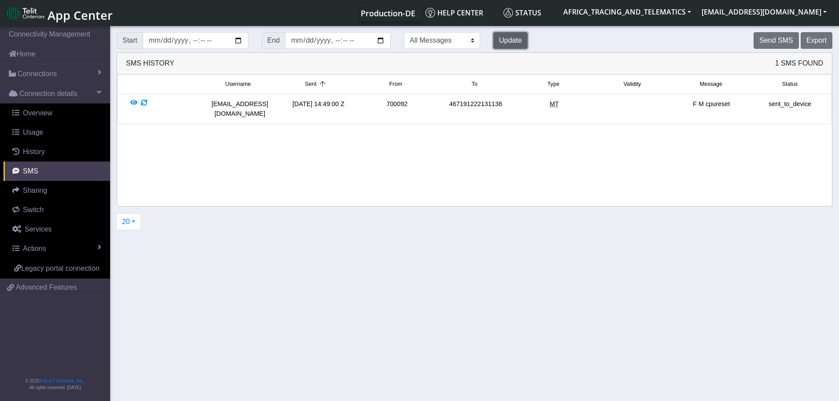
click at [493, 37] on button "Update" at bounding box center [510, 40] width 34 height 17
click at [27, 74] on span "Connections" at bounding box center [37, 74] width 39 height 11
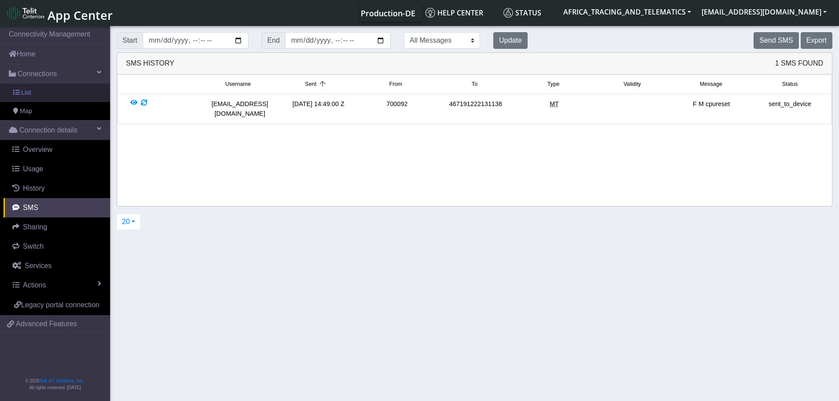
click at [23, 89] on span "List" at bounding box center [26, 93] width 10 height 10
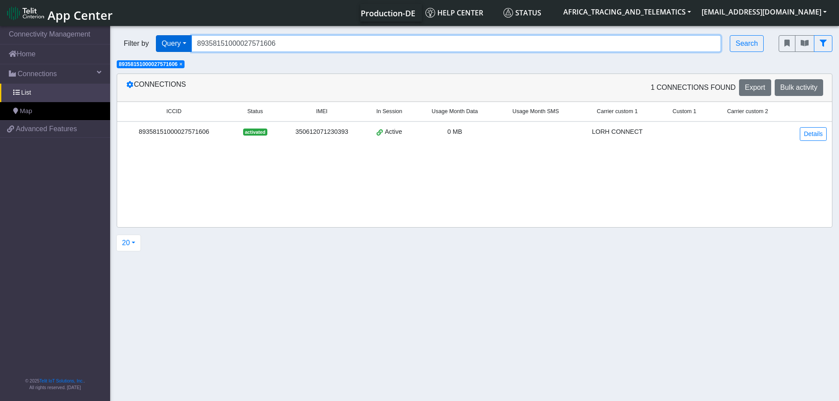
drag, startPoint x: 307, startPoint y: 44, endPoint x: 174, endPoint y: 36, distance: 133.3
click at [159, 35] on div "Filter by Query Query In Session Not connected Tags Country Operator 8935815100…" at bounding box center [441, 43] width 649 height 17
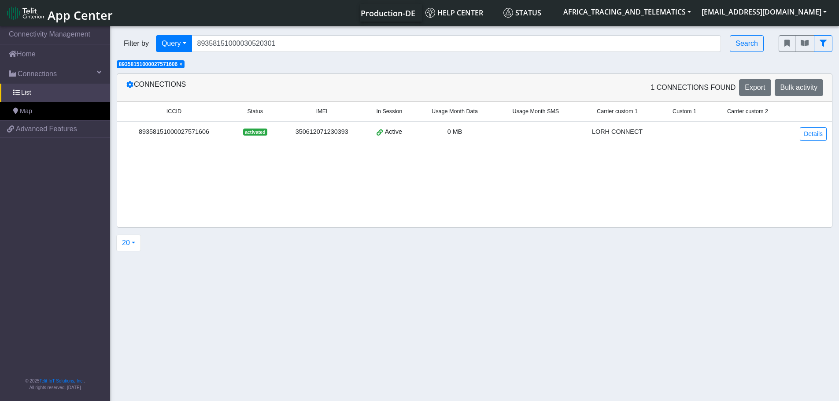
click at [182, 64] on span "×" at bounding box center [180, 64] width 3 height 6
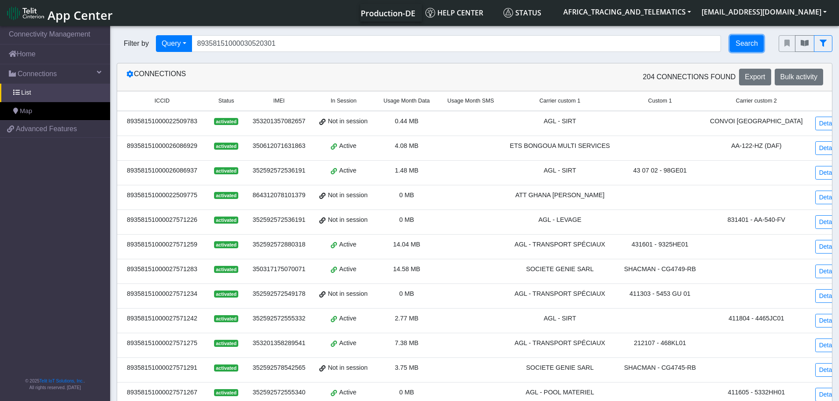
click at [740, 44] on button "Search" at bounding box center [747, 43] width 34 height 17
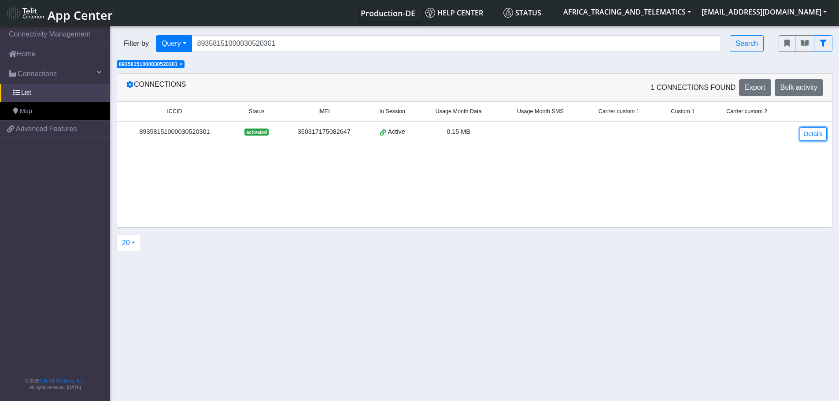
drag, startPoint x: 813, startPoint y: 133, endPoint x: 616, endPoint y: 144, distance: 197.7
click at [814, 133] on link "Details" at bounding box center [813, 134] width 27 height 14
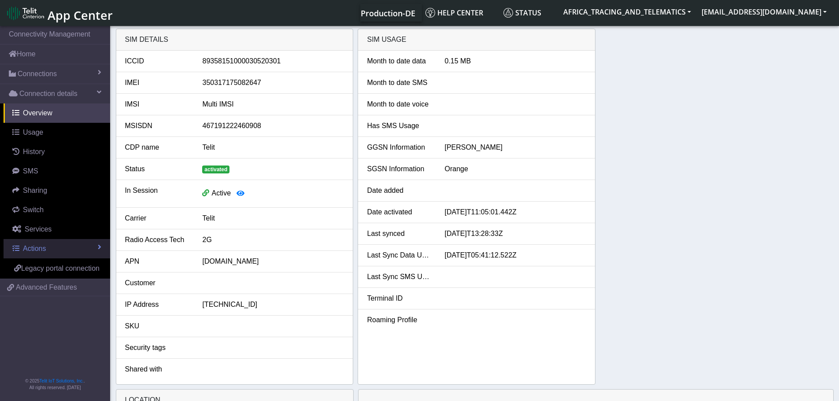
click at [47, 251] on link "Actions" at bounding box center [57, 248] width 107 height 19
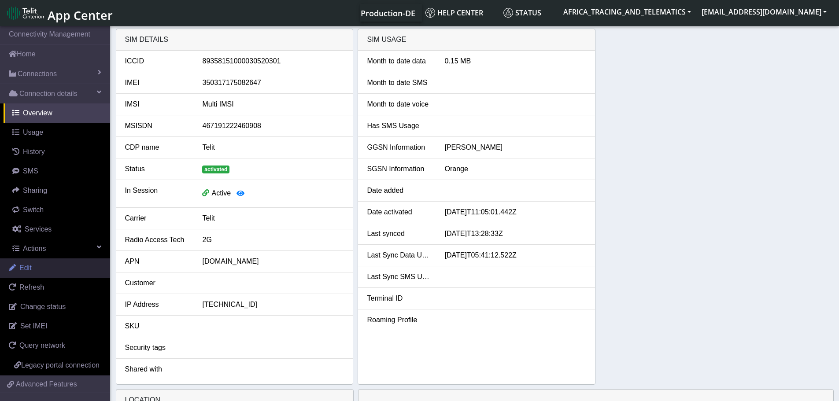
click at [33, 270] on link "Edit" at bounding box center [55, 268] width 110 height 19
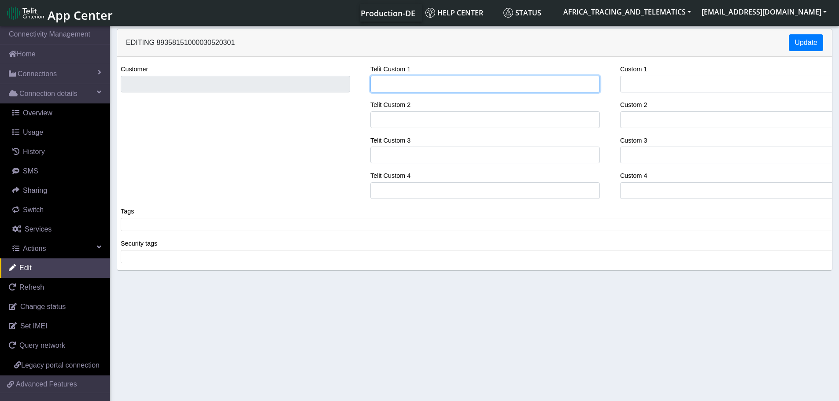
click at [404, 79] on input "Telit Custom 1" at bounding box center [485, 84] width 230 height 17
click at [171, 227] on span at bounding box center [478, 225] width 710 height 8
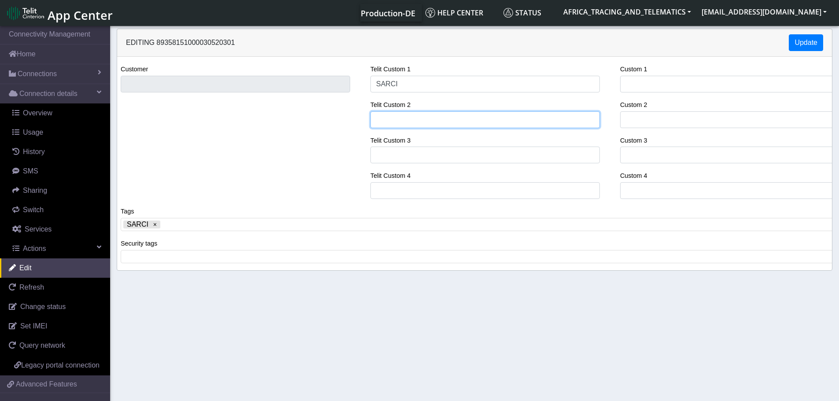
drag, startPoint x: 420, startPoint y: 123, endPoint x: 415, endPoint y: 116, distance: 8.5
click at [420, 122] on input "Telit Custom 2" at bounding box center [485, 119] width 230 height 17
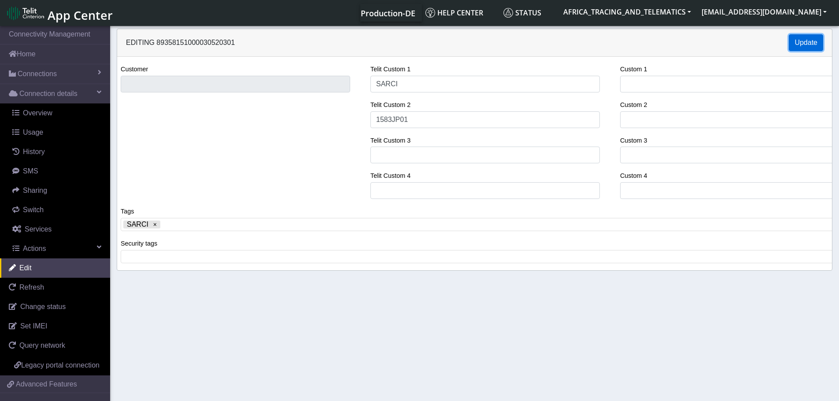
click at [808, 38] on button "Update" at bounding box center [806, 42] width 34 height 17
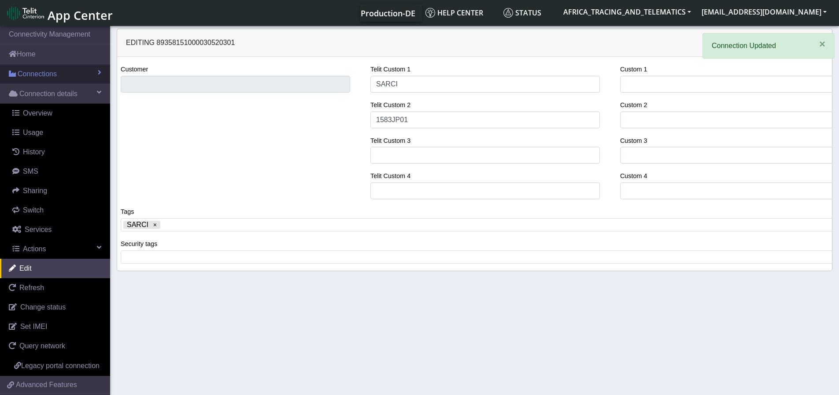
click at [43, 72] on span "Connections" at bounding box center [37, 74] width 39 height 11
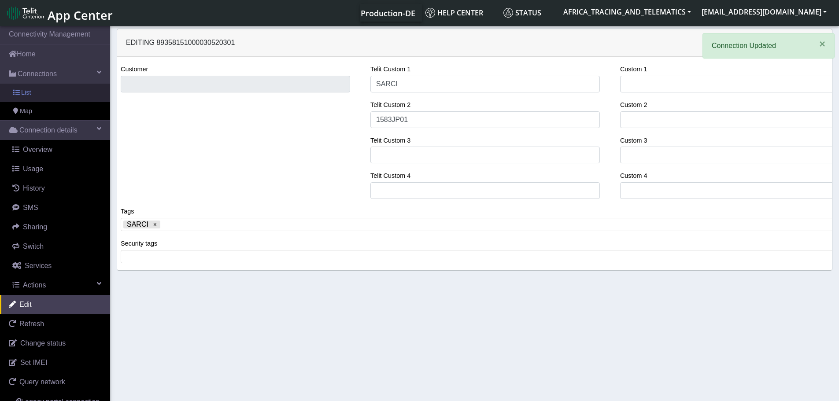
click at [42, 95] on link "List" at bounding box center [55, 93] width 110 height 19
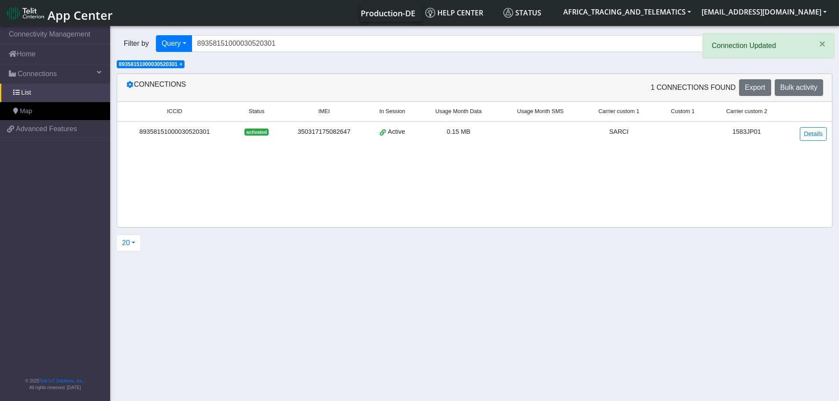
click at [182, 64] on span "×" at bounding box center [180, 64] width 3 height 6
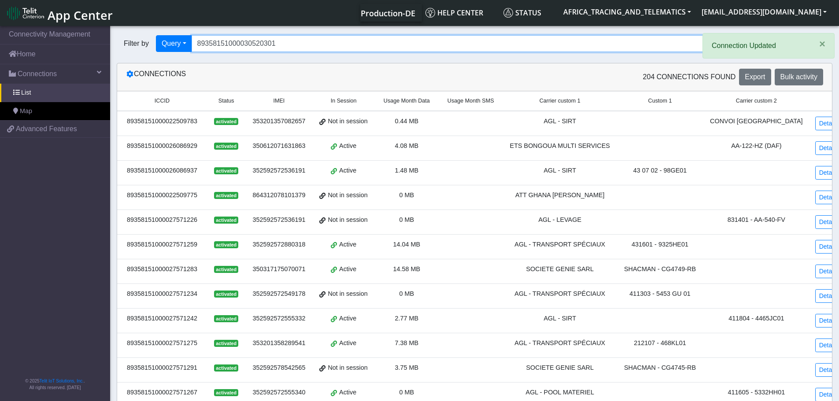
drag, startPoint x: 312, startPoint y: 42, endPoint x: 124, endPoint y: 34, distance: 187.8
click at [128, 34] on div "Filter by Query Query In Session Not connected Tags Country Operator 8935815100…" at bounding box center [441, 44] width 662 height 30
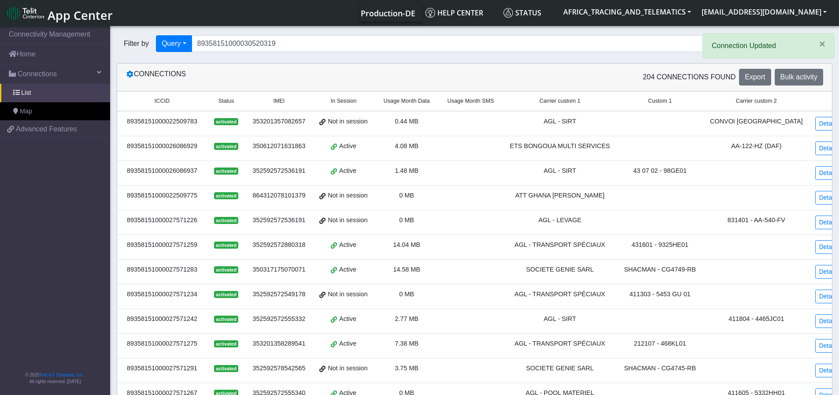
click at [755, 45] on button "Search" at bounding box center [747, 43] width 34 height 17
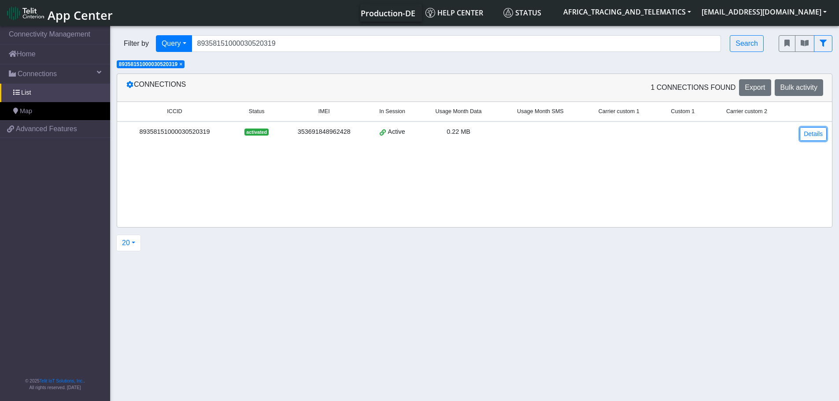
drag, startPoint x: 807, startPoint y: 132, endPoint x: 711, endPoint y: 137, distance: 96.6
click at [806, 131] on link "Details" at bounding box center [813, 134] width 27 height 14
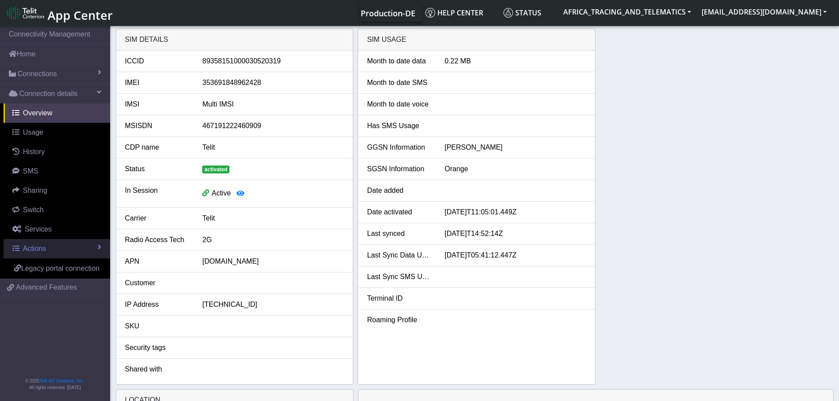
click at [55, 251] on link "Actions" at bounding box center [57, 248] width 107 height 19
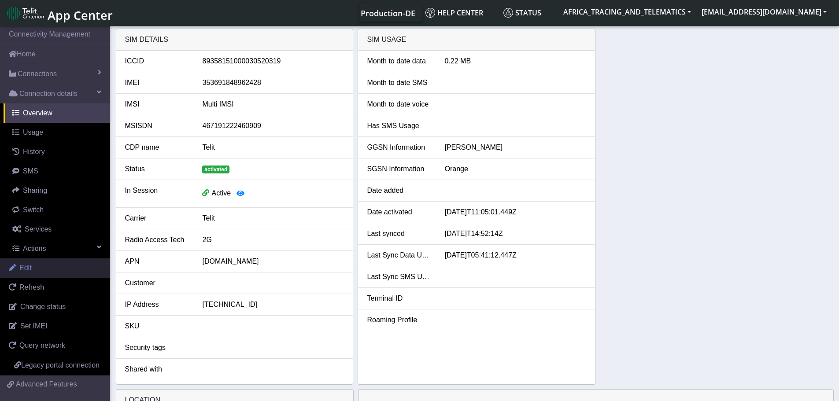
click at [47, 262] on link "Edit" at bounding box center [55, 268] width 110 height 19
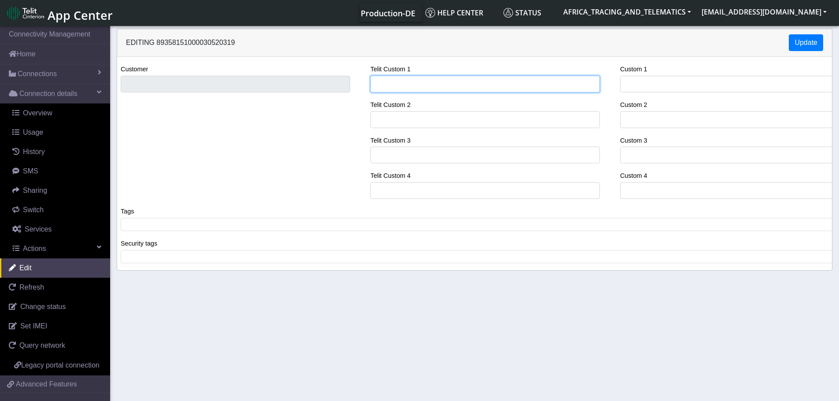
click at [460, 83] on input "Telit Custom 1" at bounding box center [485, 84] width 230 height 17
click at [313, 85] on div "Customer Telit Custom 1 SARCI Telit Custom 2 Telit Custom 3 Telit Custom 4 Cust…" at bounding box center [475, 135] width 728 height 142
click at [230, 226] on span at bounding box center [478, 225] width 710 height 8
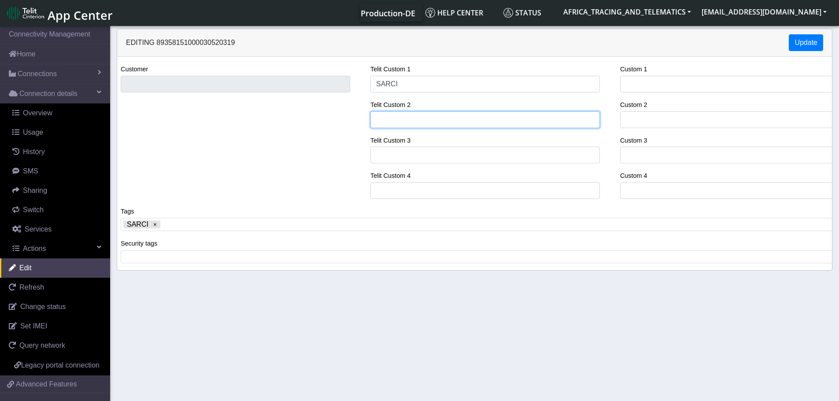
drag, startPoint x: 444, startPoint y: 120, endPoint x: 423, endPoint y: 30, distance: 92.7
click at [444, 119] on input "Telit Custom 2" at bounding box center [485, 119] width 230 height 17
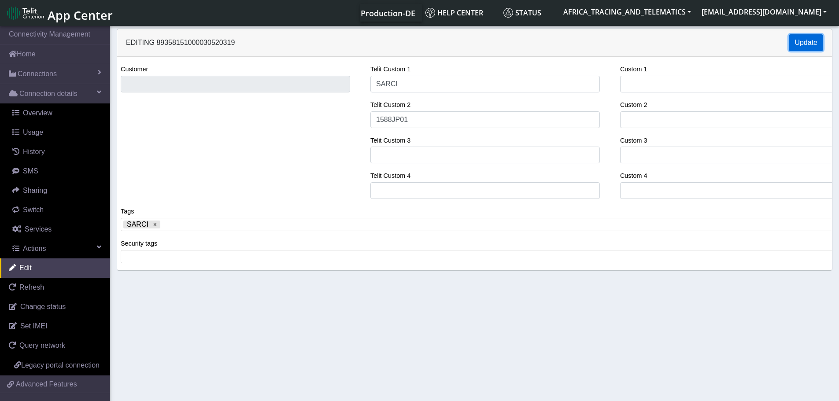
click at [803, 44] on button "Update" at bounding box center [806, 42] width 34 height 17
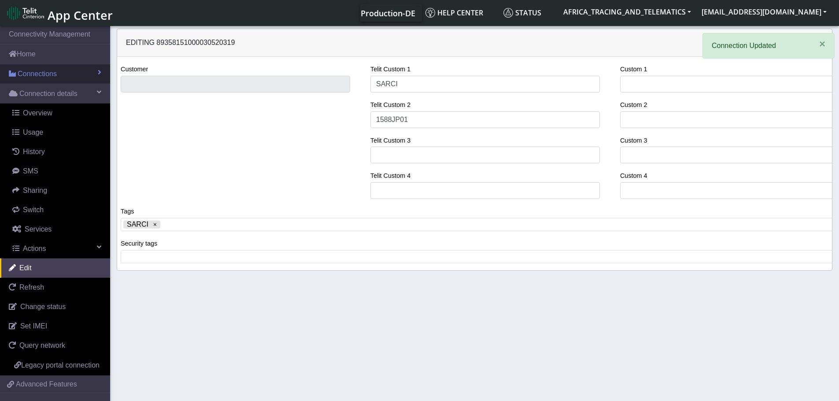
drag, startPoint x: 27, startPoint y: 76, endPoint x: 26, endPoint y: 82, distance: 6.3
click at [27, 76] on span "Connections" at bounding box center [37, 74] width 39 height 11
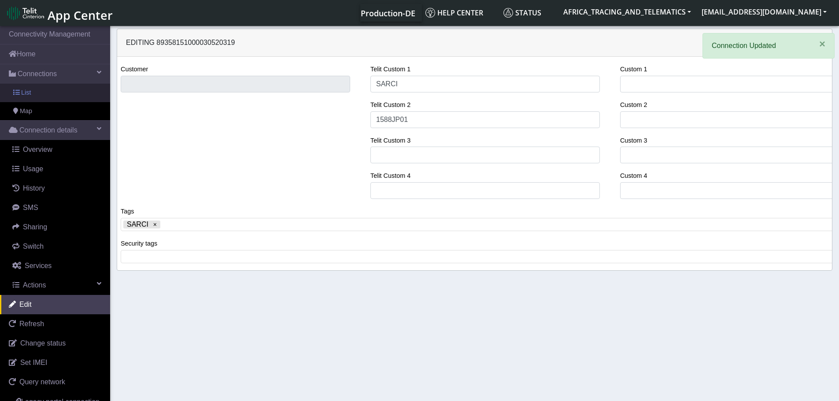
click at [19, 98] on link "List" at bounding box center [55, 93] width 110 height 19
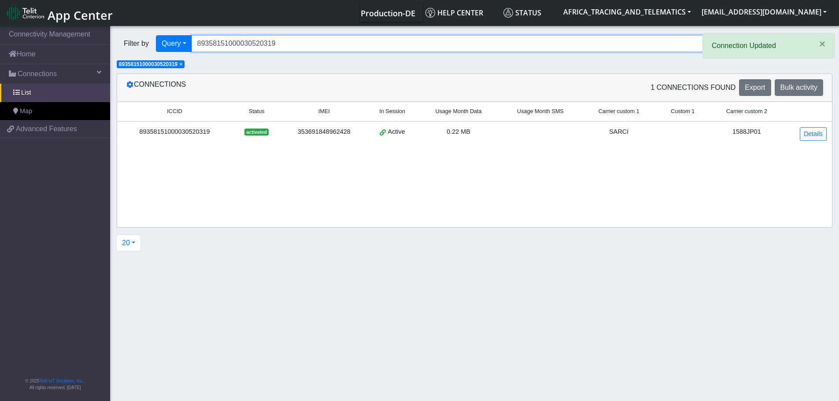
drag, startPoint x: 294, startPoint y: 39, endPoint x: 302, endPoint y: 35, distance: 8.7
click at [161, 39] on div "Filter by Query Query In Session Not connected Tags Country Operator 8935815100…" at bounding box center [441, 43] width 649 height 17
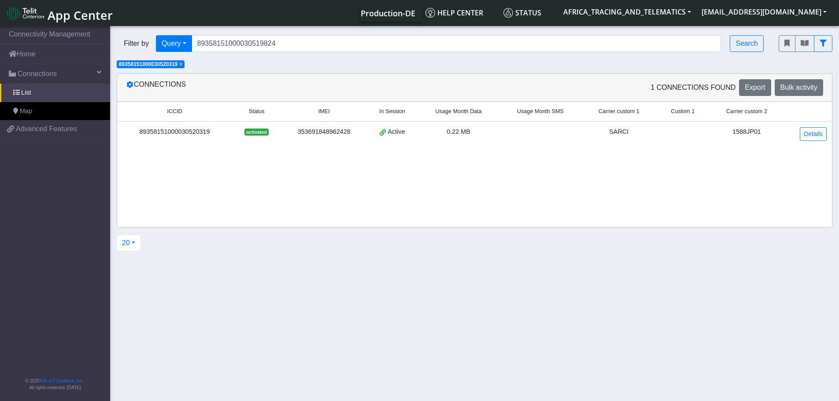
click at [182, 64] on span "×" at bounding box center [180, 64] width 3 height 6
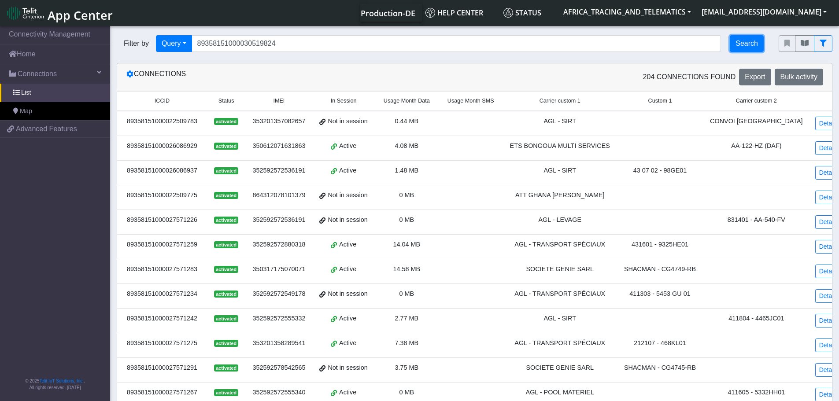
click at [750, 41] on button "Search" at bounding box center [747, 43] width 34 height 17
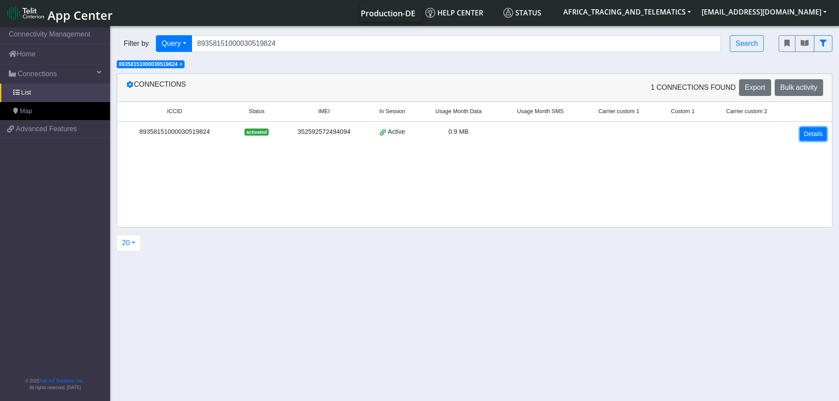
click at [814, 133] on link "Details" at bounding box center [813, 134] width 27 height 14
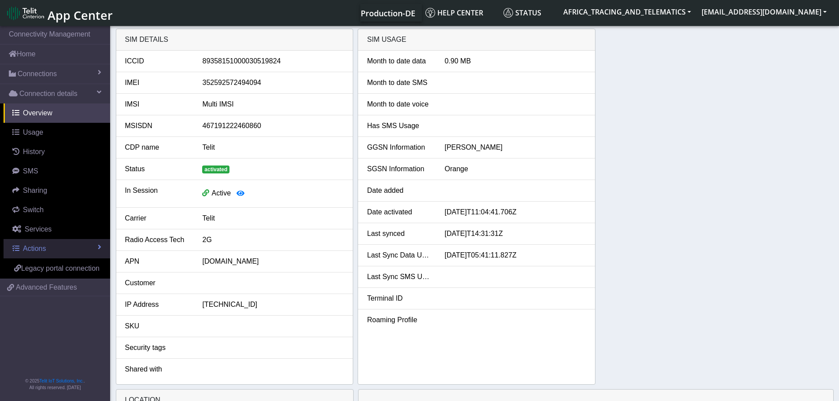
click at [27, 250] on span "Actions" at bounding box center [34, 248] width 23 height 7
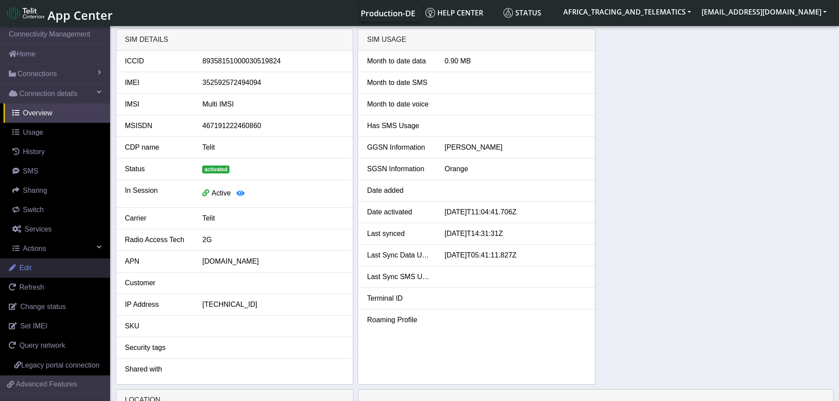
click at [33, 266] on link "Edit" at bounding box center [55, 268] width 110 height 19
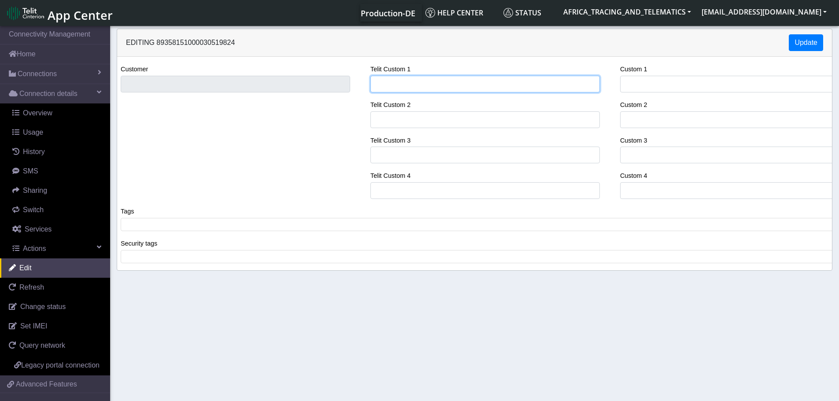
click at [403, 81] on input "Telit Custom 1" at bounding box center [485, 84] width 230 height 17
click at [241, 84] on div "Customer Telit Custom 1 SARCI Telit Custom 2 Telit Custom 3 Telit Custom 4 Cust…" at bounding box center [475, 135] width 728 height 142
click at [184, 222] on span at bounding box center [478, 225] width 710 height 8
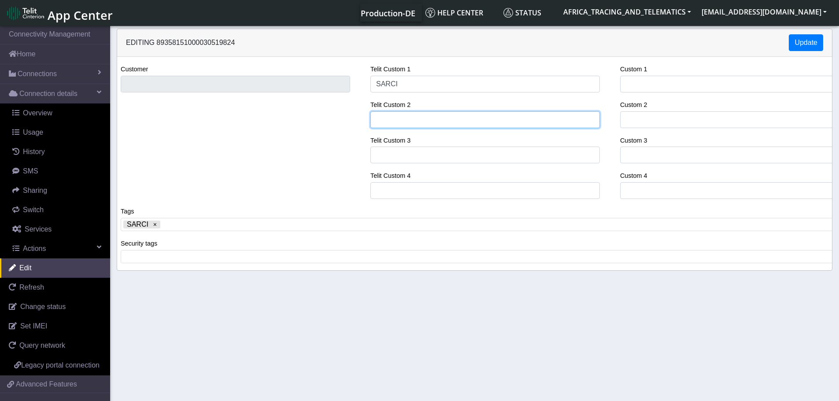
click at [418, 115] on input "Telit Custom 2" at bounding box center [485, 119] width 230 height 17
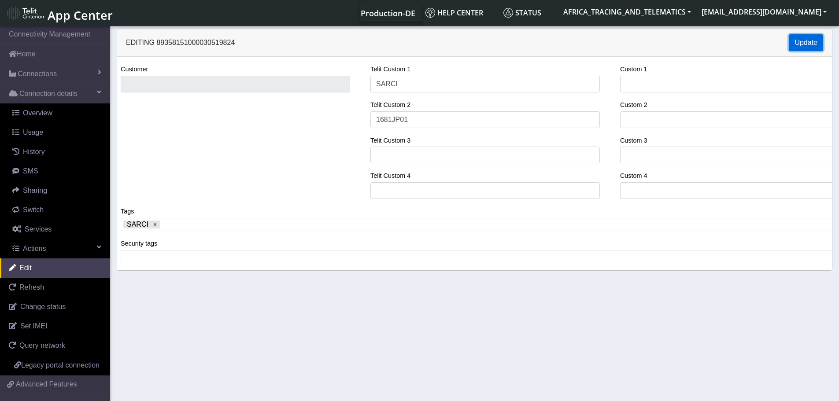
click at [795, 37] on button "Update" at bounding box center [806, 42] width 34 height 17
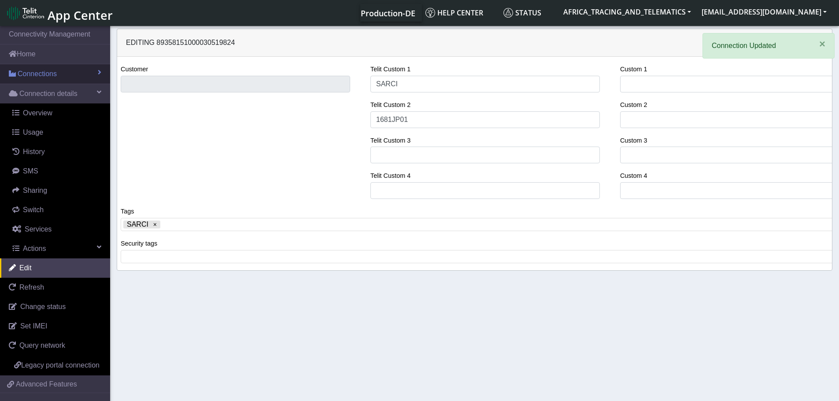
click at [27, 77] on span "Connections" at bounding box center [37, 74] width 39 height 11
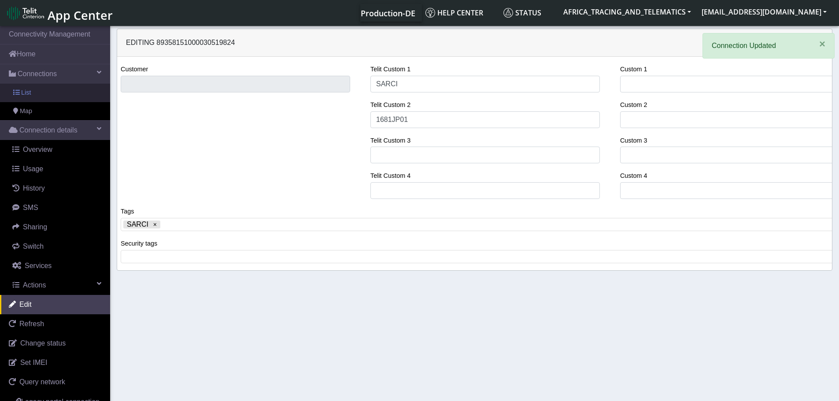
click at [27, 97] on span "List" at bounding box center [26, 93] width 10 height 10
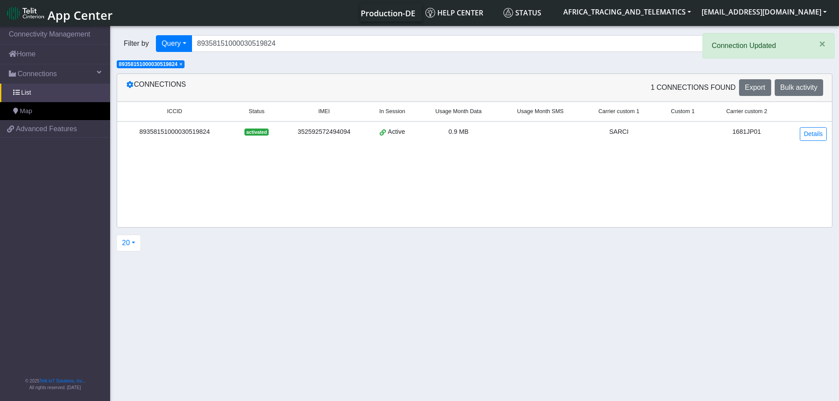
click at [182, 65] on span "×" at bounding box center [180, 64] width 3 height 6
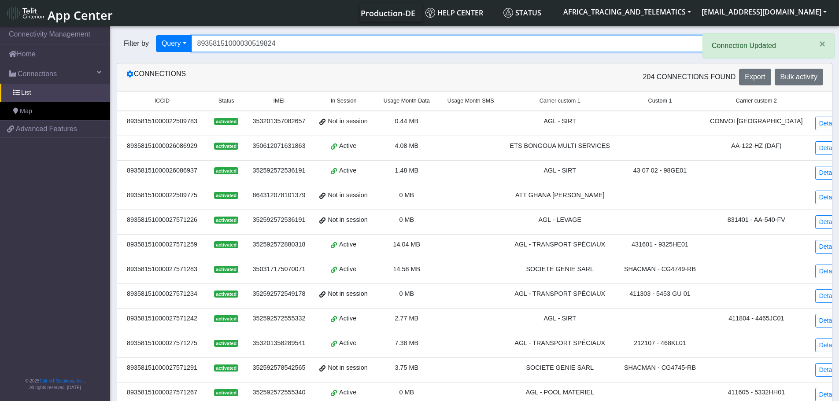
drag, startPoint x: 289, startPoint y: 44, endPoint x: 151, endPoint y: 46, distance: 137.9
click at [151, 46] on div "Filter by Query Query In Session Not connected Tags Country Operator 8935815100…" at bounding box center [441, 43] width 649 height 17
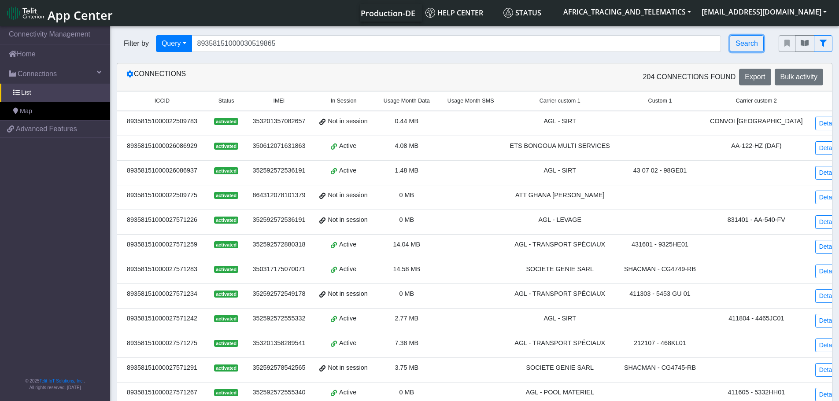
drag, startPoint x: 749, startPoint y: 42, endPoint x: 730, endPoint y: 43, distance: 18.9
click at [748, 41] on button "Search" at bounding box center [747, 43] width 34 height 17
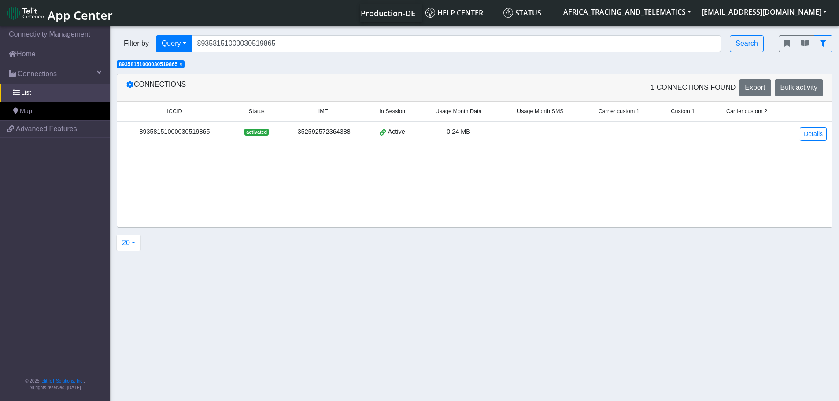
click at [812, 126] on td "Details" at bounding box center [809, 134] width 48 height 25
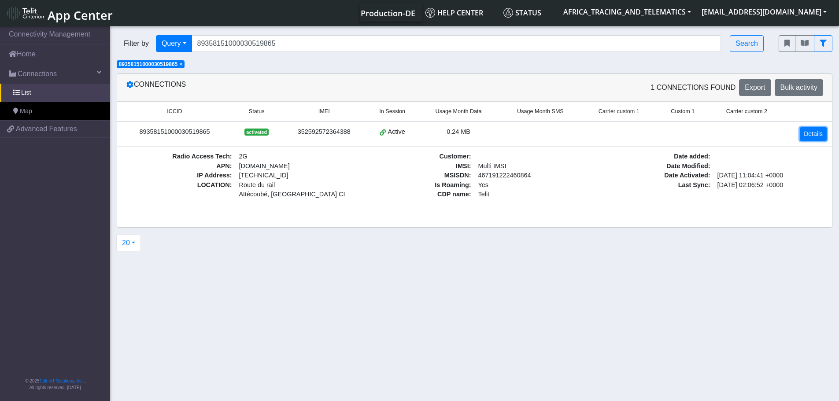
click at [804, 130] on link "Details" at bounding box center [813, 134] width 27 height 14
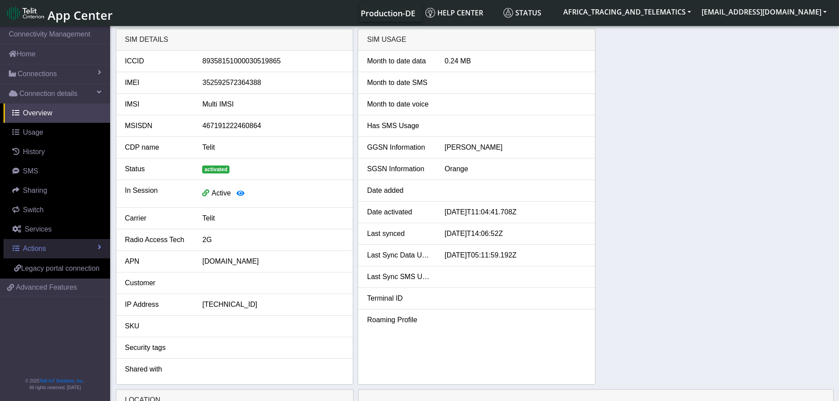
click at [22, 250] on link "Actions" at bounding box center [57, 248] width 107 height 19
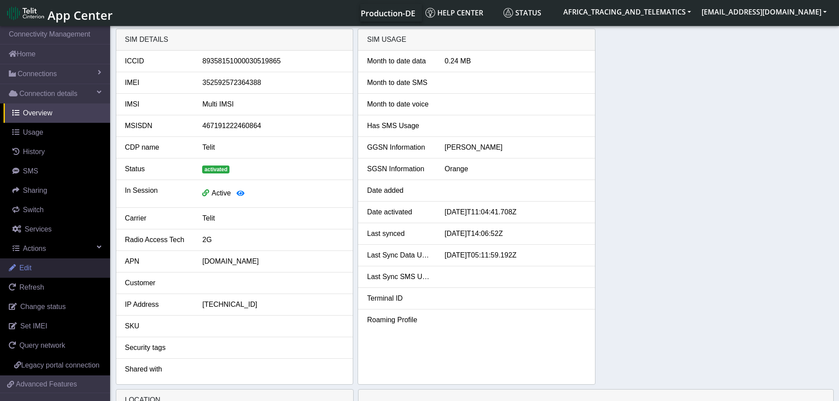
click at [50, 267] on link "Edit" at bounding box center [55, 268] width 110 height 19
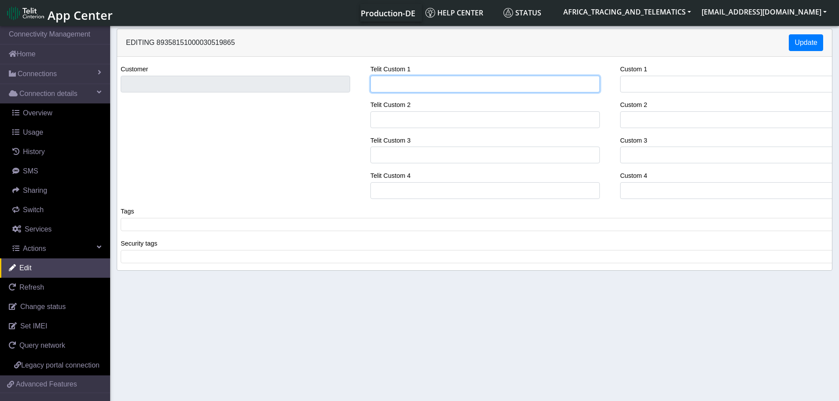
click at [399, 80] on input "Telit Custom 1" at bounding box center [485, 84] width 230 height 17
click at [309, 85] on div "Customer Telit Custom 1 SAR Telit Custom 2 Telit Custom 3 Telit Custom 4 Custom…" at bounding box center [475, 135] width 728 height 142
click at [292, 78] on div "Customer Telit Custom 1 SARCI Telit Custom 2 Telit Custom 3 Telit Custom 4 Cust…" at bounding box center [475, 135] width 728 height 142
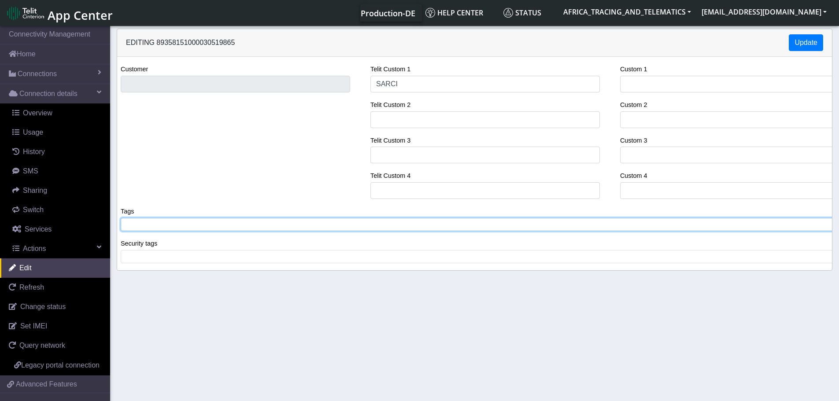
click at [178, 231] on tags "​" at bounding box center [478, 224] width 715 height 13
click at [417, 115] on input "Telit Custom 2" at bounding box center [485, 119] width 230 height 17
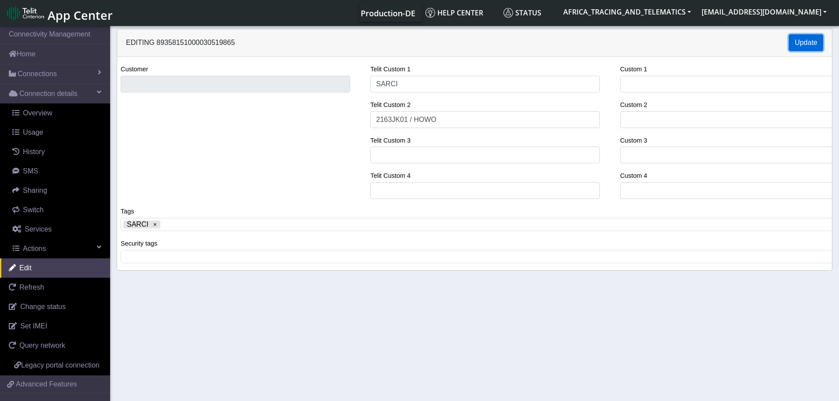
click at [816, 36] on button "Update" at bounding box center [806, 42] width 34 height 17
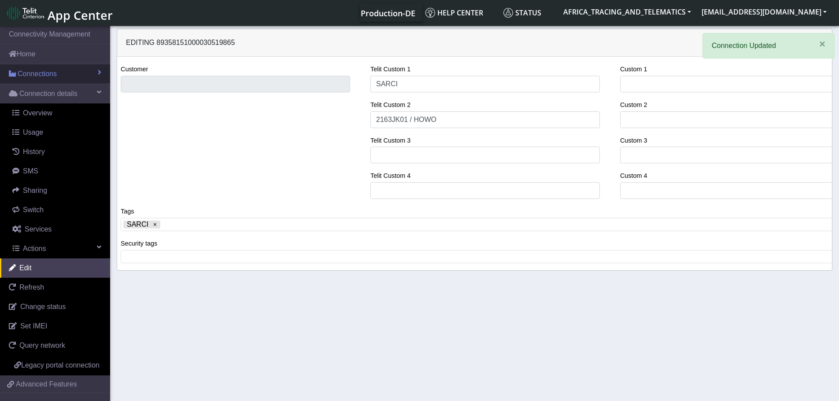
click at [51, 73] on span "Connections" at bounding box center [37, 74] width 39 height 11
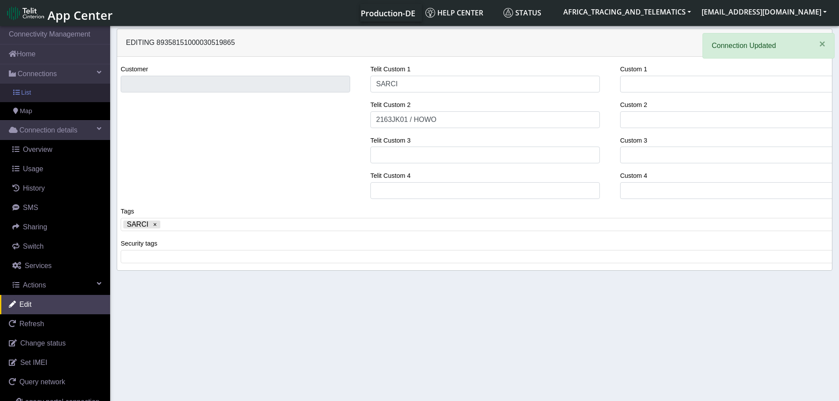
click at [47, 98] on link "List" at bounding box center [55, 93] width 110 height 19
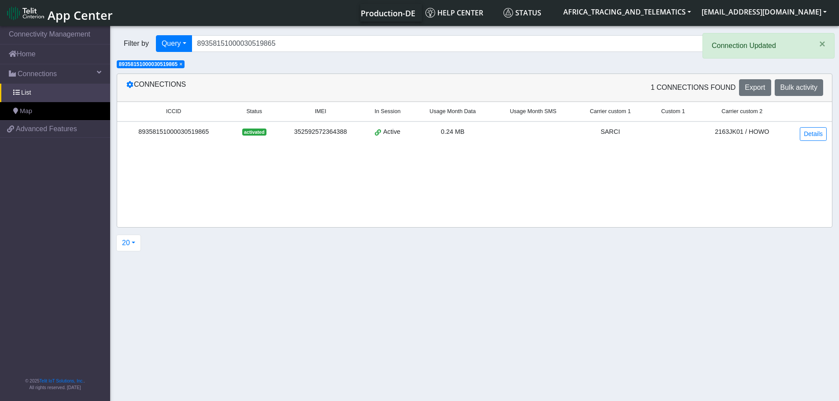
click at [182, 64] on span "×" at bounding box center [180, 64] width 3 height 6
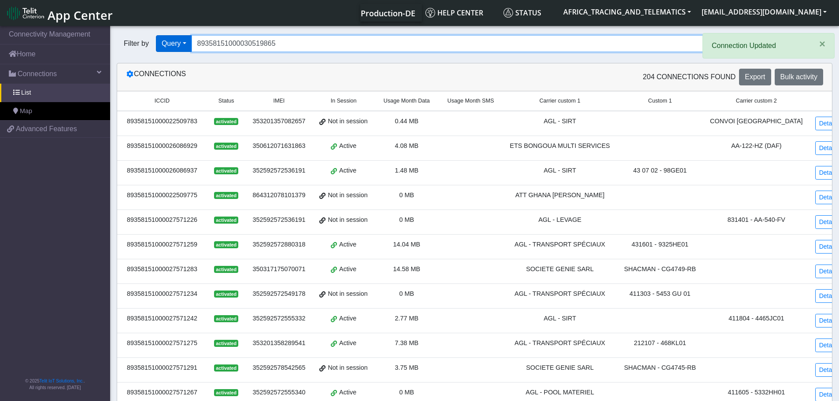
drag, startPoint x: 211, startPoint y: 44, endPoint x: 166, endPoint y: 44, distance: 44.9
click at [177, 44] on div "Filter by Query Query In Session Not connected Tags Country Operator 8935815100…" at bounding box center [441, 43] width 649 height 17
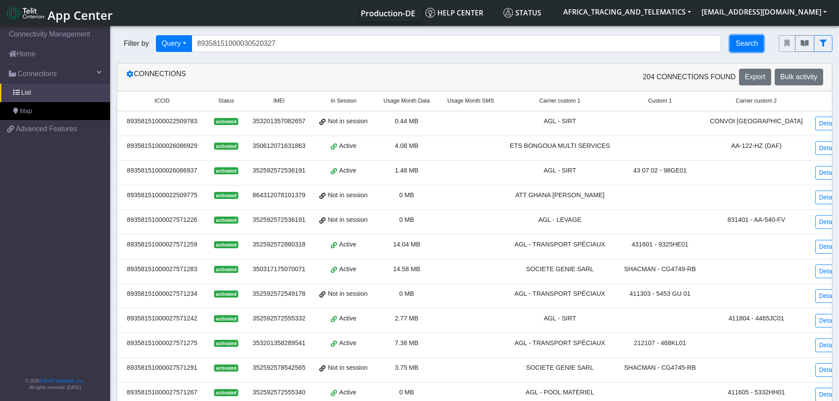
click at [759, 45] on button "Search" at bounding box center [747, 43] width 34 height 17
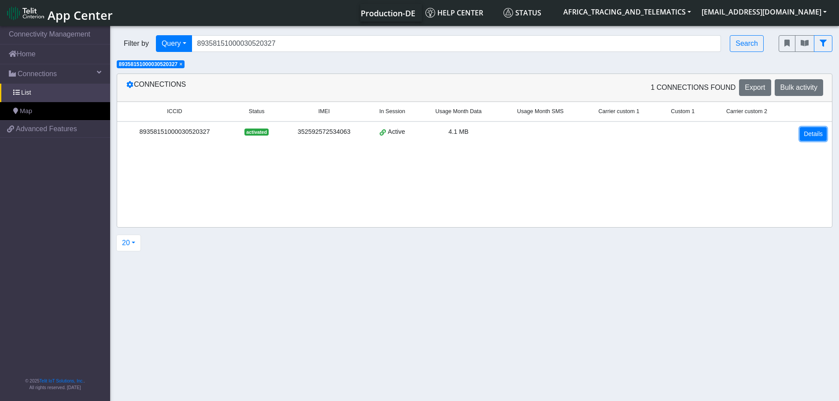
click at [820, 137] on link "Details" at bounding box center [813, 134] width 27 height 14
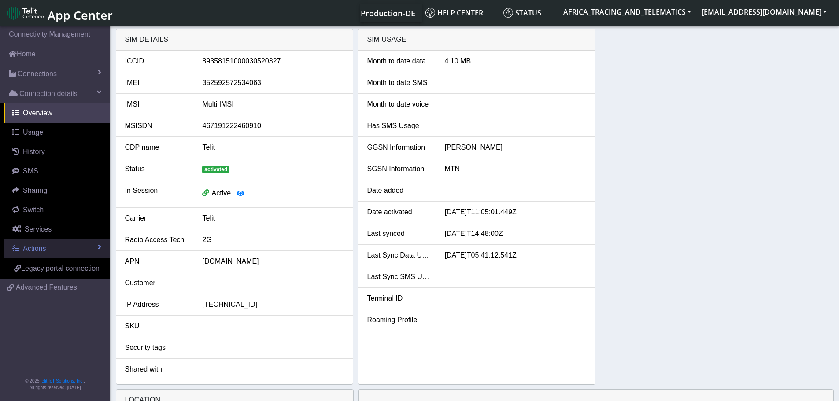
click at [50, 252] on link "Actions" at bounding box center [57, 248] width 107 height 19
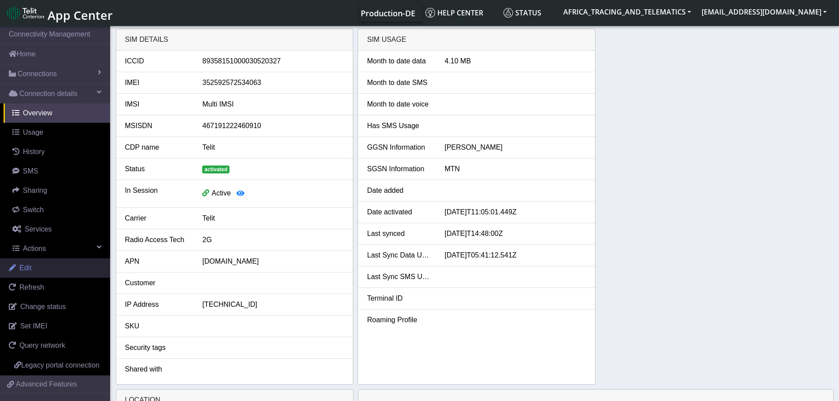
click at [40, 267] on link "Edit" at bounding box center [55, 268] width 110 height 19
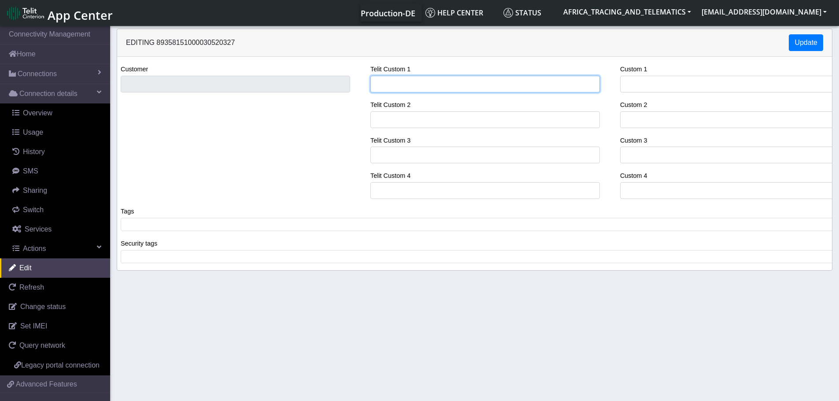
click at [427, 88] on input "Telit Custom 1" at bounding box center [485, 84] width 230 height 17
click at [310, 77] on div "Customer Telit Custom 1 SARCI Telit Custom 2 Telit Custom 3 Telit Custom 4 Cust…" at bounding box center [475, 135] width 728 height 142
click at [174, 228] on span at bounding box center [478, 225] width 710 height 8
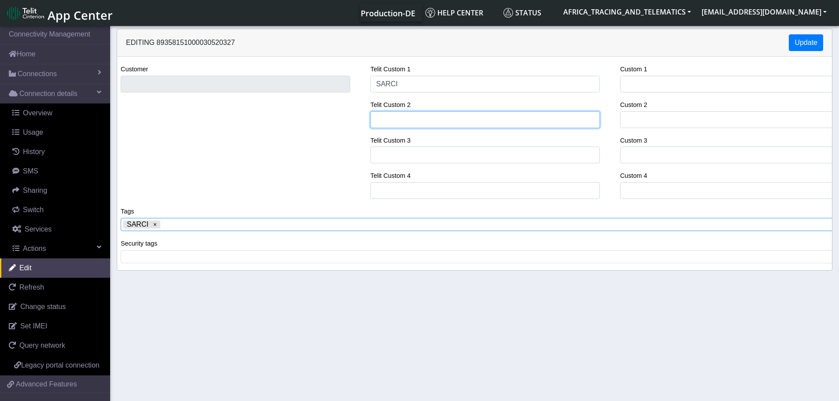
click at [435, 113] on input "Telit Custom 2" at bounding box center [485, 119] width 230 height 17
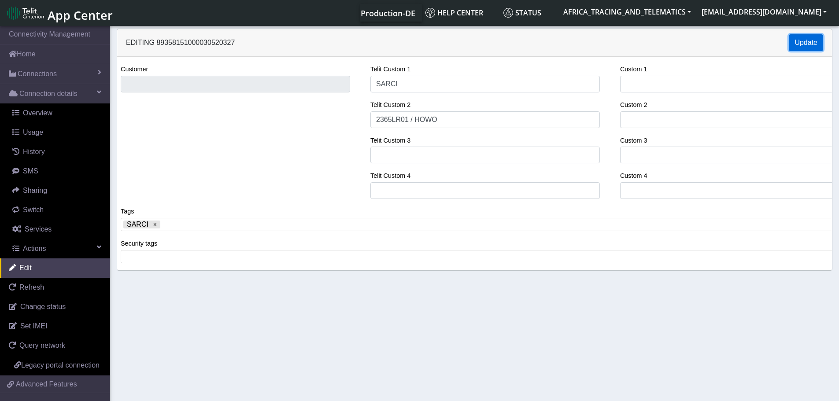
click at [810, 42] on button "Update" at bounding box center [806, 42] width 34 height 17
click at [793, 42] on button "Update" at bounding box center [806, 42] width 34 height 17
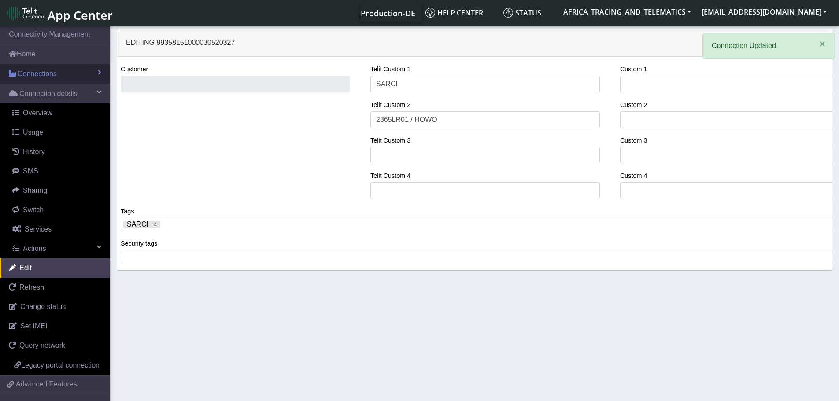
click at [39, 70] on span "Connections" at bounding box center [37, 74] width 39 height 11
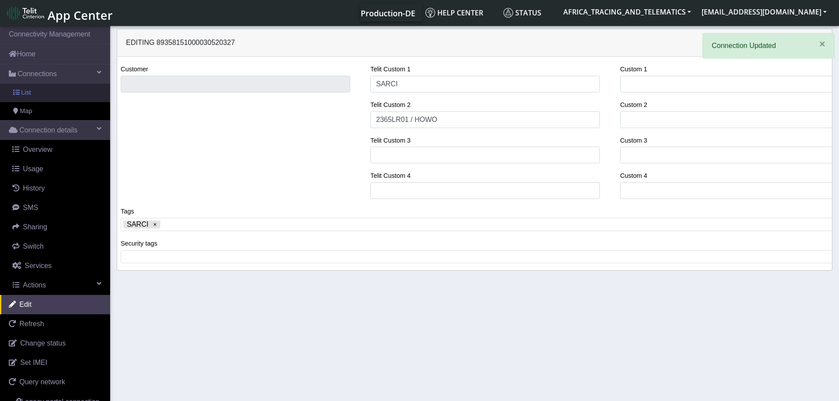
click at [39, 99] on link "List" at bounding box center [55, 93] width 110 height 19
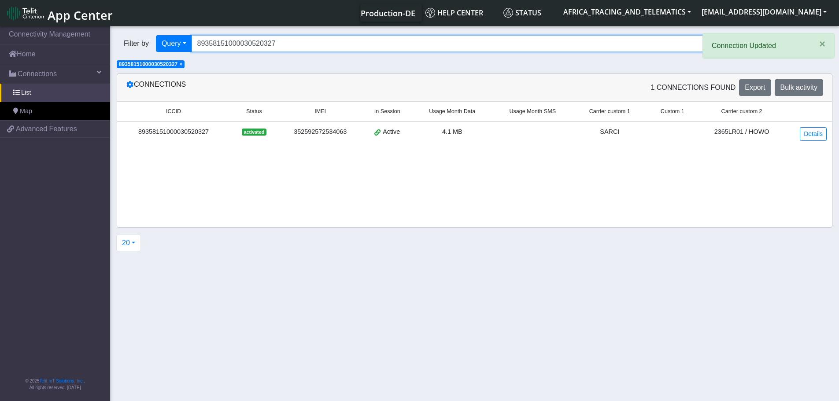
drag, startPoint x: 285, startPoint y: 46, endPoint x: 125, endPoint y: 44, distance: 159.9
click at [125, 44] on div "Filter by Query Query In Session Not connected Tags Country Operator 8935815100…" at bounding box center [441, 43] width 649 height 17
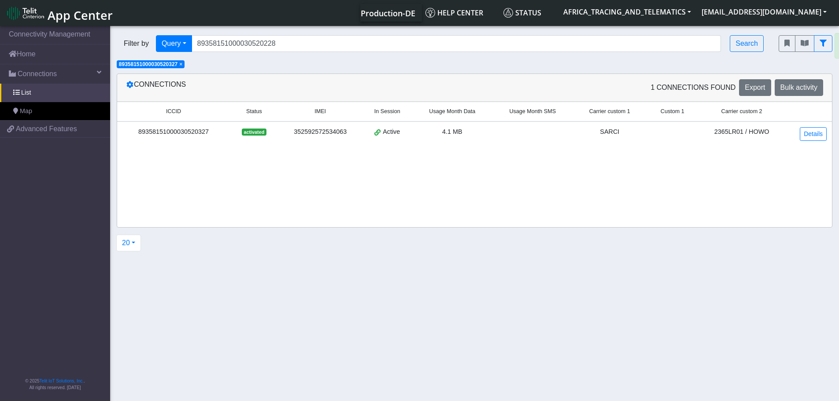
click at [182, 65] on span "×" at bounding box center [180, 64] width 3 height 6
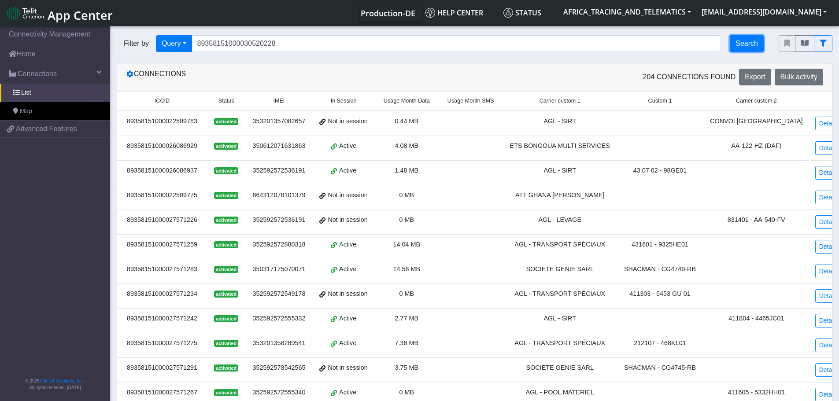
click at [756, 48] on button "Search" at bounding box center [747, 43] width 34 height 17
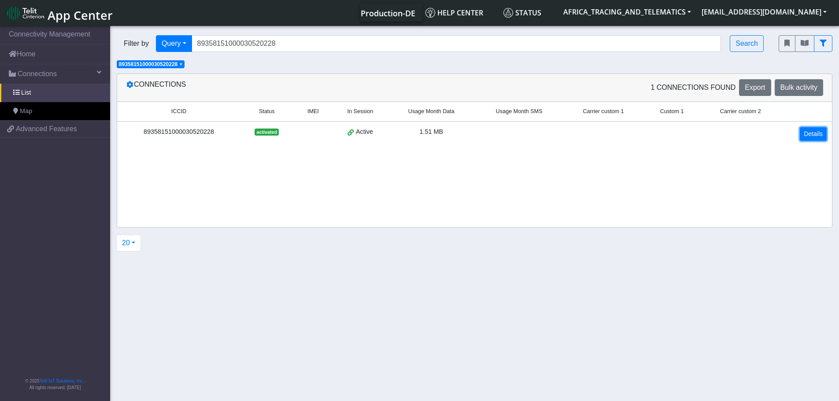
click at [816, 140] on link "Details" at bounding box center [813, 134] width 27 height 14
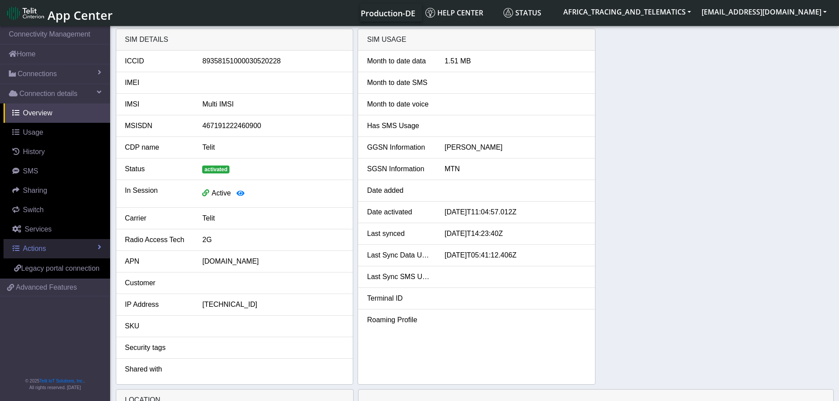
click at [38, 247] on span "Actions" at bounding box center [34, 248] width 23 height 7
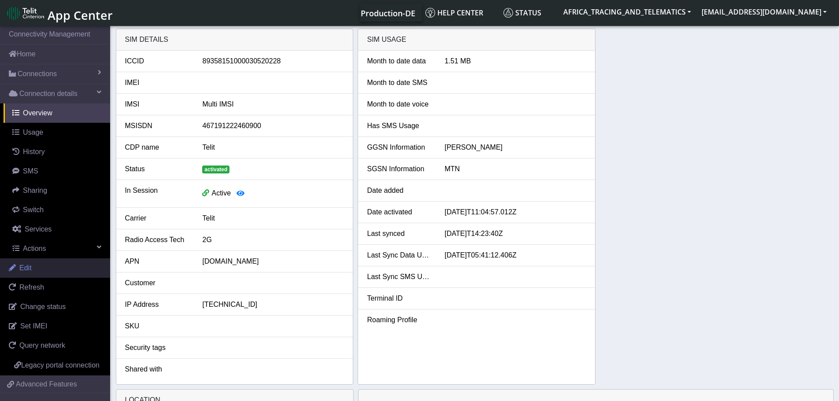
click at [36, 264] on link "Edit" at bounding box center [55, 268] width 110 height 19
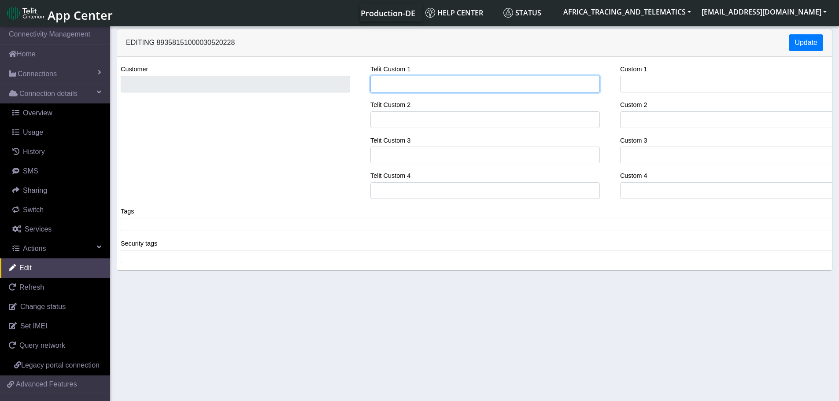
click at [392, 80] on input "Telit Custom 1" at bounding box center [485, 84] width 230 height 17
click at [337, 83] on div "Customer Telit Custom 1 SARCI Telit Custom 2 Telit Custom 3 Telit Custom 4 Cust…" at bounding box center [475, 135] width 728 height 142
click at [193, 222] on span at bounding box center [478, 225] width 710 height 8
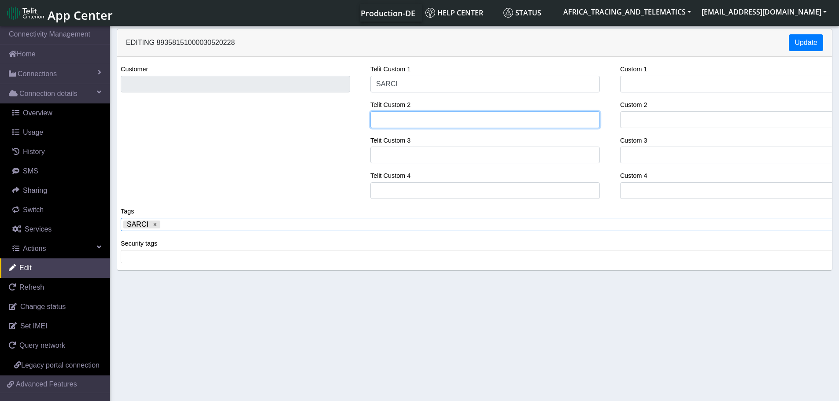
click at [429, 121] on input "Telit Custom 2" at bounding box center [485, 119] width 230 height 17
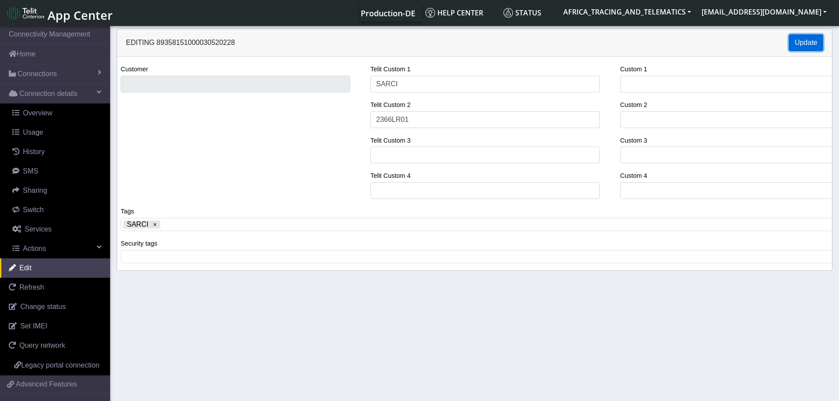
click at [804, 36] on button "Update" at bounding box center [806, 42] width 34 height 17
drag, startPoint x: 53, startPoint y: 77, endPoint x: 49, endPoint y: 98, distance: 21.5
click at [53, 77] on span "Connections" at bounding box center [37, 74] width 39 height 11
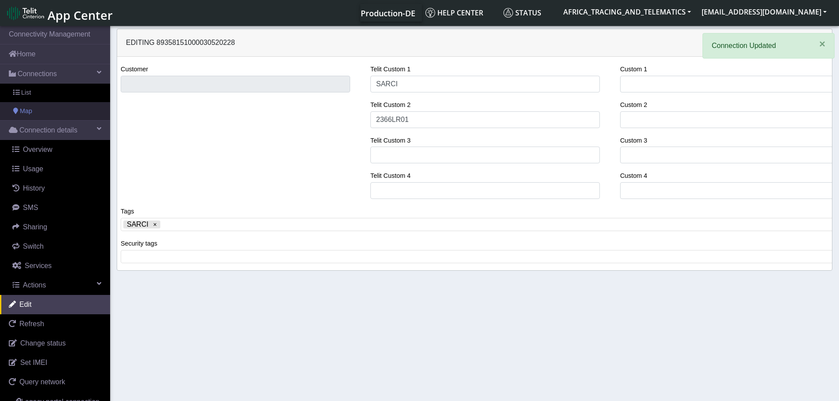
click at [45, 104] on link "Map" at bounding box center [55, 111] width 110 height 19
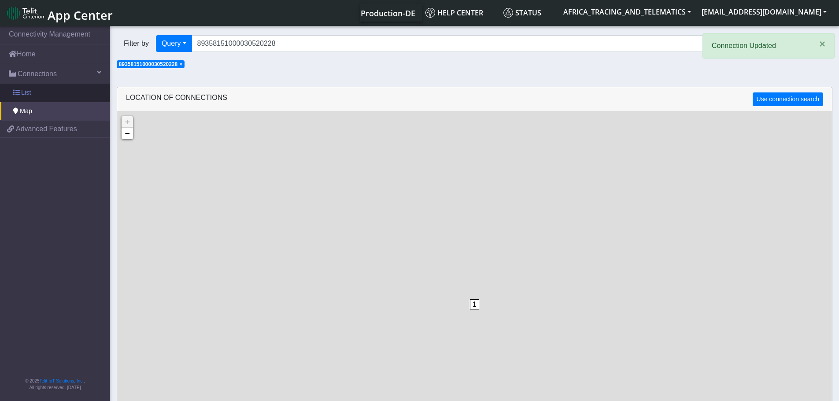
click at [51, 92] on link "List" at bounding box center [55, 93] width 110 height 19
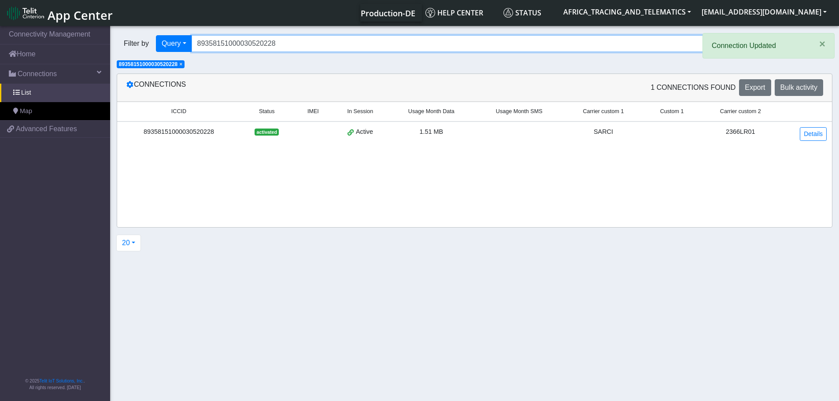
drag, startPoint x: 281, startPoint y: 48, endPoint x: 147, endPoint y: 49, distance: 133.9
click at [135, 48] on div "Filter by Query Query In Session Not connected Tags Country Operator 8935815100…" at bounding box center [441, 43] width 649 height 17
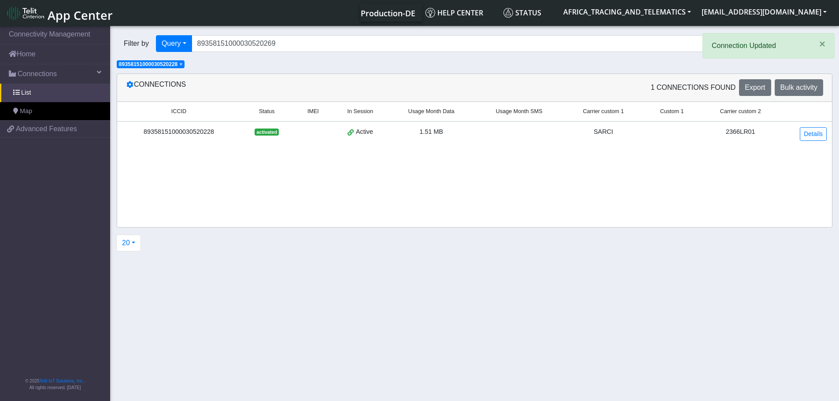
click at [182, 64] on span "×" at bounding box center [180, 64] width 3 height 6
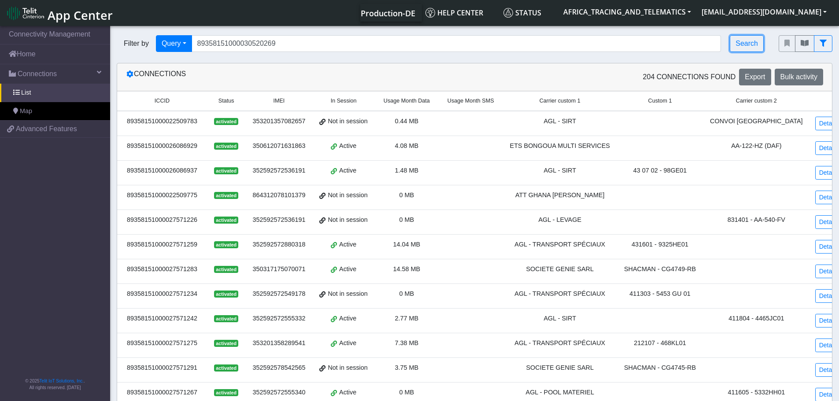
drag, startPoint x: 748, startPoint y: 39, endPoint x: 768, endPoint y: 66, distance: 33.4
click at [748, 39] on button "Search" at bounding box center [747, 43] width 34 height 17
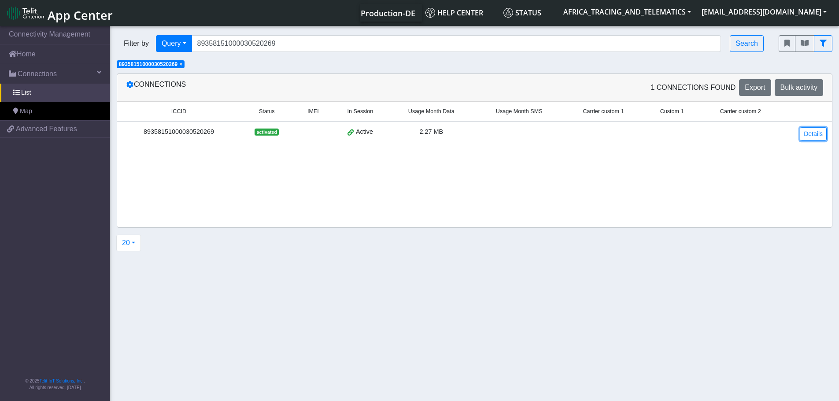
drag, startPoint x: 817, startPoint y: 134, endPoint x: 738, endPoint y: 138, distance: 79.0
click at [817, 134] on link "Details" at bounding box center [813, 134] width 27 height 14
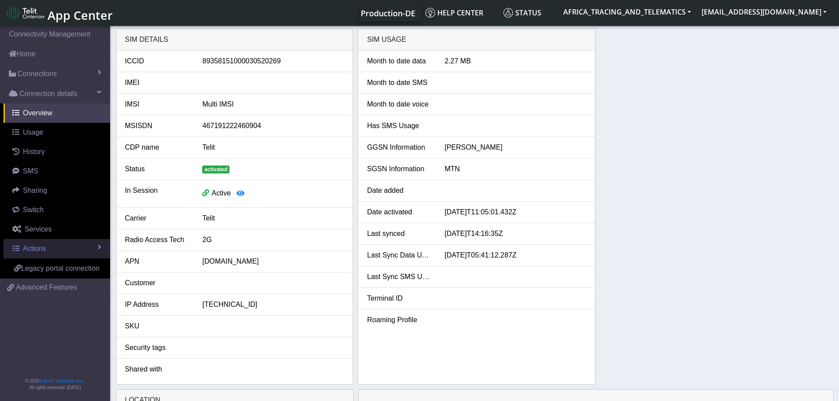
click at [37, 250] on span "Actions" at bounding box center [34, 248] width 23 height 7
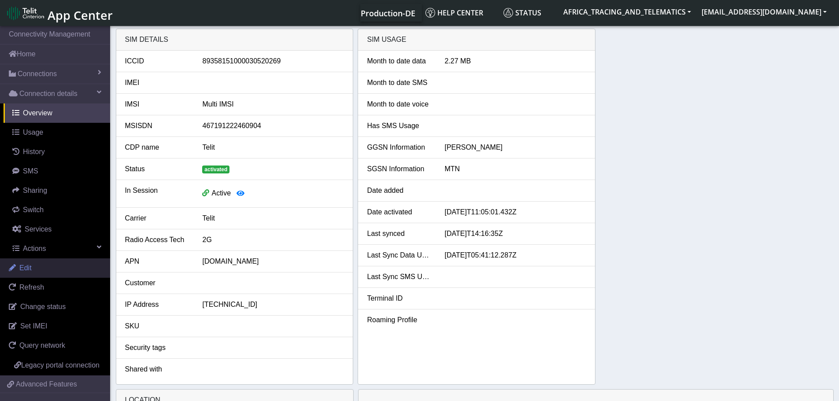
click at [35, 268] on link "Edit" at bounding box center [55, 268] width 110 height 19
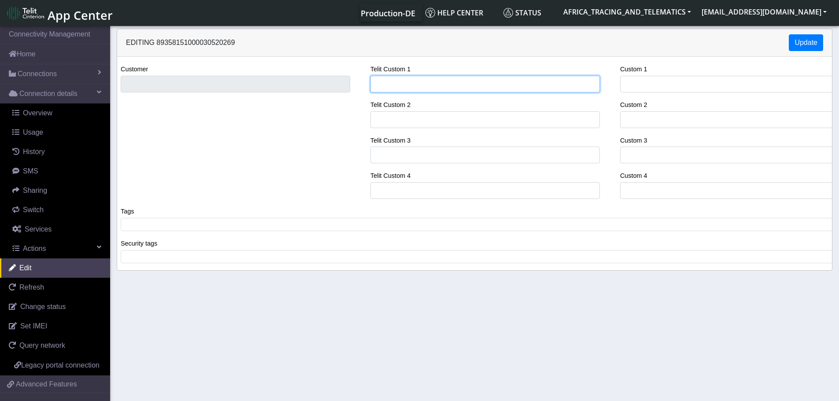
click at [407, 85] on input "Telit Custom 1" at bounding box center [485, 84] width 230 height 17
click at [342, 76] on div "Customer Telit Custom 1 SARCI Telit Custom 2 Telit Custom 3 Telit Custom 4 Cust…" at bounding box center [475, 135] width 728 height 142
click at [188, 229] on span at bounding box center [478, 225] width 710 height 8
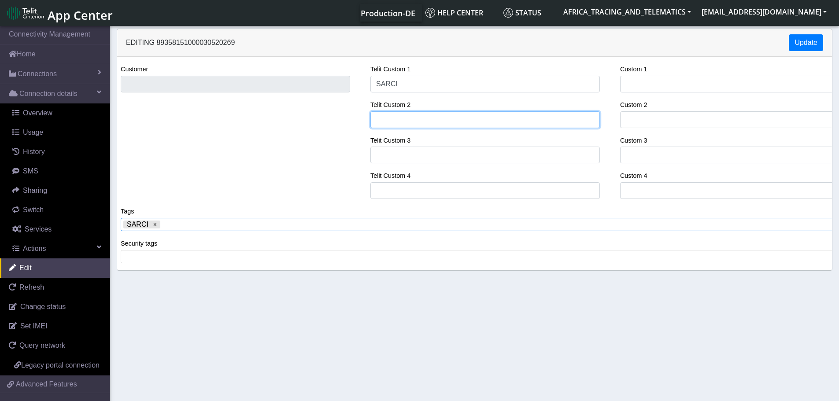
click at [417, 121] on input "Telit Custom 2" at bounding box center [485, 119] width 230 height 17
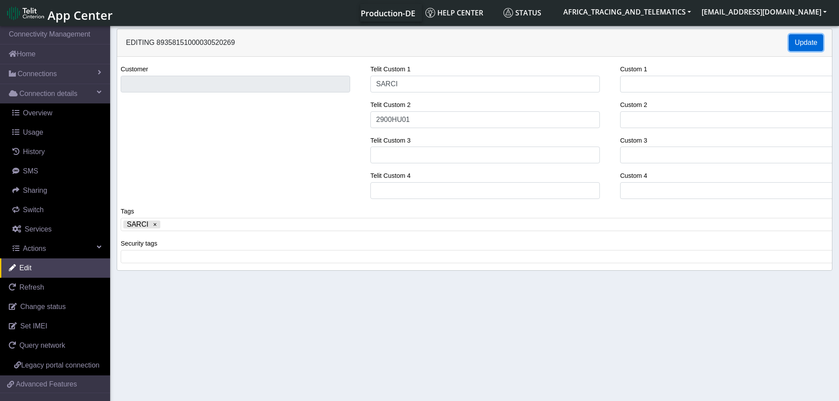
click at [795, 43] on button "Update" at bounding box center [806, 42] width 34 height 17
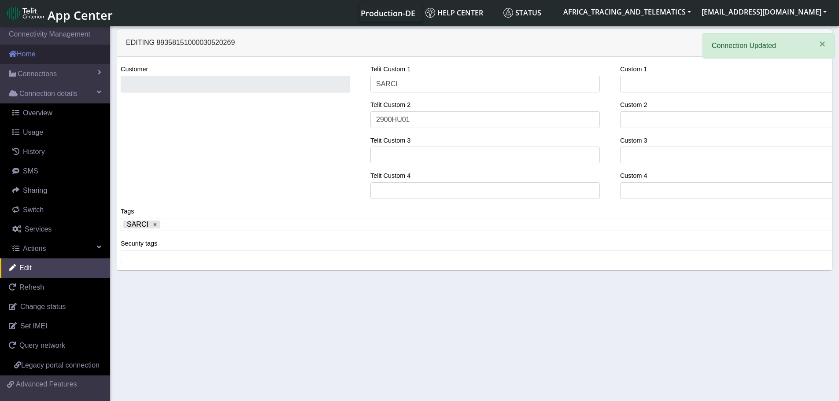
click at [58, 58] on link "Home" at bounding box center [55, 53] width 110 height 19
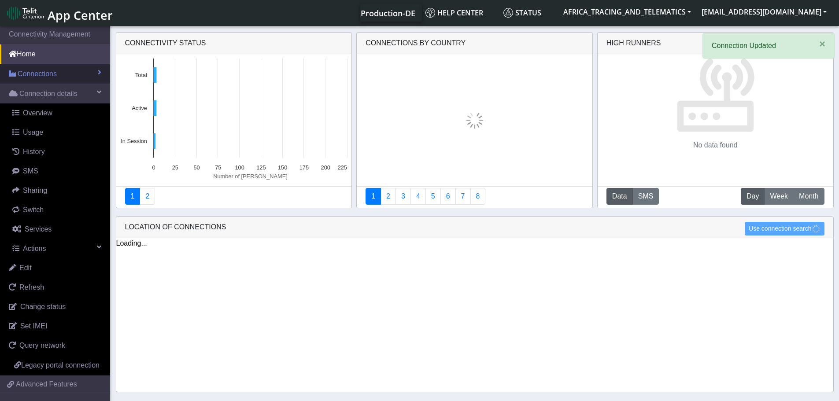
click at [49, 74] on span "Connections" at bounding box center [37, 74] width 39 height 11
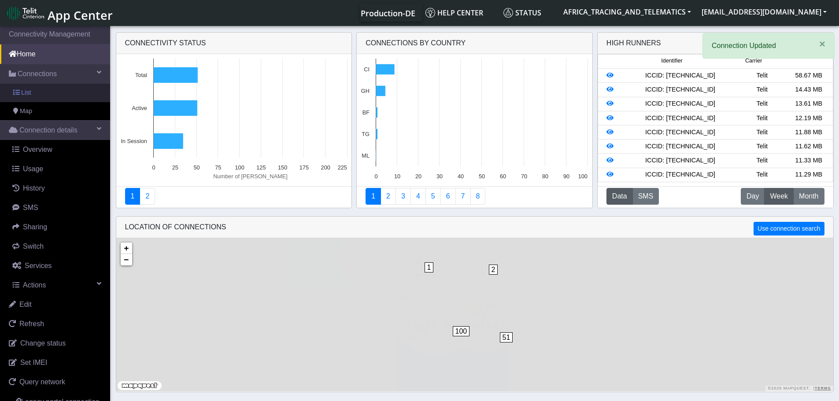
click at [51, 92] on link "List" at bounding box center [55, 93] width 110 height 19
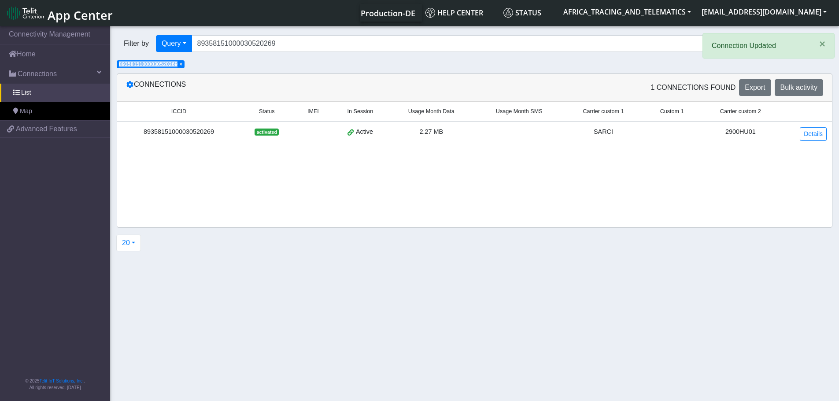
click at [185, 63] on span "× 89358151000030520269" at bounding box center [151, 64] width 68 height 8
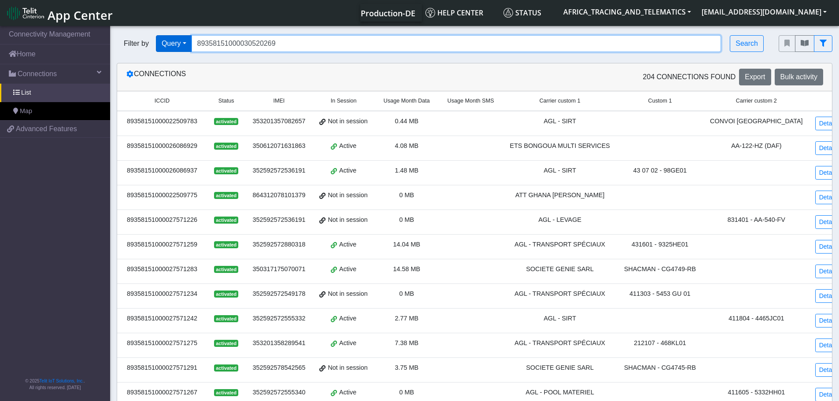
drag, startPoint x: 328, startPoint y: 40, endPoint x: 181, endPoint y: 36, distance: 147.2
click at [181, 36] on div "Filter by Query Query In Session Not connected Tags Country Operator 8935815100…" at bounding box center [441, 43] width 649 height 17
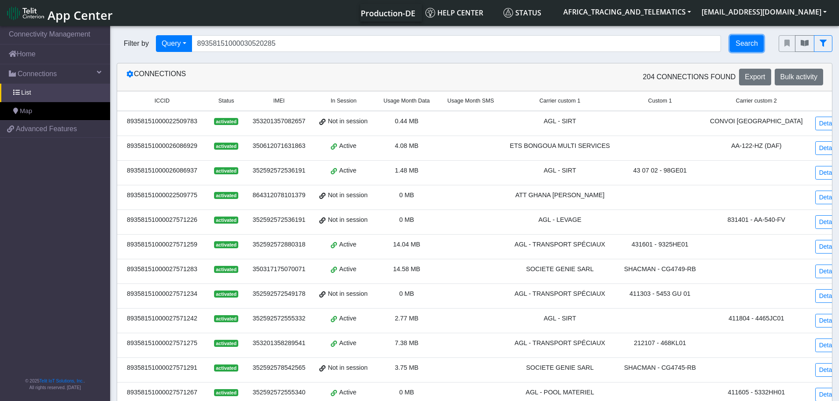
click at [737, 44] on button "Search" at bounding box center [747, 43] width 34 height 17
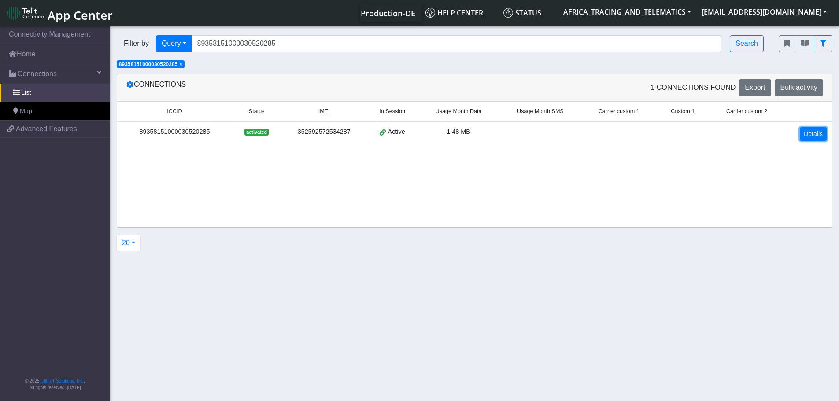
click at [806, 138] on link "Details" at bounding box center [813, 134] width 27 height 14
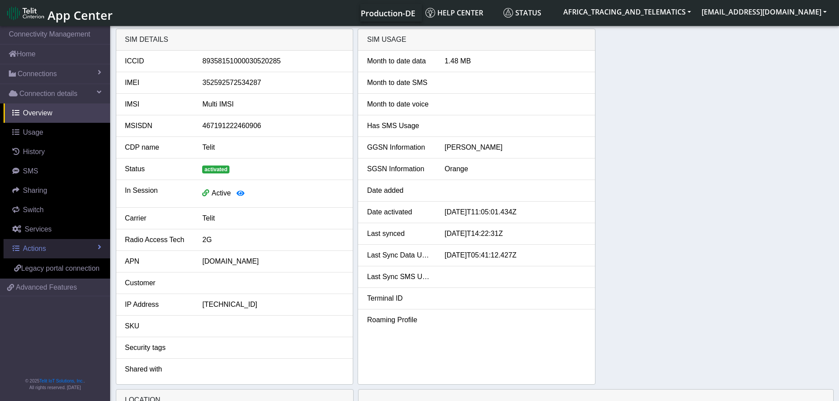
click at [70, 253] on link "Actions" at bounding box center [57, 248] width 107 height 19
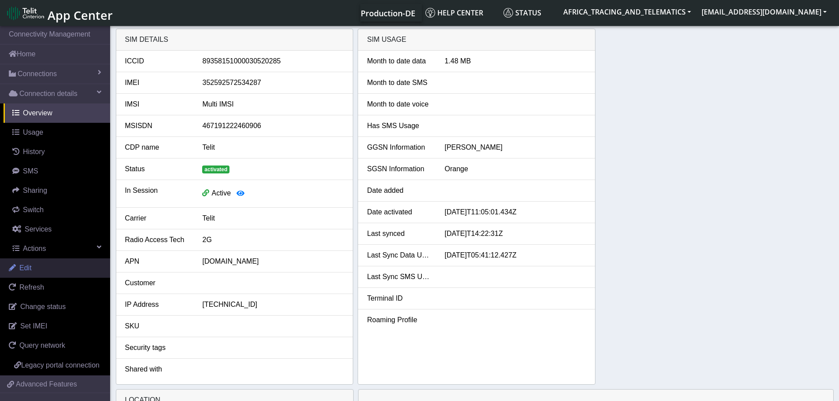
click at [58, 275] on link "Edit" at bounding box center [55, 268] width 110 height 19
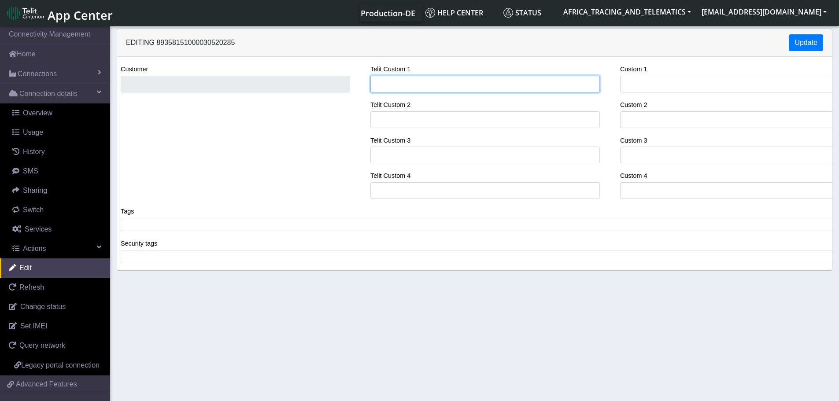
click at [419, 84] on input "Telit Custom 1" at bounding box center [485, 84] width 230 height 17
click at [309, 81] on div "Customer Telit Custom 1 SARCI Telit Custom 2 Telit Custom 3 Telit Custom 4 Cust…" at bounding box center [475, 135] width 728 height 142
click at [196, 227] on span at bounding box center [478, 225] width 710 height 8
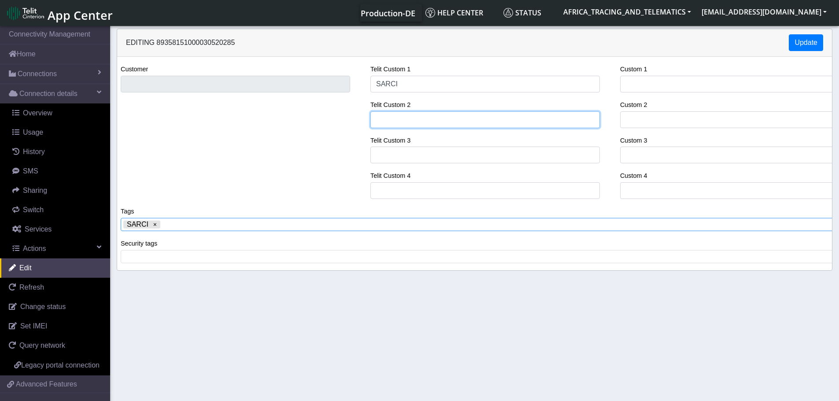
drag, startPoint x: 429, startPoint y: 113, endPoint x: 419, endPoint y: 112, distance: 9.7
click at [429, 113] on input "Telit Custom 2" at bounding box center [485, 119] width 230 height 17
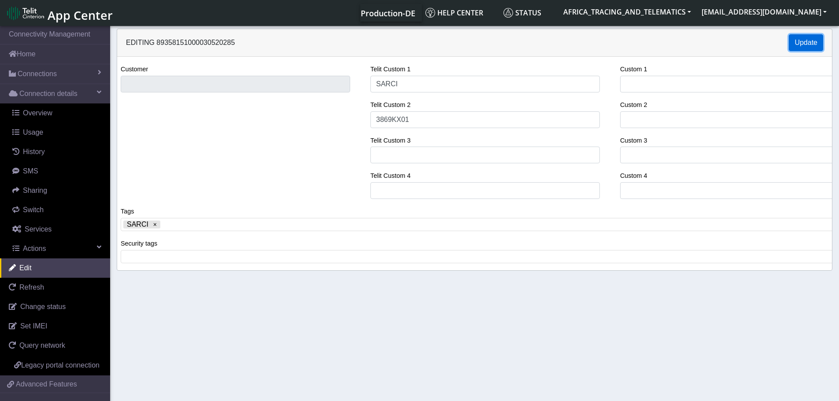
click at [802, 39] on button "Update" at bounding box center [806, 42] width 34 height 17
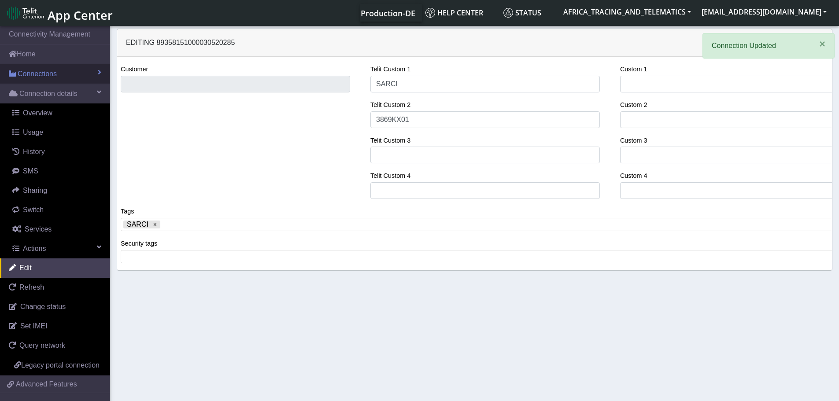
click at [54, 71] on span "Connections" at bounding box center [37, 74] width 39 height 11
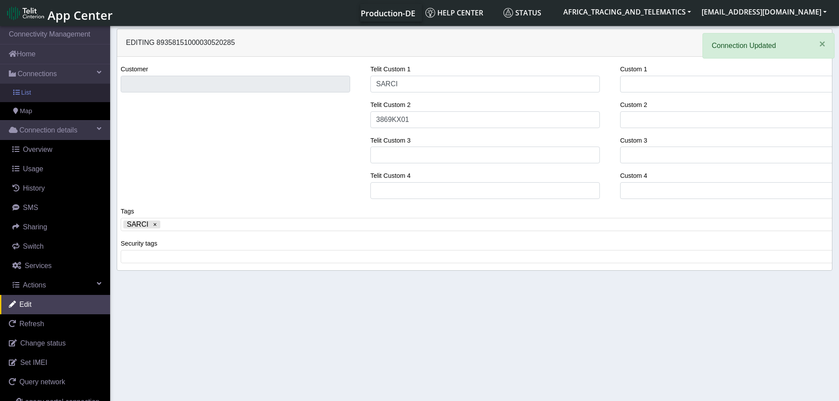
click at [50, 92] on link "List" at bounding box center [55, 93] width 110 height 19
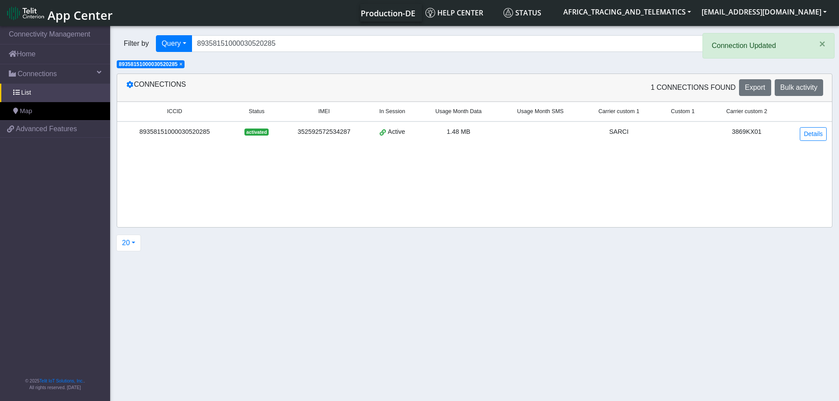
click at [182, 65] on span "×" at bounding box center [180, 64] width 3 height 6
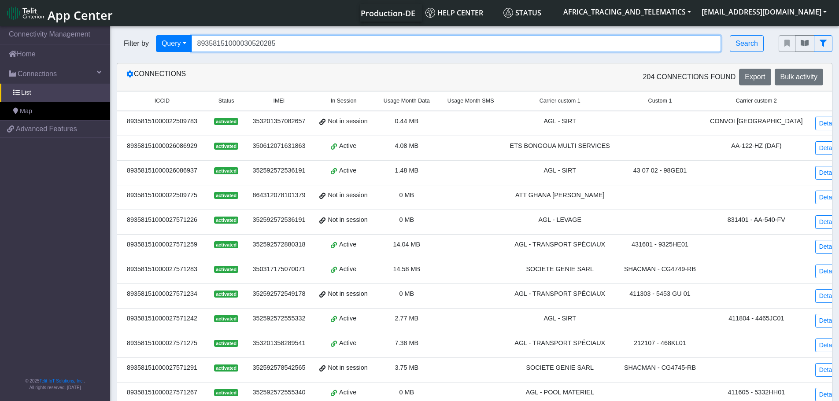
drag, startPoint x: 307, startPoint y: 42, endPoint x: 202, endPoint y: 37, distance: 105.0
click at [162, 41] on div "Filter by Query Query In Session Not connected Tags Country Operator 8935815100…" at bounding box center [441, 43] width 649 height 17
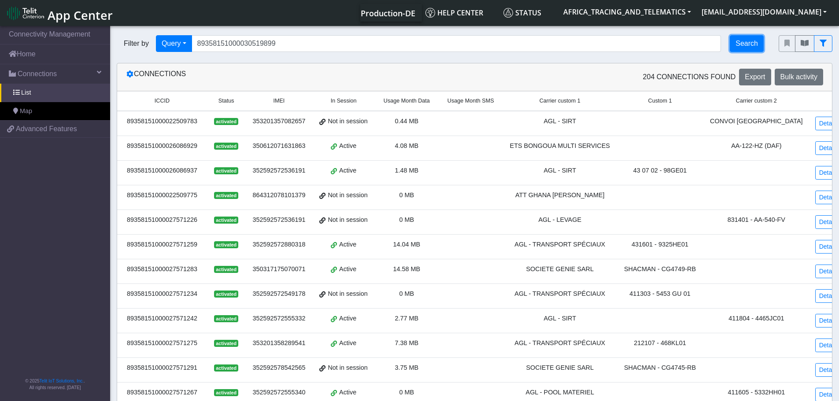
click at [738, 40] on button "Search" at bounding box center [747, 43] width 34 height 17
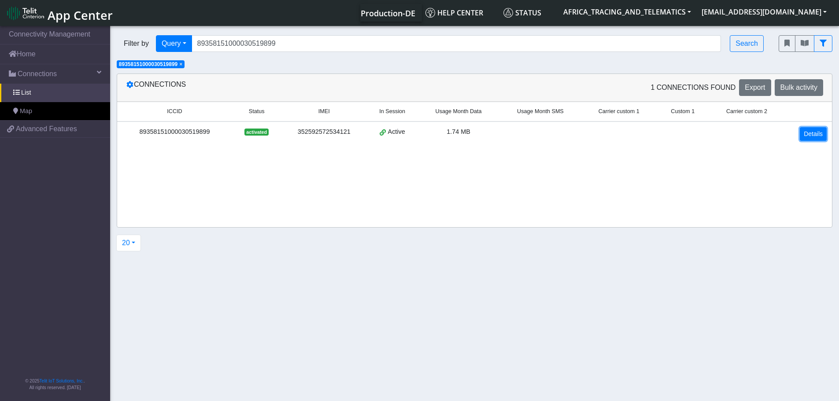
click at [811, 136] on link "Details" at bounding box center [813, 134] width 27 height 14
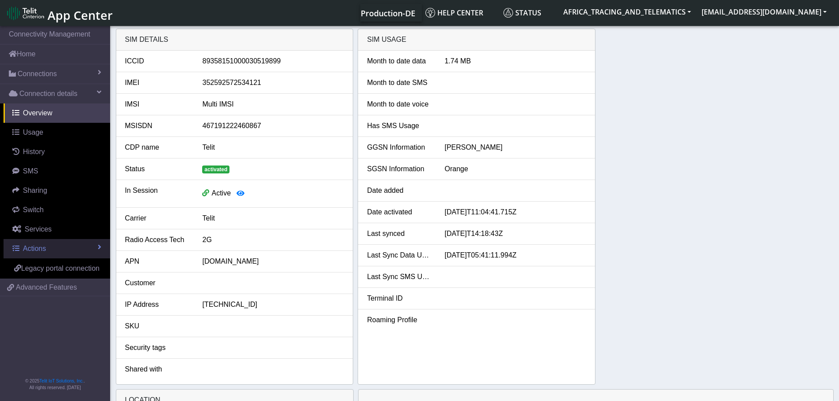
click at [43, 247] on span "Actions" at bounding box center [34, 248] width 23 height 7
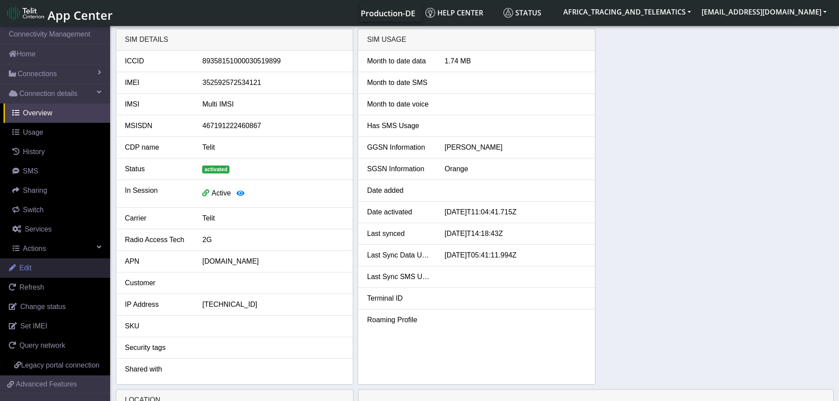
click at [37, 274] on link "Edit" at bounding box center [55, 268] width 110 height 19
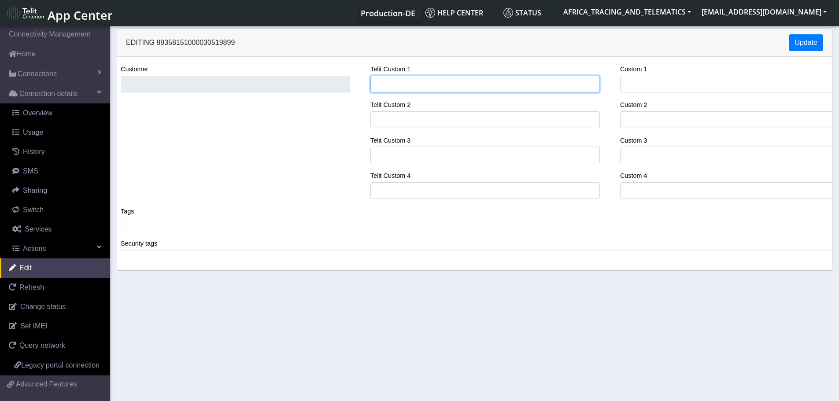
click at [411, 83] on input "Telit Custom 1" at bounding box center [485, 84] width 230 height 17
click at [324, 85] on div "Customer Telit Custom 1 SARCI Telit Custom 2 Telit Custom 3 Telit Custom 4 Cust…" at bounding box center [475, 135] width 728 height 142
click at [189, 226] on span at bounding box center [478, 225] width 710 height 8
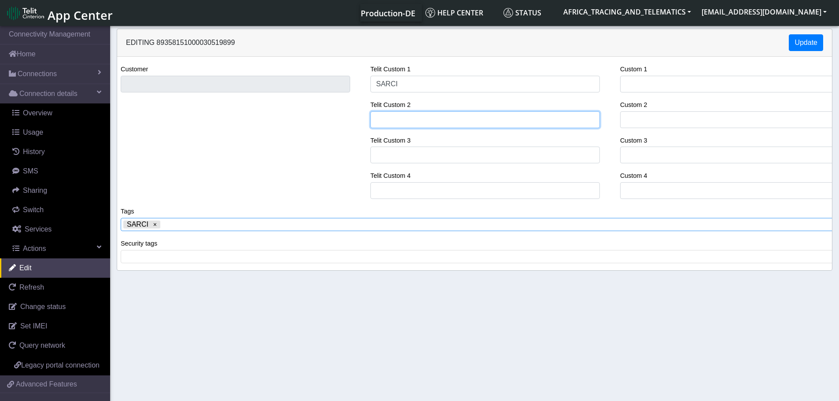
click at [422, 119] on input "Telit Custom 2" at bounding box center [485, 119] width 230 height 17
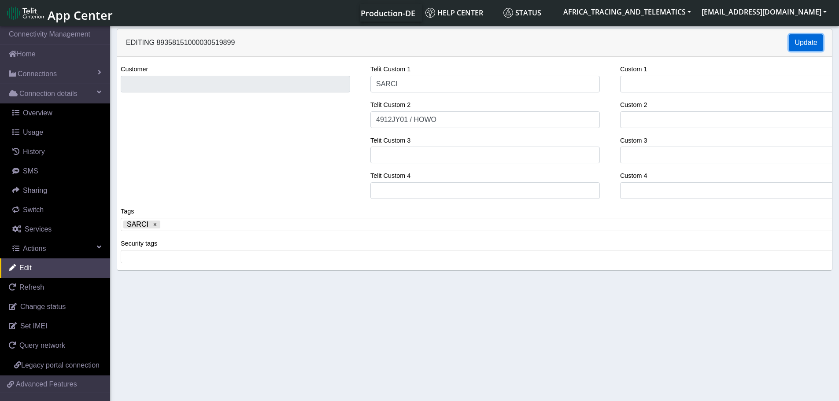
click at [797, 38] on button "Update" at bounding box center [806, 42] width 34 height 17
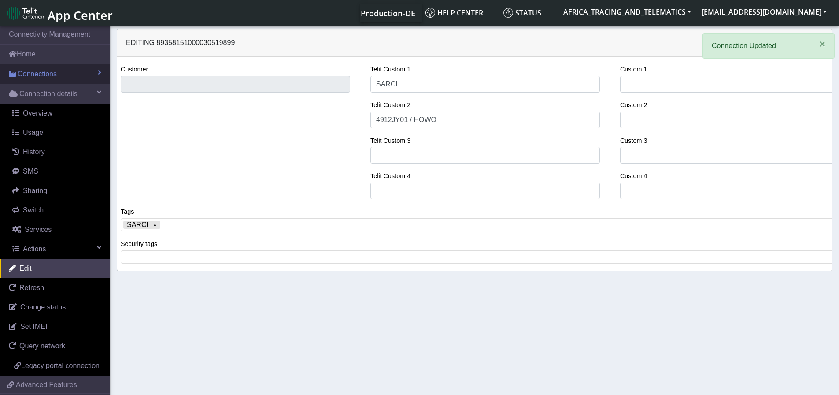
click at [42, 67] on link "Connections" at bounding box center [55, 73] width 110 height 19
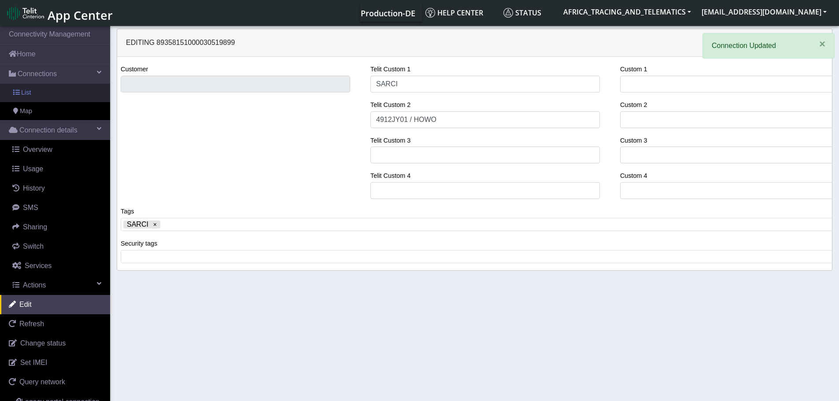
click at [55, 97] on link "List" at bounding box center [55, 93] width 110 height 19
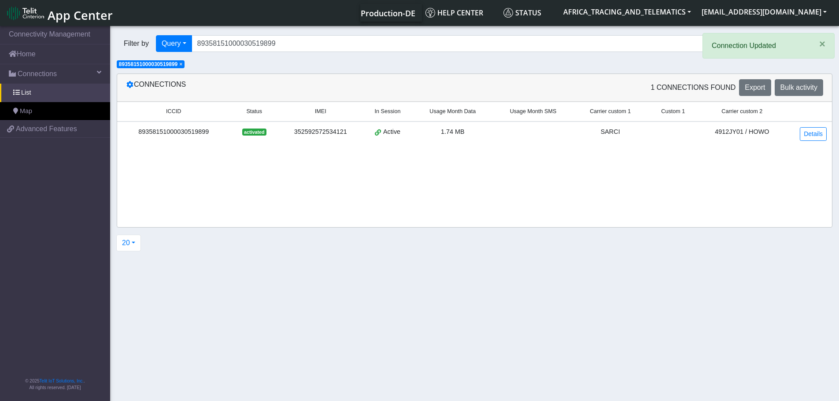
click at [182, 64] on span "×" at bounding box center [180, 64] width 3 height 6
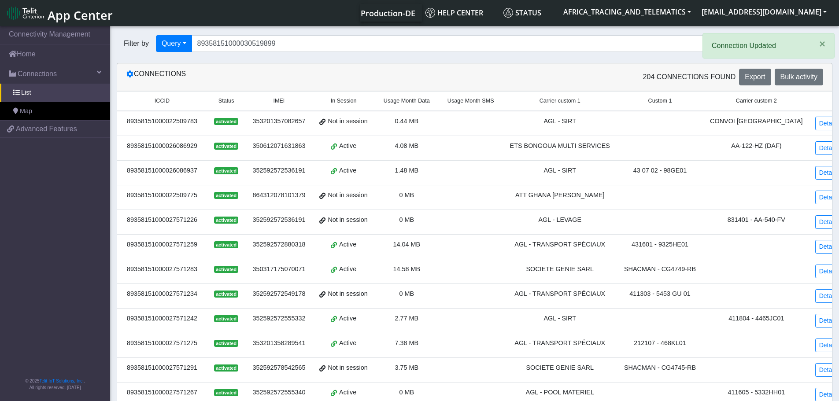
drag, startPoint x: 348, startPoint y: 32, endPoint x: 225, endPoint y: 31, distance: 123.4
click at [221, 31] on div "Filter by Query Query In Session Not connected Tags Country Operator 8935815100…" at bounding box center [441, 44] width 662 height 30
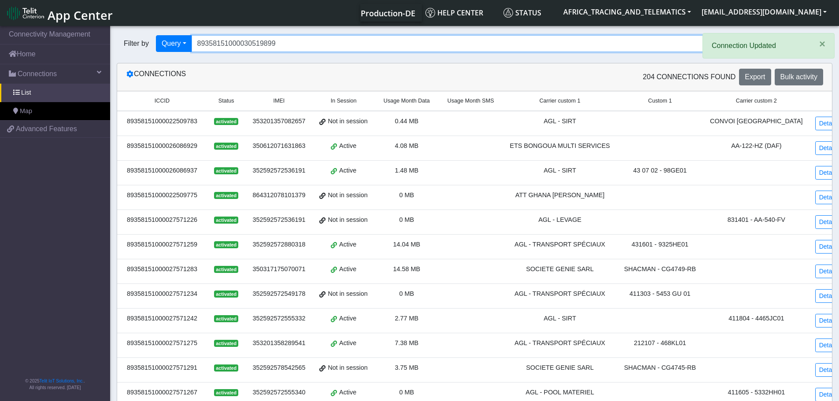
drag, startPoint x: 324, startPoint y: 44, endPoint x: 203, endPoint y: 34, distance: 121.6
click at [134, 33] on div "Filter by Query Query In Session Not connected Tags Country Operator 8935815100…" at bounding box center [441, 44] width 662 height 30
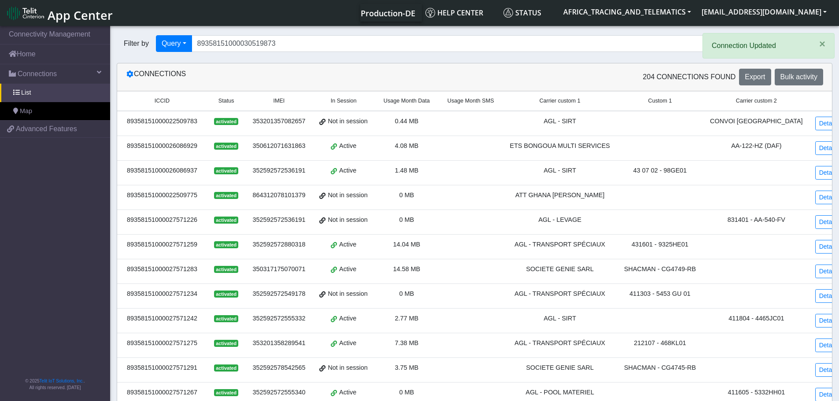
click at [742, 42] on button "Search" at bounding box center [747, 43] width 34 height 17
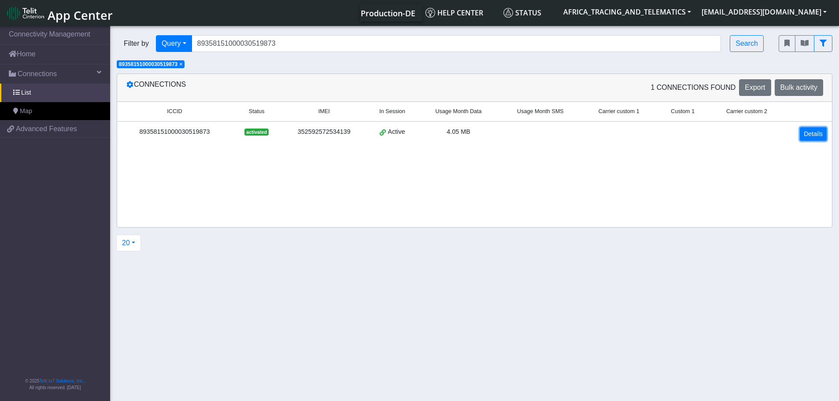
click at [812, 131] on link "Details" at bounding box center [813, 134] width 27 height 14
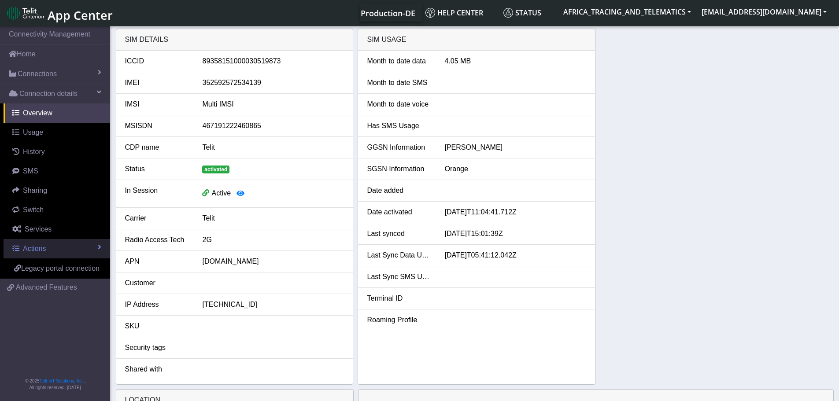
click at [30, 249] on span "Actions" at bounding box center [34, 248] width 23 height 7
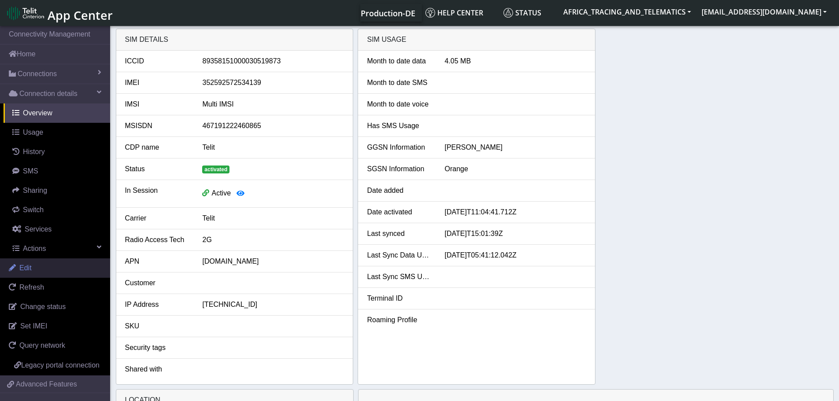
click at [33, 274] on link "Edit" at bounding box center [55, 268] width 110 height 19
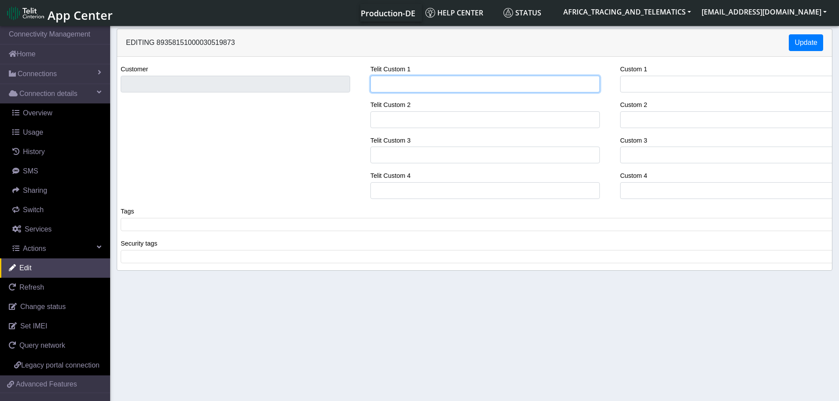
click at [412, 82] on input "Telit Custom 1" at bounding box center [485, 84] width 230 height 17
click at [337, 79] on div "Customer Telit Custom 1 SARCI Telit Custom 2 Telit Custom 3 Telit Custom 4 Cust…" at bounding box center [475, 135] width 728 height 142
click at [200, 228] on span at bounding box center [478, 225] width 710 height 8
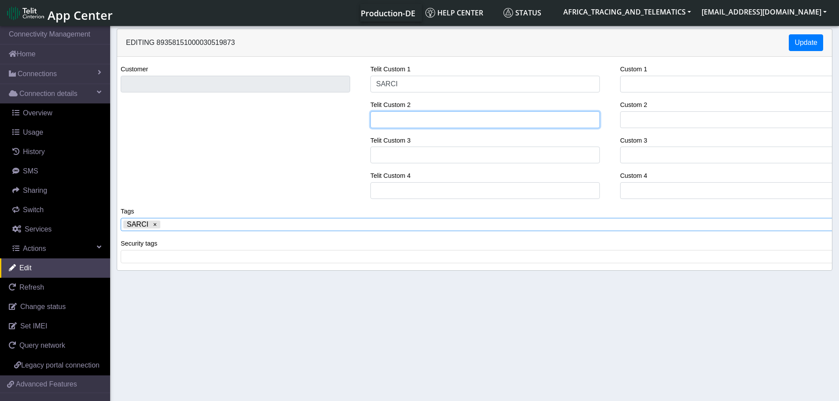
drag, startPoint x: 415, startPoint y: 124, endPoint x: 409, endPoint y: 117, distance: 9.7
click at [415, 124] on input "Telit Custom 2" at bounding box center [485, 119] width 230 height 17
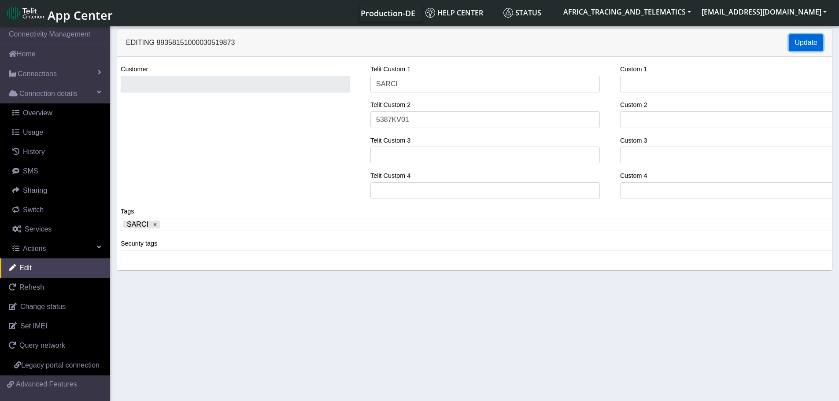
click at [799, 45] on button "Update" at bounding box center [806, 42] width 34 height 17
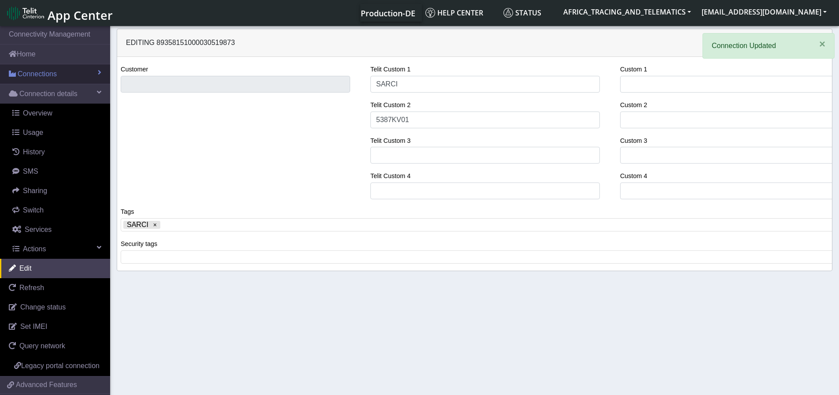
click at [52, 74] on span "Connections" at bounding box center [37, 74] width 39 height 11
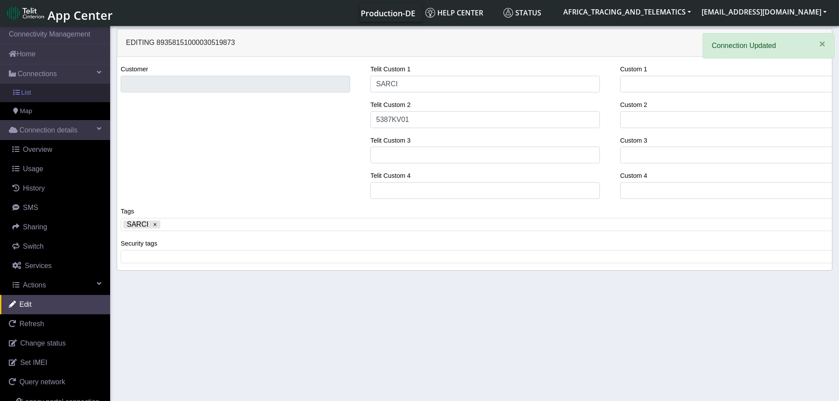
click at [62, 95] on link "List" at bounding box center [55, 93] width 110 height 19
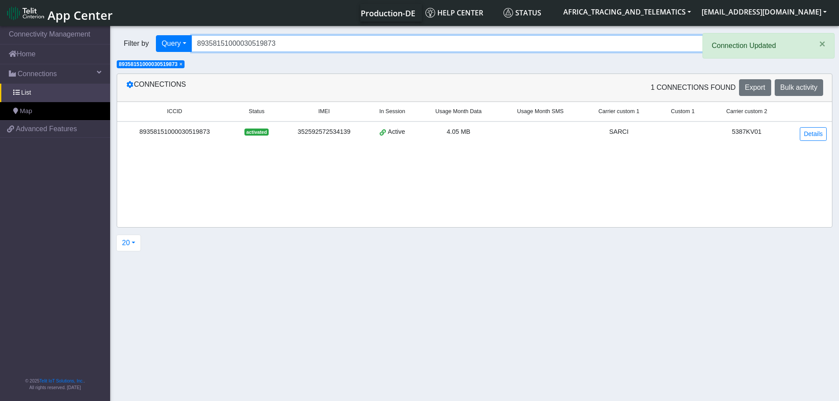
drag, startPoint x: 290, startPoint y: 49, endPoint x: 145, endPoint y: 45, distance: 145.4
click at [142, 46] on div "Filter by Query Query In Session Not connected Tags Country Operator 8935815100…" at bounding box center [441, 43] width 649 height 17
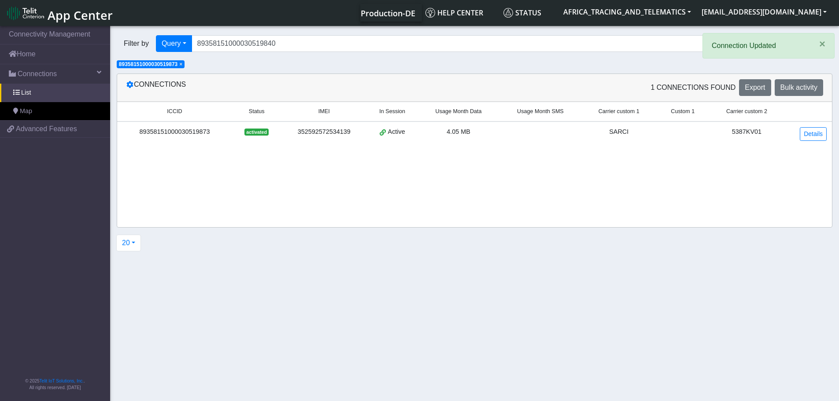
click at [182, 66] on span "×" at bounding box center [180, 64] width 3 height 6
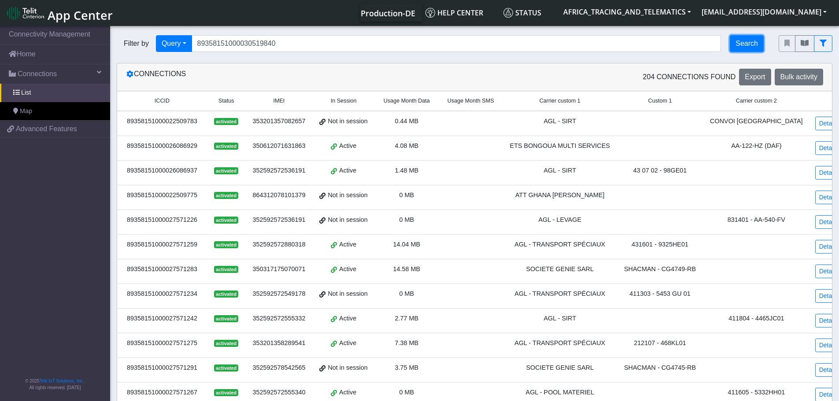
click at [757, 41] on button "Search" at bounding box center [747, 43] width 34 height 17
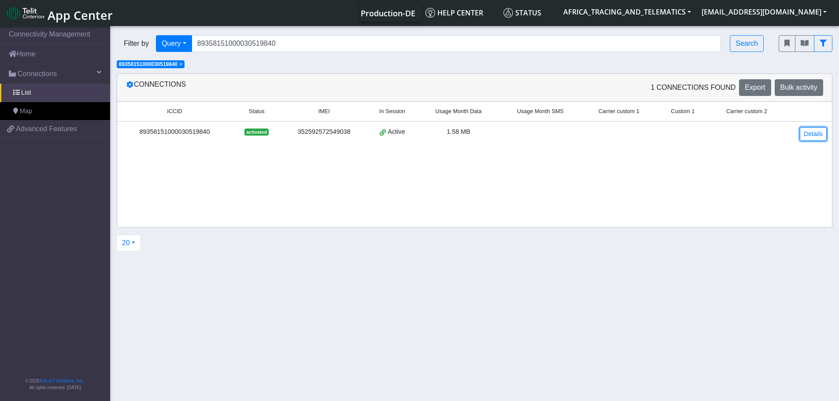
drag, startPoint x: 819, startPoint y: 136, endPoint x: 774, endPoint y: 130, distance: 44.5
click at [819, 136] on link "Details" at bounding box center [813, 134] width 27 height 14
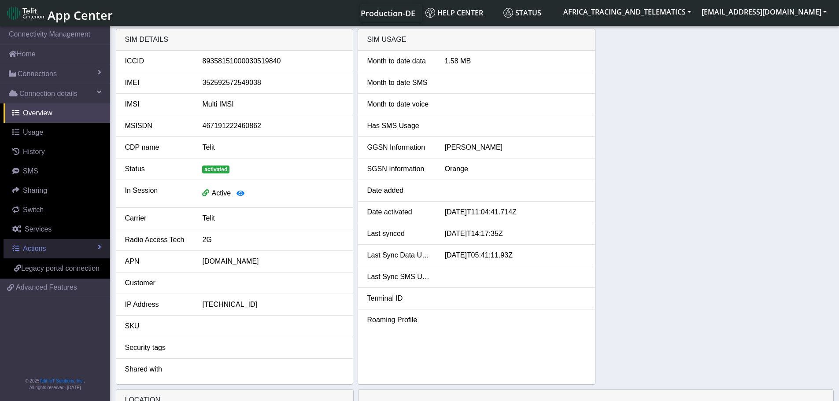
click at [32, 245] on span "Actions" at bounding box center [34, 248] width 23 height 7
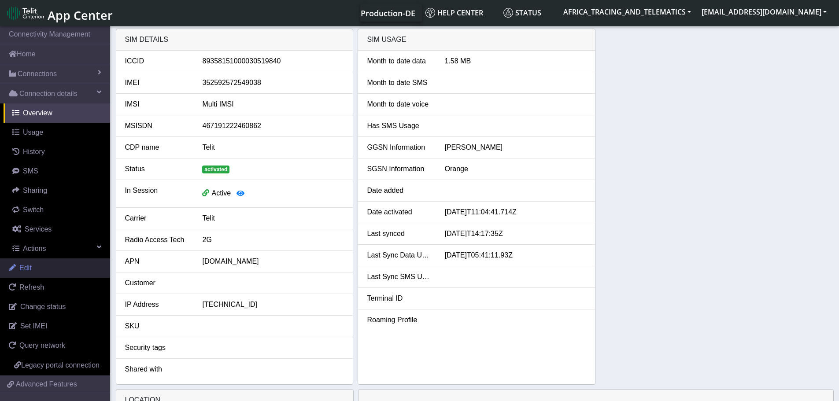
click at [37, 274] on link "Edit" at bounding box center [55, 268] width 110 height 19
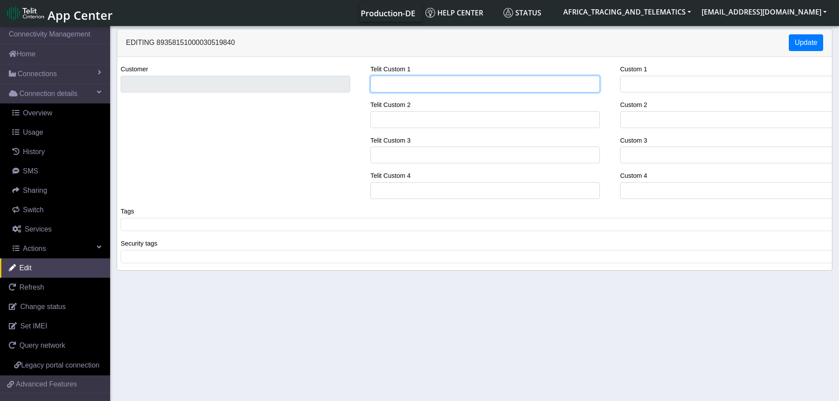
click at [428, 83] on input "Telit Custom 1" at bounding box center [485, 84] width 230 height 17
click at [328, 78] on div "Customer Telit Custom 1 SARCI Telit Custom 2 Telit Custom 3 Telit Custom 4 Cust…" at bounding box center [475, 135] width 728 height 142
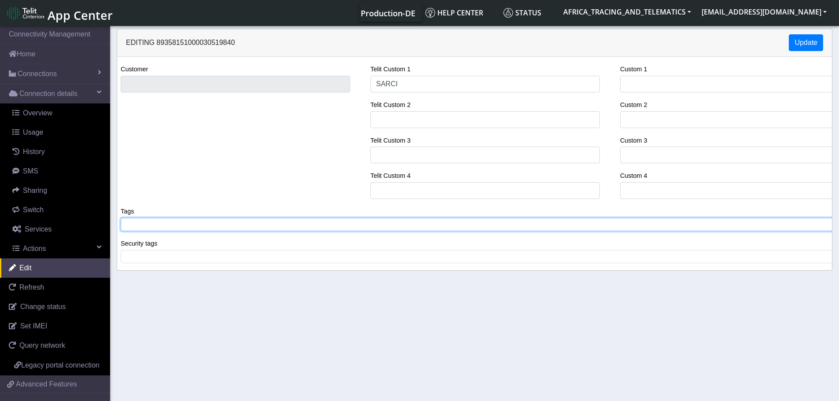
click at [178, 231] on tags "​" at bounding box center [478, 224] width 715 height 13
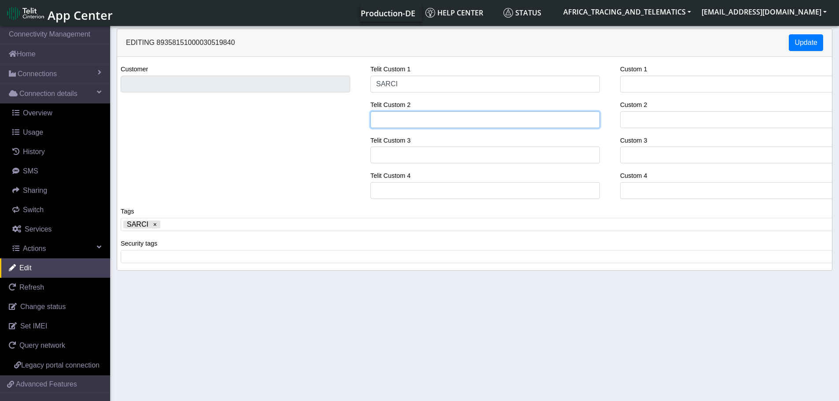
drag, startPoint x: 412, startPoint y: 119, endPoint x: 404, endPoint y: 111, distance: 11.5
click at [412, 119] on input "Telit Custom 2" at bounding box center [485, 119] width 230 height 17
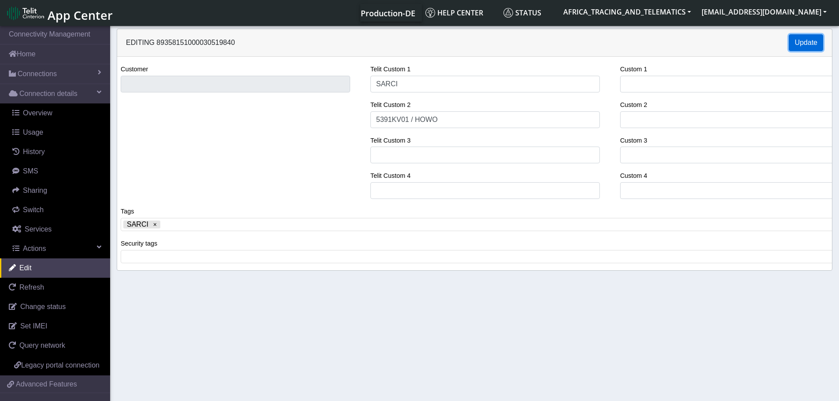
click at [809, 37] on button "Update" at bounding box center [806, 42] width 34 height 17
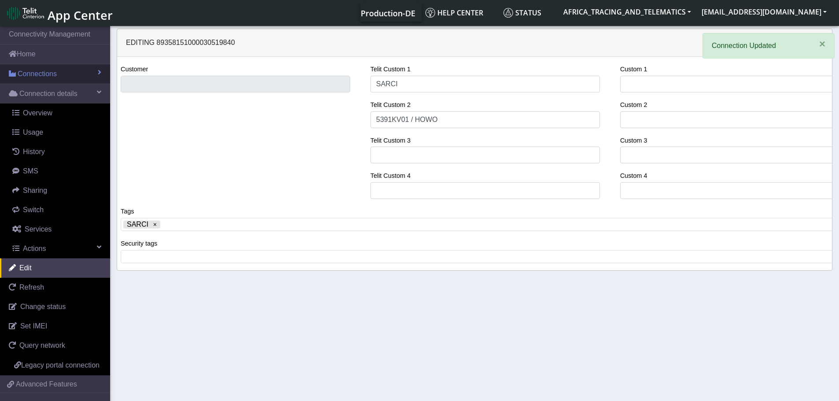
click at [71, 74] on link "Connections" at bounding box center [55, 73] width 110 height 19
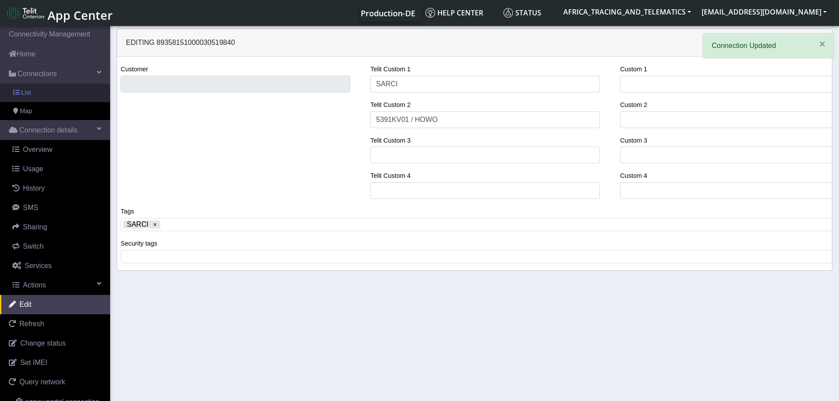
click at [60, 94] on link "List" at bounding box center [55, 93] width 110 height 19
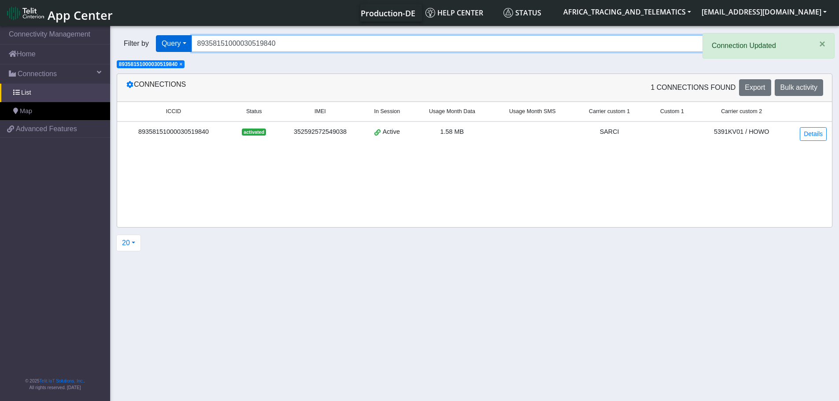
drag, startPoint x: 279, startPoint y: 43, endPoint x: 158, endPoint y: 41, distance: 121.2
click at [158, 41] on div "Filter by Query Query In Session Not connected Tags Country Operator 8935815100…" at bounding box center [441, 43] width 649 height 17
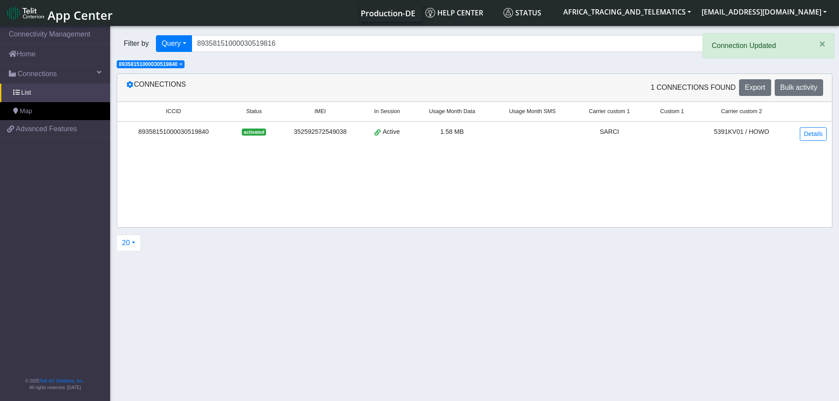
click at [182, 64] on span "×" at bounding box center [180, 64] width 3 height 6
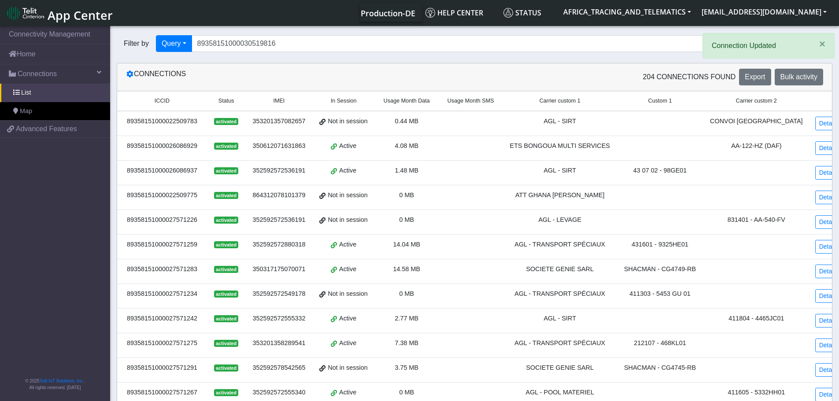
click at [752, 43] on app-root "× Connection Updated Connectivity Management Home Connections List Map 43962c17…" at bounding box center [419, 337] width 839 height 626
click at [749, 41] on button "Search" at bounding box center [747, 43] width 34 height 17
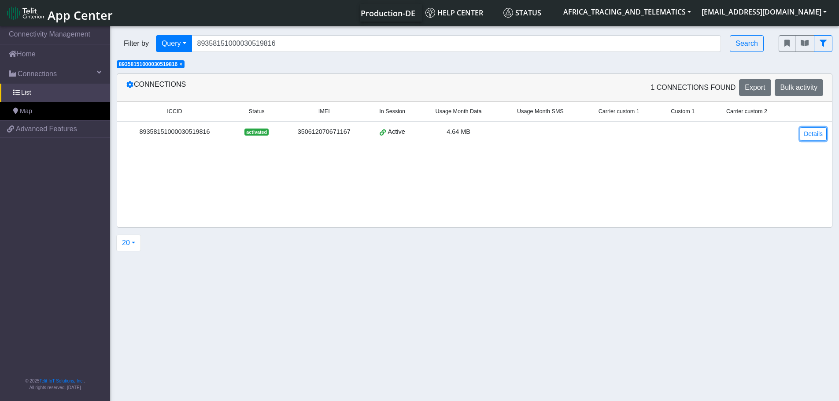
drag, startPoint x: 814, startPoint y: 135, endPoint x: 776, endPoint y: 144, distance: 38.7
click at [814, 135] on link "Details" at bounding box center [813, 134] width 27 height 14
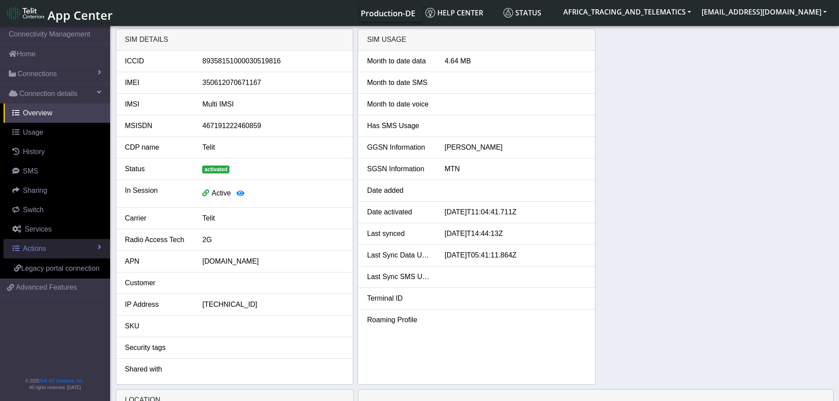
click at [61, 250] on link "Actions" at bounding box center [57, 248] width 107 height 19
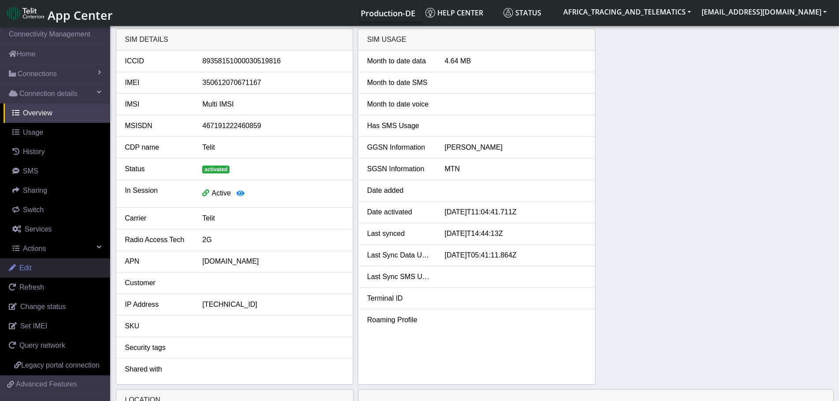
click at [43, 266] on link "Edit" at bounding box center [55, 268] width 110 height 19
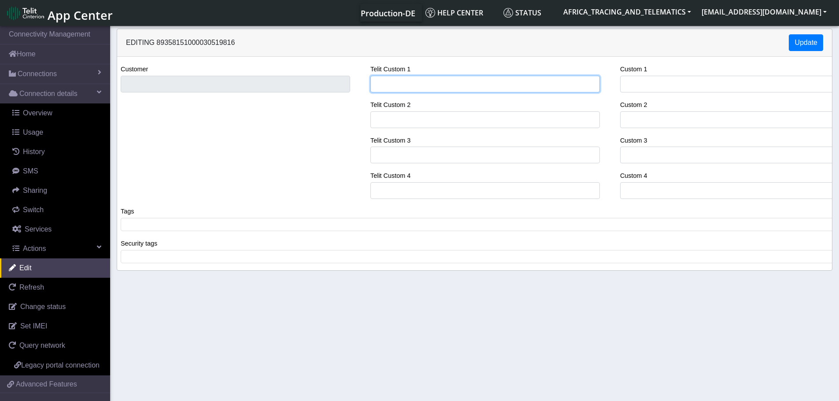
click at [417, 80] on input "Telit Custom 1" at bounding box center [485, 84] width 230 height 17
click at [310, 85] on div "Customer Telit Custom 1 SARCI Telit Custom 2 Telit Custom 3 Telit Custom 4 Cust…" at bounding box center [475, 135] width 728 height 142
click at [196, 226] on span at bounding box center [478, 225] width 710 height 8
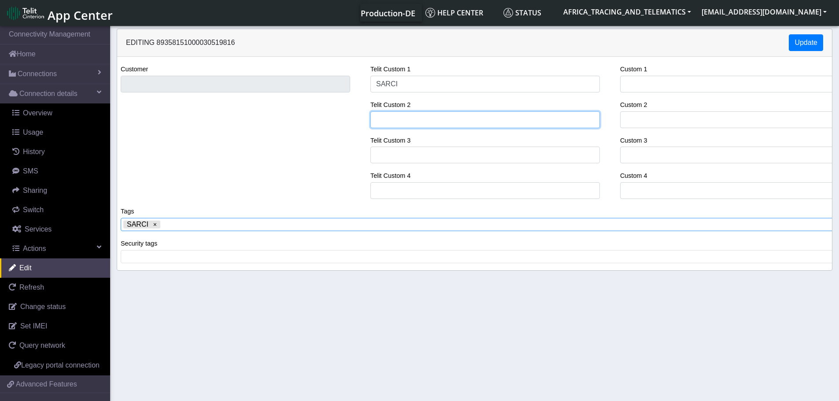
drag, startPoint x: 423, startPoint y: 118, endPoint x: 422, endPoint y: 92, distance: 26.0
click at [423, 118] on input "Telit Custom 2" at bounding box center [485, 119] width 230 height 17
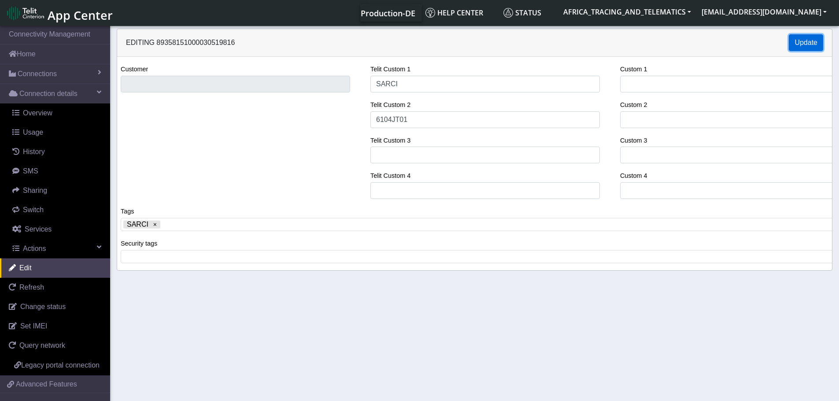
click at [805, 43] on button "Update" at bounding box center [806, 42] width 34 height 17
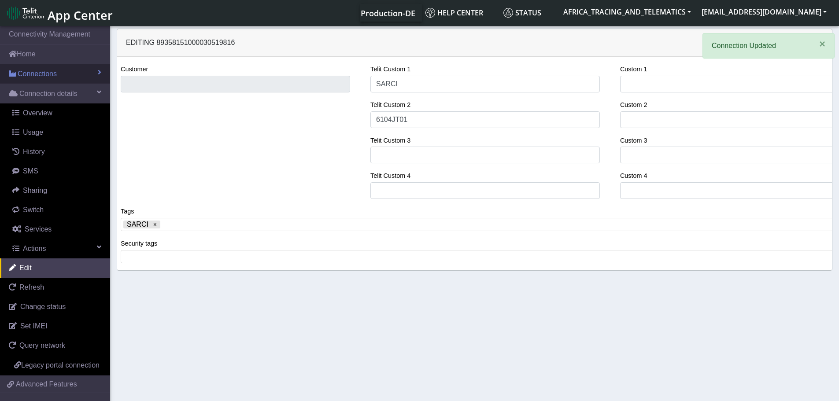
click at [28, 73] on span "Connections" at bounding box center [37, 74] width 39 height 11
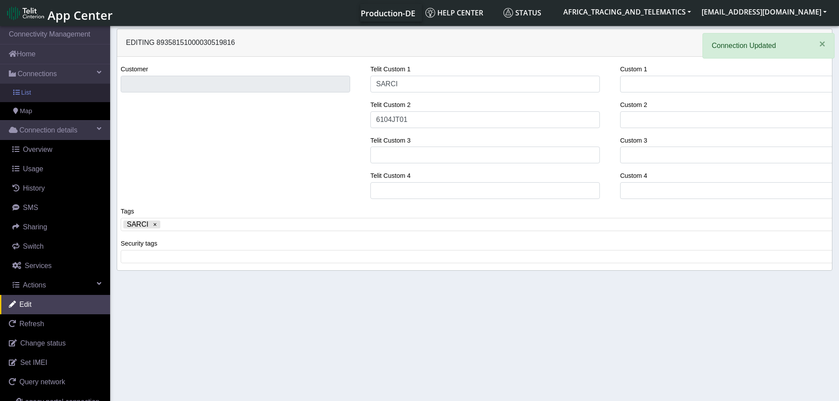
click at [32, 99] on link "List" at bounding box center [55, 93] width 110 height 19
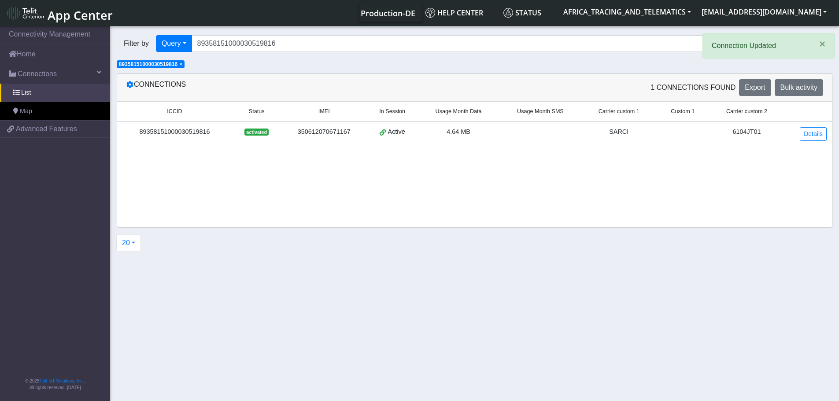
click at [185, 64] on span "× 89358151000030519816" at bounding box center [151, 64] width 68 height 8
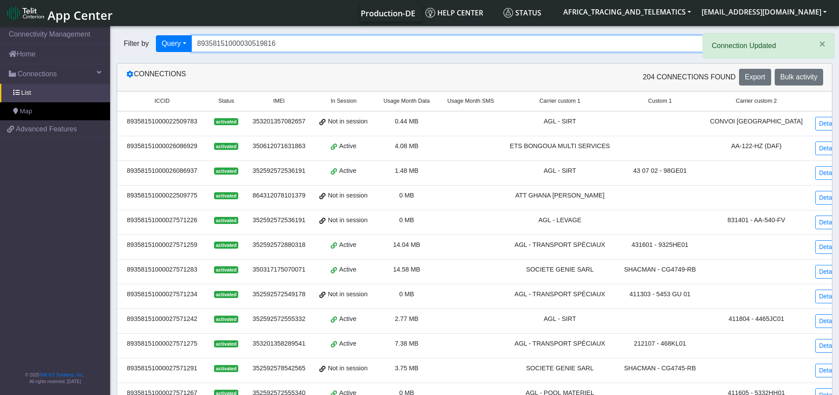
drag, startPoint x: 286, startPoint y: 45, endPoint x: 151, endPoint y: 42, distance: 135.7
click at [151, 42] on div "Filter by Query Query In Session Not connected Tags Country Operator 8935815100…" at bounding box center [441, 43] width 649 height 17
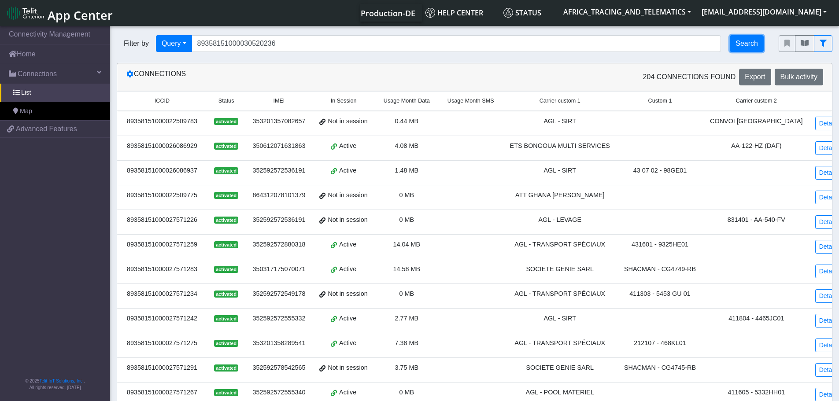
click at [744, 43] on button "Search" at bounding box center [747, 43] width 34 height 17
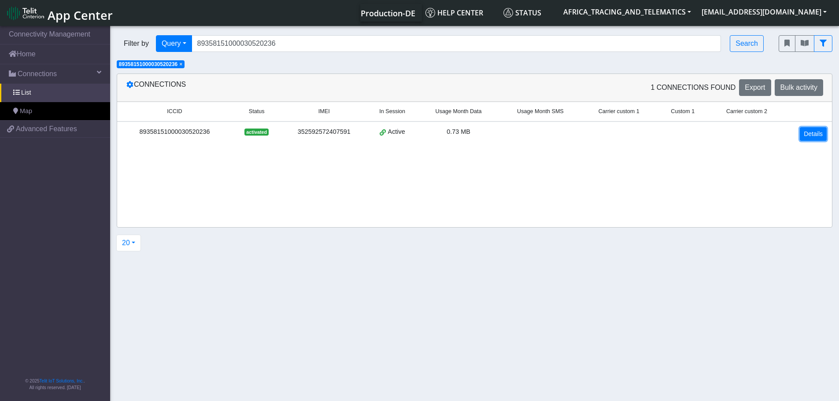
click at [823, 134] on link "Details" at bounding box center [813, 134] width 27 height 14
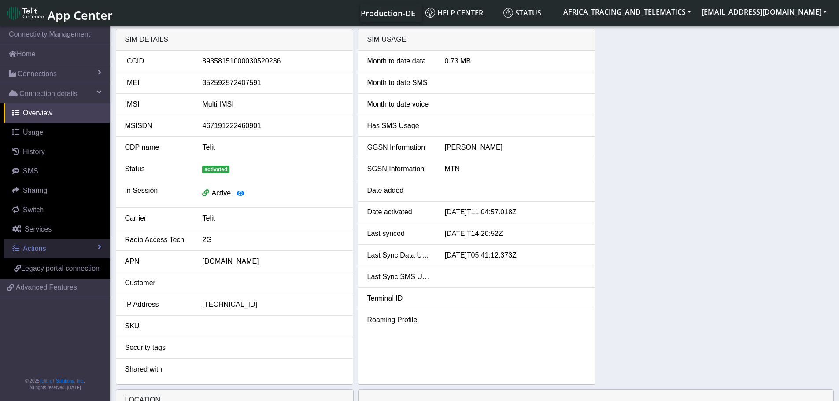
click at [41, 245] on span "Actions" at bounding box center [34, 248] width 23 height 7
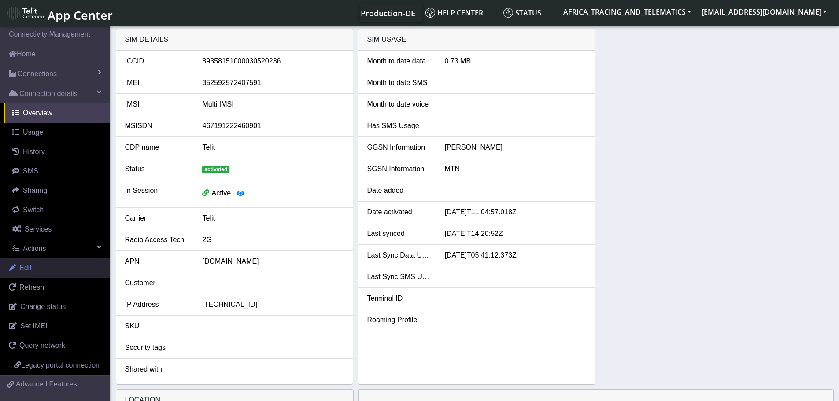
click at [31, 268] on span "Edit" at bounding box center [25, 267] width 12 height 7
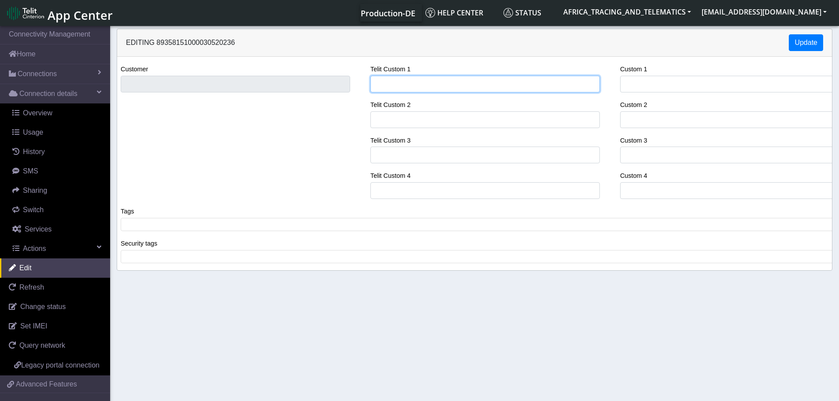
click at [399, 79] on input "Telit Custom 1" at bounding box center [485, 84] width 230 height 17
drag, startPoint x: 405, startPoint y: 84, endPoint x: 422, endPoint y: 93, distance: 19.7
click at [389, 84] on input "SAR" at bounding box center [485, 84] width 230 height 17
drag, startPoint x: 415, startPoint y: 81, endPoint x: 329, endPoint y: 75, distance: 87.0
click at [329, 75] on div "Customer Telit Custom 1 SARCI Telit Custom 2 Telit Custom 3 Telit Custom 4 Cust…" at bounding box center [475, 135] width 728 height 142
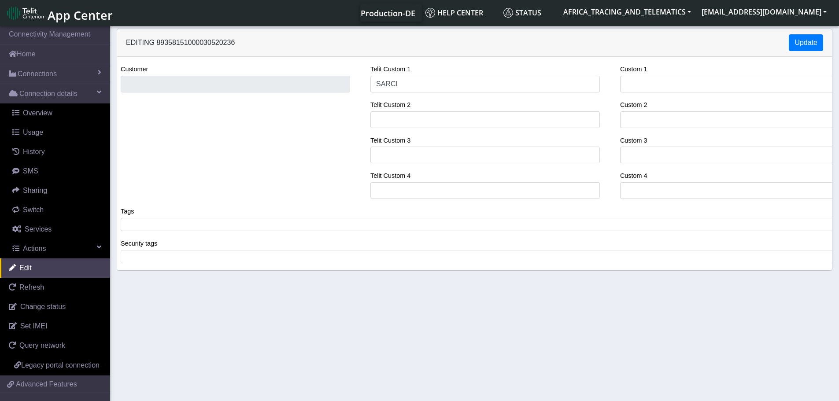
click at [194, 227] on span at bounding box center [478, 225] width 710 height 8
drag, startPoint x: 415, startPoint y: 120, endPoint x: 402, endPoint y: 110, distance: 16.3
click at [415, 120] on input "Telit Custom 2" at bounding box center [485, 119] width 230 height 17
click at [808, 45] on button "Update" at bounding box center [806, 42] width 34 height 17
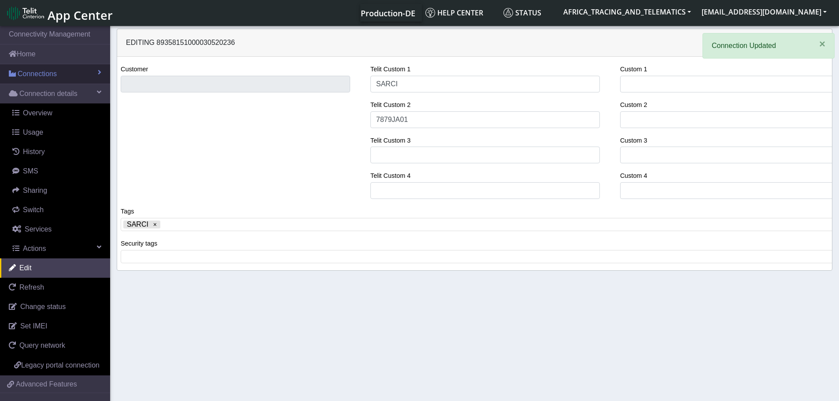
click at [59, 77] on link "Connections" at bounding box center [55, 73] width 110 height 19
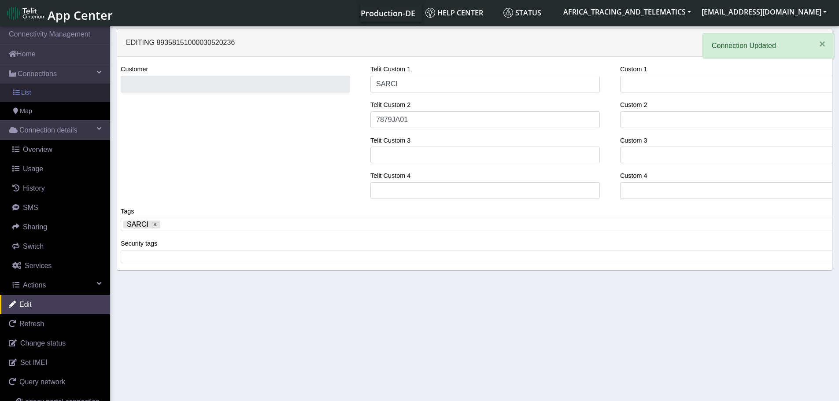
click at [48, 102] on link "Map" at bounding box center [55, 111] width 110 height 19
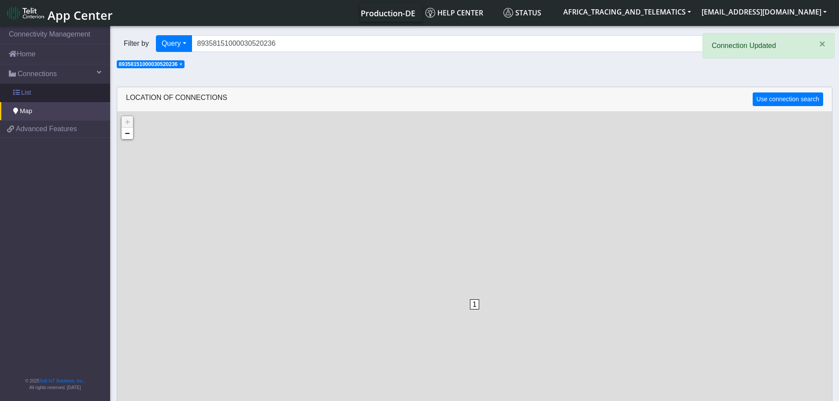
click at [48, 95] on link "List" at bounding box center [55, 93] width 110 height 19
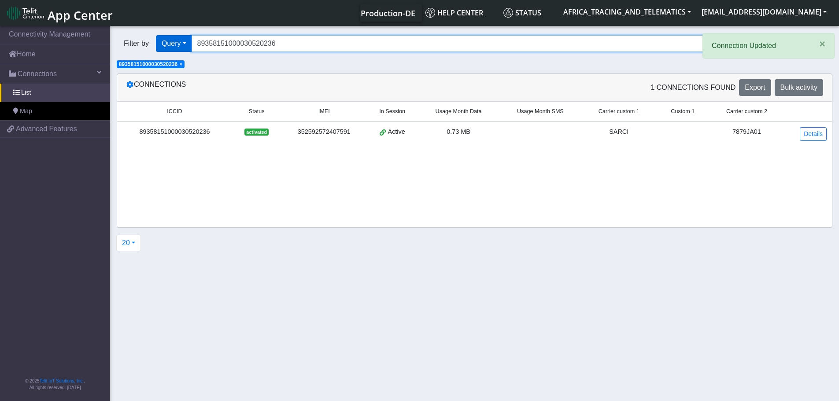
drag, startPoint x: 250, startPoint y: 47, endPoint x: 174, endPoint y: 45, distance: 75.8
click at [174, 45] on div "Filter by Query Query In Session Not connected Tags Country Operator 8935815100…" at bounding box center [441, 43] width 649 height 17
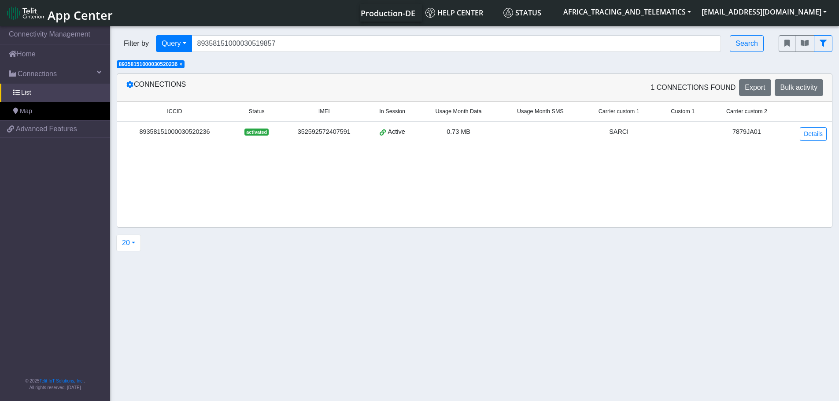
click at [181, 62] on span "×" at bounding box center [180, 64] width 3 height 6
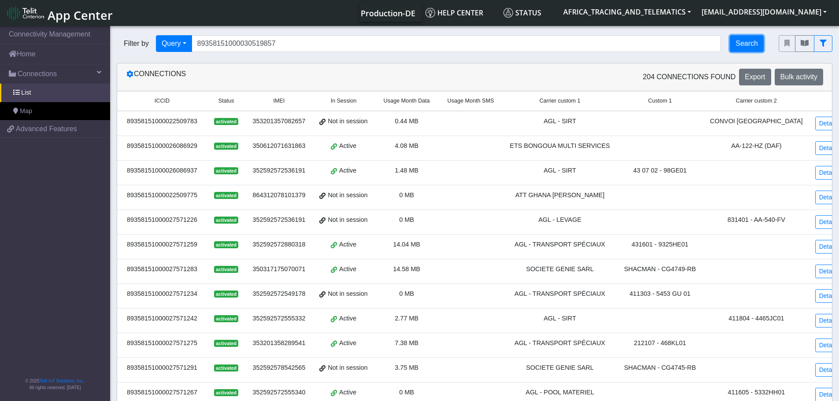
click at [746, 44] on button "Search" at bounding box center [747, 43] width 34 height 17
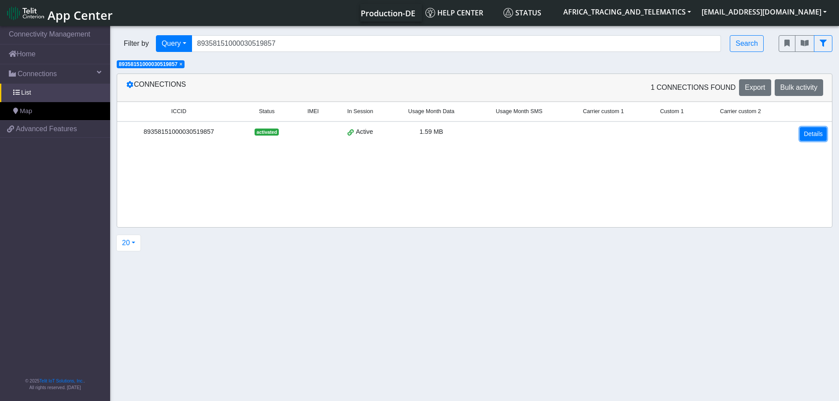
click at [812, 132] on link "Details" at bounding box center [813, 134] width 27 height 14
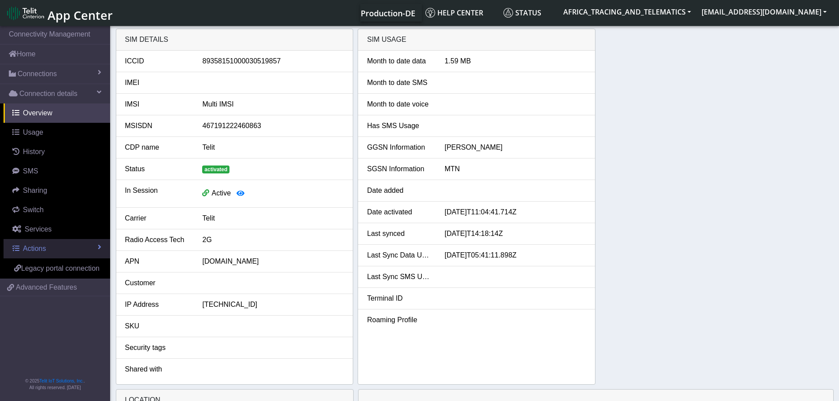
click at [44, 255] on link "Actions" at bounding box center [57, 248] width 107 height 19
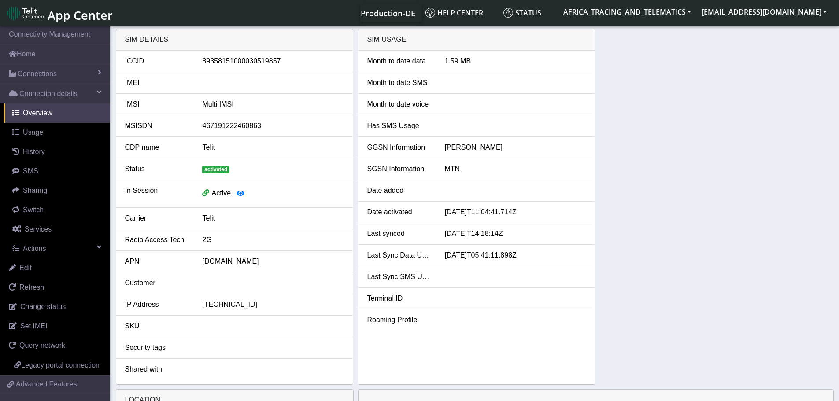
drag, startPoint x: 48, startPoint y: 269, endPoint x: 151, endPoint y: 252, distance: 104.0
click at [49, 269] on link "Edit" at bounding box center [55, 268] width 110 height 19
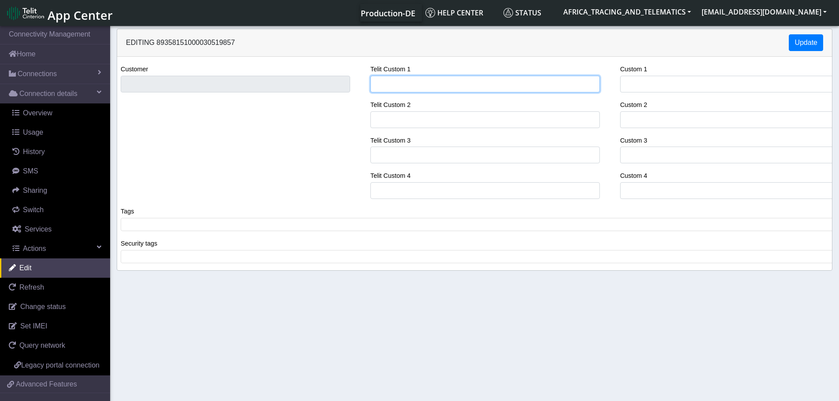
click at [430, 85] on input "Telit Custom 1" at bounding box center [485, 84] width 230 height 17
click at [297, 89] on div "Customer Telit Custom 1 SARCI Telit Custom 2 Telit Custom 3 Telit Custom 4 Cust…" at bounding box center [475, 135] width 728 height 142
click at [159, 225] on span at bounding box center [478, 225] width 710 height 8
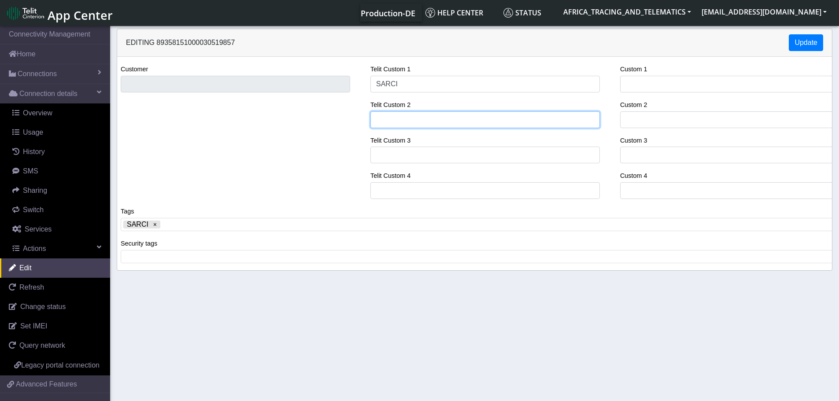
click at [475, 124] on input "Telit Custom 2" at bounding box center [485, 119] width 230 height 17
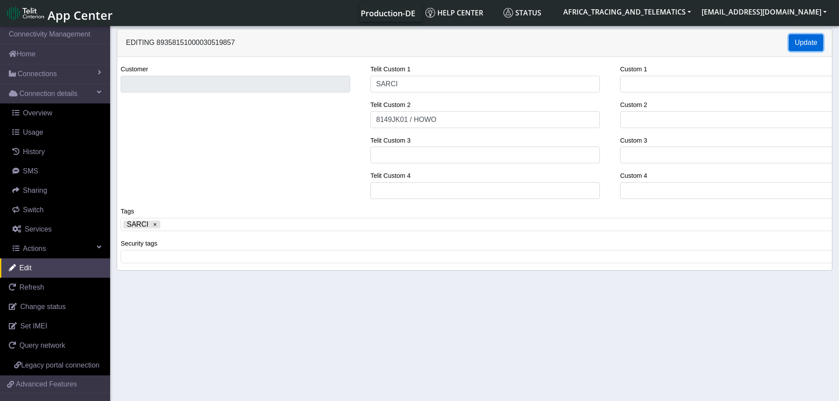
click at [793, 44] on button "Update" at bounding box center [806, 42] width 34 height 17
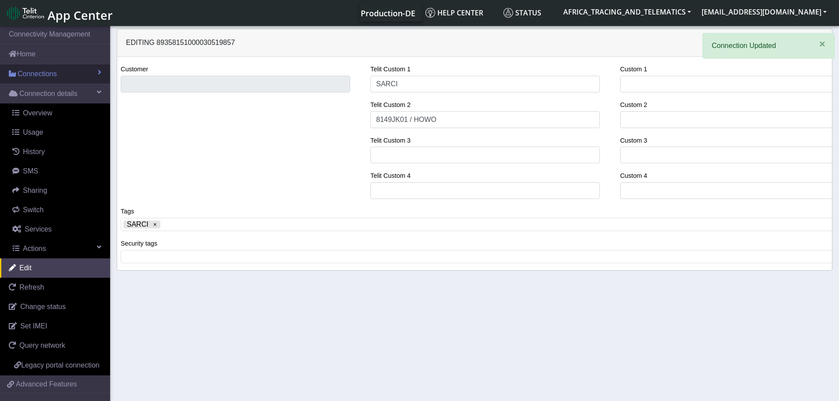
click at [54, 78] on span "Connections" at bounding box center [37, 74] width 39 height 11
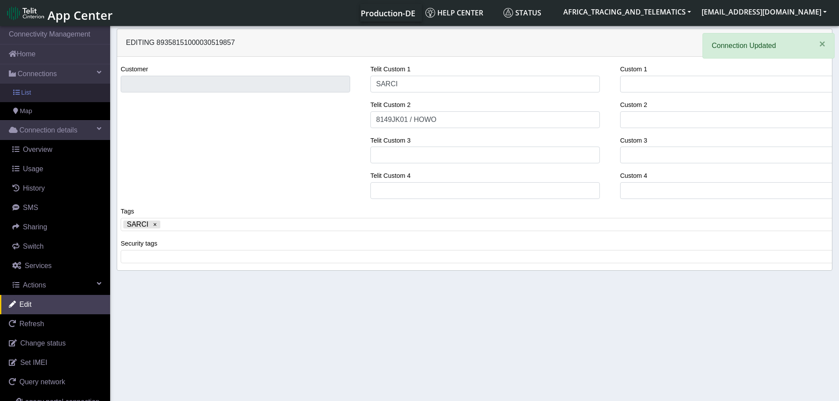
click at [56, 92] on link "List" at bounding box center [55, 93] width 110 height 19
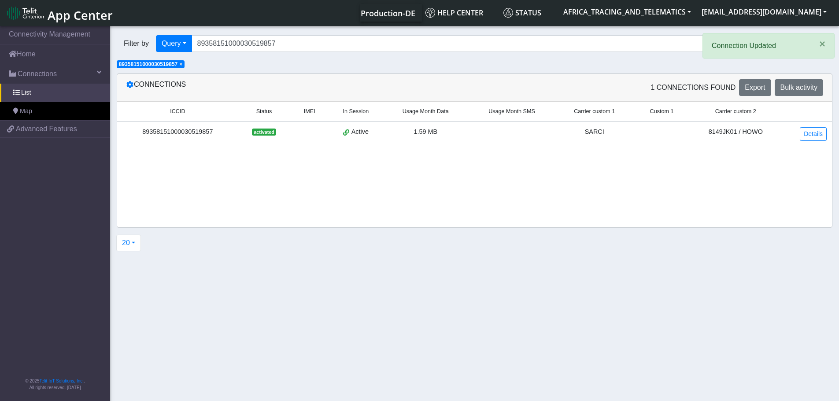
click at [182, 63] on span "×" at bounding box center [180, 64] width 3 height 6
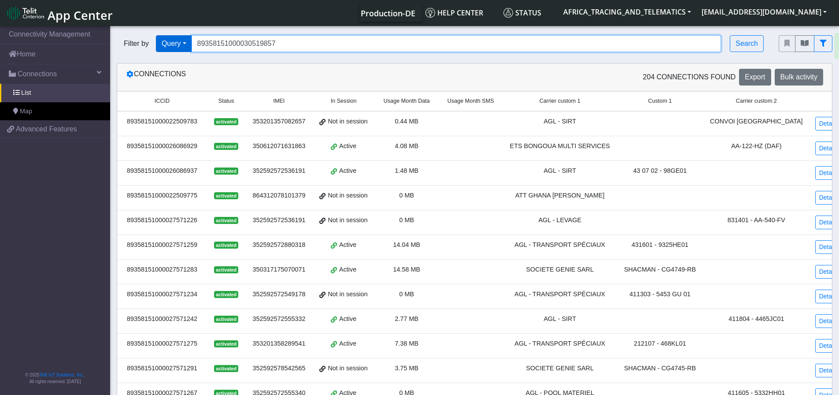
drag, startPoint x: 343, startPoint y: 46, endPoint x: 174, endPoint y: 47, distance: 169.2
click at [174, 47] on div "Filter by Query Query In Session Not connected Tags Country Operator 8935815100…" at bounding box center [441, 43] width 649 height 17
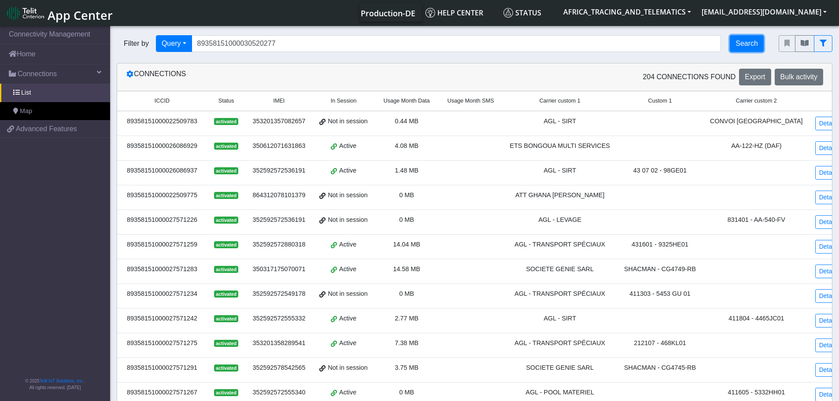
click at [754, 45] on button "Search" at bounding box center [747, 43] width 34 height 17
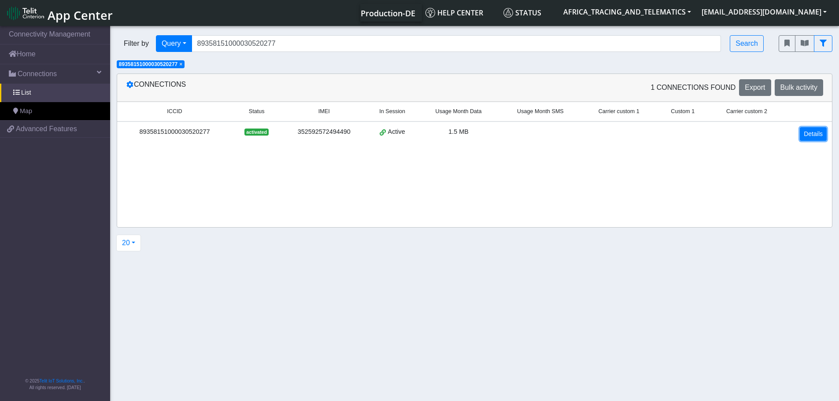
click at [804, 132] on link "Details" at bounding box center [813, 134] width 27 height 14
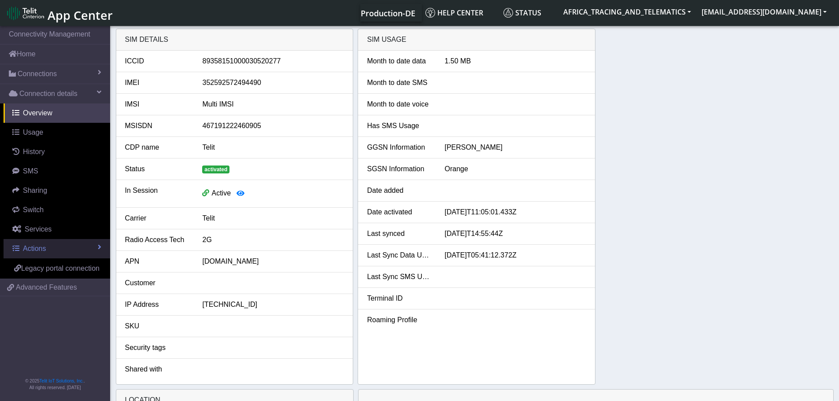
drag, startPoint x: 35, startPoint y: 253, endPoint x: 35, endPoint y: 273, distance: 19.8
click at [35, 253] on link "Actions" at bounding box center [57, 248] width 107 height 19
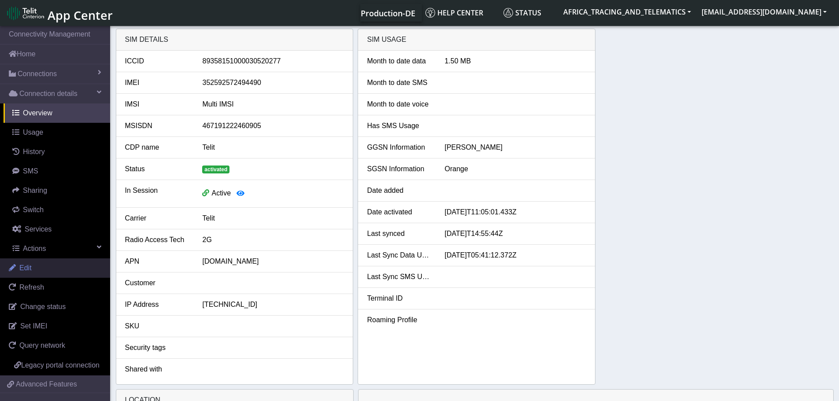
click at [34, 273] on link "Edit" at bounding box center [55, 268] width 110 height 19
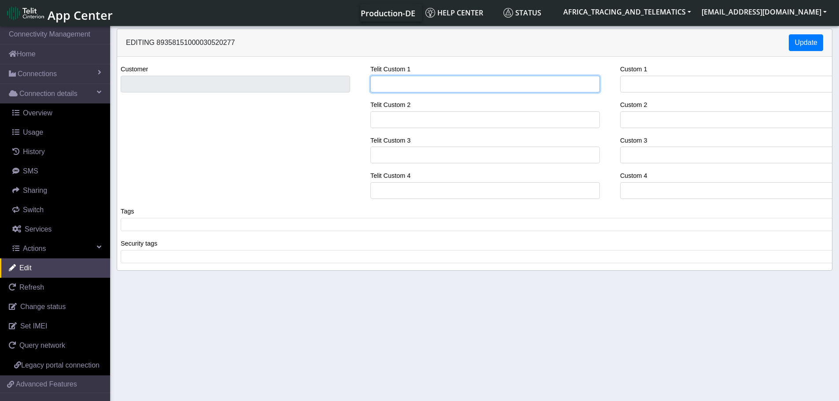
click at [407, 86] on input "Telit Custom 1" at bounding box center [485, 84] width 230 height 17
click at [330, 81] on div "Customer Telit Custom 1 SARCI Telit Custom 2 Telit Custom 3 Telit Custom 4 Cust…" at bounding box center [475, 135] width 728 height 142
click at [174, 222] on span at bounding box center [478, 225] width 710 height 8
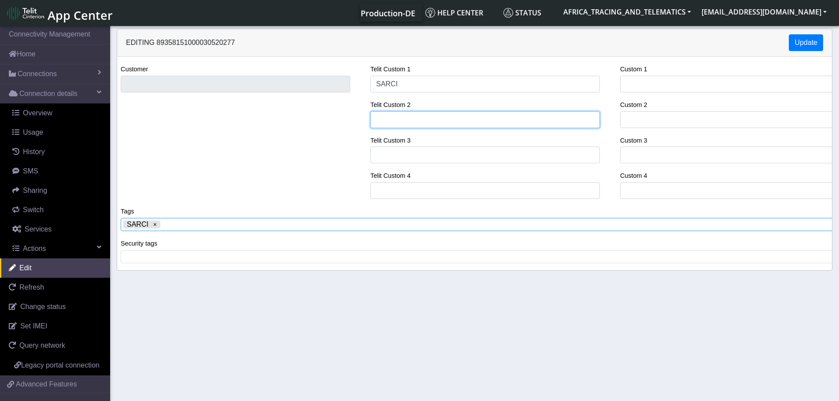
drag, startPoint x: 430, startPoint y: 120, endPoint x: 370, endPoint y: 0, distance: 133.6
click at [430, 120] on input "Telit Custom 2" at bounding box center [485, 119] width 230 height 17
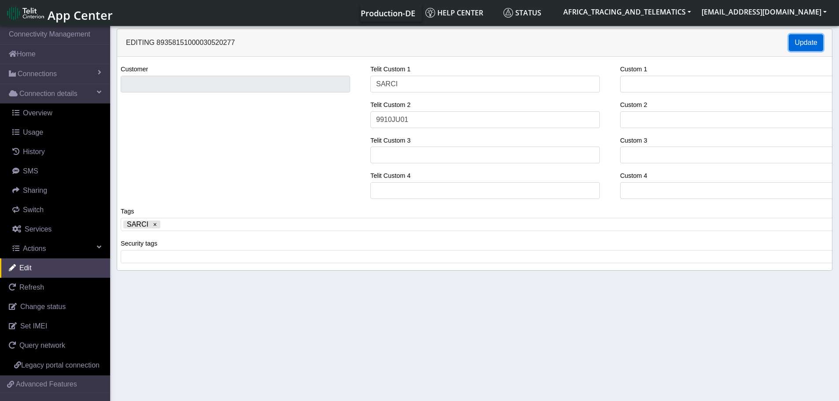
click at [793, 43] on button "Update" at bounding box center [806, 42] width 34 height 17
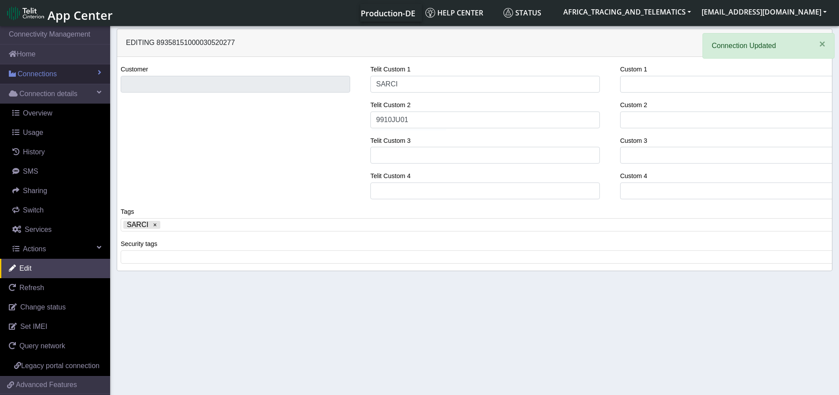
click at [68, 74] on link "Connections" at bounding box center [55, 73] width 110 height 19
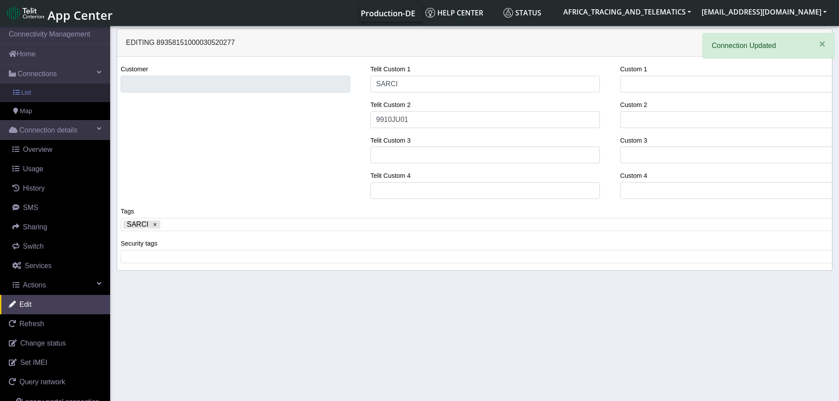
click at [51, 93] on link "List" at bounding box center [55, 93] width 110 height 19
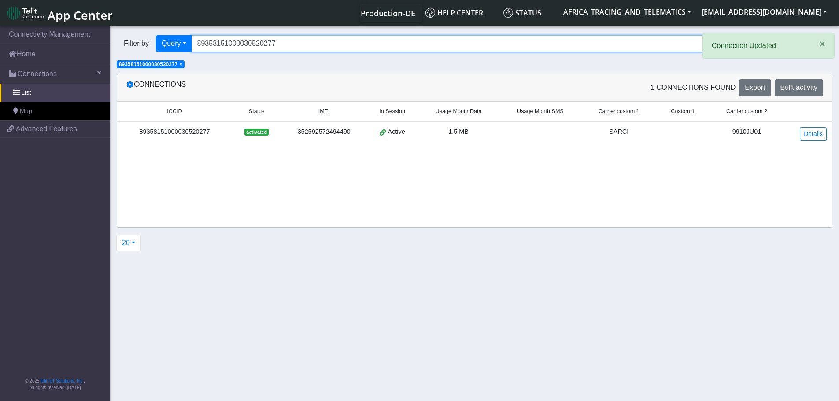
drag, startPoint x: 306, startPoint y: 43, endPoint x: 145, endPoint y: 31, distance: 161.7
click at [142, 31] on div "Filter by Query Query In Session Not connected Tags Country Operator 8935815100…" at bounding box center [441, 44] width 662 height 30
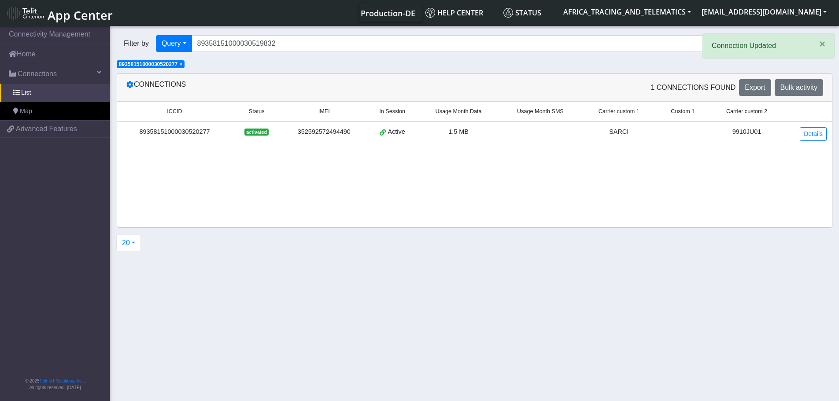
click at [185, 63] on span "× 89358151000030520277" at bounding box center [151, 64] width 68 height 8
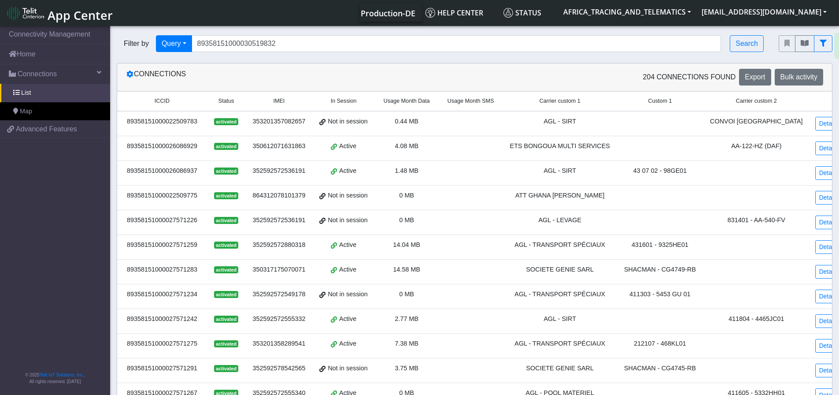
click at [763, 43] on div "× Connection Updated" at bounding box center [769, 49] width 132 height 33
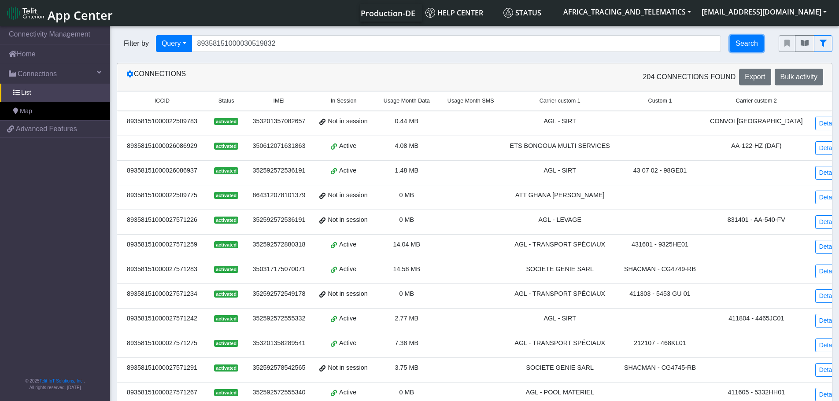
click at [745, 40] on button "Search" at bounding box center [747, 43] width 34 height 17
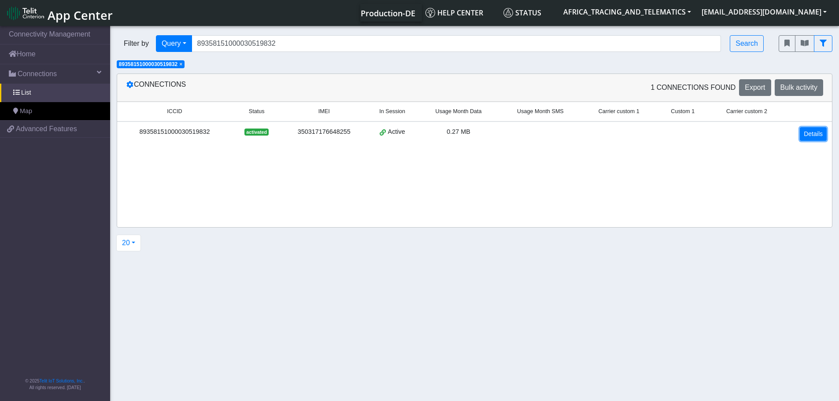
click at [811, 137] on link "Details" at bounding box center [813, 134] width 27 height 14
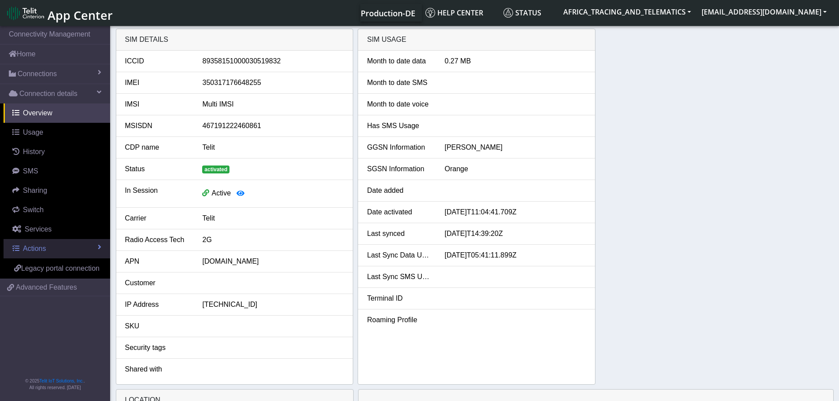
click at [37, 250] on span "Actions" at bounding box center [34, 248] width 23 height 7
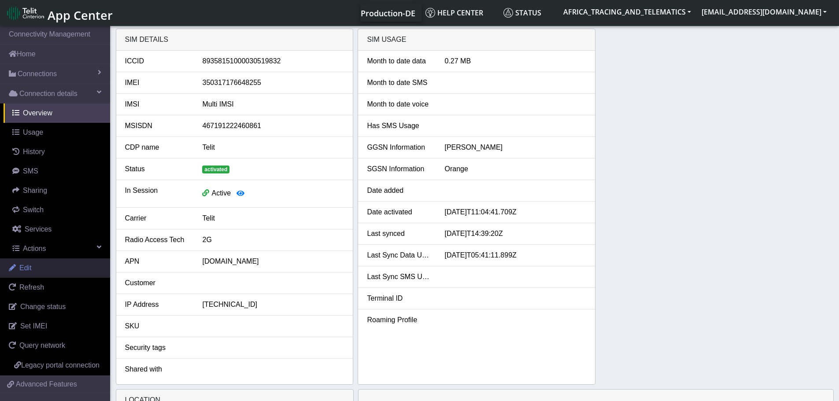
click at [44, 269] on link "Edit" at bounding box center [55, 268] width 110 height 19
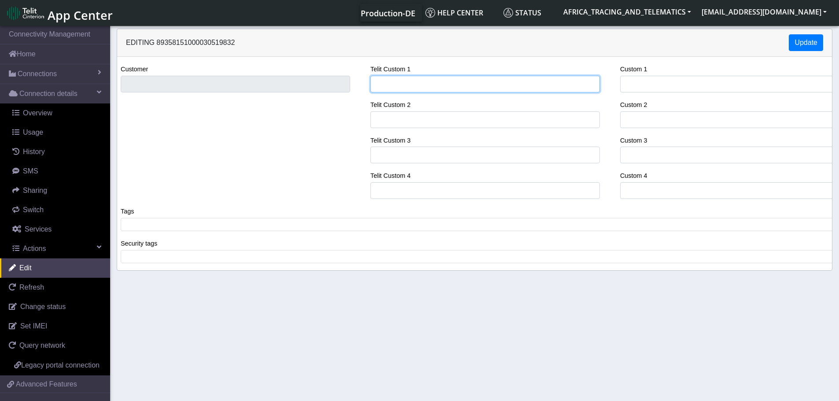
click at [419, 81] on input "Telit Custom 1" at bounding box center [485, 84] width 230 height 17
click at [327, 78] on div "Customer Telit Custom 1 SARCI Telit Custom 2 Telit Custom 3 Telit Custom 4 Cust…" at bounding box center [475, 135] width 728 height 142
click at [226, 227] on span at bounding box center [478, 225] width 710 height 8
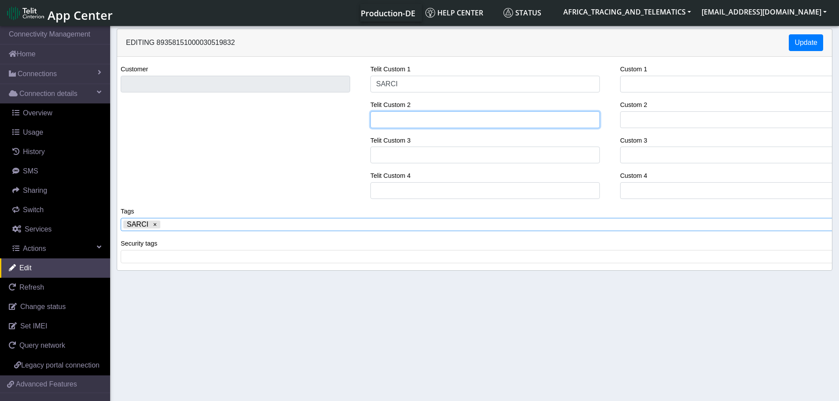
drag, startPoint x: 437, startPoint y: 122, endPoint x: 428, endPoint y: 112, distance: 12.8
click at [437, 122] on input "Telit Custom 2" at bounding box center [485, 119] width 230 height 17
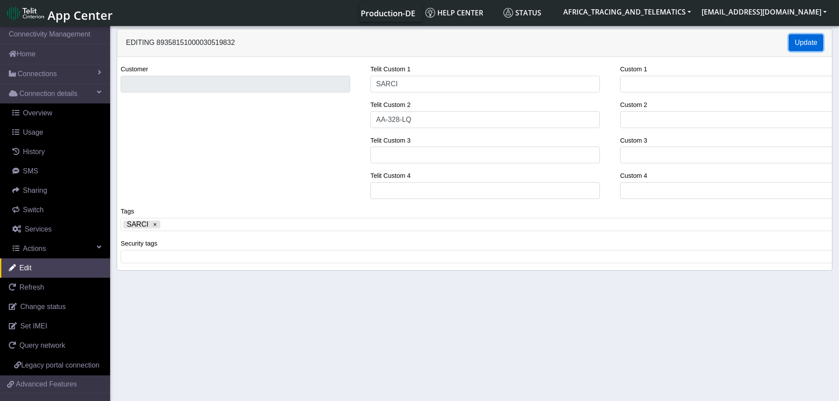
click at [811, 40] on button "Update" at bounding box center [806, 42] width 34 height 17
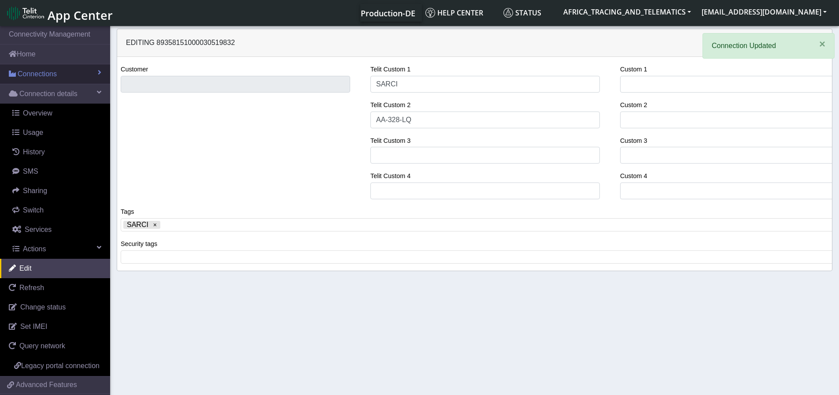
click at [44, 70] on span "Connections" at bounding box center [37, 74] width 39 height 11
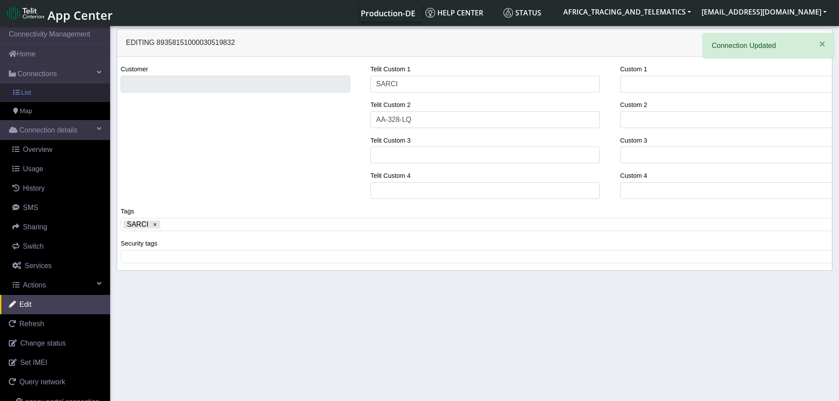
click at [40, 99] on link "List" at bounding box center [55, 93] width 110 height 19
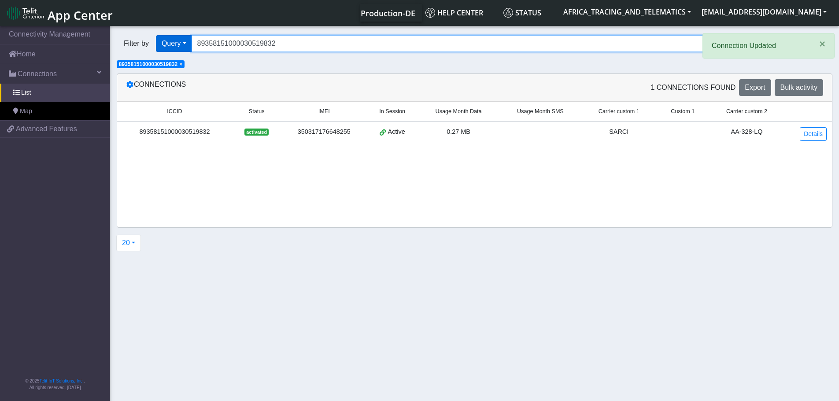
drag, startPoint x: 316, startPoint y: 45, endPoint x: 167, endPoint y: 36, distance: 149.6
click at [165, 36] on div "Filter by Query Query In Session Not connected Tags Country Operator 8935815100…" at bounding box center [441, 43] width 649 height 17
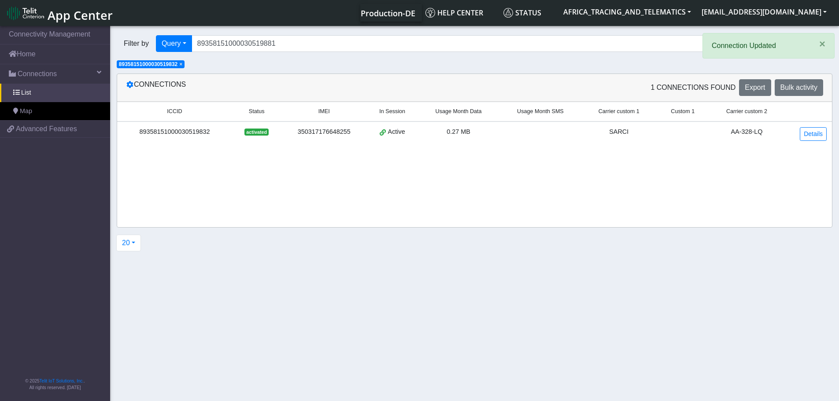
click at [182, 65] on span "×" at bounding box center [180, 64] width 3 height 6
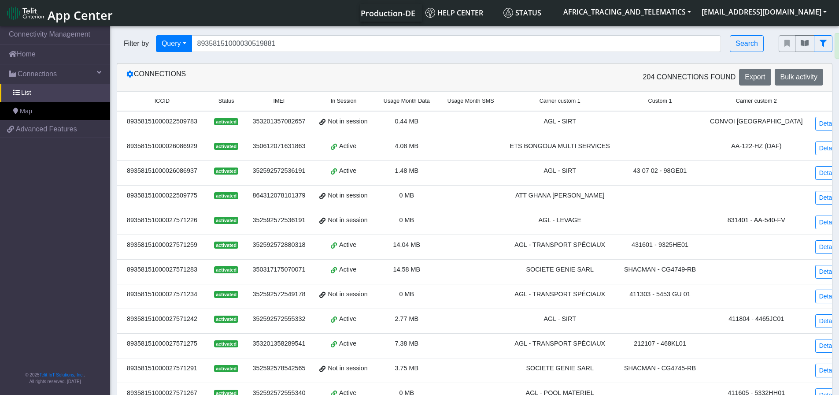
click at [747, 47] on div "× Connection Updated" at bounding box center [769, 49] width 132 height 33
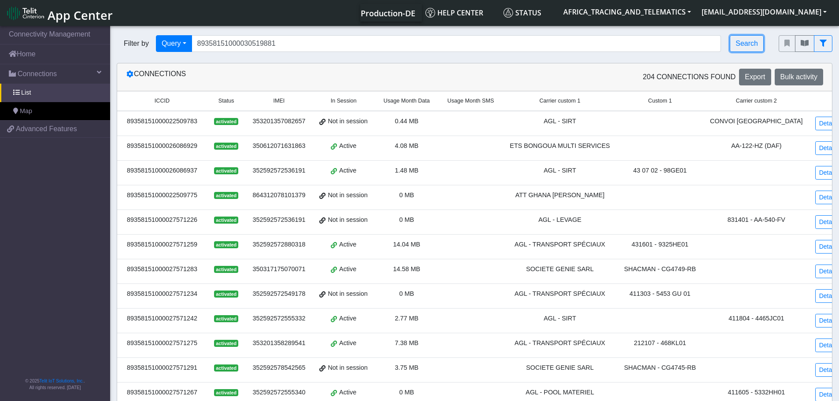
drag, startPoint x: 749, startPoint y: 39, endPoint x: 782, endPoint y: 60, distance: 38.9
click at [749, 39] on button "Search" at bounding box center [747, 43] width 34 height 17
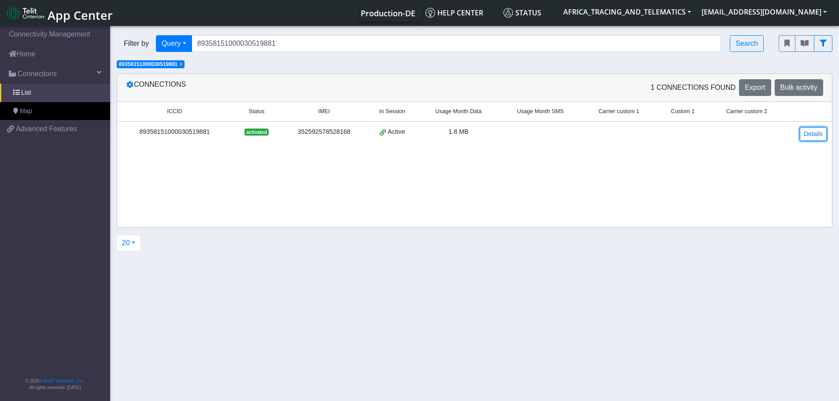
drag, startPoint x: 816, startPoint y: 131, endPoint x: 799, endPoint y: 131, distance: 17.2
click at [816, 131] on link "Details" at bounding box center [813, 134] width 27 height 14
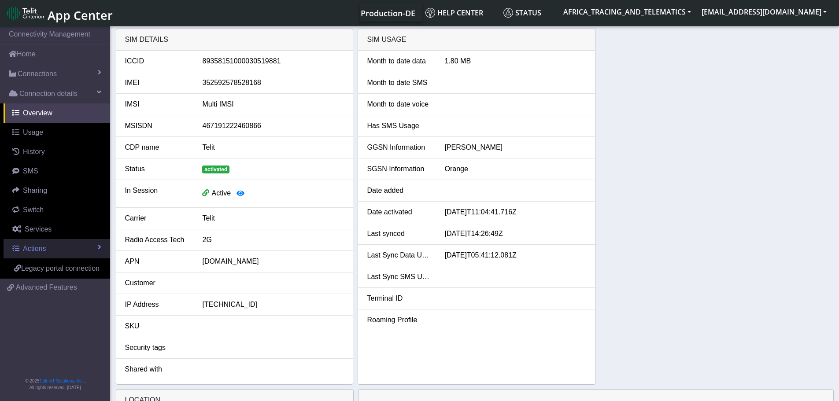
click at [52, 251] on link "Actions" at bounding box center [57, 248] width 107 height 19
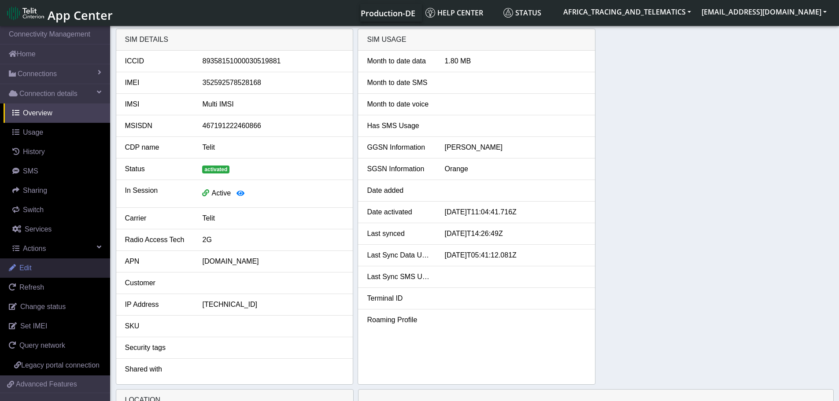
click at [47, 263] on link "Edit" at bounding box center [55, 268] width 110 height 19
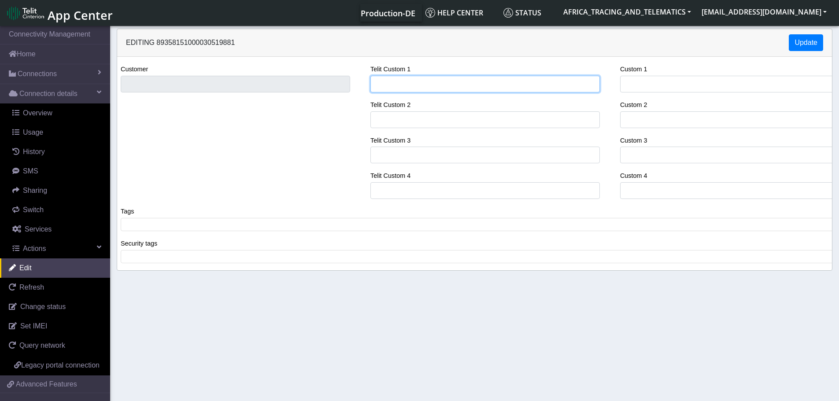
drag, startPoint x: 402, startPoint y: 81, endPoint x: 406, endPoint y: 88, distance: 8.3
click at [402, 81] on input "Telit Custom 1" at bounding box center [485, 84] width 230 height 17
drag, startPoint x: 407, startPoint y: 81, endPoint x: 315, endPoint y: 71, distance: 92.1
click at [315, 71] on div "Customer Telit Custom 1 SARCI Telit Custom 2 Telit Custom 3 Telit Custom 4 Cust…" at bounding box center [475, 135] width 728 height 142
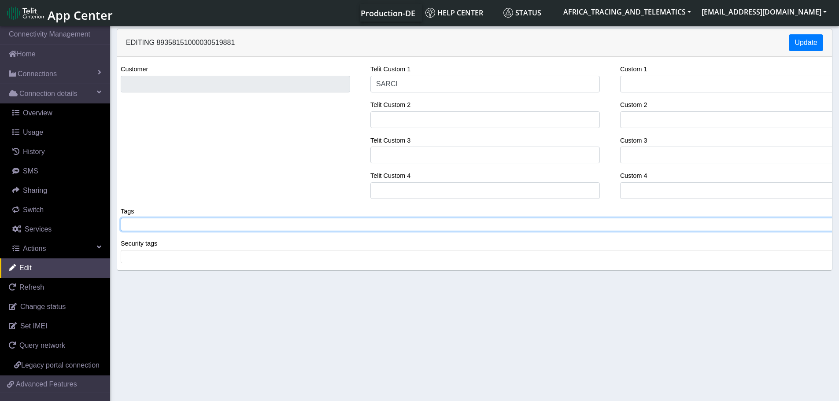
click at [203, 231] on tags "​" at bounding box center [478, 224] width 715 height 13
click at [434, 121] on input "Telit Custom 2" at bounding box center [485, 119] width 230 height 17
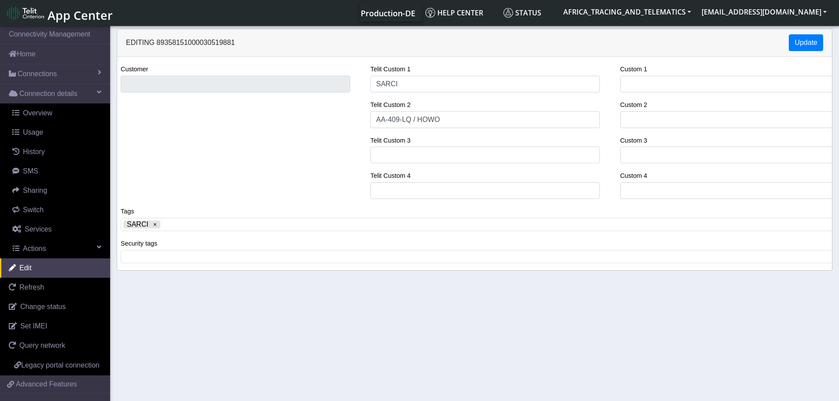
drag, startPoint x: 801, startPoint y: 33, endPoint x: 796, endPoint y: 33, distance: 5.3
click at [801, 33] on div "Editing 89358151000030519881 Update" at bounding box center [474, 43] width 715 height 28
click at [806, 40] on button "Update" at bounding box center [806, 42] width 34 height 17
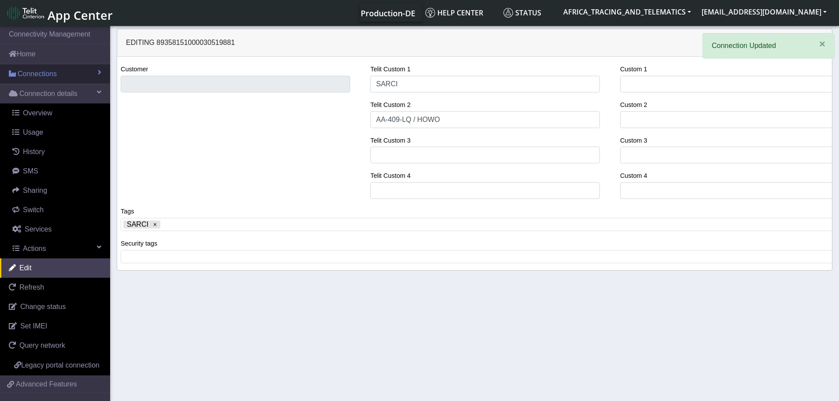
click at [26, 73] on span "Connections" at bounding box center [37, 74] width 39 height 11
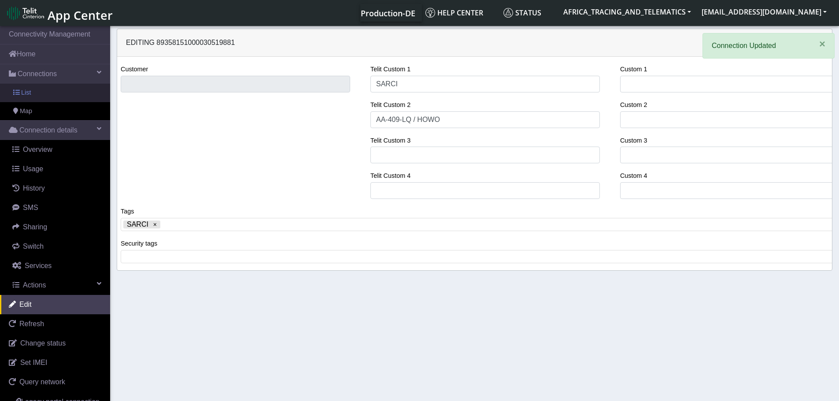
click at [43, 96] on link "List" at bounding box center [55, 93] width 110 height 19
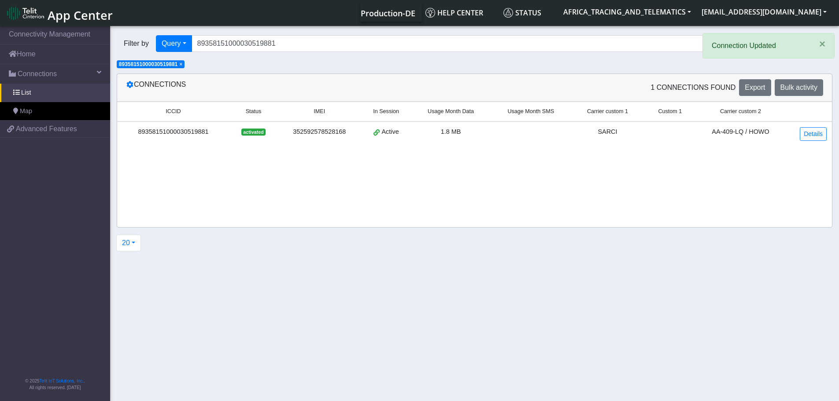
click at [182, 65] on span "×" at bounding box center [180, 64] width 3 height 6
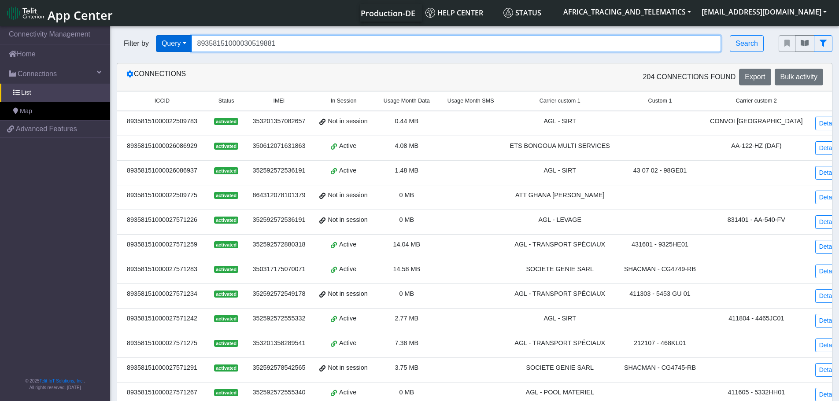
drag, startPoint x: 291, startPoint y: 48, endPoint x: 186, endPoint y: 41, distance: 105.1
click at [145, 38] on div "Filter by Query Query In Session Not connected Tags Country Operator 8935815100…" at bounding box center [441, 43] width 649 height 17
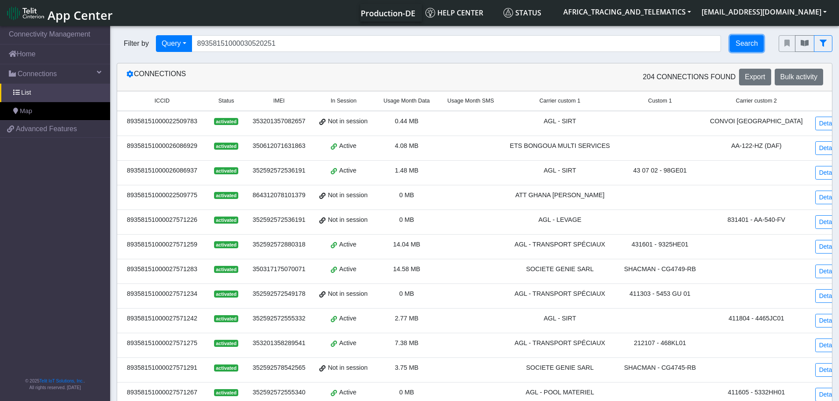
click at [745, 47] on button "Search" at bounding box center [747, 43] width 34 height 17
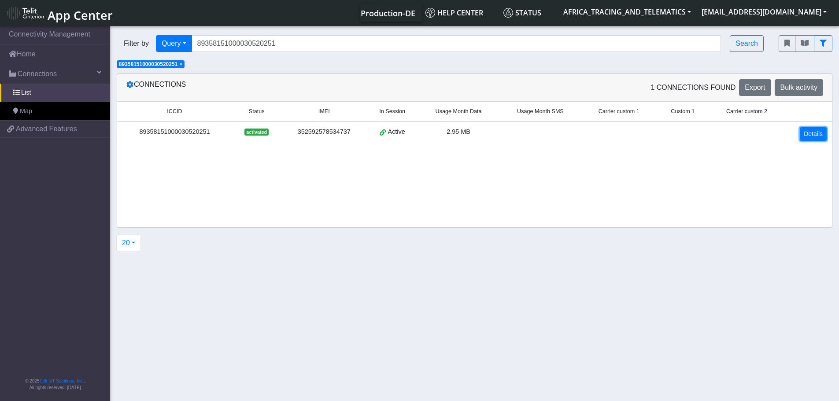
click at [806, 133] on link "Details" at bounding box center [813, 134] width 27 height 14
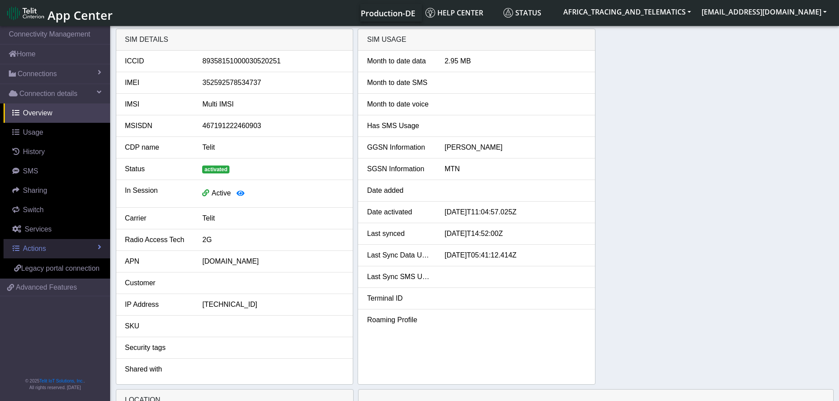
click at [24, 250] on span "Actions" at bounding box center [34, 248] width 23 height 7
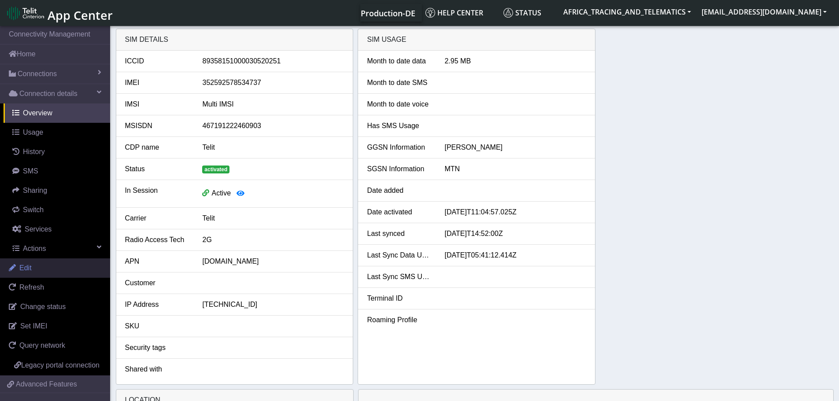
click at [38, 266] on link "Edit" at bounding box center [55, 268] width 110 height 19
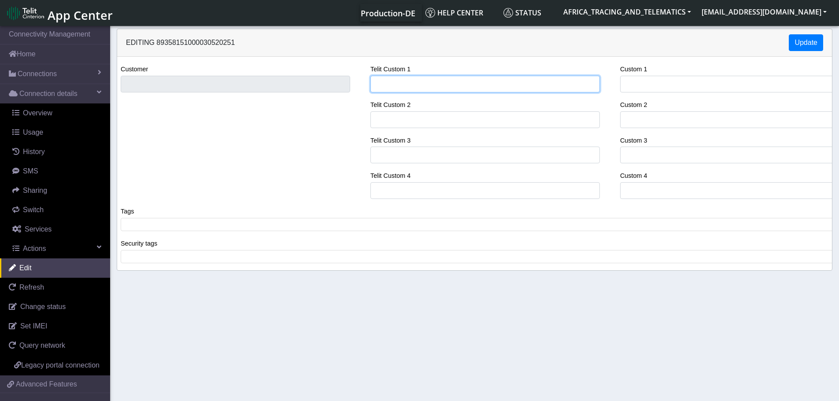
click at [411, 85] on input "Telit Custom 1" at bounding box center [485, 84] width 230 height 17
drag, startPoint x: 411, startPoint y: 81, endPoint x: 318, endPoint y: 72, distance: 93.4
click at [318, 72] on div "Customer Telit Custom 1 SARCI Telit Custom 2 Telit Custom 3 Telit Custom 4 Cust…" at bounding box center [475, 135] width 728 height 142
click at [185, 229] on span at bounding box center [478, 225] width 710 height 8
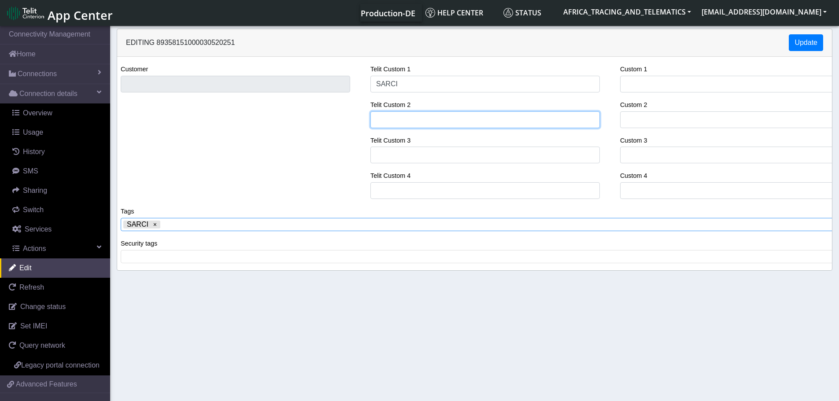
click at [420, 121] on input "Telit Custom 2" at bounding box center [485, 119] width 230 height 17
click at [807, 33] on div "Editing 89358151000030520251 Update" at bounding box center [474, 43] width 715 height 28
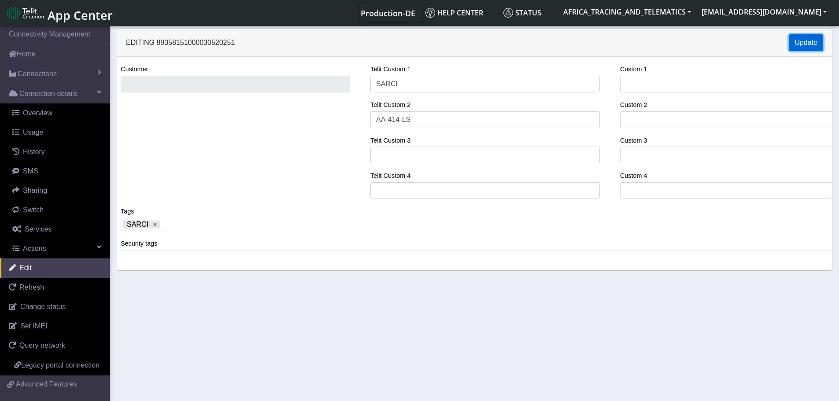
click at [806, 40] on button "Update" at bounding box center [806, 42] width 34 height 17
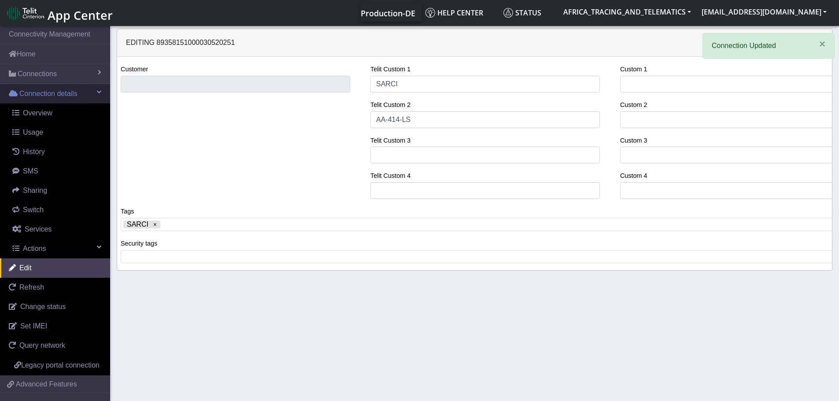
click at [52, 85] on link "Connection details" at bounding box center [55, 93] width 110 height 19
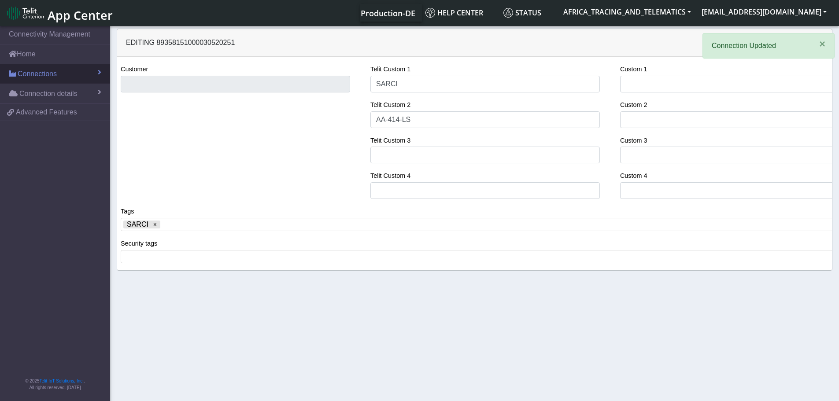
click at [55, 71] on span "Connections" at bounding box center [37, 74] width 39 height 11
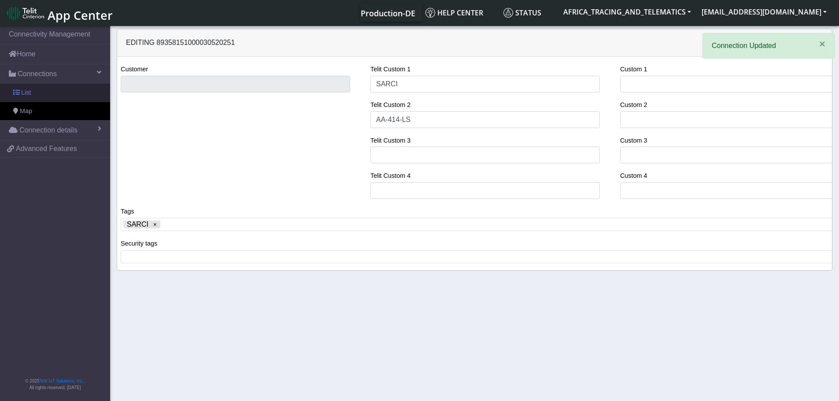
click at [45, 94] on link "List" at bounding box center [55, 93] width 110 height 19
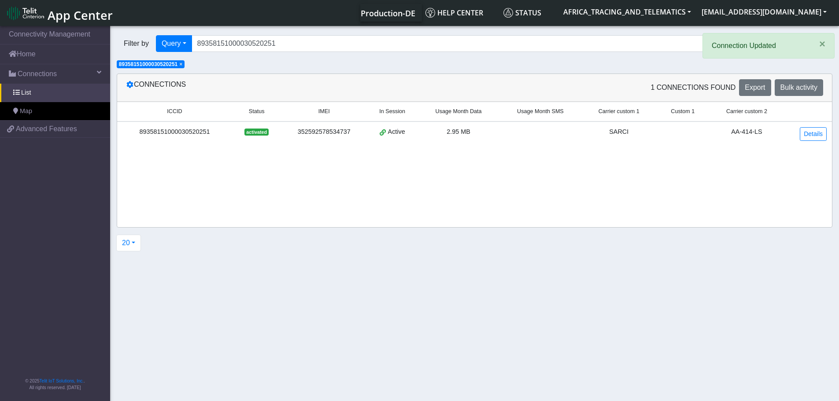
click at [182, 63] on span "×" at bounding box center [180, 64] width 3 height 6
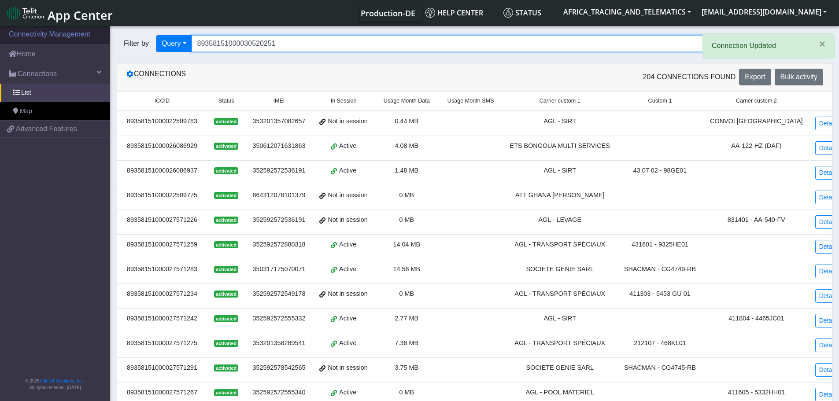
drag, startPoint x: 319, startPoint y: 43, endPoint x: 94, endPoint y: 32, distance: 225.0
click at [90, 33] on section "Connectivity Management Home Connections List Map 43962c17d3b9ffd74dfb87b4dd90a…" at bounding box center [419, 337] width 839 height 626
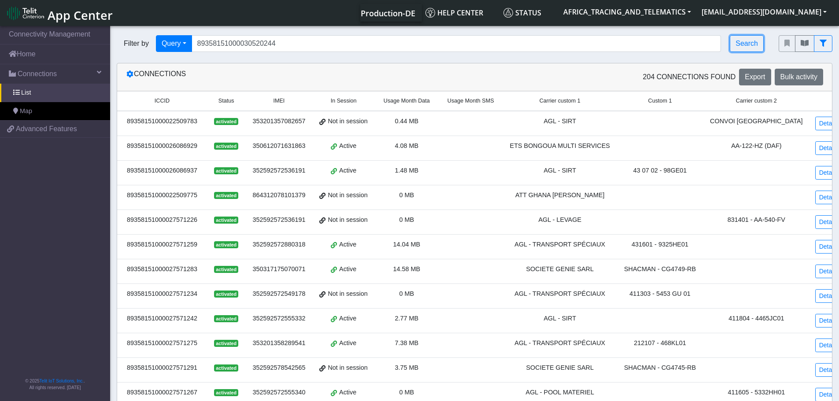
click at [740, 41] on button "Search" at bounding box center [747, 43] width 34 height 17
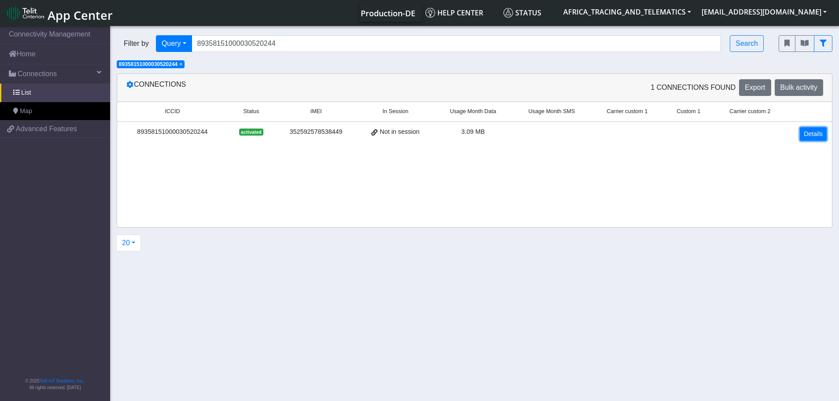
click at [813, 133] on link "Details" at bounding box center [813, 134] width 27 height 14
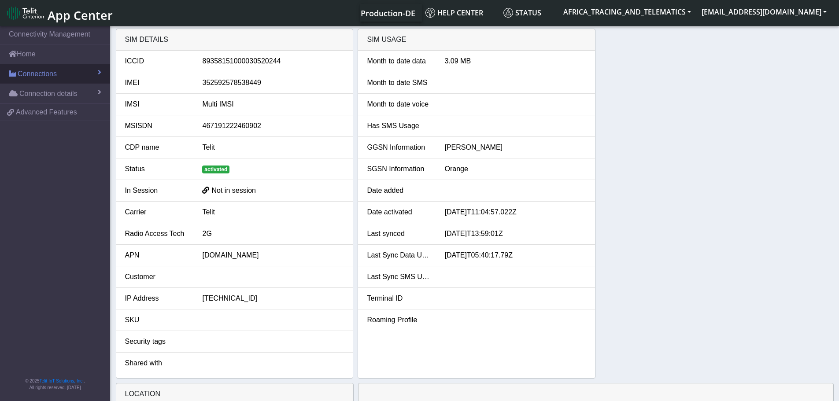
click at [61, 71] on link "Connections" at bounding box center [55, 73] width 110 height 19
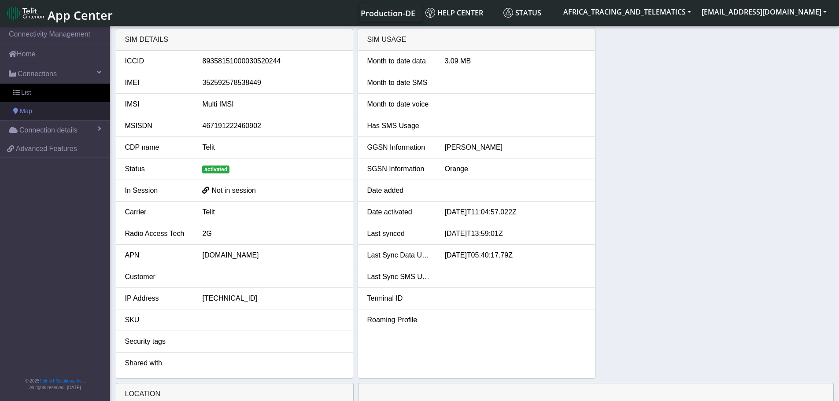
click at [41, 114] on link "Map" at bounding box center [55, 111] width 110 height 19
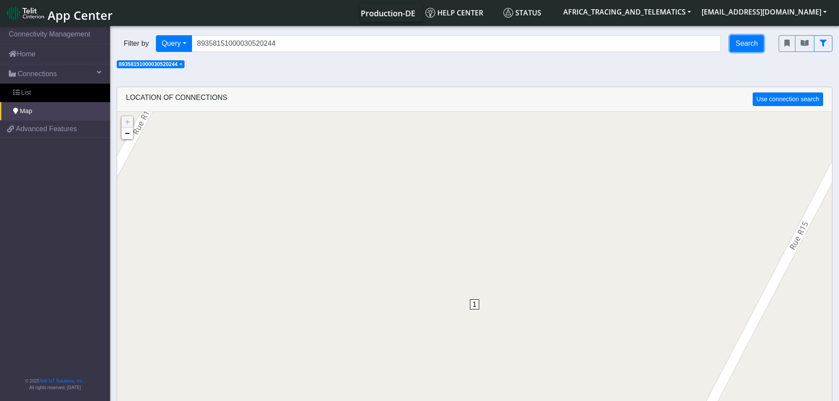
click at [733, 50] on button "Search" at bounding box center [747, 43] width 34 height 17
click at [29, 92] on span "List" at bounding box center [26, 93] width 10 height 10
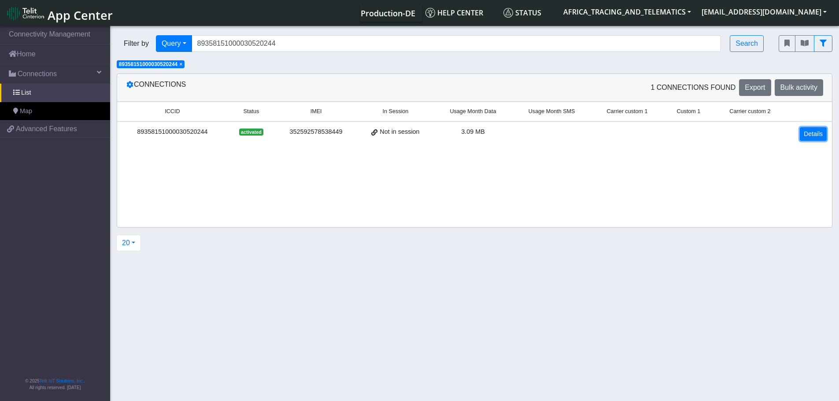
click at [802, 137] on link "Details" at bounding box center [813, 134] width 27 height 14
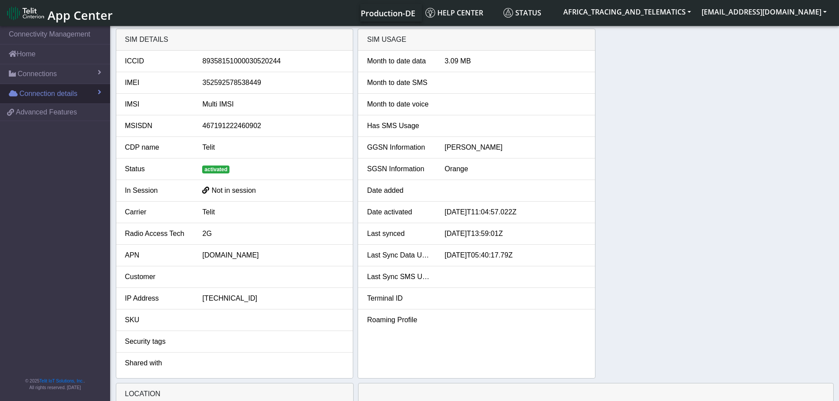
click at [37, 93] on span "Connection details" at bounding box center [48, 94] width 58 height 11
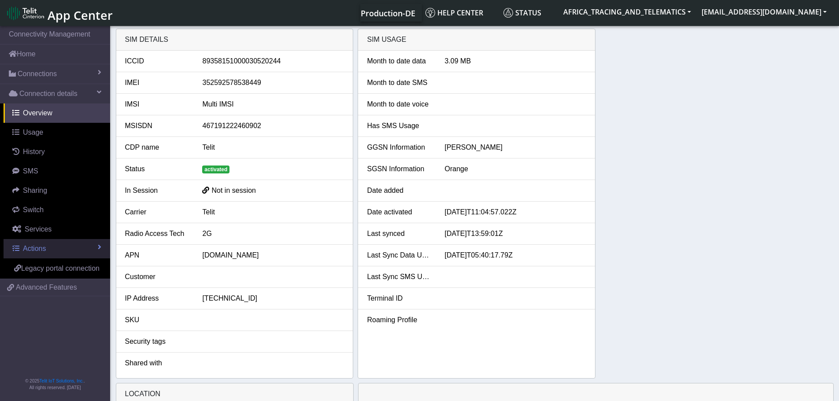
click at [34, 251] on span "Actions" at bounding box center [34, 248] width 23 height 7
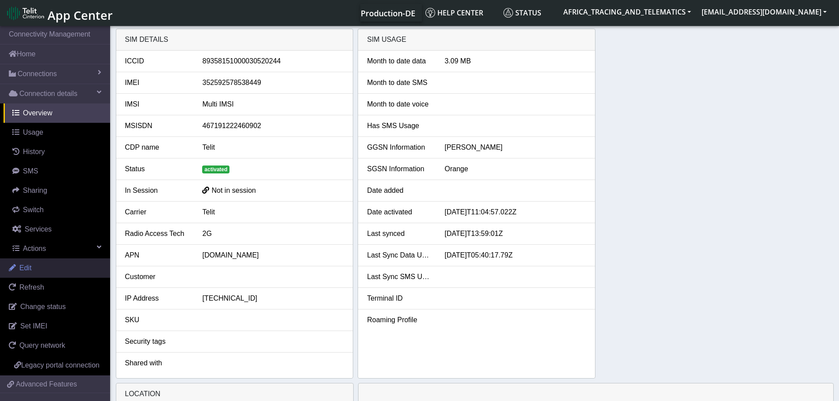
click at [29, 271] on span "Edit" at bounding box center [25, 267] width 12 height 7
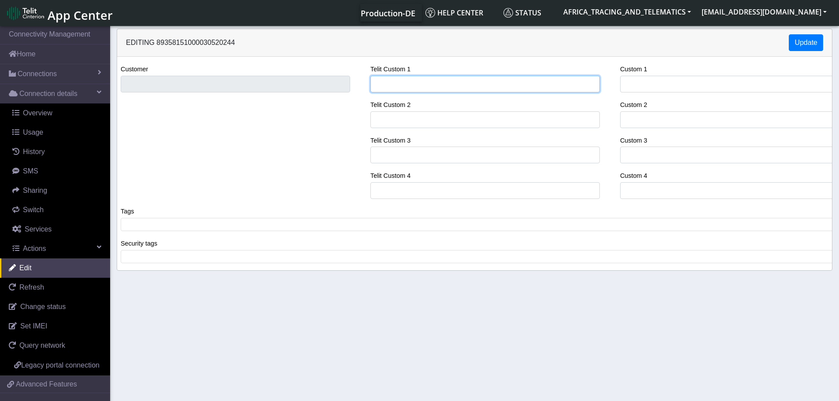
click at [388, 86] on input "Telit Custom 1" at bounding box center [485, 84] width 230 height 17
click at [287, 79] on div "Customer Telit Custom 1 SARCI Telit Custom 2 Telit Custom 3 Telit Custom 4 Cust…" at bounding box center [475, 135] width 728 height 142
click at [162, 221] on span at bounding box center [478, 225] width 710 height 8
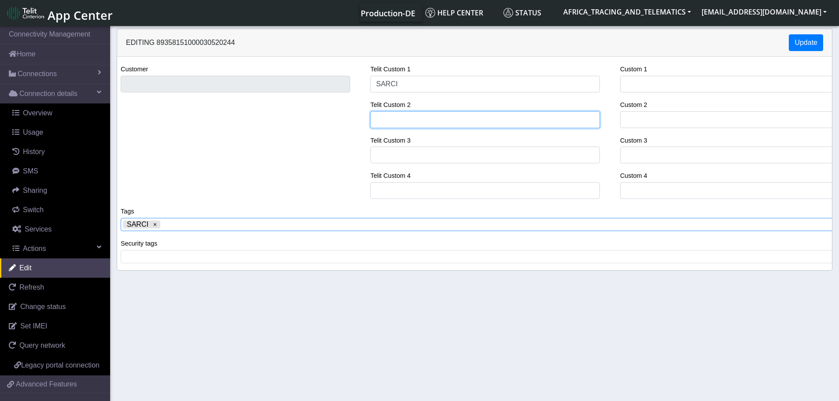
drag, startPoint x: 430, startPoint y: 121, endPoint x: 430, endPoint y: 113, distance: 7.5
click at [431, 121] on input "Telit Custom 2" at bounding box center [485, 119] width 230 height 17
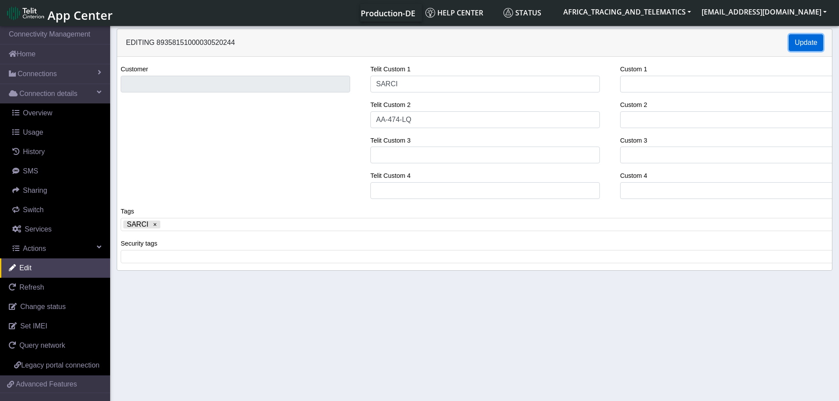
click at [800, 41] on button "Update" at bounding box center [806, 42] width 34 height 17
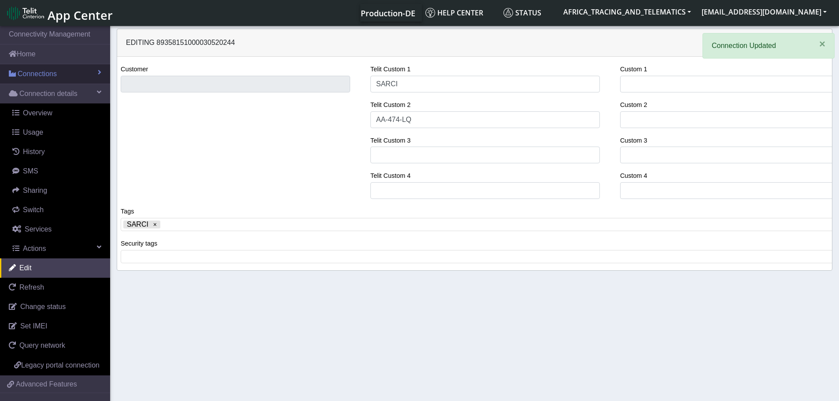
click at [42, 71] on span "Connections" at bounding box center [37, 74] width 39 height 11
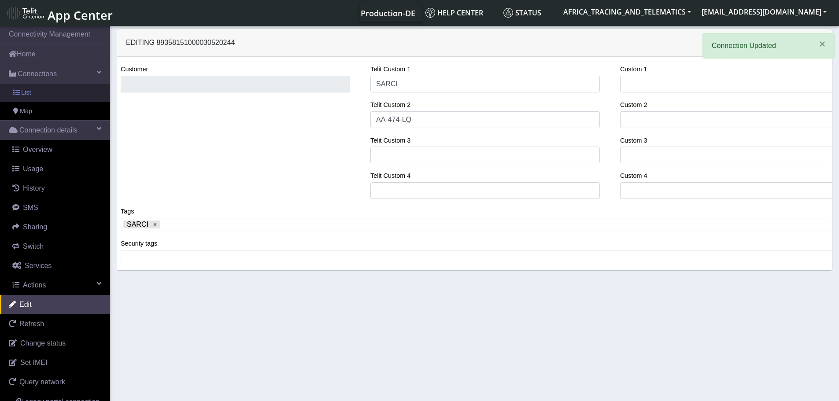
click at [42, 86] on link "List" at bounding box center [55, 93] width 110 height 19
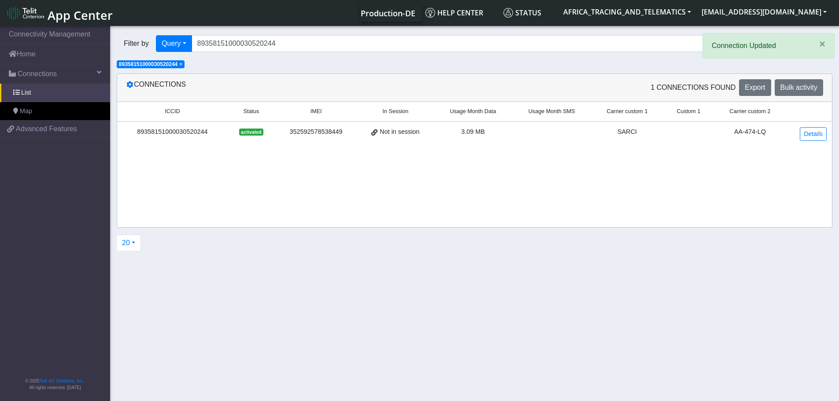
click at [182, 63] on span "×" at bounding box center [180, 64] width 3 height 6
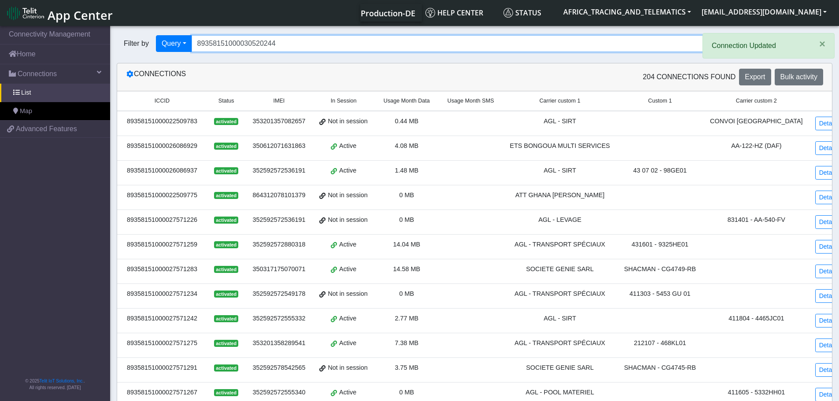
drag, startPoint x: 338, startPoint y: 50, endPoint x: 152, endPoint y: 37, distance: 186.3
click at [152, 37] on div "Filter by Query Query In Session Not connected Tags Country Operator 8935815100…" at bounding box center [441, 43] width 649 height 17
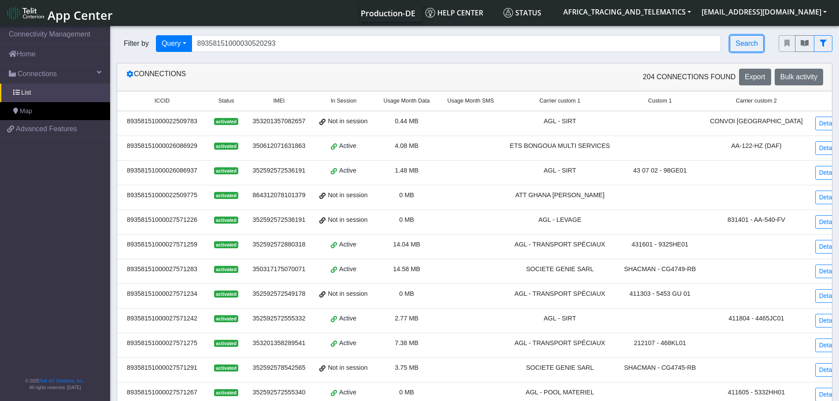
drag, startPoint x: 743, startPoint y: 43, endPoint x: 740, endPoint y: 52, distance: 9.8
click at [743, 43] on button "Search" at bounding box center [747, 43] width 34 height 17
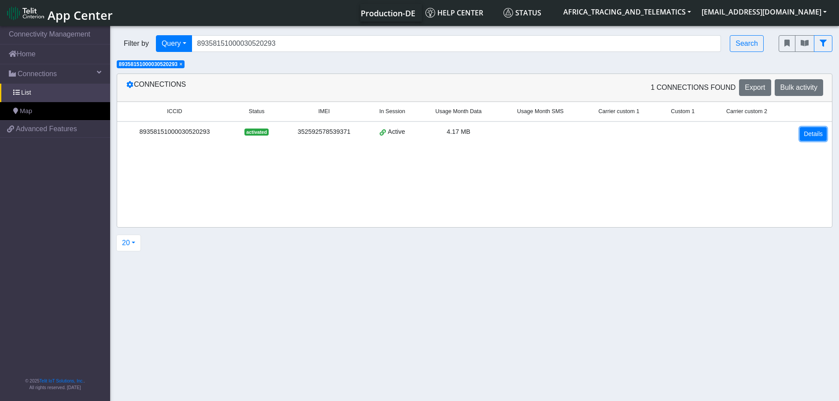
click at [814, 137] on link "Details" at bounding box center [813, 134] width 27 height 14
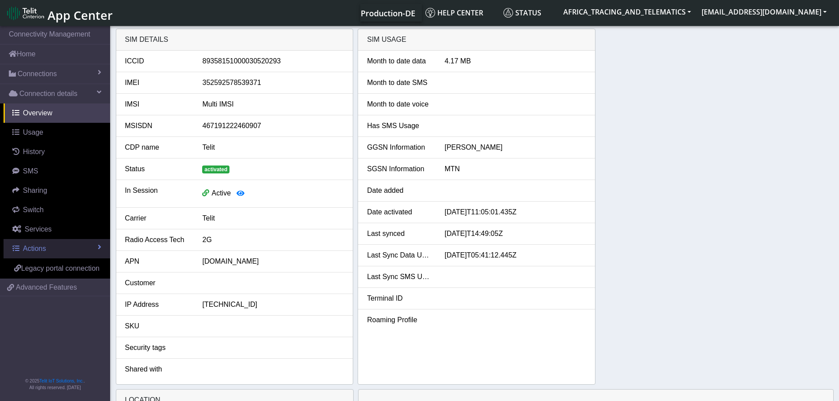
click at [38, 247] on span "Actions" at bounding box center [34, 248] width 23 height 7
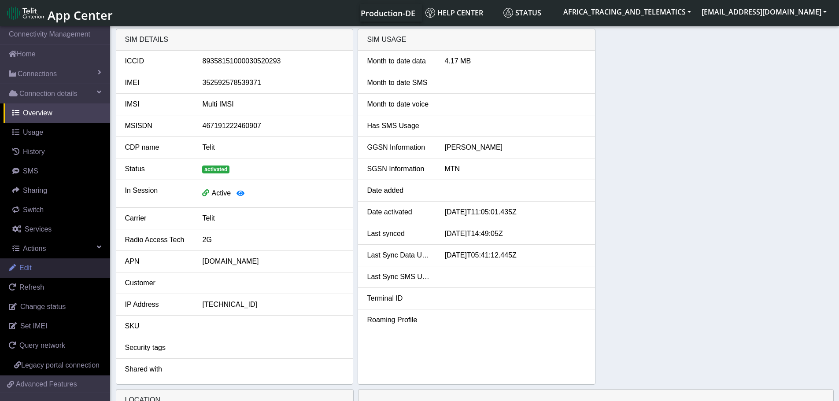
click at [32, 269] on link "Edit" at bounding box center [55, 268] width 110 height 19
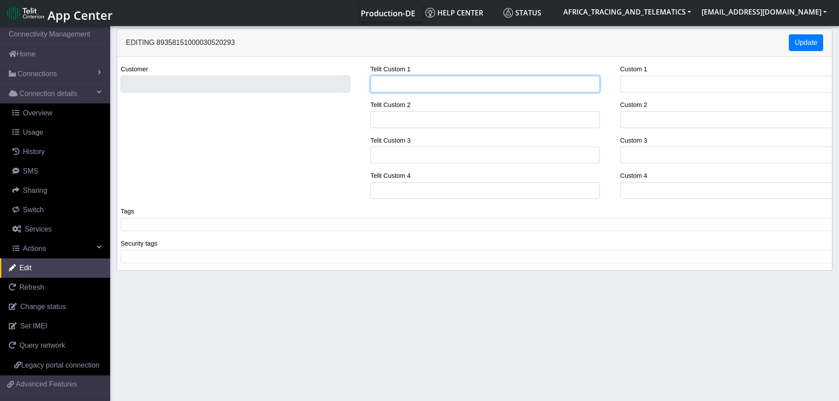
click at [422, 83] on input "Telit Custom 1" at bounding box center [485, 84] width 230 height 17
click at [304, 81] on div "Customer Telit Custom 1 SARCI Telit Custom 2 Telit Custom 3 Telit Custom 4 Cust…" at bounding box center [475, 135] width 728 height 142
click at [195, 233] on div "Tags ​" at bounding box center [478, 222] width 728 height 32
click at [203, 226] on span at bounding box center [478, 225] width 710 height 8
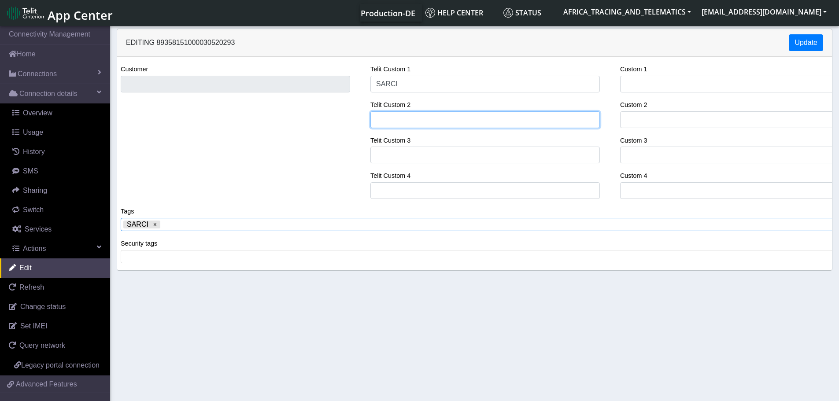
click at [422, 112] on input "Telit Custom 2" at bounding box center [485, 119] width 230 height 17
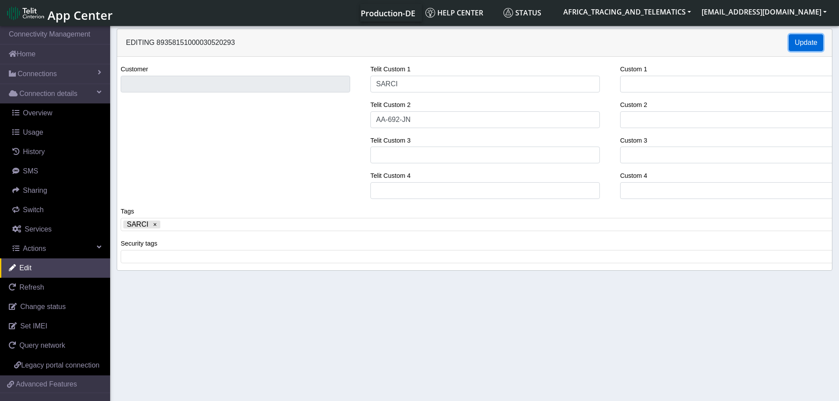
click at [806, 43] on button "Update" at bounding box center [806, 42] width 34 height 17
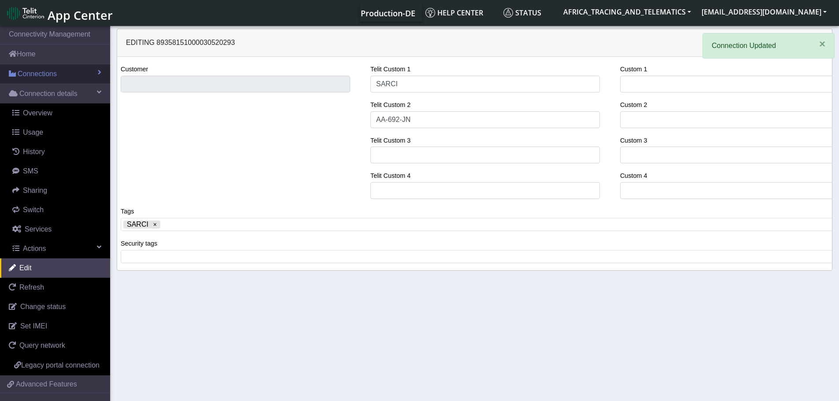
click at [47, 73] on span "Connections" at bounding box center [37, 74] width 39 height 11
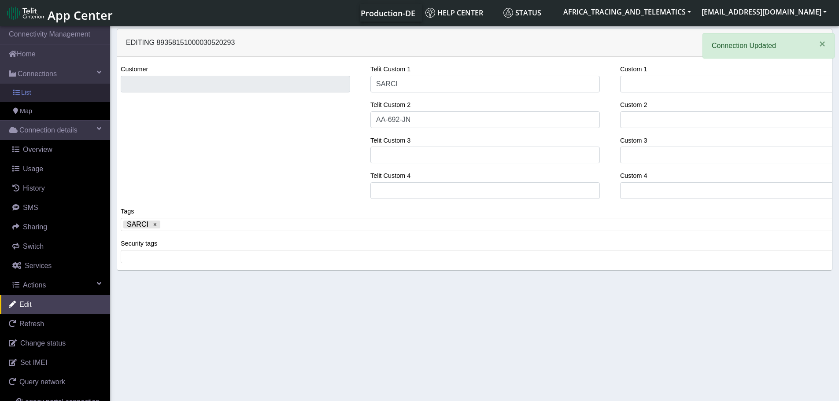
click at [42, 88] on link "List" at bounding box center [55, 93] width 110 height 19
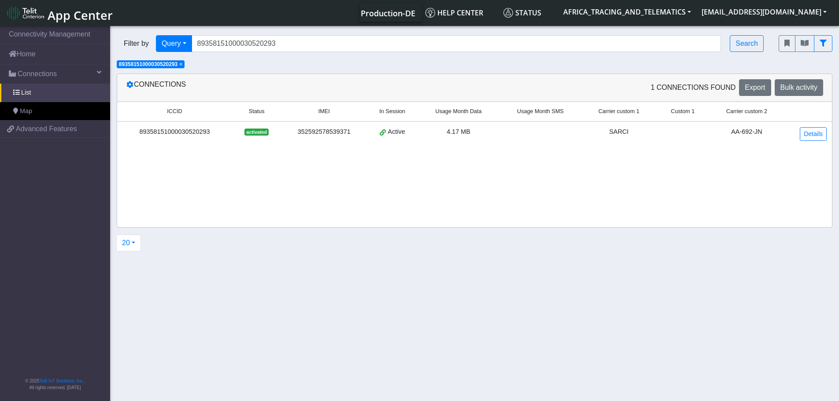
click at [182, 65] on span "×" at bounding box center [180, 64] width 3 height 6
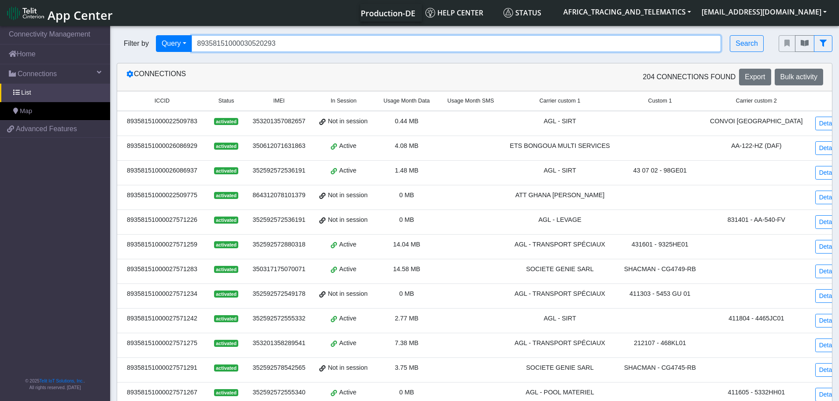
drag, startPoint x: 289, startPoint y: 50, endPoint x: 237, endPoint y: 30, distance: 54.8
click at [145, 30] on div "Filter by Query Query In Session Not connected Tags Country Operator 8935815100…" at bounding box center [441, 44] width 662 height 30
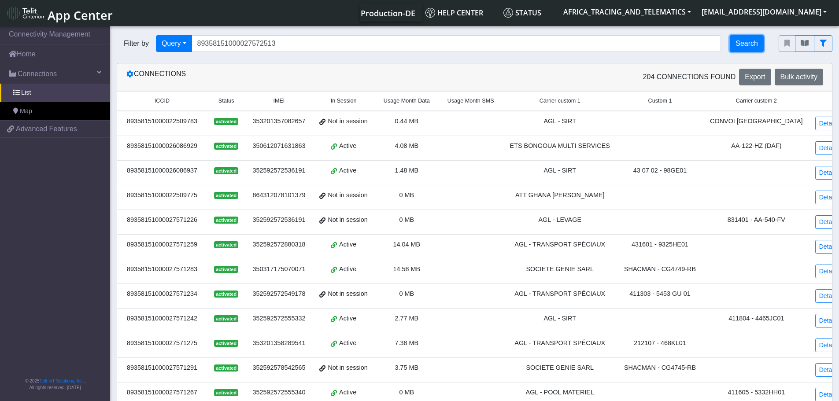
click at [744, 44] on button "Search" at bounding box center [747, 43] width 34 height 17
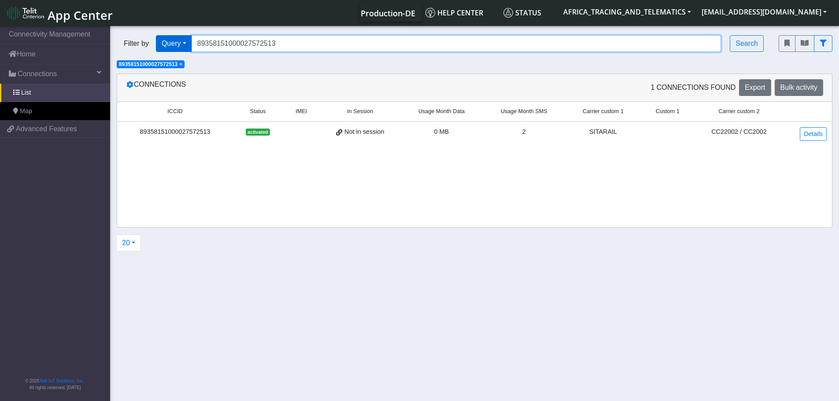
drag, startPoint x: 247, startPoint y: 43, endPoint x: 157, endPoint y: 43, distance: 89.9
click at [156, 41] on div "Filter by Query Query In Session Not connected Tags Country Operator 8935815100…" at bounding box center [441, 43] width 649 height 17
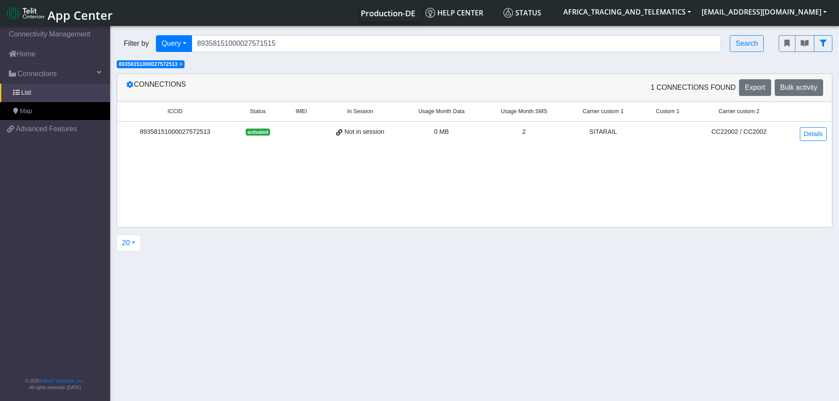
click at [185, 65] on span "× 89358151000027572513" at bounding box center [151, 64] width 68 height 8
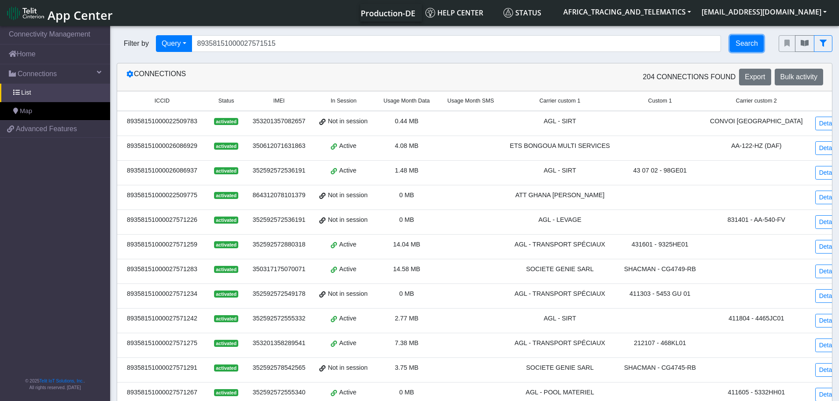
click at [743, 50] on button "Search" at bounding box center [747, 43] width 34 height 17
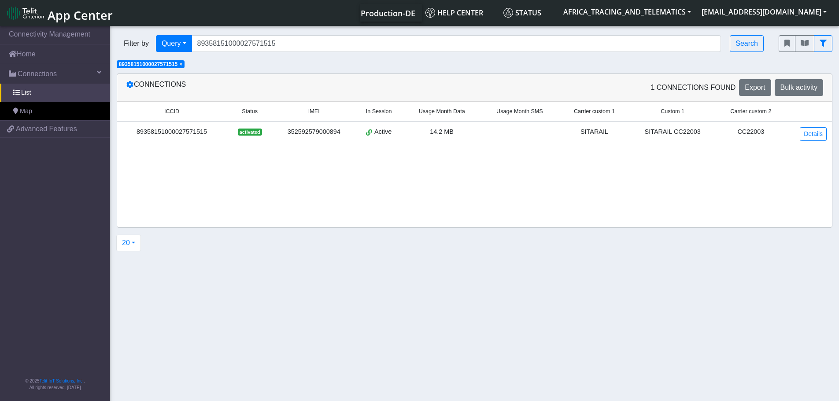
click at [90, 13] on span "App Center" at bounding box center [80, 15] width 65 height 16
